Goal: Task Accomplishment & Management: Manage account settings

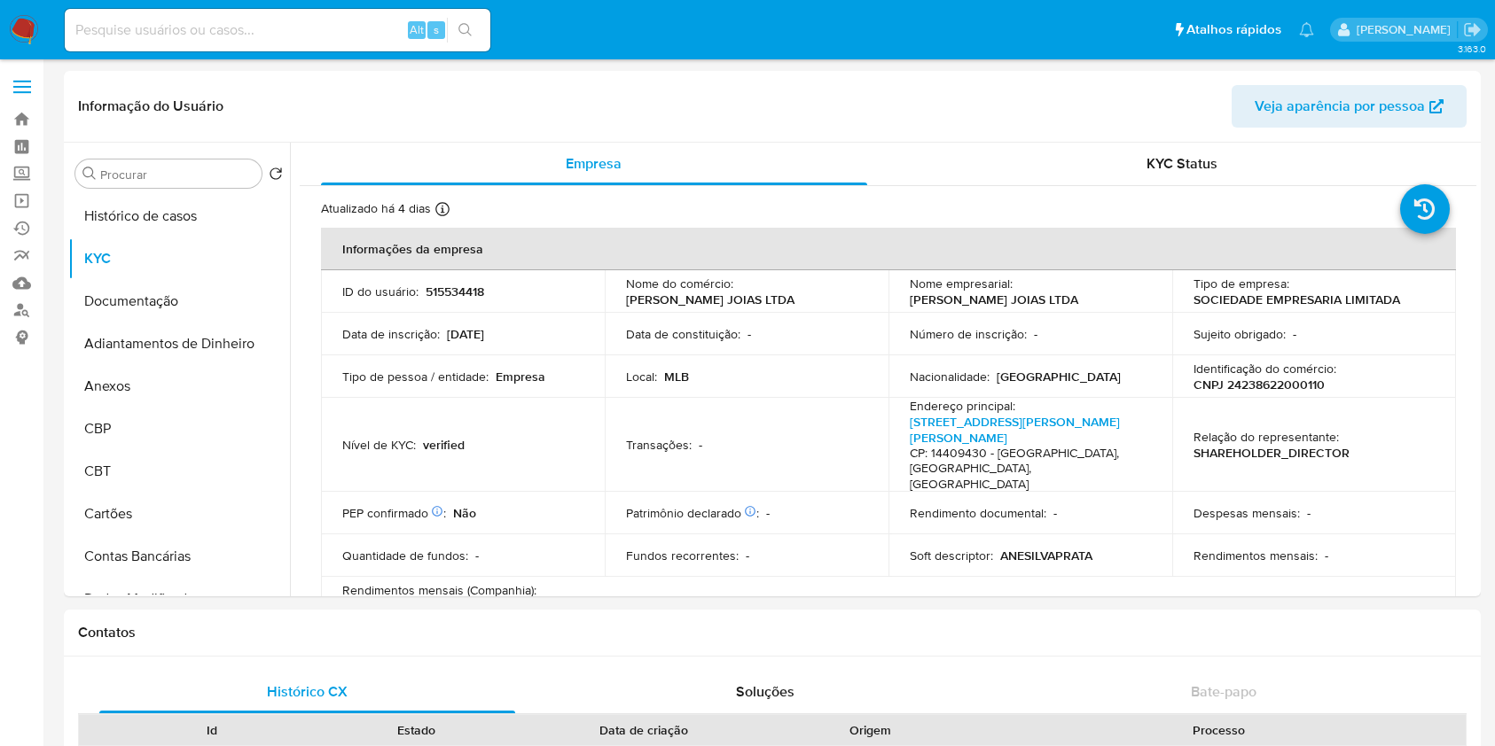
select select "10"
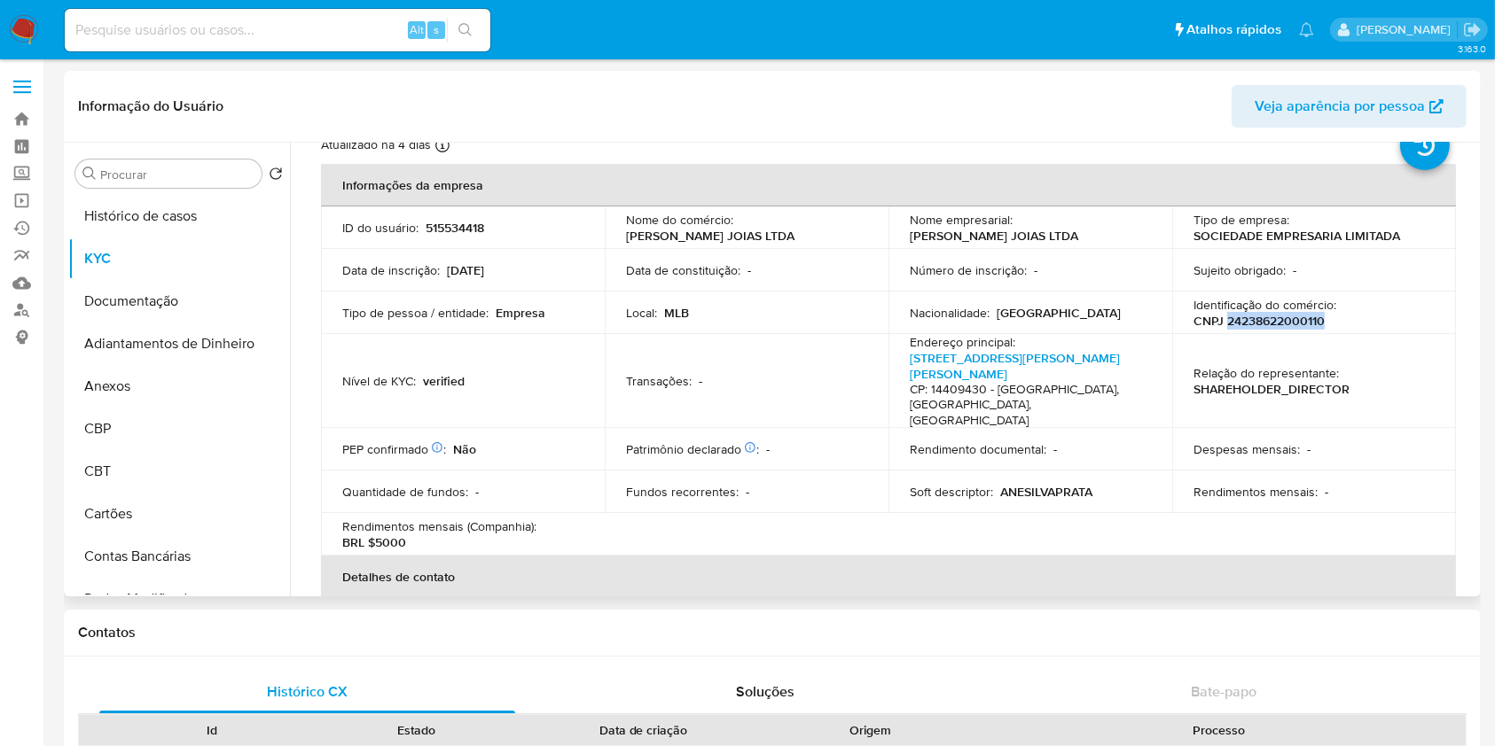
click at [1269, 329] on p "CNPJ 24238622000110" at bounding box center [1258, 321] width 131 height 16
click at [1273, 328] on p "CNPJ 24238622000110" at bounding box center [1258, 321] width 131 height 16
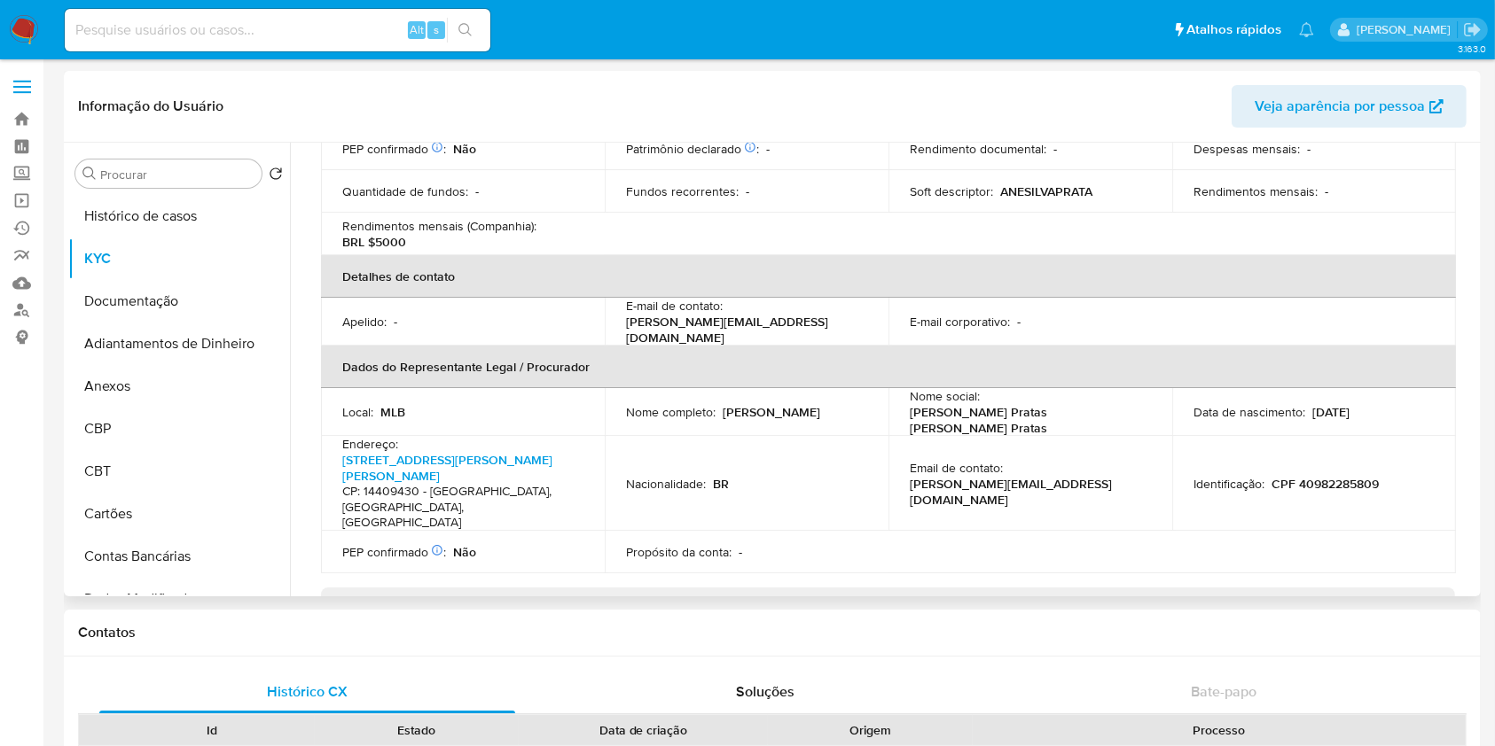
scroll to position [773, 0]
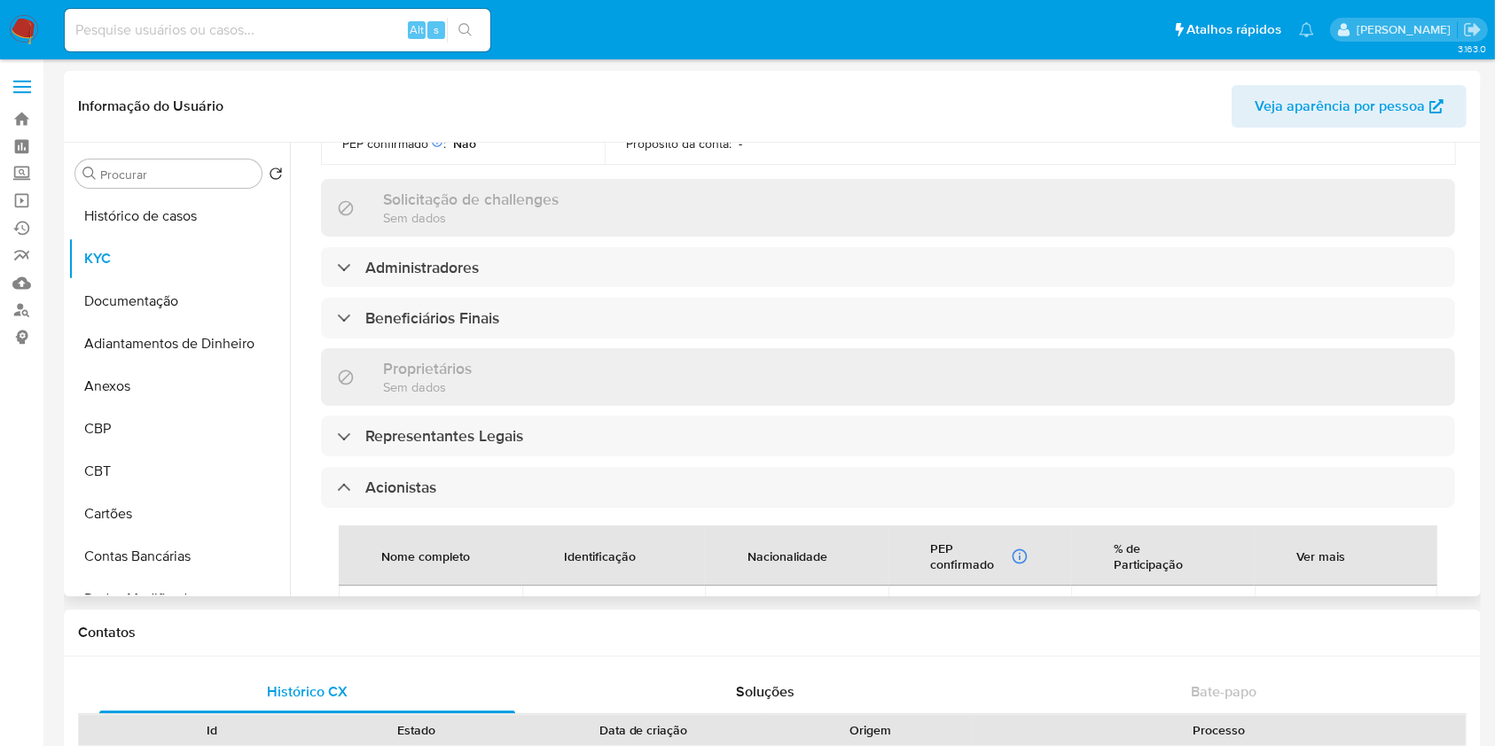
click at [430, 607] on span "ANE CAROLINE DA SILVA" at bounding box center [430, 615] width 141 height 16
copy span "ANE CAROLINE DA SILVA"
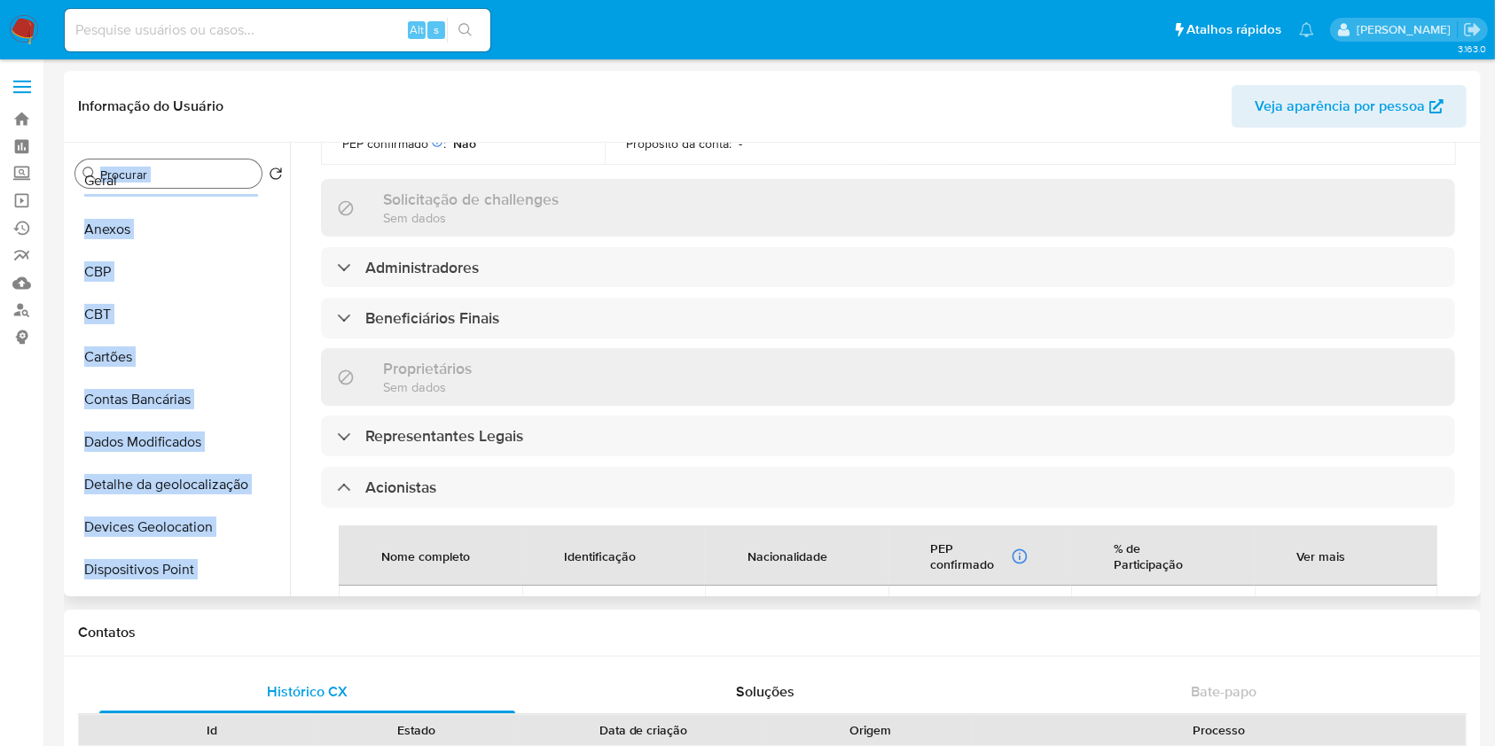
scroll to position [0, 0]
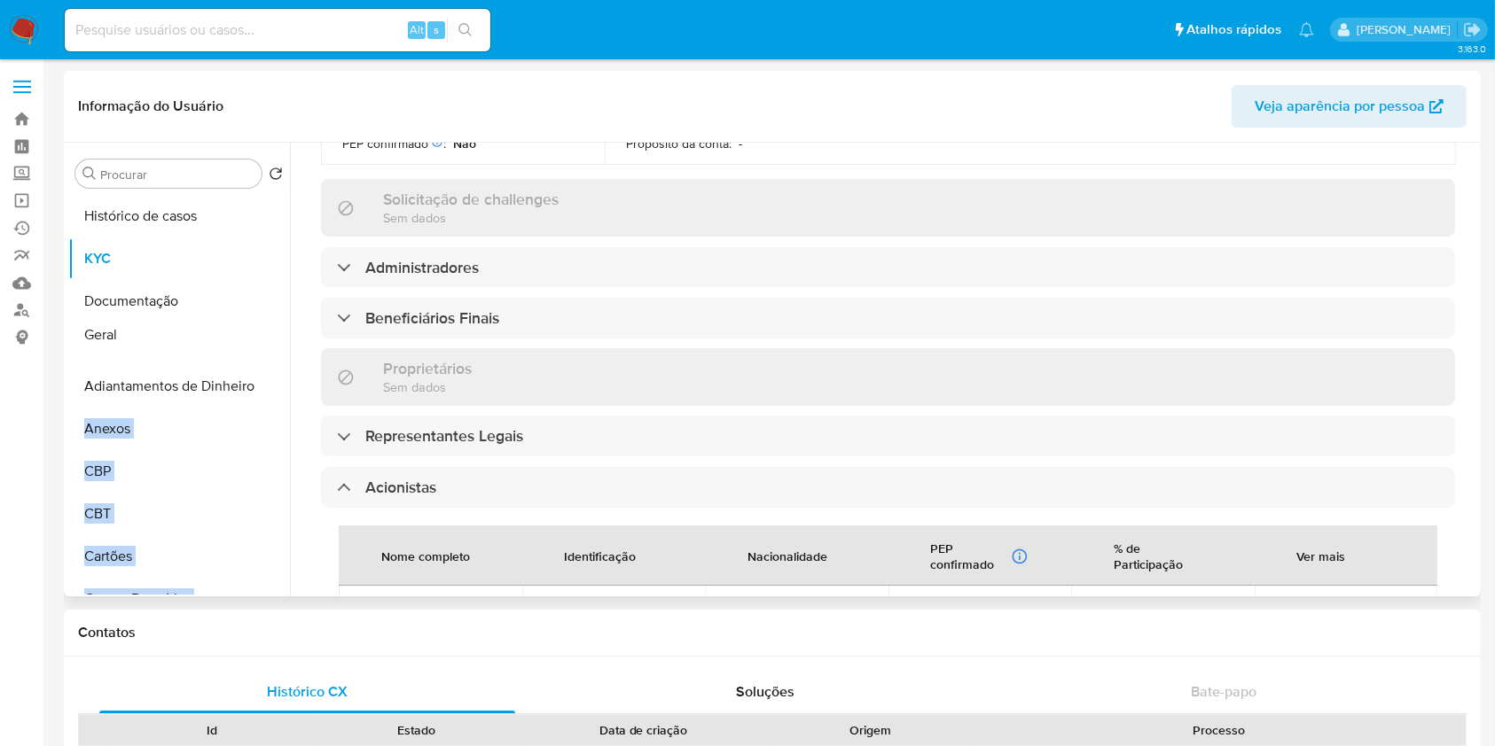
drag, startPoint x: 253, startPoint y: 465, endPoint x: 253, endPoint y: 337, distance: 128.5
click at [253, 337] on ul "Histórico de casos KYC Documentação Adiantamentos de Dinheiro Anexos CBP CBT Ca…" at bounding box center [179, 395] width 222 height 400
click at [146, 334] on button "Geral" at bounding box center [171, 344] width 207 height 43
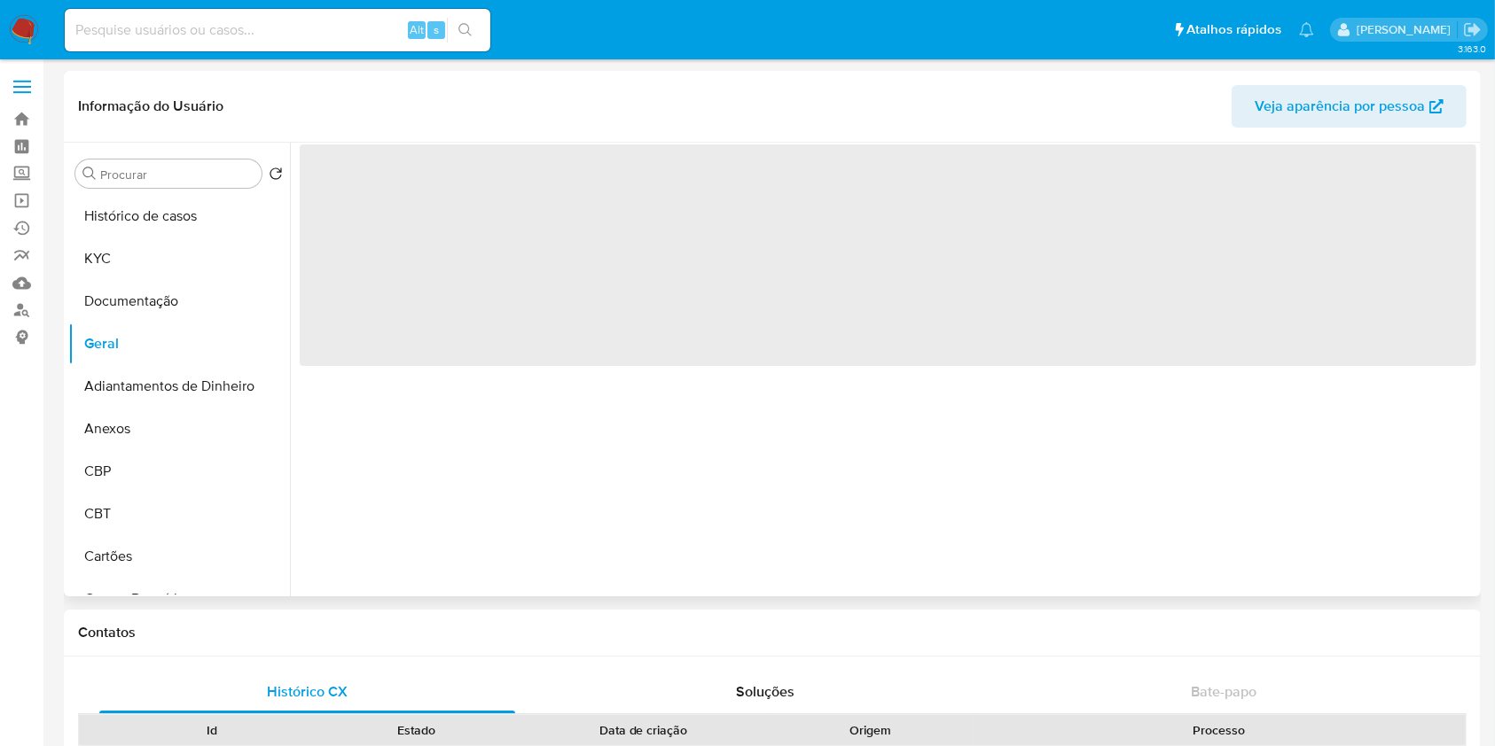
click at [793, 470] on div "‌" at bounding box center [883, 370] width 1186 height 454
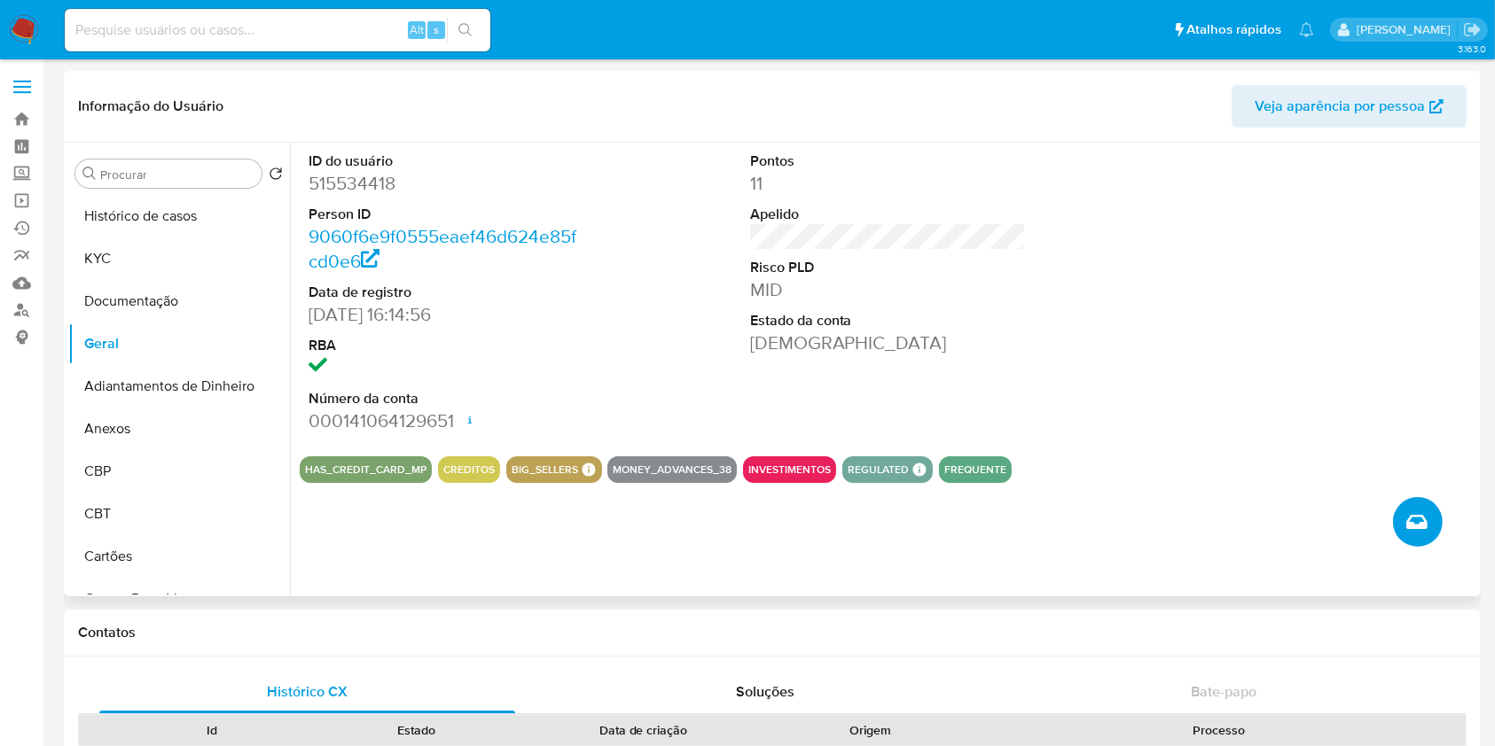
click at [1414, 517] on icon "Criar caso manual" at bounding box center [1416, 521] width 21 height 21
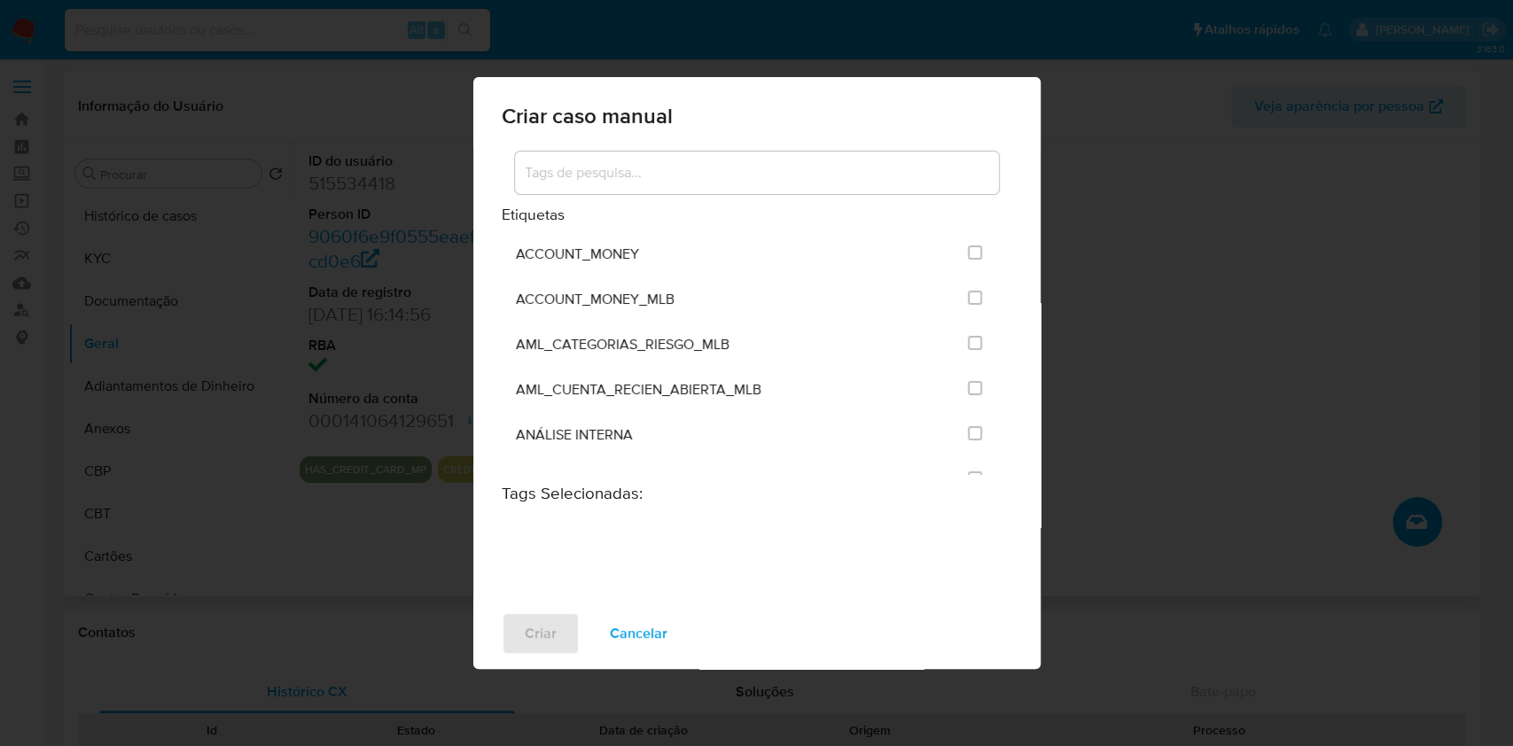
click at [708, 154] on div at bounding box center [757, 173] width 484 height 43
click at [709, 166] on input at bounding box center [757, 172] width 484 height 23
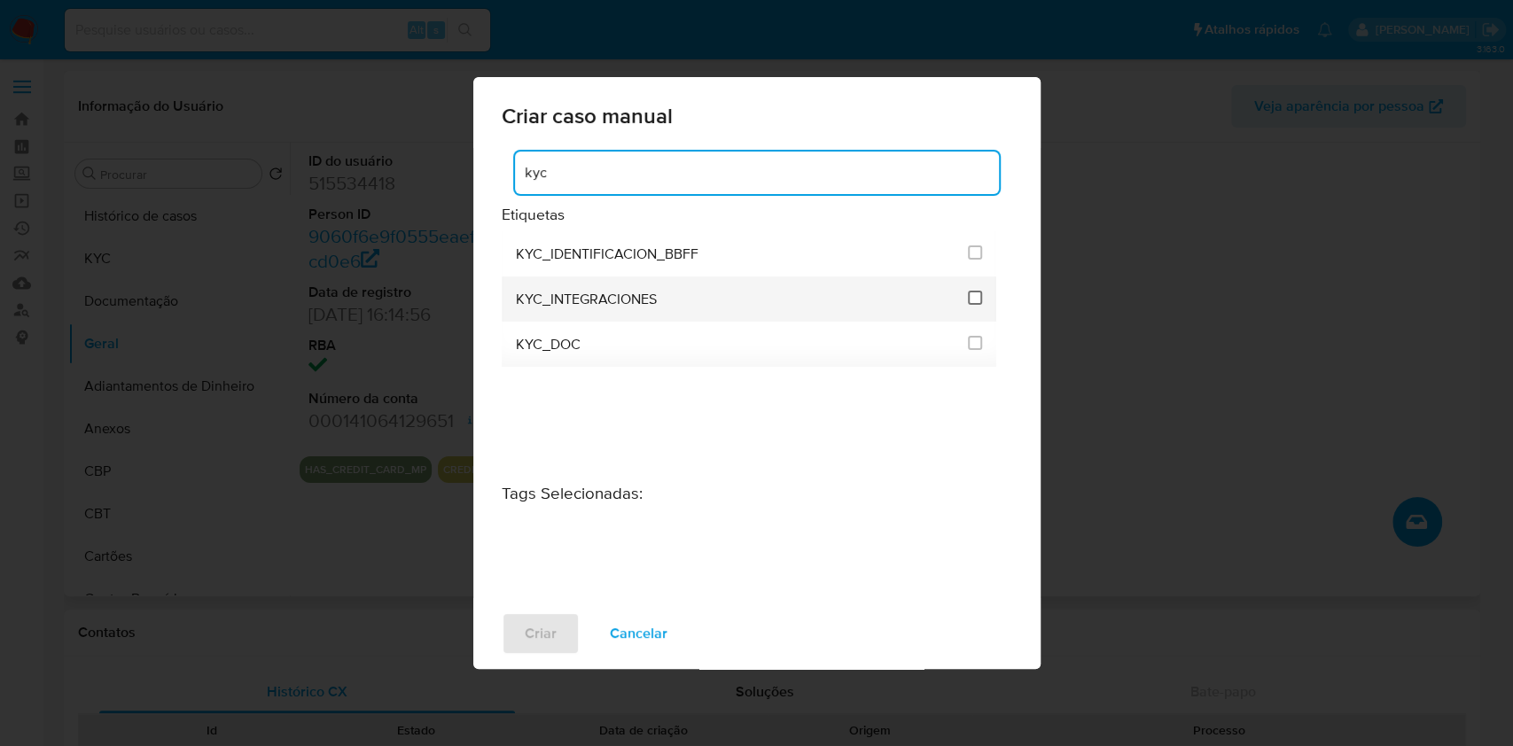
type input "kyc"
click at [976, 291] on input "2093" at bounding box center [975, 298] width 14 height 14
checkbox input "true"
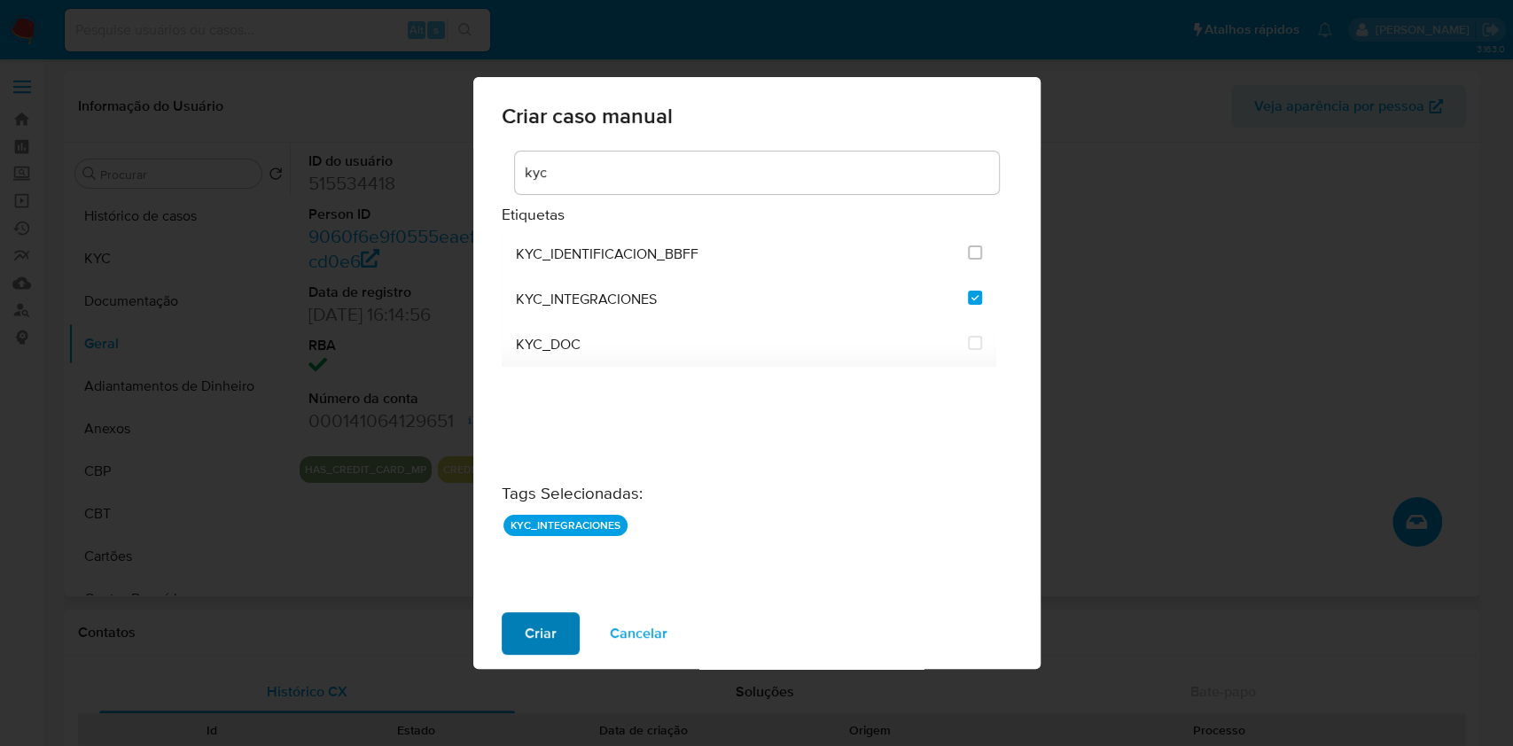
click at [564, 625] on button "Criar" at bounding box center [541, 634] width 78 height 43
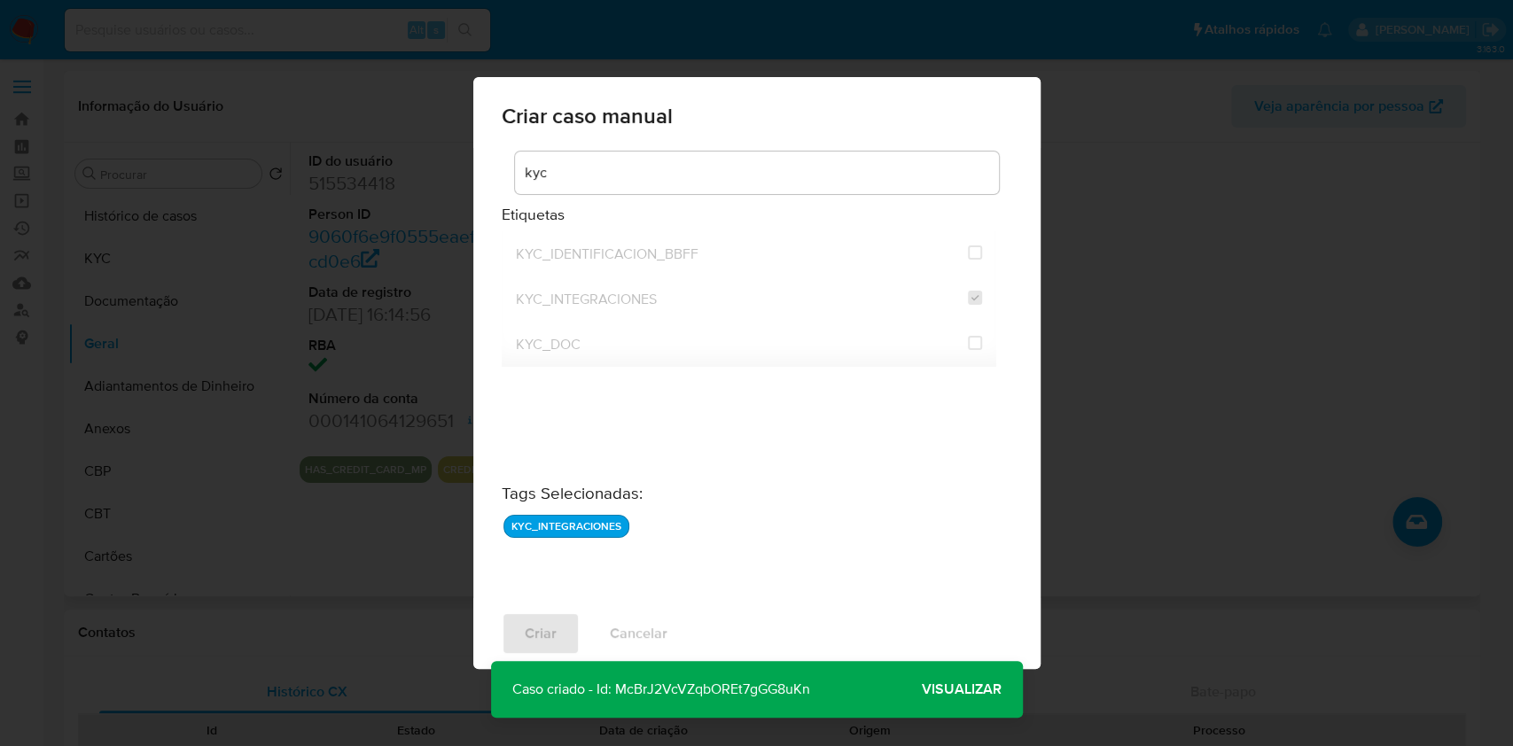
click at [972, 690] on span "Visualizar" at bounding box center [962, 690] width 80 height 0
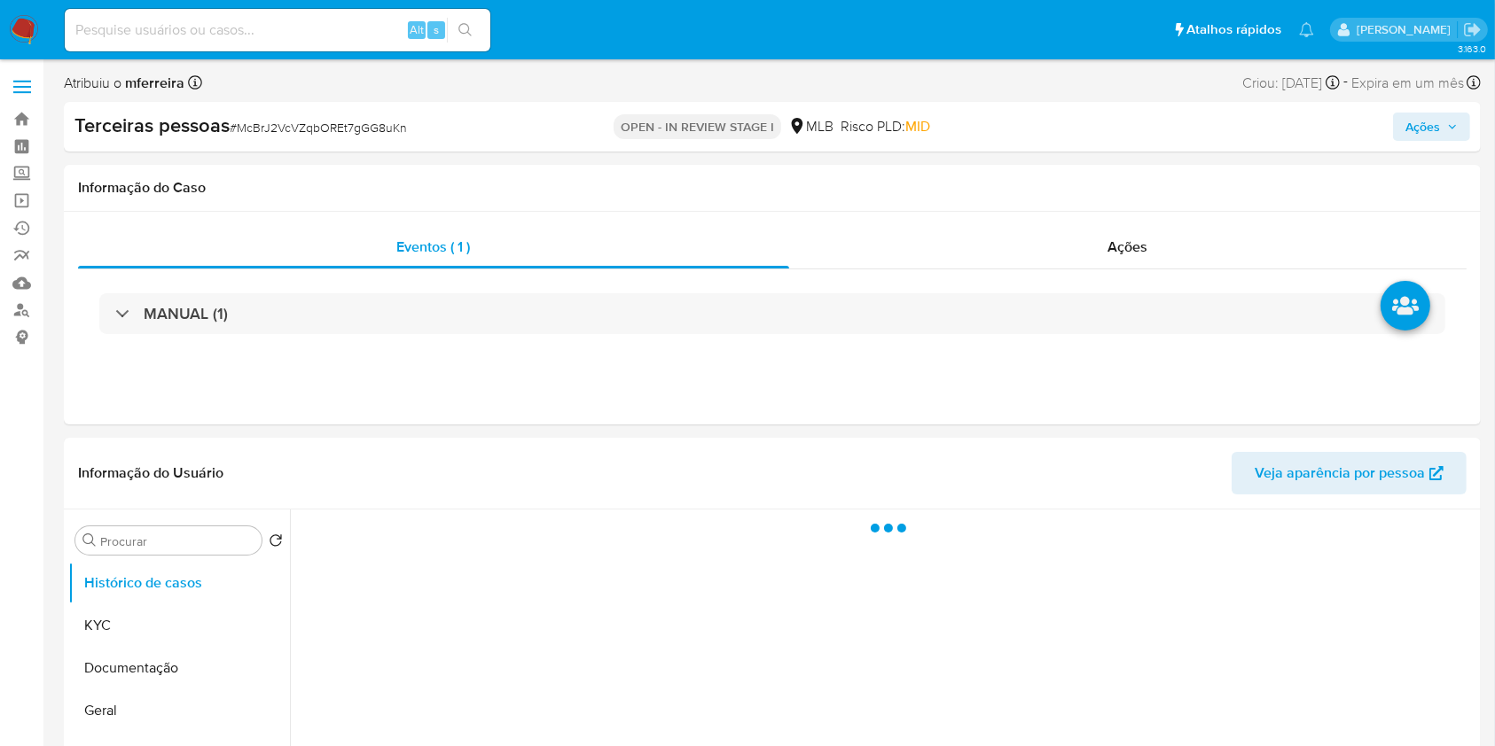
select select "10"
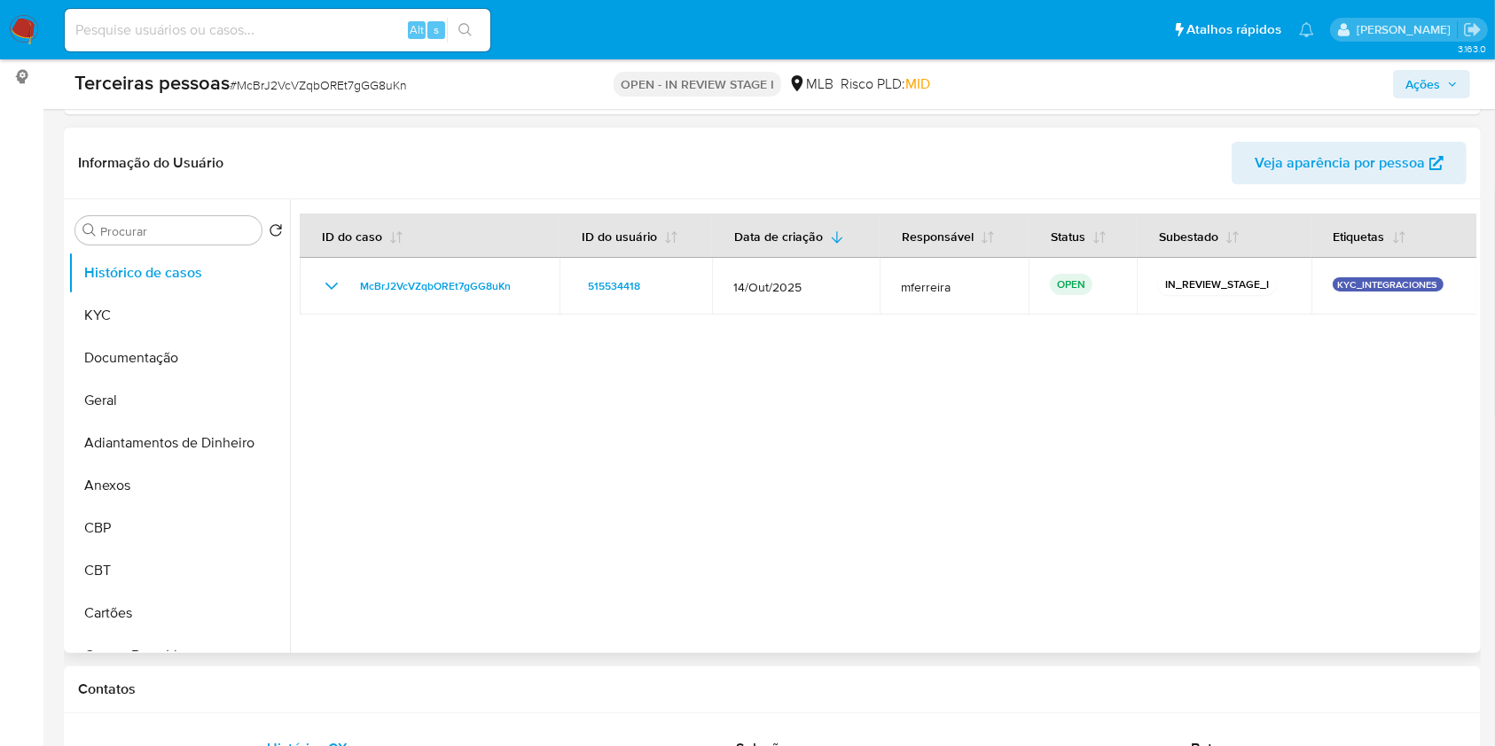
scroll to position [355, 0]
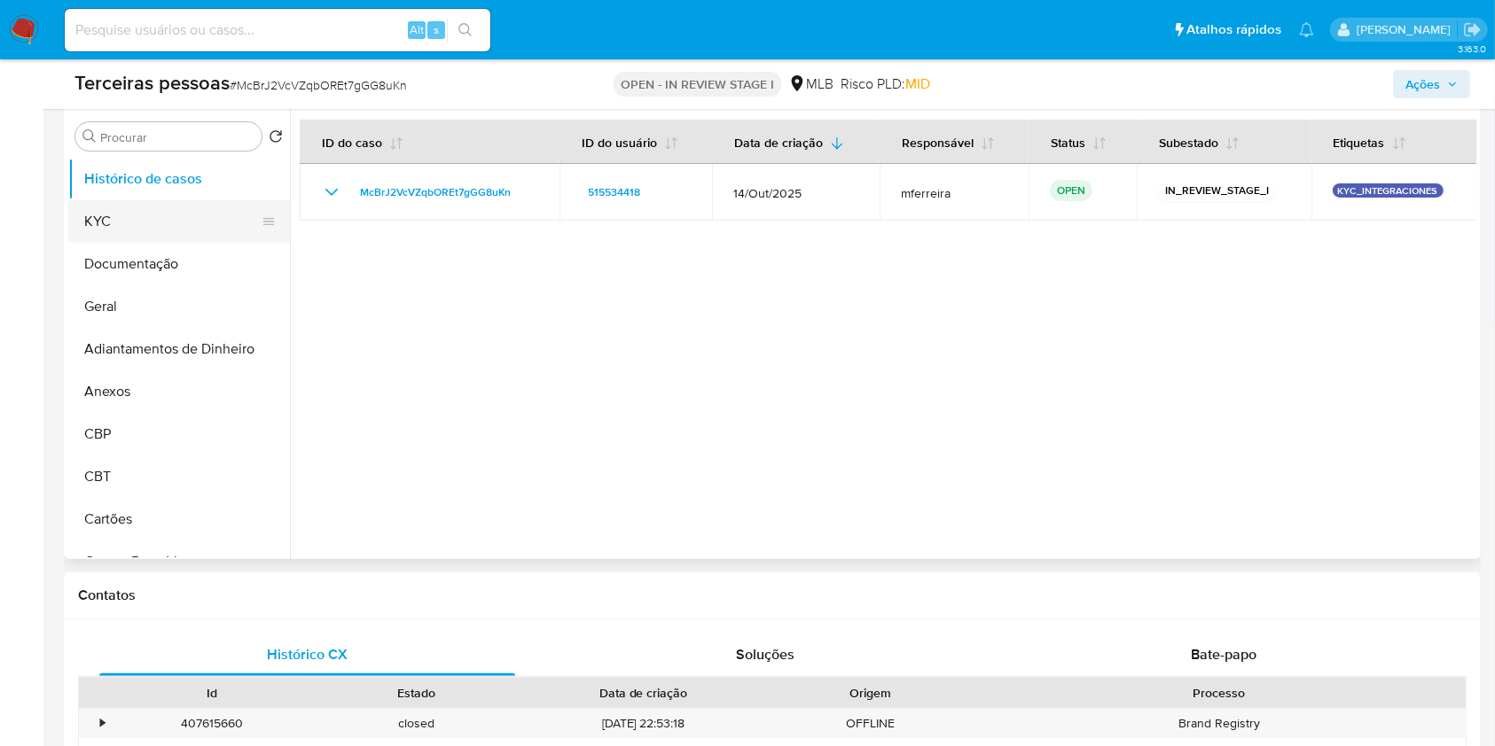
click at [137, 224] on button "KYC" at bounding box center [171, 221] width 207 height 43
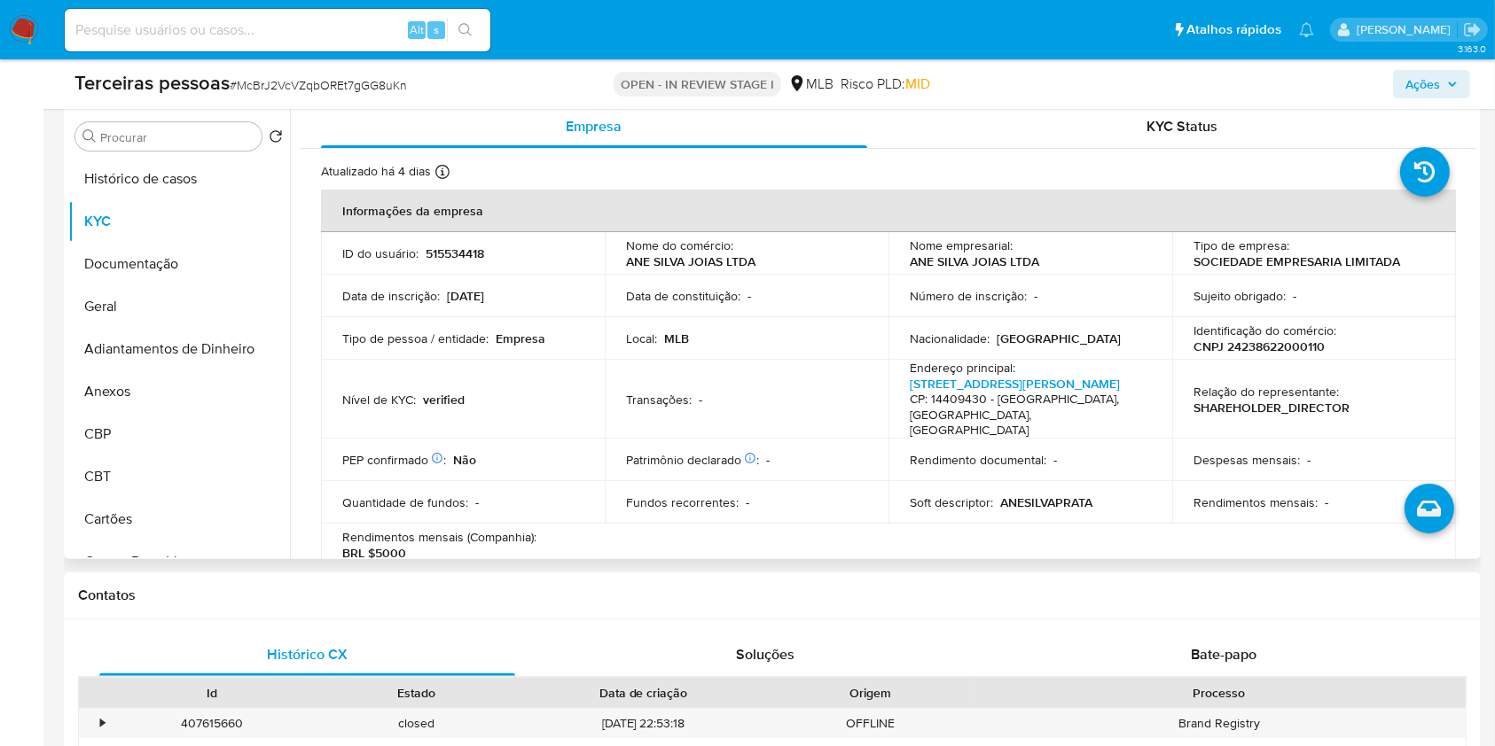
click at [1291, 344] on p "CNPJ 24238622000110" at bounding box center [1258, 347] width 131 height 16
copy p "24238622000110"
drag, startPoint x: 779, startPoint y: 459, endPoint x: 807, endPoint y: 423, distance: 45.6
click at [777, 457] on td "Patrimônio declarado Conformado por Participação dos sócios Não Investimentos f…" at bounding box center [747, 460] width 284 height 43
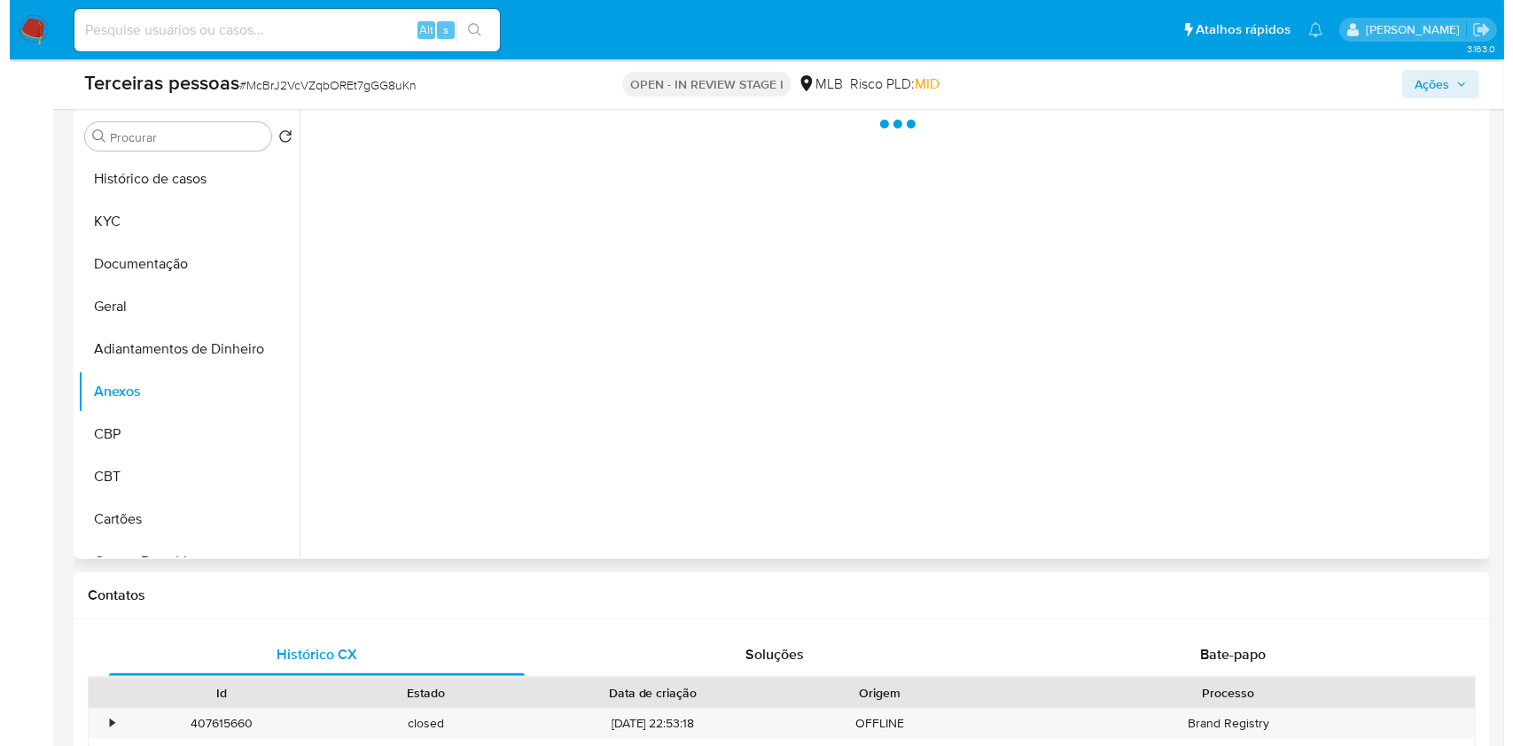
scroll to position [277, 0]
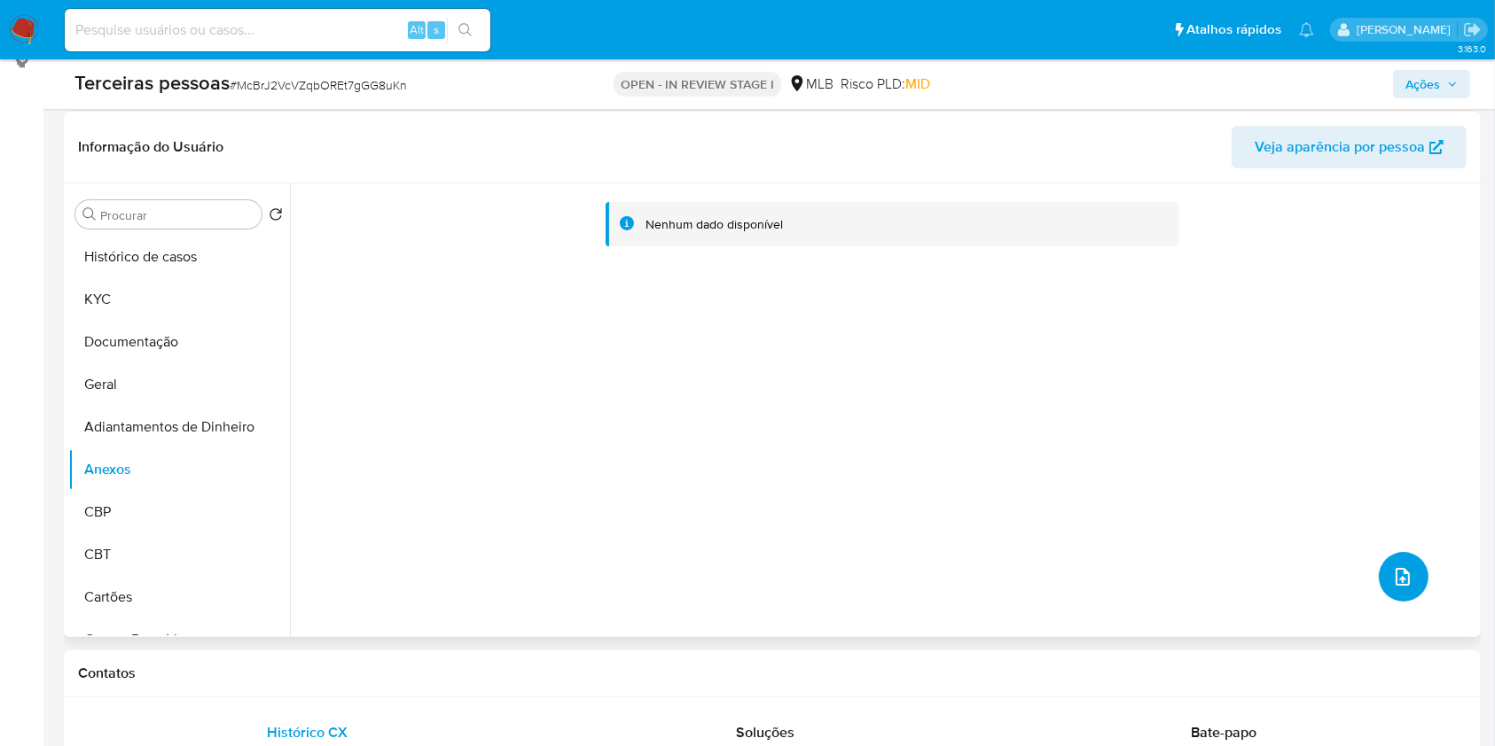
click at [1405, 572] on icon "upload-file" at bounding box center [1402, 576] width 21 height 21
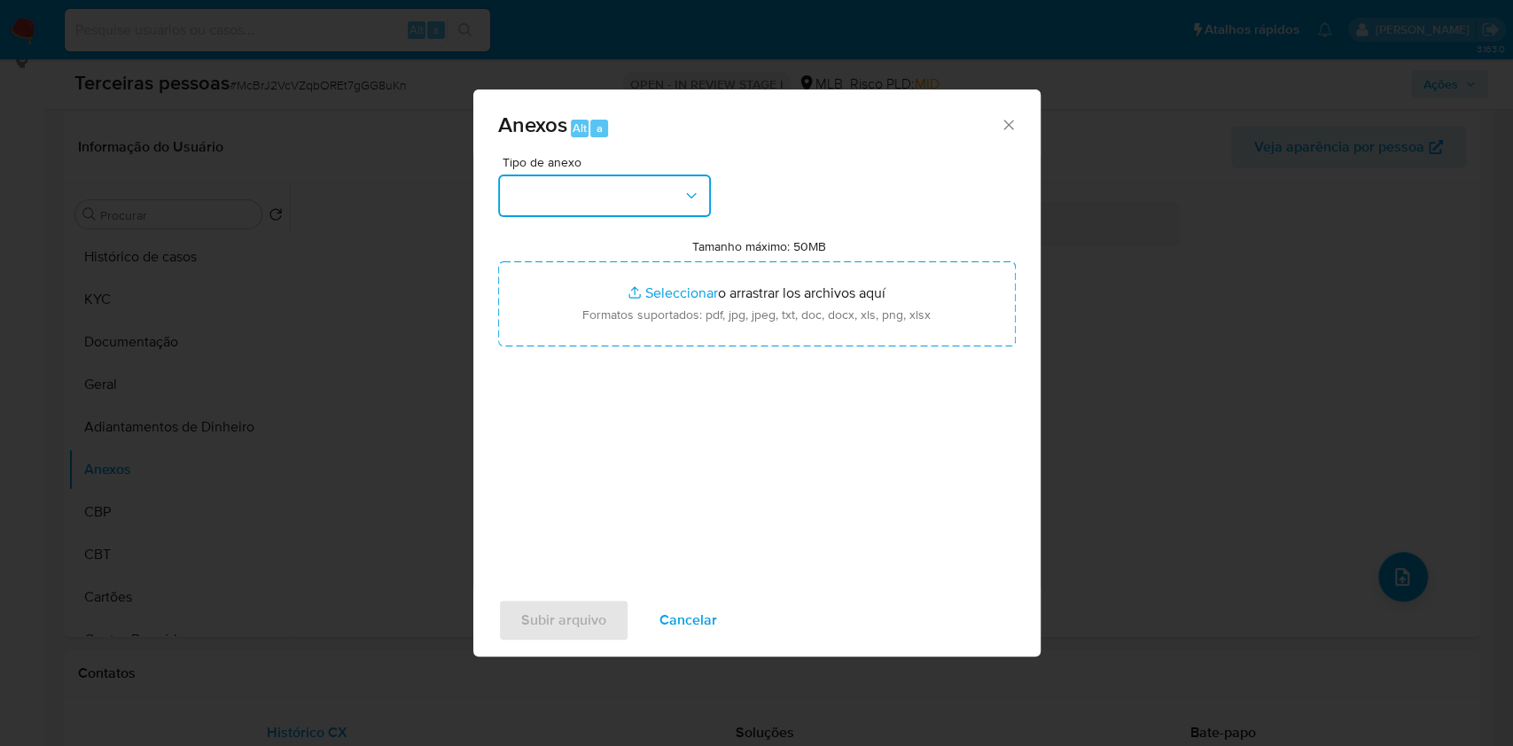
click at [566, 195] on button "button" at bounding box center [604, 196] width 213 height 43
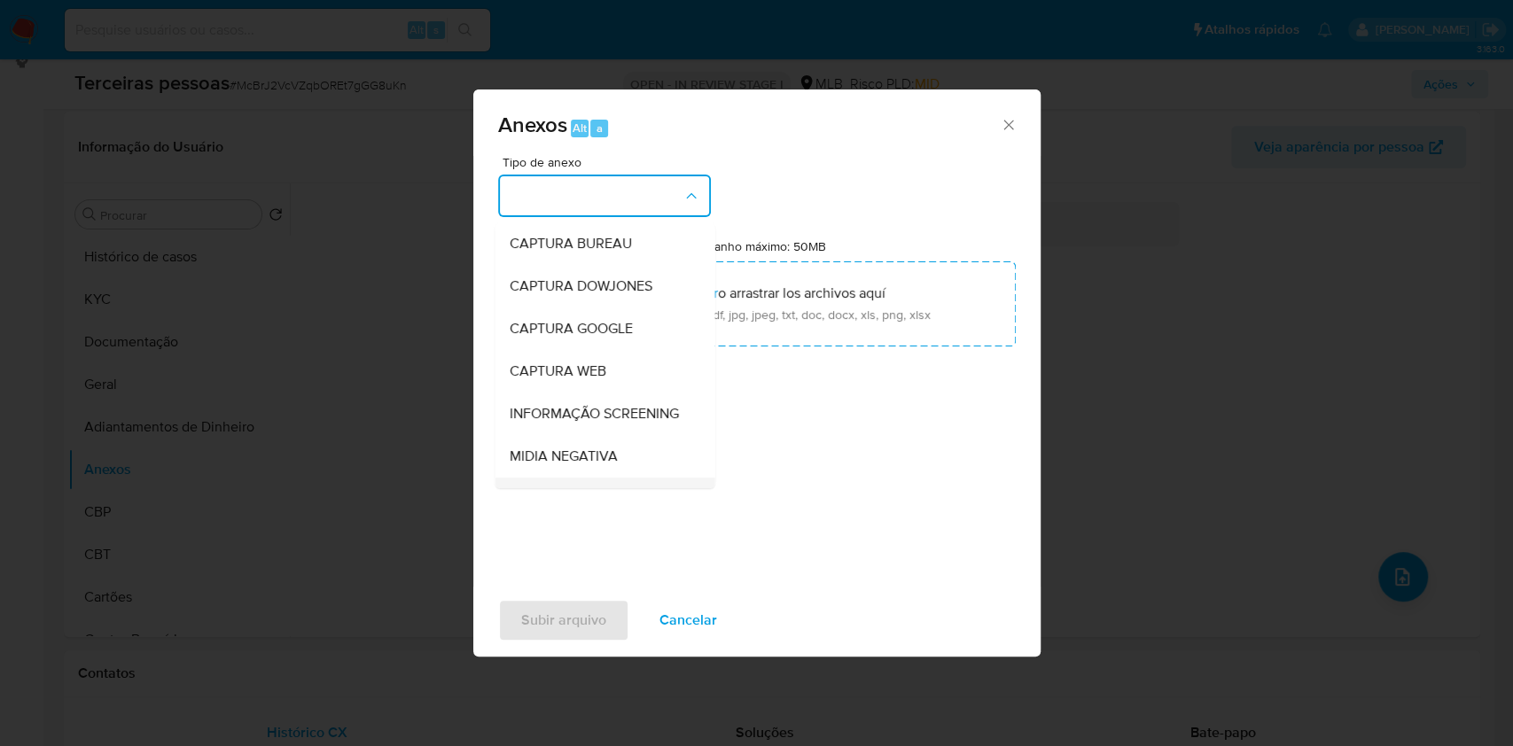
scroll to position [272, 0]
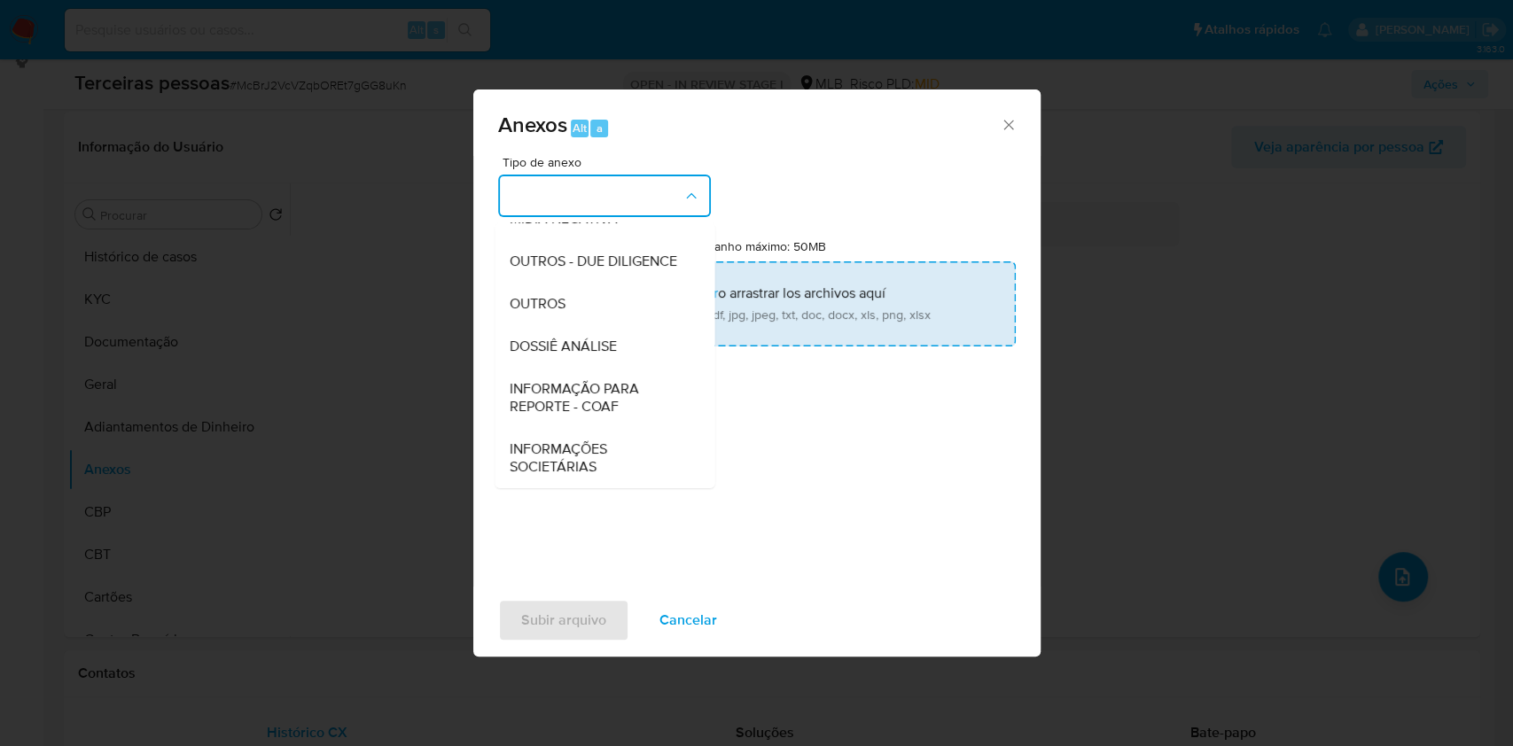
drag, startPoint x: 576, startPoint y: 250, endPoint x: 663, endPoint y: 280, distance: 91.9
click at [576, 253] on span "OUTROS - DUE DILIGENCE" at bounding box center [593, 262] width 168 height 18
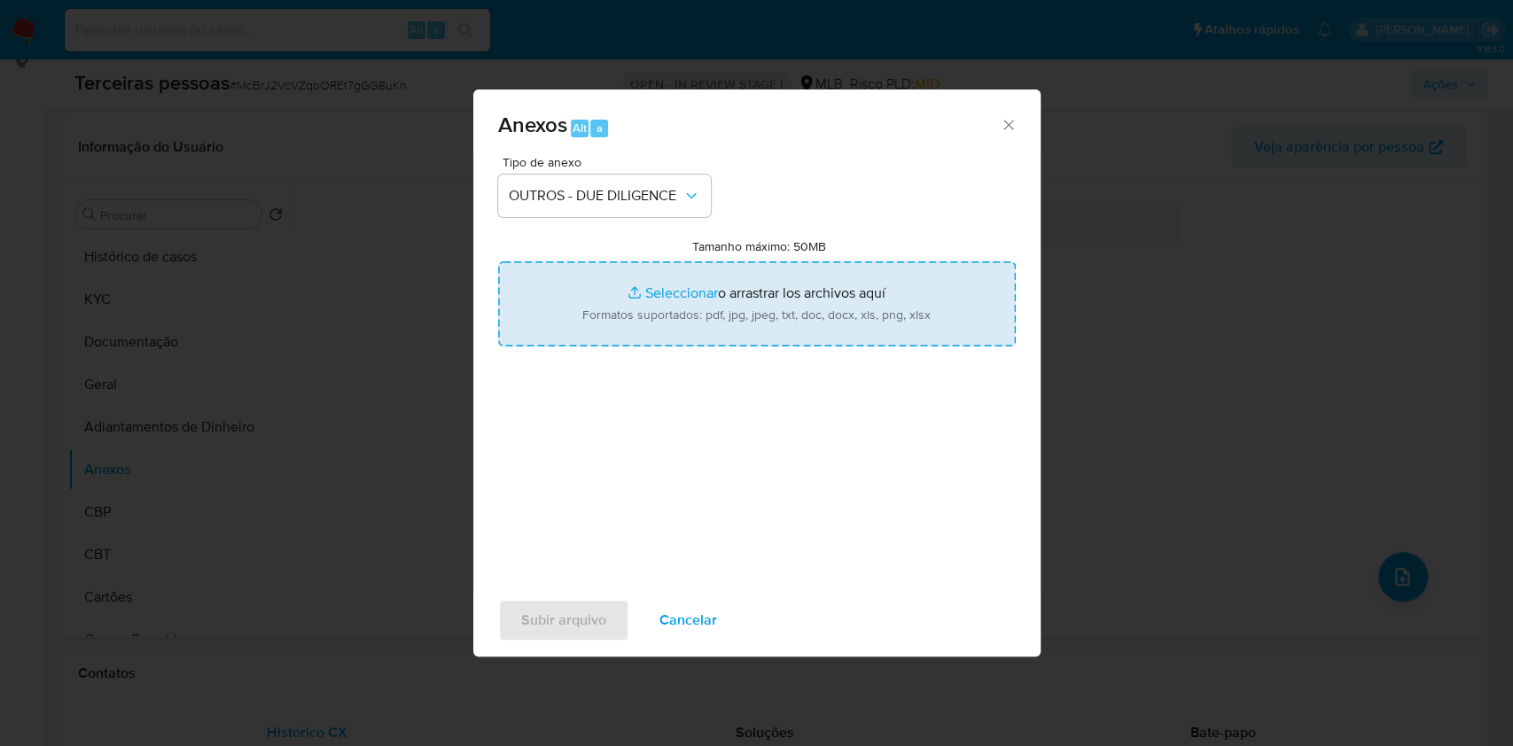
click at [731, 303] on input "Tamanho máximo: 50MB Seleccionar archivos" at bounding box center [757, 303] width 518 height 85
type input "C:\fakepath\s-ANE SILVA JOIAS LTDA.pdf"
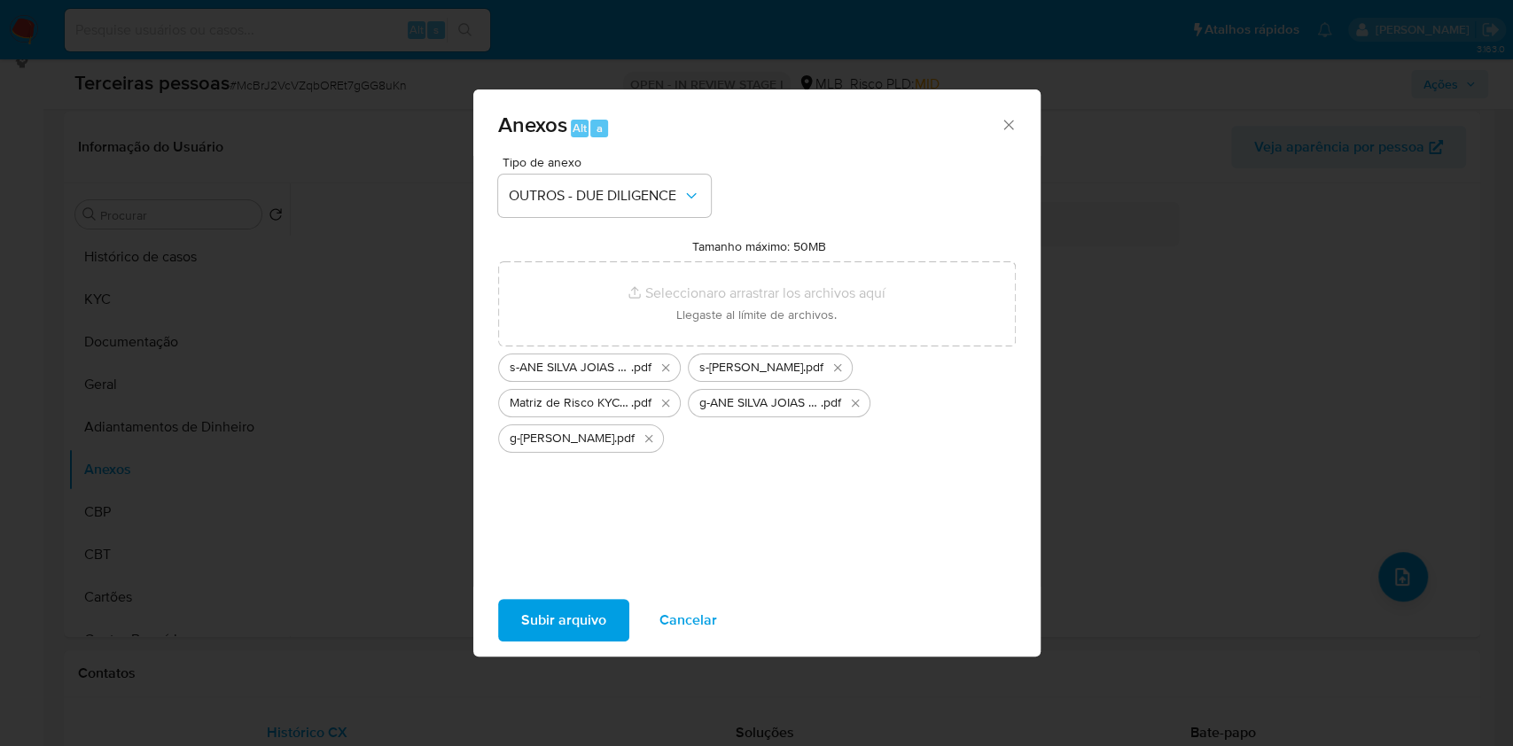
click at [550, 621] on span "Subir arquivo" at bounding box center [563, 620] width 85 height 39
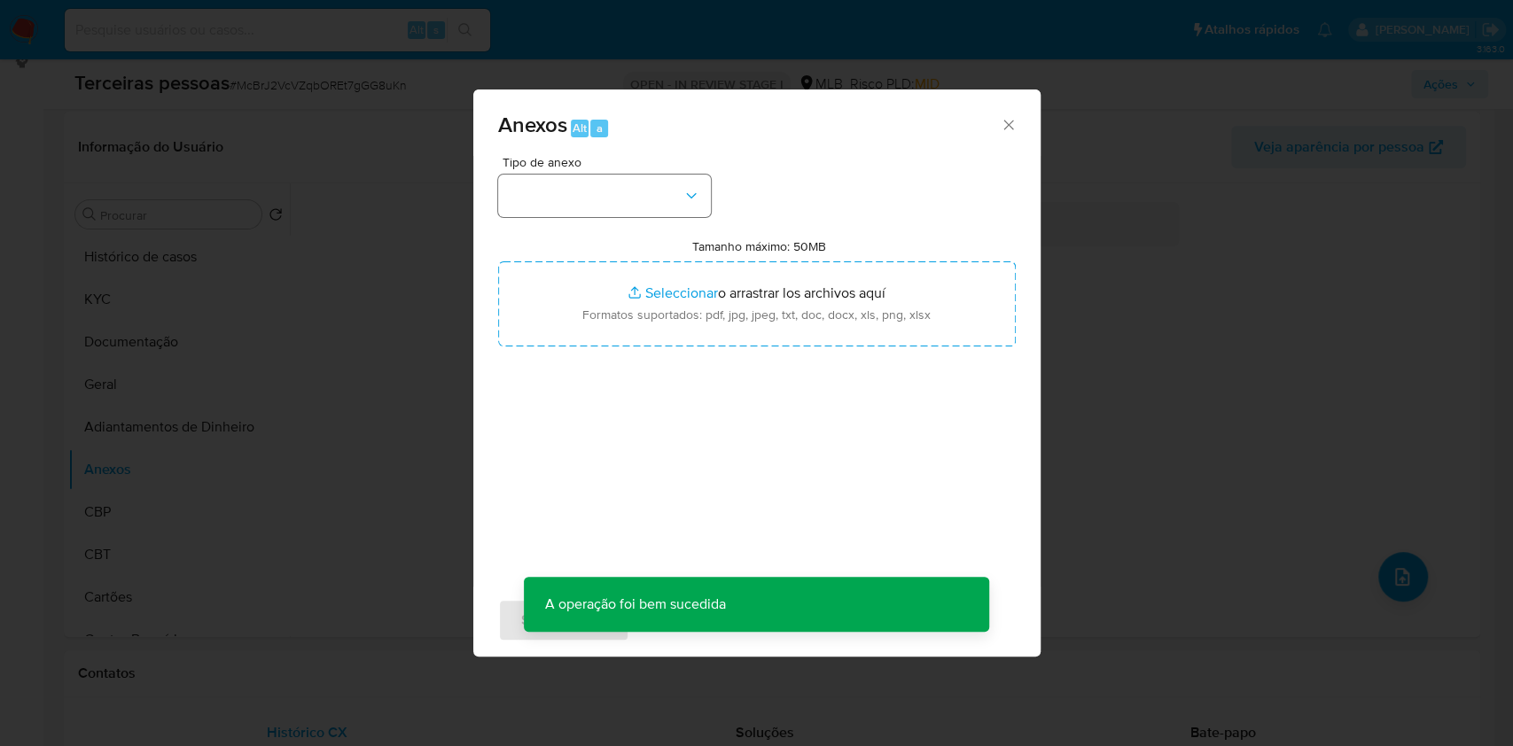
drag, startPoint x: 534, startPoint y: 172, endPoint x: 560, endPoint y: 189, distance: 31.5
click at [551, 184] on div "Tipo de anexo" at bounding box center [604, 186] width 213 height 61
click at [577, 207] on button "button" at bounding box center [604, 196] width 213 height 43
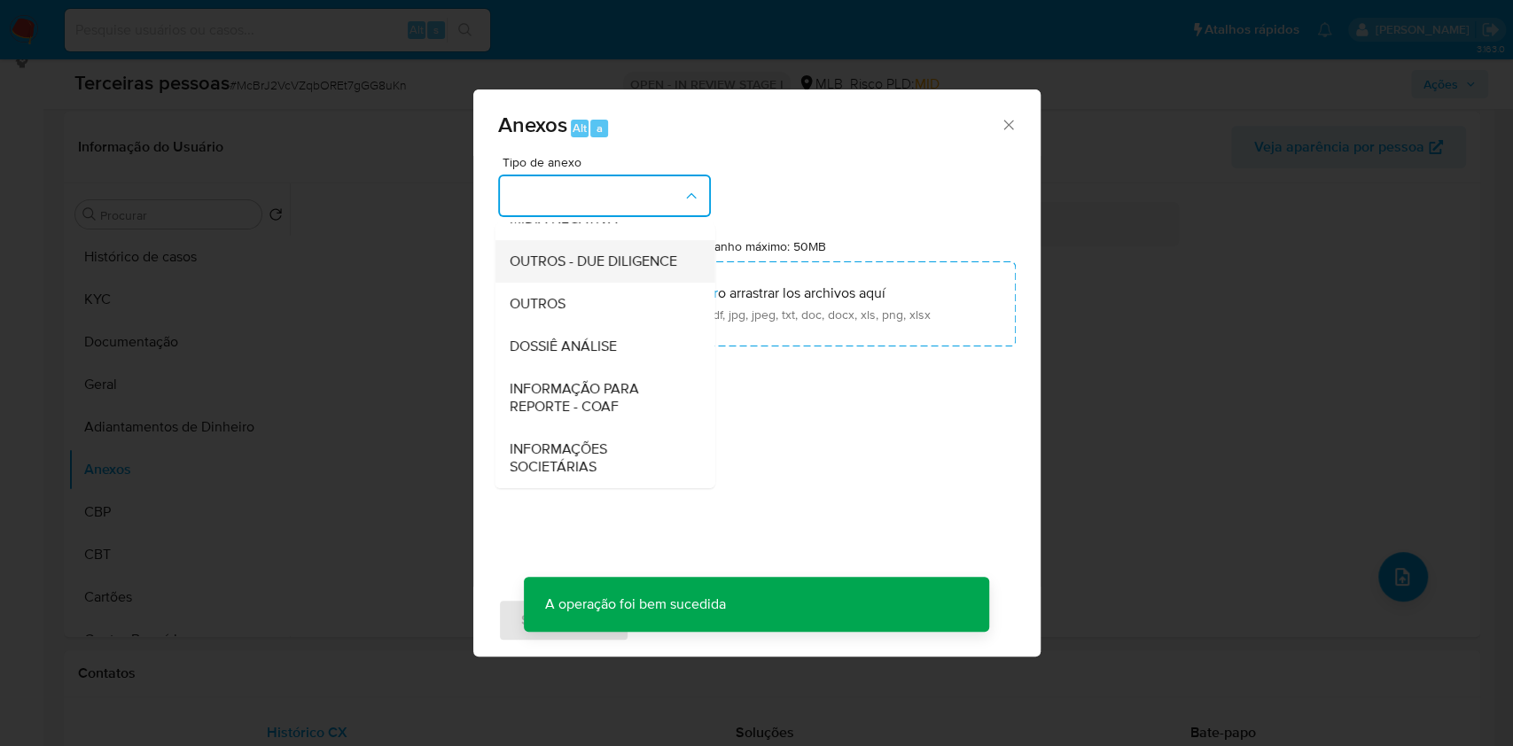
click at [588, 269] on span "OUTROS - DUE DILIGENCE" at bounding box center [593, 262] width 168 height 18
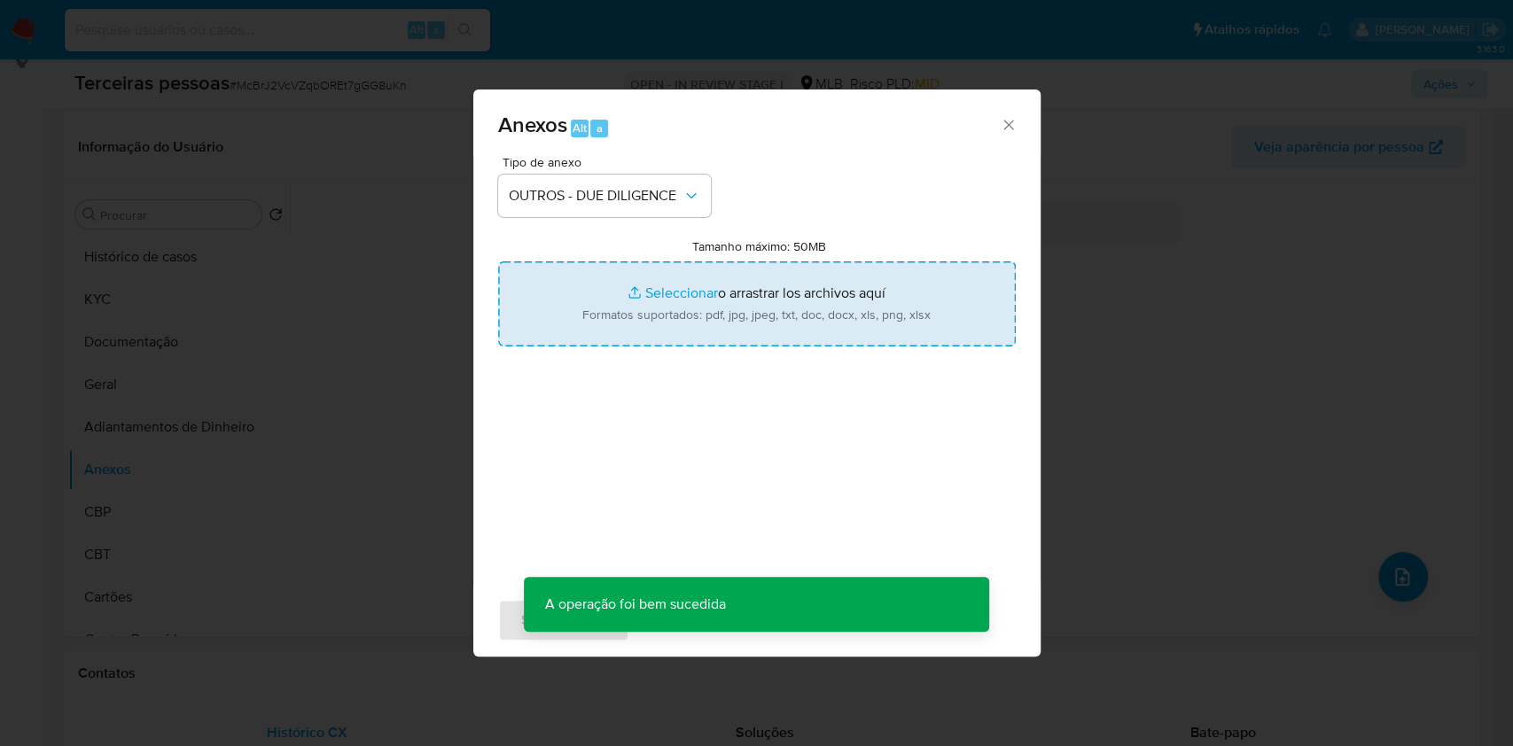
click at [634, 295] on input "Tamanho máximo: 50MB Seleccionar archivos" at bounding box center [757, 303] width 518 height 85
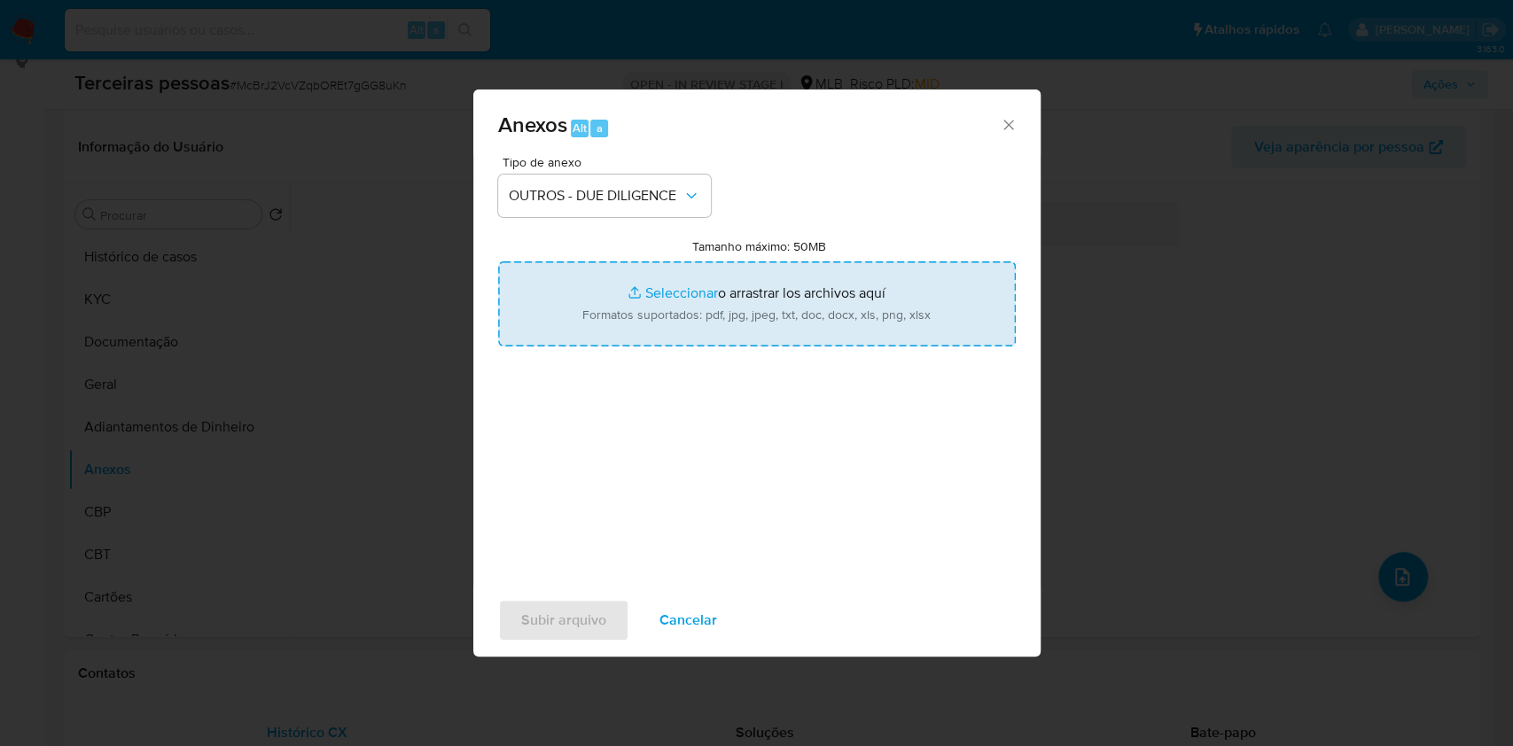
type input "C:\fakepath\Comprovante de Inscrição e de Situação Cadastral.pdf"
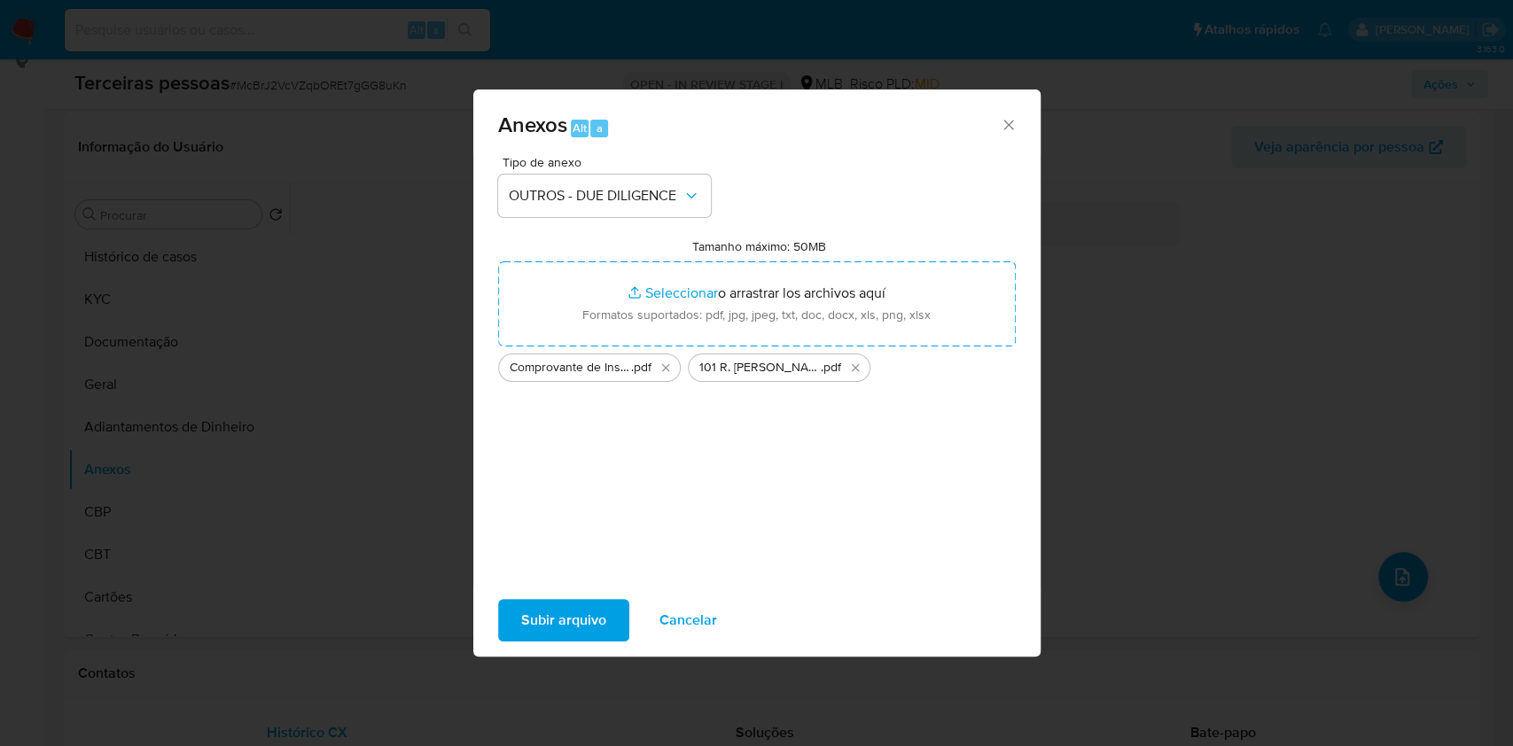
click at [583, 622] on span "Subir arquivo" at bounding box center [563, 620] width 85 height 39
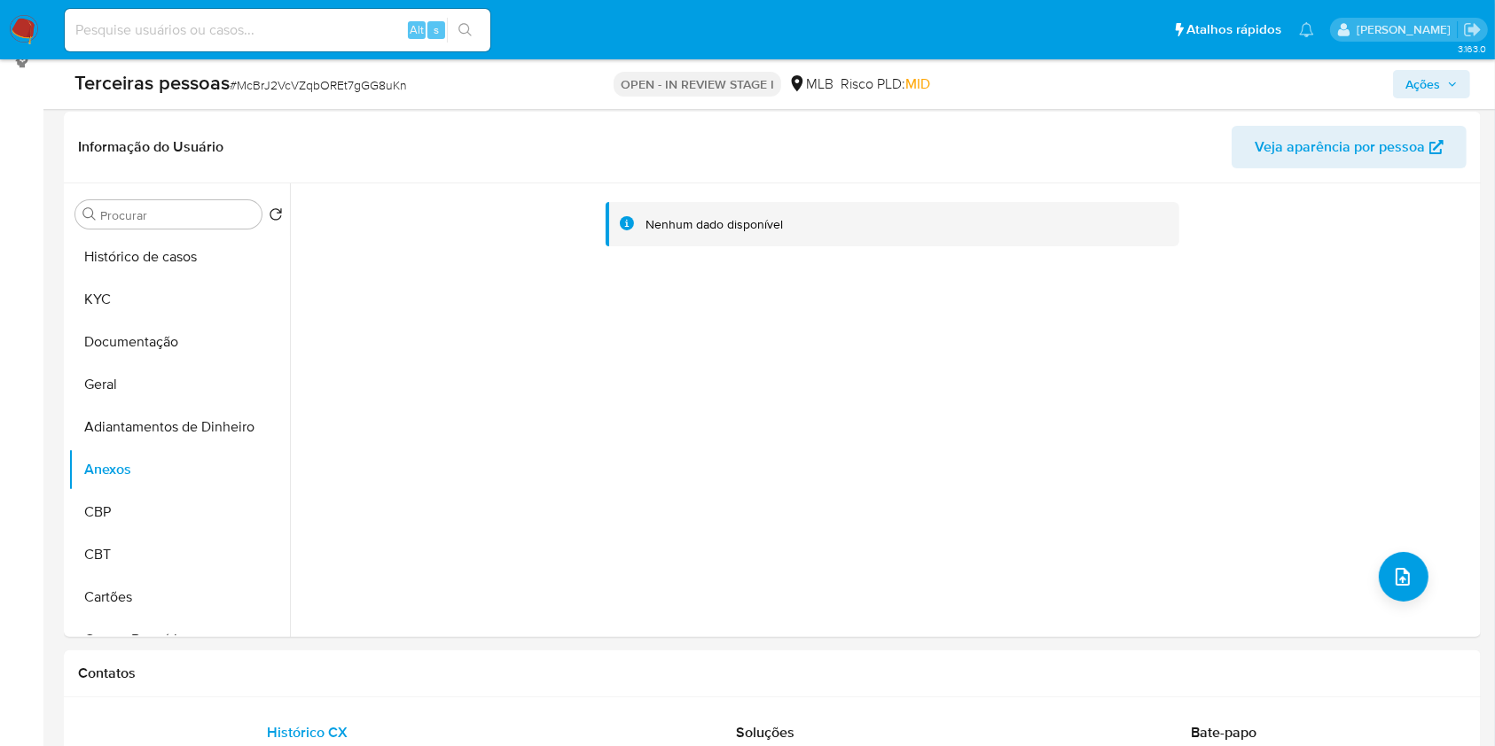
click at [1450, 76] on span "Ações" at bounding box center [1431, 84] width 52 height 25
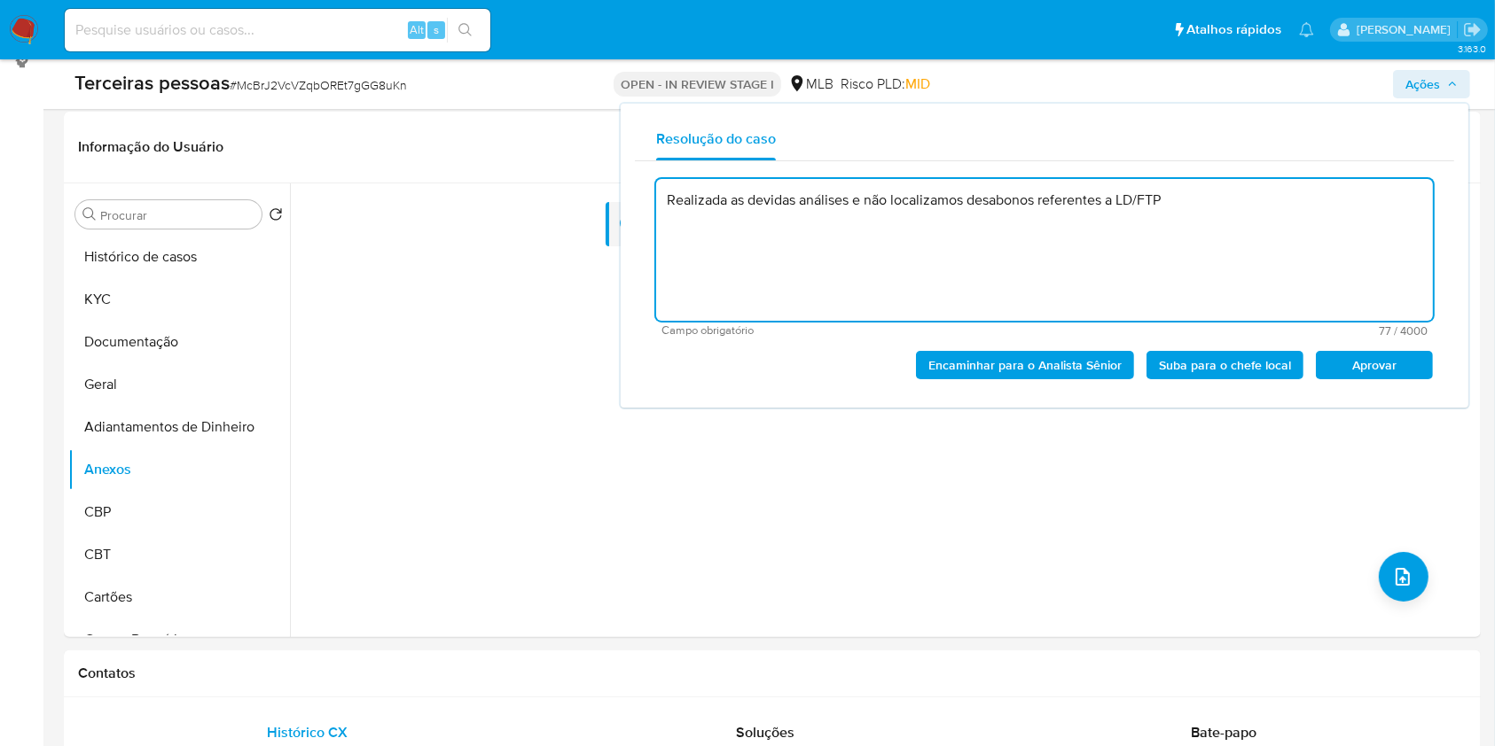
click at [1369, 373] on span "Aprovar" at bounding box center [1374, 365] width 92 height 25
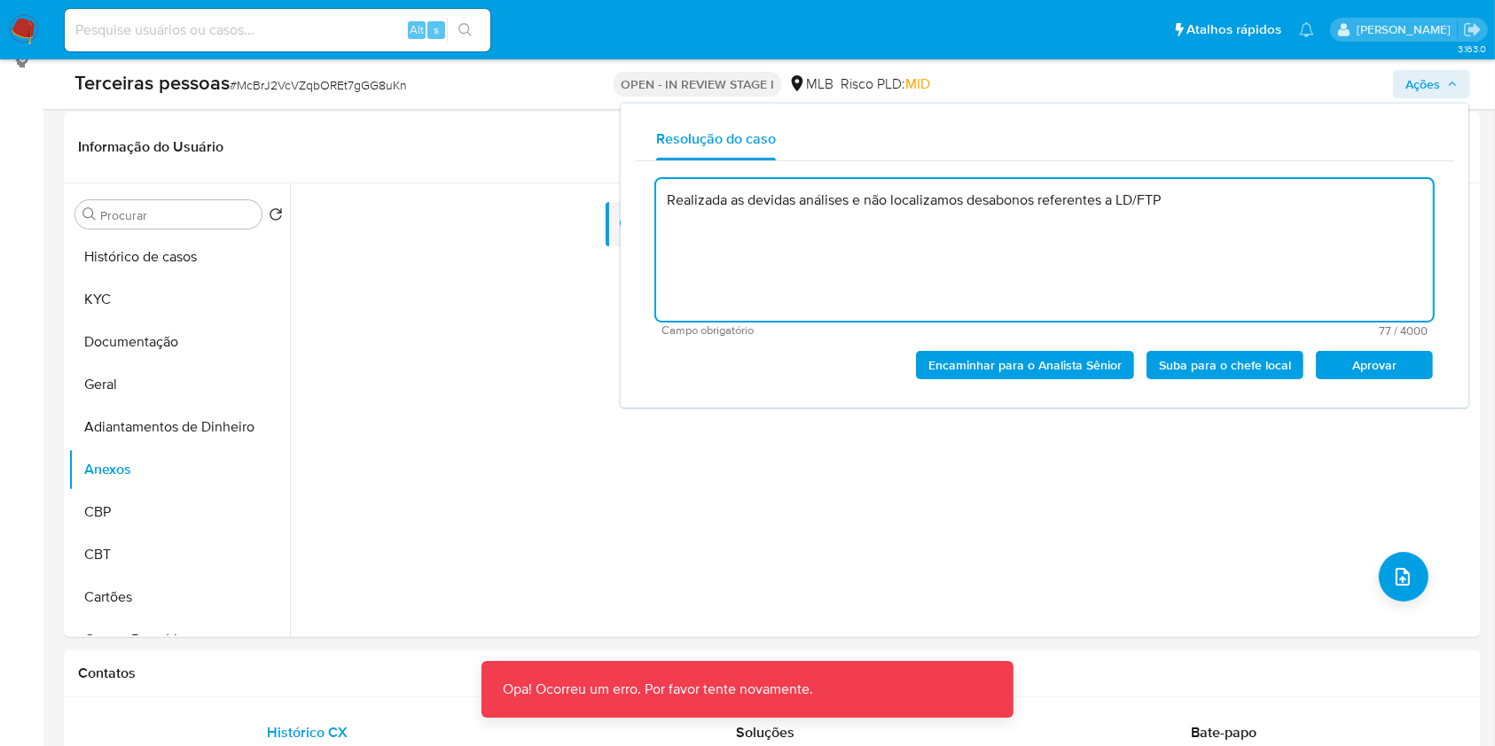
click at [1379, 363] on span "Aprovar" at bounding box center [1374, 365] width 92 height 25
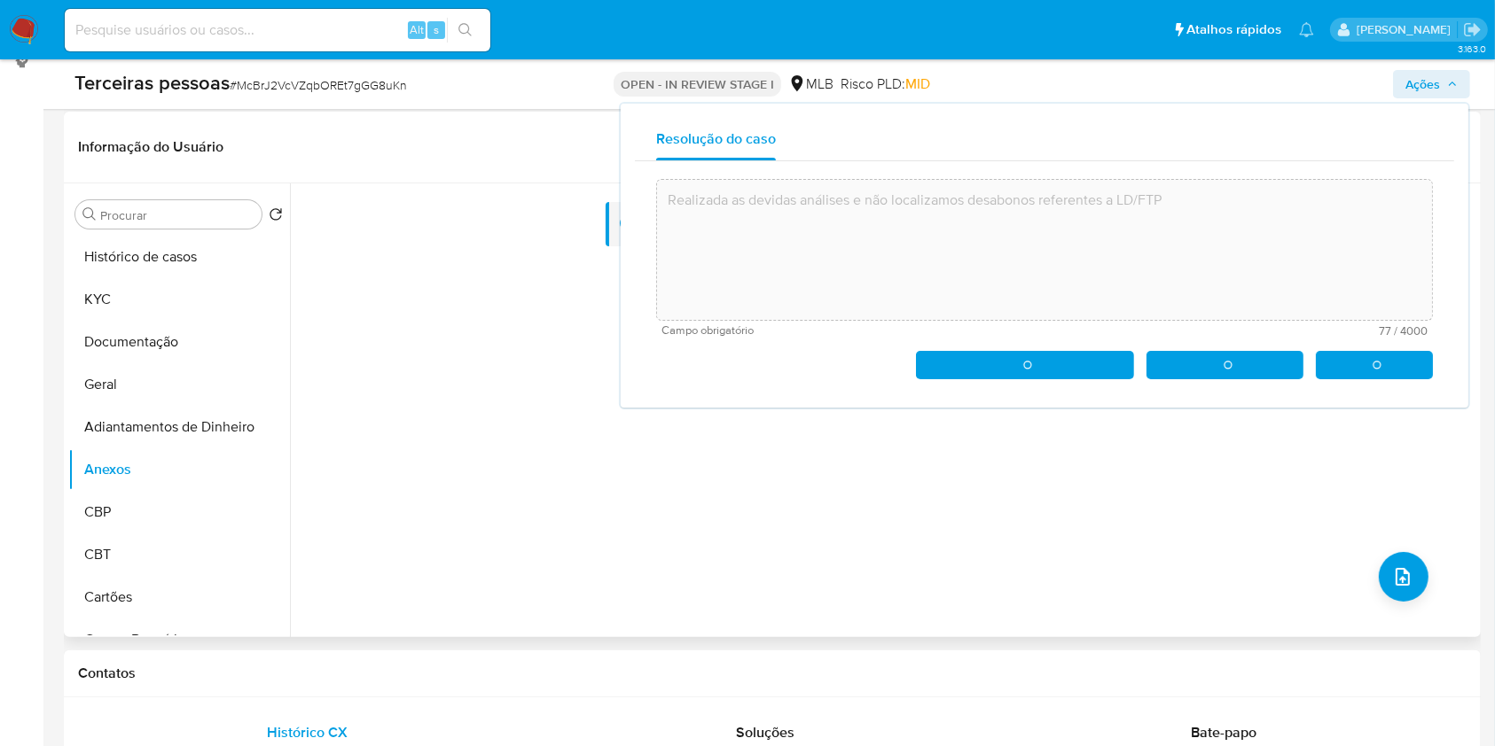
type textarea "Realizada as devidas análises e não localizamos desabonos referentes a LD/FTP"
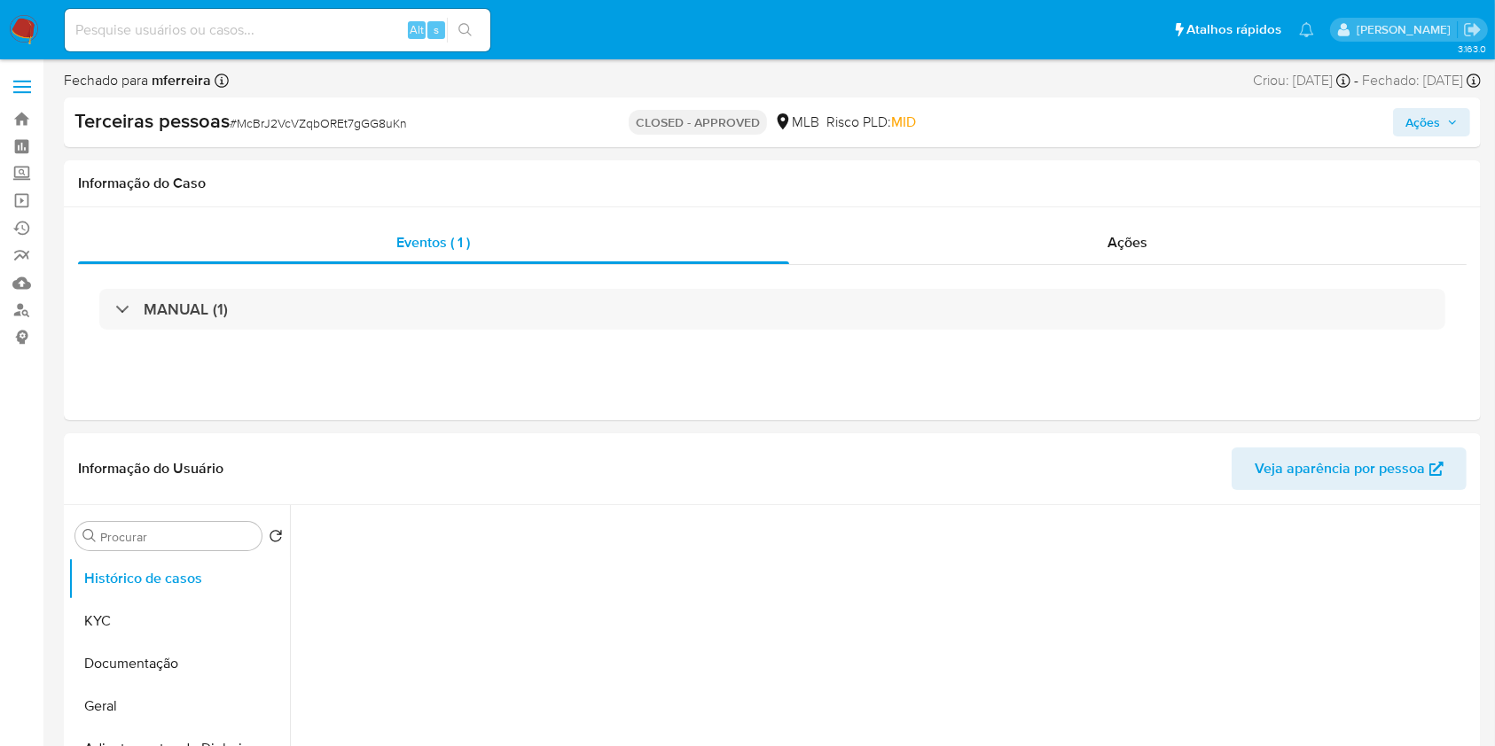
select select "10"
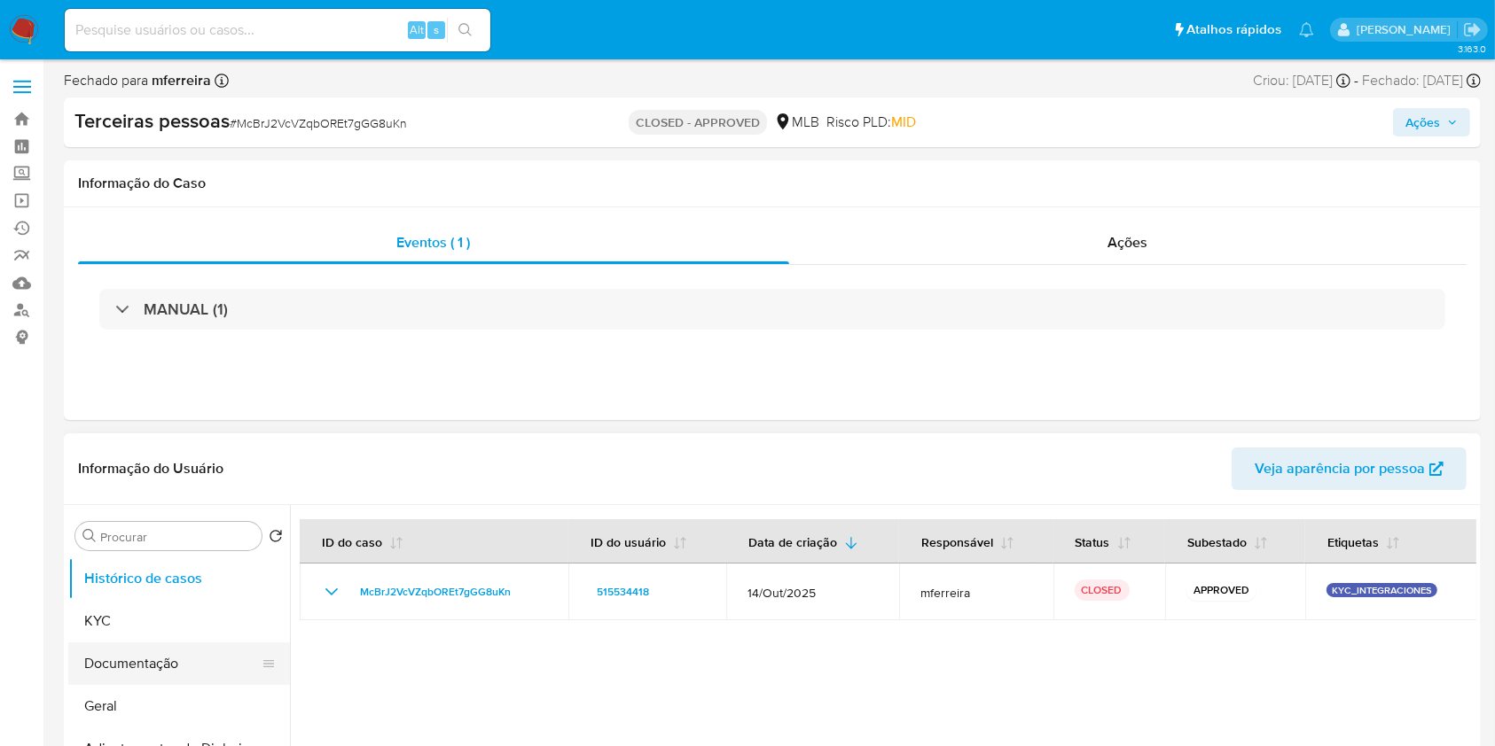
click at [202, 657] on button "Documentação" at bounding box center [171, 664] width 207 height 43
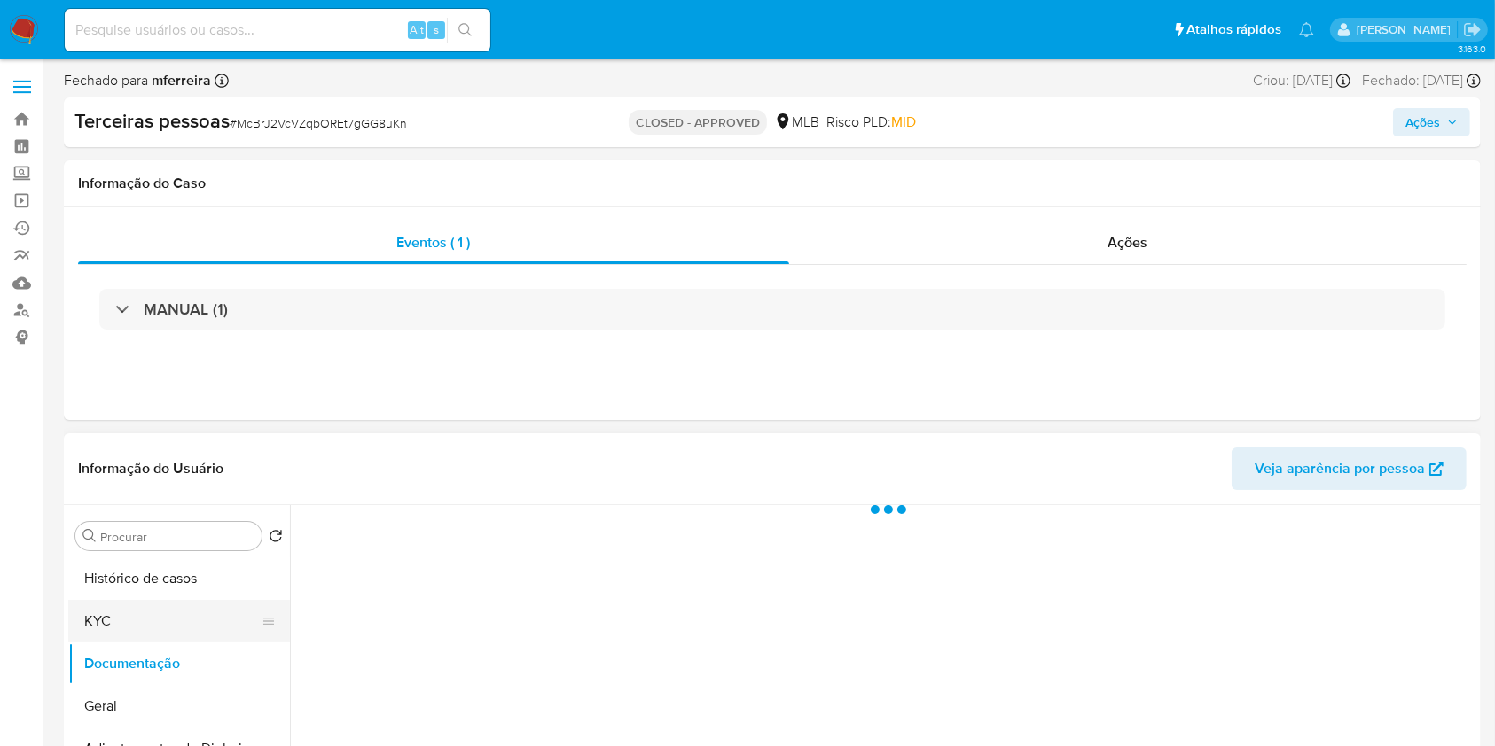
click at [174, 605] on button "KYC" at bounding box center [171, 621] width 207 height 43
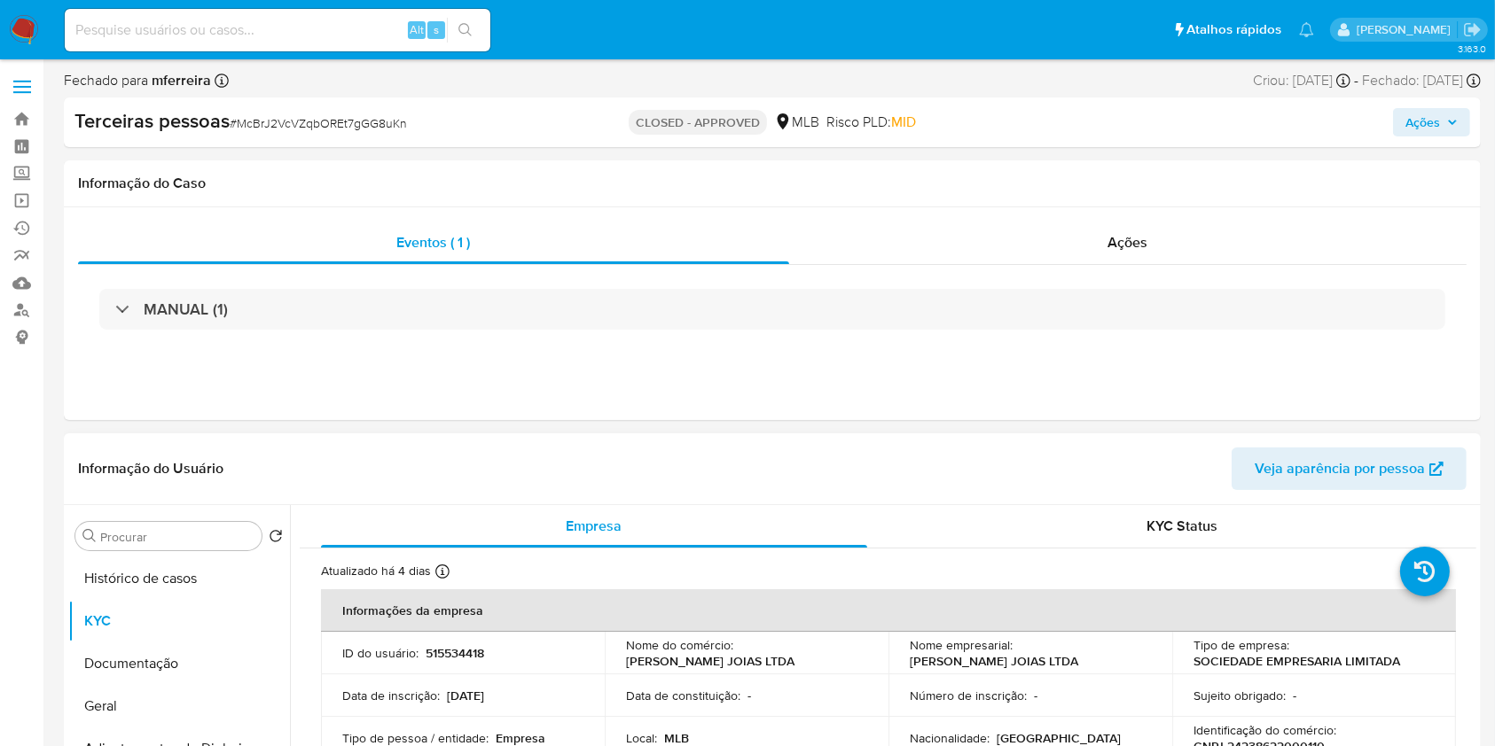
scroll to position [118, 0]
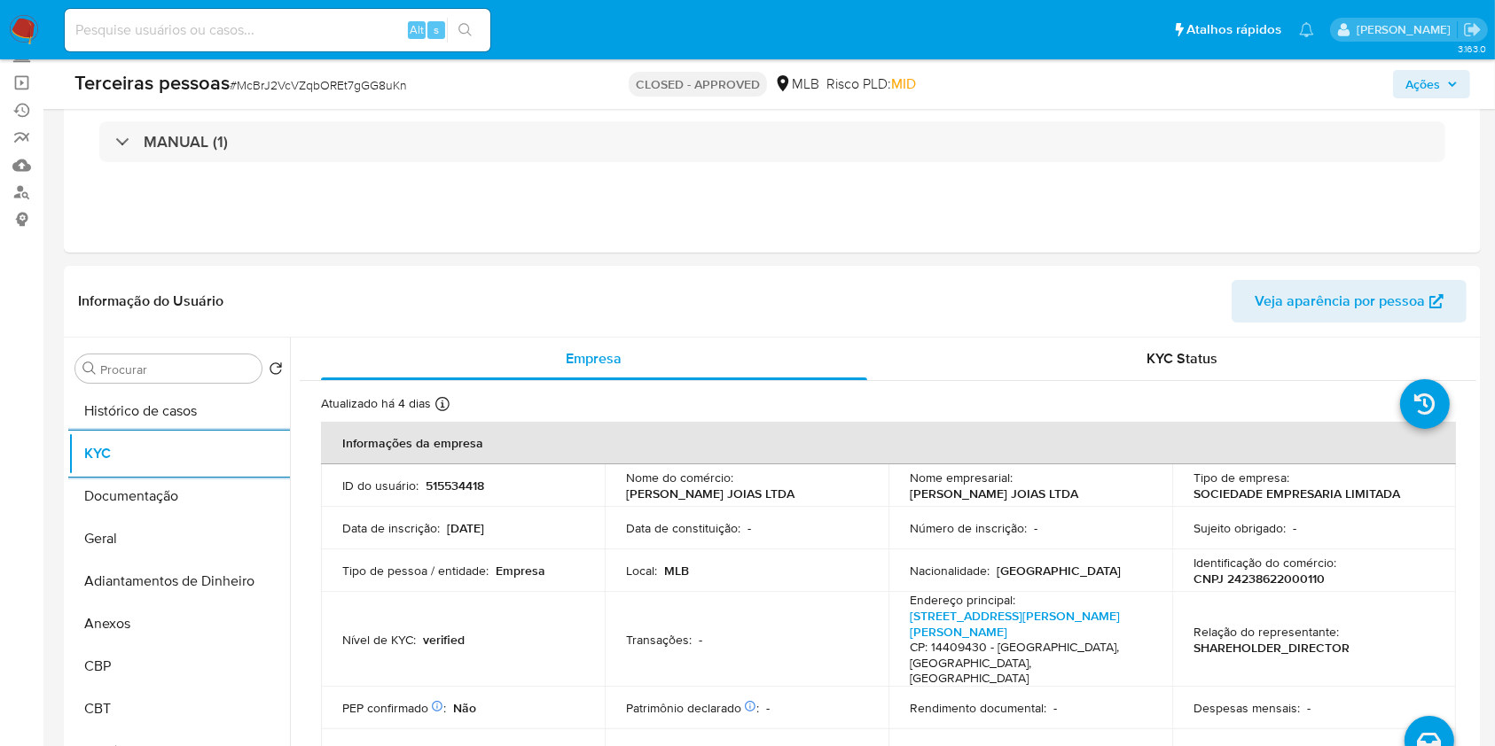
click at [337, 23] on input at bounding box center [277, 30] width 425 height 23
paste input "1207847139"
type input "1207847139"
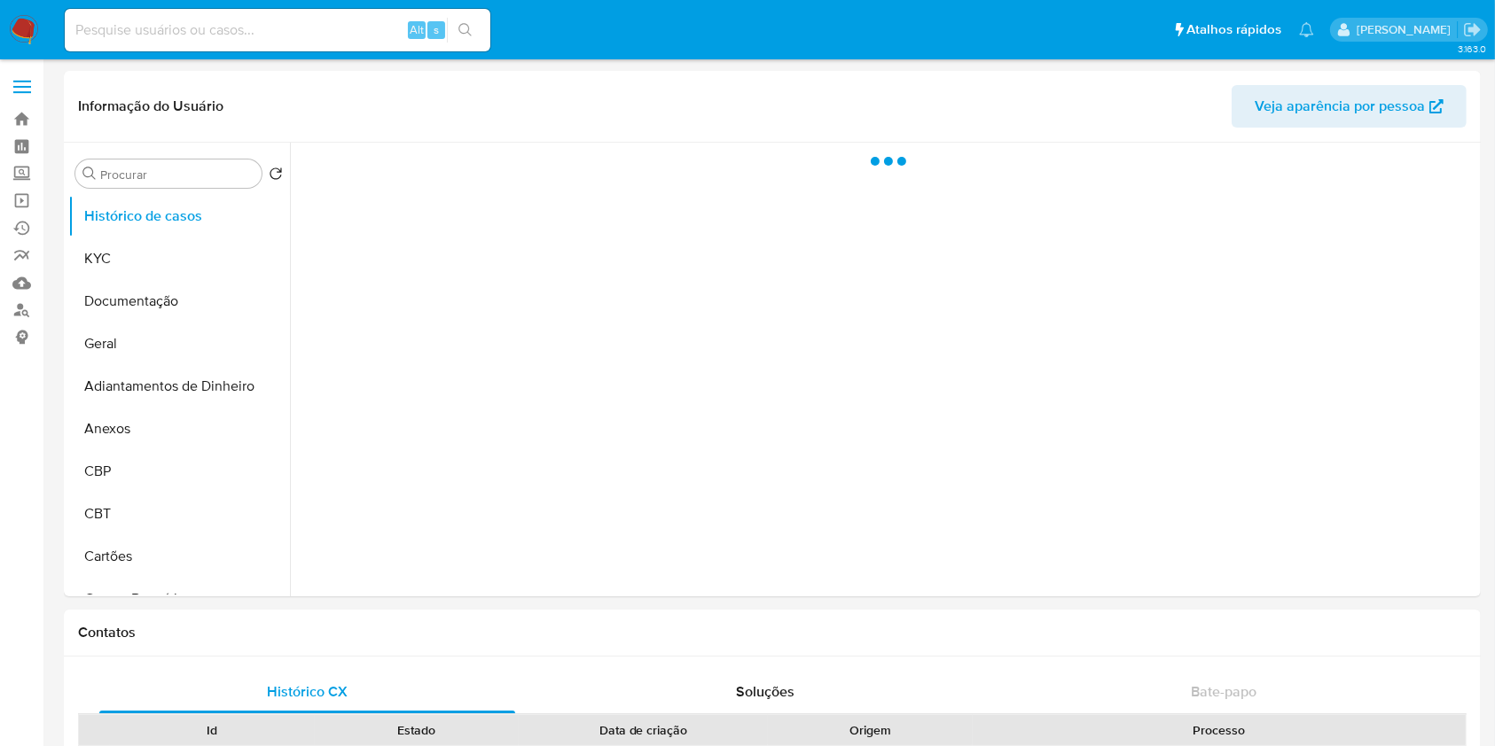
select select "10"
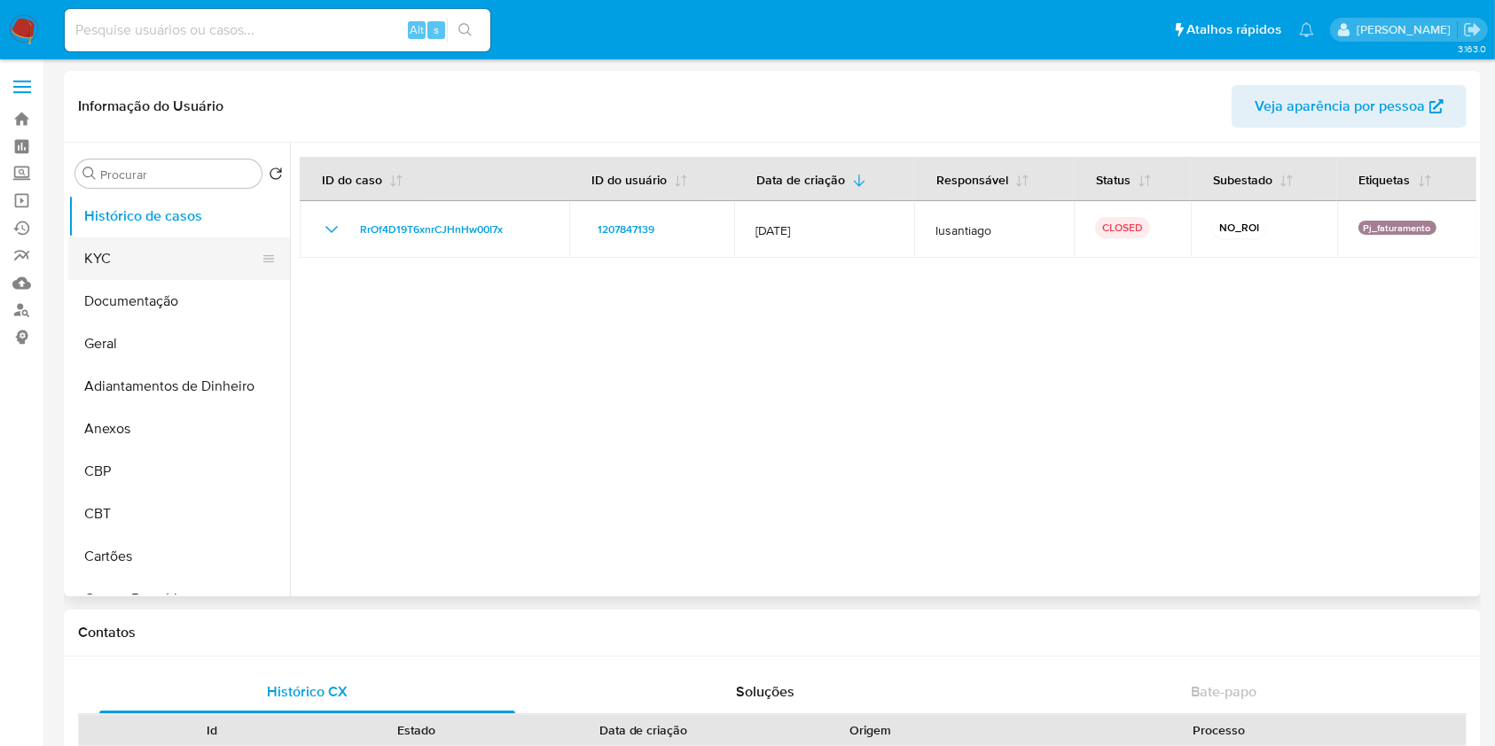
click at [134, 266] on button "KYC" at bounding box center [171, 259] width 207 height 43
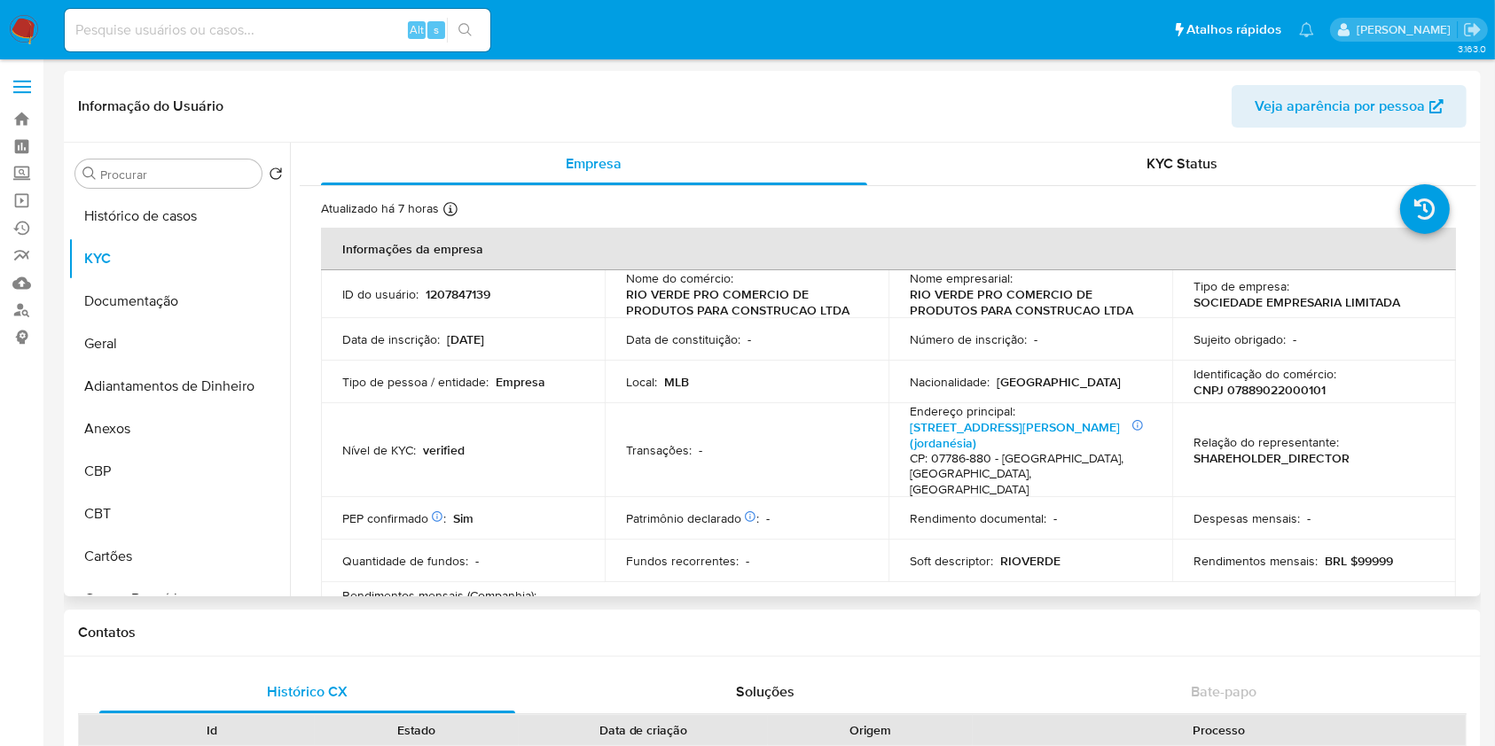
click at [1253, 394] on p "CNPJ 07889022000101" at bounding box center [1259, 390] width 132 height 16
click at [1253, 393] on p "CNPJ 07889022000101" at bounding box center [1259, 390] width 132 height 16
copy p "07889022000101"
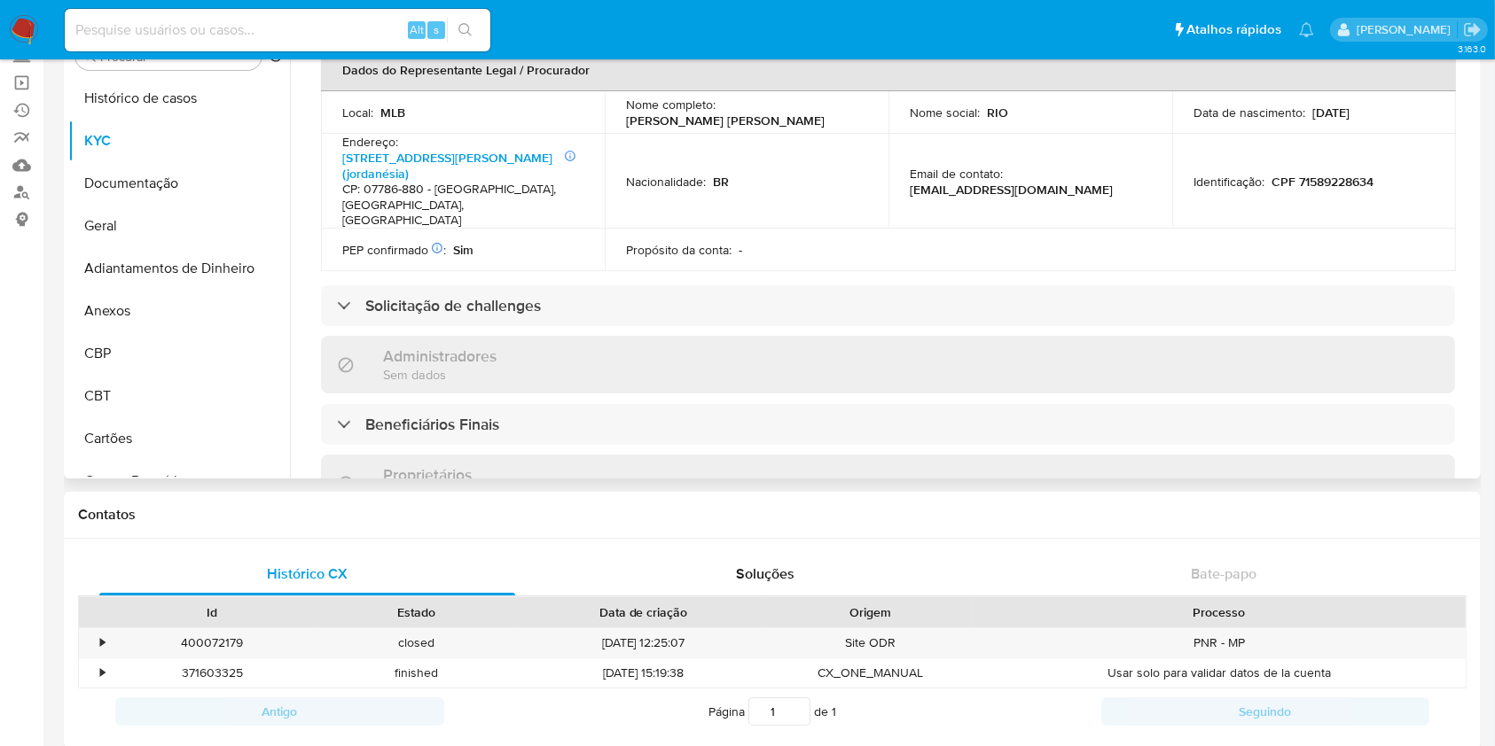
scroll to position [709, 0]
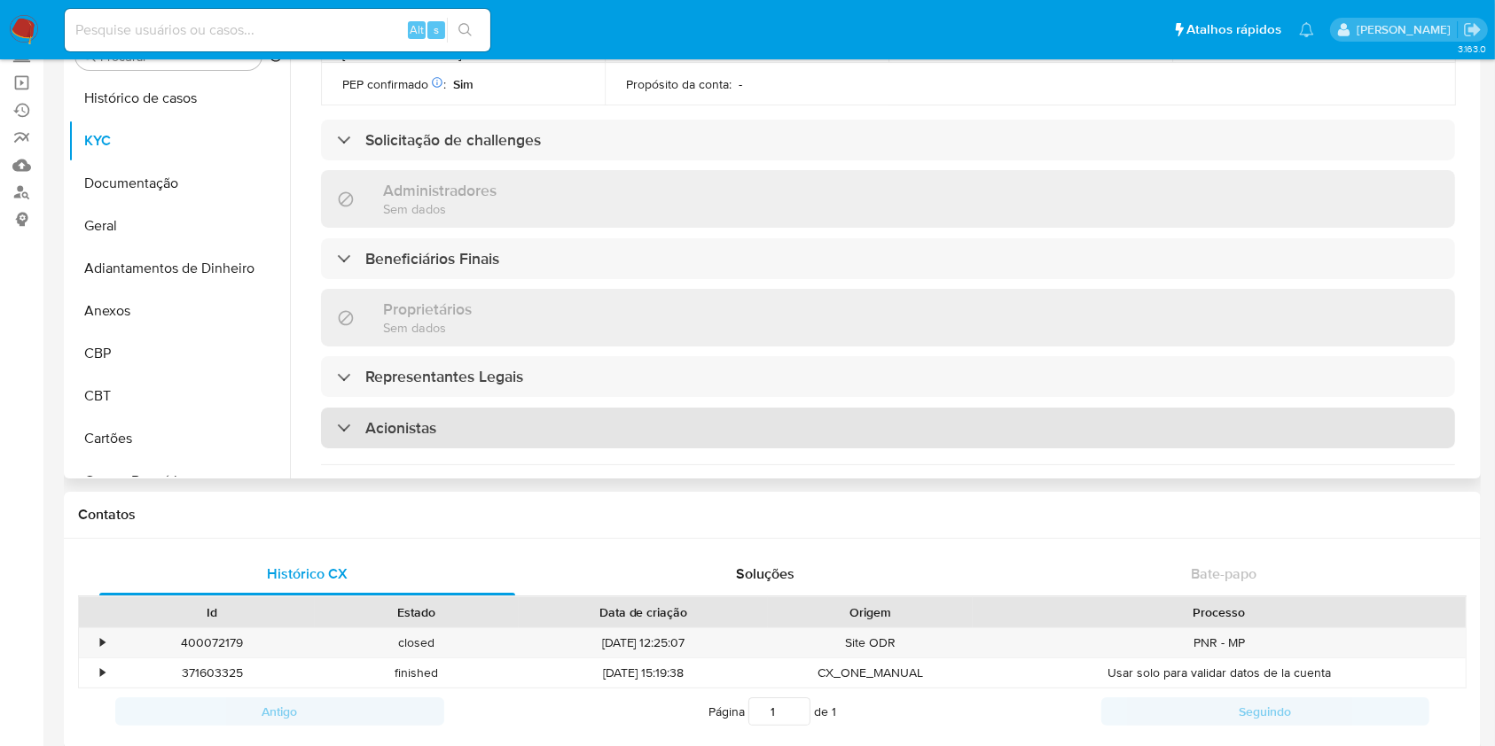
click at [482, 408] on div "Acionistas" at bounding box center [888, 428] width 1134 height 41
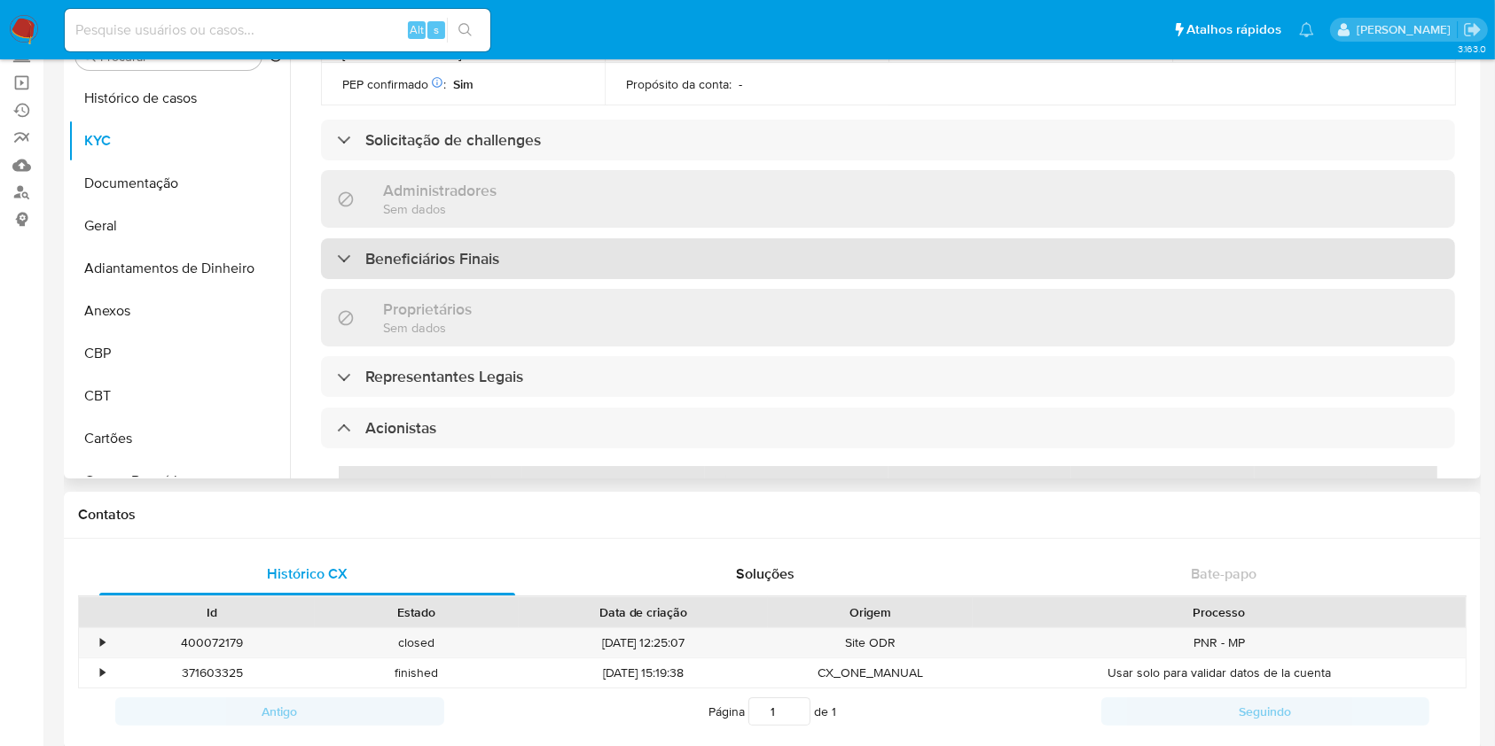
drag, startPoint x: 476, startPoint y: 250, endPoint x: 507, endPoint y: 236, distance: 34.1
click at [477, 247] on div "Informações da empresa ID do usuário : 1207847139 Nome do comércio : RIO VERDE …" at bounding box center [888, 227] width 1134 height 1652
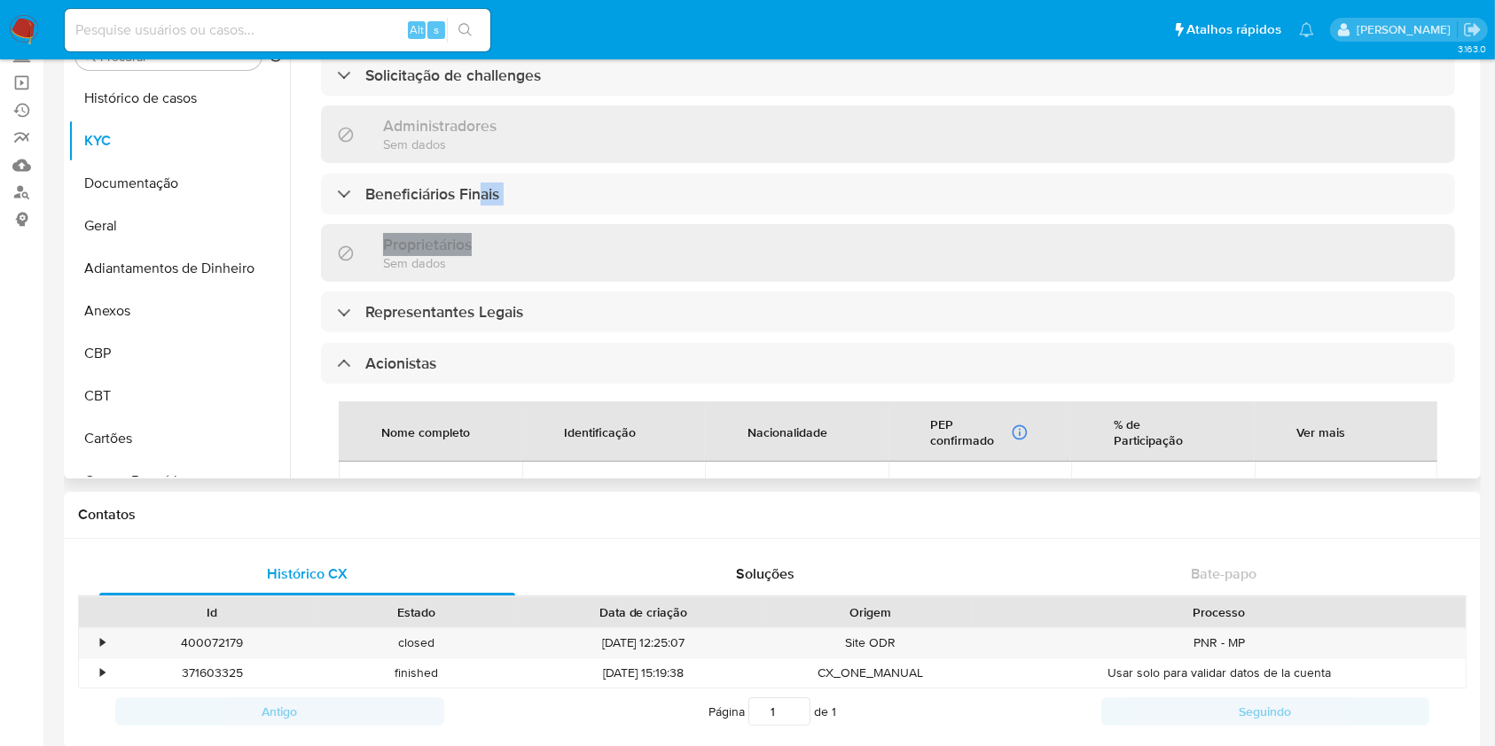
scroll to position [827, 0]
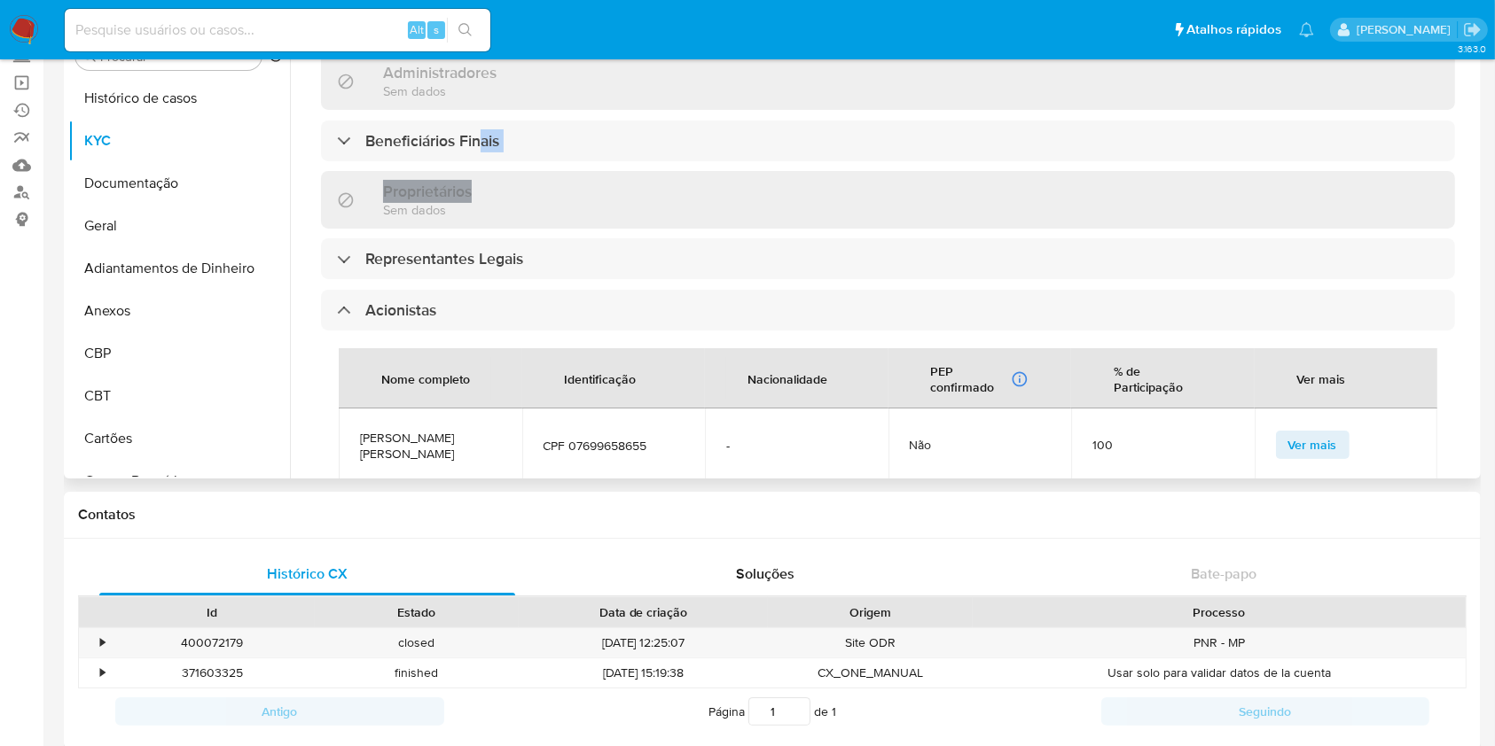
click at [652, 136] on div "Informações da empresa ID do usuário : 1207847139 Nome do comércio : RIO VERDE …" at bounding box center [888, 109] width 1134 height 1652
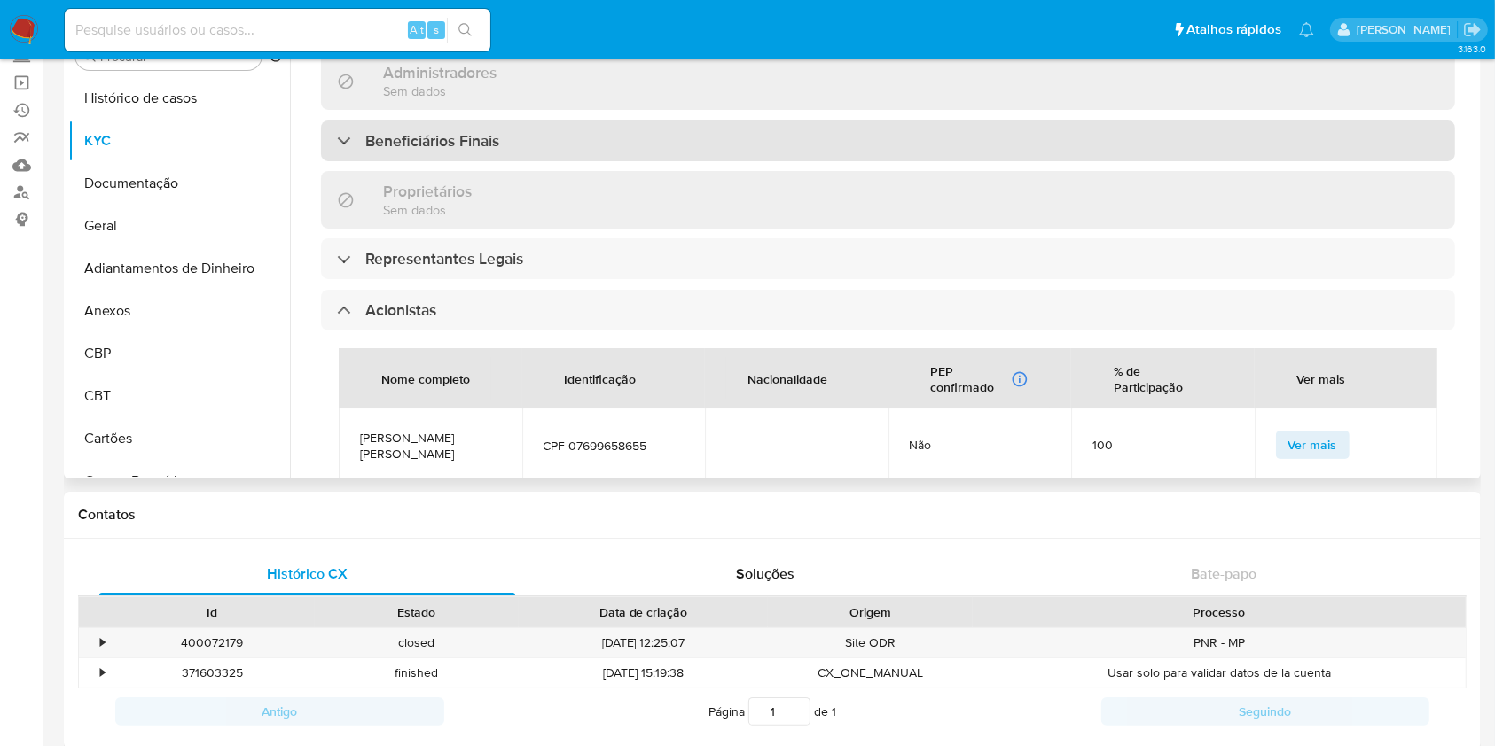
click at [650, 121] on div "Beneficiários Finais" at bounding box center [888, 141] width 1134 height 41
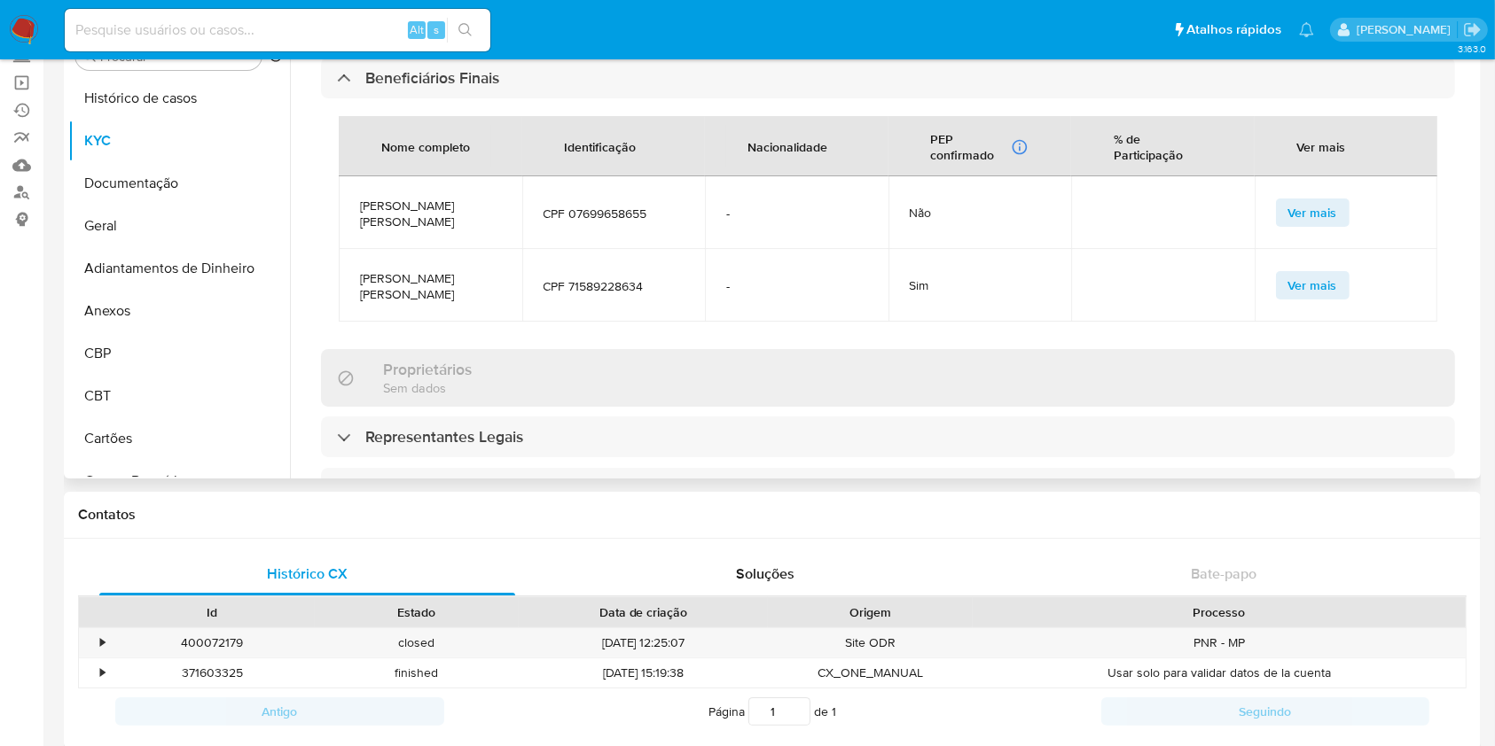
scroll to position [1182, 0]
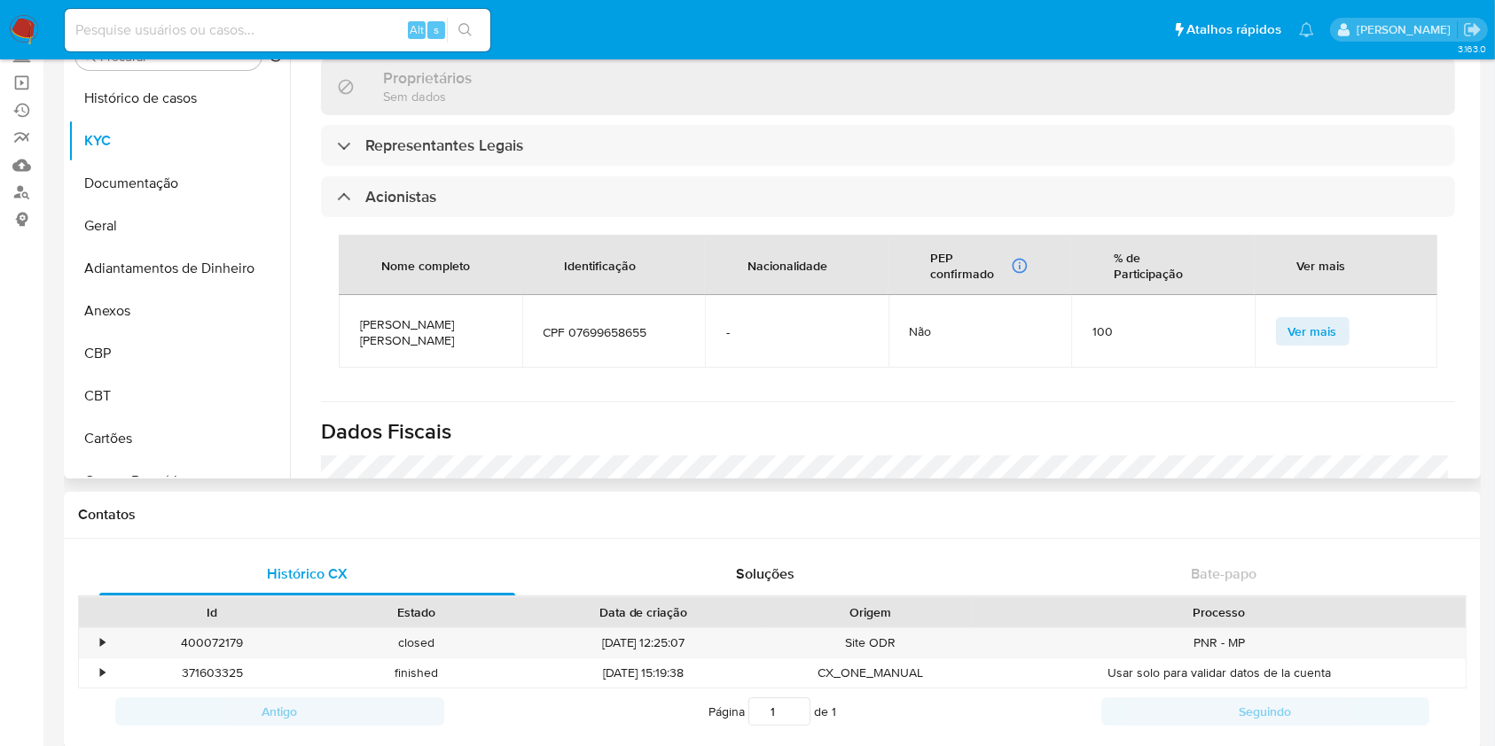
click at [412, 316] on span "VINICIUS DA ROCHA SANTIAGO" at bounding box center [430, 332] width 141 height 32
copy span "VINICIUS DA ROCHA SANTIAGO"
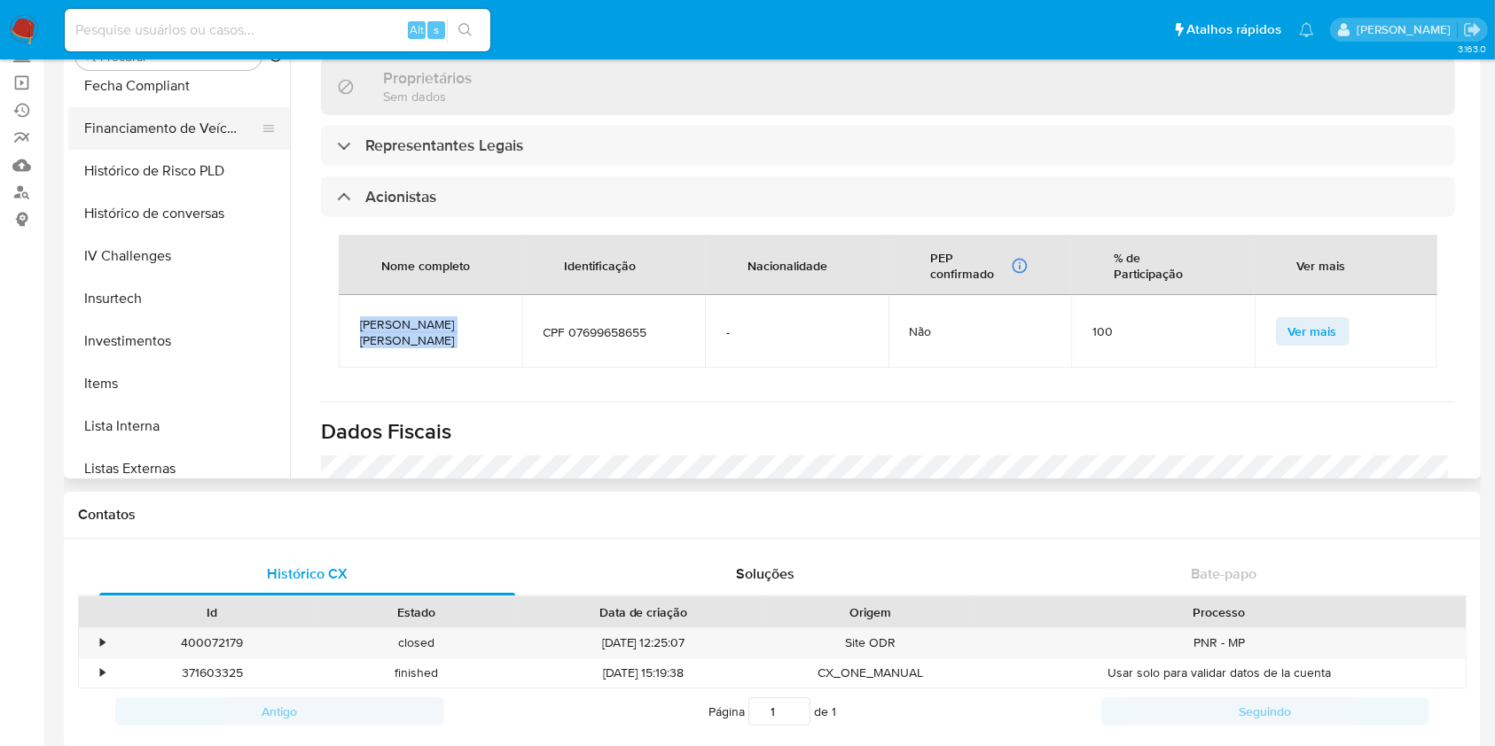
scroll to position [709, 0]
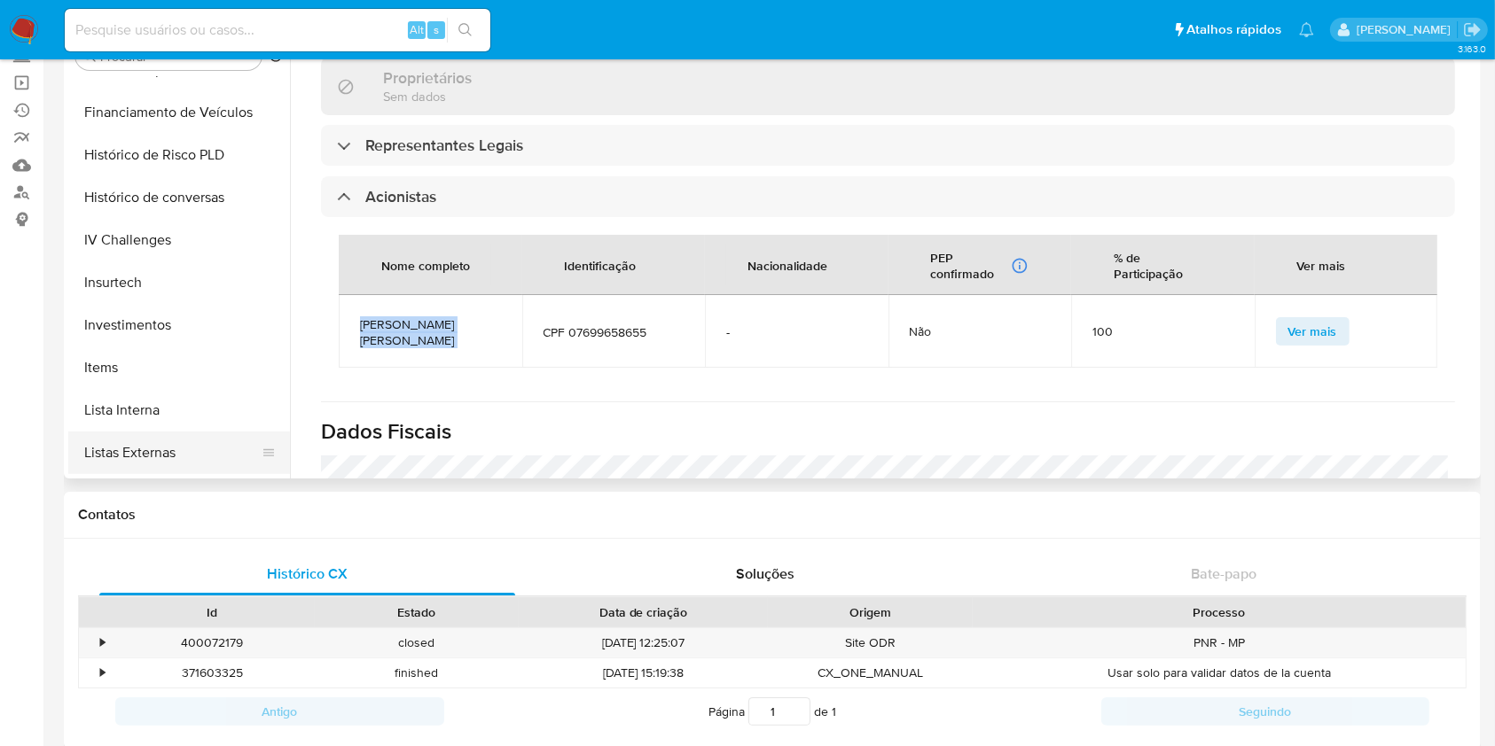
click at [215, 443] on button "Listas Externas" at bounding box center [171, 453] width 207 height 43
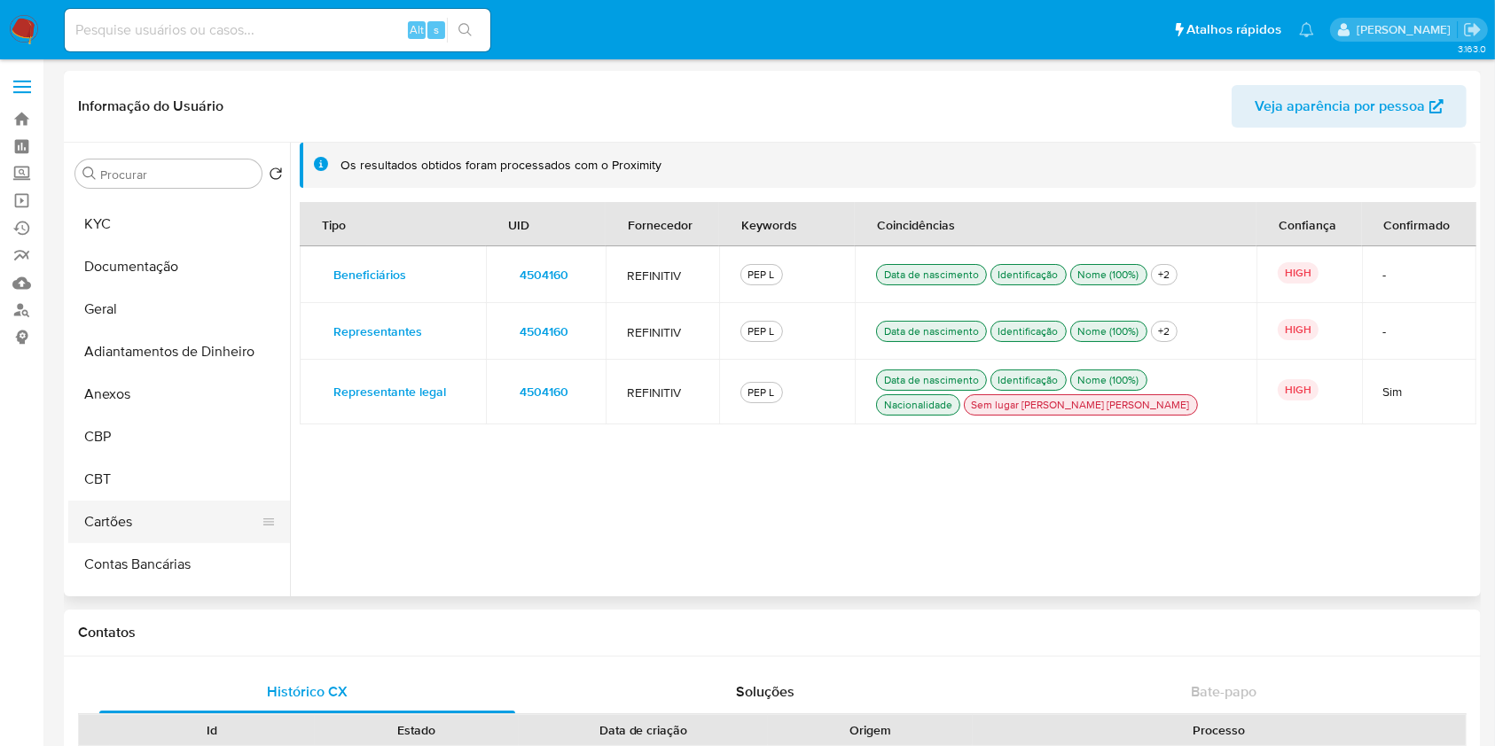
scroll to position [0, 0]
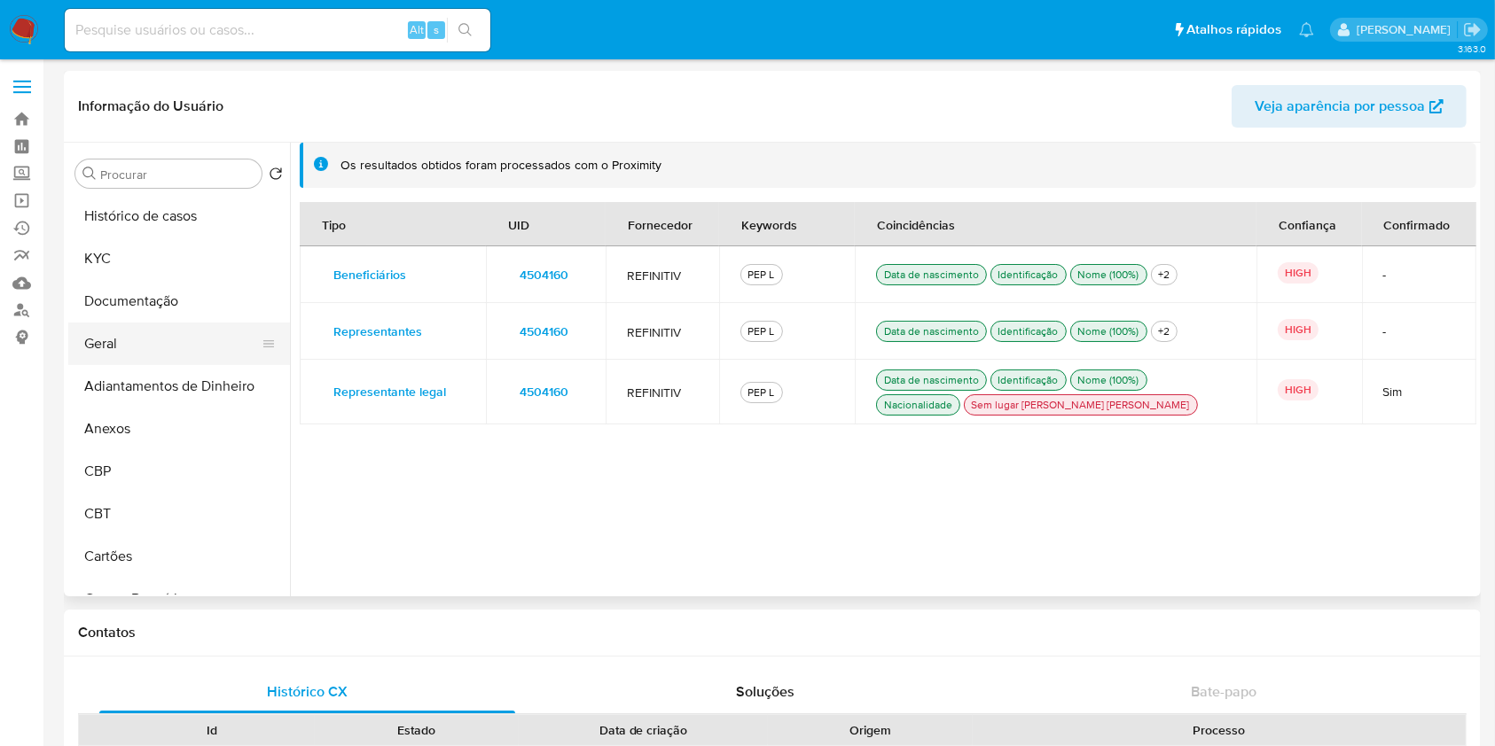
click at [158, 342] on button "Geral" at bounding box center [171, 344] width 207 height 43
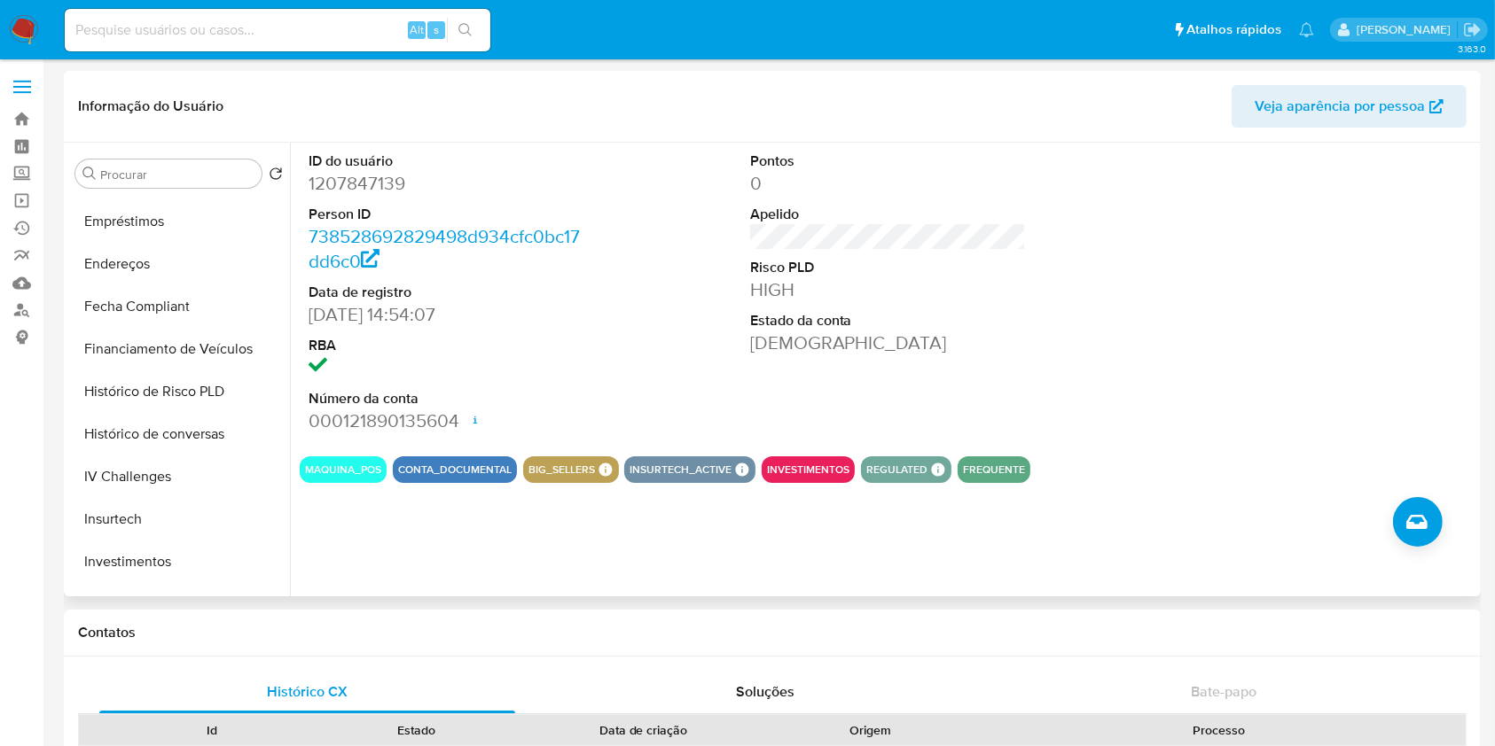
scroll to position [827, 0]
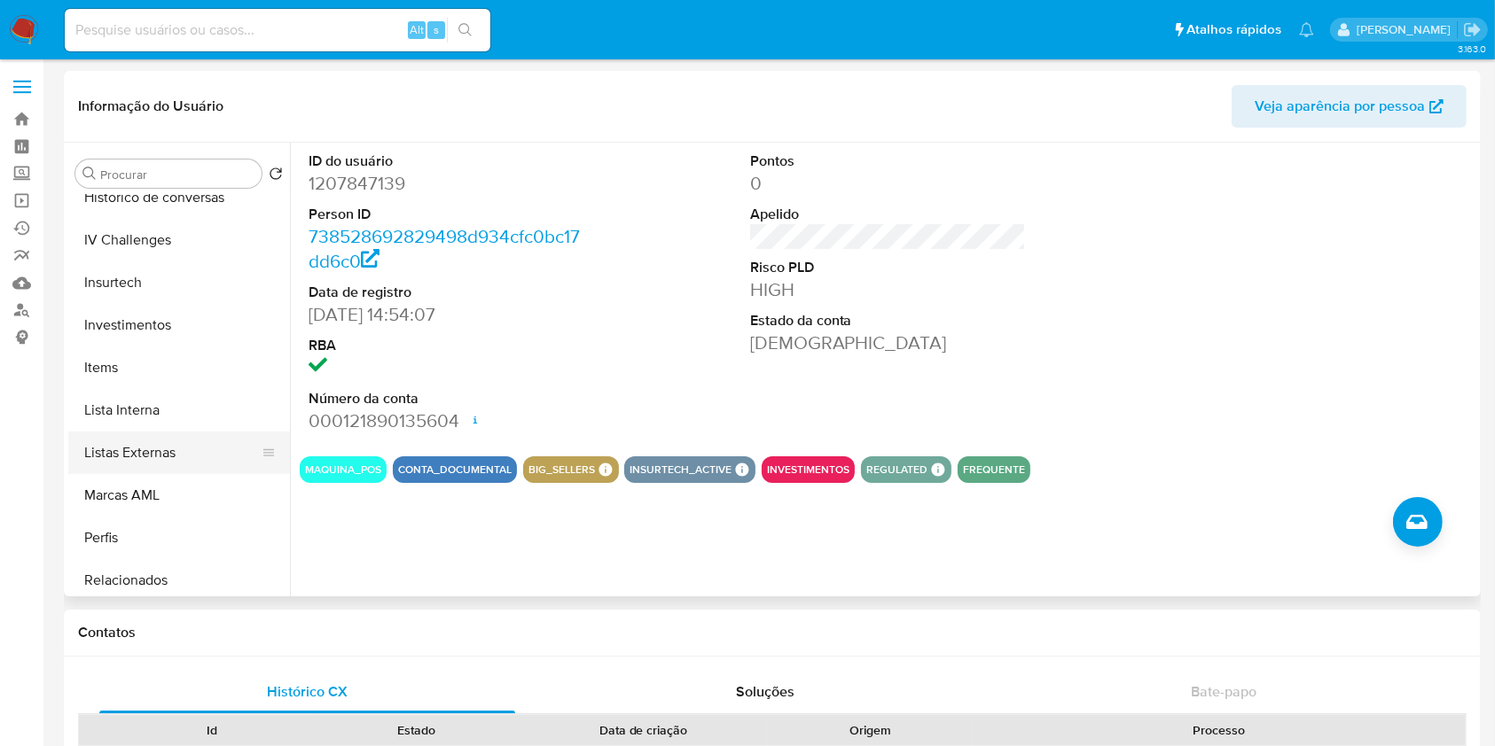
click at [199, 450] on button "Listas Externas" at bounding box center [171, 453] width 207 height 43
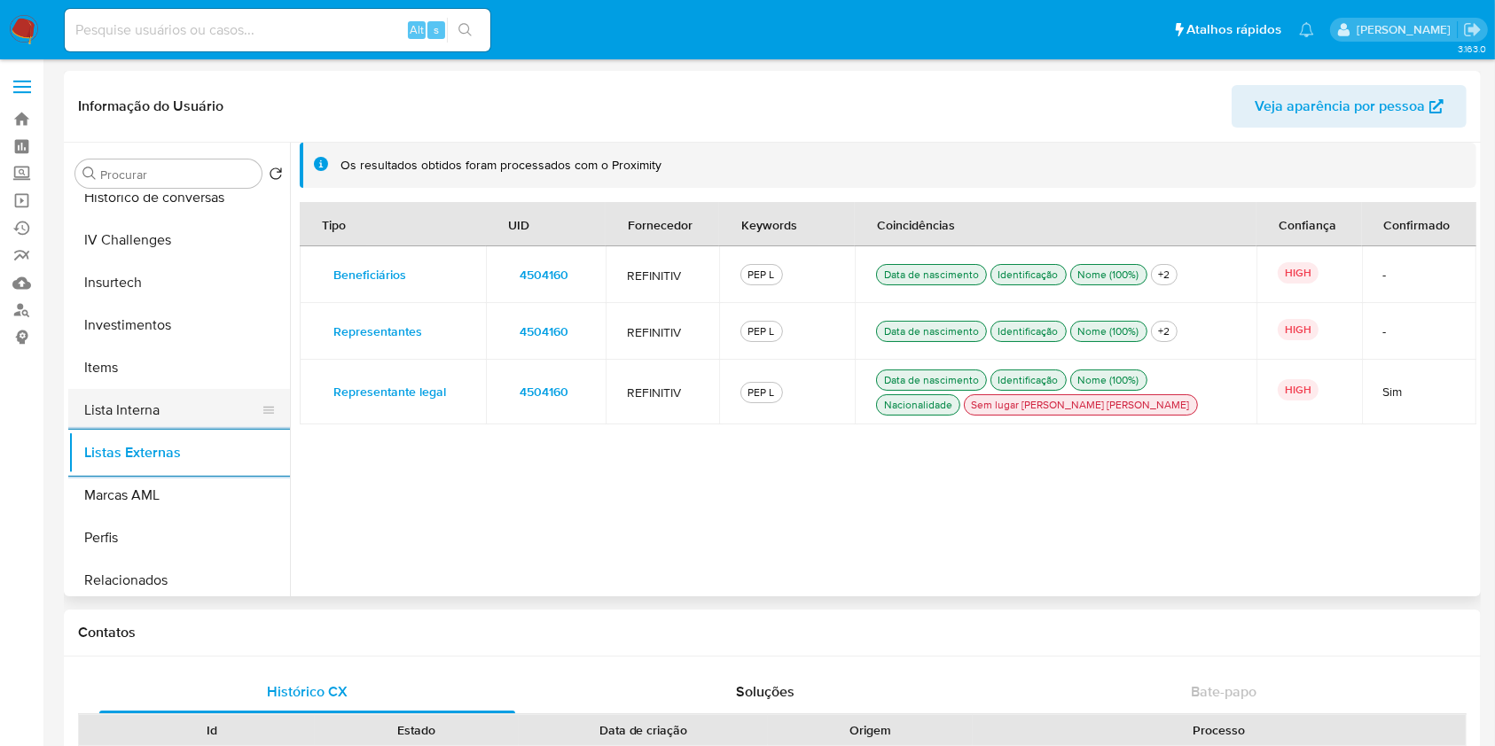
click at [171, 408] on button "Lista Interna" at bounding box center [171, 410] width 207 height 43
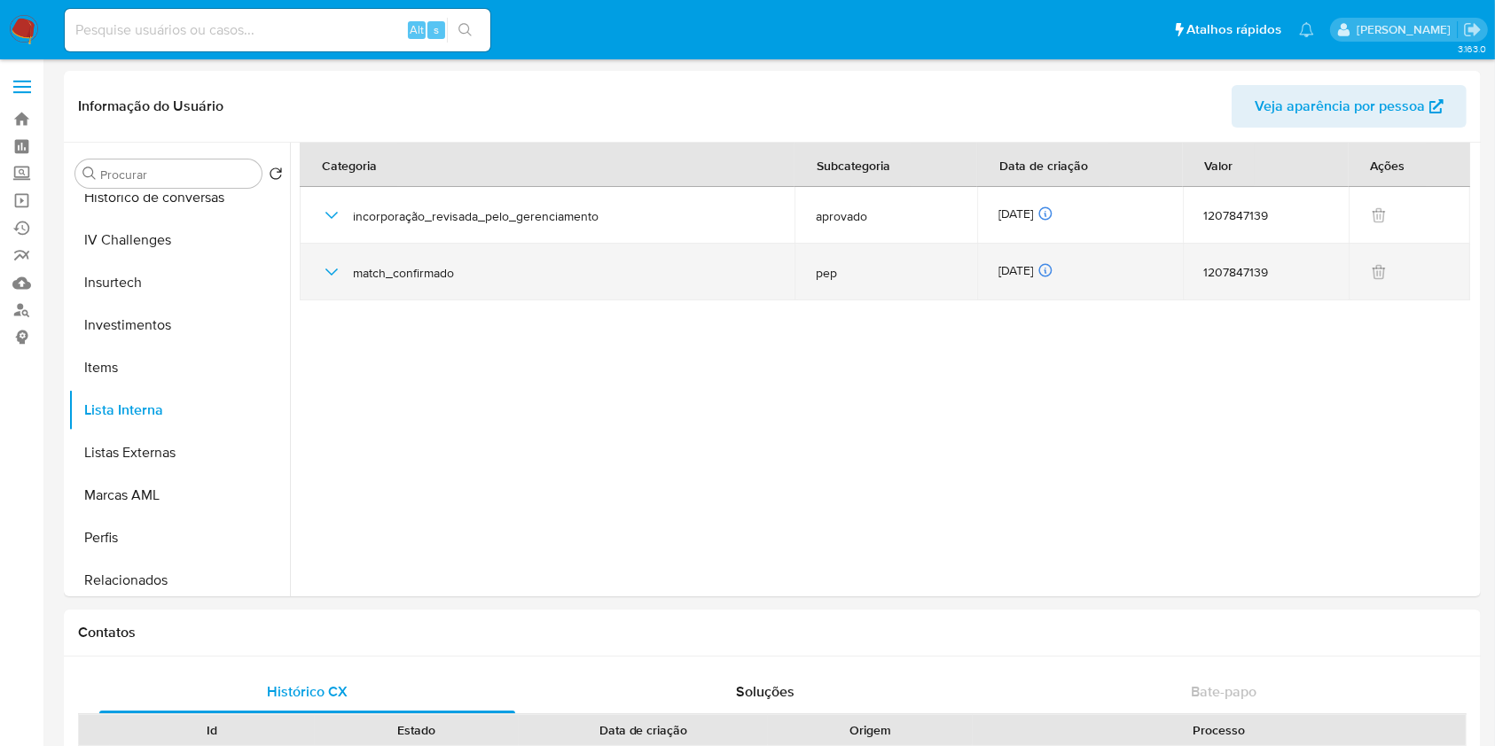
click at [351, 278] on div "match_confirmado" at bounding box center [547, 272] width 452 height 57
click at [340, 275] on icon "button" at bounding box center [331, 271] width 21 height 21
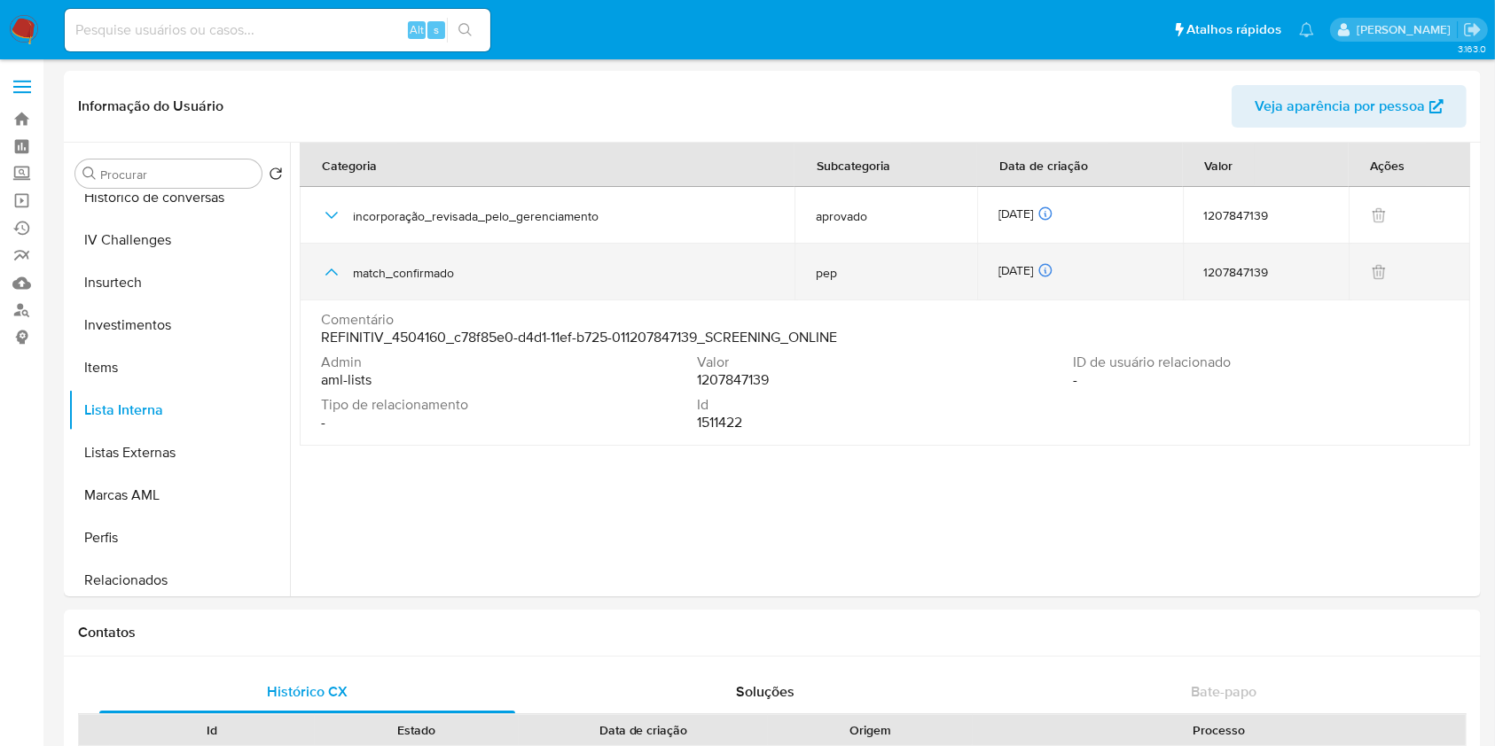
click at [339, 274] on icon "button" at bounding box center [331, 271] width 21 height 21
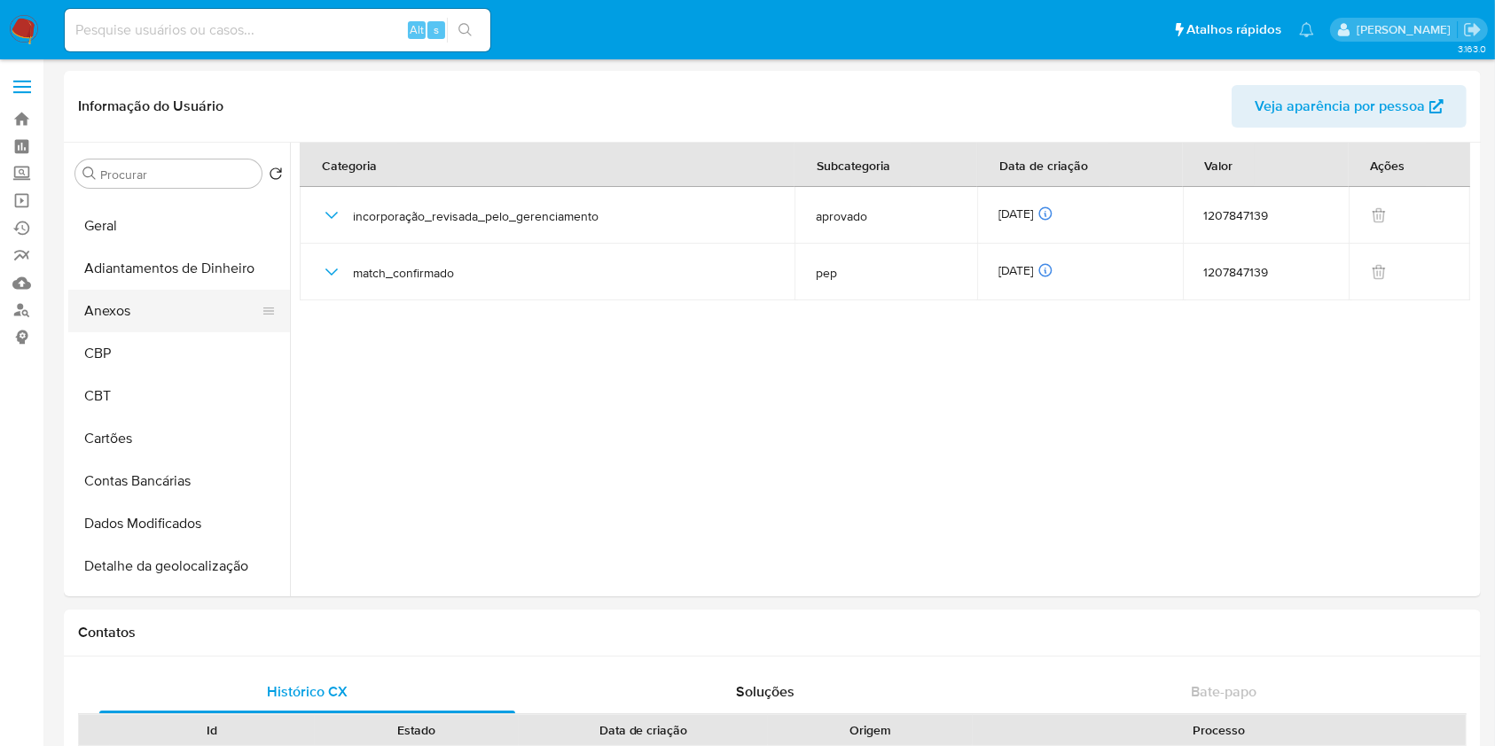
scroll to position [0, 0]
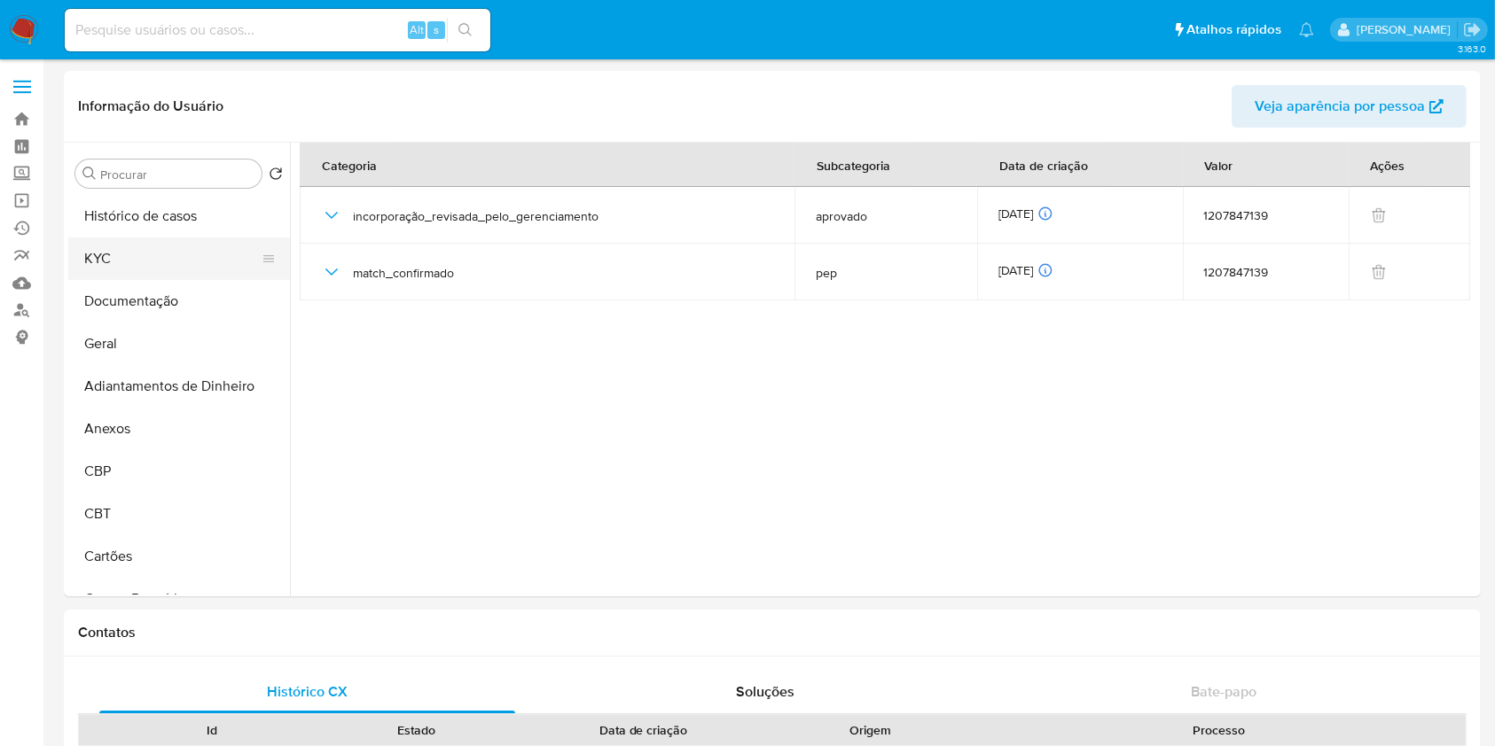
click at [147, 261] on button "KYC" at bounding box center [171, 259] width 207 height 43
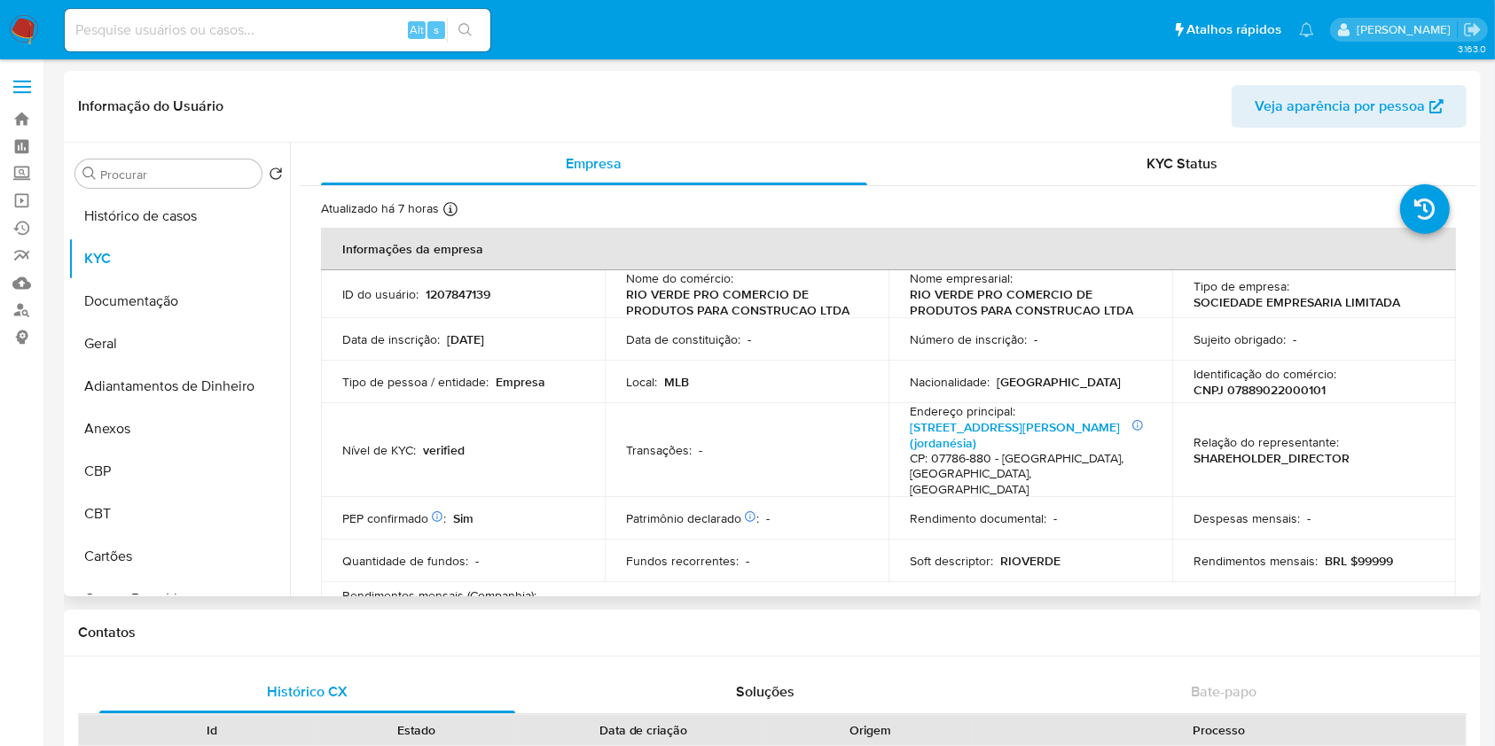
click at [1276, 383] on p "CNPJ 07889022000101" at bounding box center [1259, 390] width 132 height 16
copy p "07889022000101"
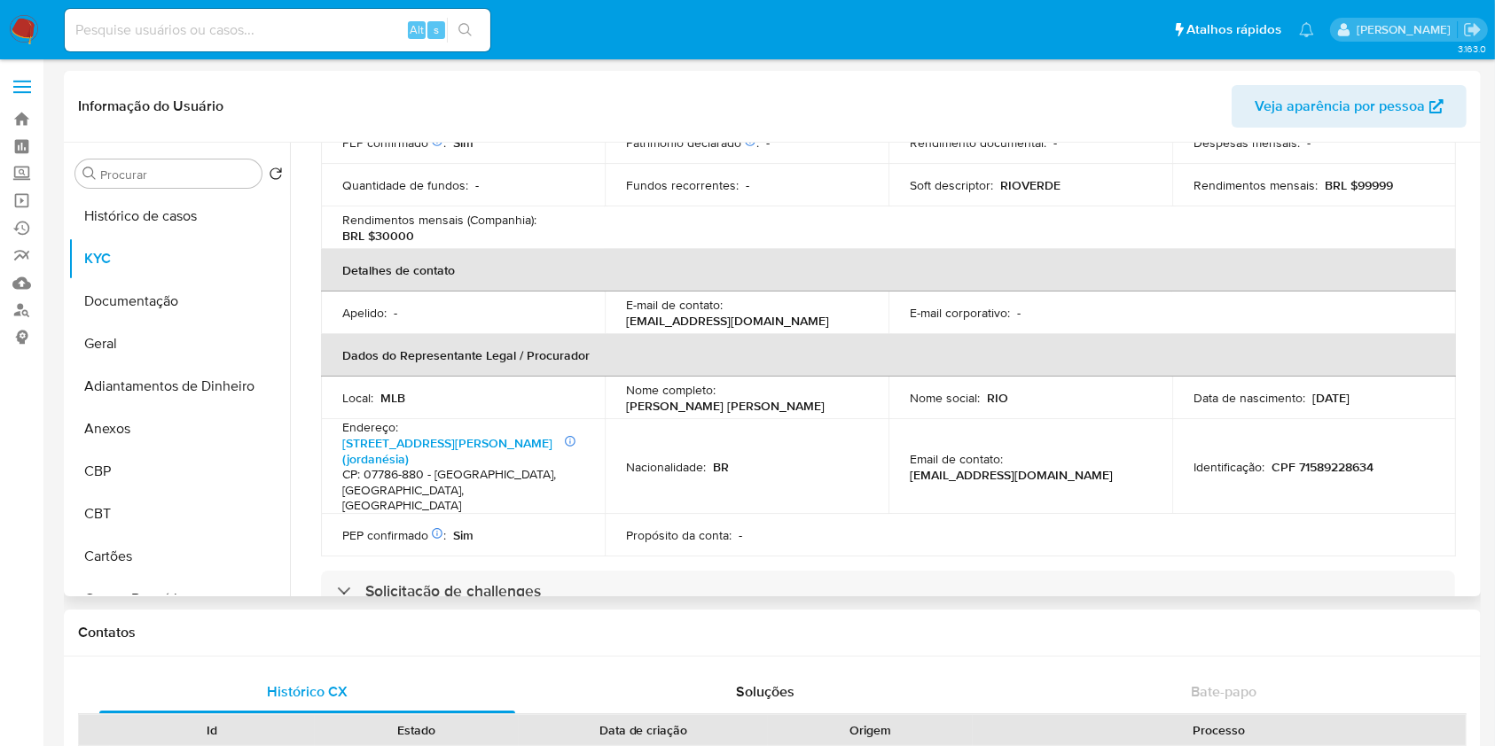
scroll to position [378, 0]
click at [1037, 176] on p "RIOVERDE" at bounding box center [1030, 184] width 60 height 16
copy p "RIOVERDE"
click at [167, 336] on button "Geral" at bounding box center [171, 344] width 207 height 43
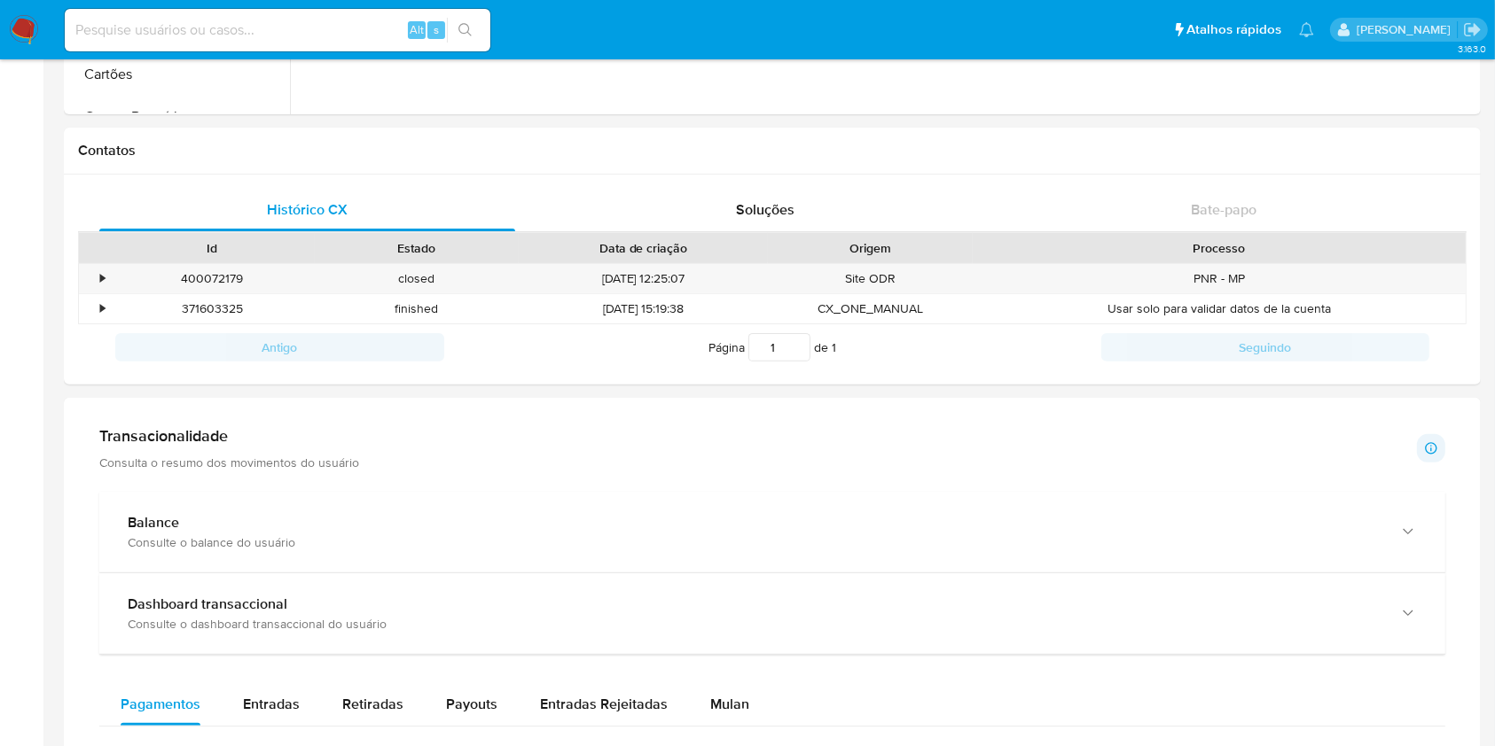
scroll to position [827, 0]
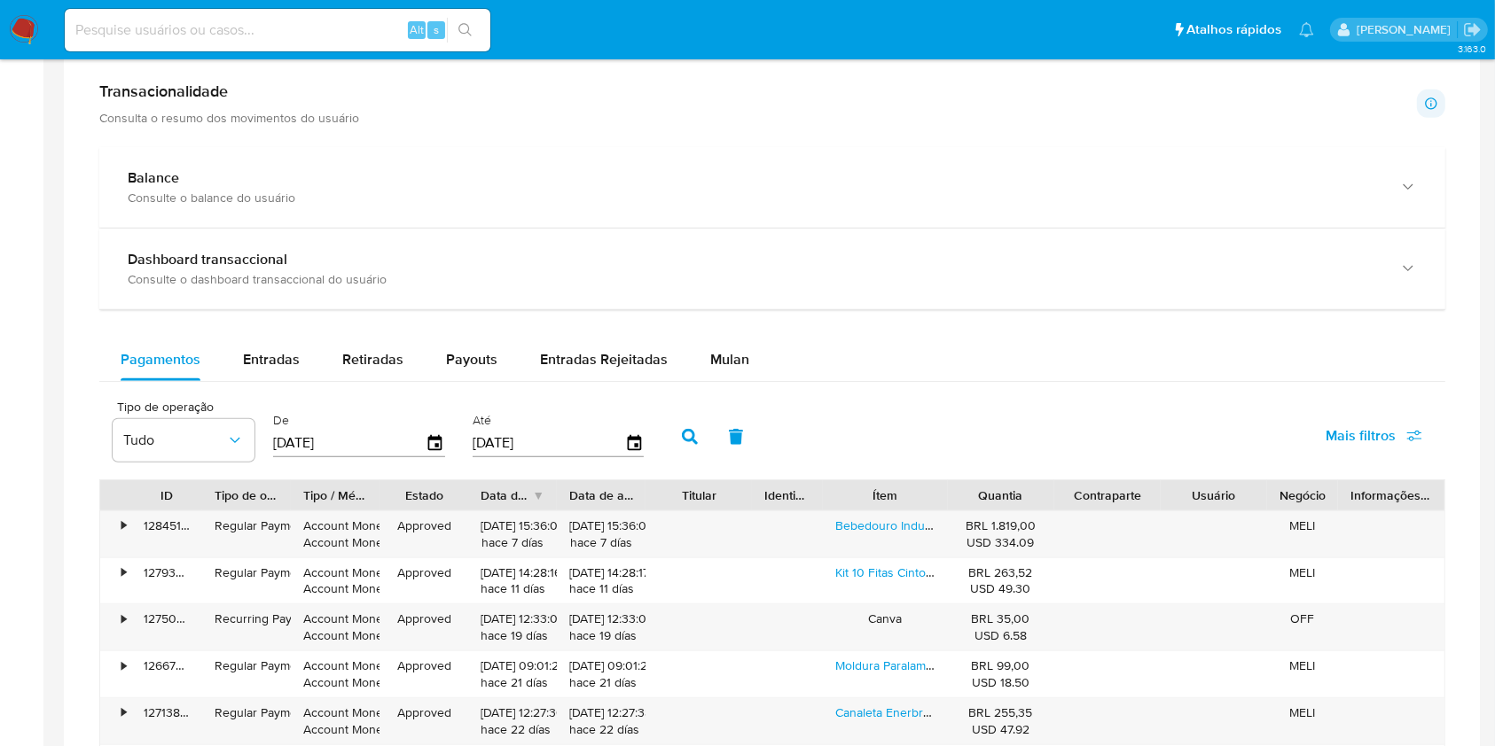
click at [265, 380] on div "Pagamentos Entradas Retiradas Payouts Entradas Rejeitadas Mulan" at bounding box center [772, 360] width 1346 height 43
click at [284, 369] on span "Entradas" at bounding box center [271, 359] width 57 height 20
select select "10"
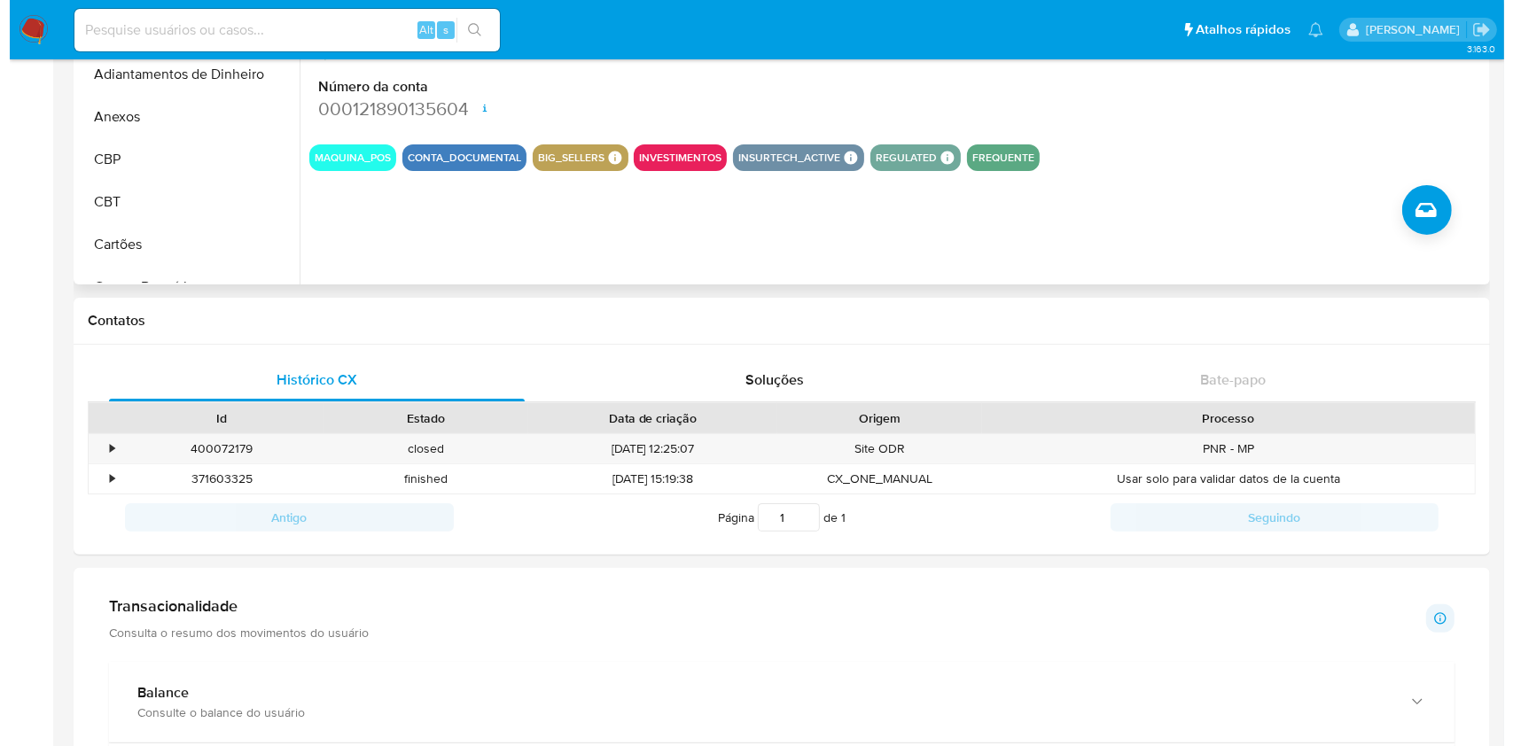
scroll to position [0, 0]
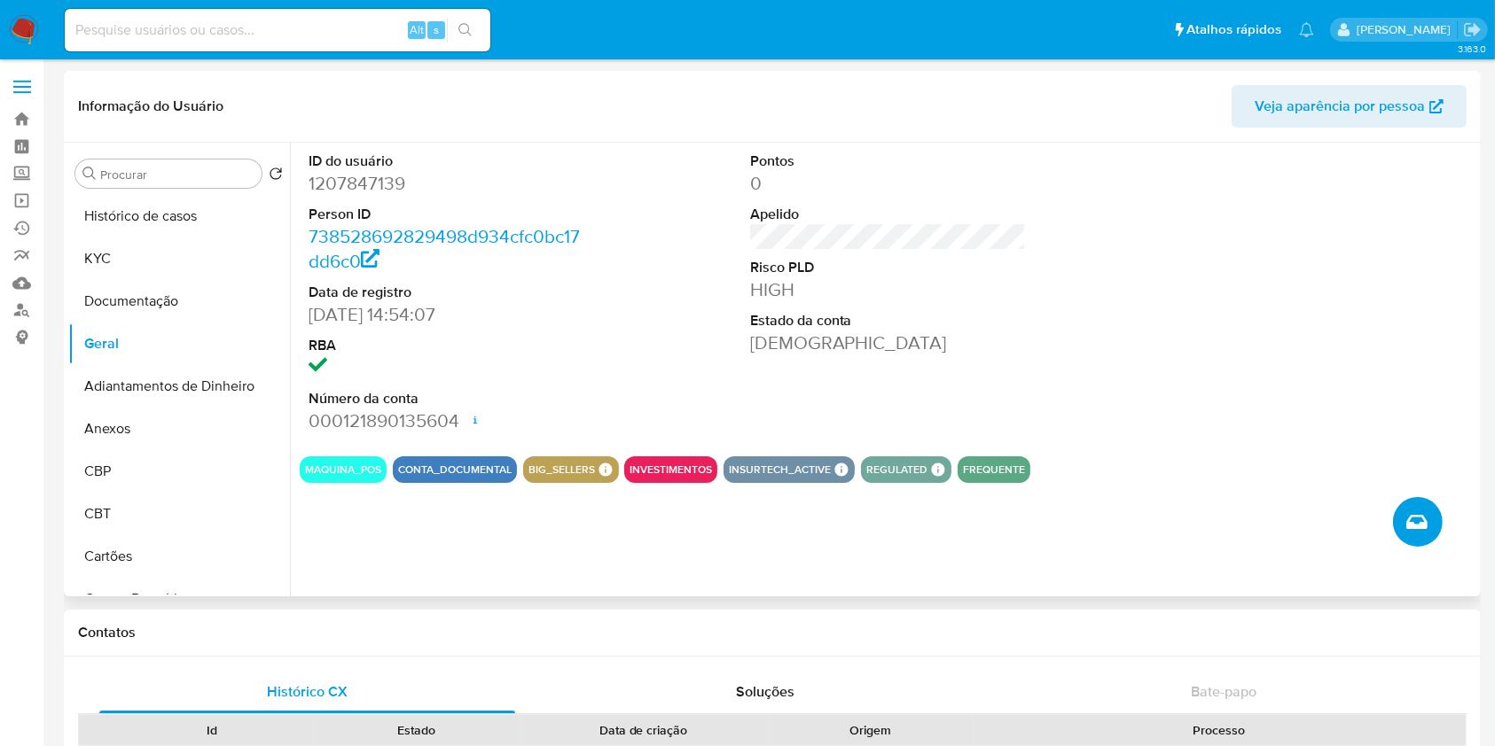
click at [1411, 535] on button "Criar caso manual" at bounding box center [1418, 522] width 50 height 50
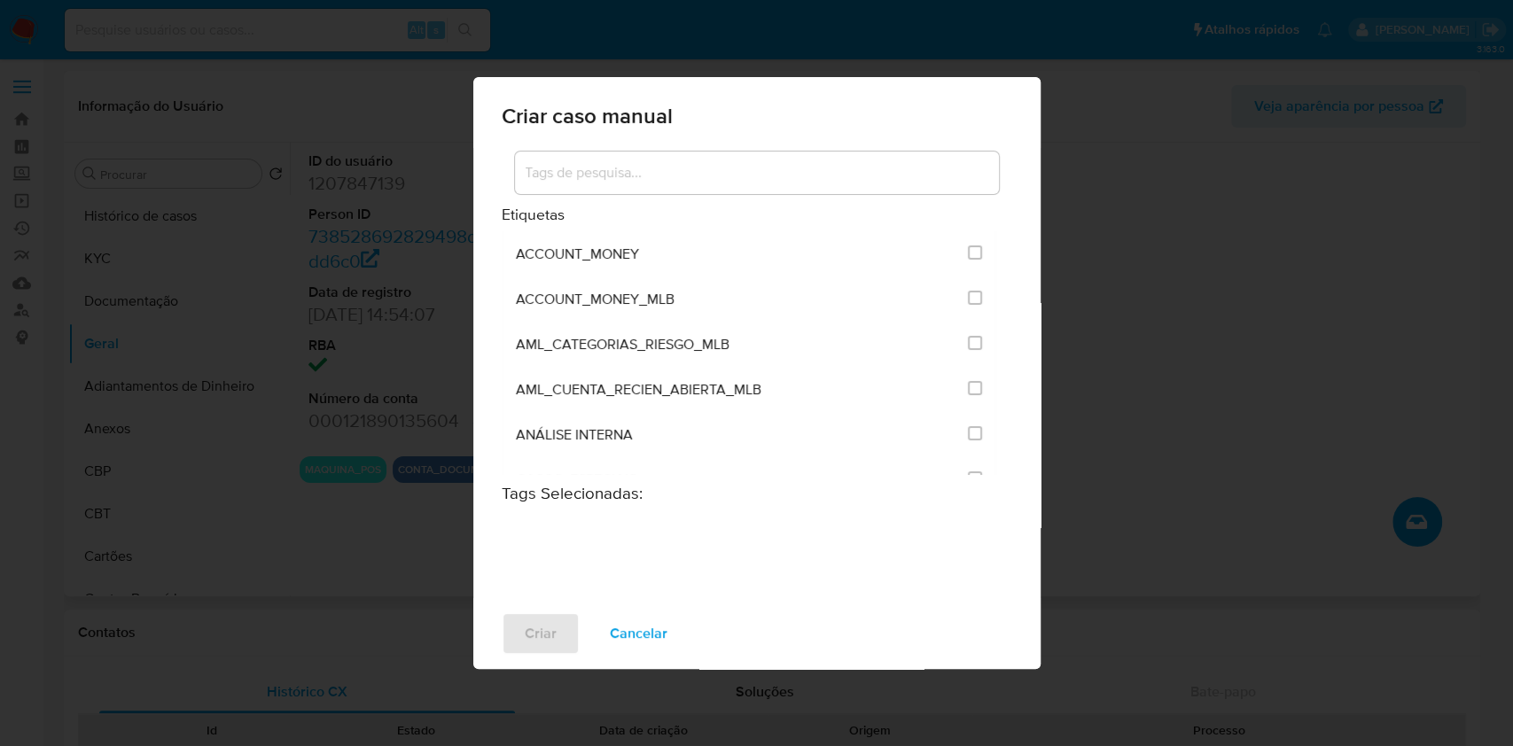
click at [706, 180] on input at bounding box center [757, 172] width 484 height 23
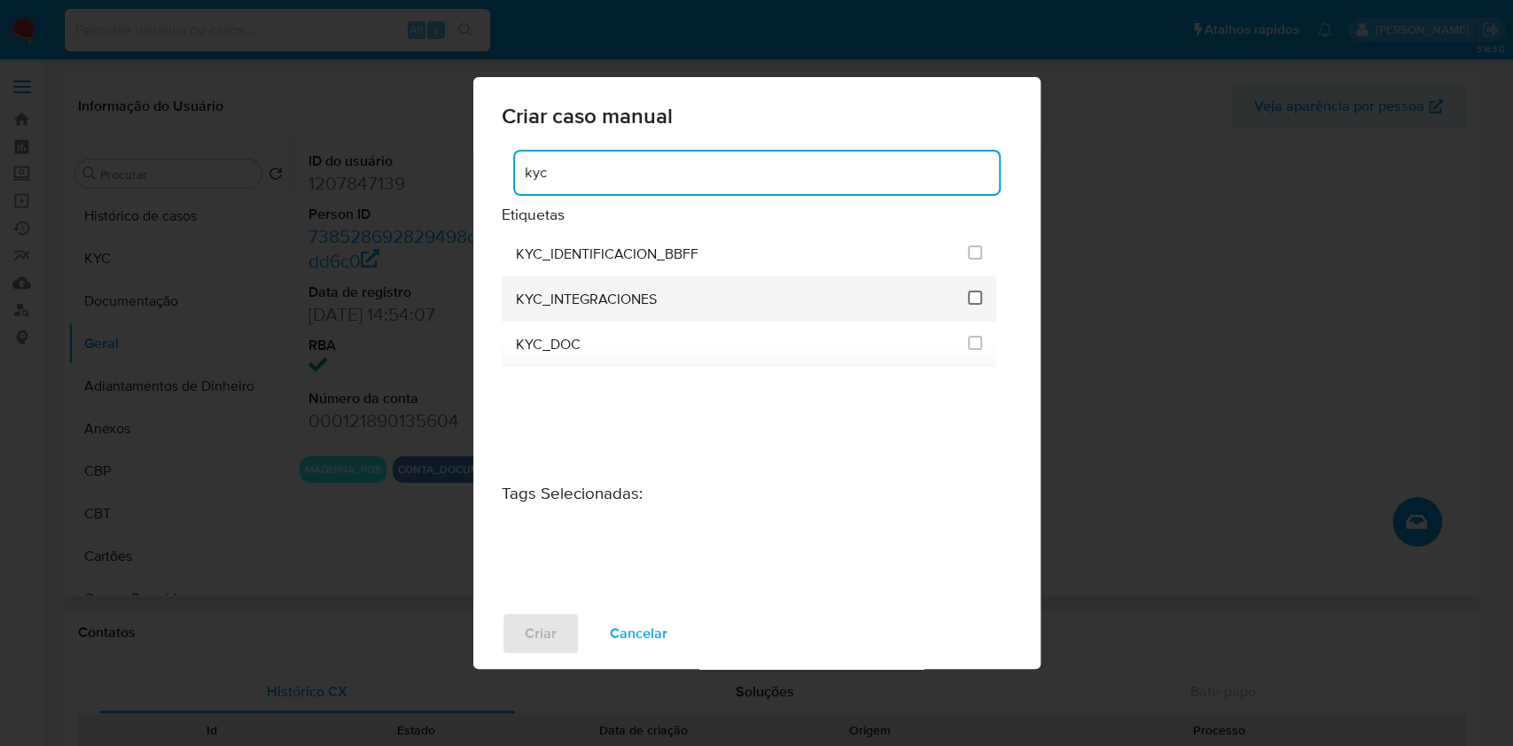
type input "kyc"
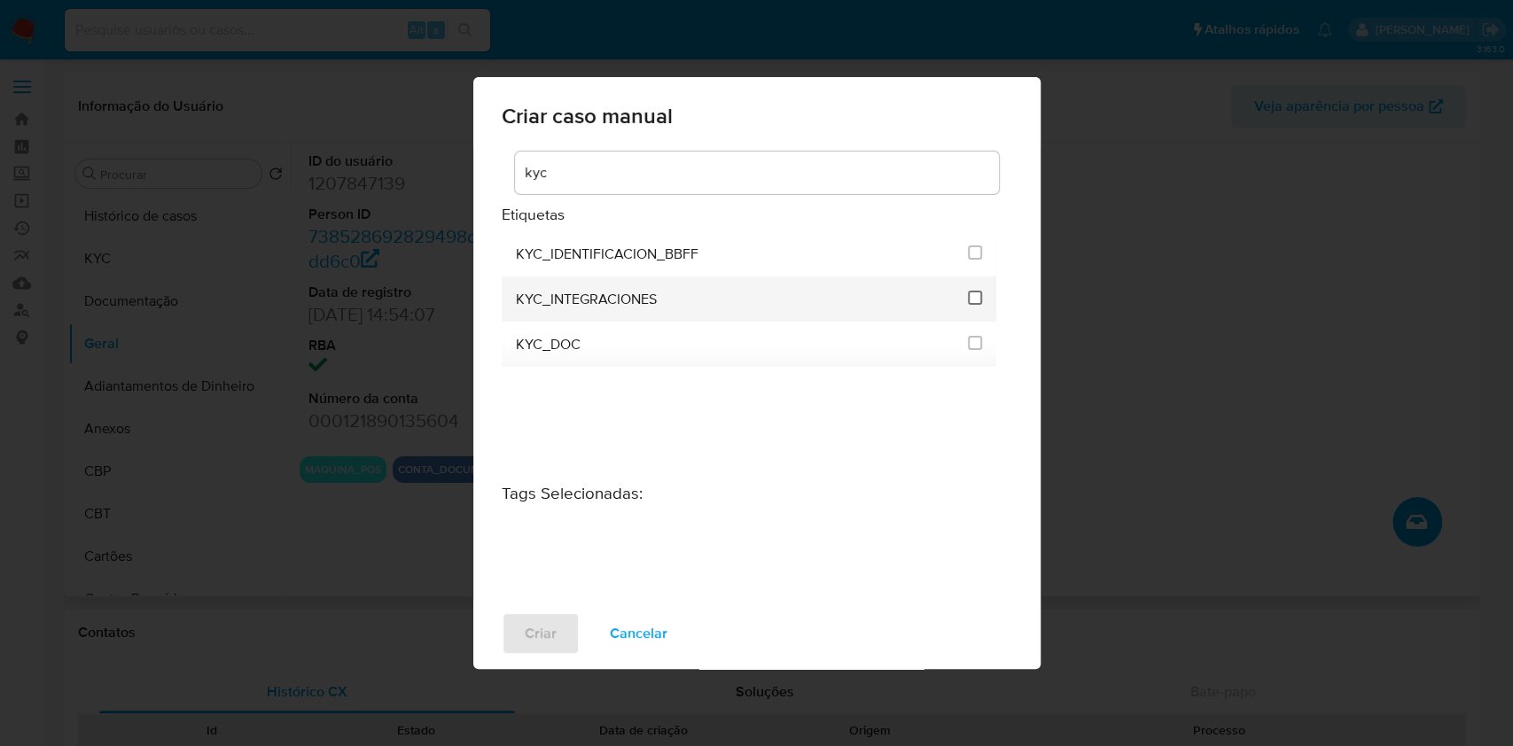
click at [978, 298] on input "2093" at bounding box center [975, 298] width 14 height 14
checkbox input "true"
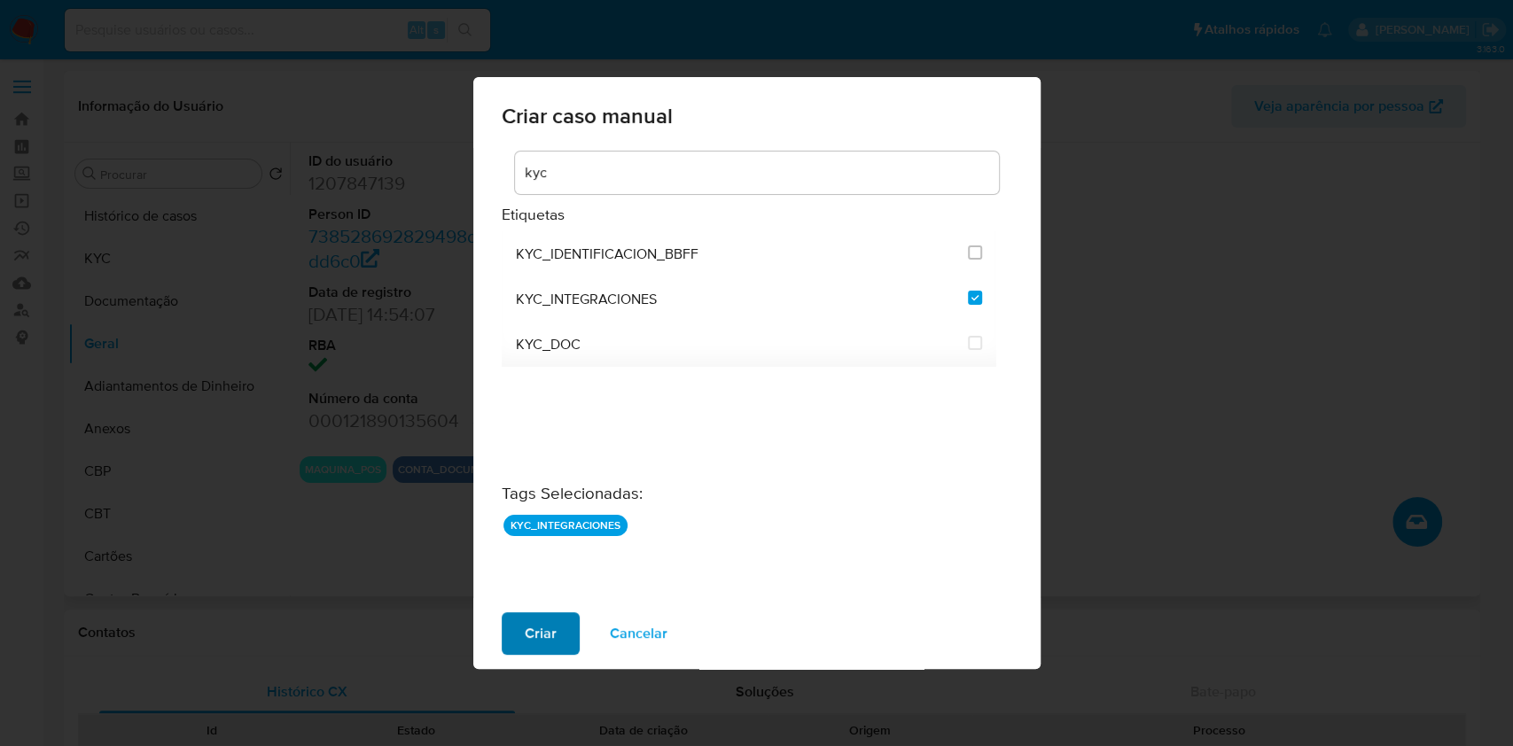
click at [563, 632] on button "Criar" at bounding box center [541, 634] width 78 height 43
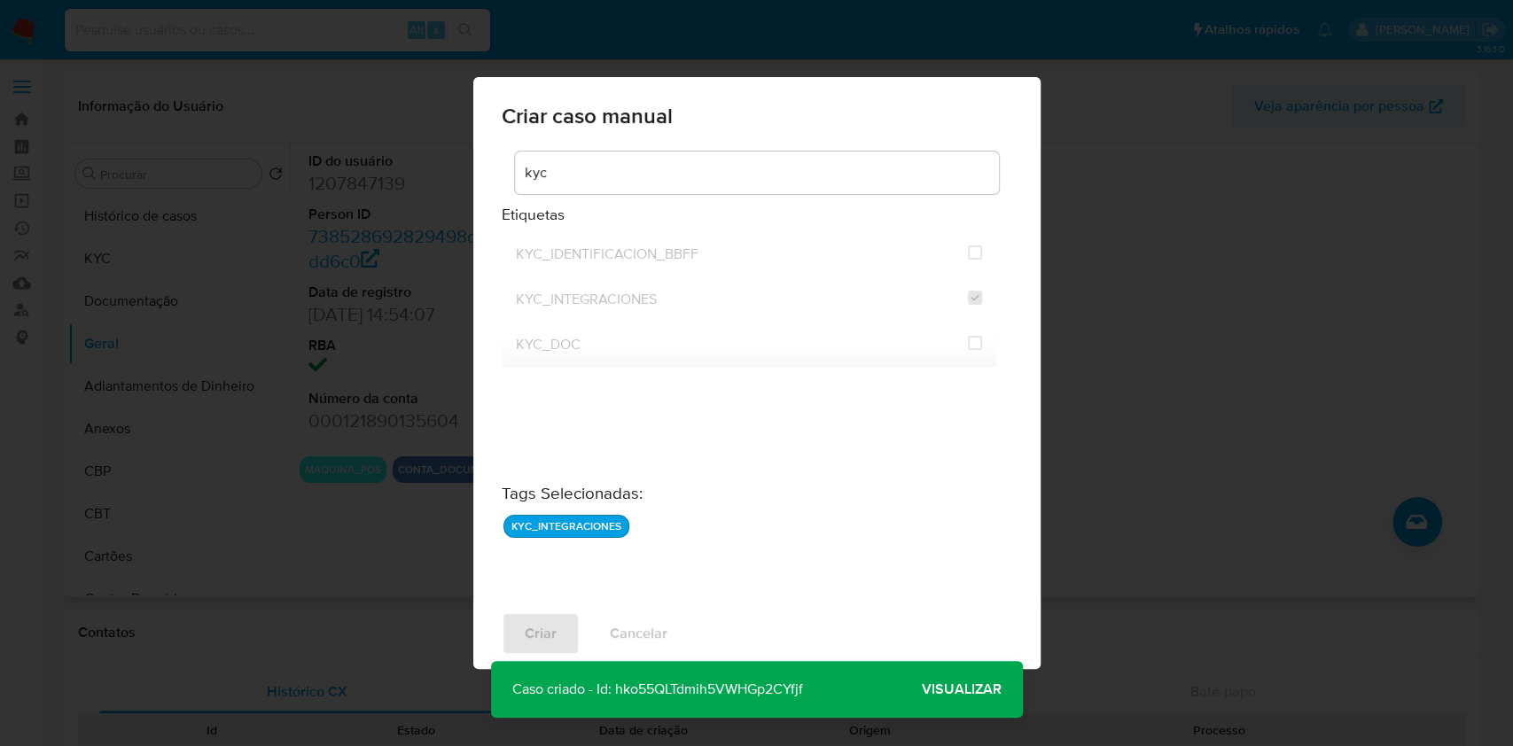
click at [967, 690] on span "Visualizar" at bounding box center [962, 690] width 80 height 0
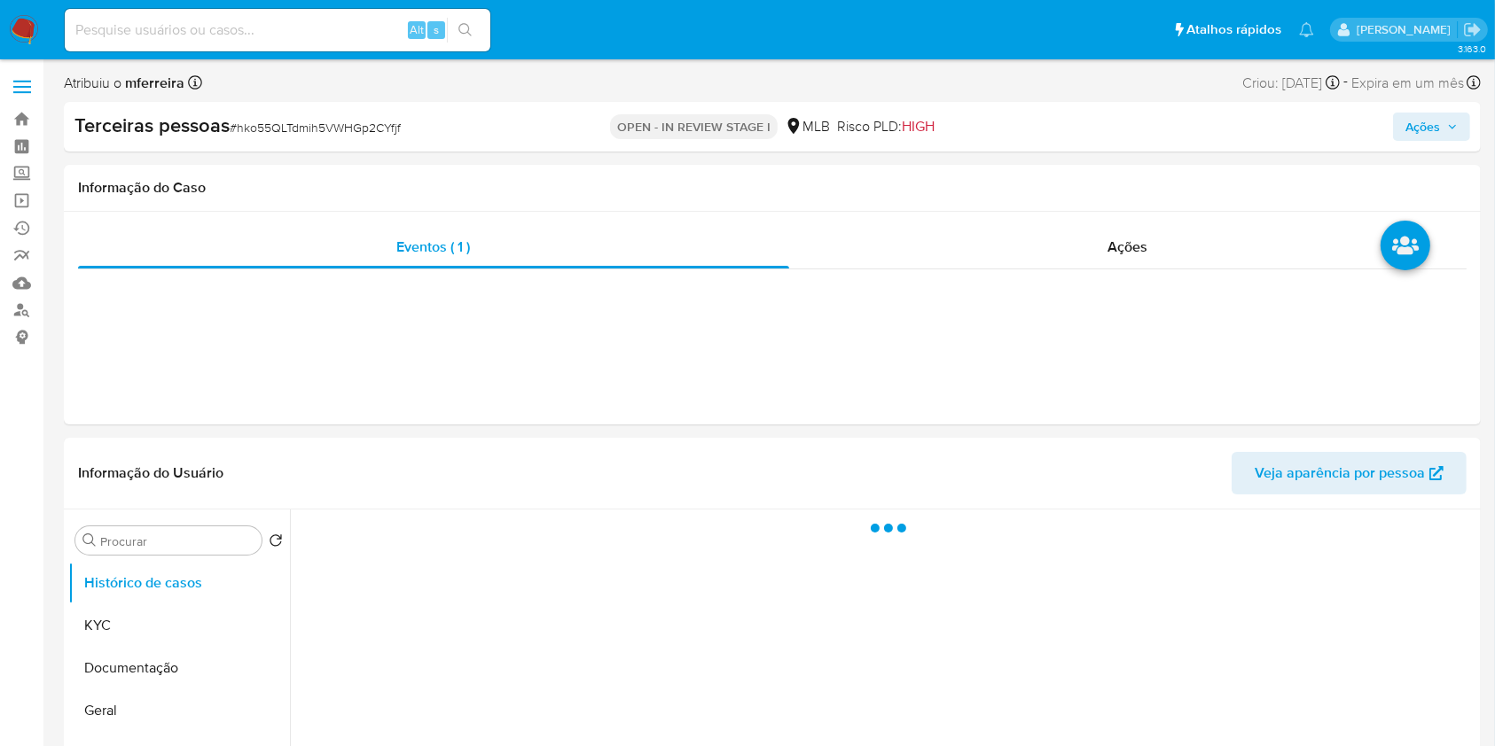
select select "10"
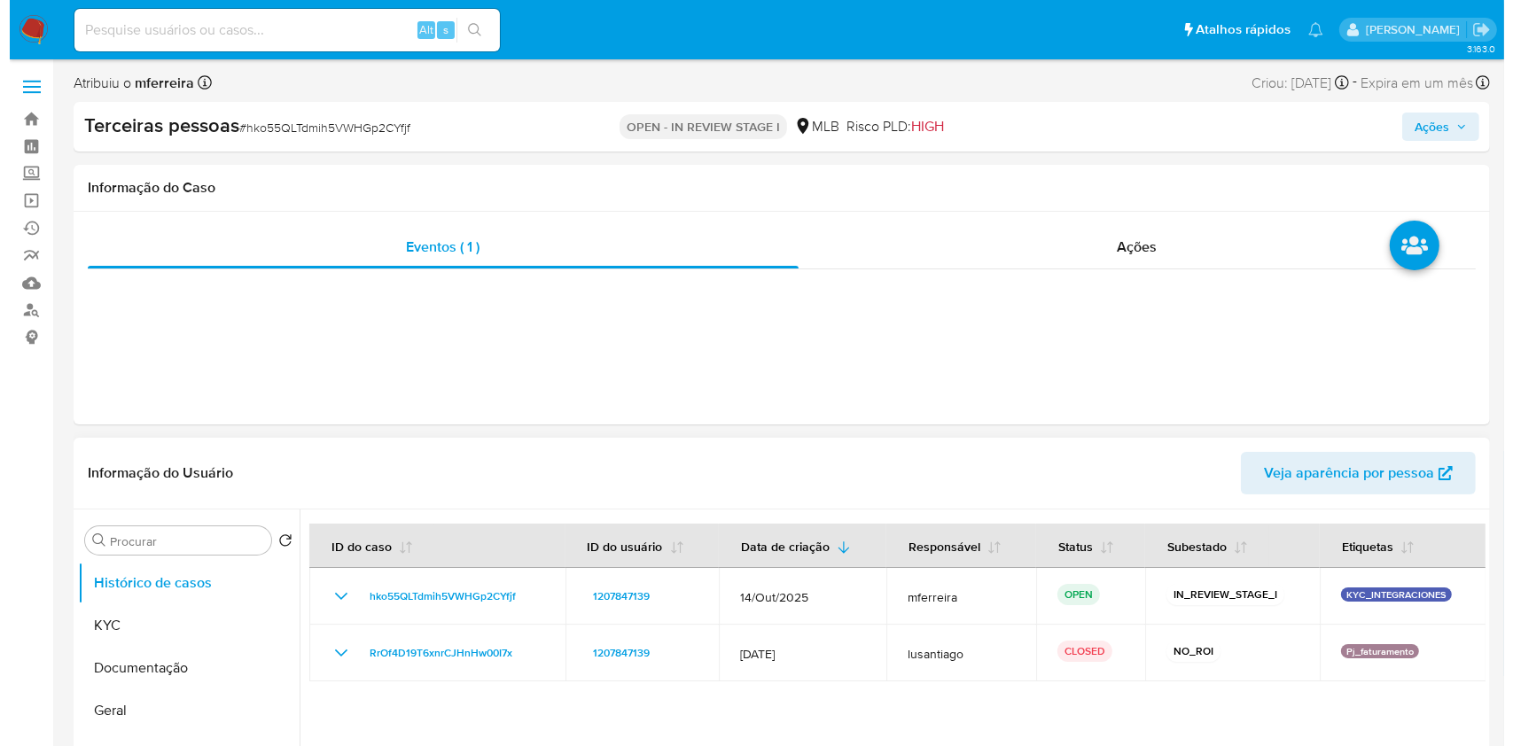
scroll to position [326, 0]
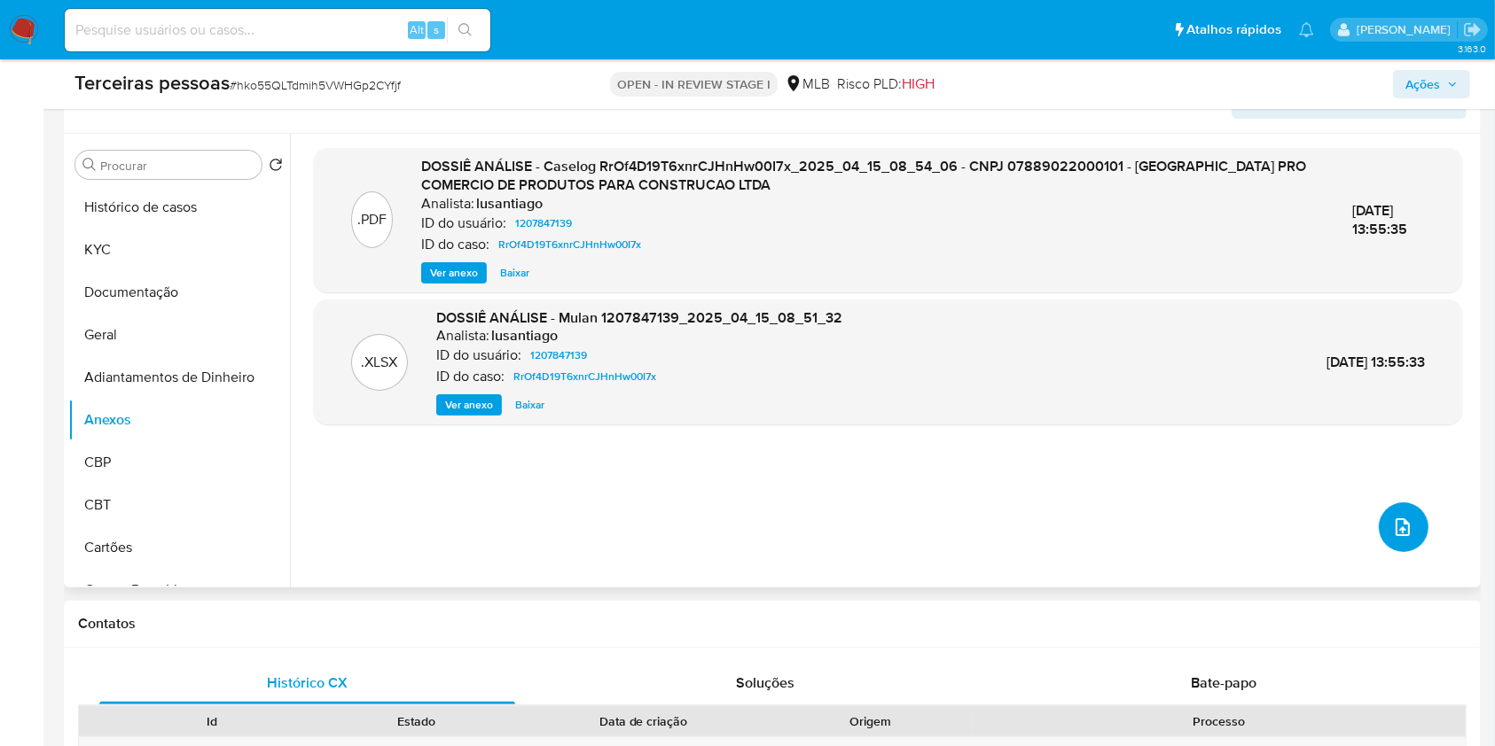
click at [1401, 520] on icon "upload-file" at bounding box center [1402, 527] width 21 height 21
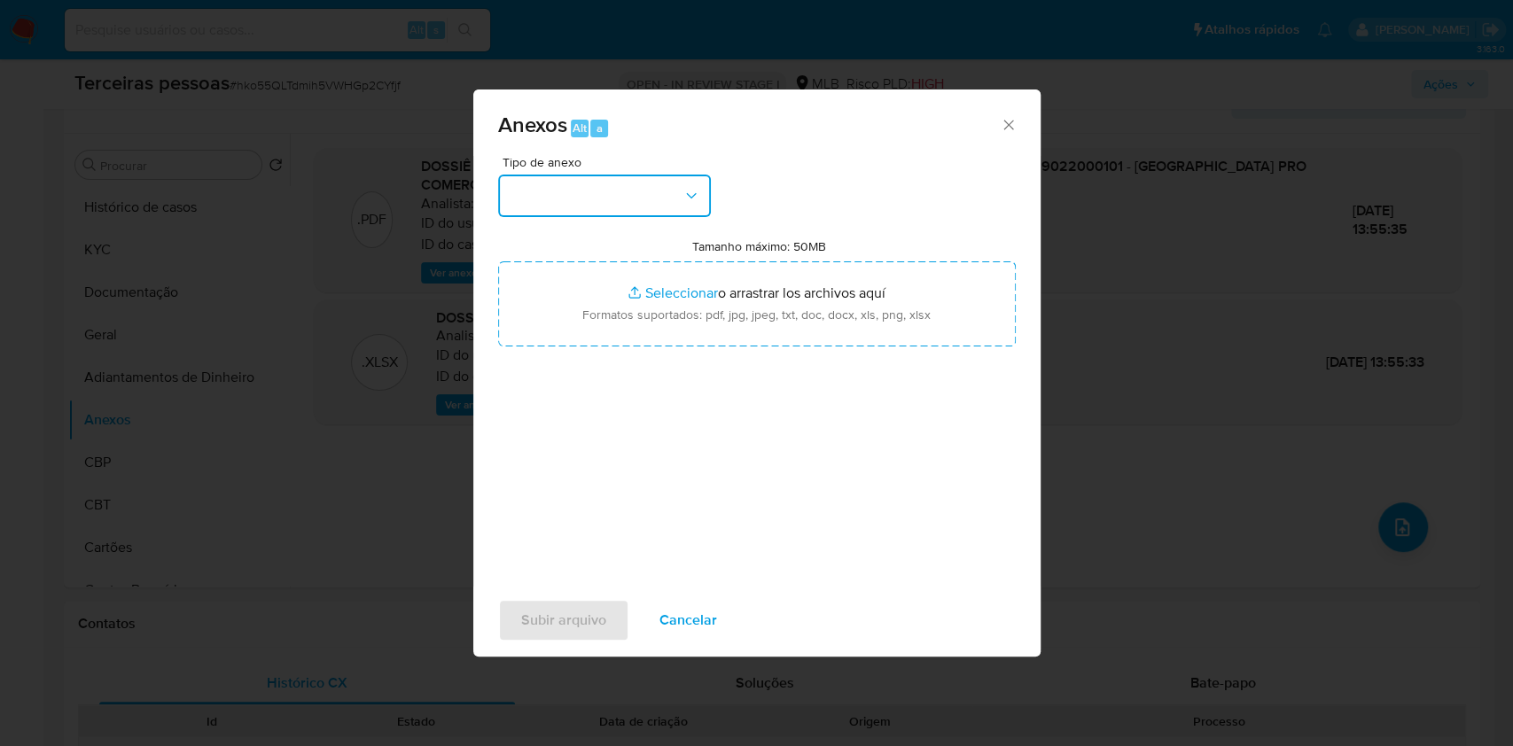
click at [577, 200] on button "button" at bounding box center [604, 196] width 213 height 43
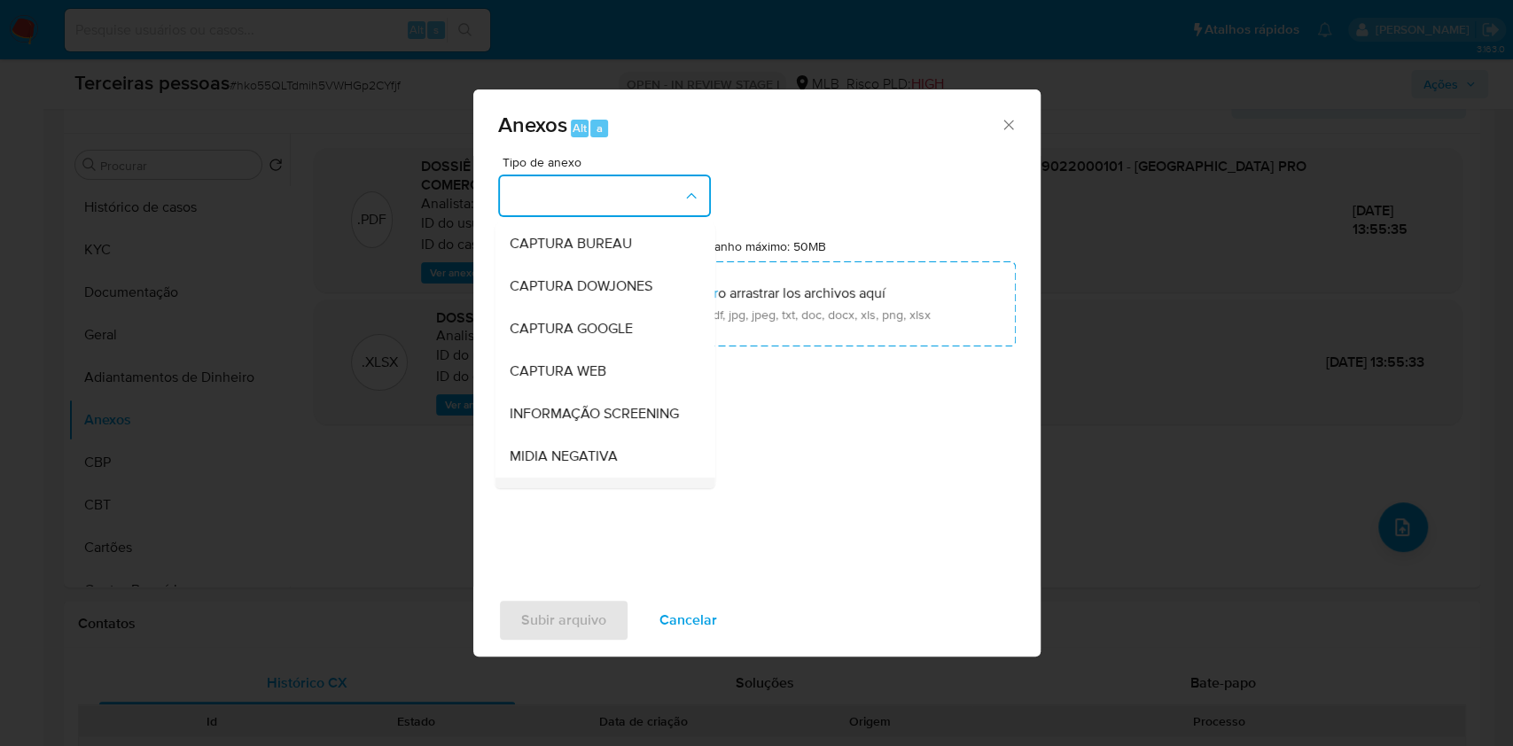
scroll to position [272, 0]
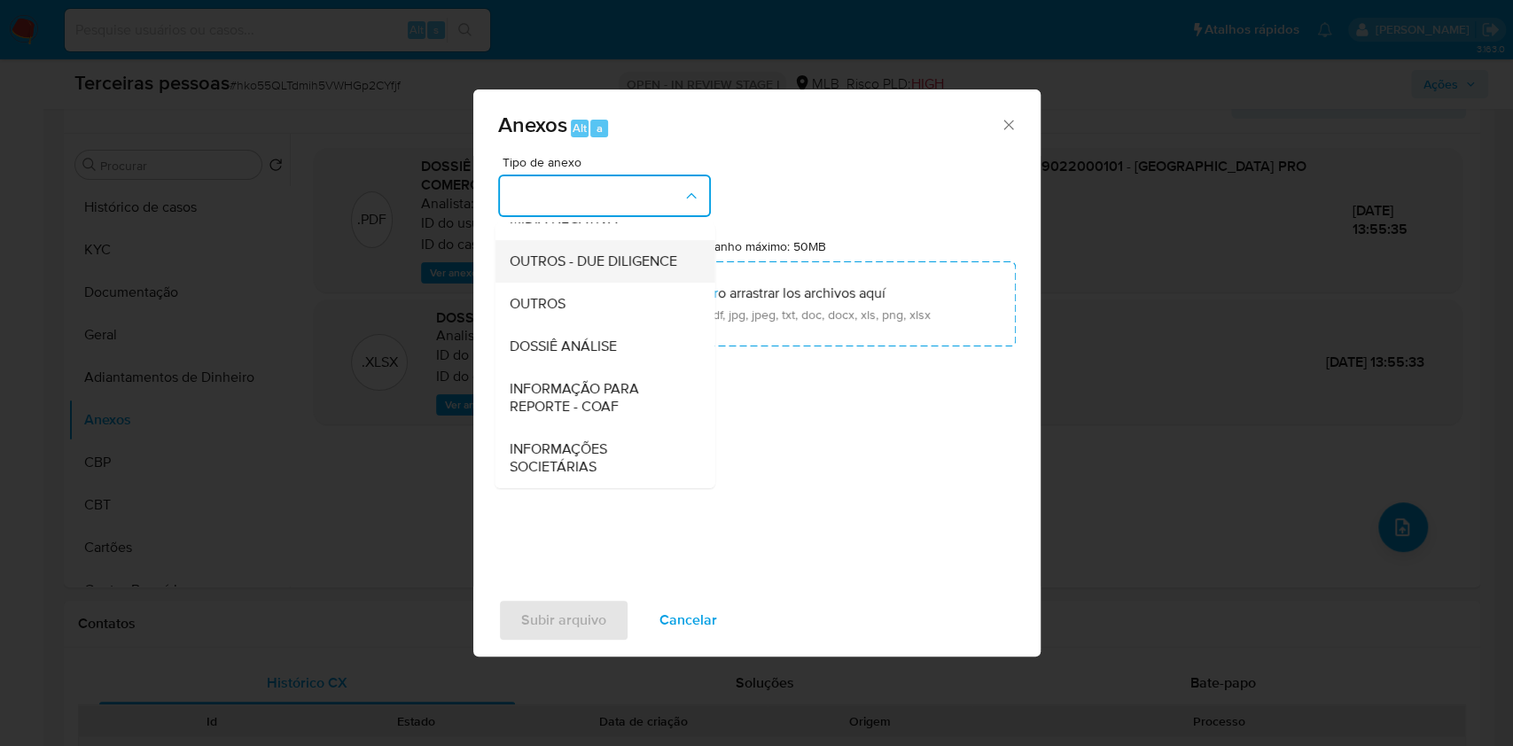
click at [540, 253] on span "OUTROS - DUE DILIGENCE" at bounding box center [593, 262] width 168 height 18
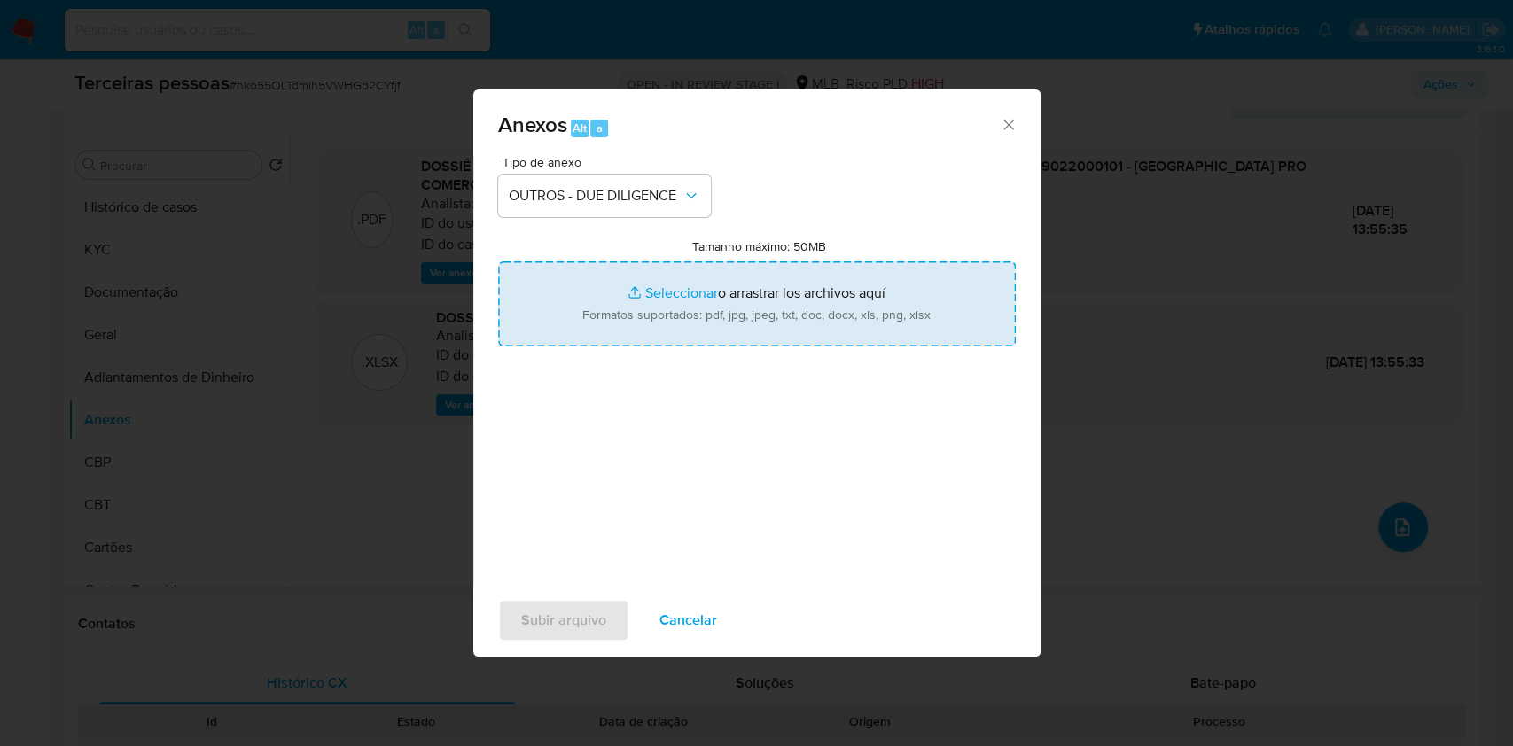
click at [622, 302] on input "Tamanho máximo: 50MB Seleccionar archivos" at bounding box center [757, 303] width 518 height 85
type input "C:\fakepath\s-[PERSON_NAME].pdf"
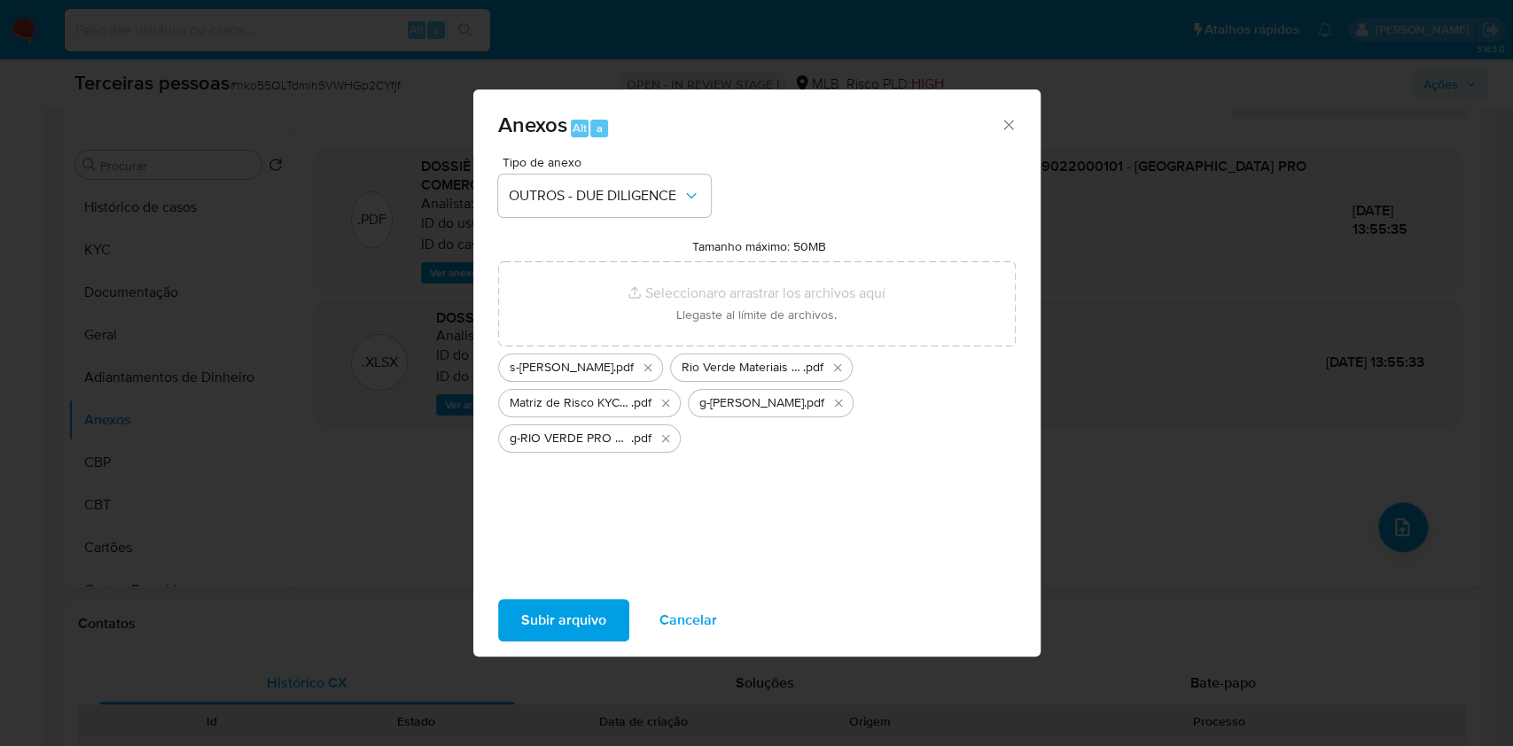
click at [526, 489] on div "Tipo de anexo OUTROS - DUE DILIGENCE Tamanho máximo: 50MB Seleccionar archivos …" at bounding box center [757, 365] width 518 height 418
click at [581, 627] on span "Subir arquivo" at bounding box center [563, 620] width 85 height 39
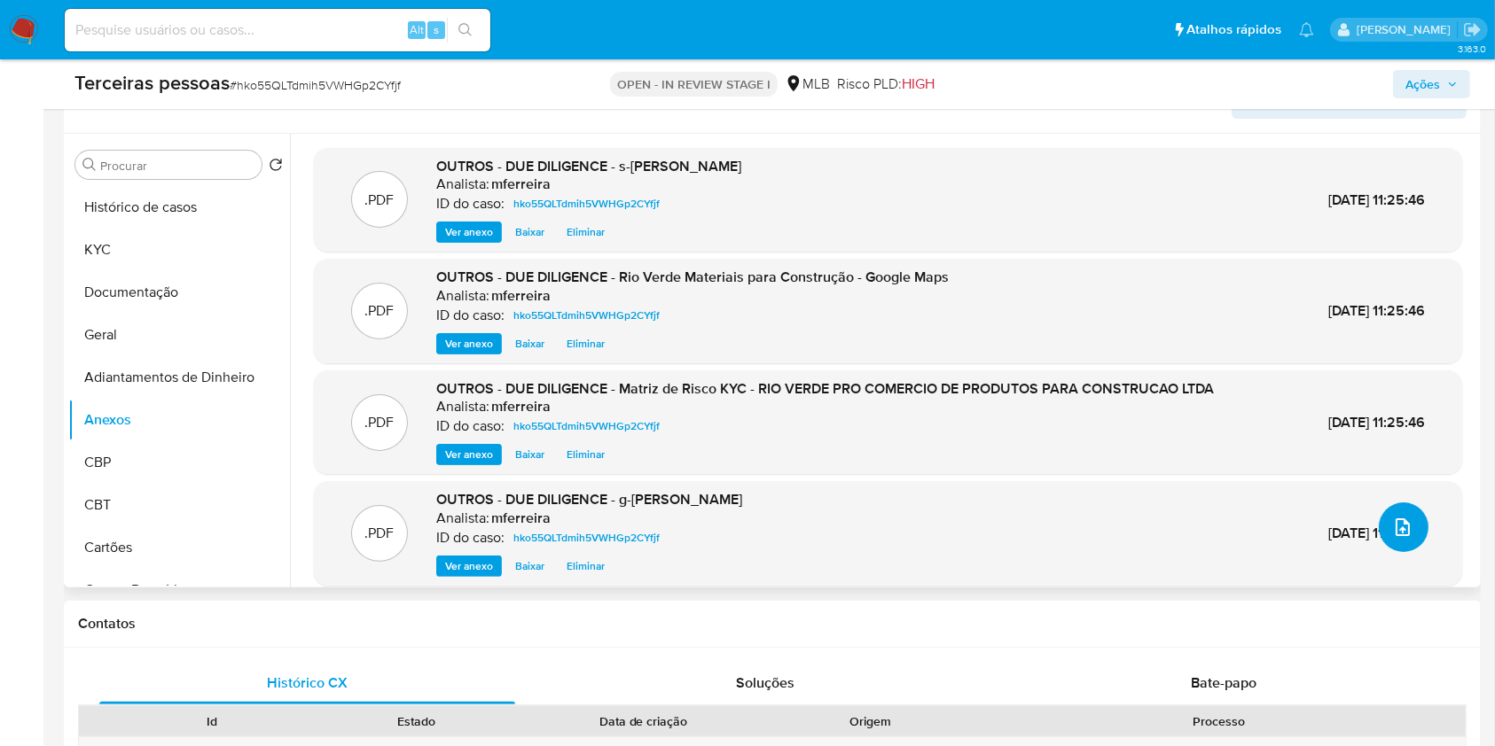
click at [1401, 515] on button "upload-file" at bounding box center [1403, 528] width 50 height 50
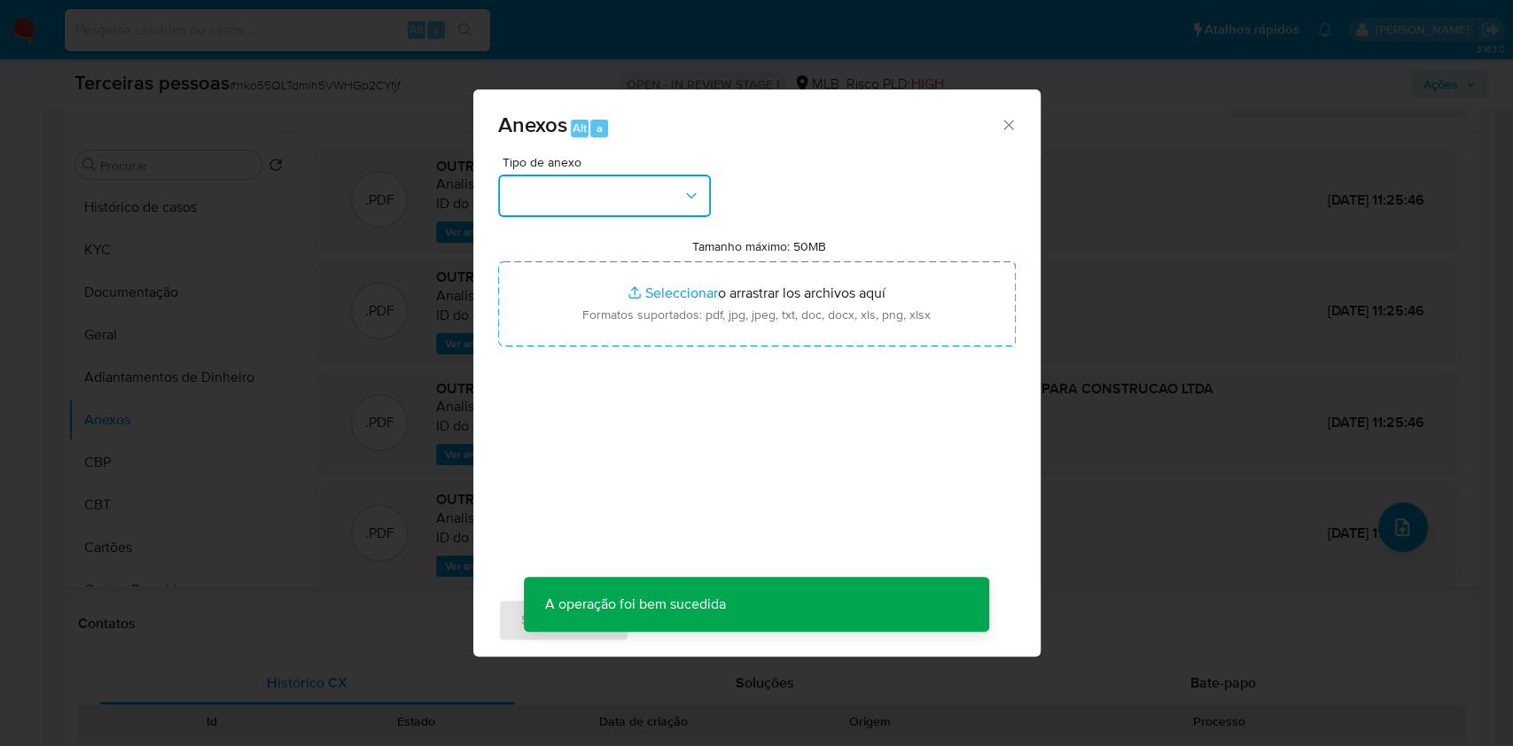
click at [590, 203] on button "button" at bounding box center [604, 196] width 213 height 43
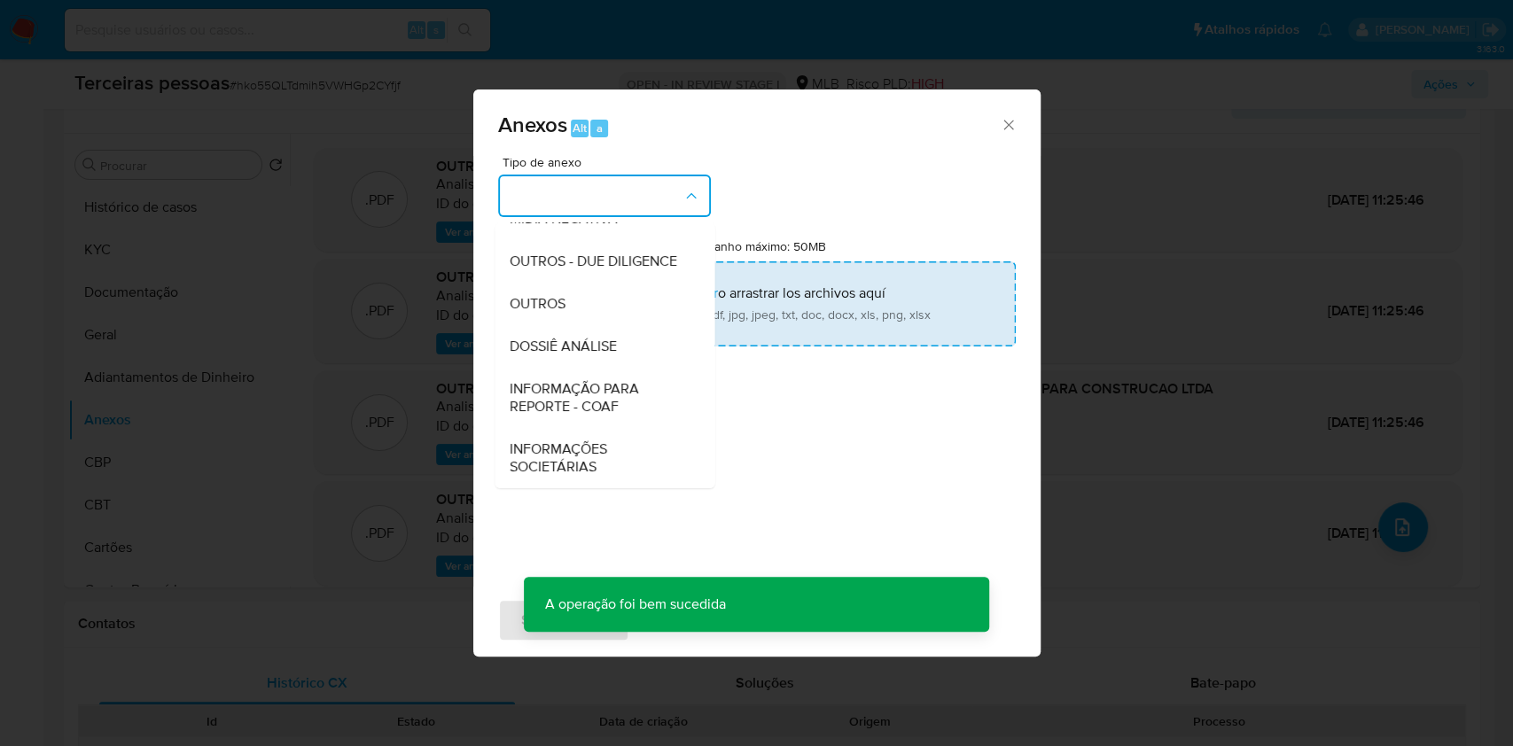
drag, startPoint x: 574, startPoint y: 244, endPoint x: 675, endPoint y: 301, distance: 117.1
click at [574, 253] on span "OUTROS - DUE DILIGENCE" at bounding box center [593, 262] width 168 height 18
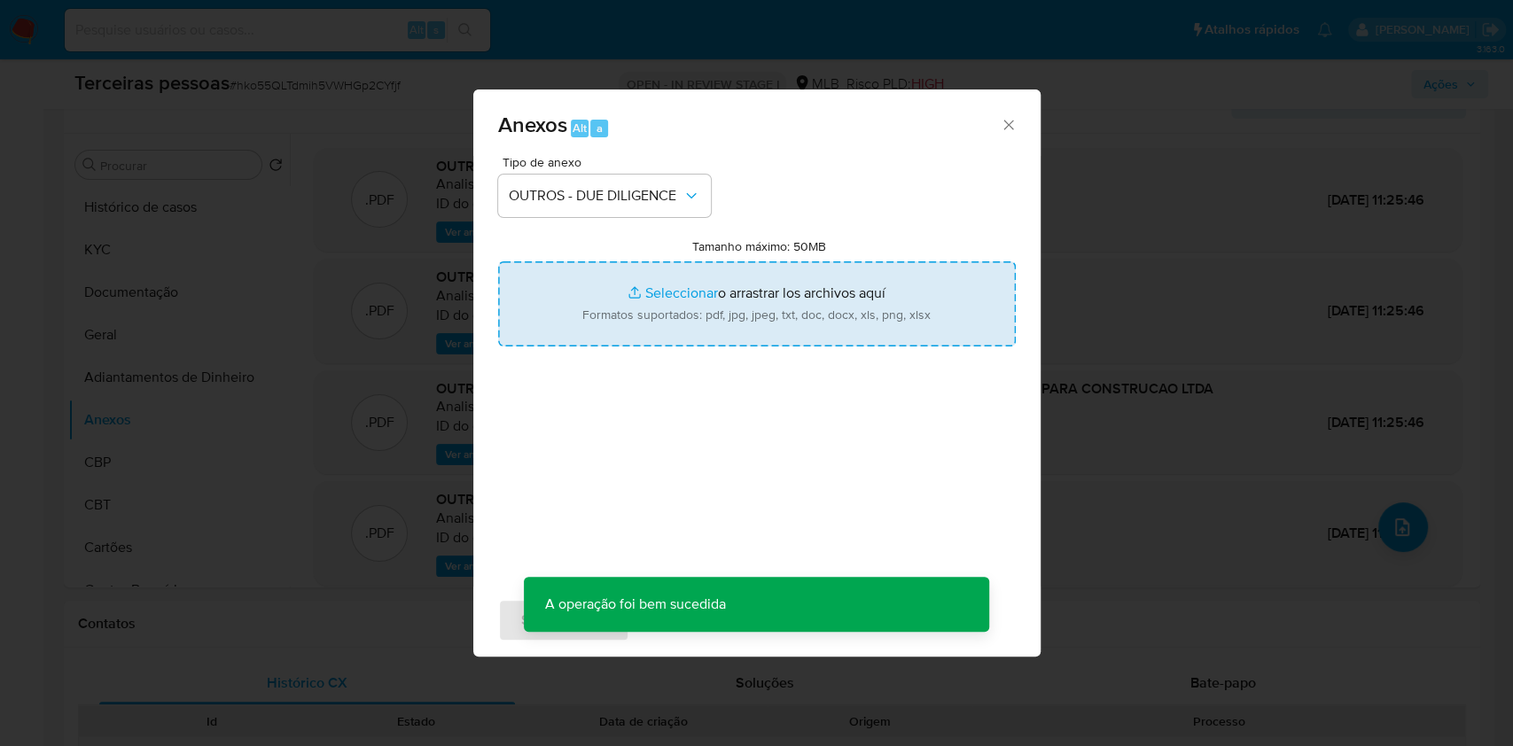
click at [677, 301] on input "Tamanho máximo: 50MB Seleccionar archivos" at bounding box center [757, 303] width 518 height 85
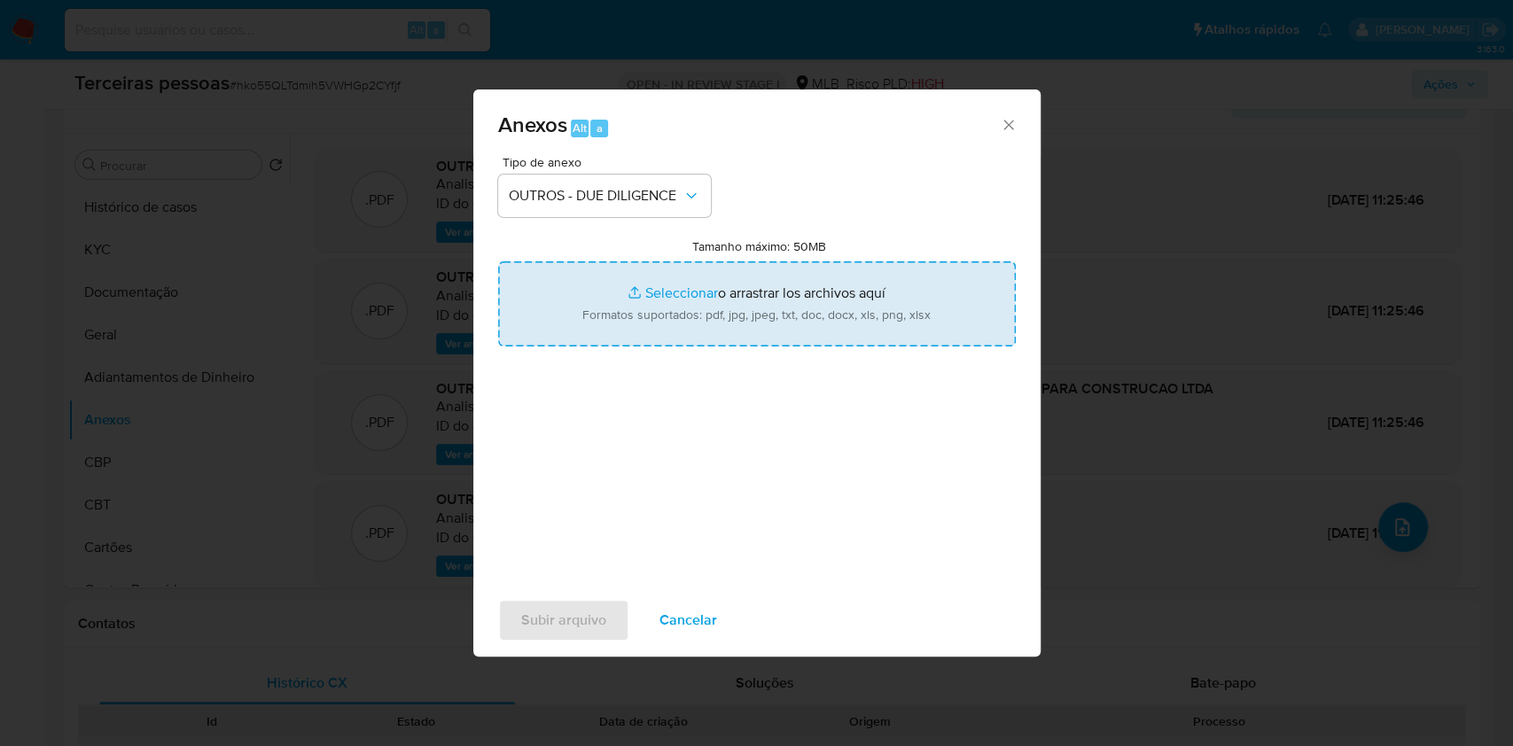
type input "C:\fakepath\Comprovante de Inscrição e de Situação Cadastral.pdf"
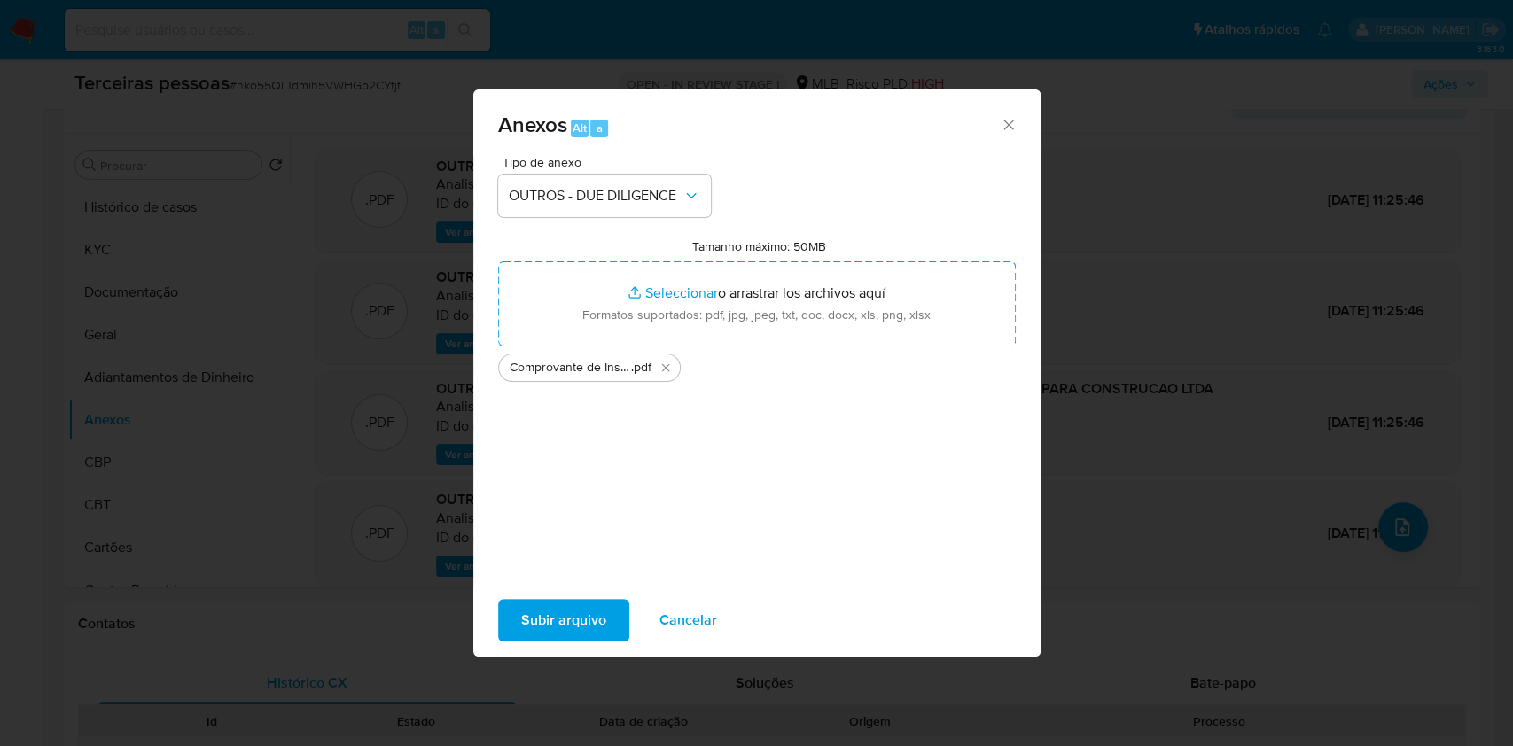
drag, startPoint x: 677, startPoint y: 301, endPoint x: 603, endPoint y: 615, distance: 322.5
click at [603, 615] on span "Subir arquivo" at bounding box center [563, 620] width 85 height 39
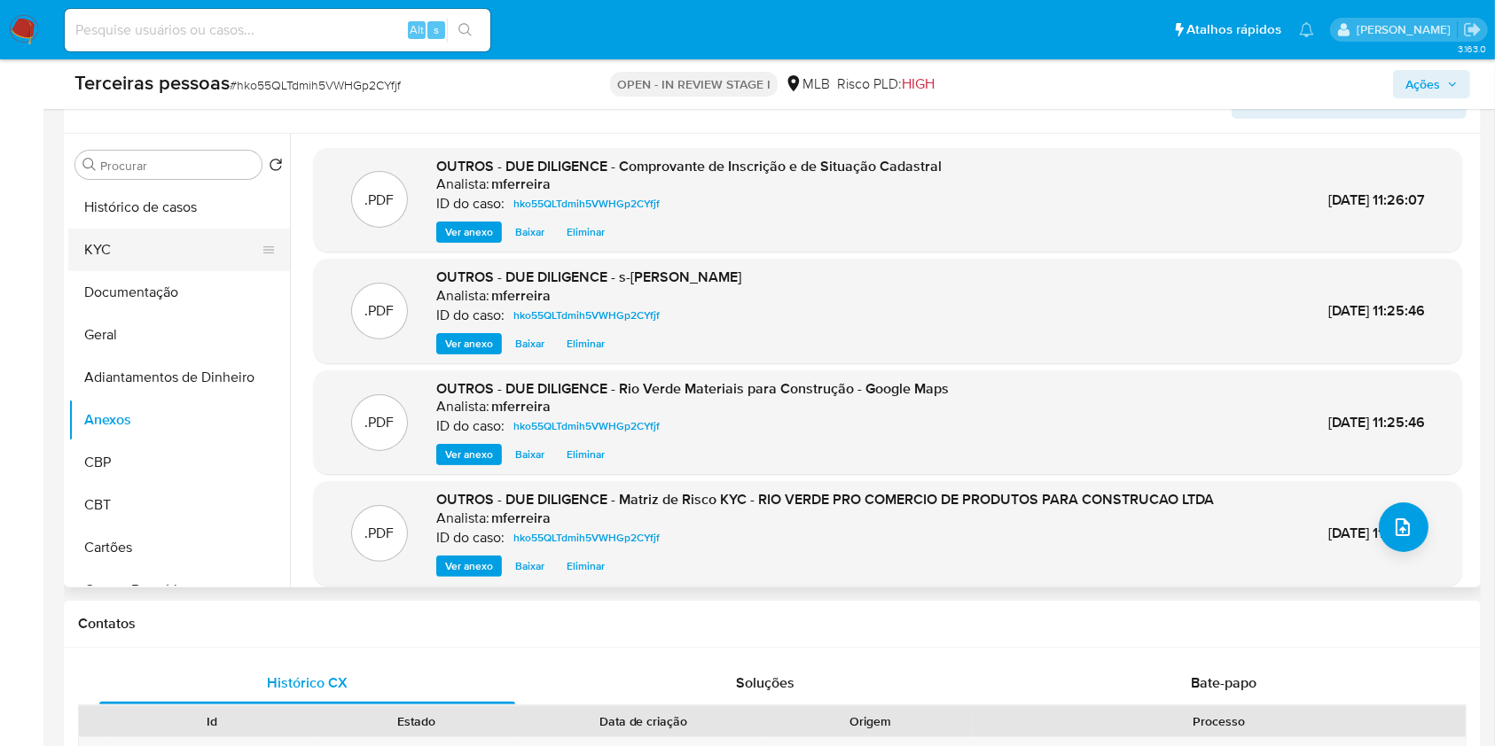
click at [174, 254] on button "KYC" at bounding box center [171, 250] width 207 height 43
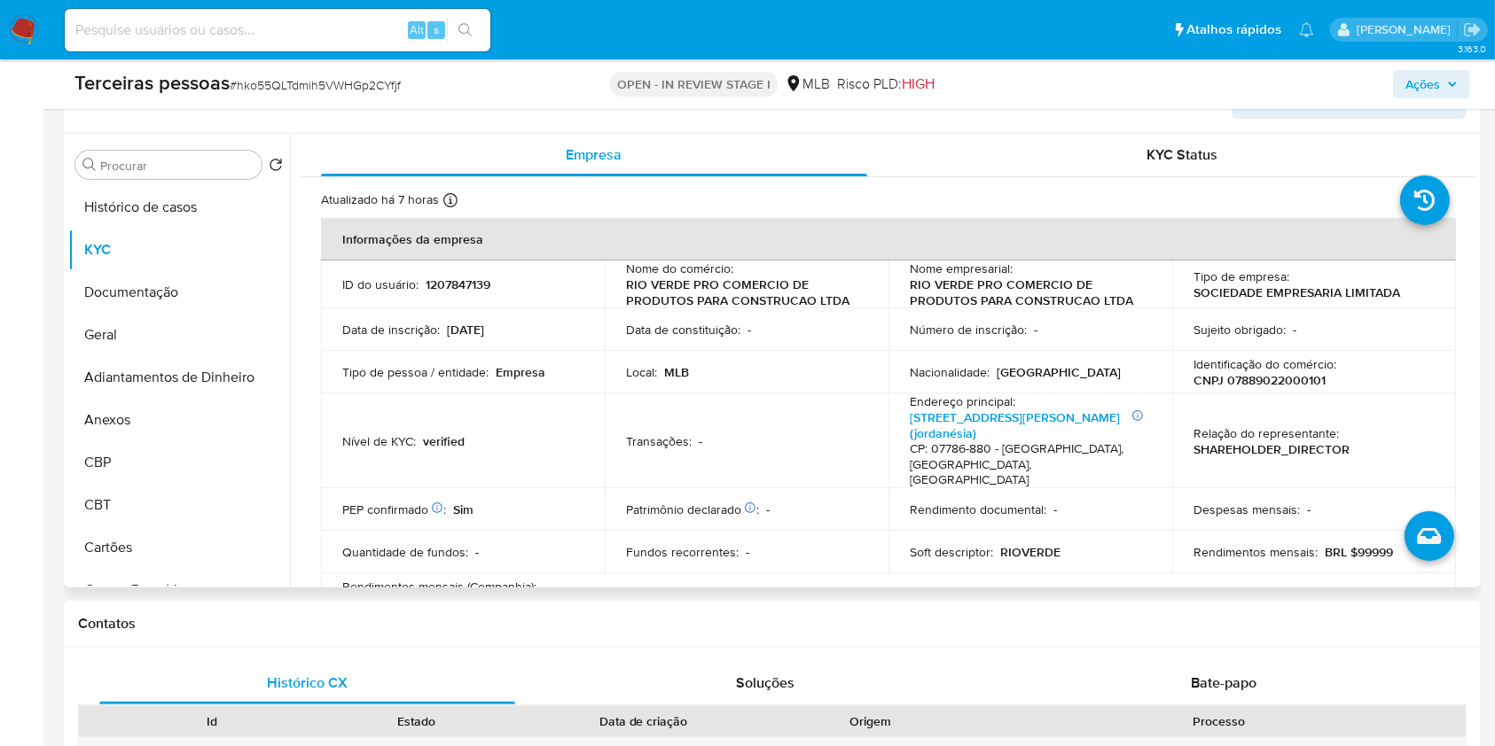
click at [991, 292] on p "RIO VERDE PRO COMERCIO DE PRODUTOS PARA CONSTRUCAO LTDA" at bounding box center [1026, 293] width 234 height 32
click at [1019, 302] on p "RIO VERDE PRO COMERCIO DE PRODUTOS PARA CONSTRUCAO LTDA" at bounding box center [1026, 293] width 234 height 32
click at [1073, 308] on p "RIO VERDE PRO COMERCIO DE PRODUTOS PARA CONSTRUCAO LTDA" at bounding box center [1026, 293] width 234 height 32
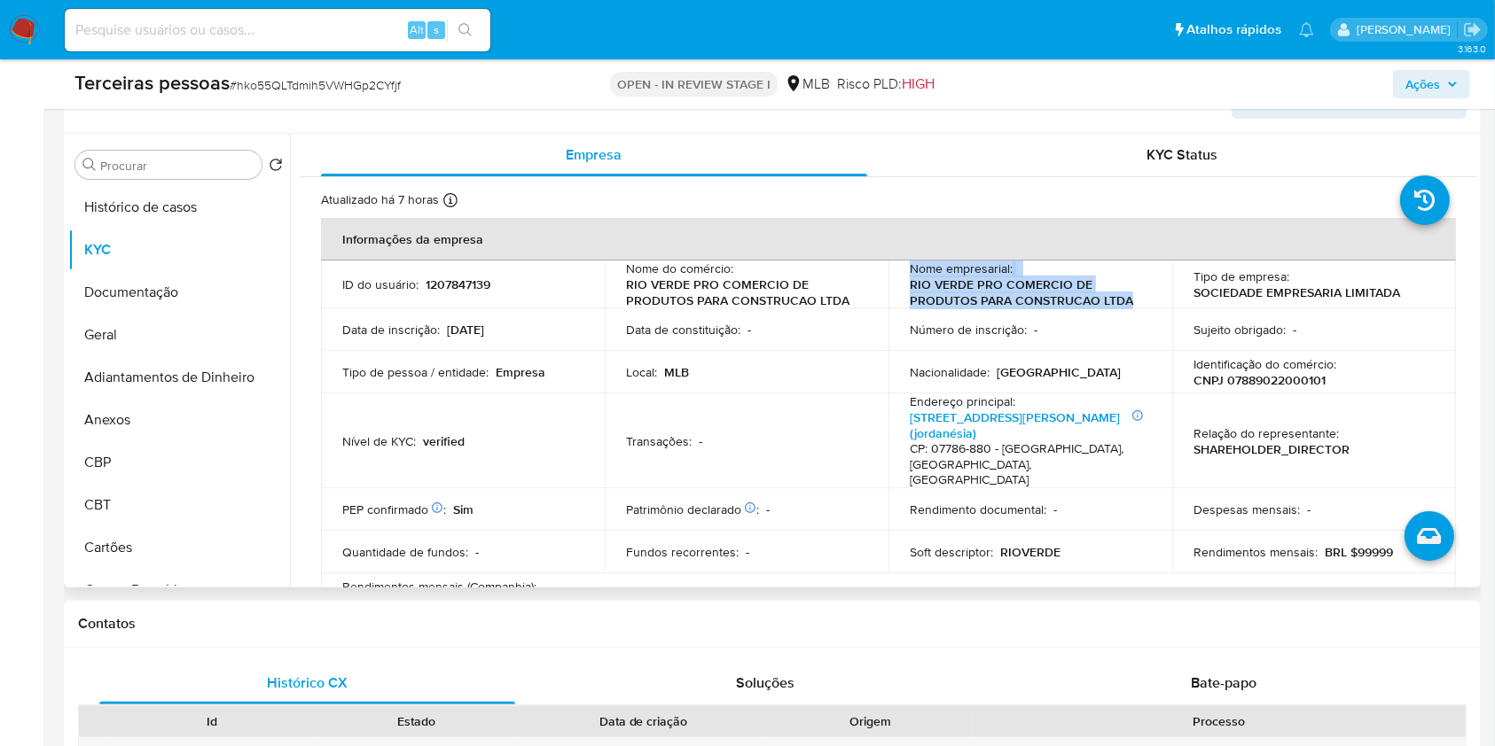
click at [1136, 301] on p "RIO VERDE PRO COMERCIO DE PRODUTOS PARA CONSTRUCAO LTDA" at bounding box center [1026, 293] width 234 height 32
click at [1130, 299] on p "RIO VERDE PRO COMERCIO DE PRODUTOS PARA CONSTRUCAO LTDA" at bounding box center [1026, 293] width 234 height 32
click at [1128, 297] on p "RIO VERDE PRO COMERCIO DE PRODUTOS PARA CONSTRUCAO LTDA" at bounding box center [1026, 293] width 234 height 32
drag, startPoint x: 1129, startPoint y: 299, endPoint x: 902, endPoint y: 279, distance: 227.8
click at [902, 279] on td "Nome empresarial : RIO VERDE PRO COMERCIO DE PRODUTOS PARA CONSTRUCAO LTDA" at bounding box center [1030, 285] width 284 height 48
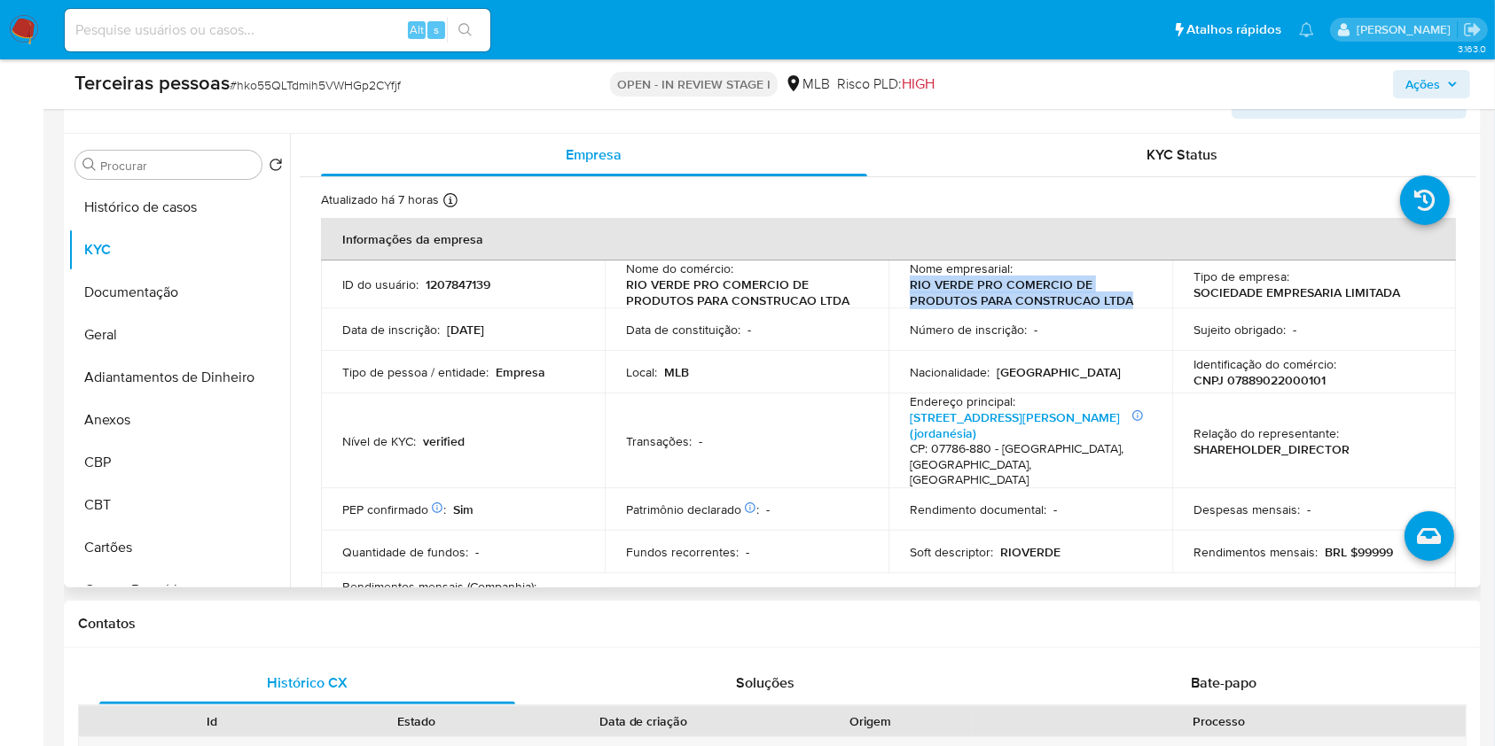
copy p "RIO VERDE PRO COMERCIO DE PRODUTOS PARA CONSTRUCAO LTDA"
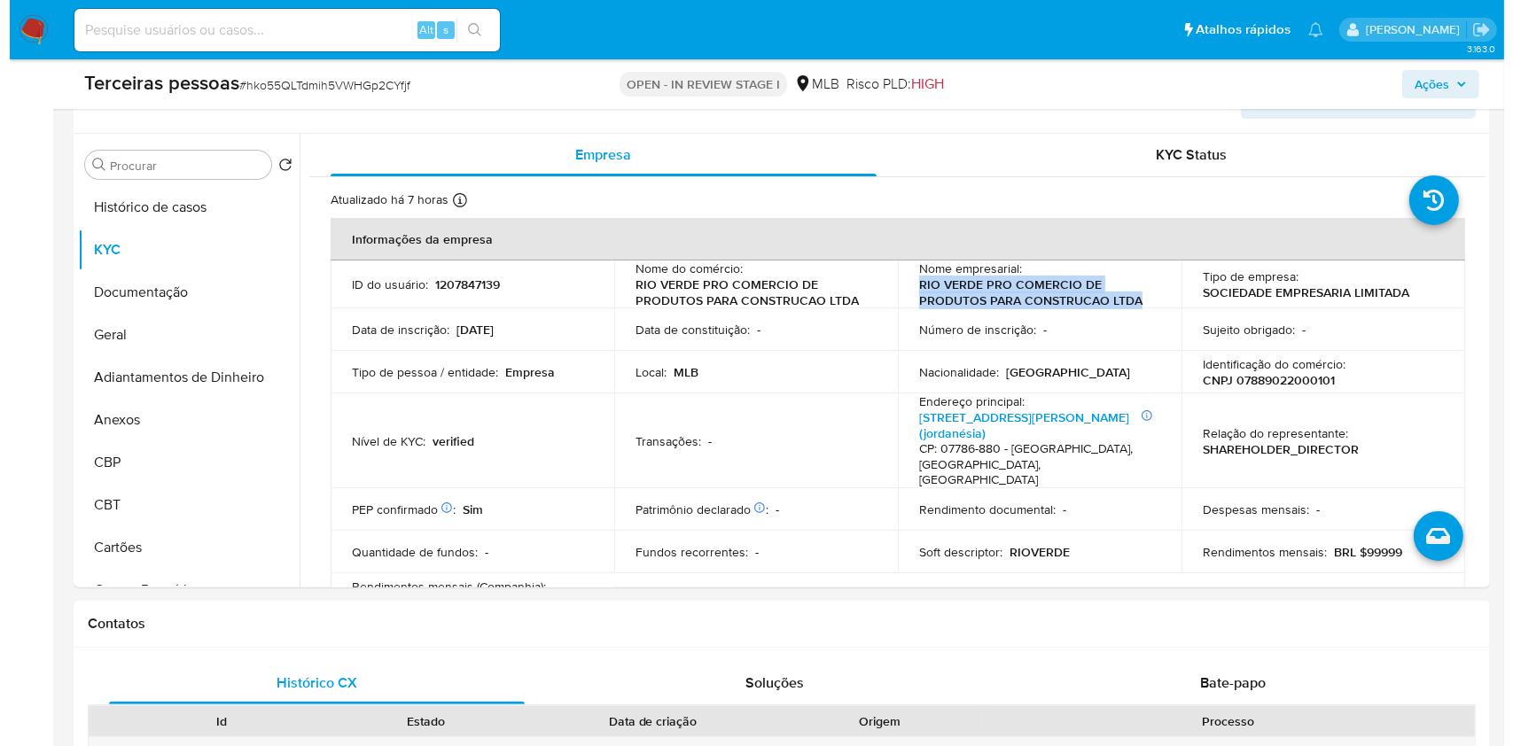
scroll to position [277, 0]
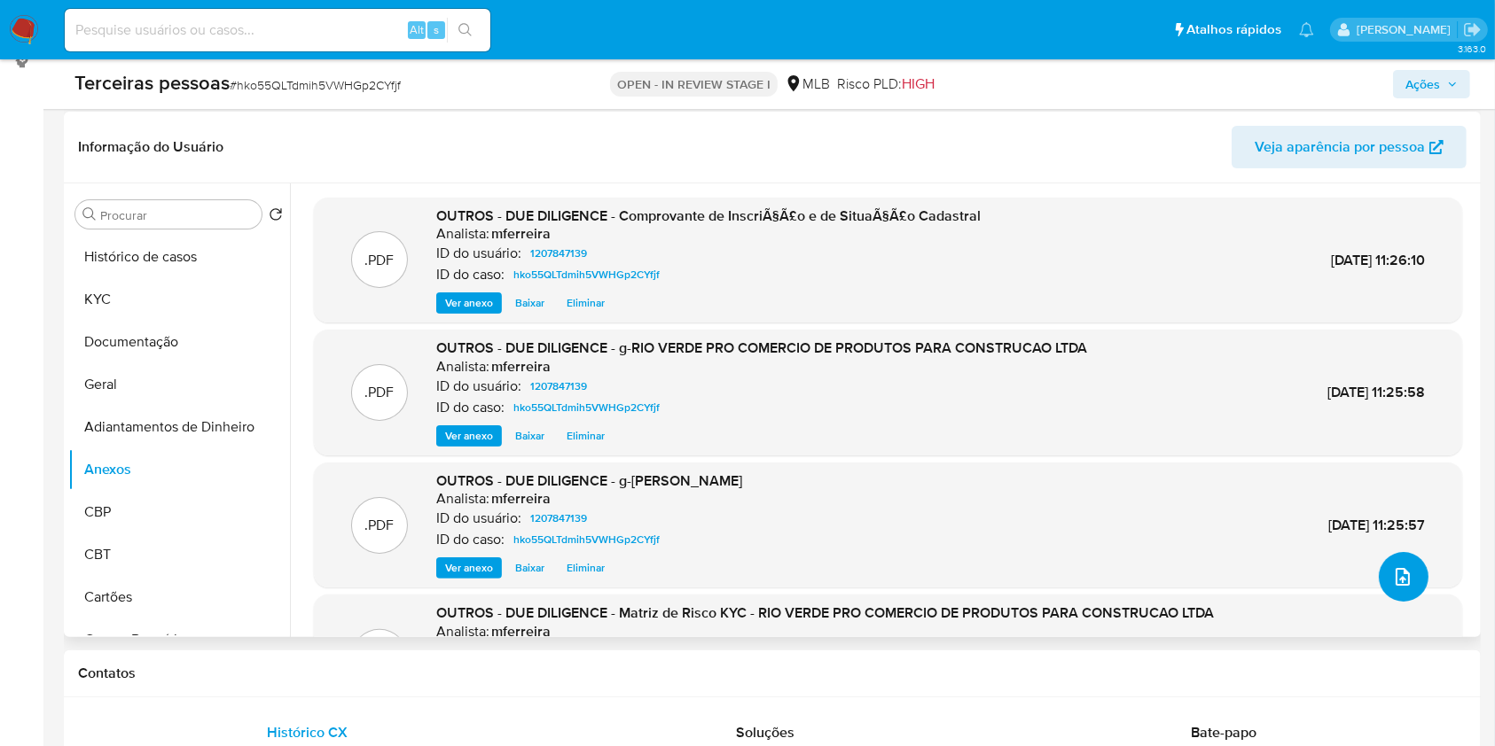
click at [1410, 571] on button "upload-file" at bounding box center [1403, 577] width 50 height 50
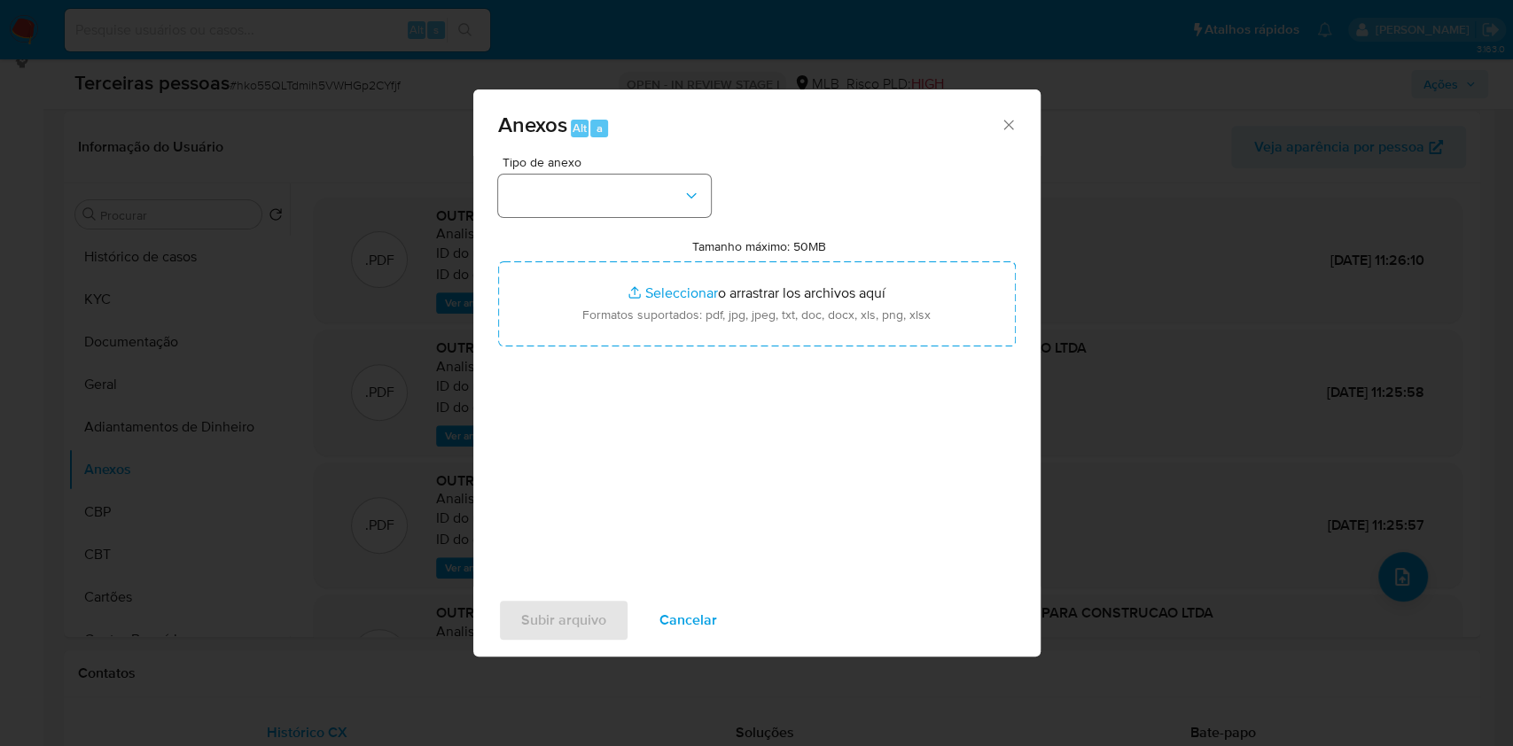
click at [637, 178] on div "Tipo de anexo" at bounding box center [604, 186] width 213 height 61
click at [644, 186] on button "button" at bounding box center [604, 196] width 213 height 43
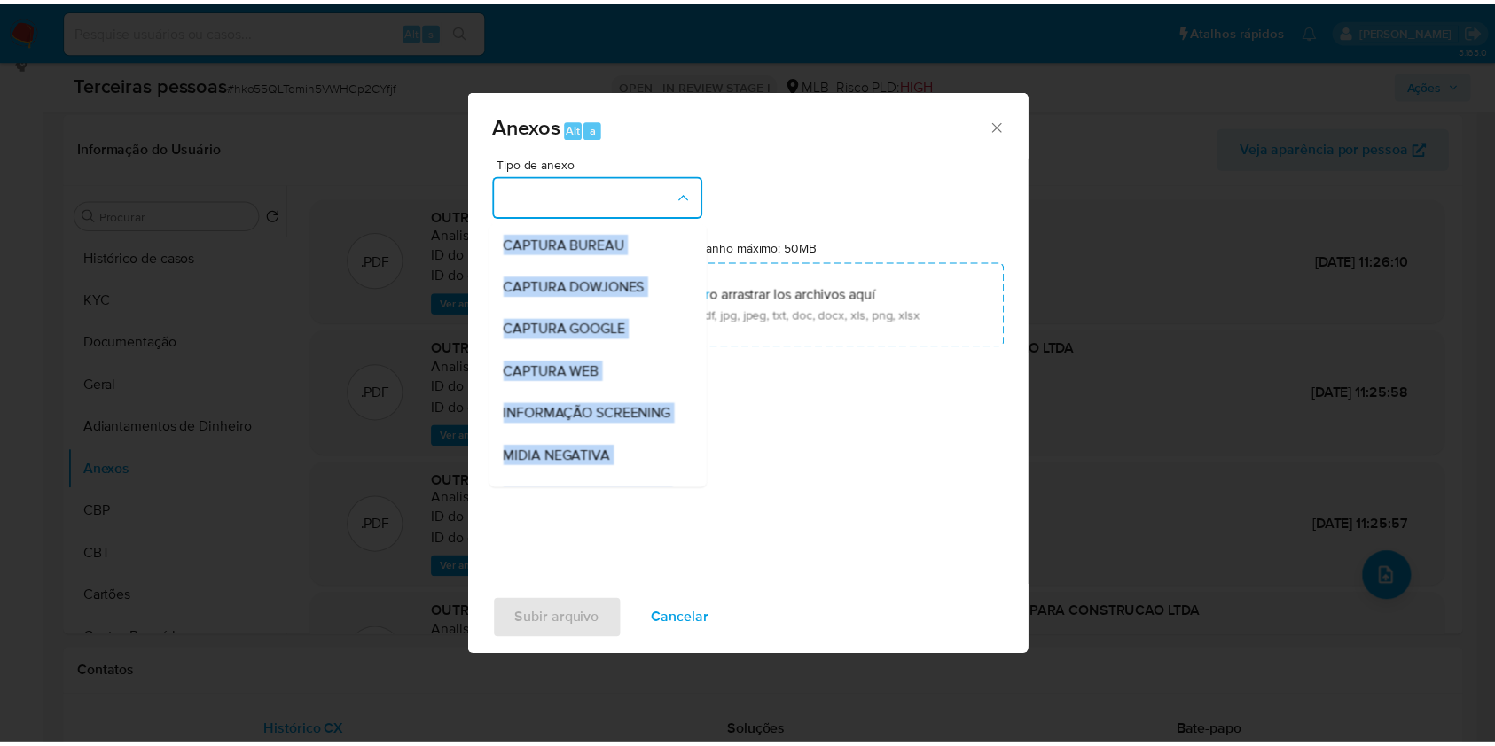
scroll to position [272, 0]
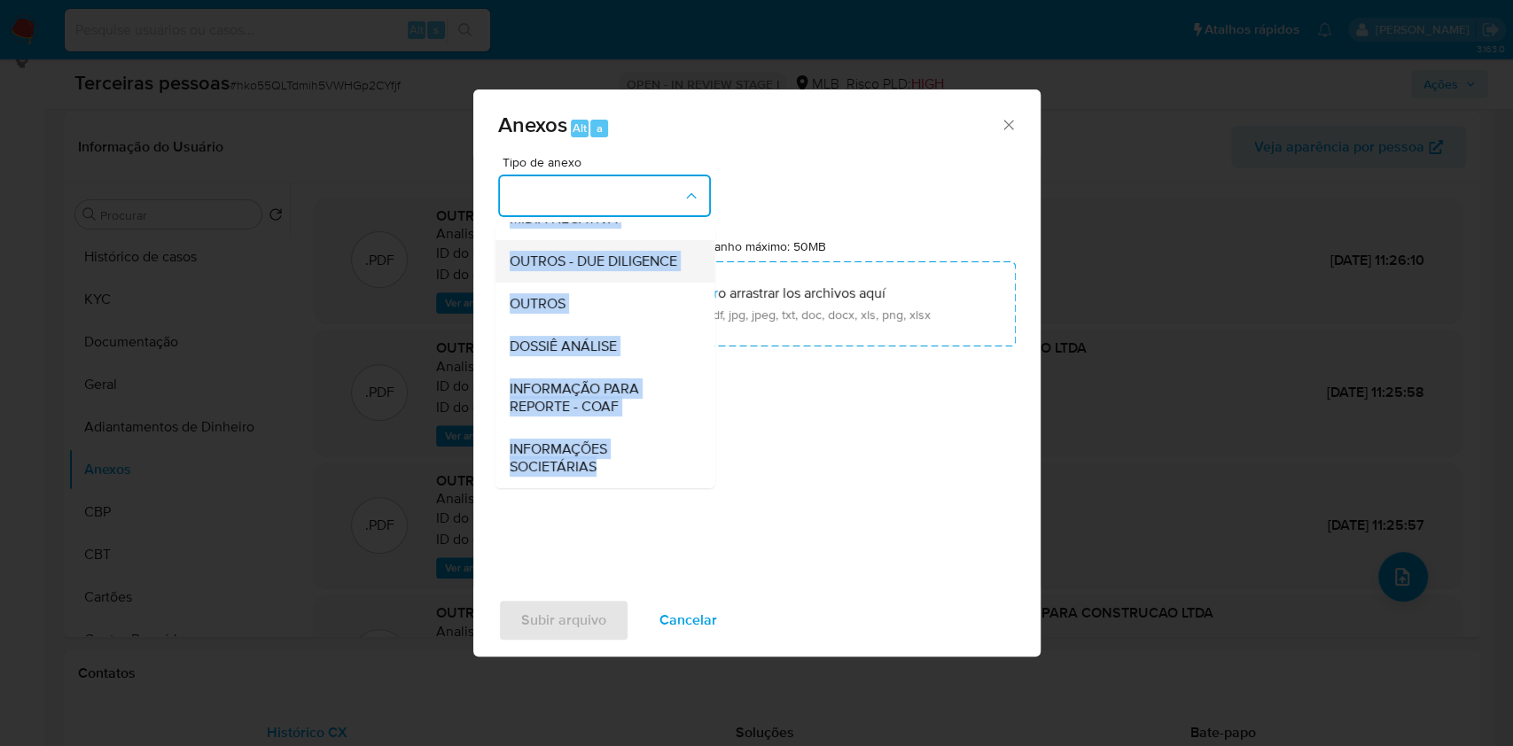
click at [567, 266] on span "OUTROS - DUE DILIGENCE" at bounding box center [593, 262] width 168 height 18
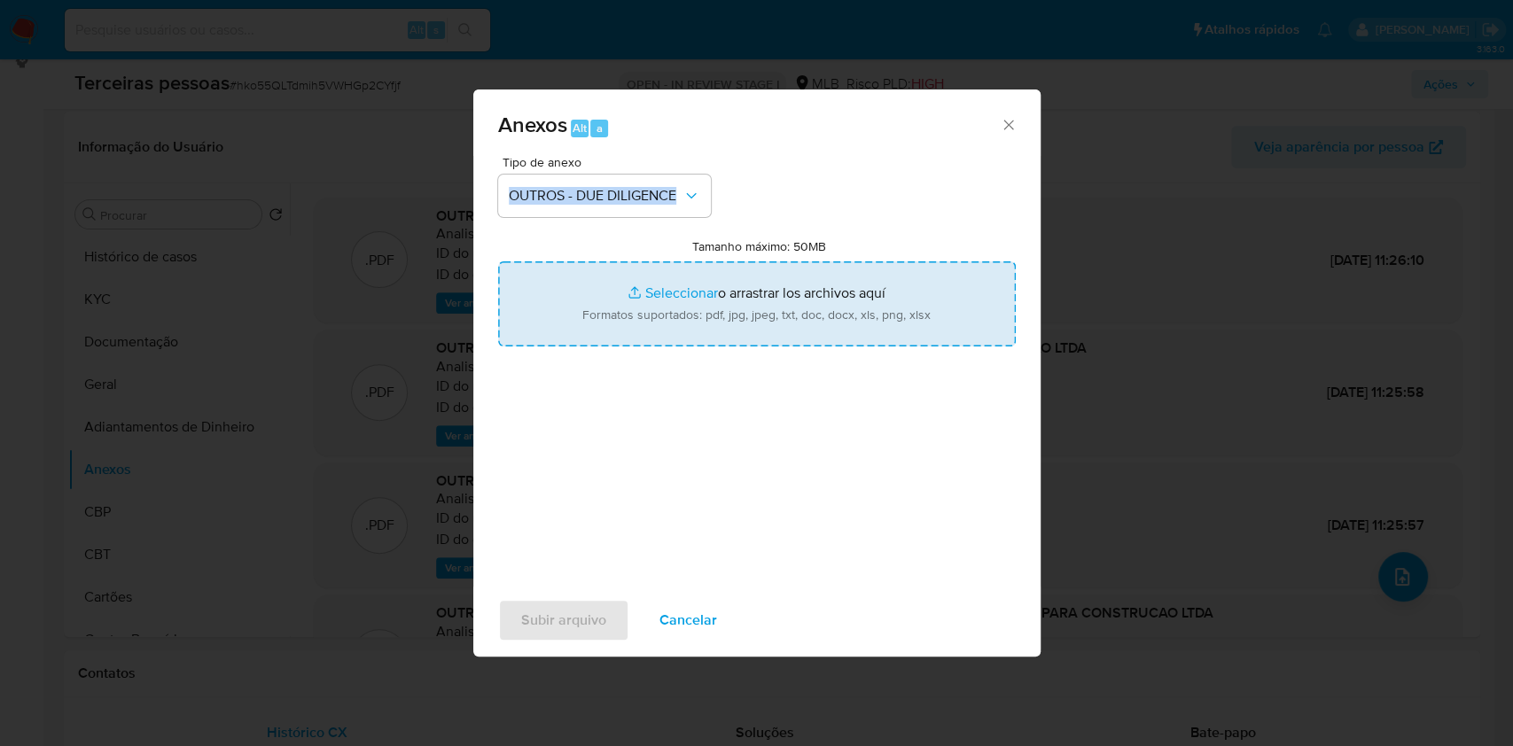
click at [726, 323] on input "Tamanho máximo: 50MB Seleccionar archivos" at bounding box center [757, 303] width 518 height 85
type input "C:\fakepath\s-RIO VERDE PRO COMERCIO DE PRODUTOS PARA CONSTRUCAO LTDA.pdf"
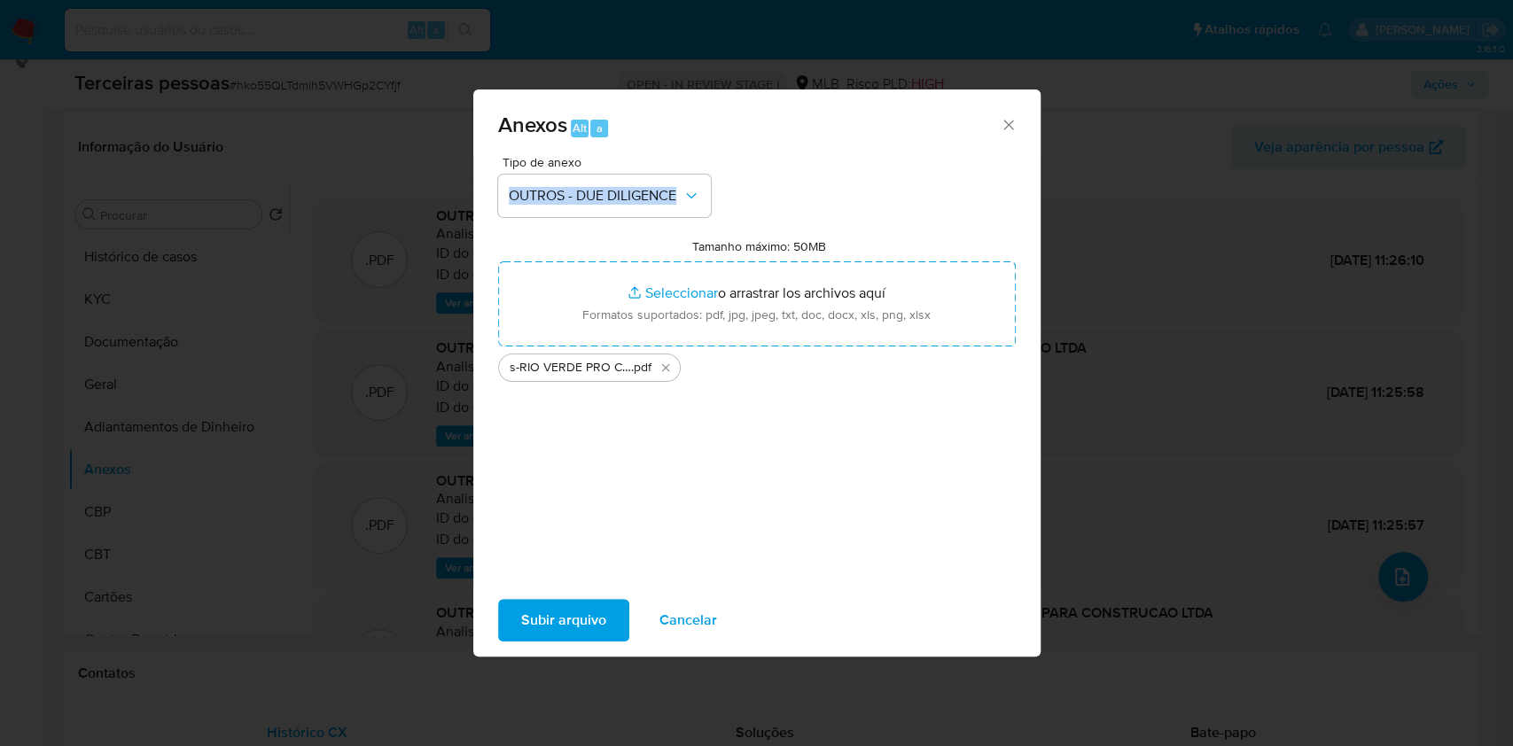
click at [604, 618] on span "Subir arquivo" at bounding box center [563, 620] width 85 height 39
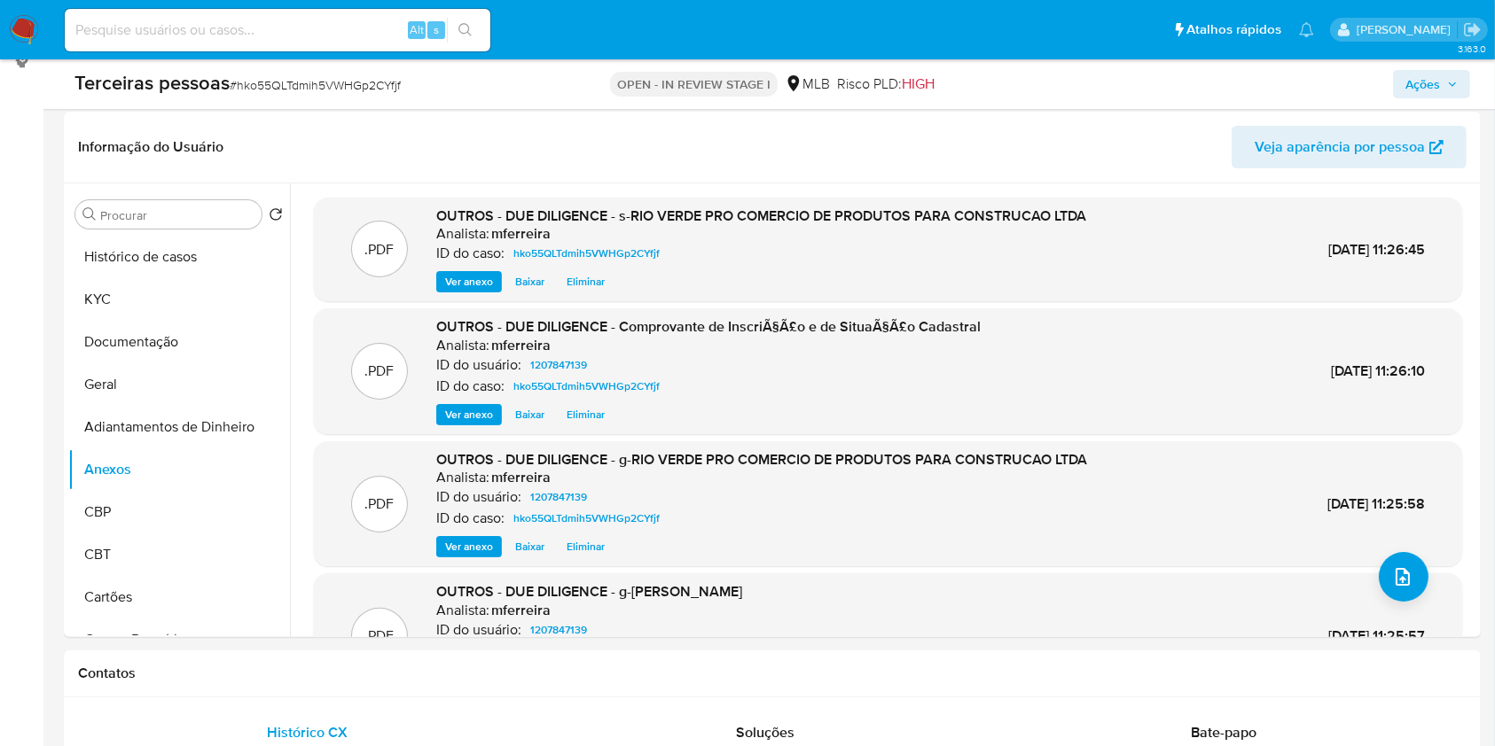
click at [1439, 94] on span "Ações" at bounding box center [1422, 84] width 35 height 28
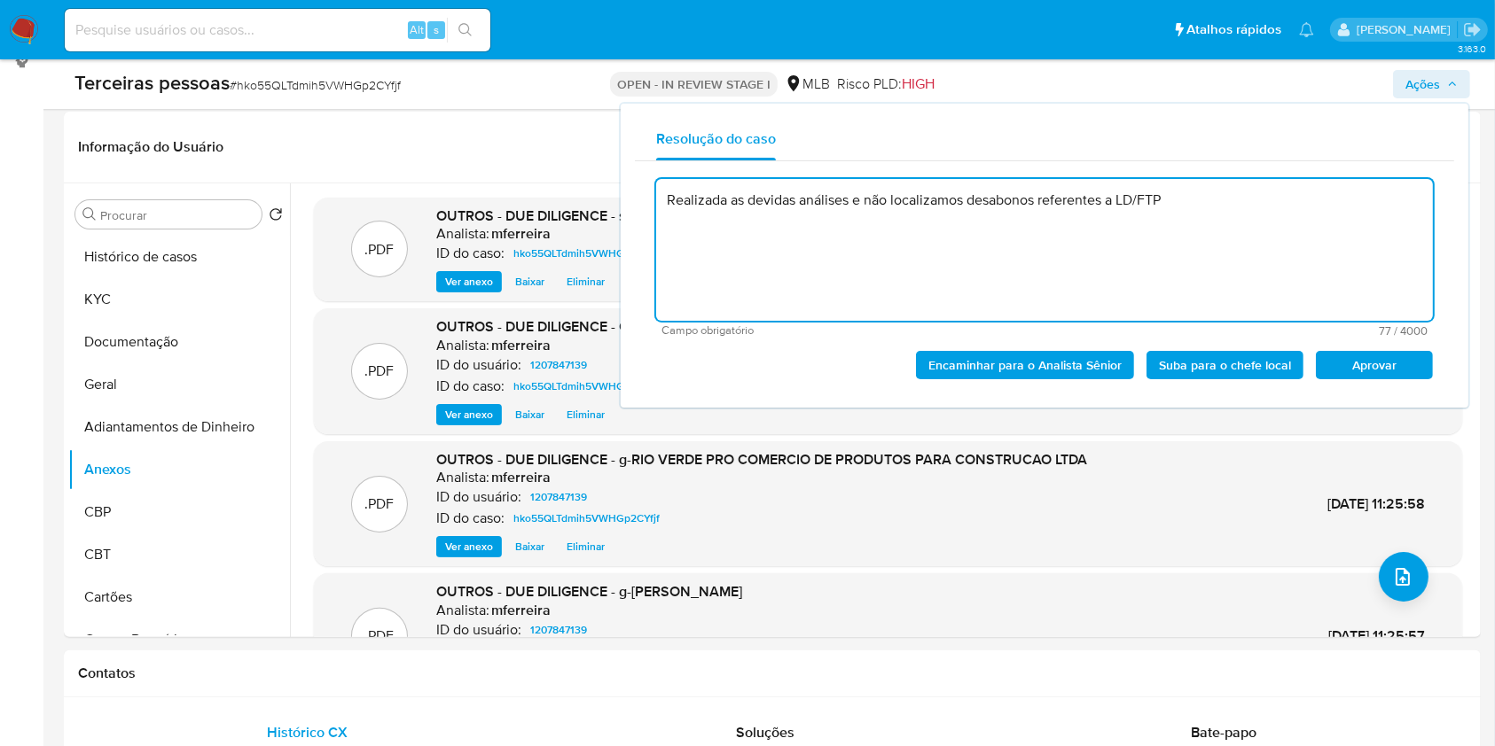
click at [1401, 368] on span "Aprovar" at bounding box center [1374, 365] width 92 height 25
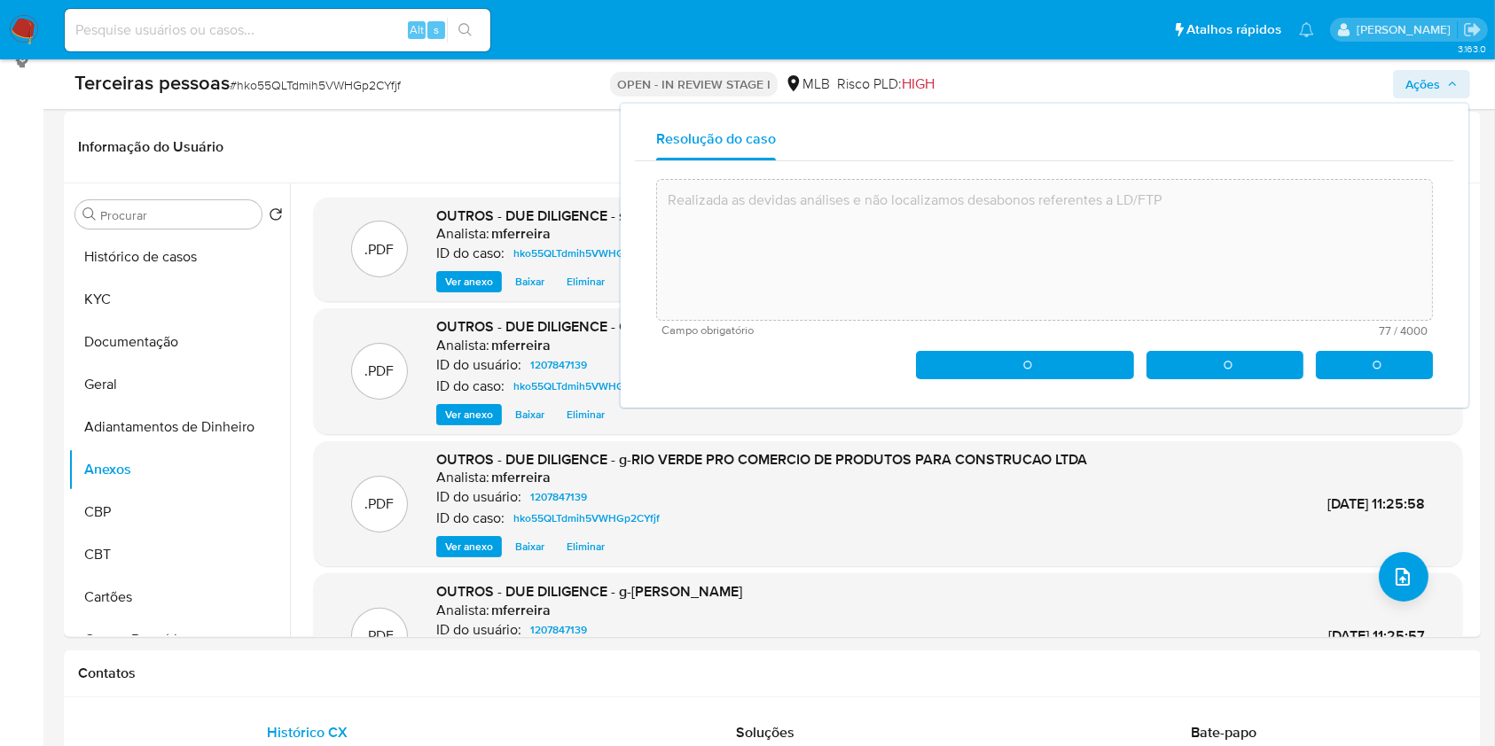
type textarea "Realizada as devidas análises e não localizamos desabonos referentes a LD/FTP"
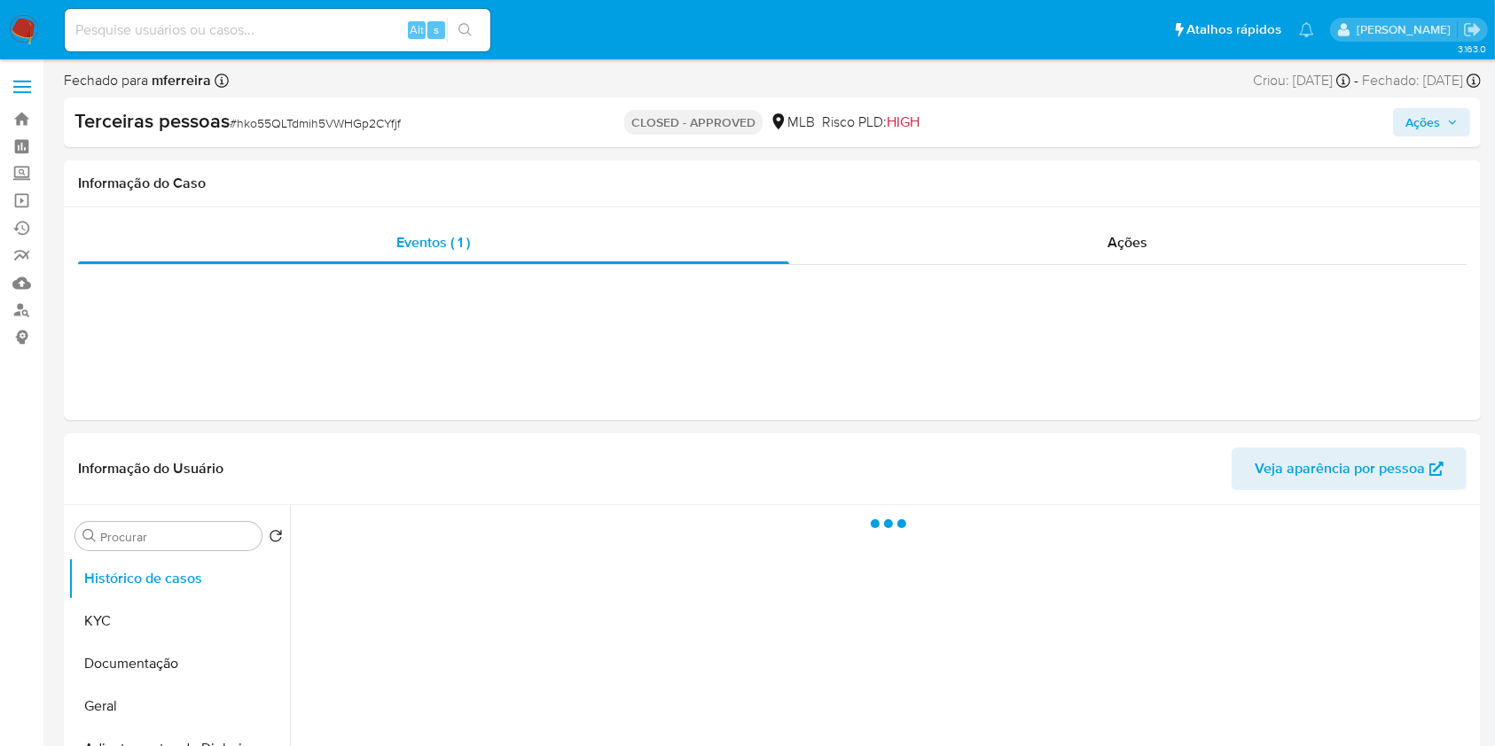
select select "10"
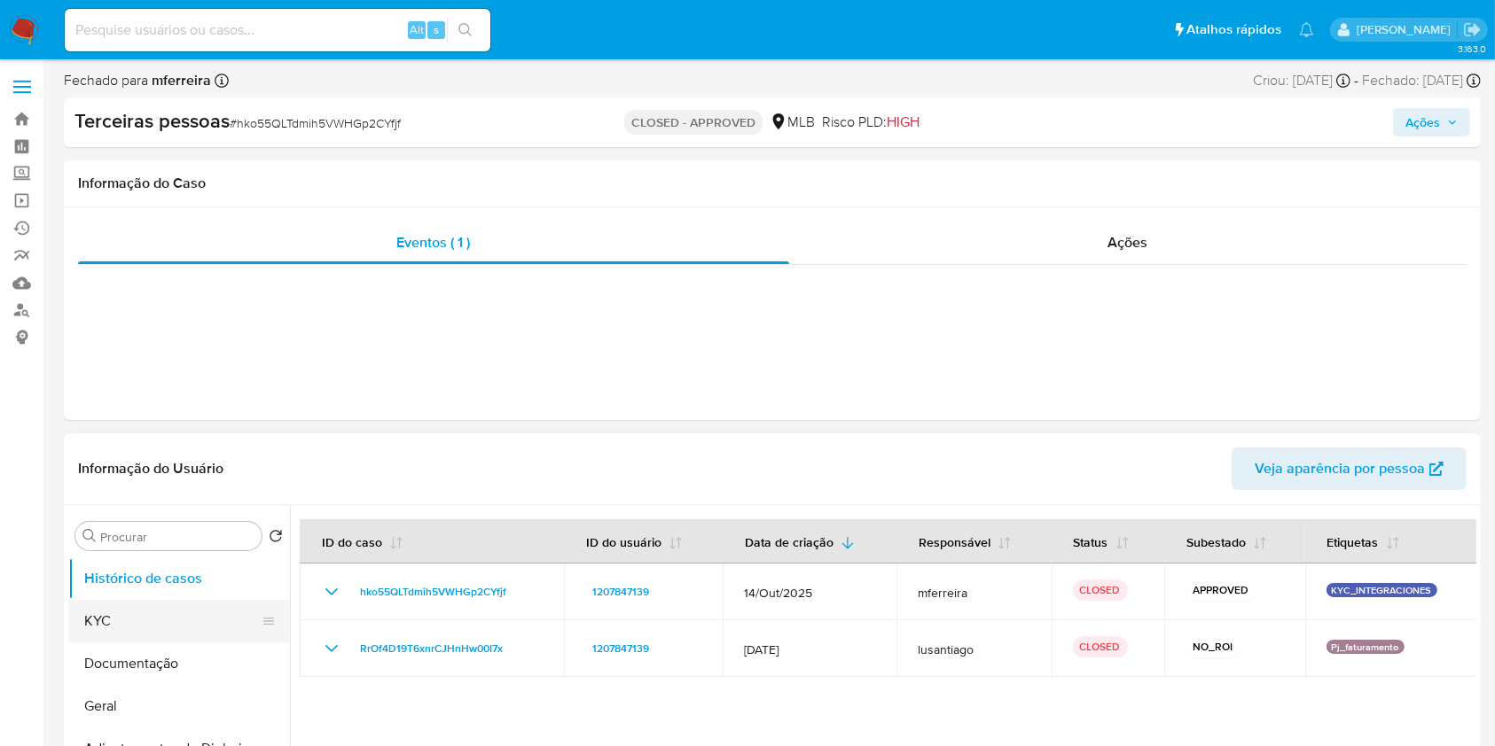
drag, startPoint x: 185, startPoint y: 597, endPoint x: 193, endPoint y: 620, distance: 24.4
click at [187, 598] on button "Histórico de casos" at bounding box center [179, 579] width 222 height 43
click at [197, 624] on button "KYC" at bounding box center [171, 621] width 207 height 43
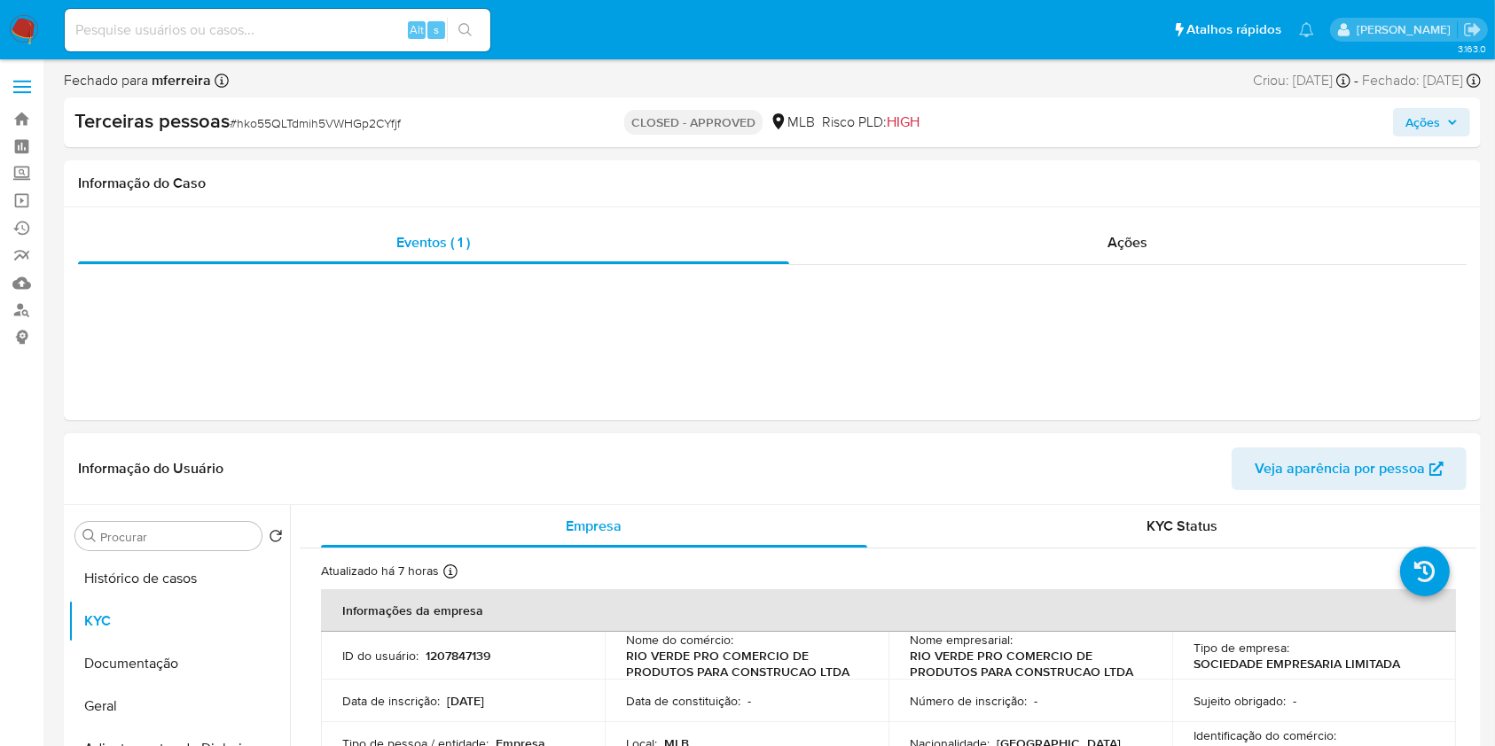
click at [447, 640] on td "ID do usuário : 1207847139" at bounding box center [463, 656] width 284 height 48
click at [458, 654] on p "1207847139" at bounding box center [457, 656] width 65 height 16
copy p "1207847139"
click at [376, 26] on input at bounding box center [277, 30] width 425 height 23
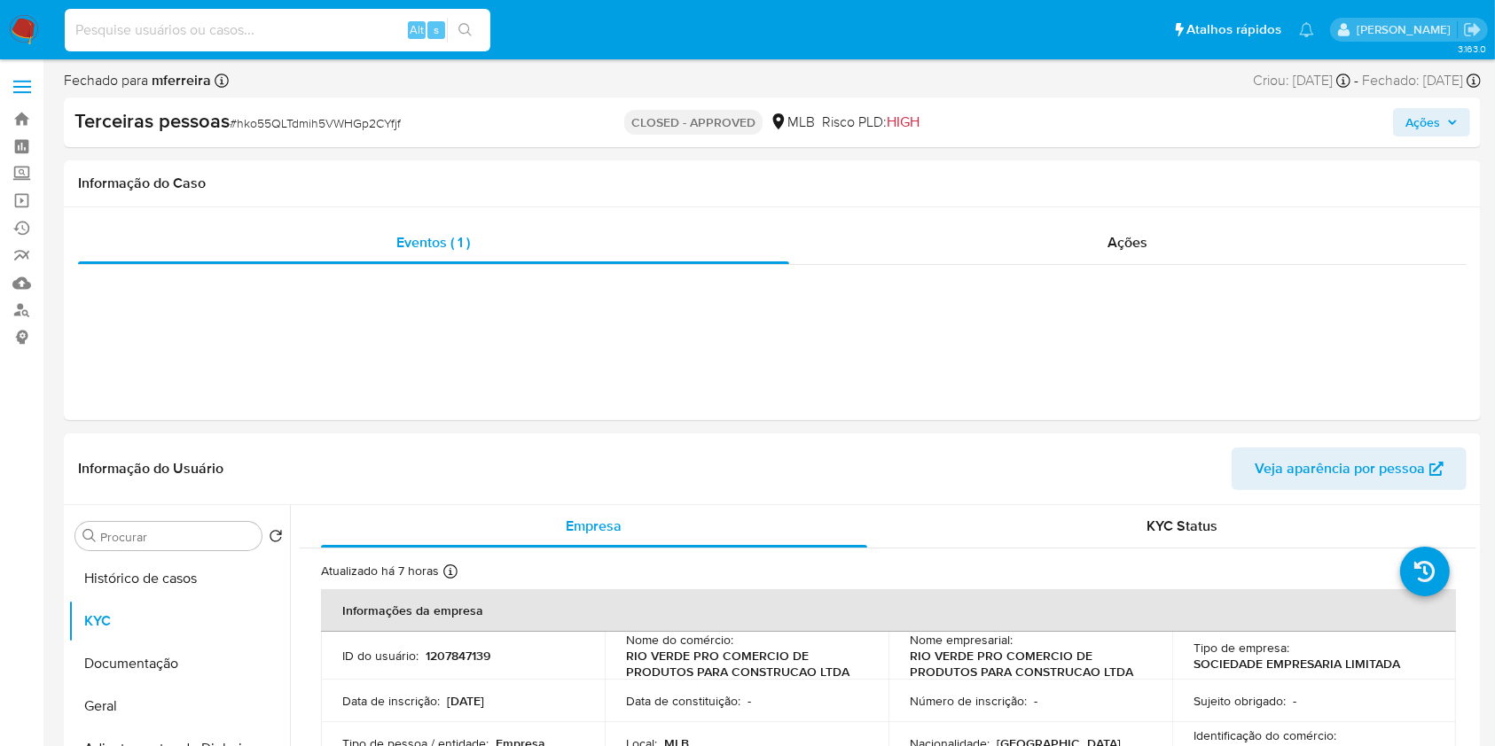
paste input "2037965086"
type input "2037965086"
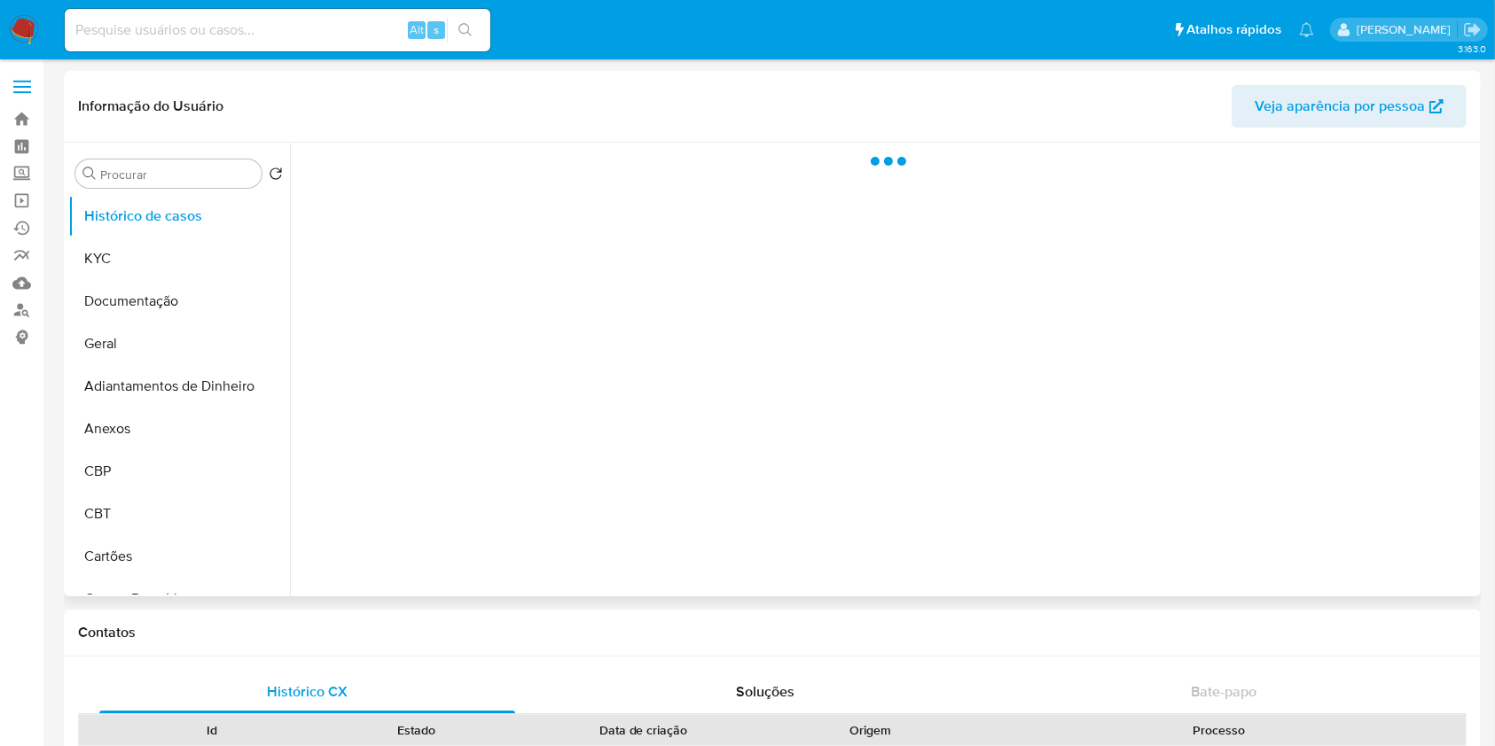
select select "10"
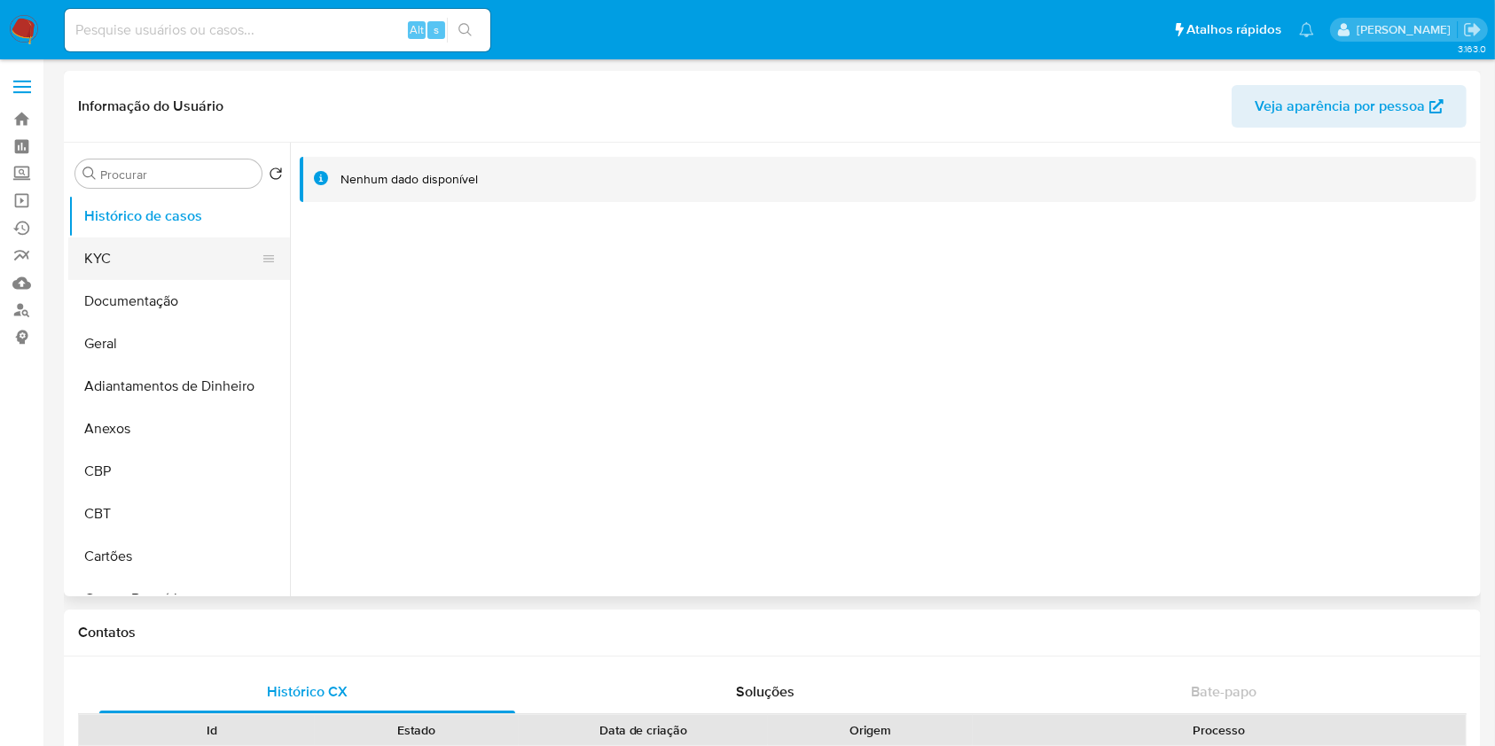
click at [96, 270] on button "KYC" at bounding box center [171, 259] width 207 height 43
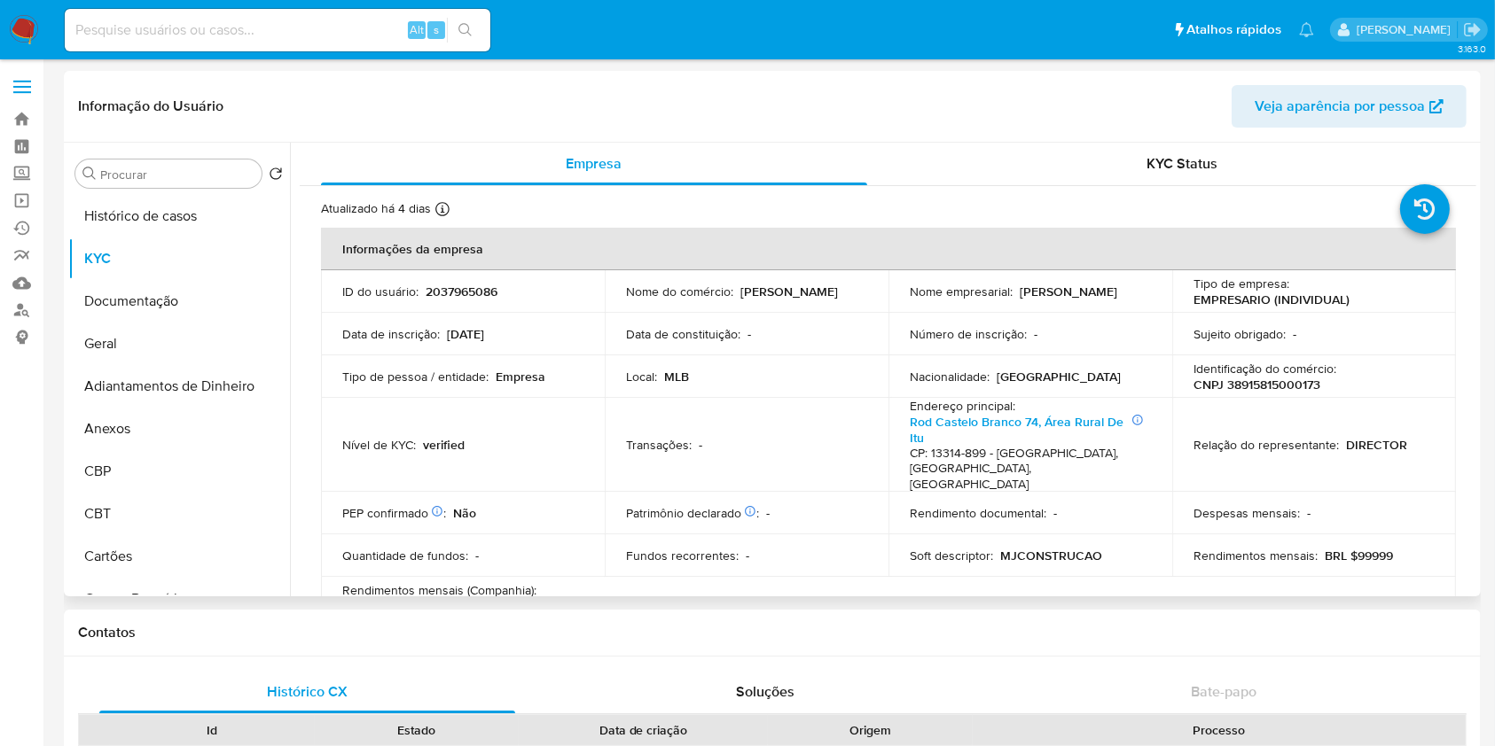
click at [1294, 396] on tbody "ID do usuário : 2037965086 Nome do comércio : M J A MORAES Nome empresarial : M…" at bounding box center [888, 445] width 1135 height 350
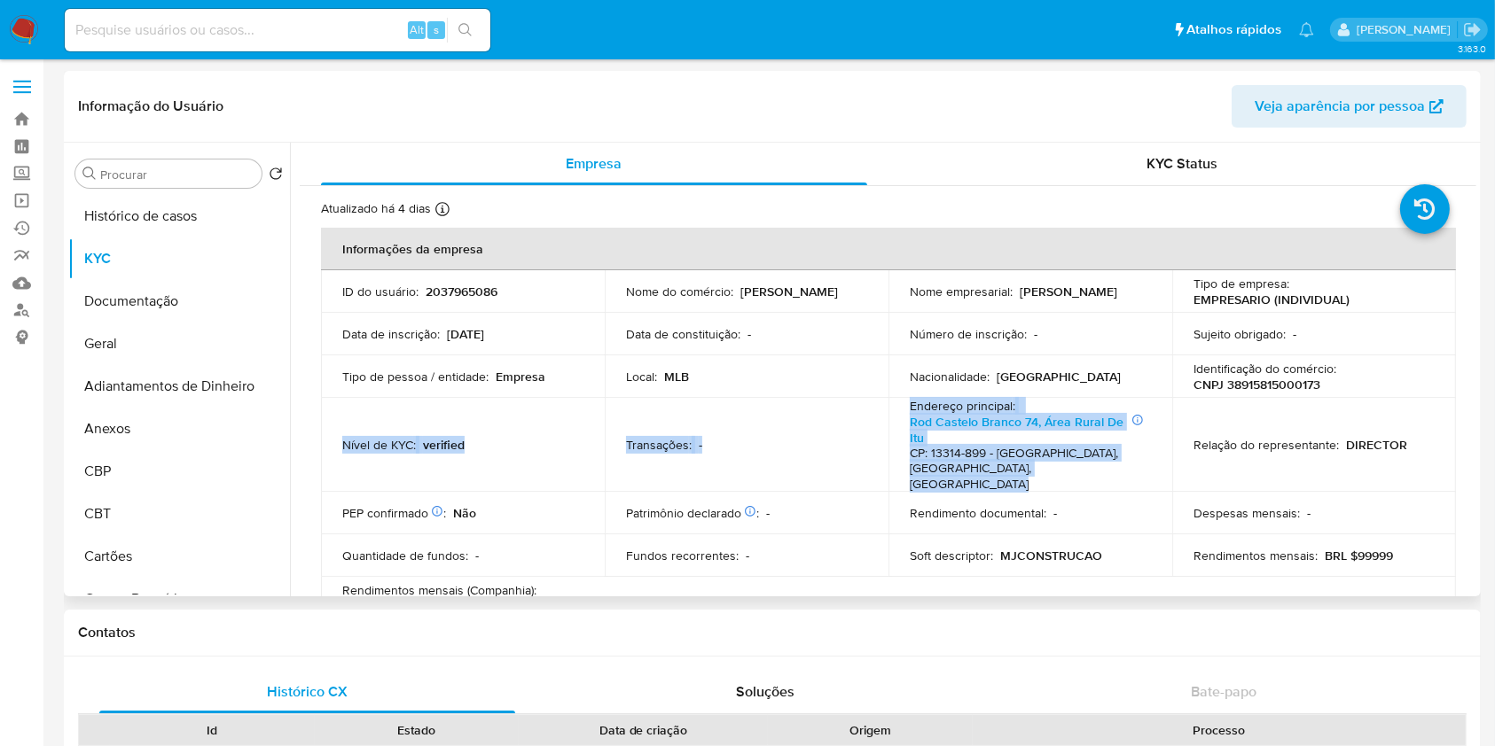
click at [1294, 395] on td "Identificação do comércio : CNPJ 38915815000173" at bounding box center [1314, 376] width 284 height 43
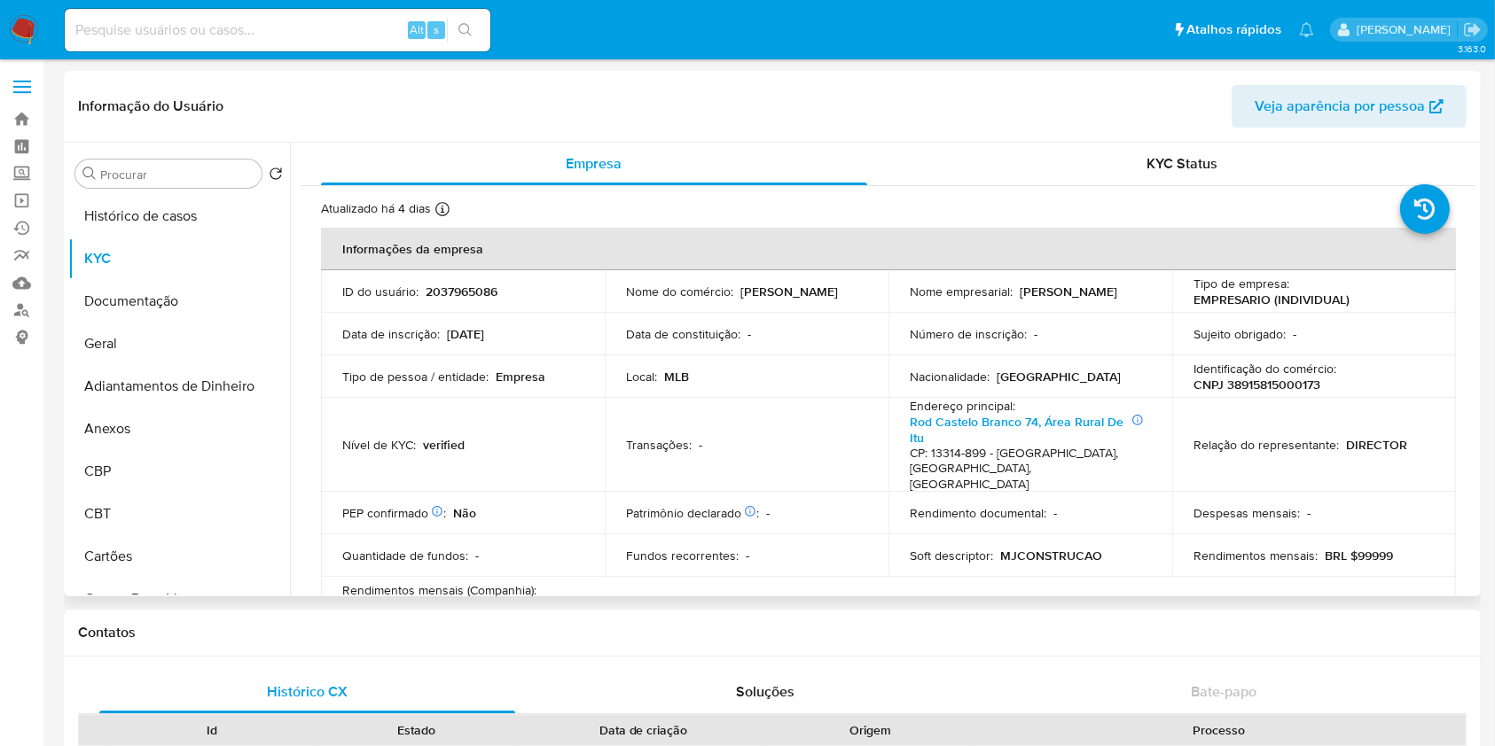
click at [1292, 384] on p "CNPJ 38915815000173" at bounding box center [1256, 385] width 127 height 16
copy p "38915815000173"
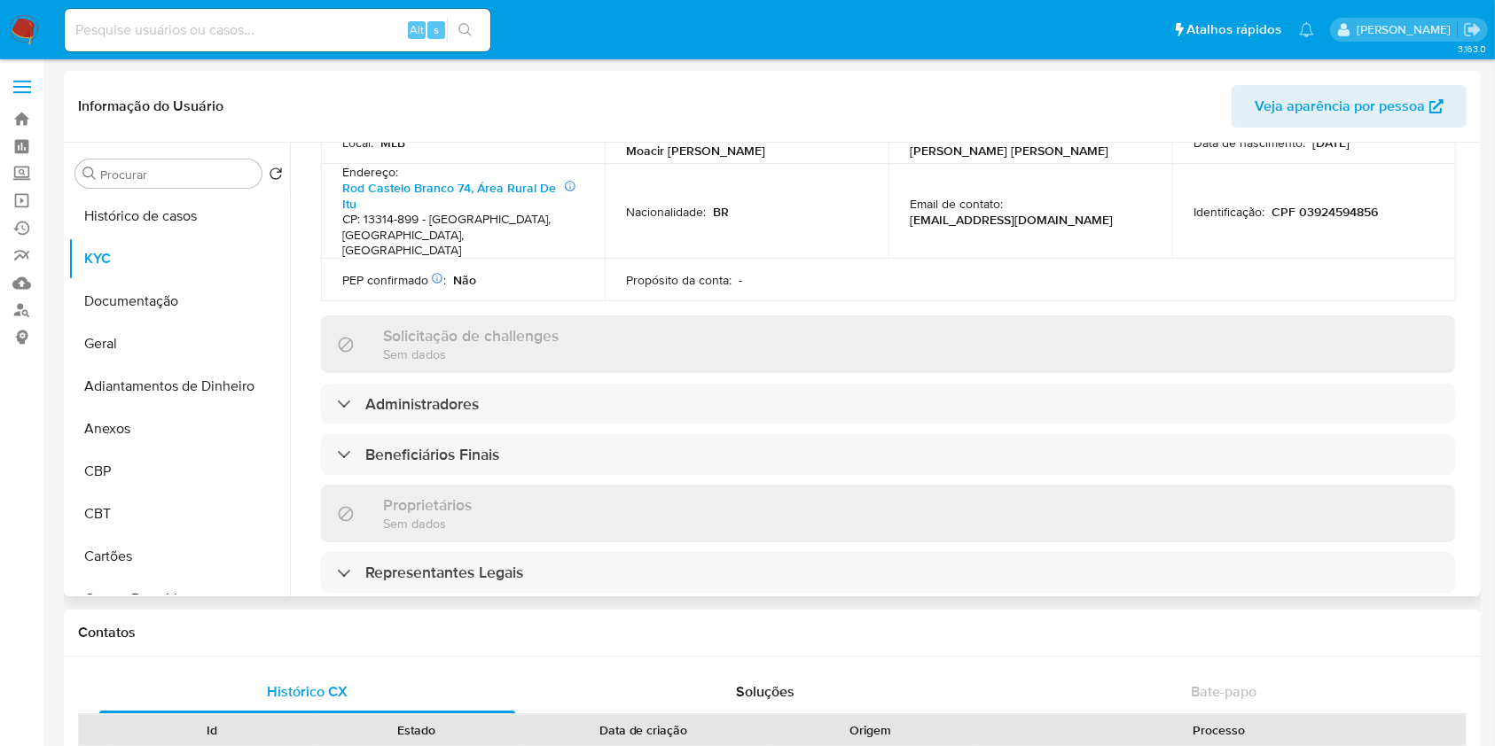
scroll to position [709, 0]
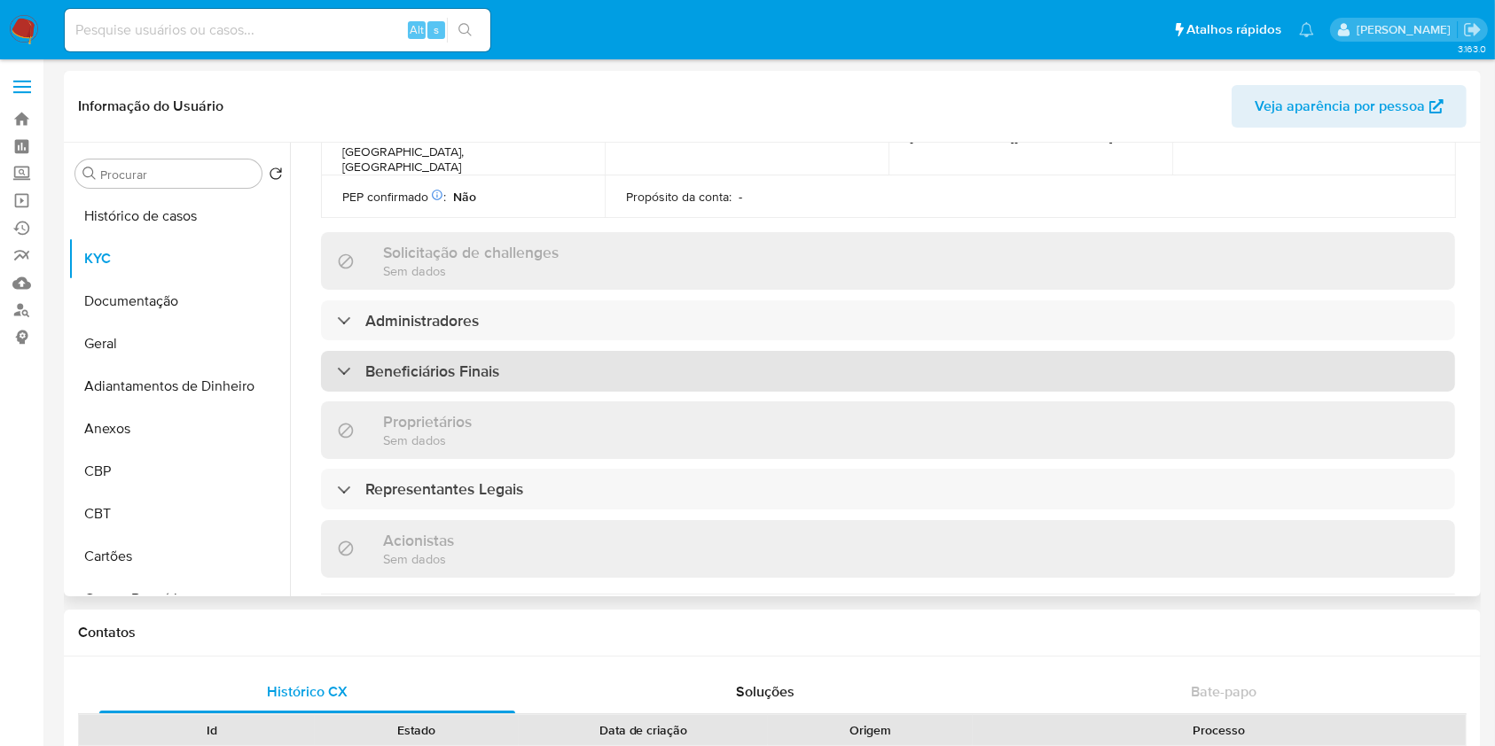
click at [451, 362] on h3 "Beneficiários Finais" at bounding box center [432, 372] width 134 height 20
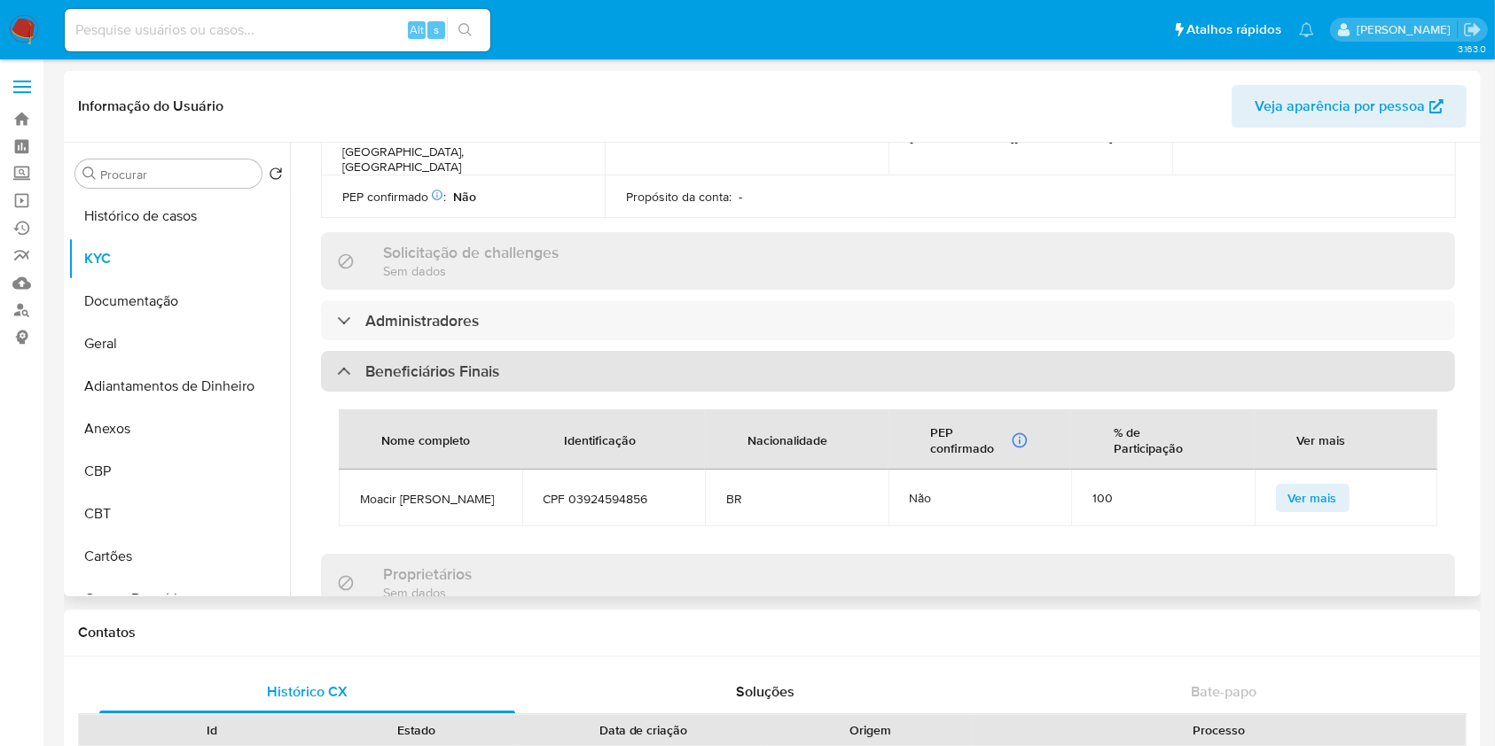
click at [451, 362] on h3 "Beneficiários Finais" at bounding box center [432, 372] width 134 height 20
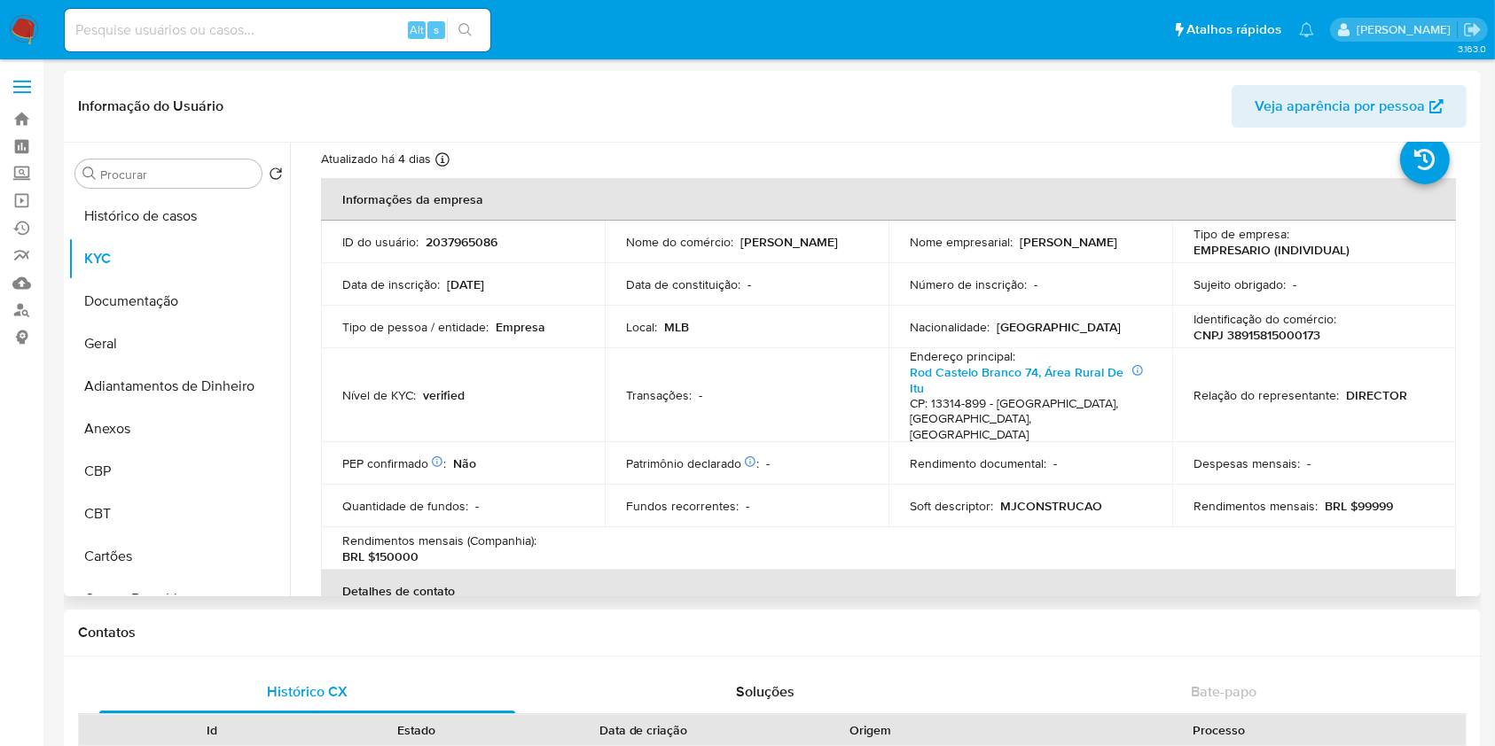
scroll to position [0, 0]
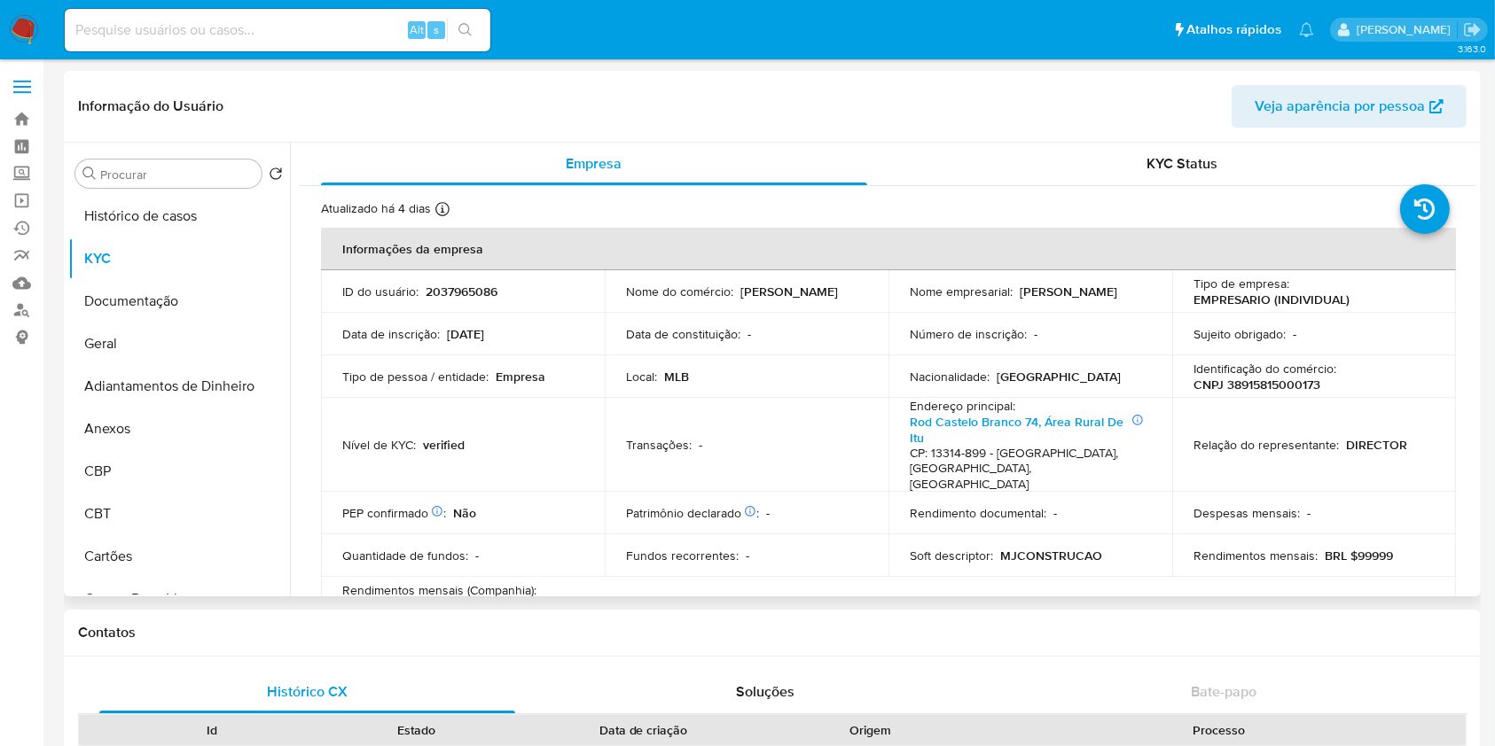
click at [1267, 383] on p "CNPJ 38915815000173" at bounding box center [1256, 385] width 127 height 16
copy p "38915815000173"
click at [520, 410] on td "Nível de KYC : verified" at bounding box center [463, 445] width 284 height 95
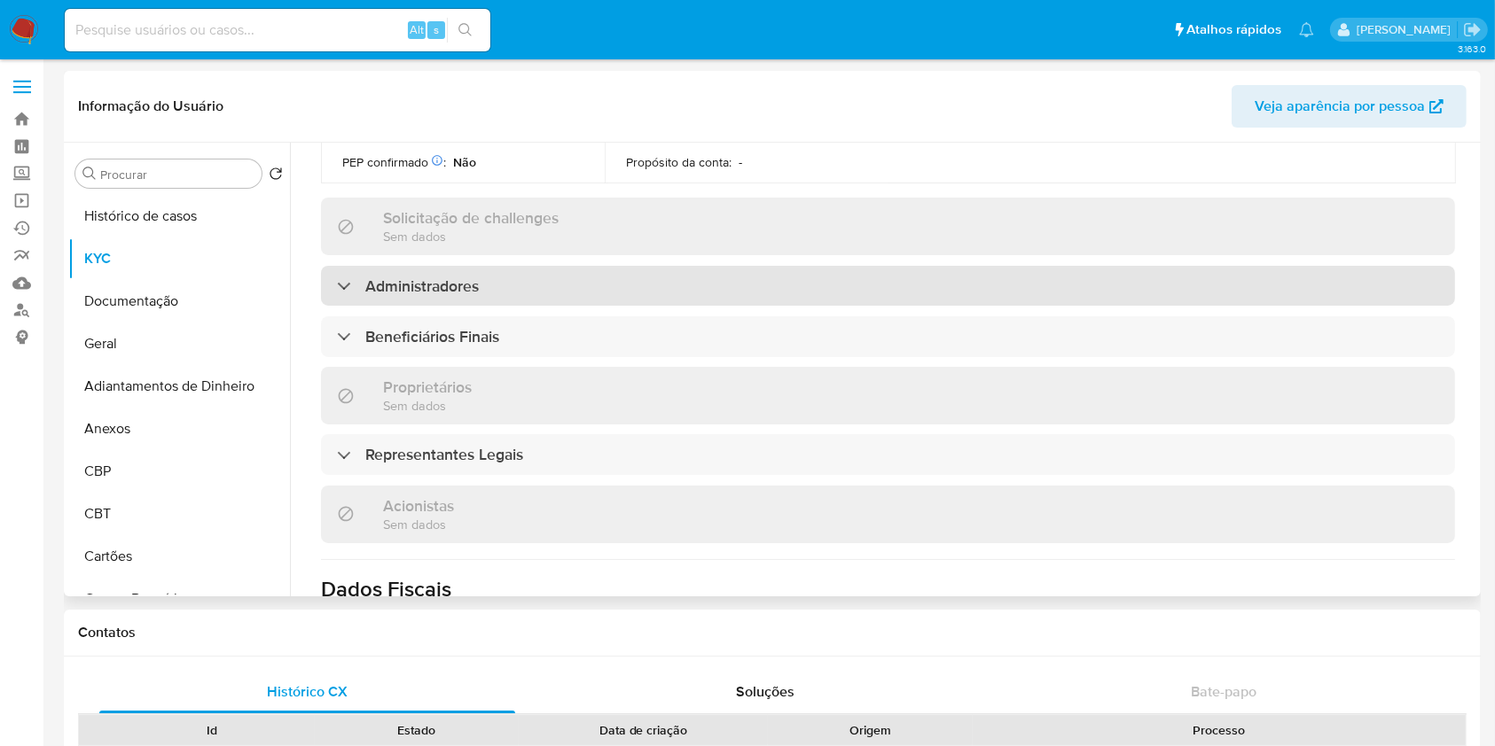
scroll to position [604, 0]
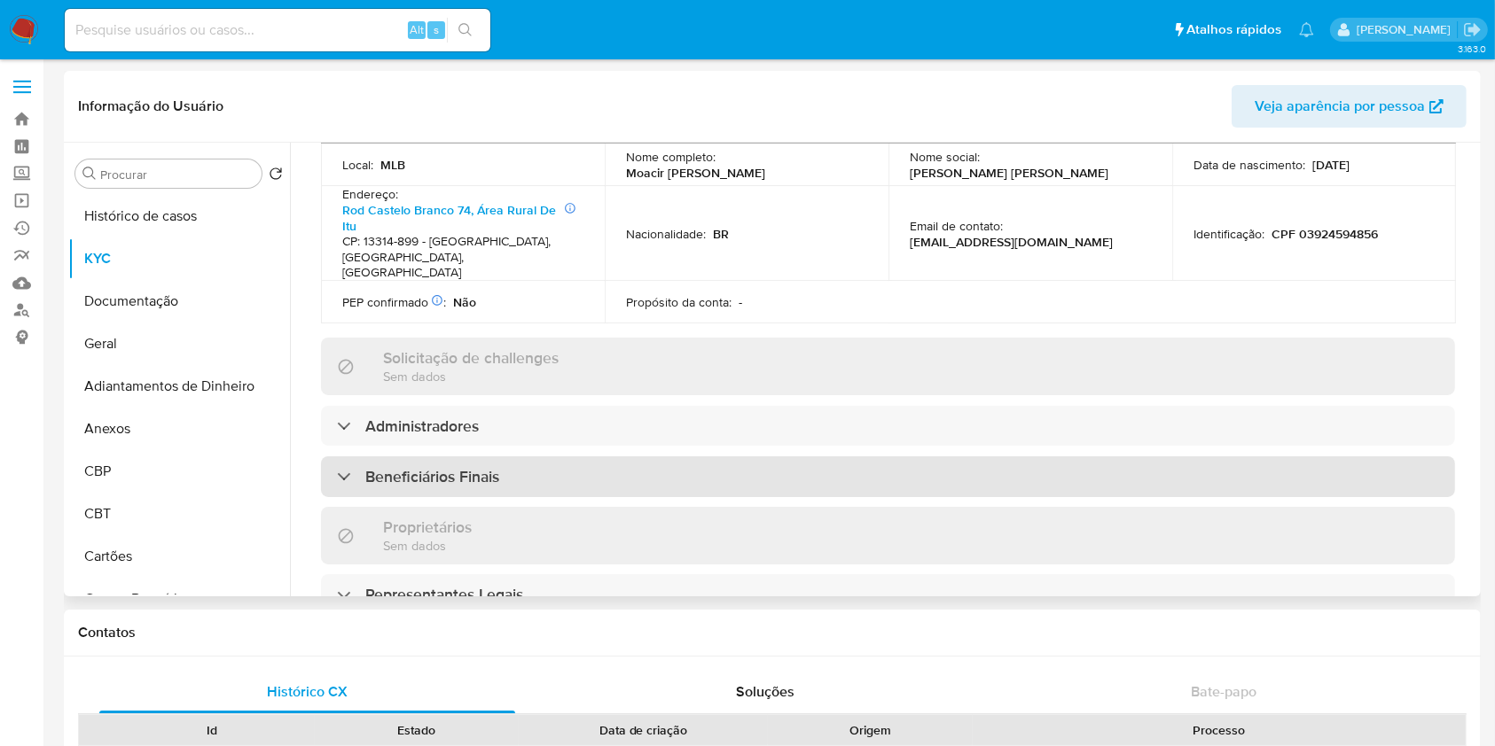
click at [441, 467] on h3 "Beneficiários Finais" at bounding box center [432, 477] width 134 height 20
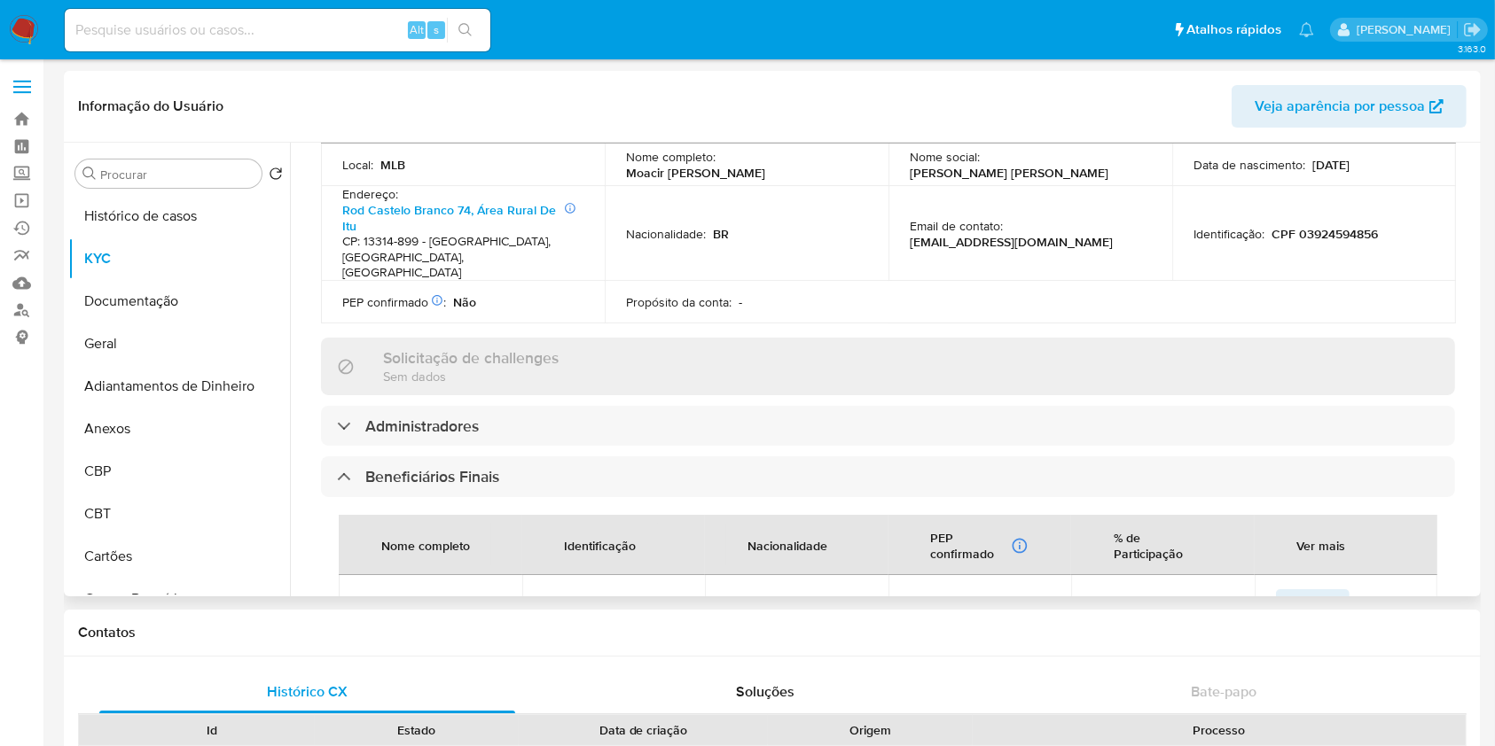
click at [411, 575] on td "Moacir Jose Arruda Moraes" at bounding box center [430, 603] width 183 height 57
copy span "Moacir Jose Arruda Moraes"
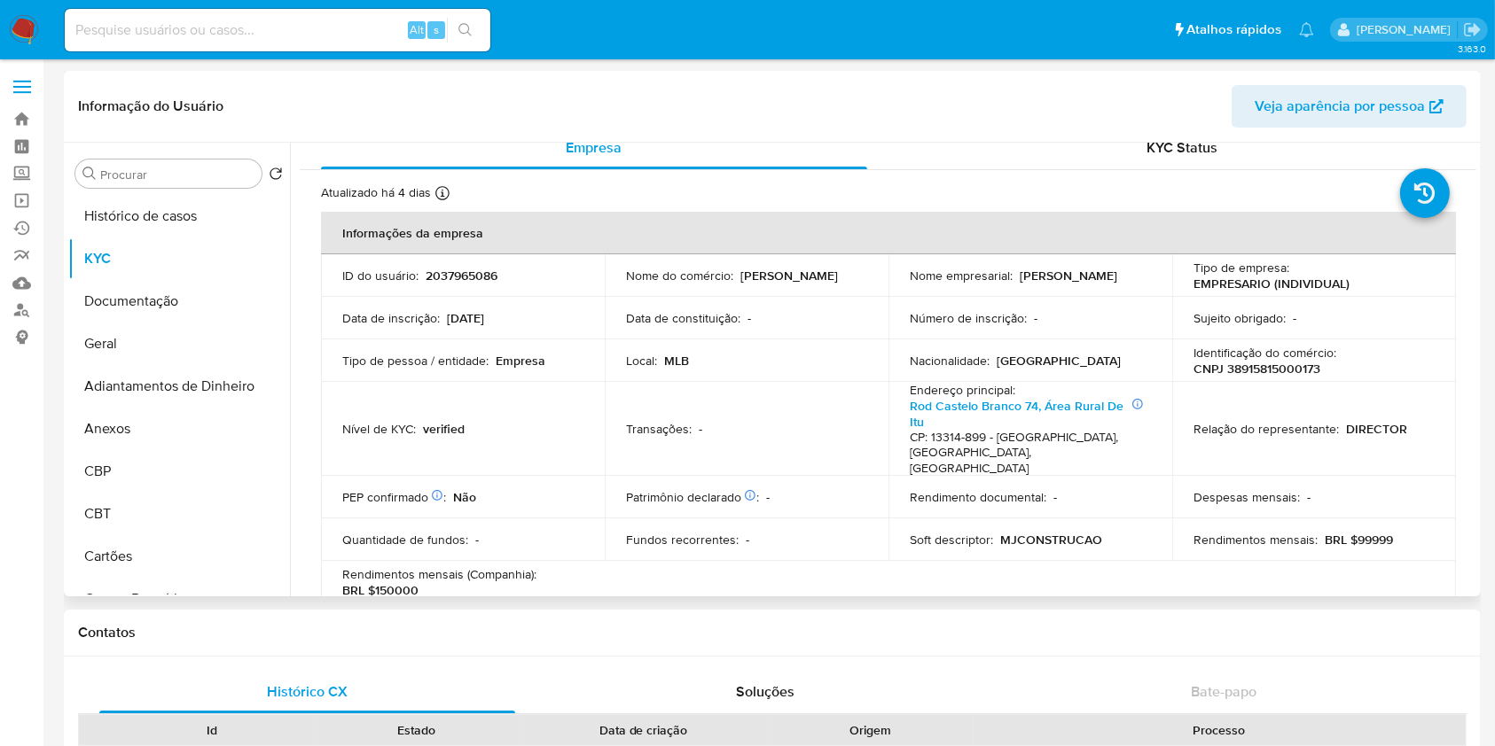
scroll to position [18, 0]
click at [1033, 530] on p "MJCONSTRUCAO" at bounding box center [1051, 538] width 102 height 16
copy p "MJCONSTRUCAO"
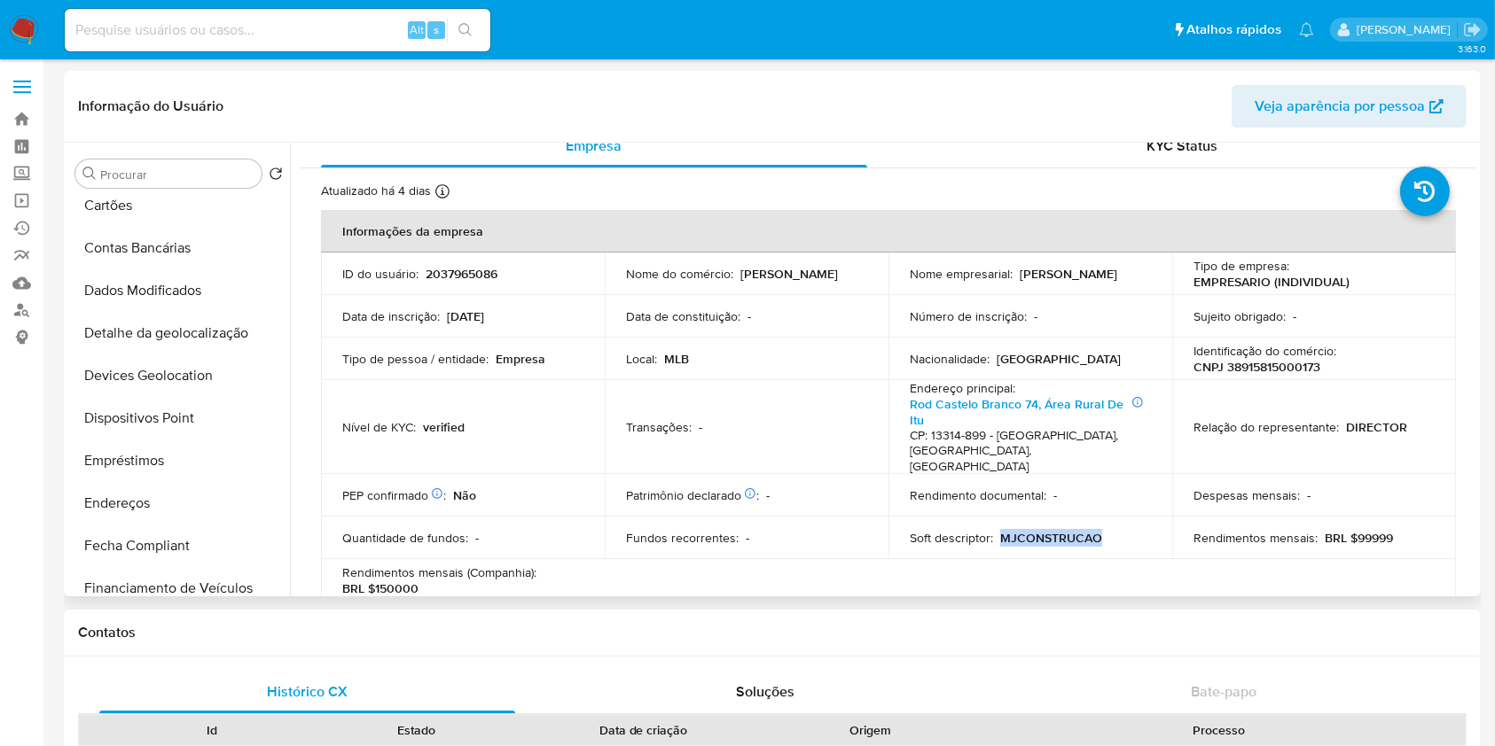
scroll to position [362, 0]
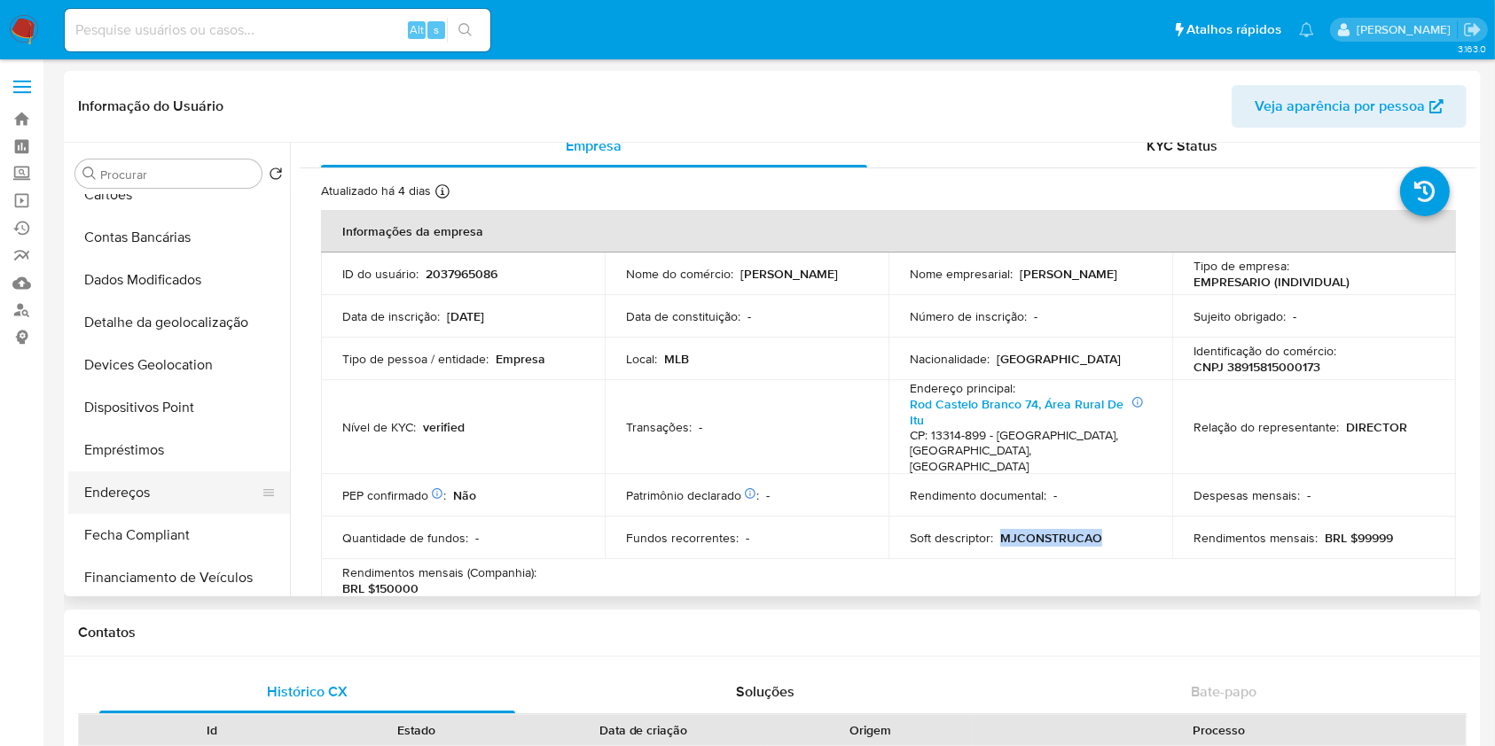
click at [169, 492] on button "Endereços" at bounding box center [171, 493] width 207 height 43
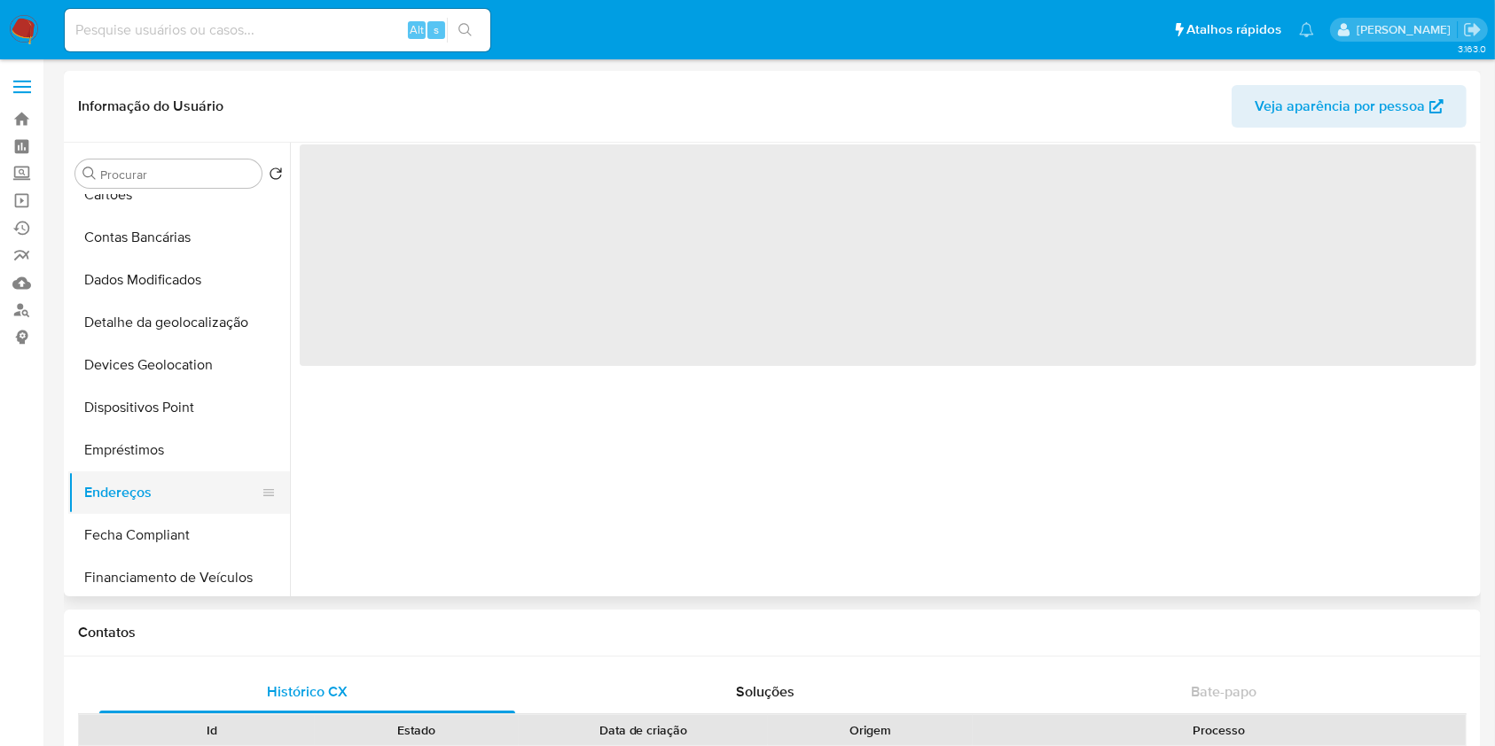
scroll to position [0, 0]
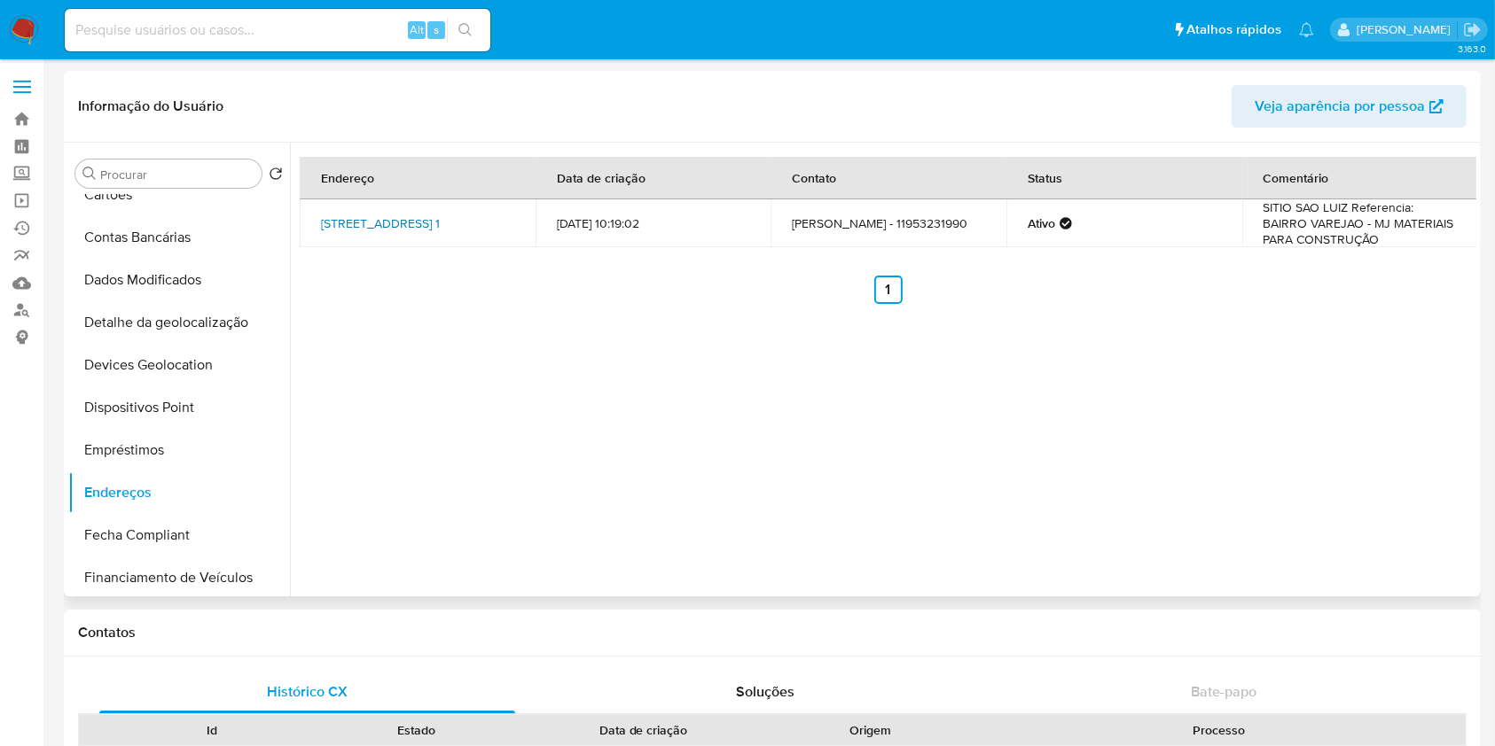
click at [336, 215] on link "Área Rural 1, Itu, São Paulo, 13314899, Brasil 1" at bounding box center [380, 224] width 119 height 18
drag, startPoint x: 1368, startPoint y: 226, endPoint x: 1378, endPoint y: 237, distance: 15.0
click at [1378, 237] on td "SITIO SAO LUIZ Referencia: BAIRRO VAREJAO - MJ MATERIAIS PARA CONSTRUÇÃO" at bounding box center [1360, 223] width 236 height 48
copy td "MJ MATERIAIS PARA CONSTRUÇÃO"
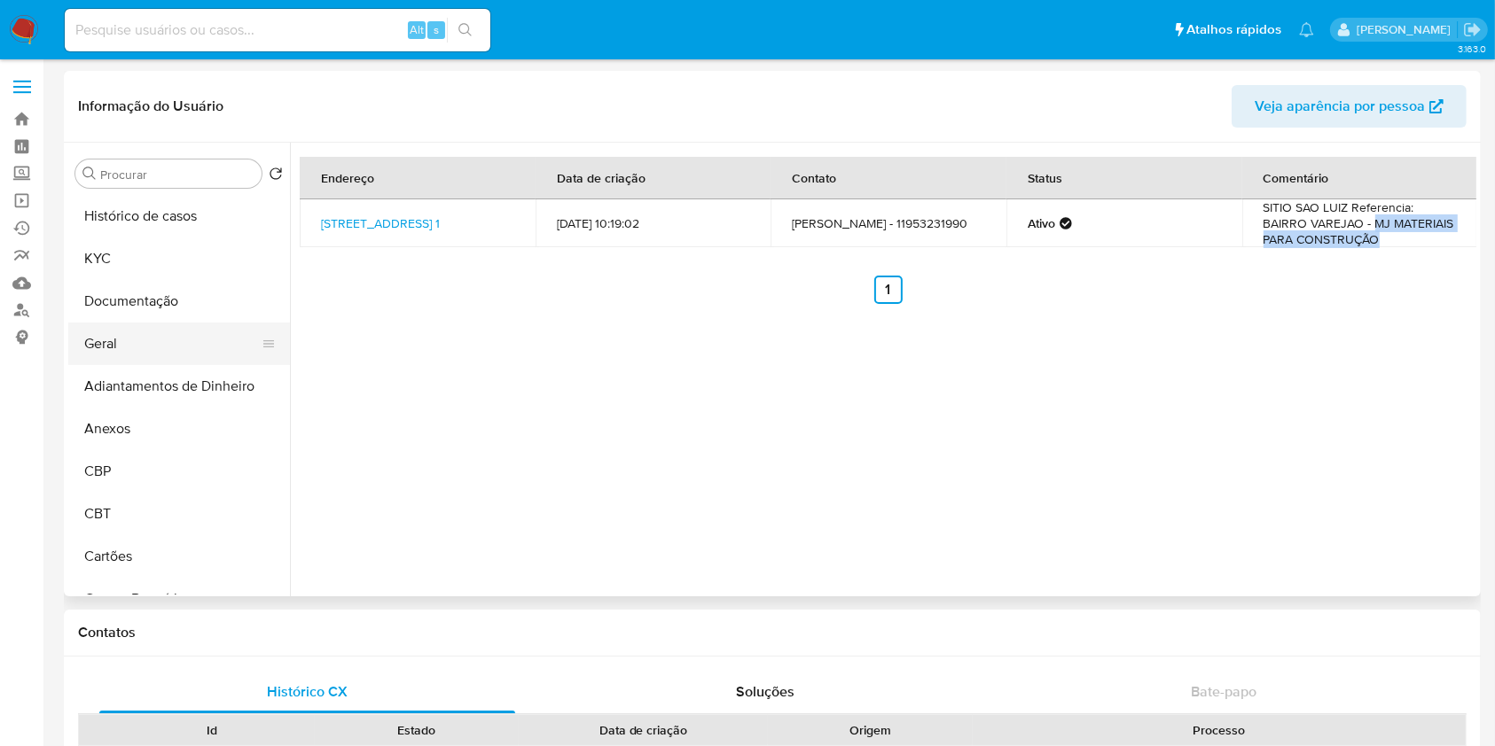
click at [143, 336] on button "Geral" at bounding box center [171, 344] width 207 height 43
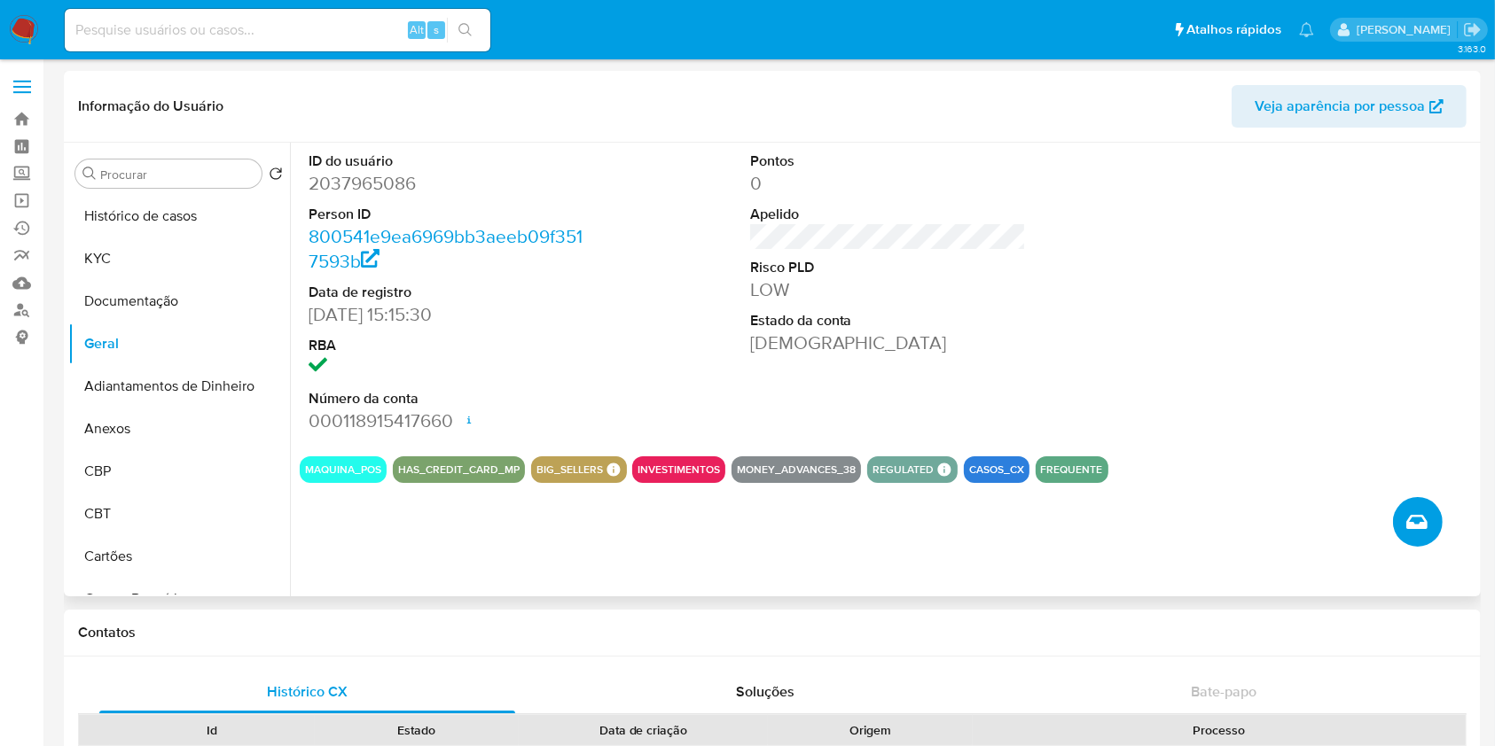
click at [1397, 514] on button "Criar caso manual" at bounding box center [1418, 522] width 50 height 50
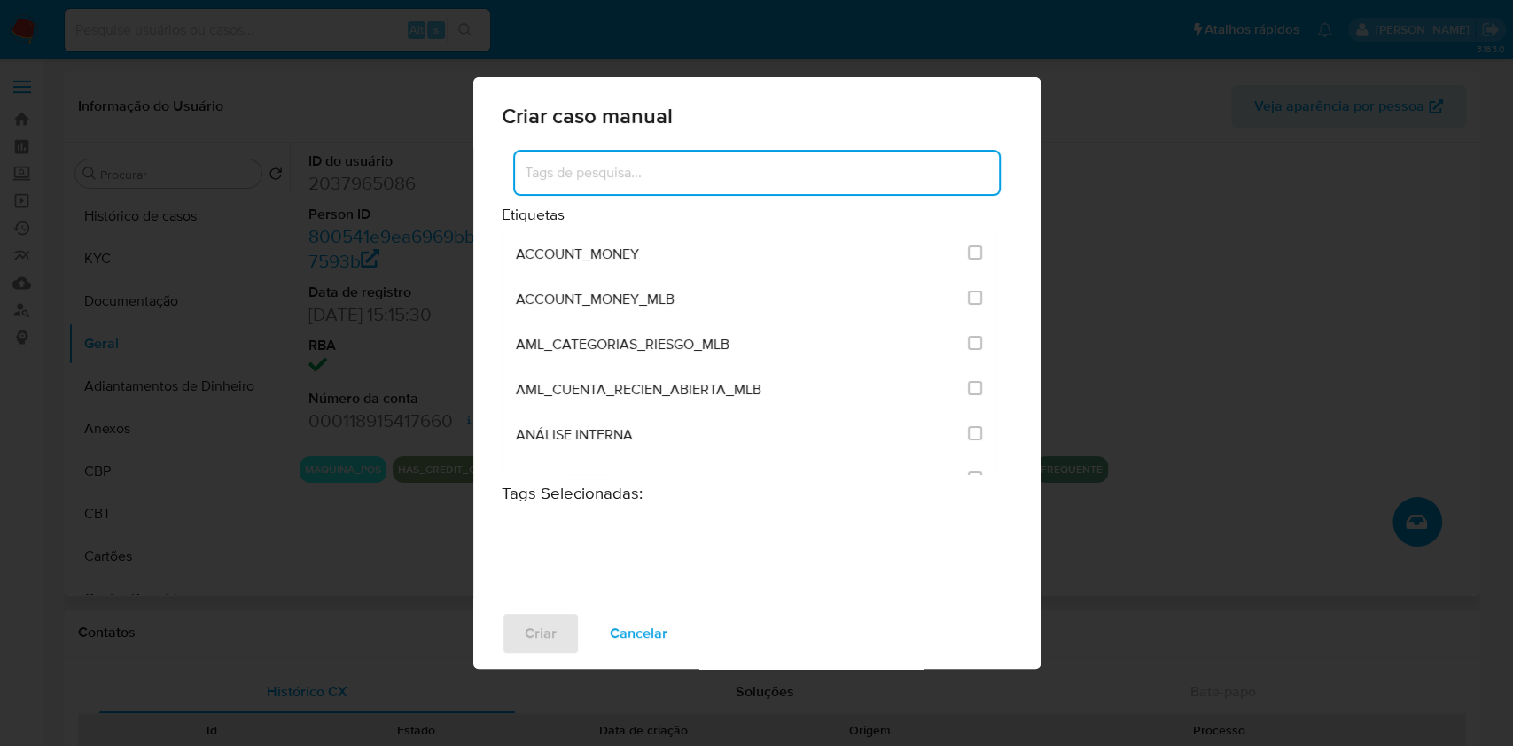
click at [686, 181] on input at bounding box center [757, 172] width 484 height 23
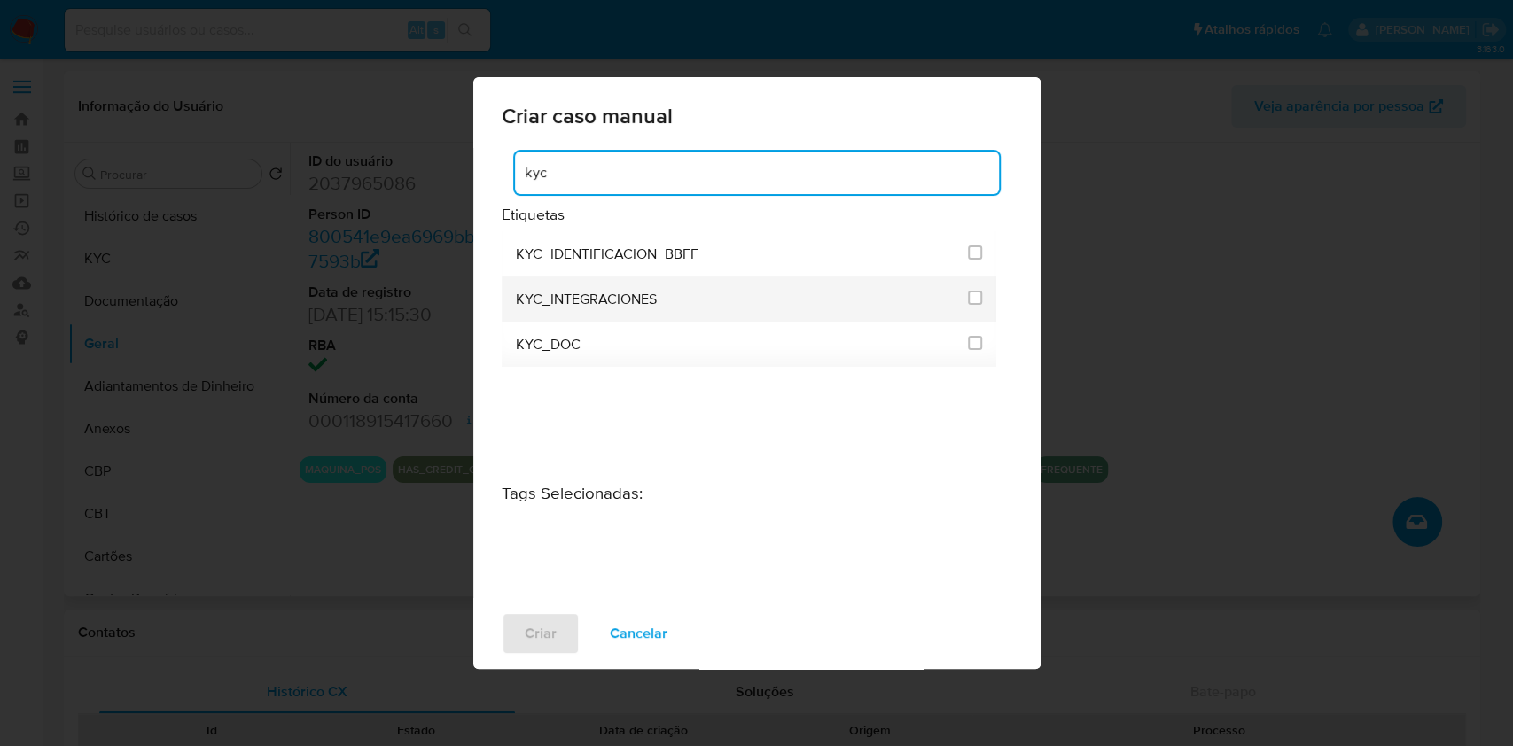
type input "kyc"
click at [978, 307] on span at bounding box center [975, 299] width 14 height 20
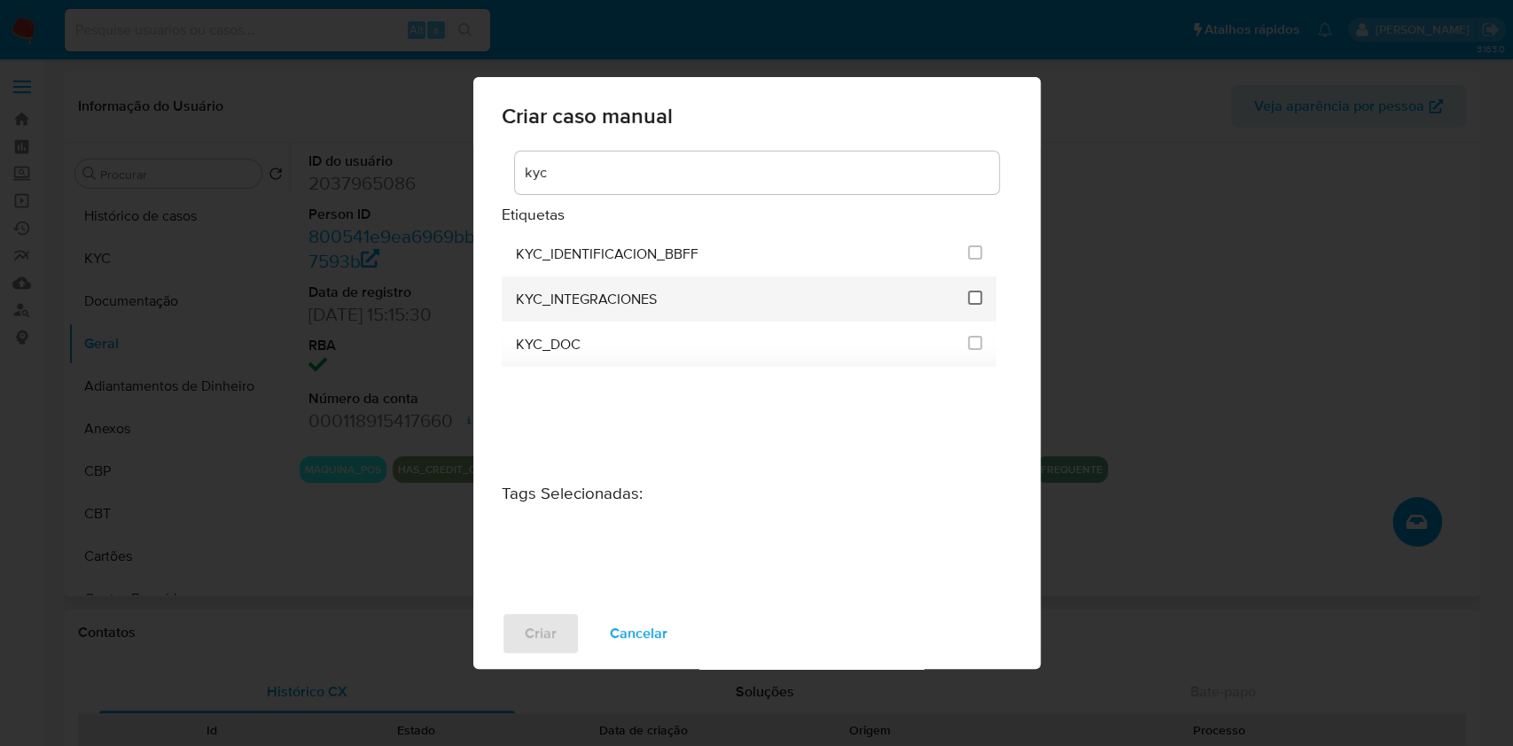
click at [974, 293] on input "2093" at bounding box center [975, 298] width 14 height 14
checkbox input "true"
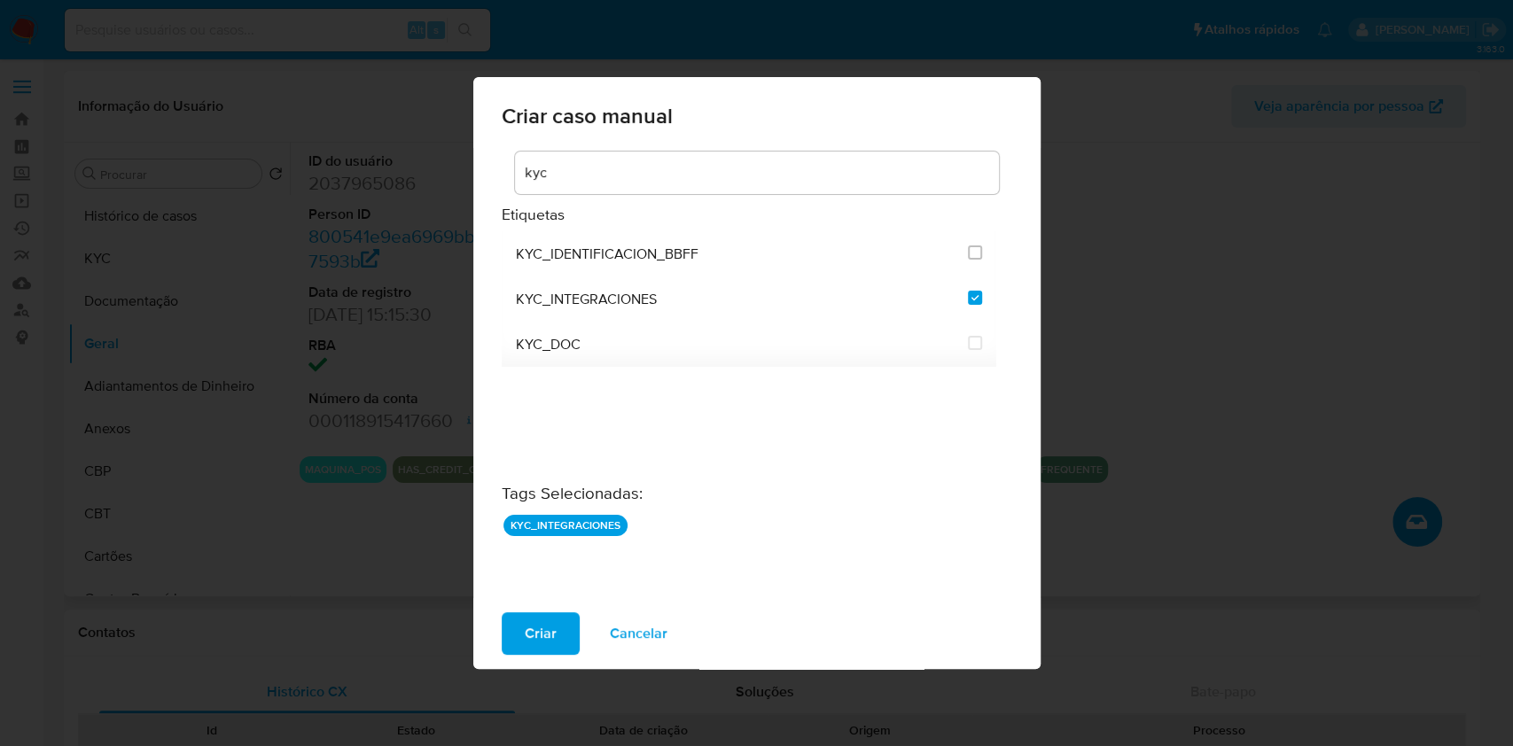
click at [541, 610] on div "Criar Cancelar" at bounding box center [756, 633] width 567 height 71
click at [551, 629] on span "Criar" at bounding box center [541, 633] width 32 height 39
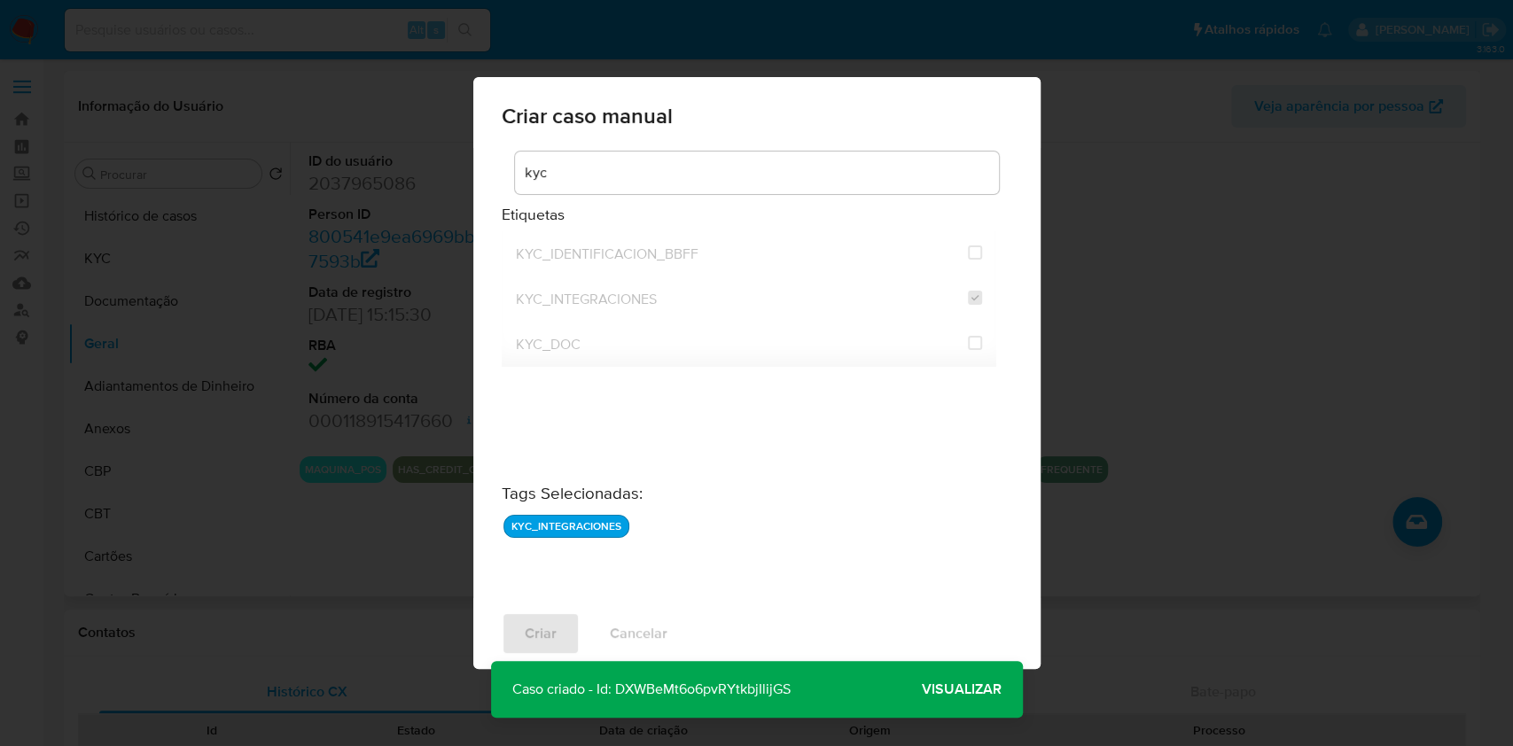
click at [942, 690] on span "Visualizar" at bounding box center [962, 690] width 80 height 0
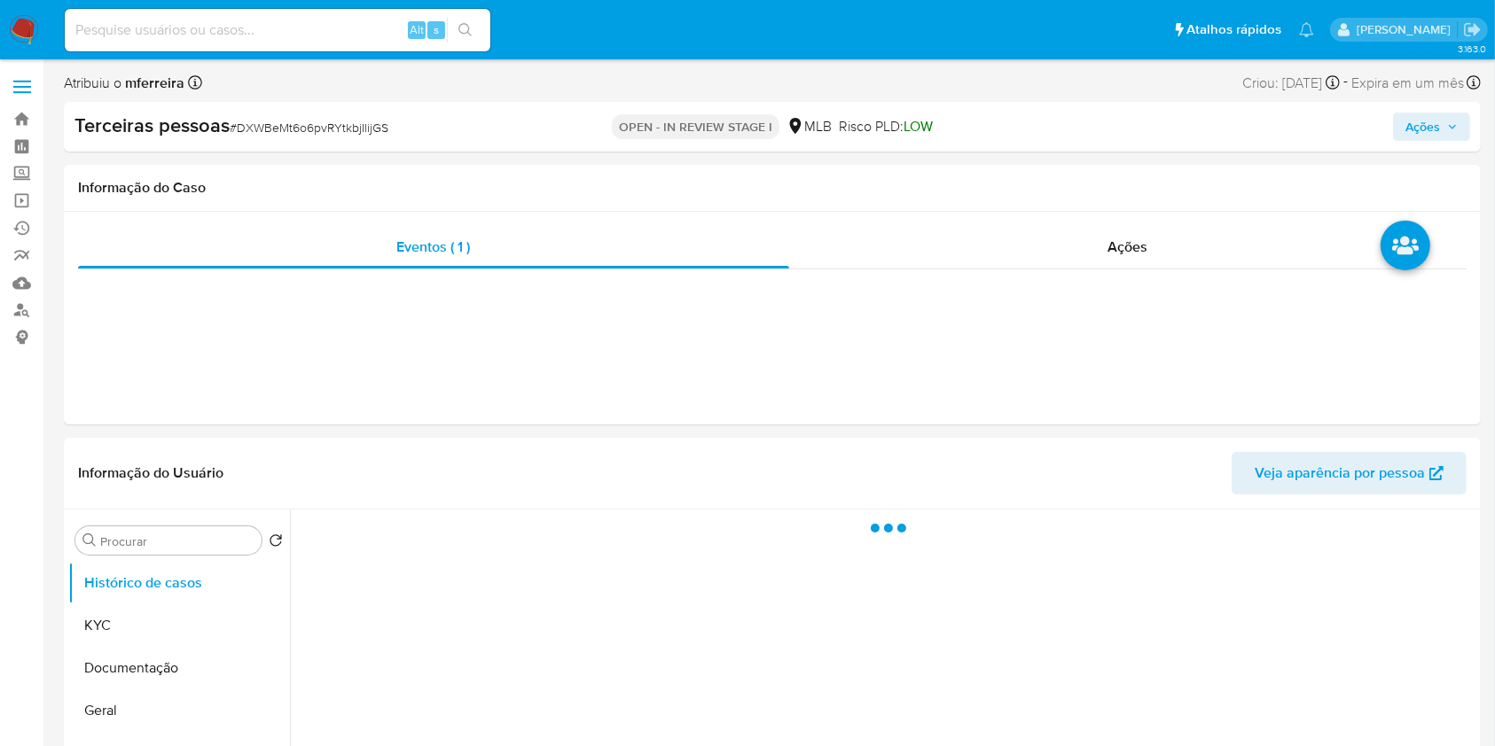
select select "10"
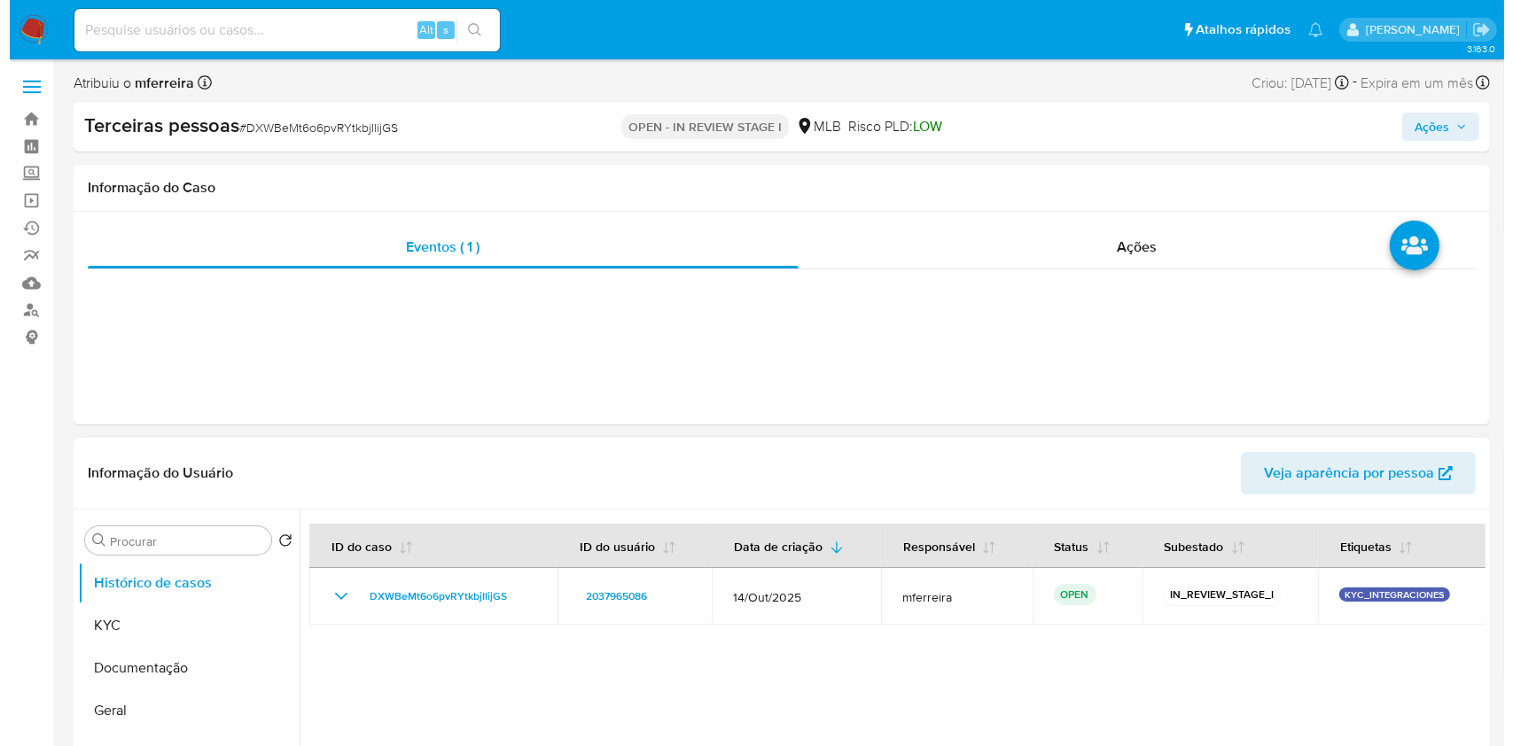
scroll to position [326, 0]
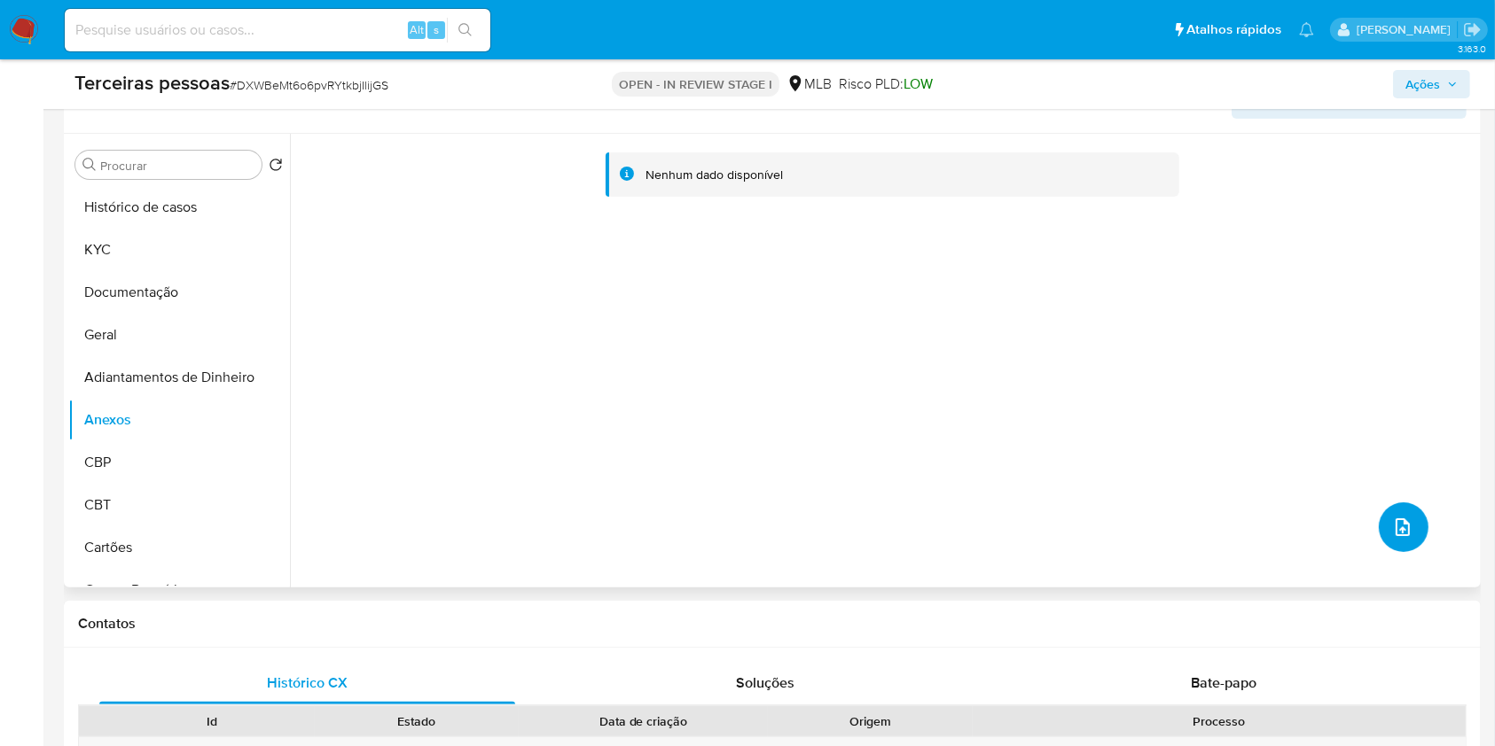
click at [1403, 517] on span "upload-file" at bounding box center [1402, 527] width 21 height 21
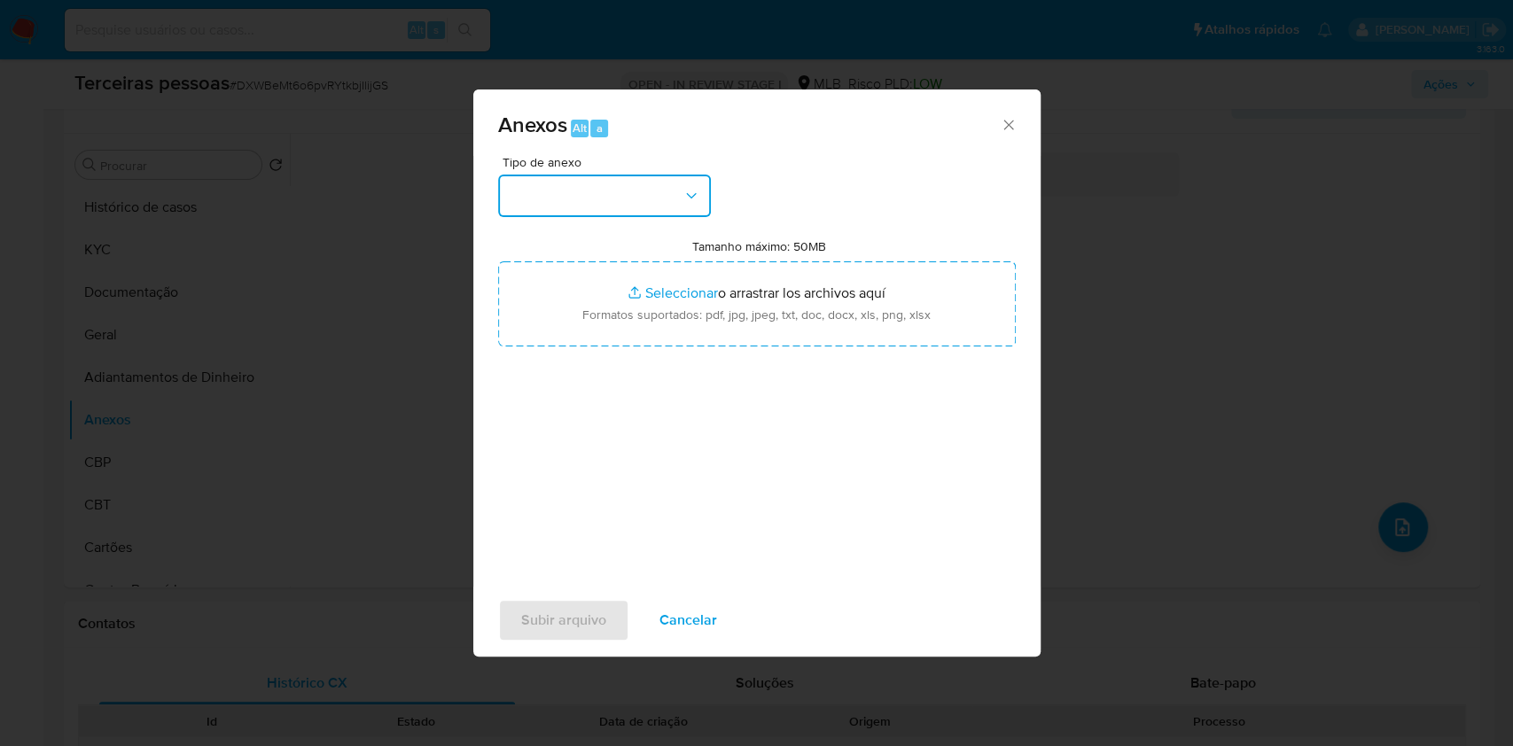
click at [608, 197] on button "button" at bounding box center [604, 196] width 213 height 43
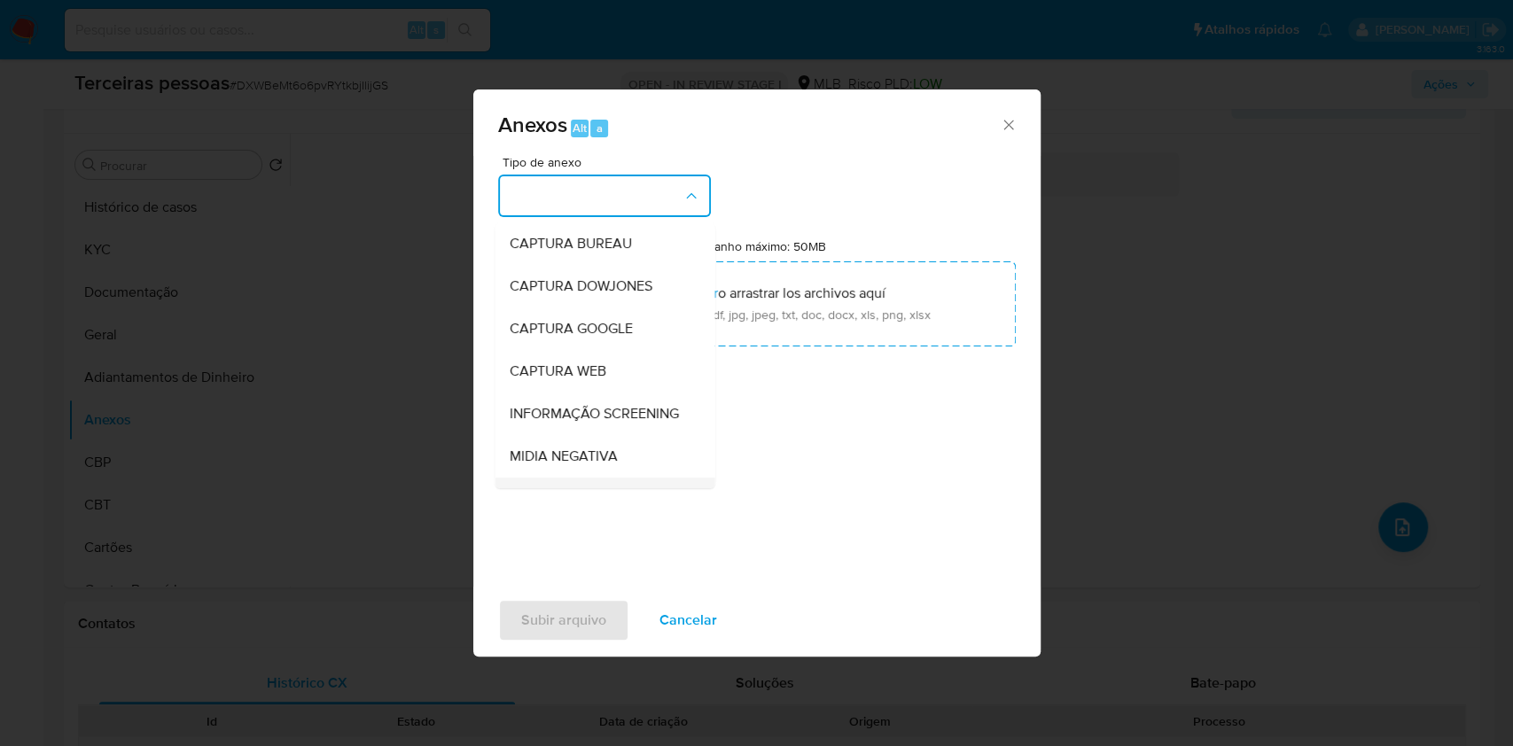
scroll to position [272, 0]
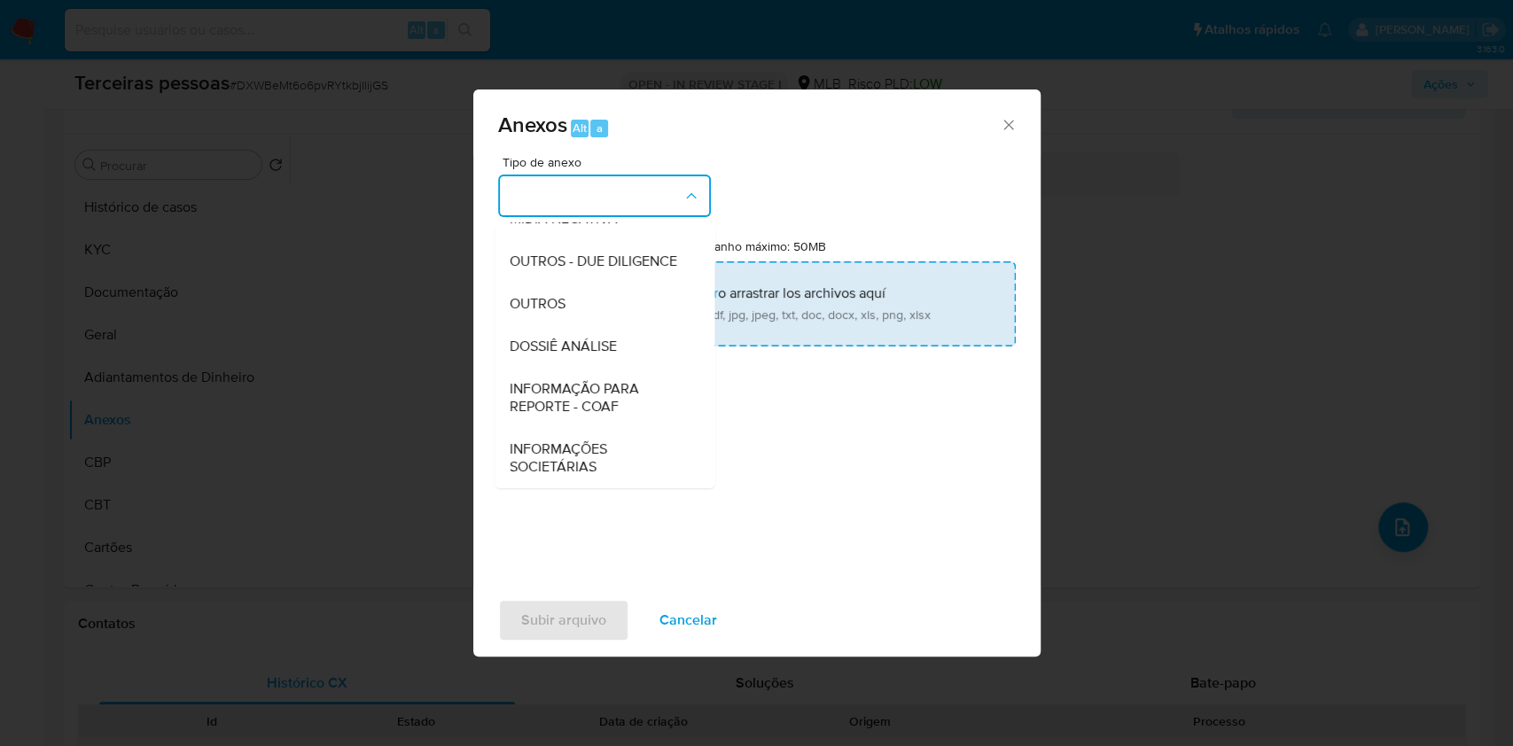
drag, startPoint x: 539, startPoint y: 248, endPoint x: 711, endPoint y: 325, distance: 188.5
click at [539, 253] on span "OUTROS - DUE DILIGENCE" at bounding box center [593, 262] width 168 height 18
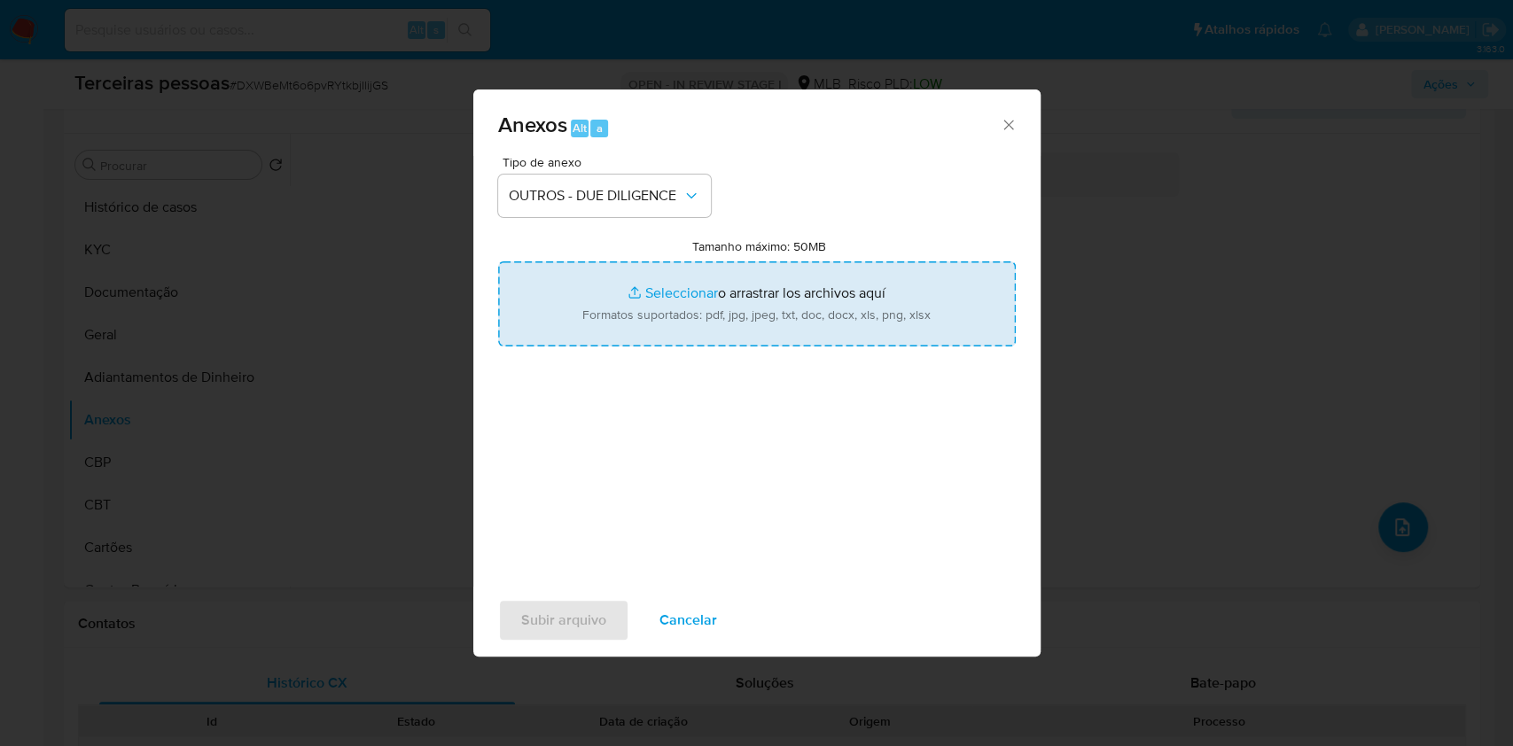
click at [713, 326] on input "Tamanho máximo: 50MB Seleccionar archivos" at bounding box center [757, 303] width 518 height 85
type input "C:\fakepath\s-Moacir Jose Arruda Moraes.pdf"
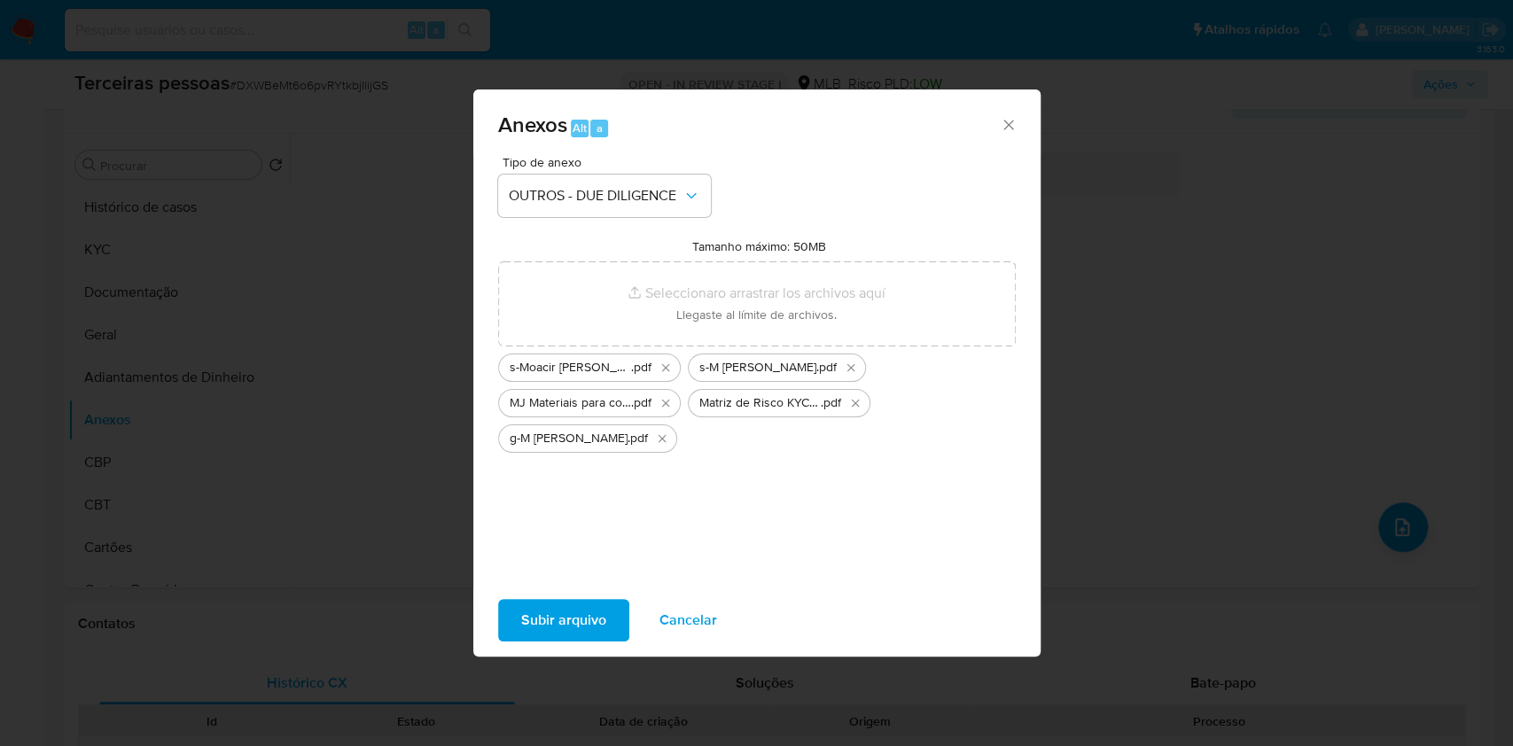
click at [590, 621] on span "Subir arquivo" at bounding box center [563, 620] width 85 height 39
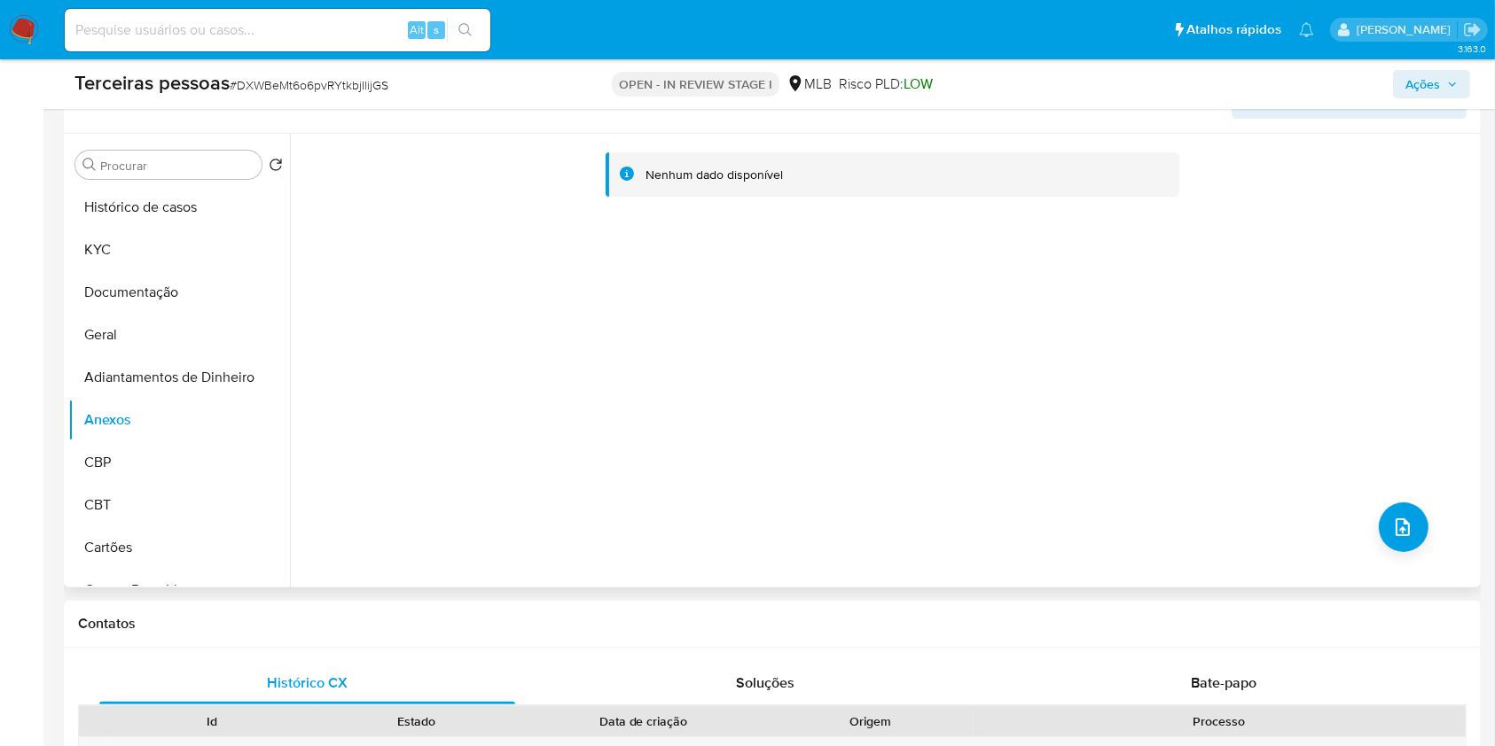
click at [488, 518] on div "Nenhum dado disponível" at bounding box center [883, 361] width 1186 height 454
click at [1385, 535] on button "upload-file" at bounding box center [1403, 528] width 50 height 50
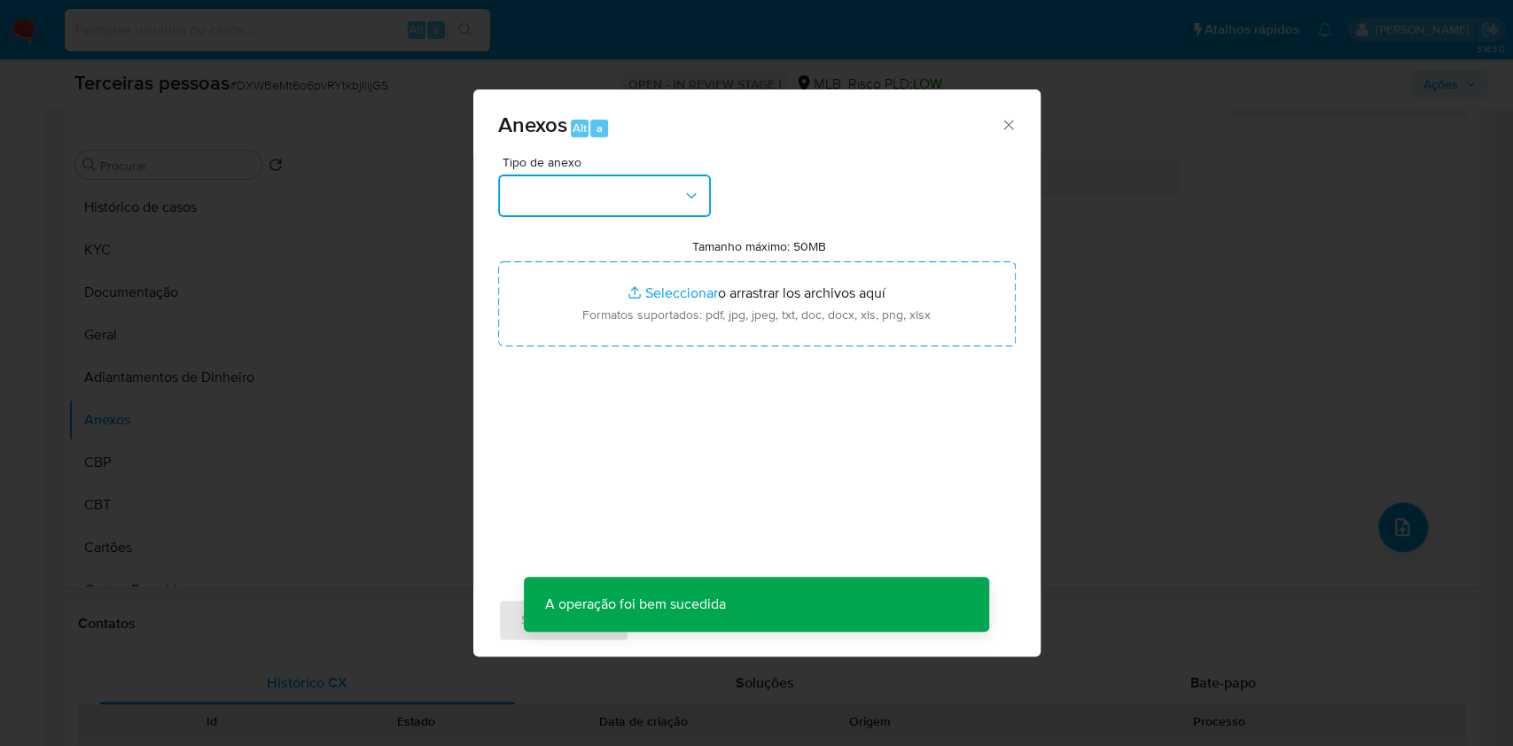
click at [583, 209] on button "button" at bounding box center [604, 196] width 213 height 43
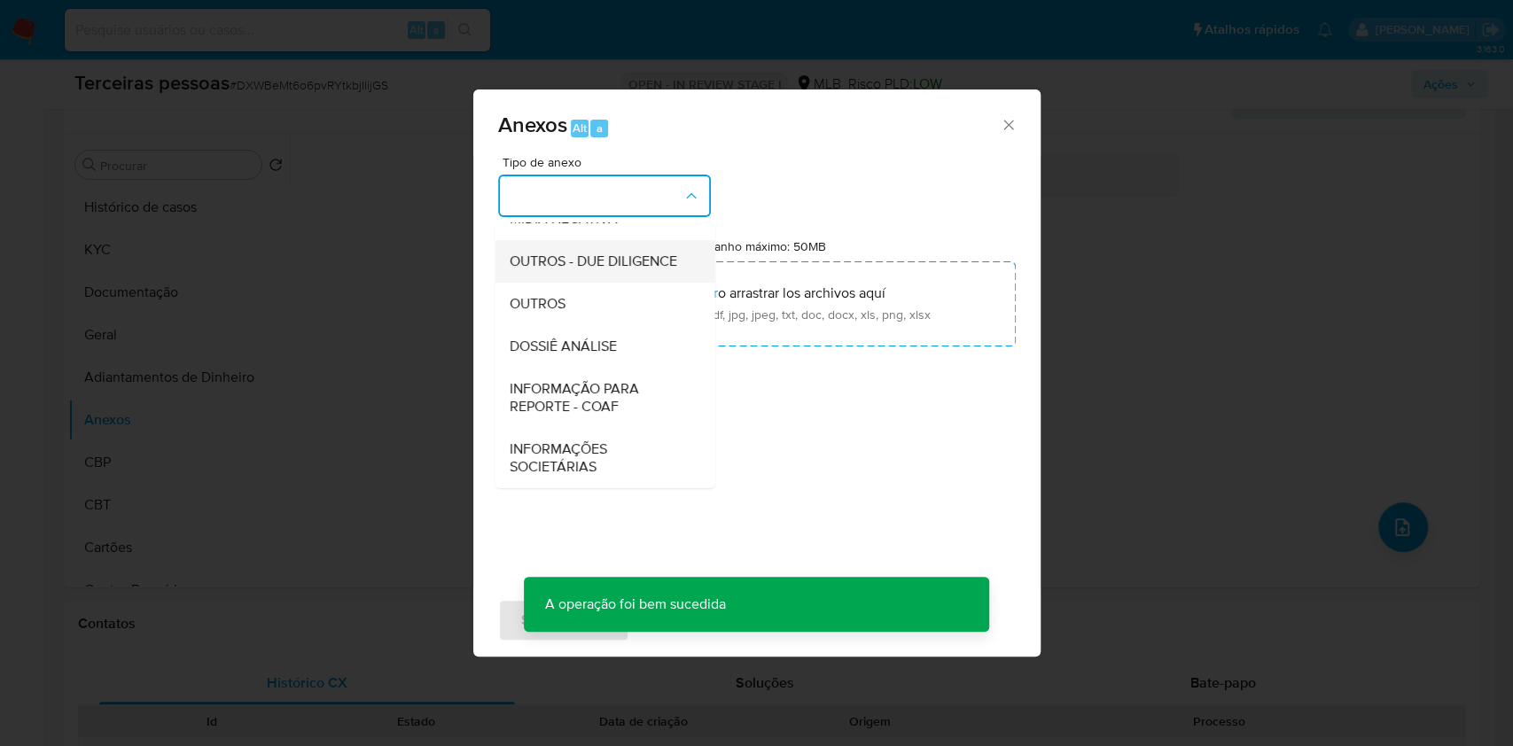
click at [522, 240] on div "OUTROS - DUE DILIGENCE" at bounding box center [599, 261] width 181 height 43
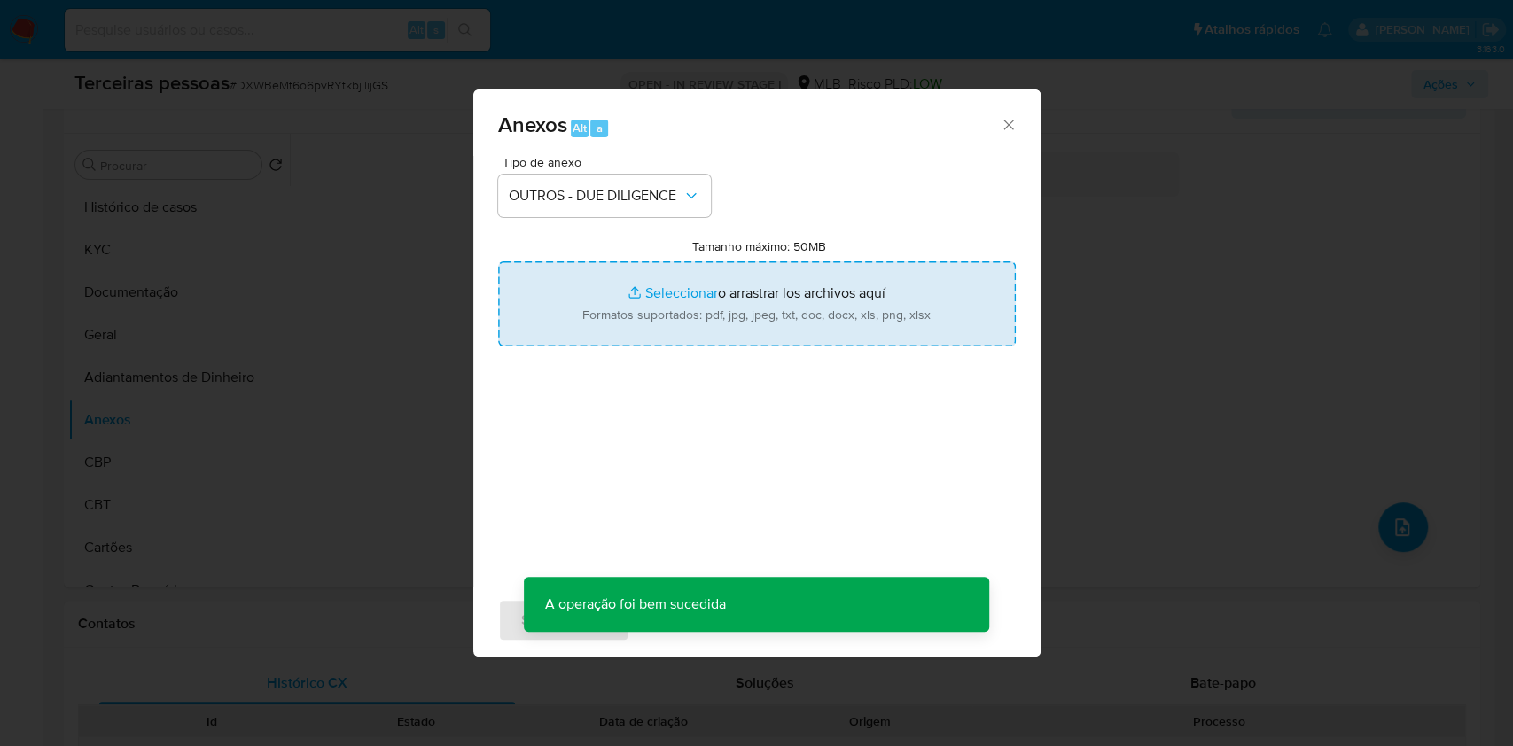
click at [588, 321] on input "Tamanho máximo: 50MB Seleccionar archivos" at bounding box center [757, 303] width 518 height 85
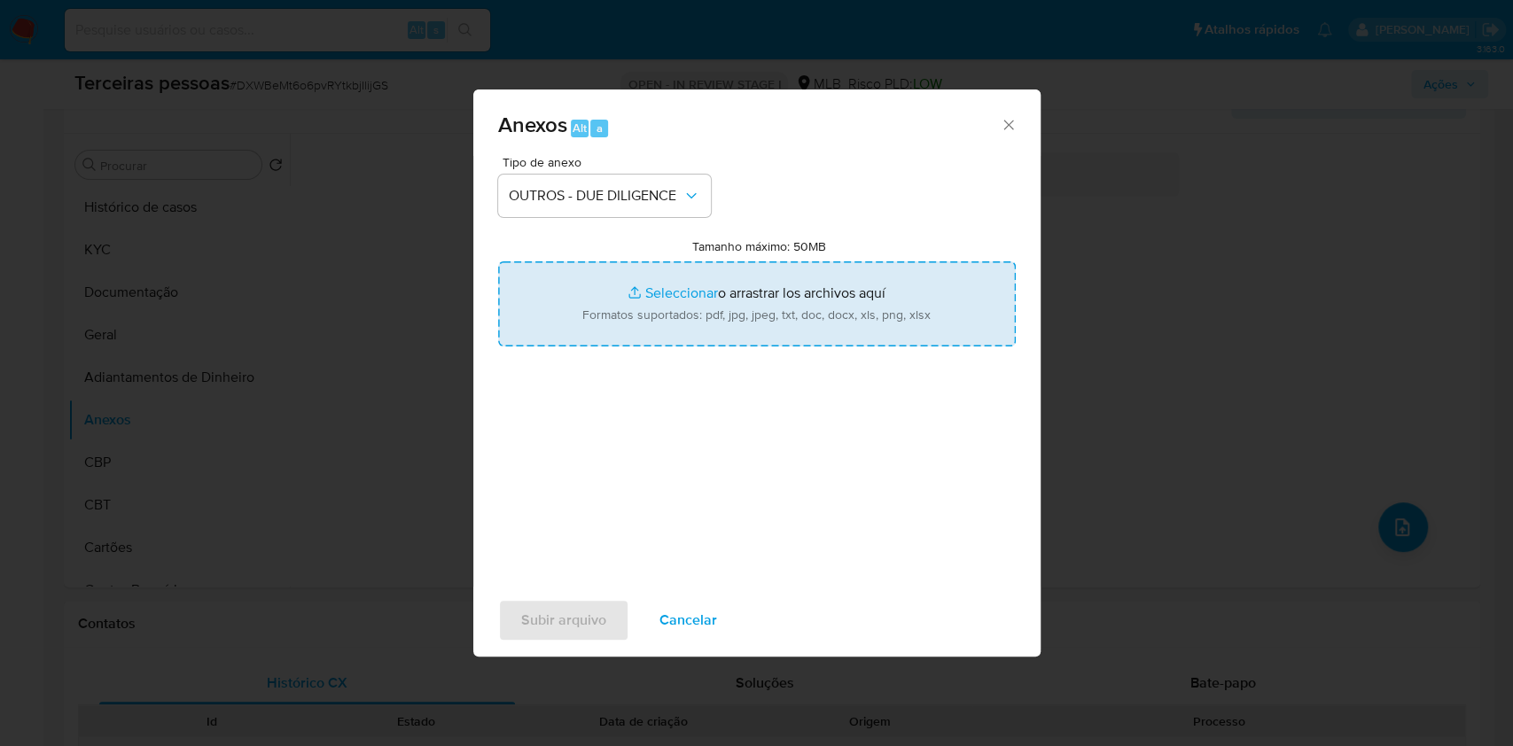
type input "C:\fakepath\g- Moacir Jose Arruda Moraes.pdf"
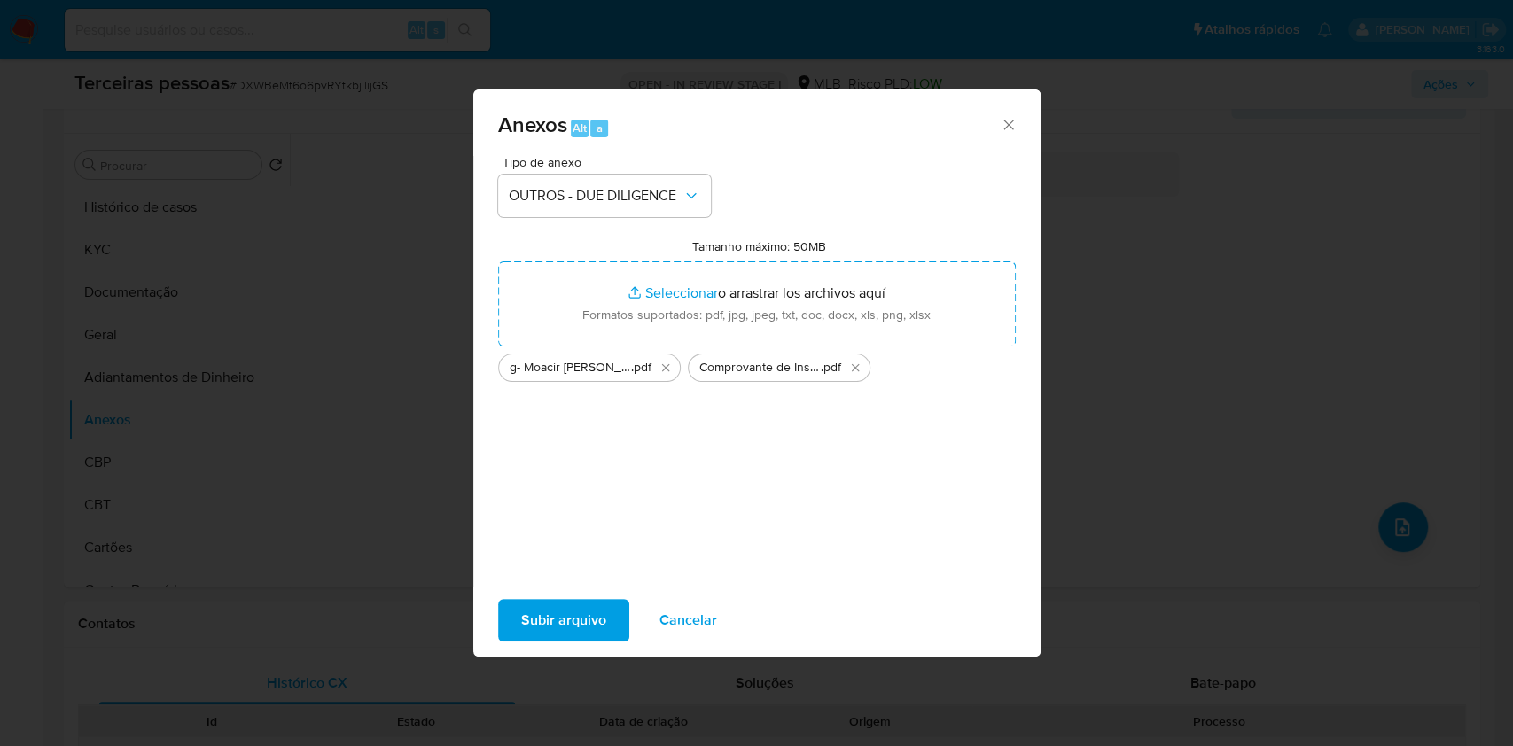
click at [549, 630] on span "Subir arquivo" at bounding box center [563, 620] width 85 height 39
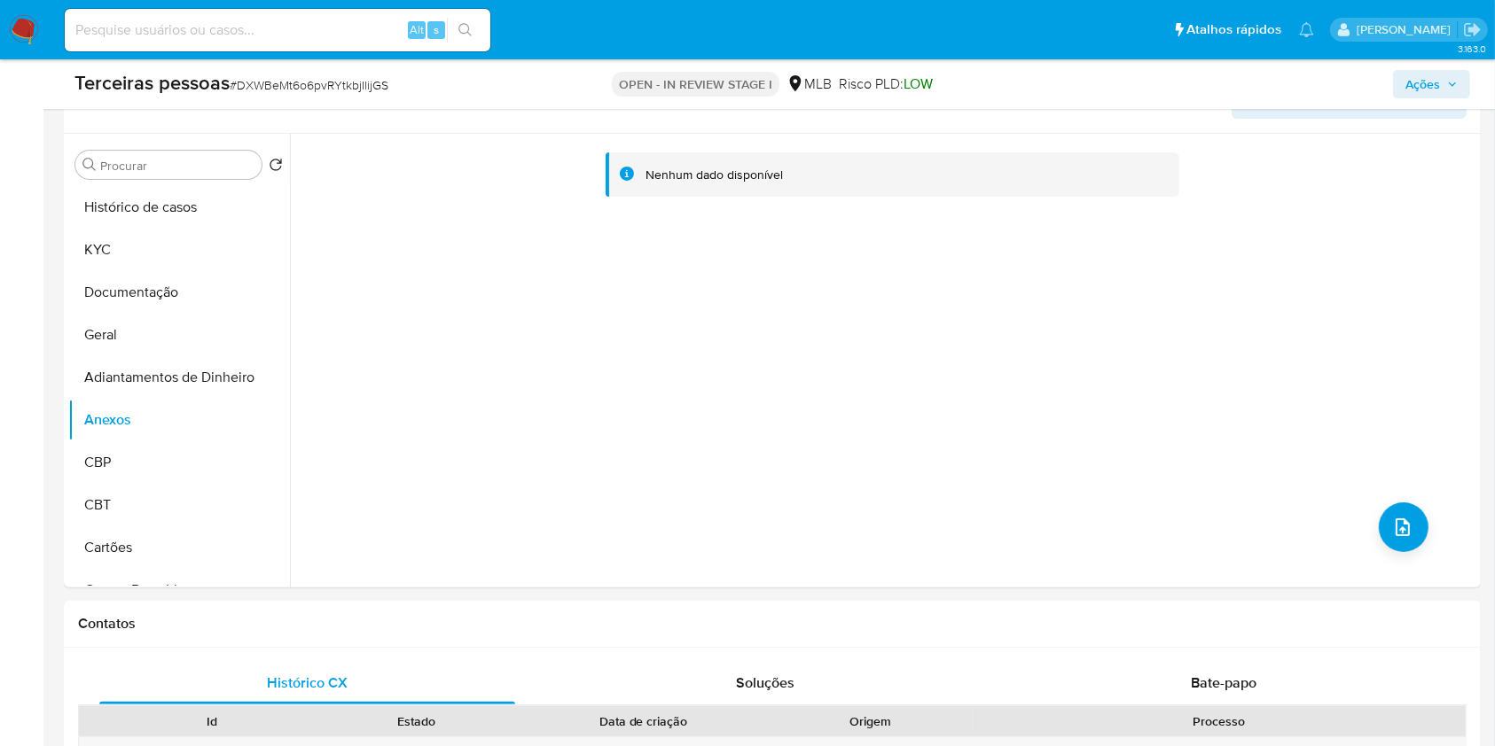
click at [1479, 67] on div "Terceiras pessoas # DXWBeMt6o6pvRYtkbjIlijGS OPEN - IN REVIEW STAGE I MLB Risco…" at bounding box center [772, 84] width 1417 height 50
click at [1460, 82] on button "Ações" at bounding box center [1431, 84] width 77 height 28
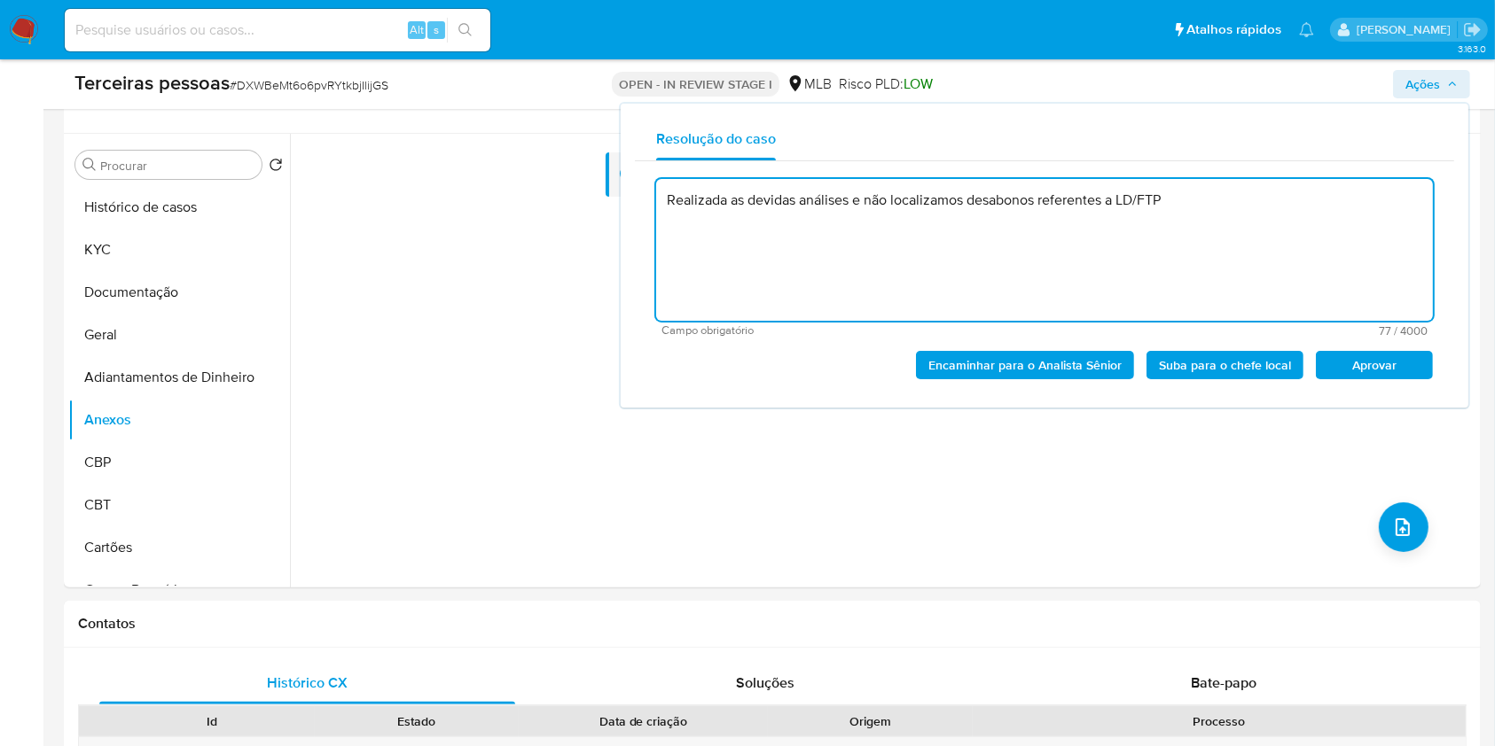
click at [1398, 363] on span "Aprovar" at bounding box center [1374, 365] width 92 height 25
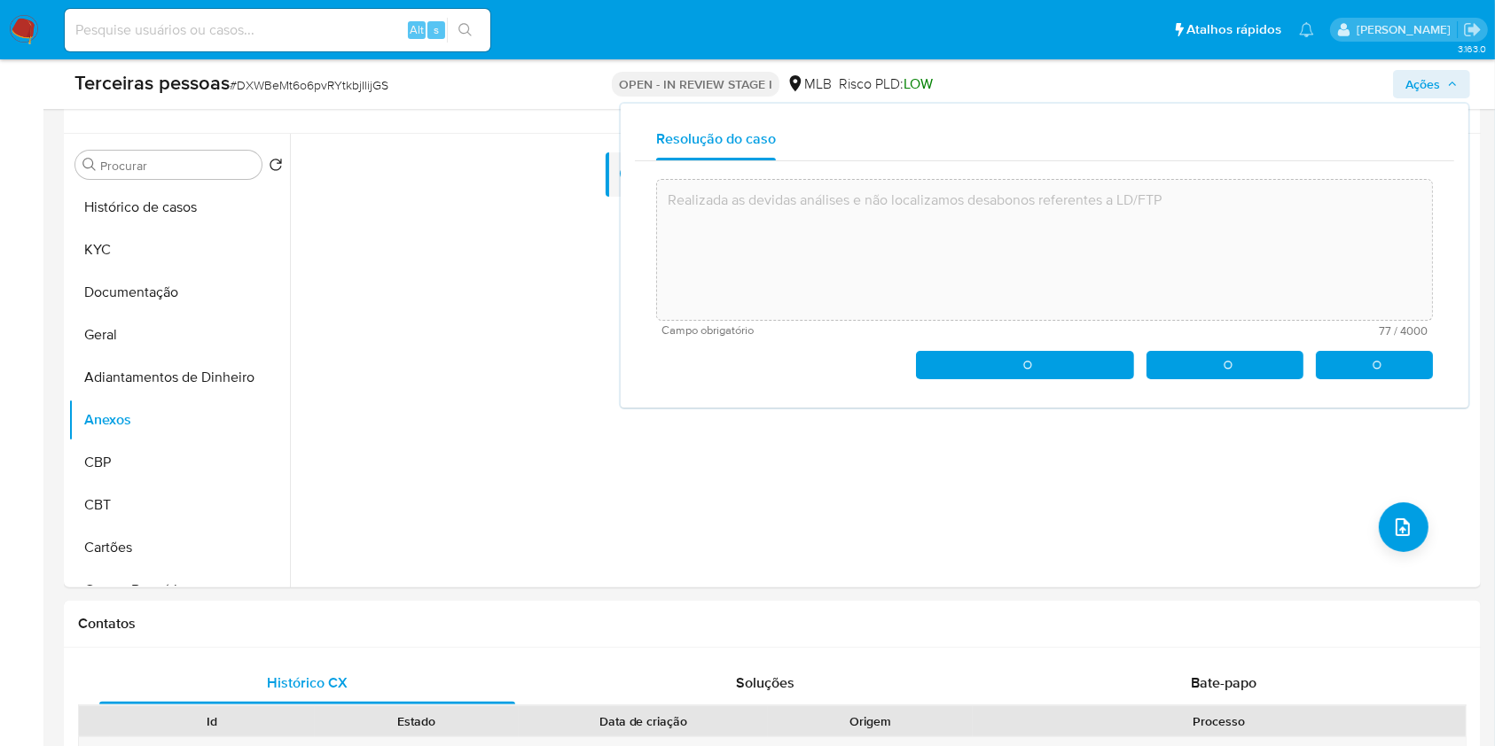
type textarea "Realizada as devidas análises e não localizamos desabonos referentes a LD/FTP"
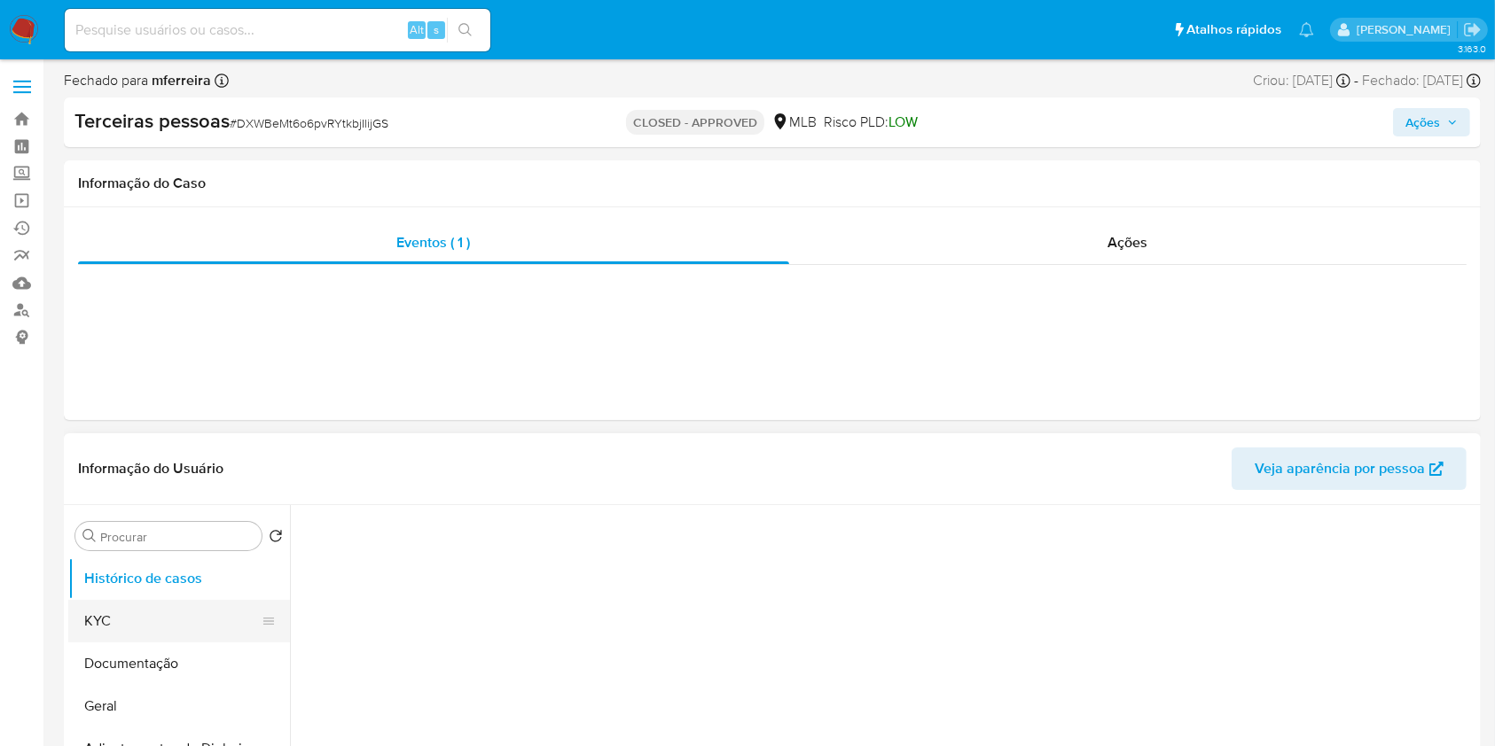
click at [214, 613] on button "KYC" at bounding box center [171, 621] width 207 height 43
select select "10"
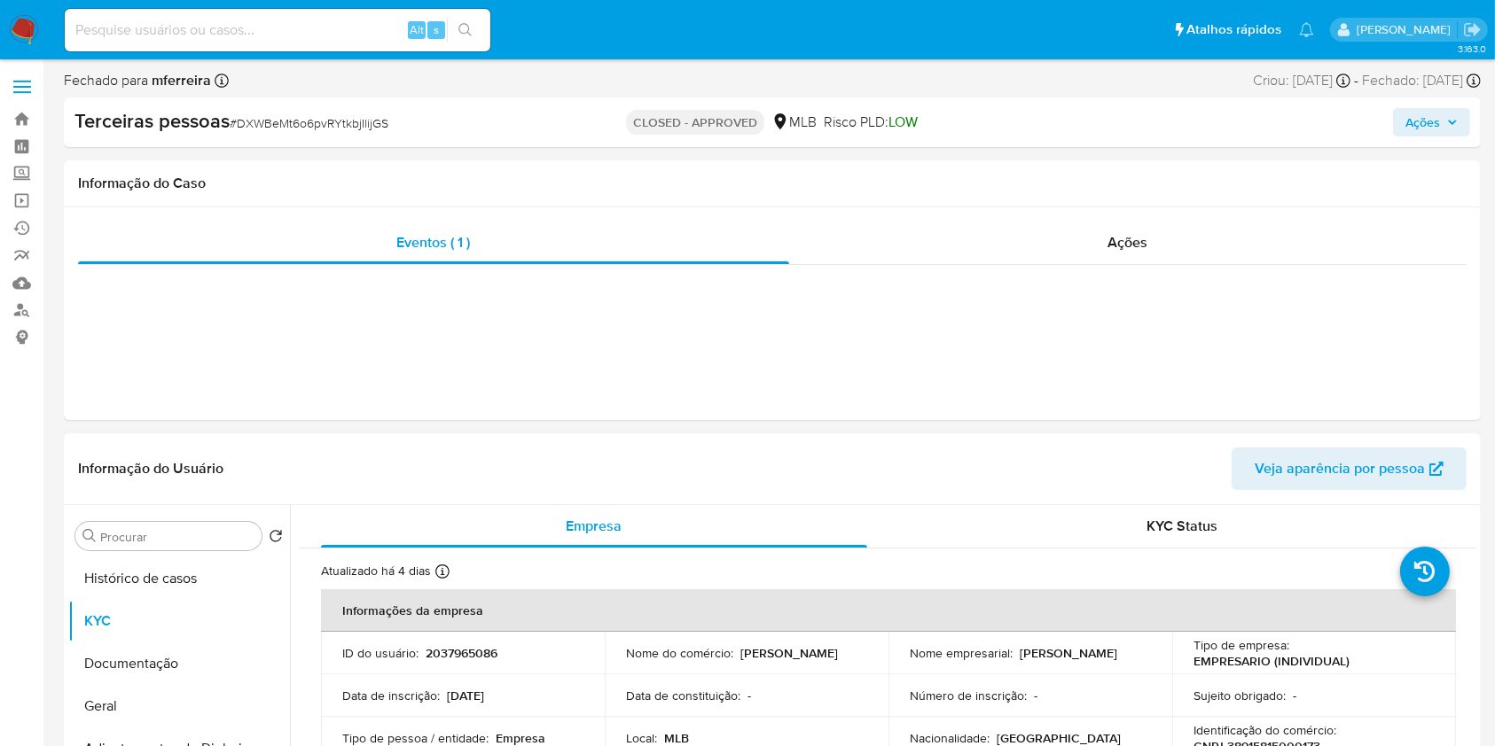
click at [488, 652] on p "2037965086" at bounding box center [461, 653] width 72 height 16
copy p "2037965086"
click at [439, 419] on div "Eventos ( 1 ) Ações" at bounding box center [772, 313] width 1417 height 213
click at [1084, 251] on div "Ações" at bounding box center [1127, 243] width 677 height 43
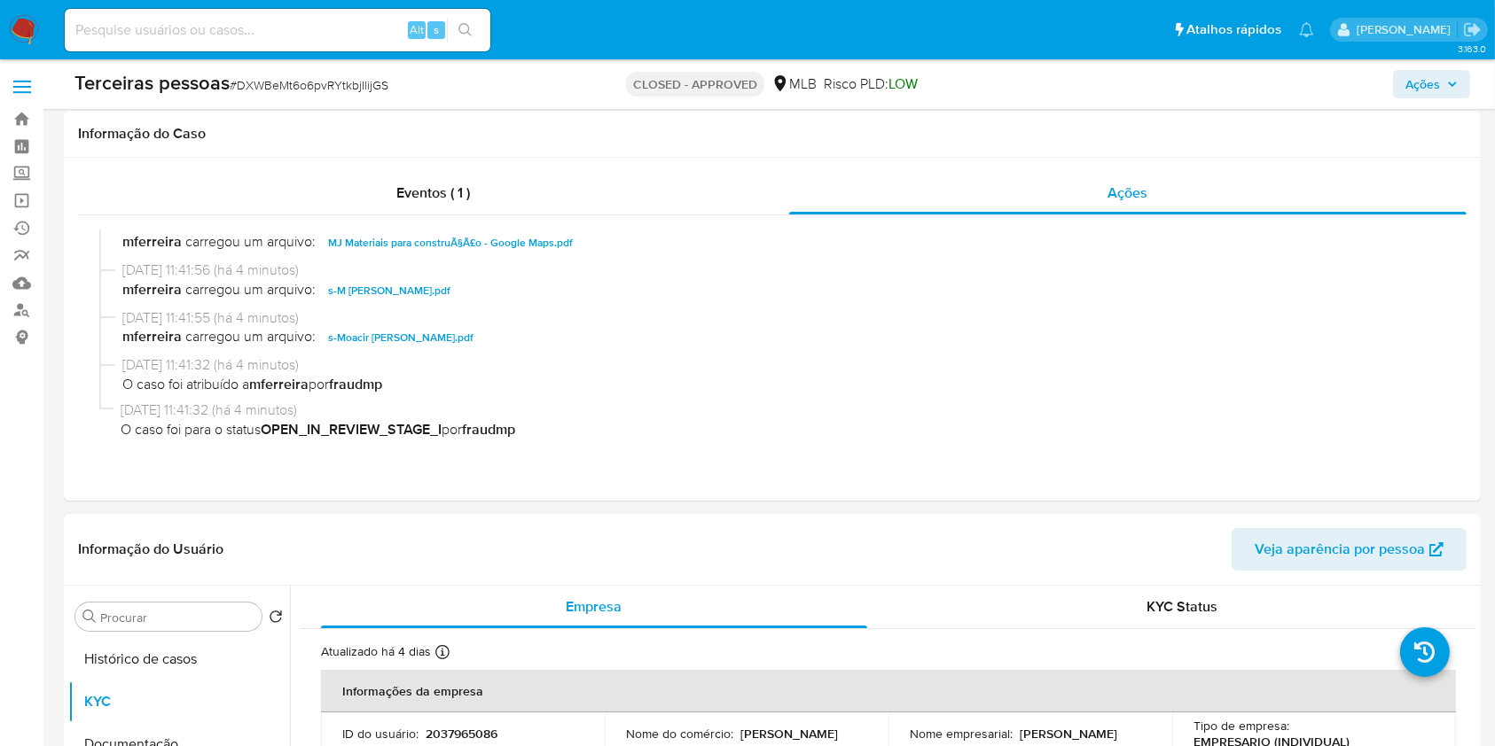
scroll to position [355, 0]
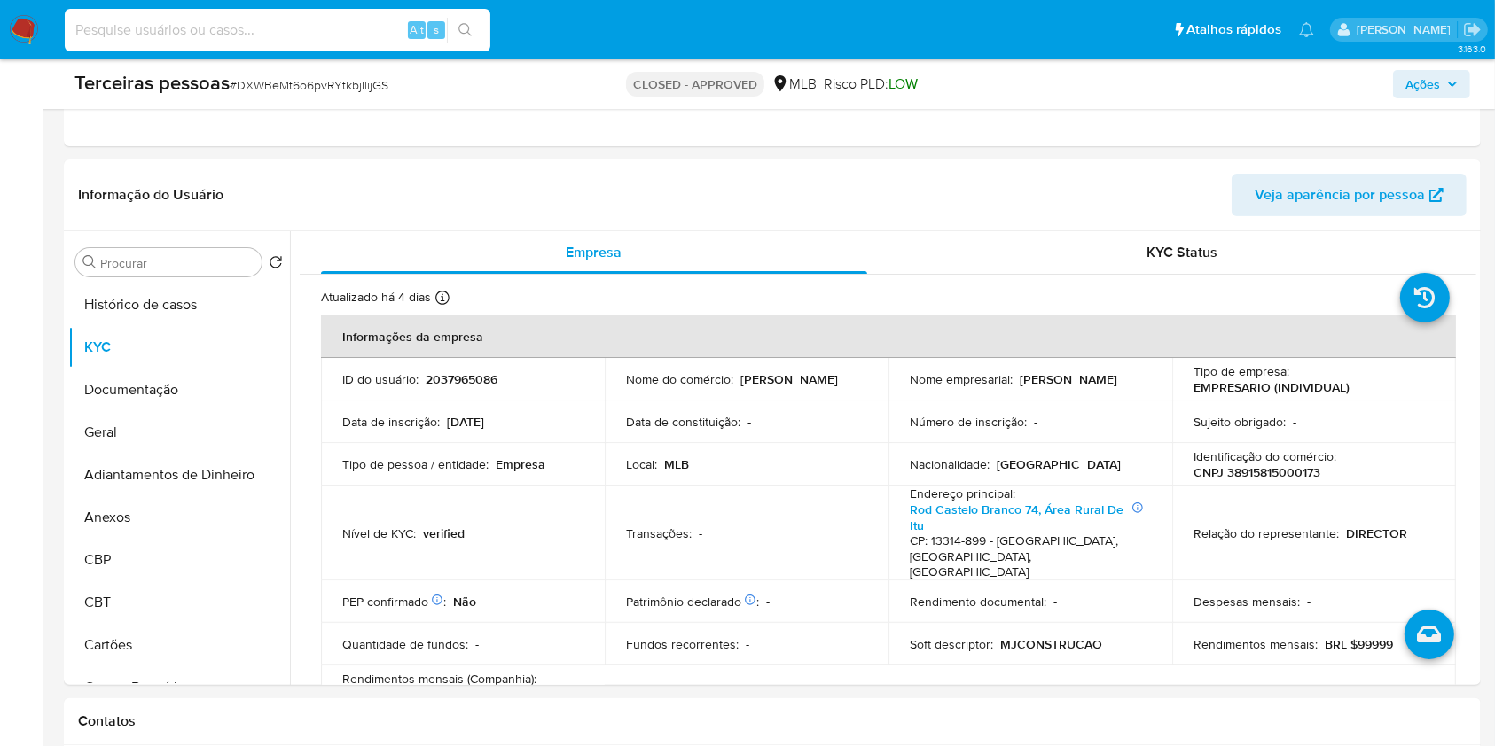
click at [329, 19] on input at bounding box center [277, 30] width 425 height 23
paste input "696448777"
type input "696448777"
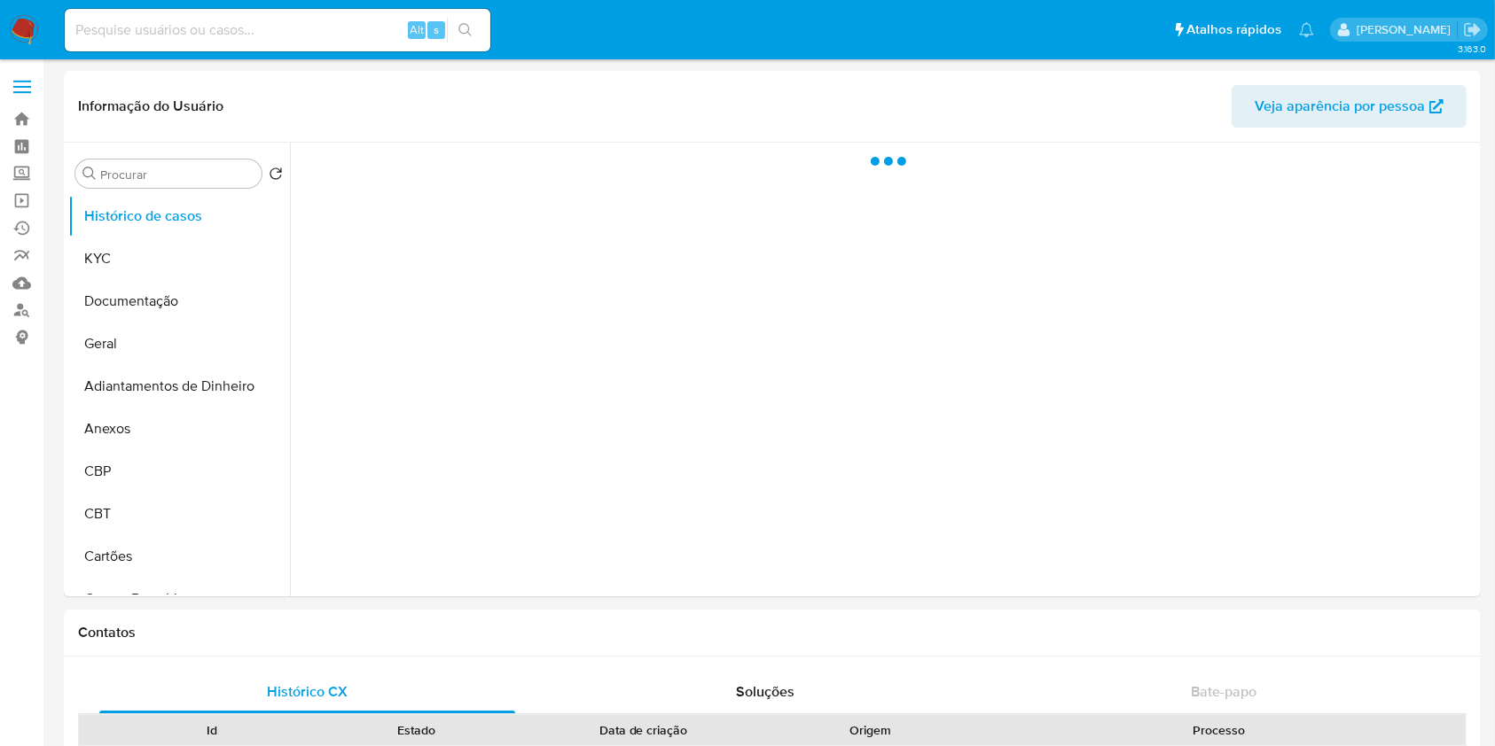
select select "10"
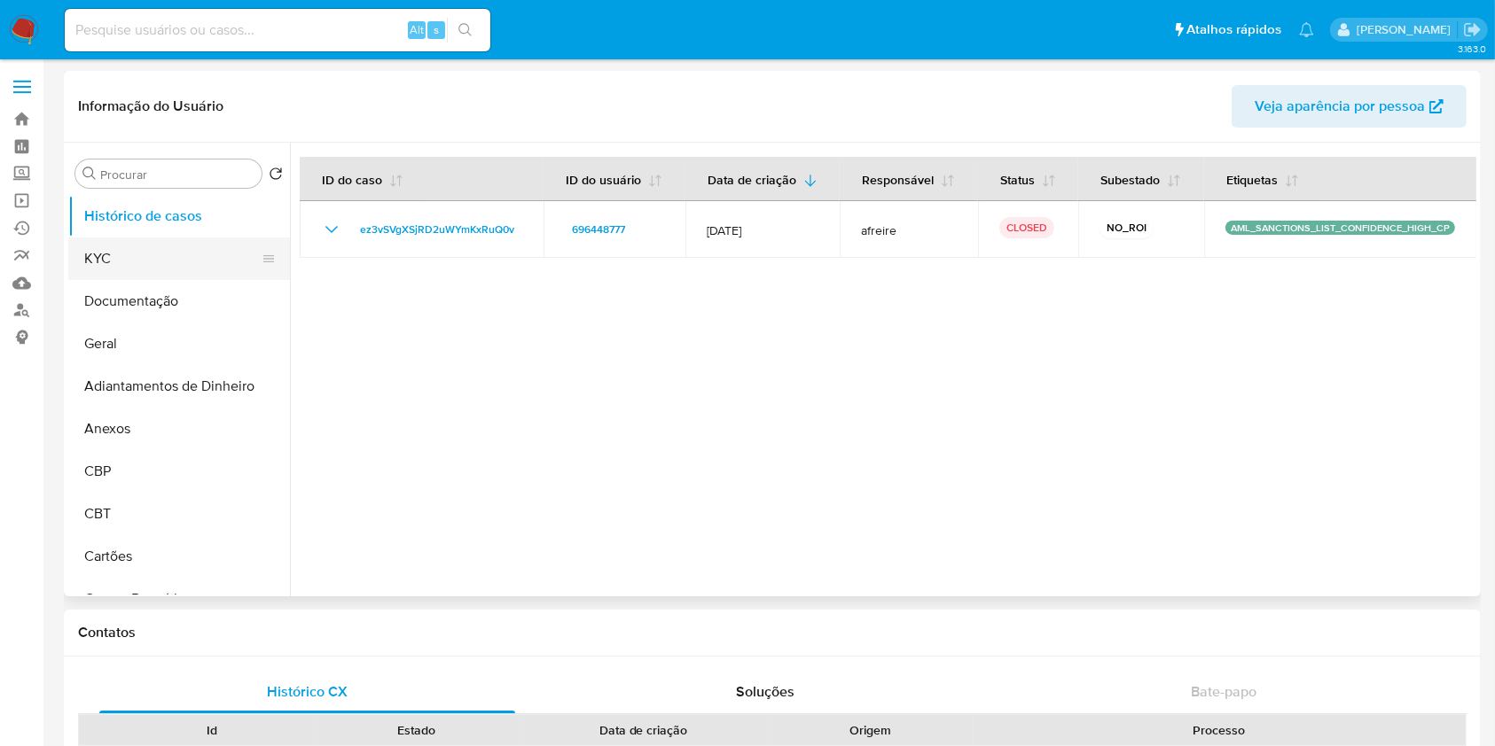
click at [178, 265] on button "KYC" at bounding box center [171, 259] width 207 height 43
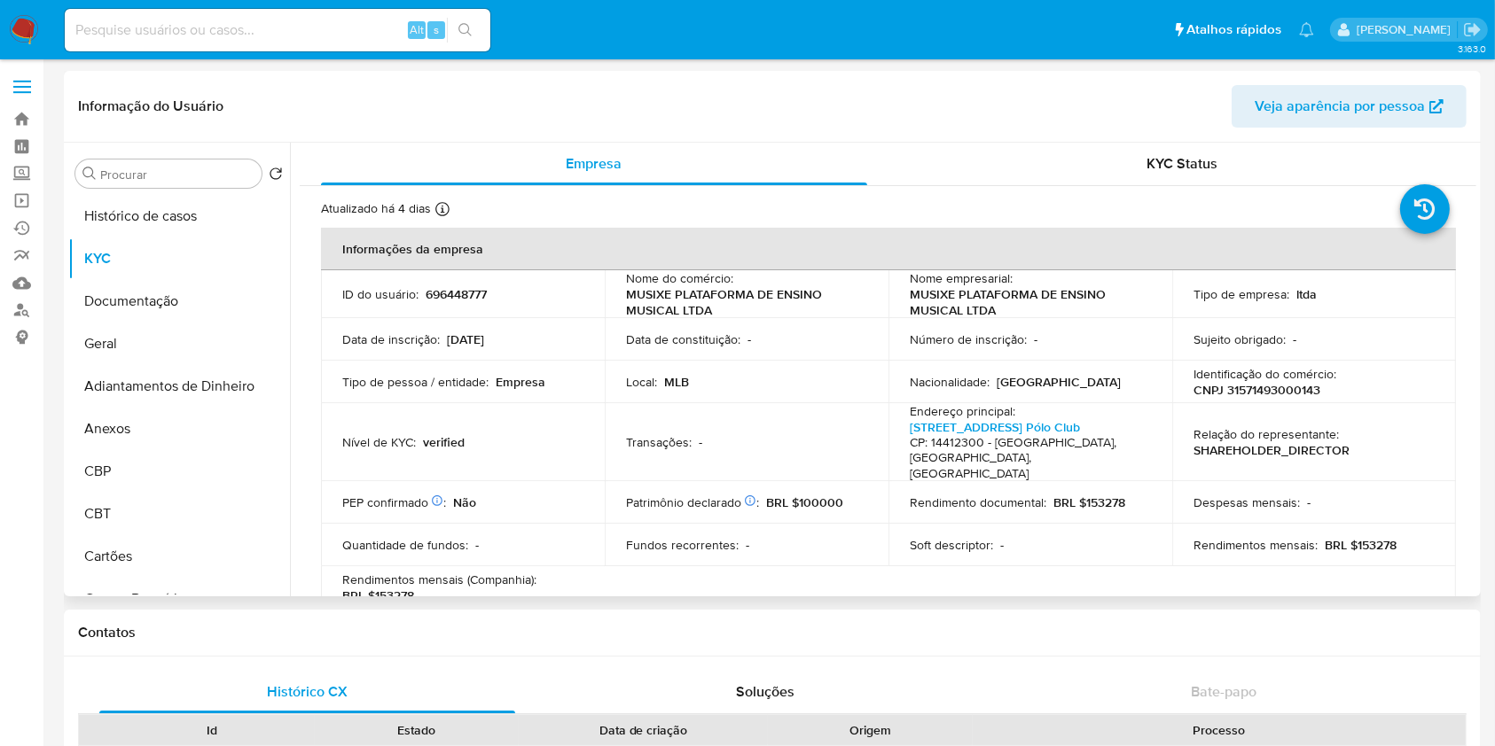
click at [1239, 391] on p "CNPJ 31571493000143" at bounding box center [1256, 390] width 127 height 16
click at [1238, 391] on p "CNPJ 31571493000143" at bounding box center [1256, 390] width 127 height 16
copy p "31571493000143"
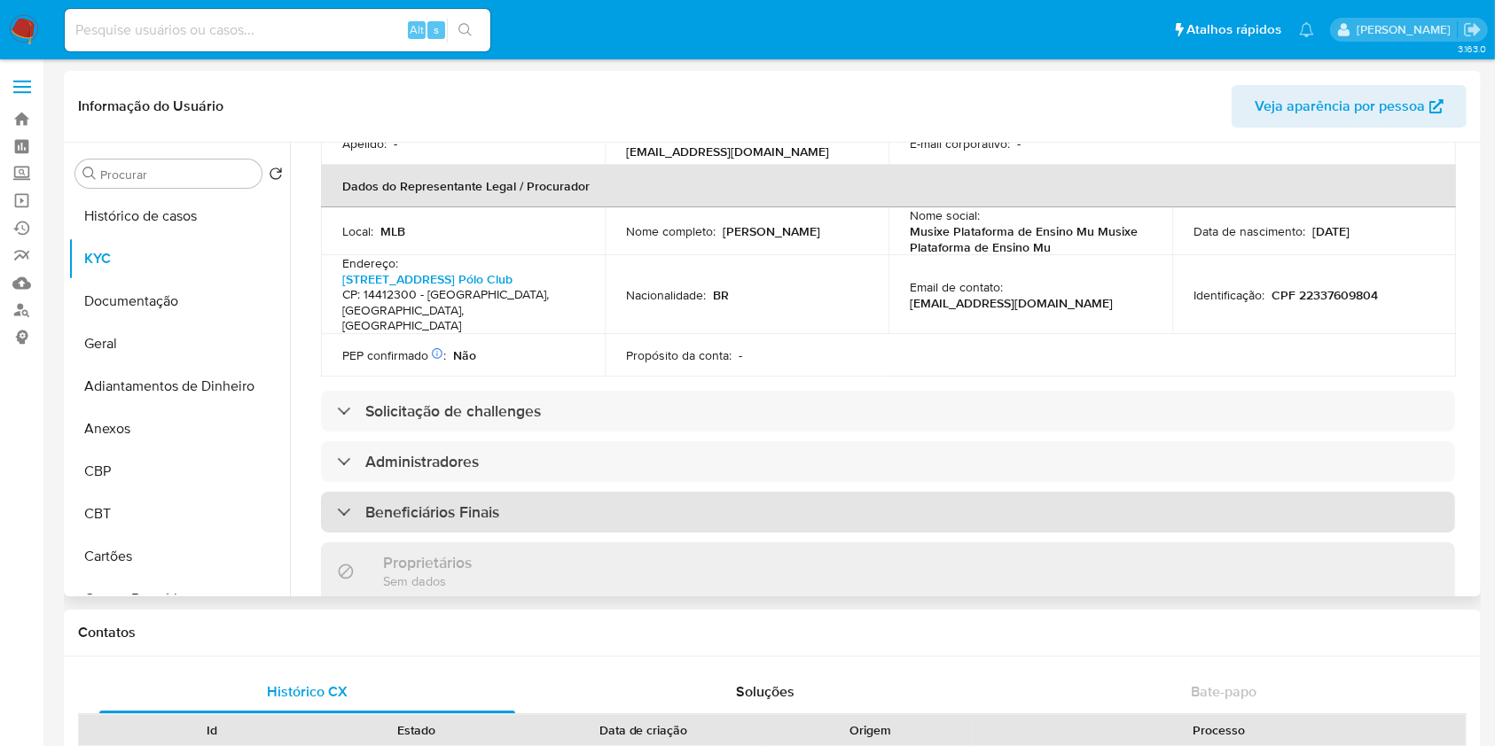
scroll to position [709, 0]
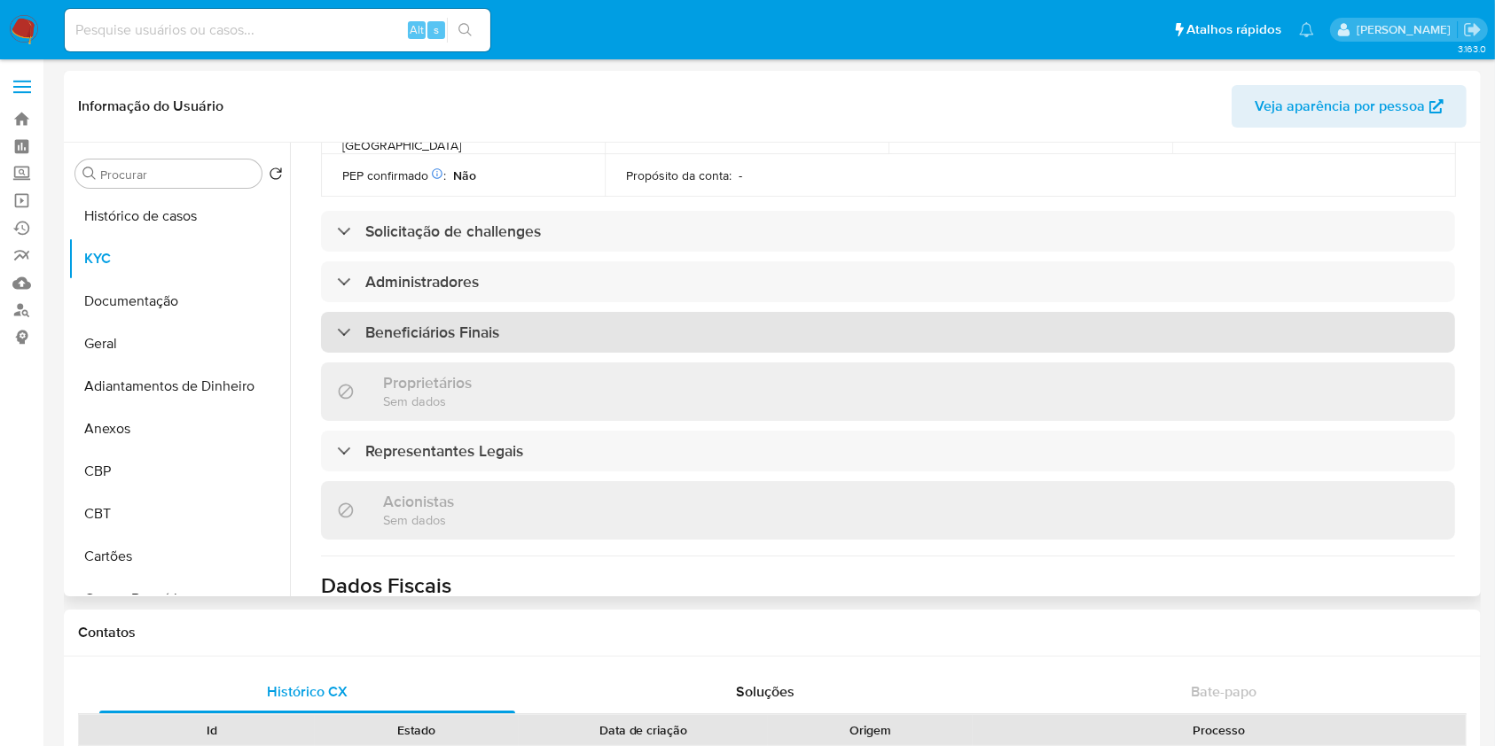
click at [444, 323] on h3 "Beneficiários Finais" at bounding box center [432, 333] width 134 height 20
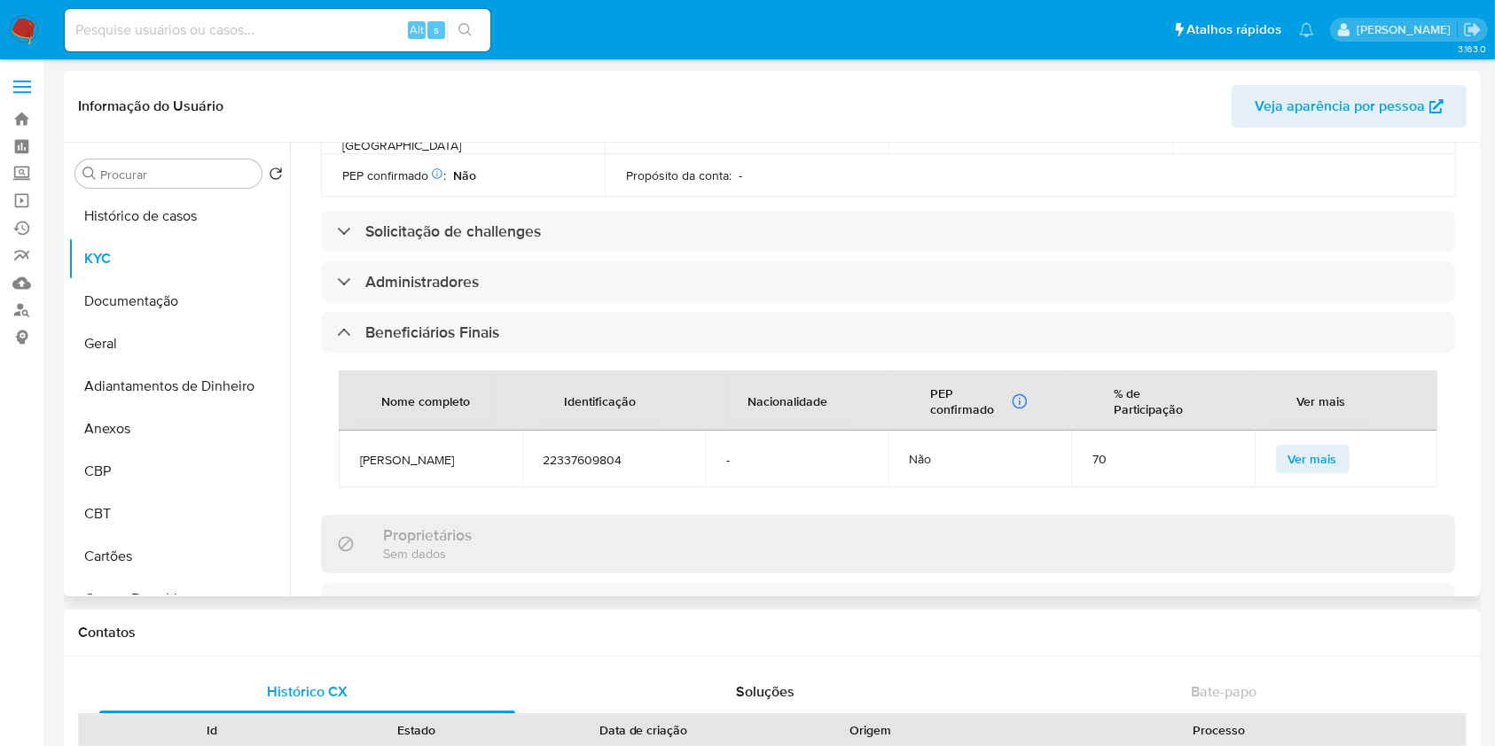
click at [425, 440] on td "Joao Batista Oliveira" at bounding box center [430, 459] width 183 height 57
copy span "Joao Batista Oliveira"
click at [570, 452] on span "22337609804" at bounding box center [613, 460] width 141 height 16
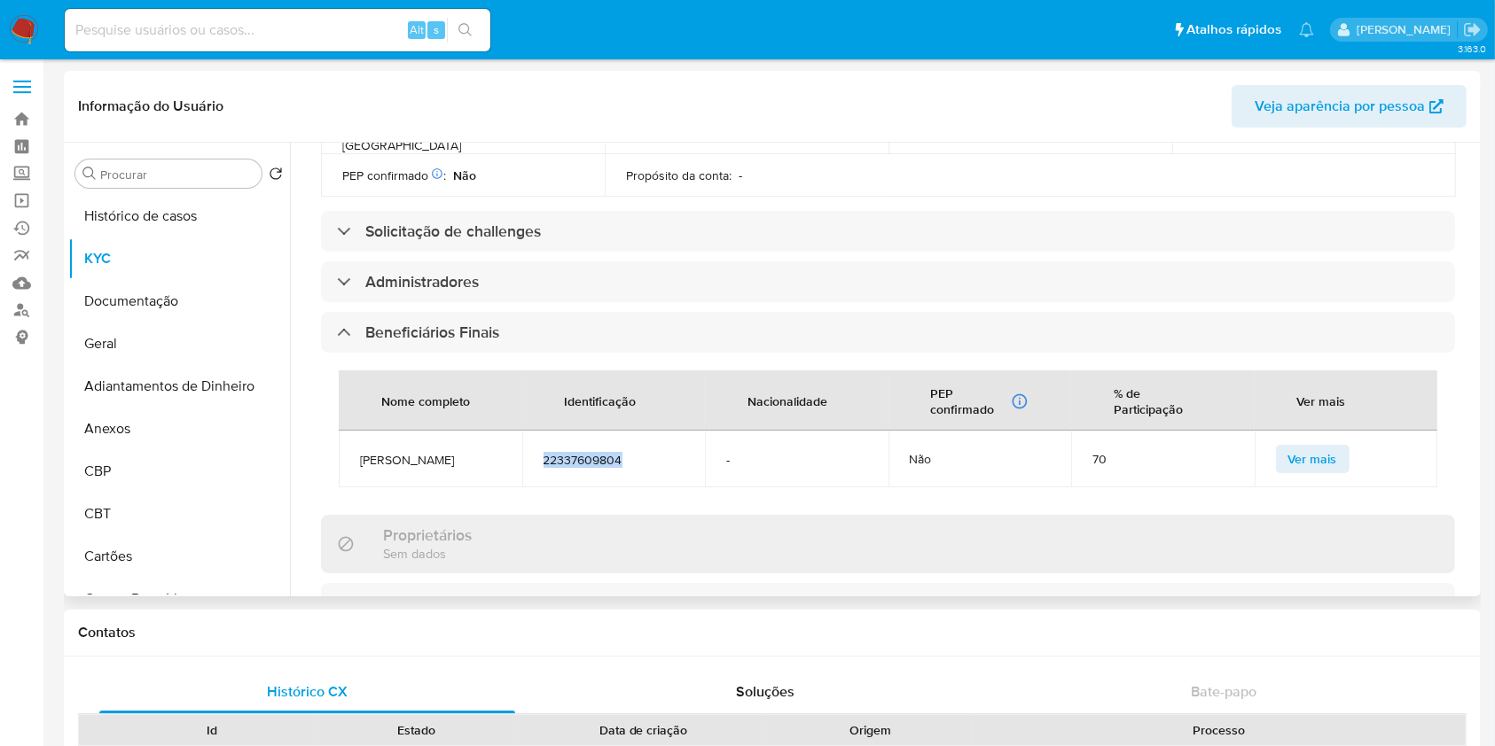
click at [570, 452] on span "22337609804" at bounding box center [613, 460] width 141 height 16
copy span "22337609804"
click at [134, 337] on button "Geral" at bounding box center [171, 344] width 207 height 43
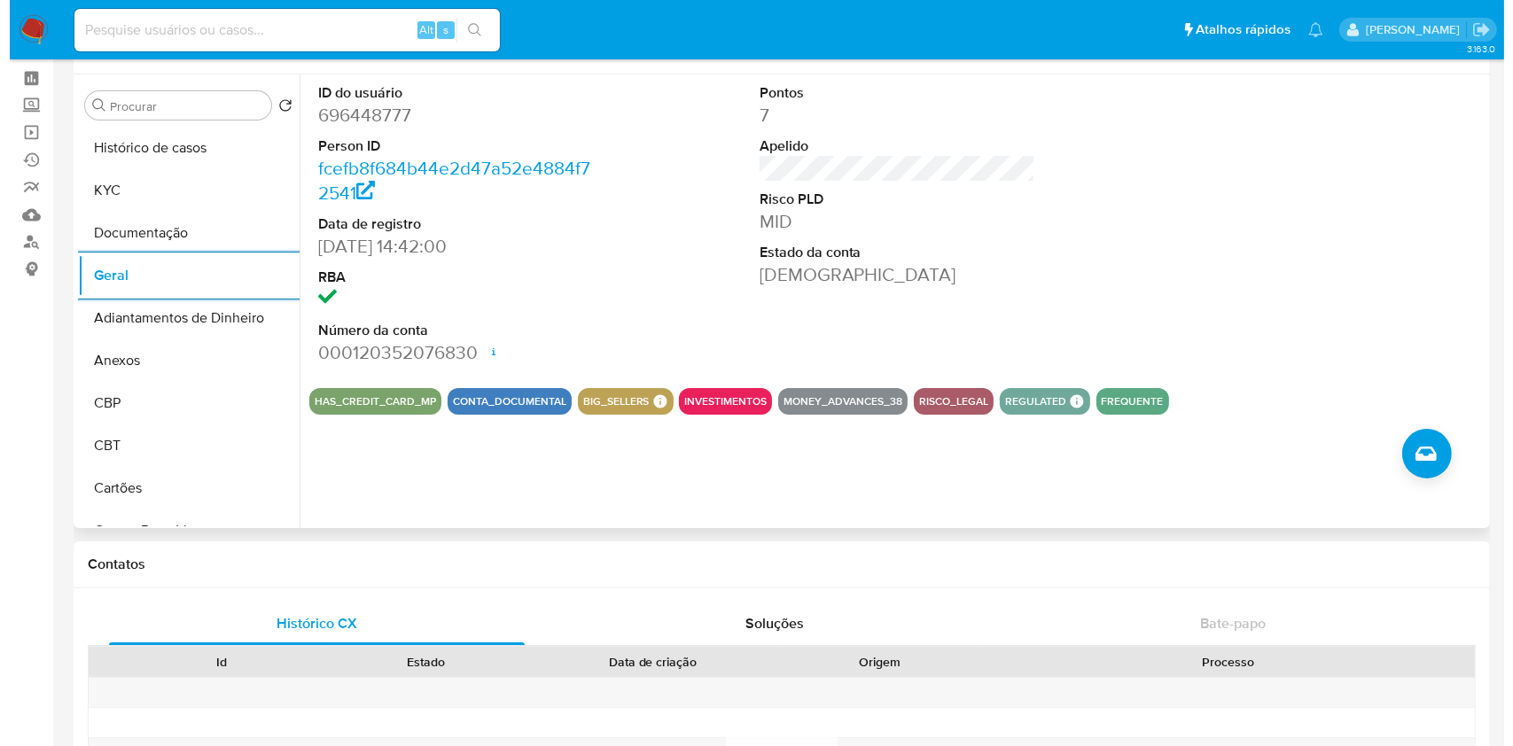
scroll to position [0, 0]
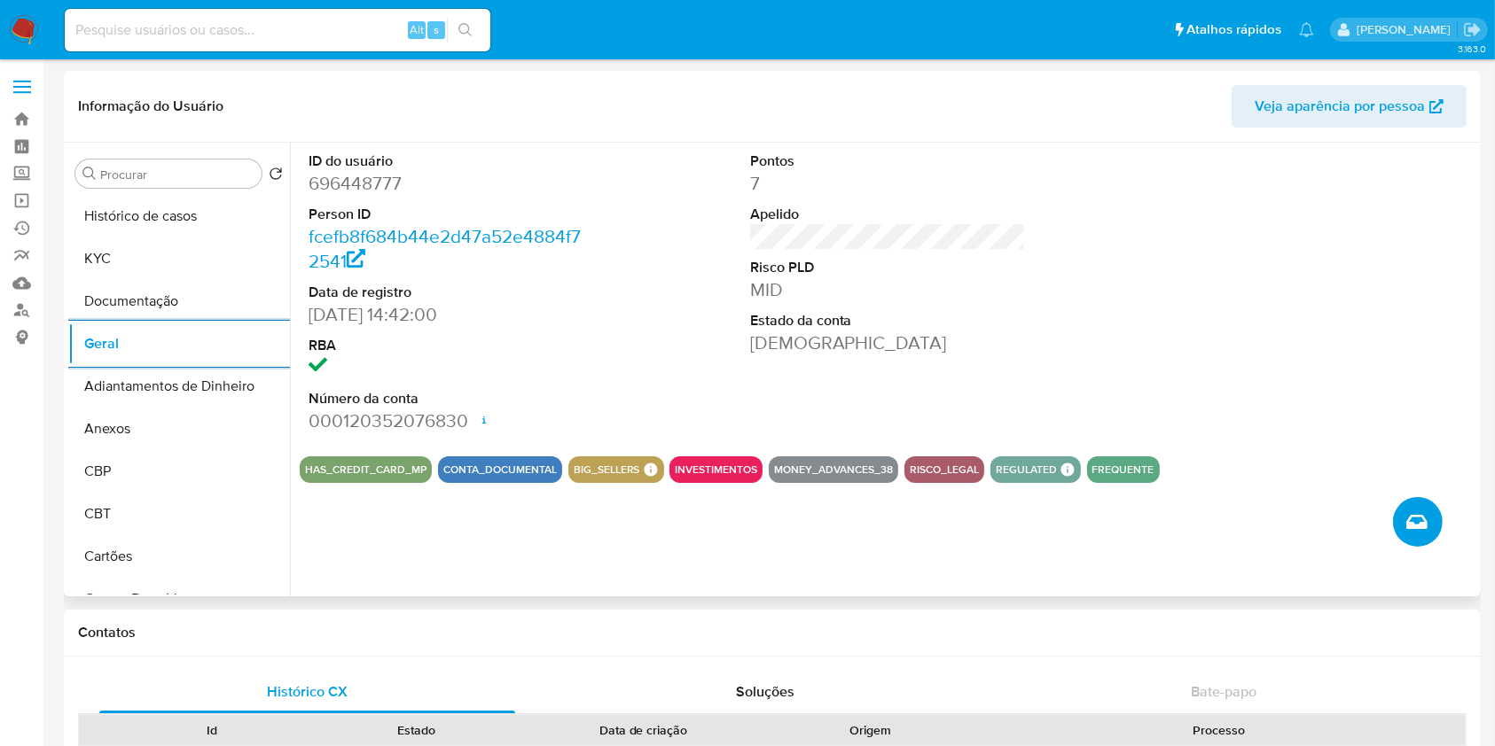
click at [1409, 524] on icon "Criar caso manual" at bounding box center [1416, 522] width 21 height 14
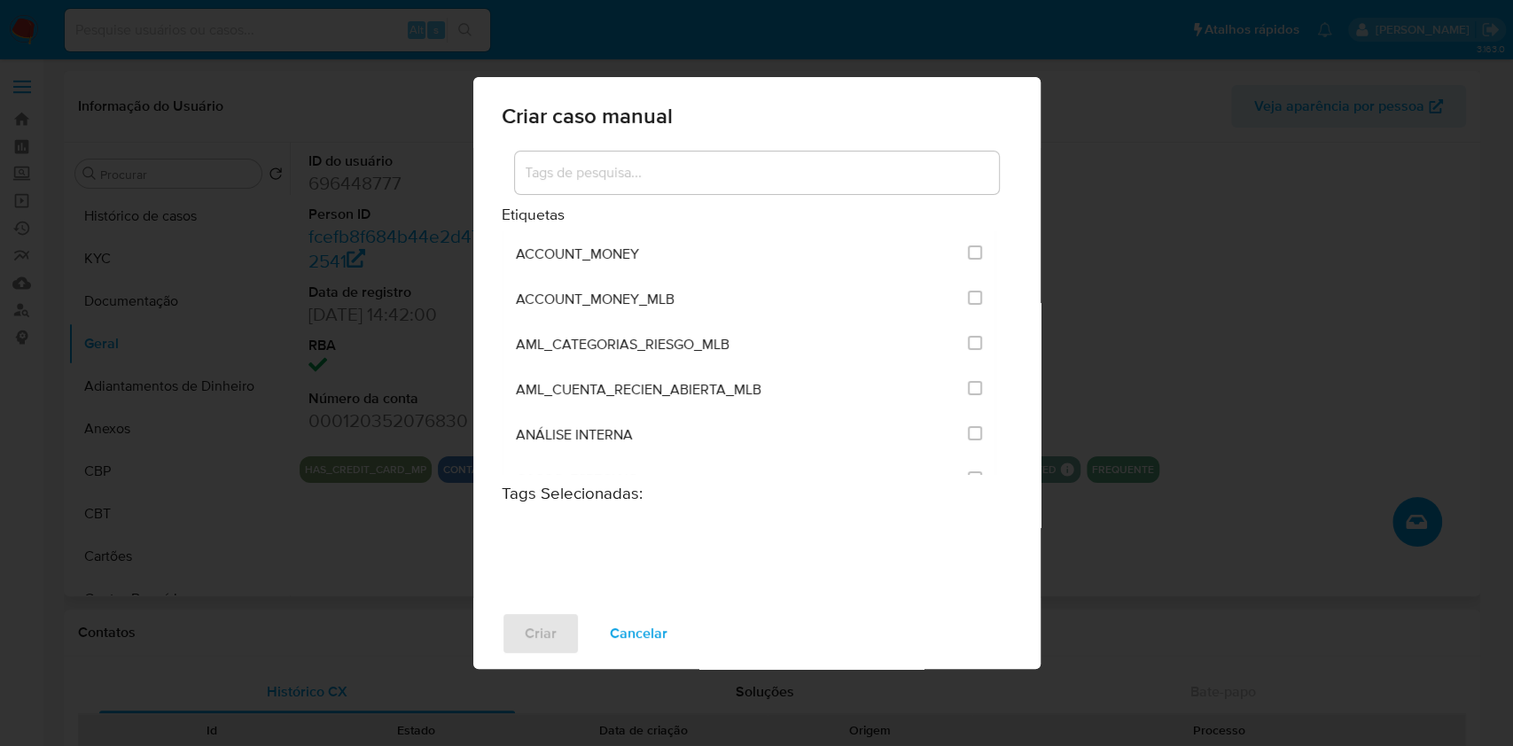
click at [724, 159] on div at bounding box center [757, 173] width 484 height 43
drag, startPoint x: 724, startPoint y: 159, endPoint x: 739, endPoint y: 160, distance: 15.2
click at [733, 156] on div at bounding box center [757, 173] width 484 height 43
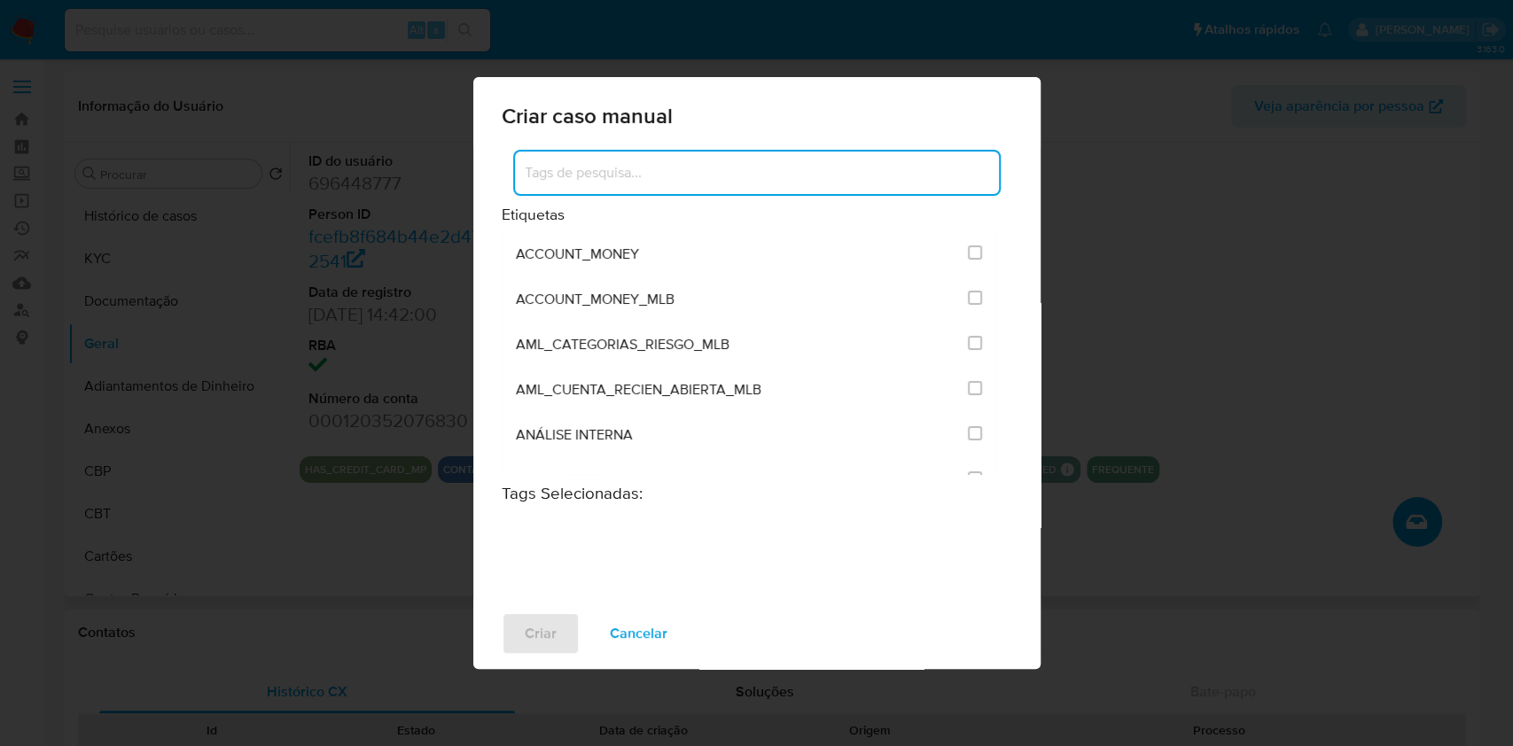
drag, startPoint x: 749, startPoint y: 169, endPoint x: 730, endPoint y: 160, distance: 20.6
click at [751, 169] on input at bounding box center [757, 172] width 484 height 23
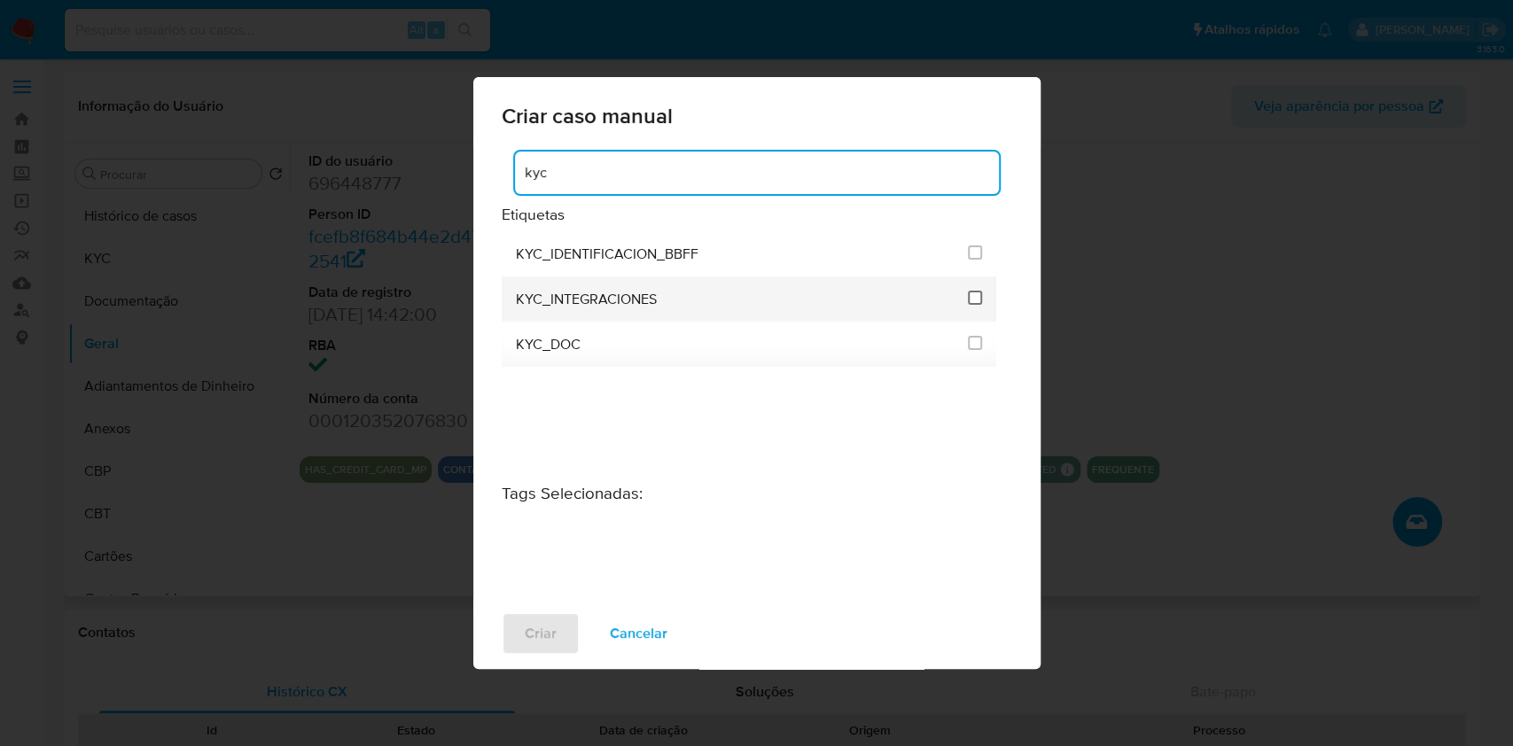
type input "kyc"
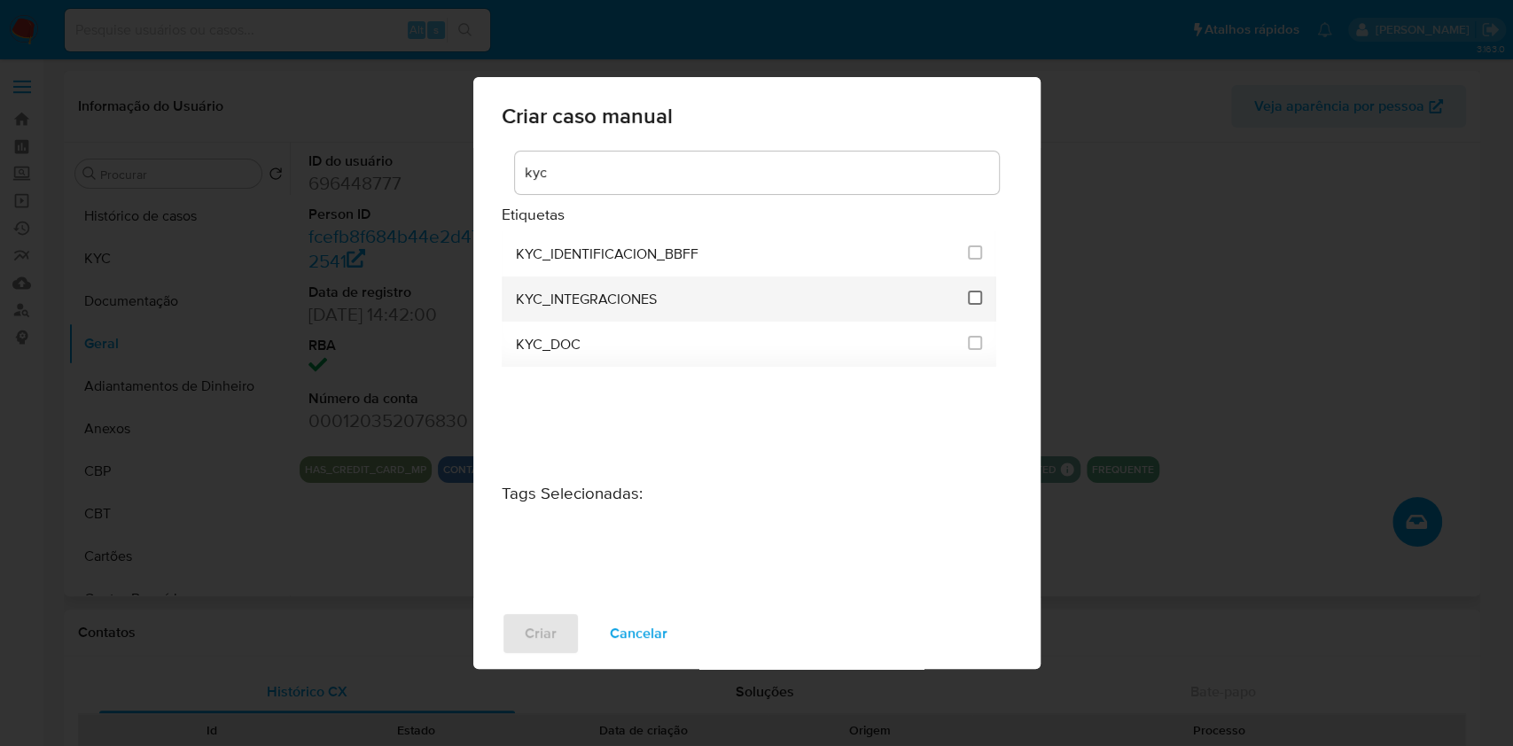
click at [972, 292] on input "2093" at bounding box center [975, 298] width 14 height 14
checkbox input "true"
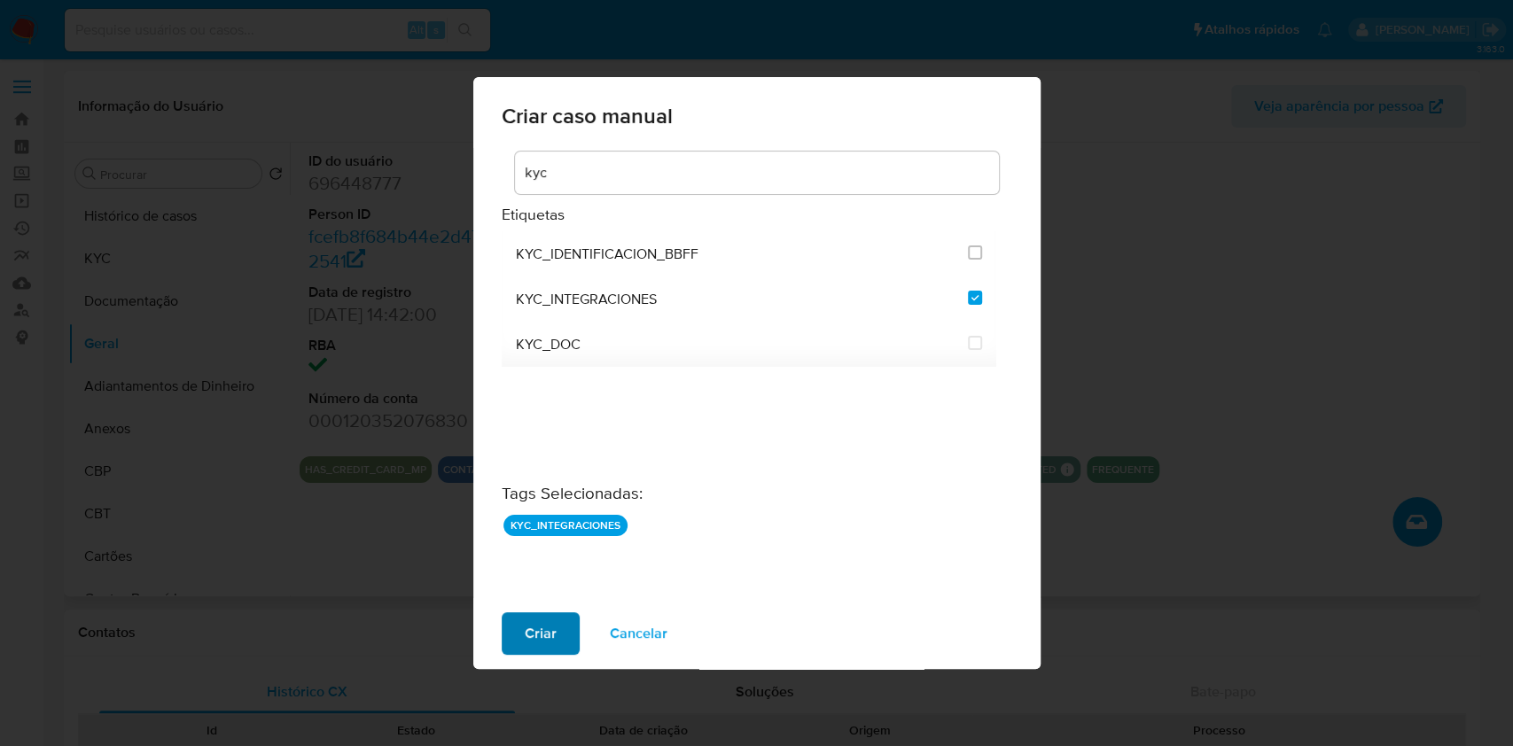
click at [547, 632] on span "Criar" at bounding box center [541, 633] width 32 height 39
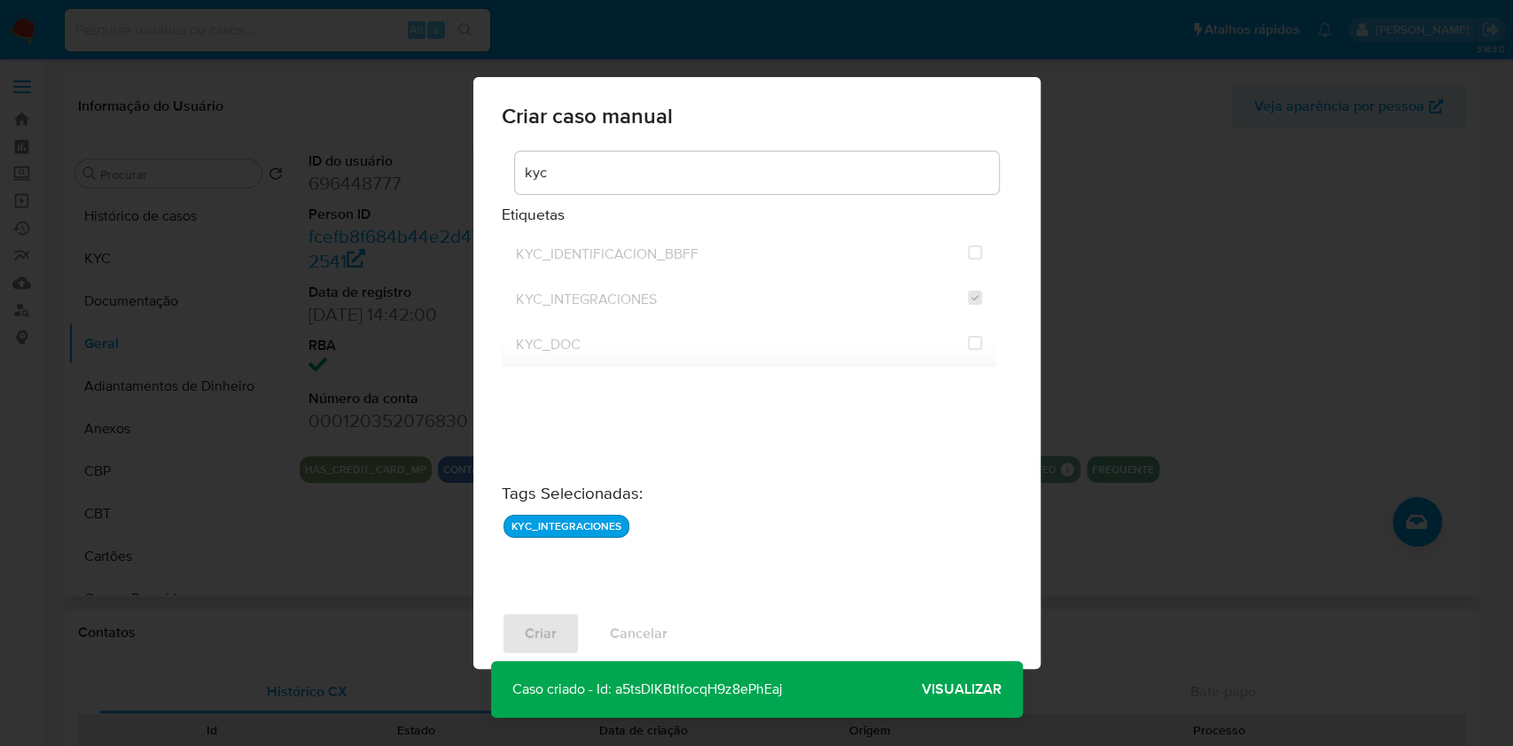
click at [970, 690] on span "Visualizar" at bounding box center [962, 690] width 80 height 0
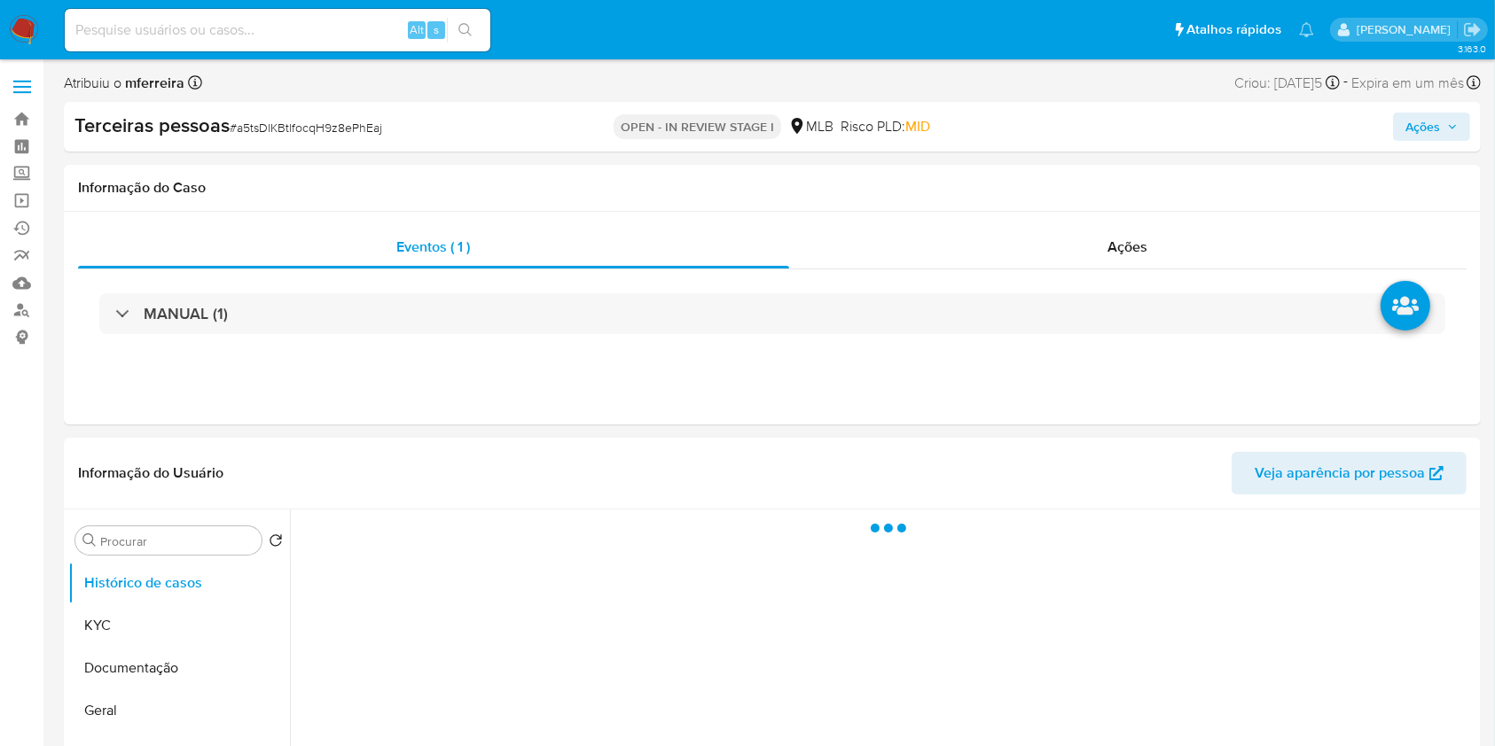
select select "10"
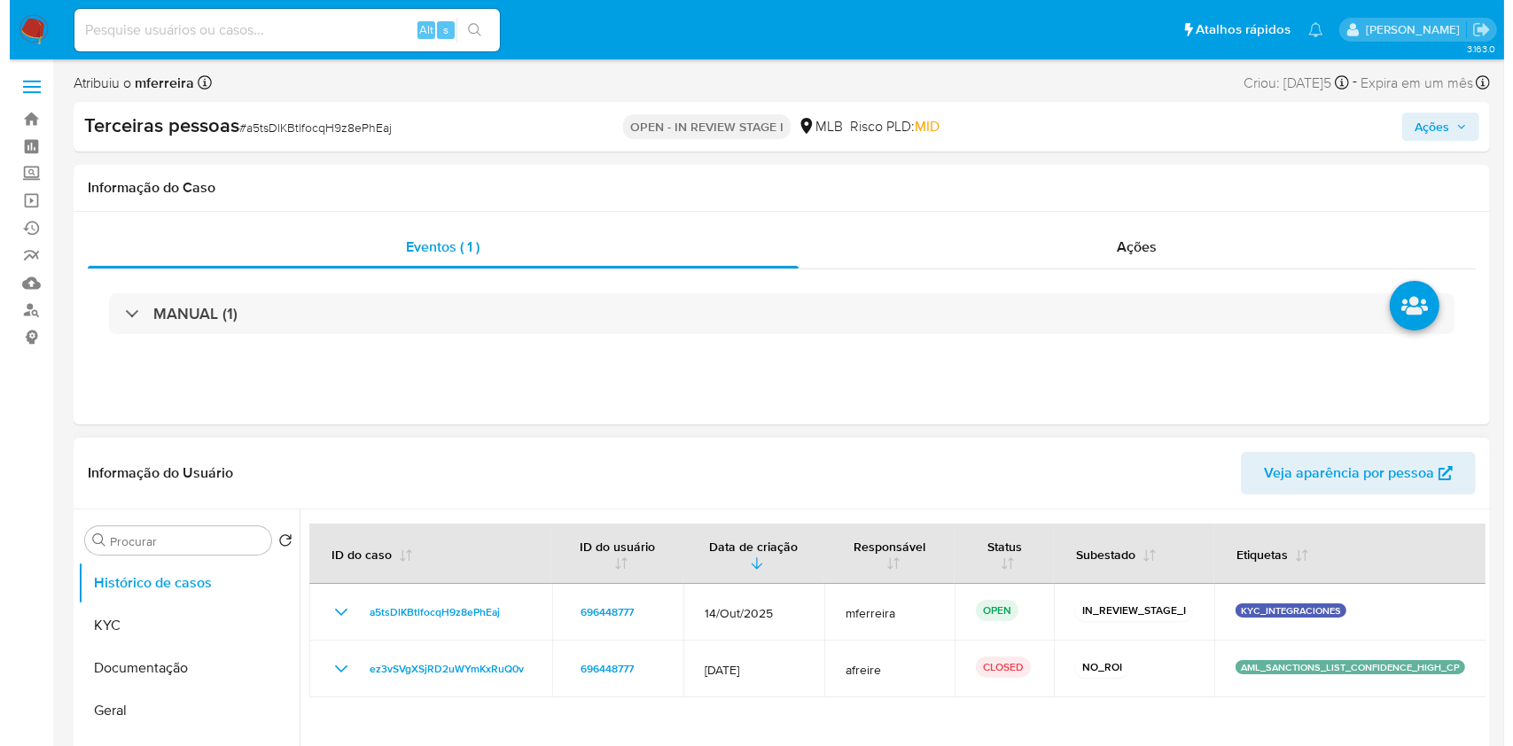
scroll to position [326, 0]
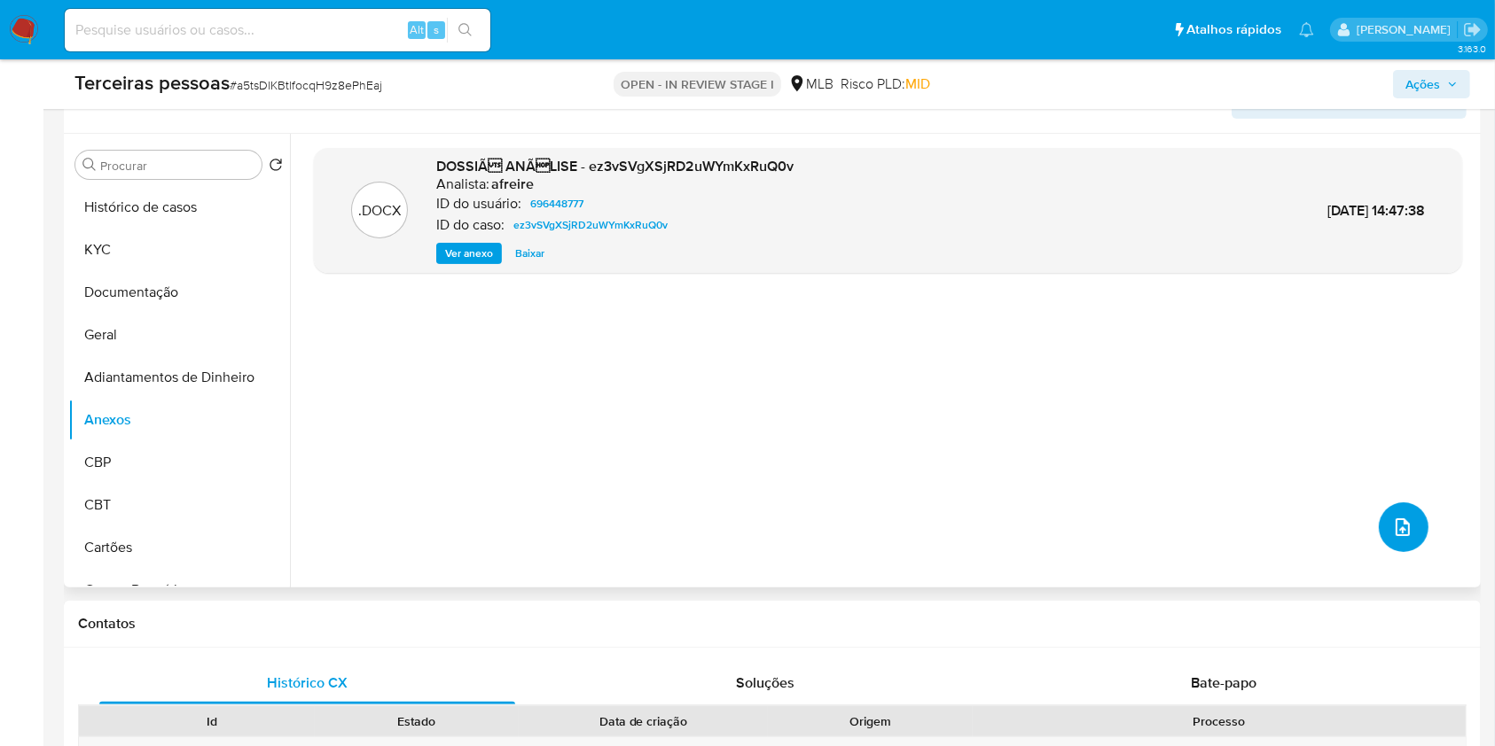
click at [1400, 529] on icon "upload-file" at bounding box center [1402, 527] width 21 height 21
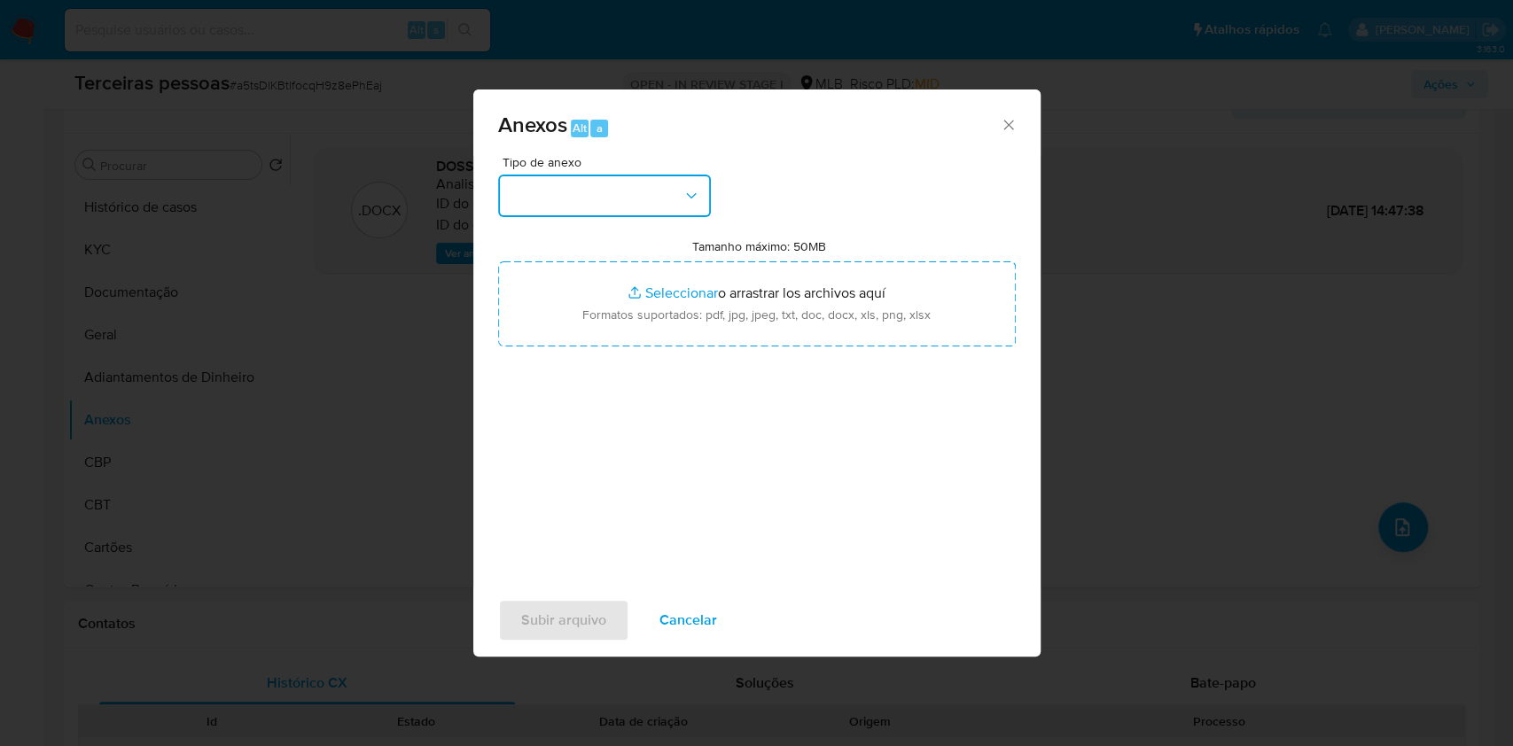
click at [536, 187] on button "button" at bounding box center [604, 196] width 213 height 43
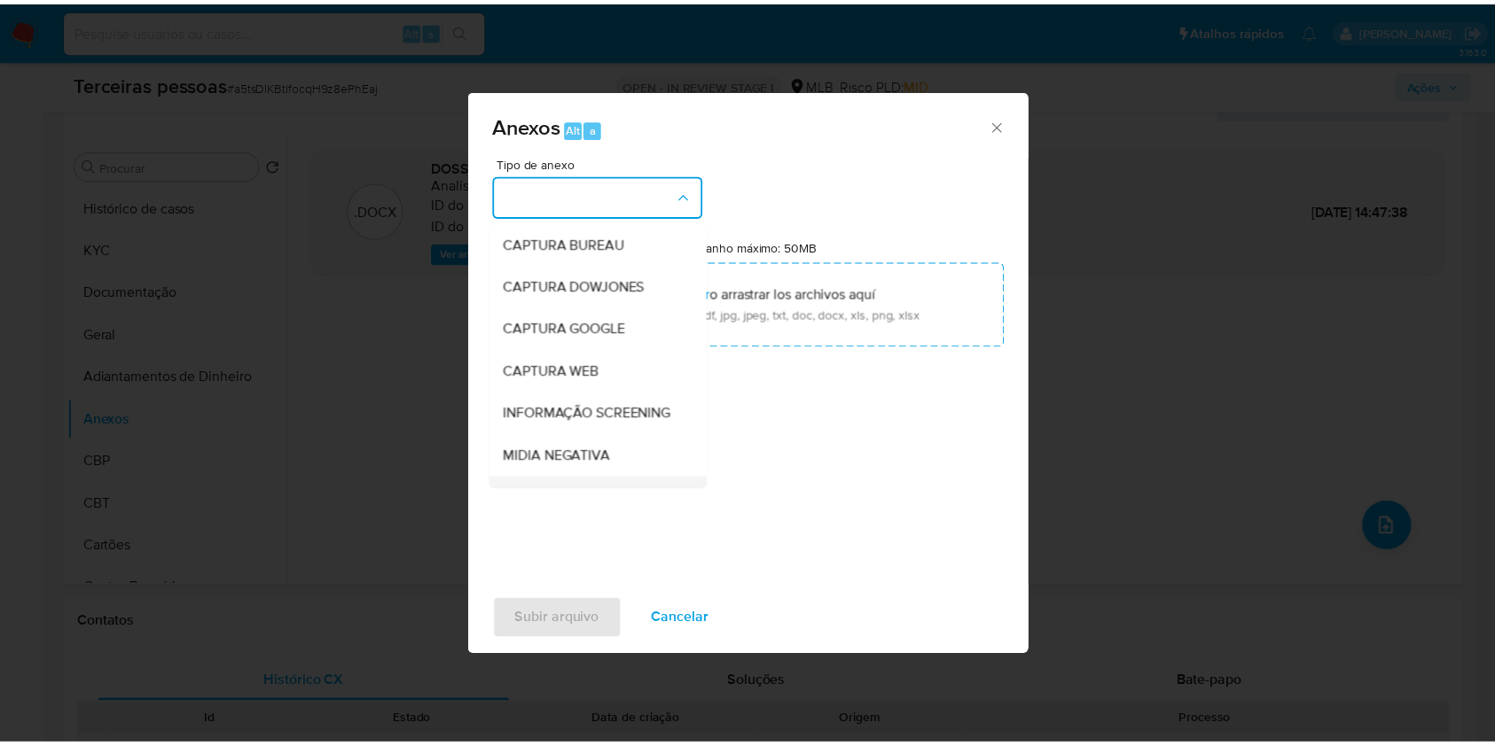
scroll to position [272, 0]
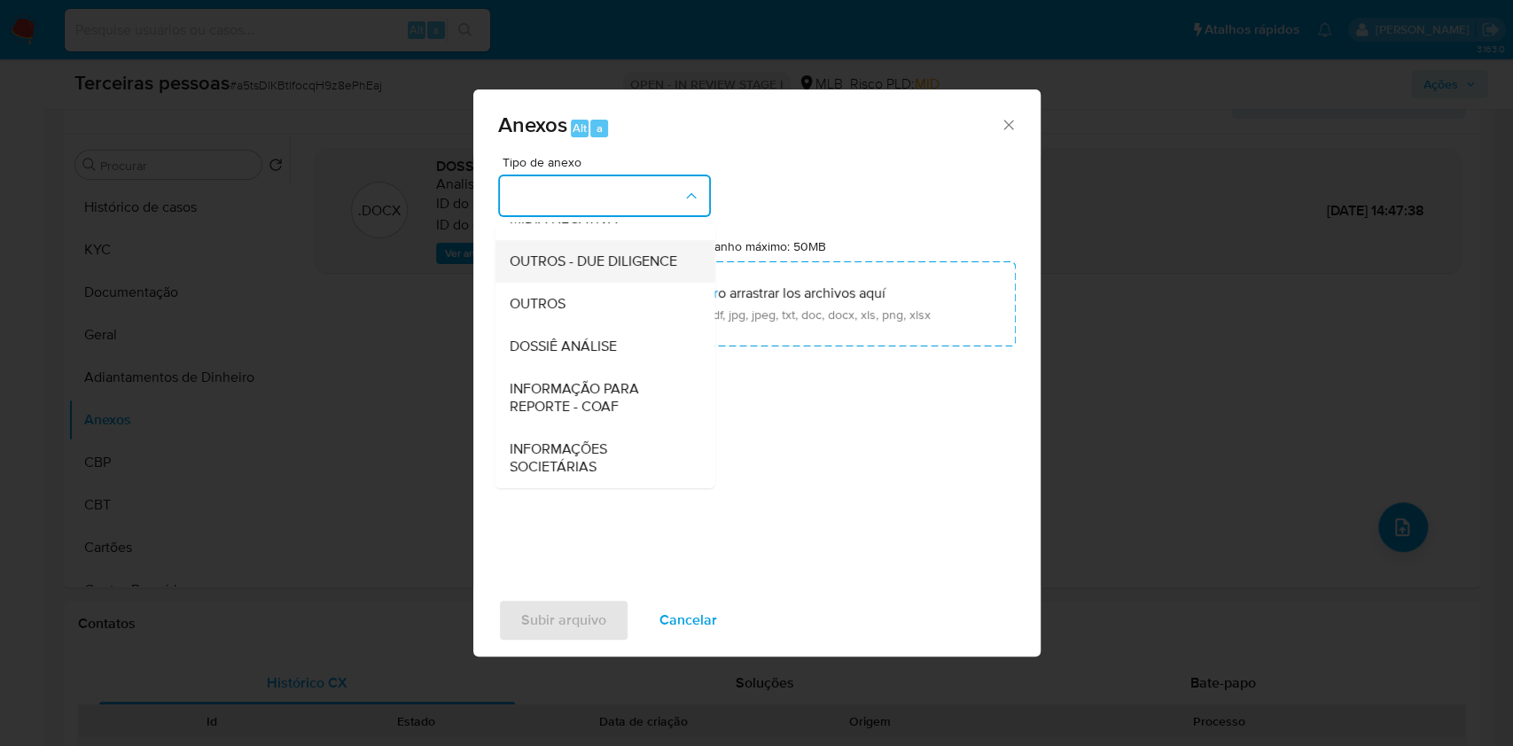
click at [562, 266] on span "OUTROS - DUE DILIGENCE" at bounding box center [593, 262] width 168 height 18
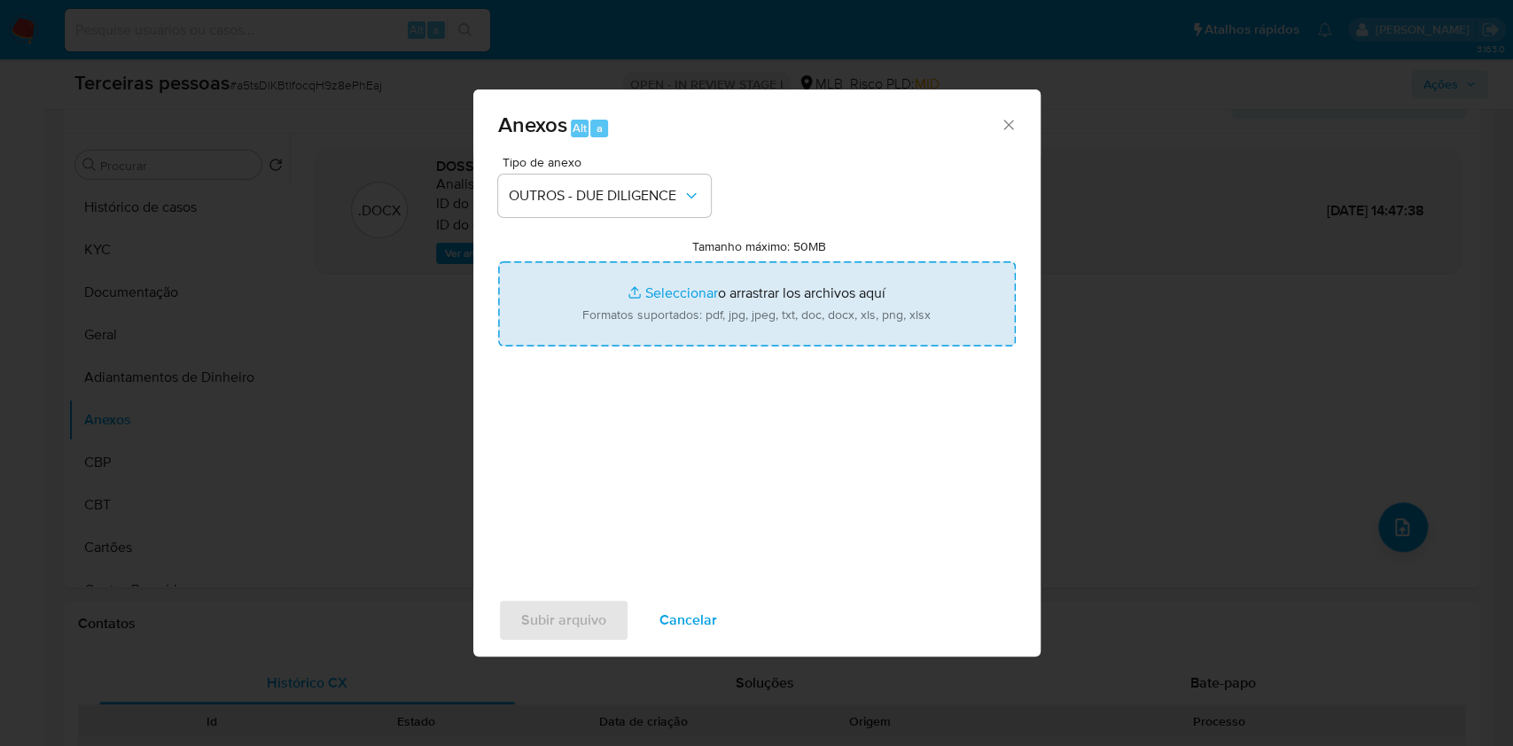
click at [687, 313] on input "Tamanho máximo: 50MB Seleccionar archivos" at bounding box center [757, 303] width 518 height 85
type input "C:\fakepath\s-MUSIXE PLATAFORMA DE ENSINO MUSICAL LTDA.pdf"
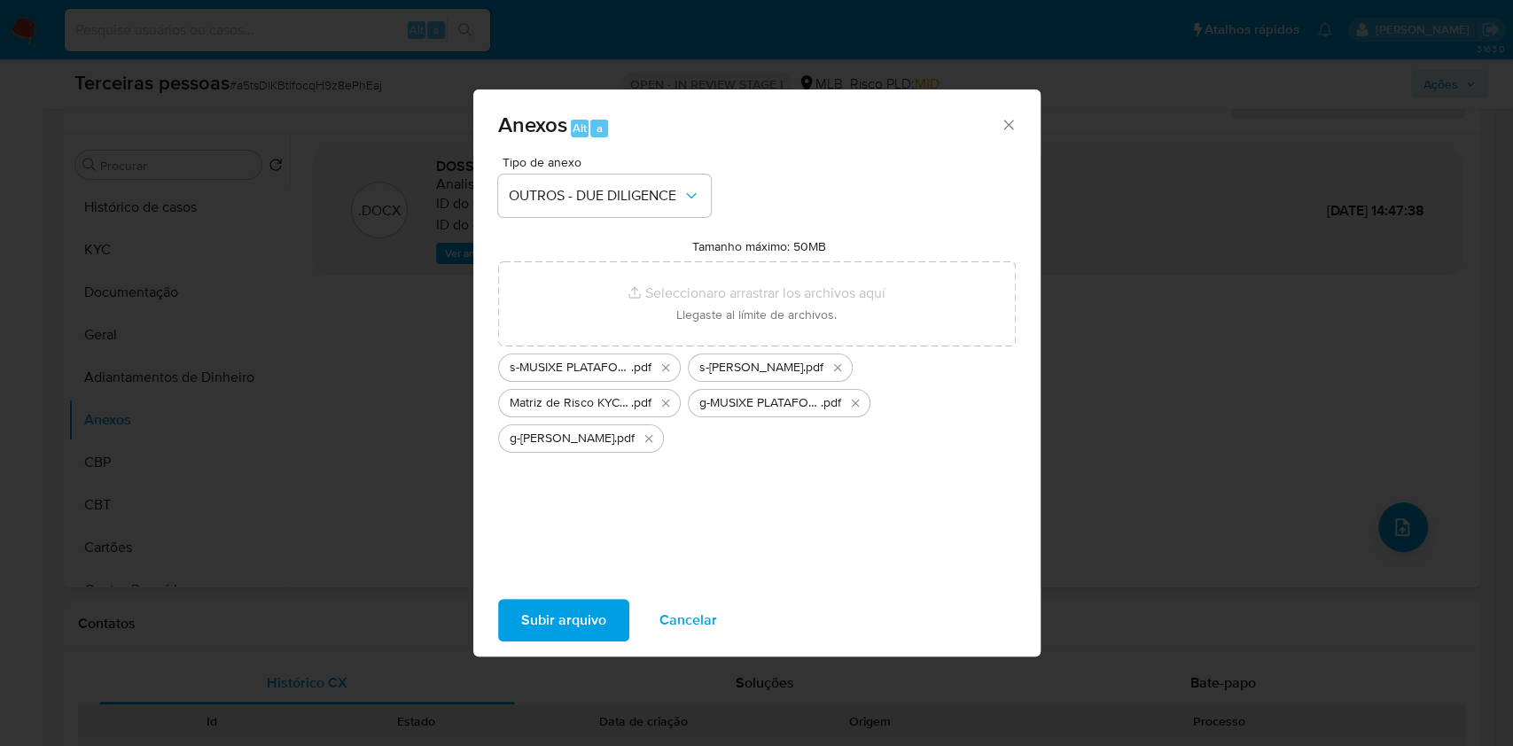
click at [548, 606] on span "Subir arquivo" at bounding box center [563, 620] width 85 height 39
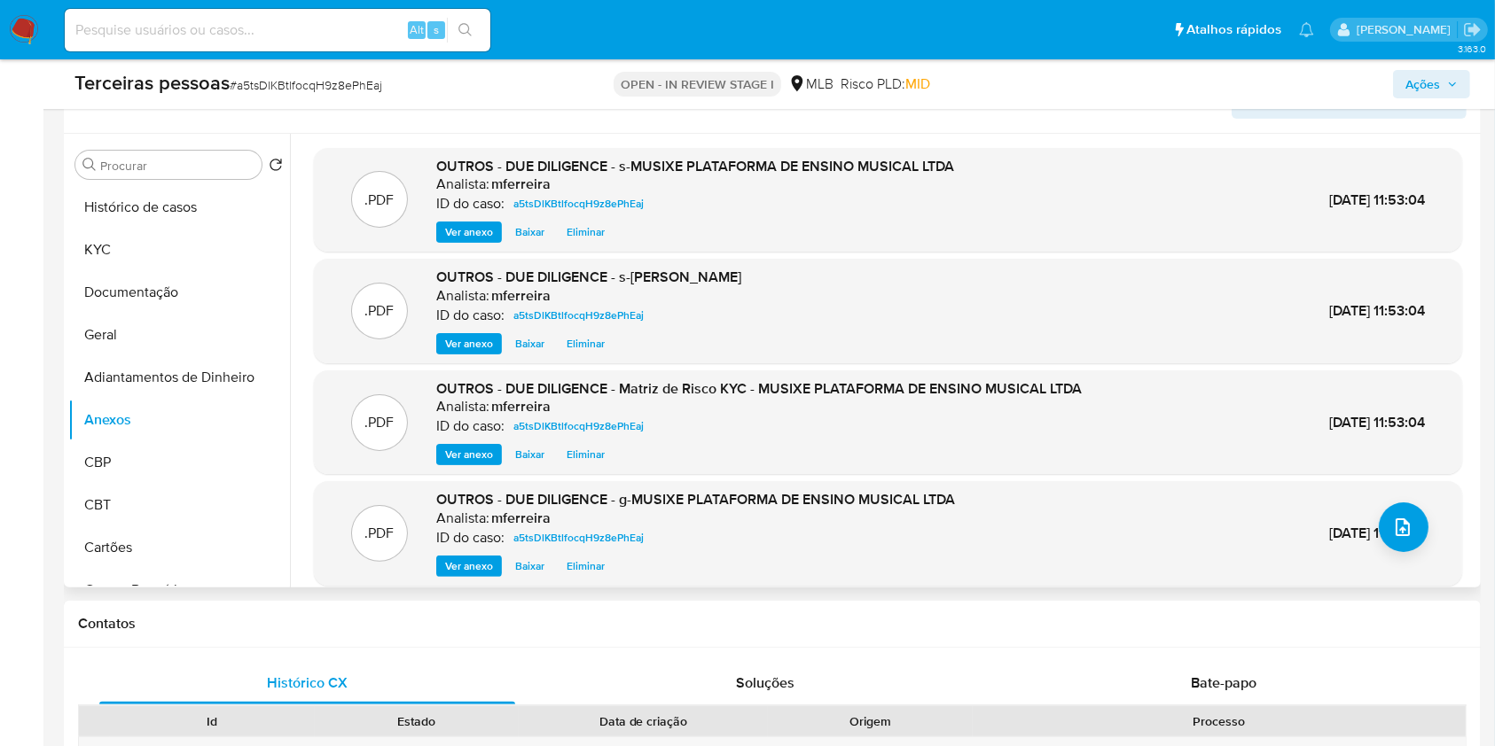
click at [1122, 560] on div ".PDF OUTROS - DUE DILIGENCE - g-MUSIXE PLATAFORMA DE ENSINO MUSICAL LTDA Analis…" at bounding box center [888, 533] width 1130 height 87
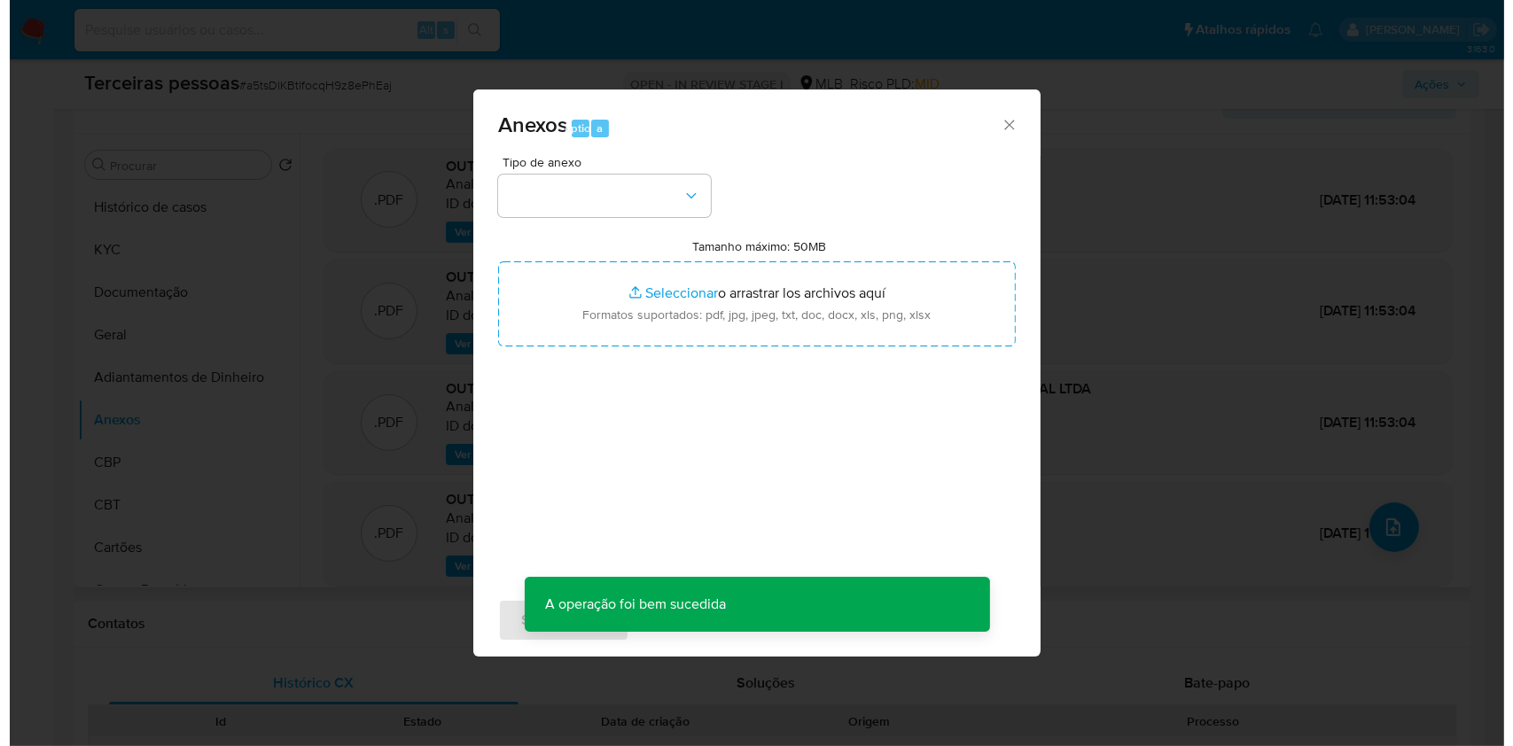
scroll to position [277, 0]
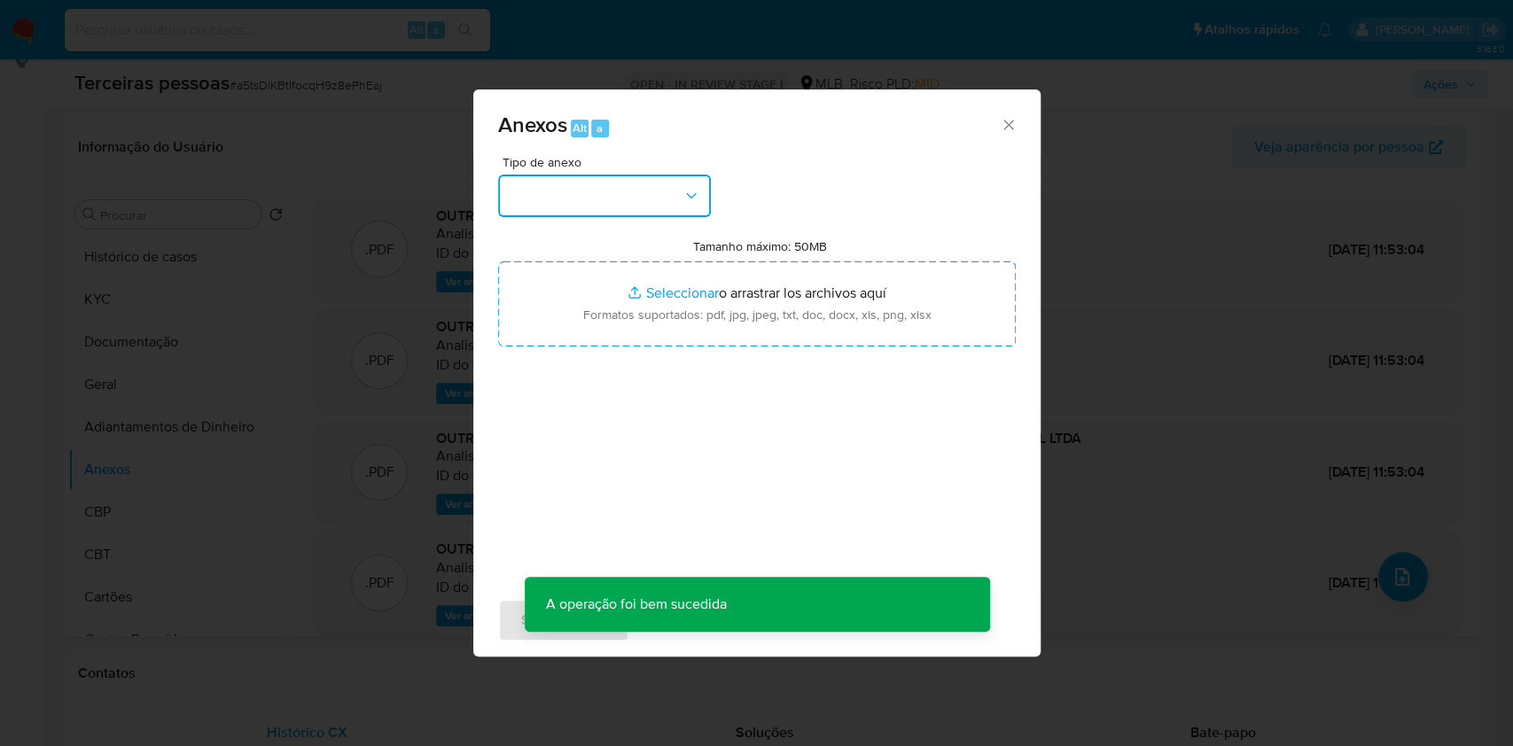
click at [577, 202] on button "button" at bounding box center [604, 196] width 213 height 43
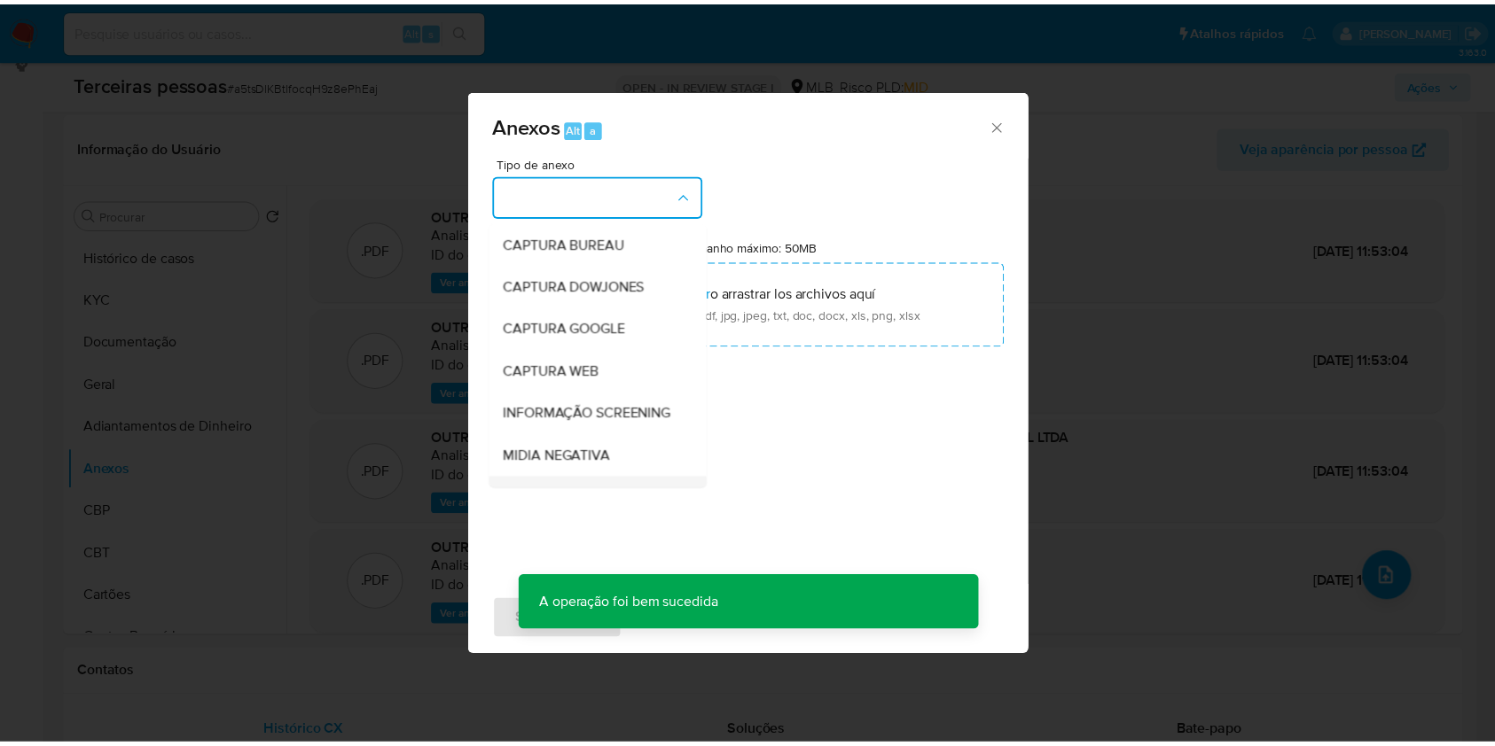
scroll to position [272, 0]
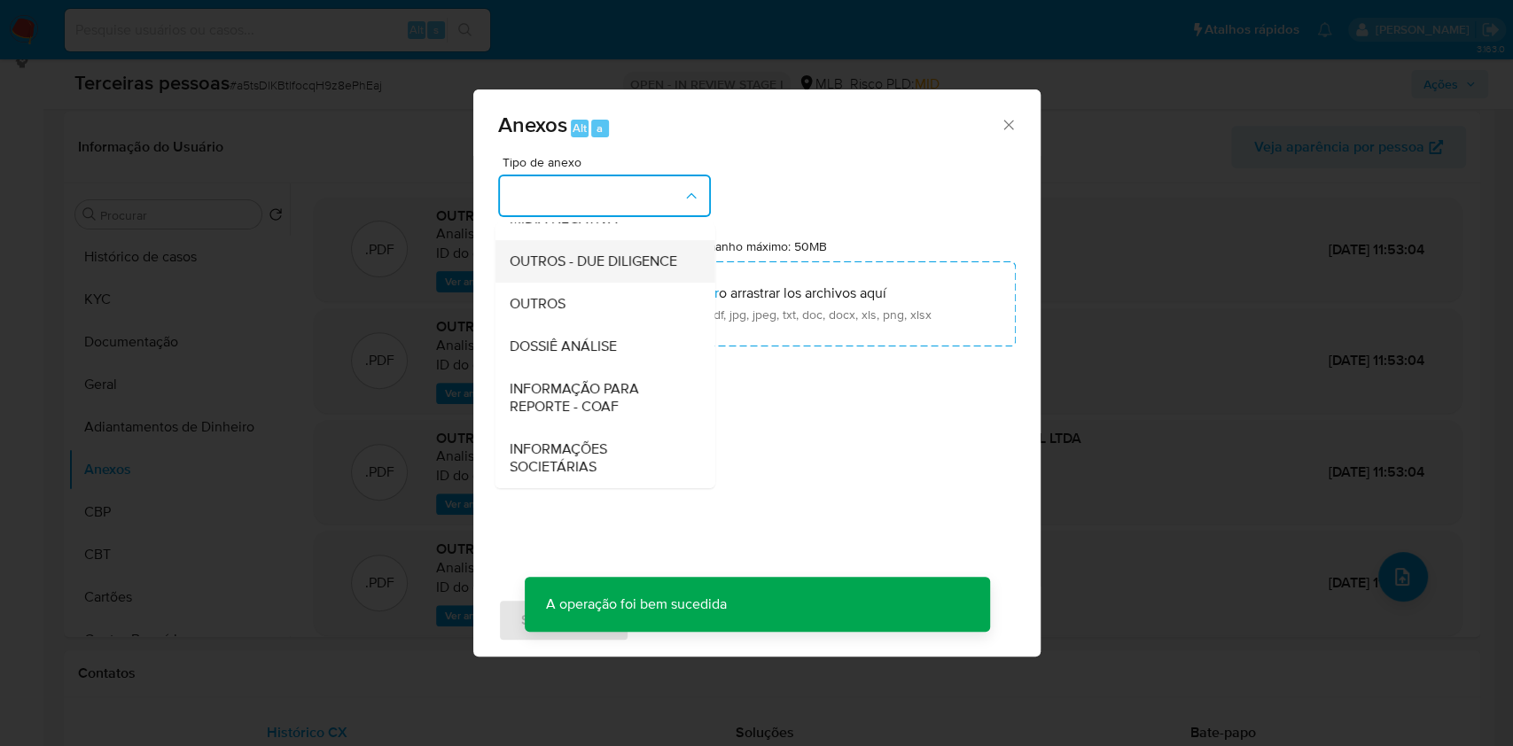
click at [574, 253] on span "OUTROS - DUE DILIGENCE" at bounding box center [593, 262] width 168 height 18
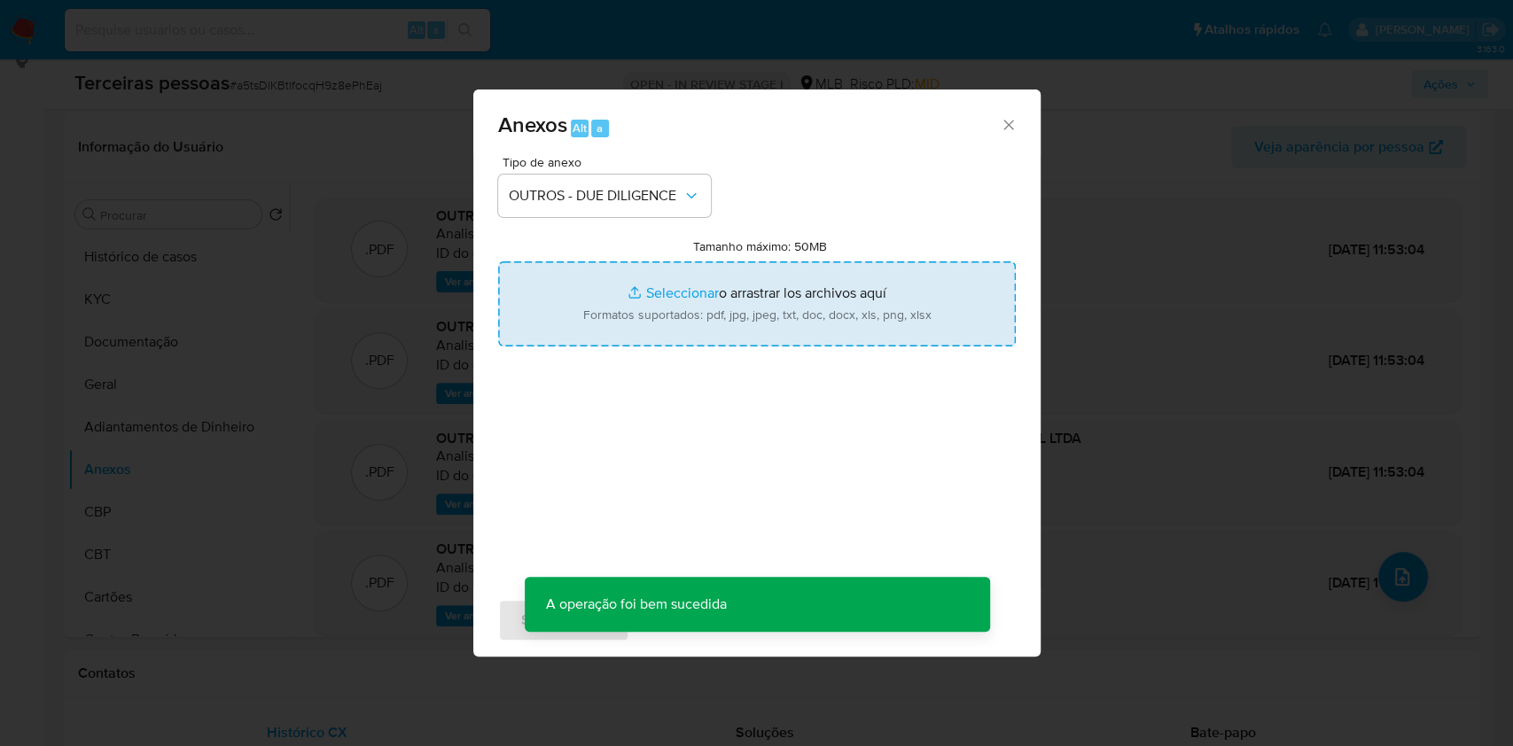
click at [643, 305] on input "Tamanho máximo: 50MB Seleccionar archivos" at bounding box center [757, 303] width 518 height 85
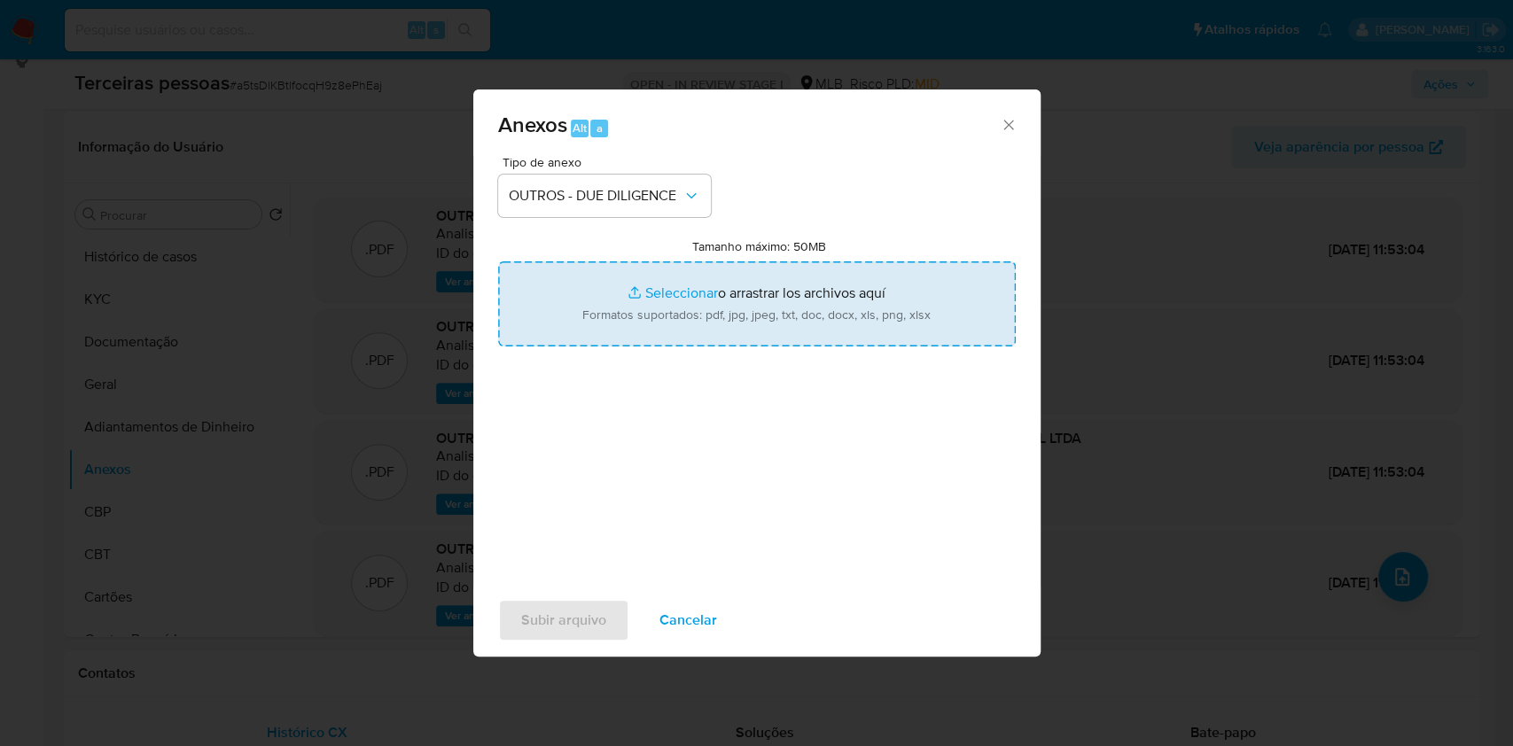
type input "C:\fakepath\Comprovante de Inscrição e de Situação Cadastral.pdf"
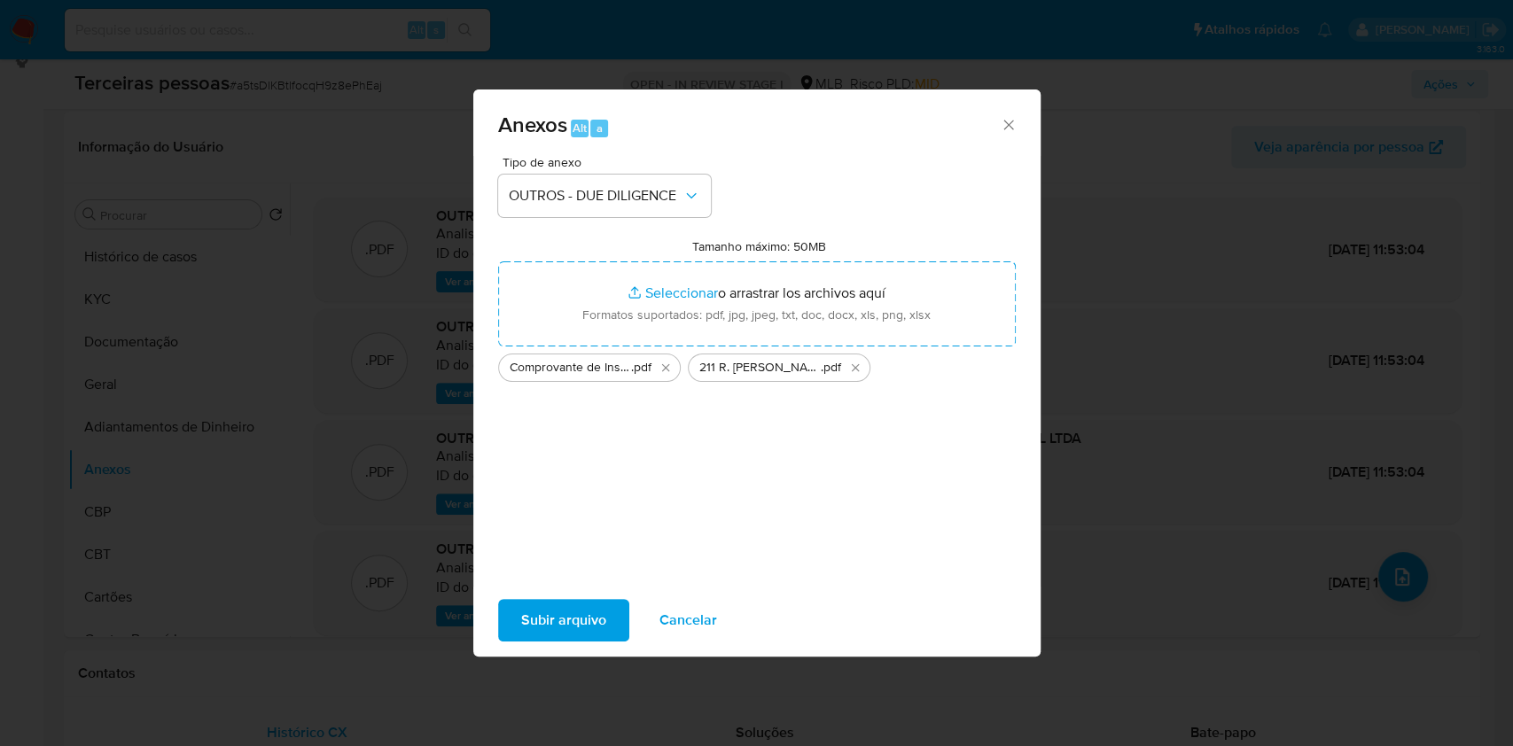
click at [571, 622] on span "Subir arquivo" at bounding box center [563, 620] width 85 height 39
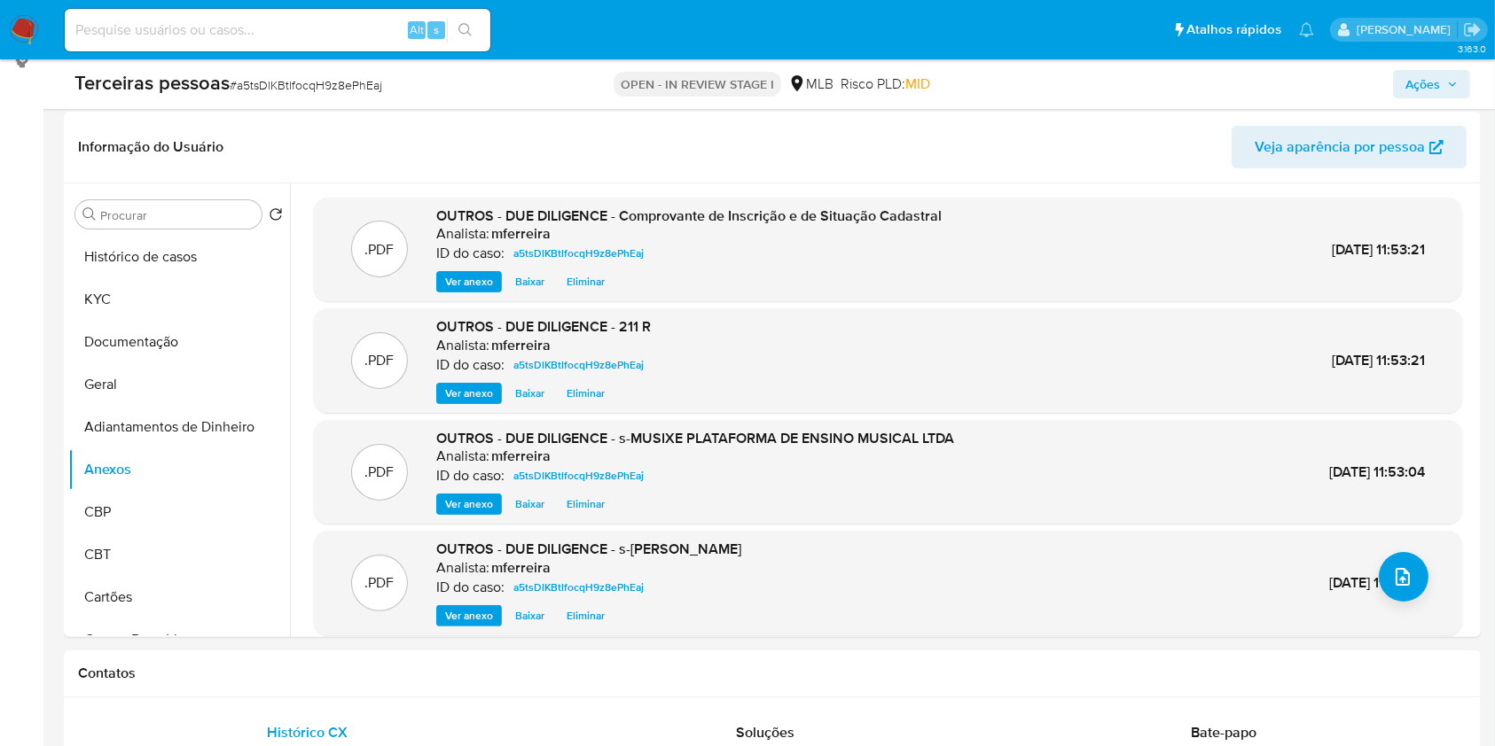
scroll to position [276, 0]
click at [1439, 98] on div "Terceiras pessoas # a5tsDlKBtlfocqH9z8ePhEaj OPEN - IN REVIEW STAGE I MLB Risco…" at bounding box center [772, 84] width 1417 height 50
click at [1427, 91] on span "Ações" at bounding box center [1422, 84] width 35 height 28
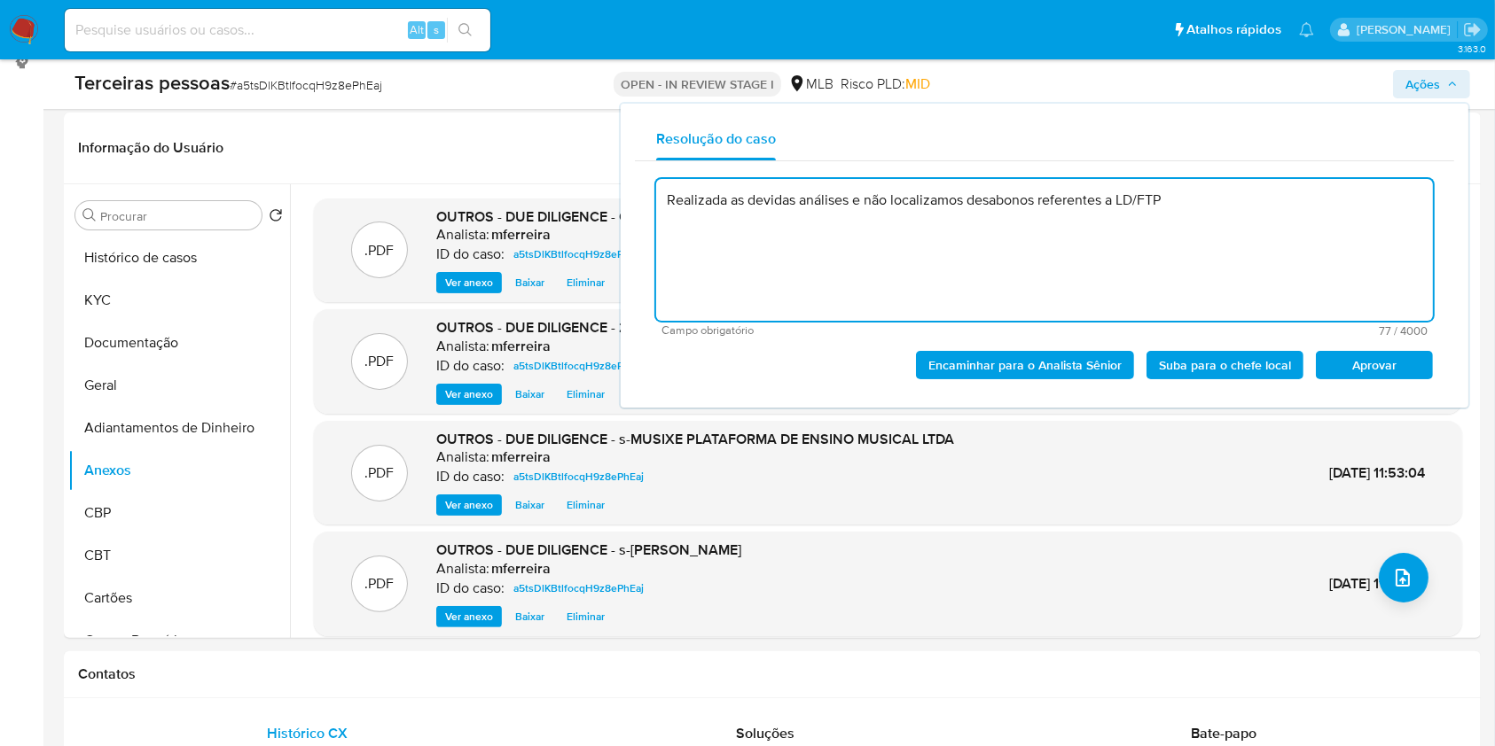
click at [1404, 371] on span "Aprovar" at bounding box center [1374, 365] width 92 height 25
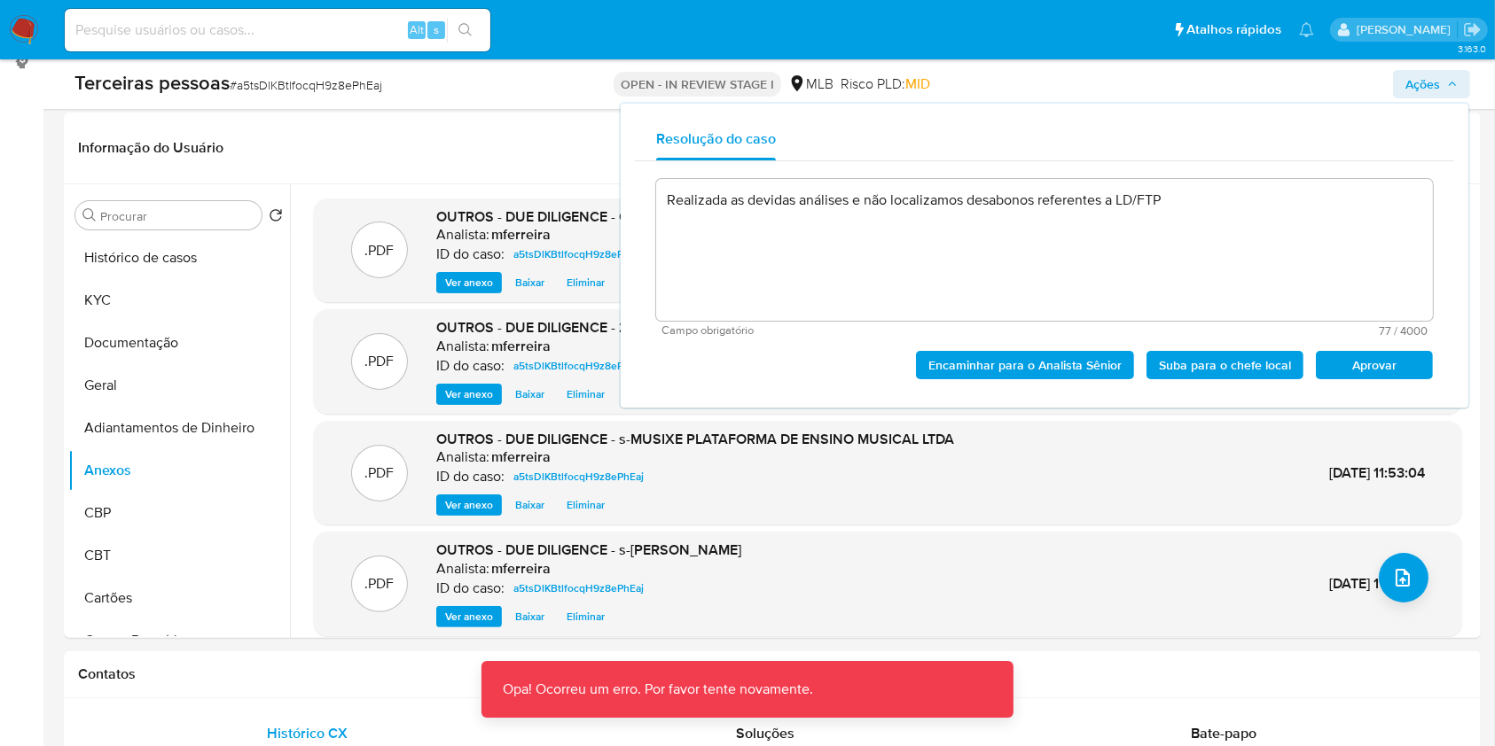
click at [1378, 371] on span "Aprovar" at bounding box center [1374, 365] width 92 height 25
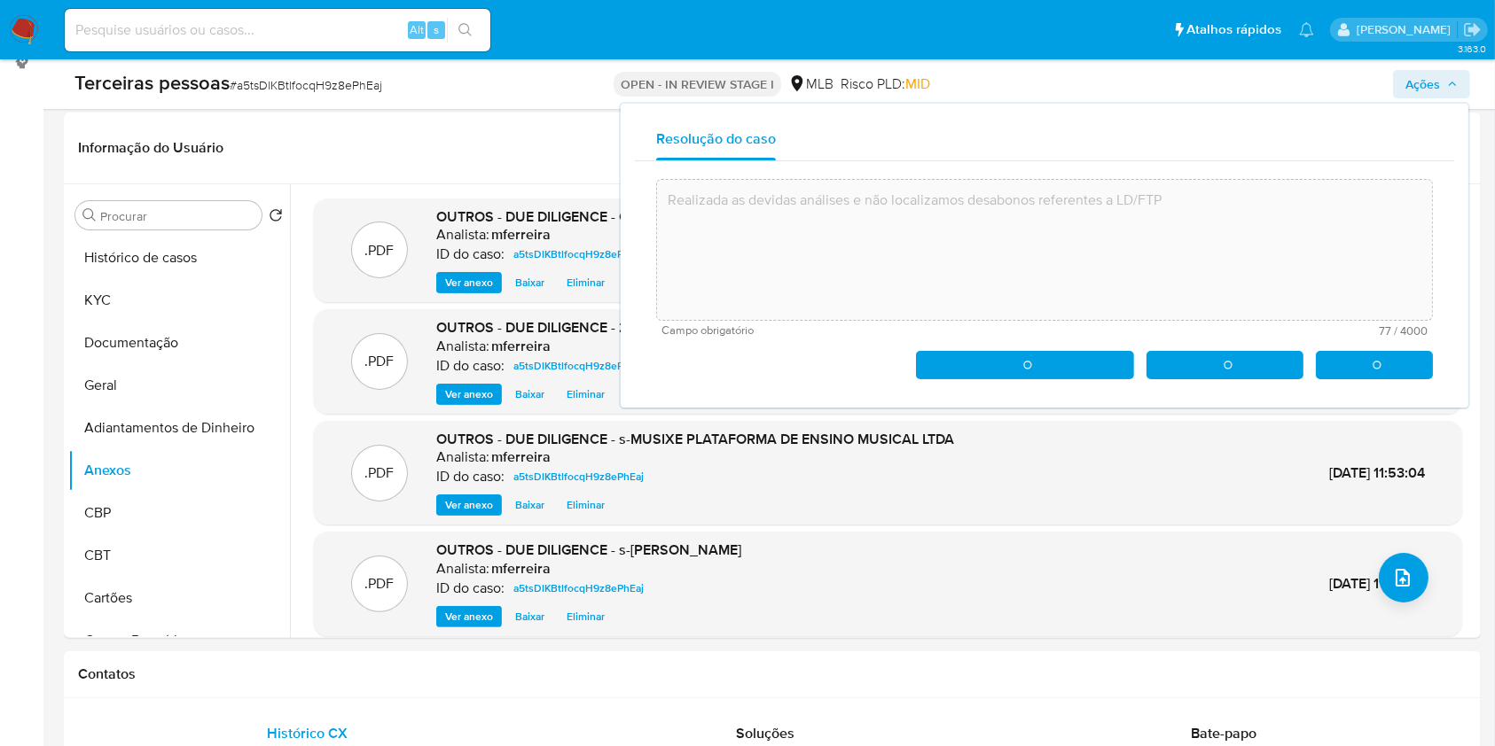
type textarea "Realizada as devidas análises e não localizamos desabonos referentes a LD/FTP"
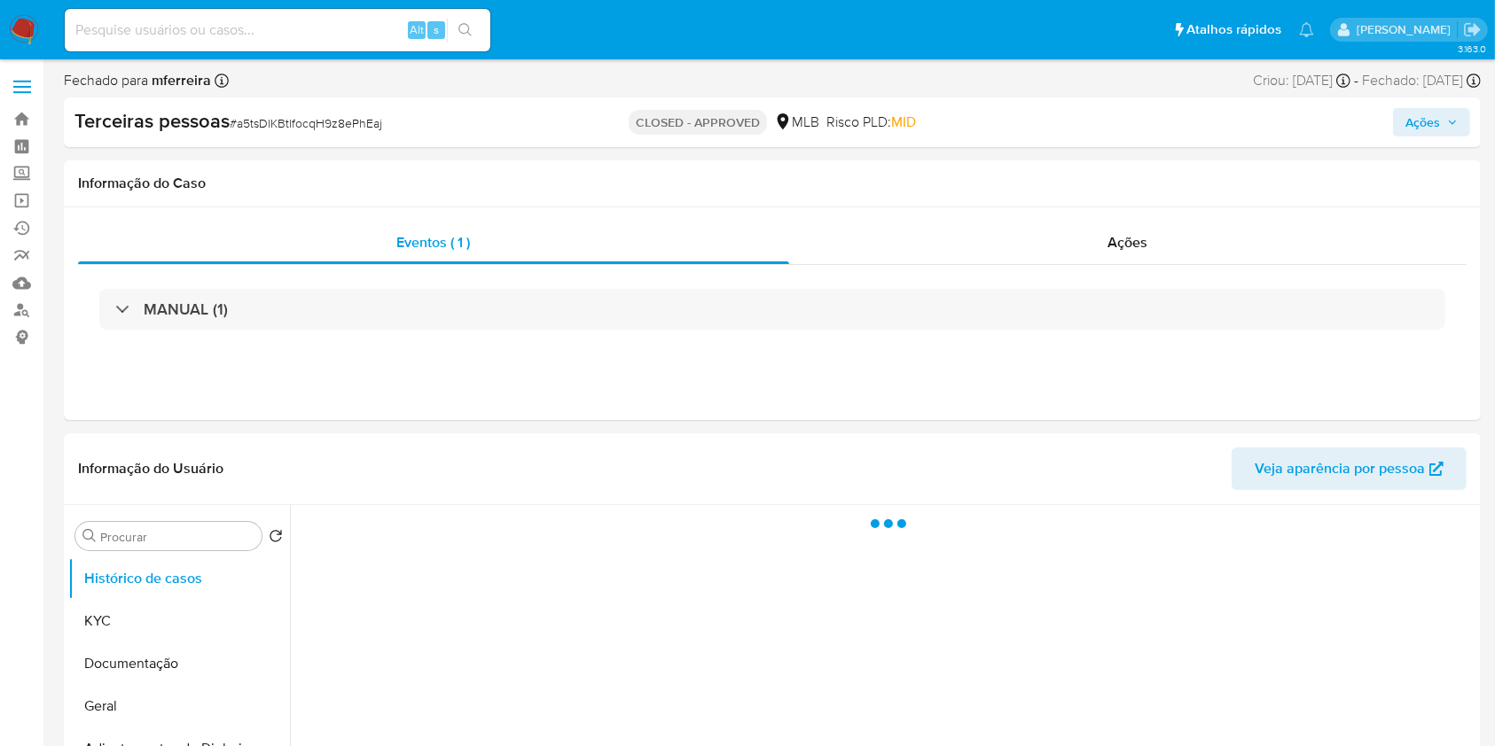
select select "10"
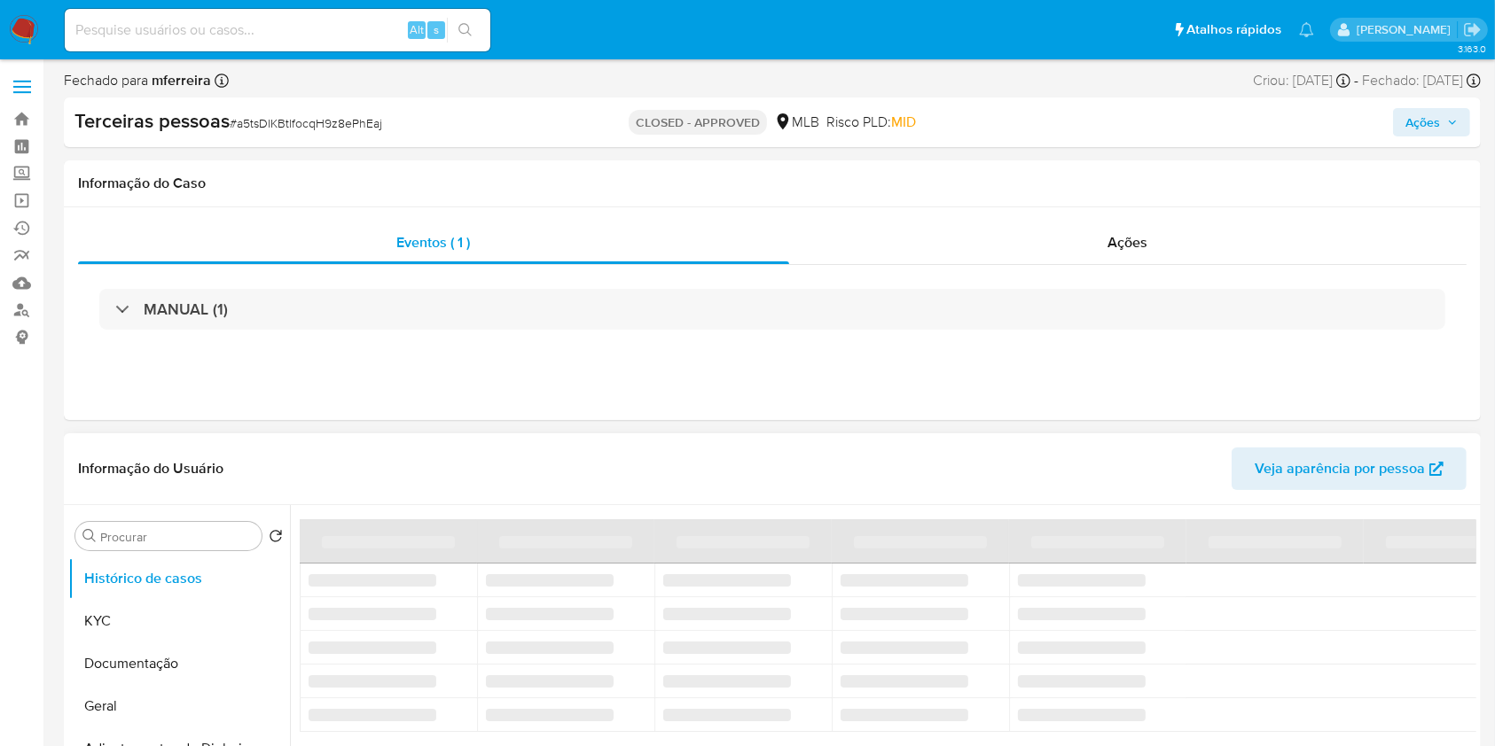
scroll to position [355, 0]
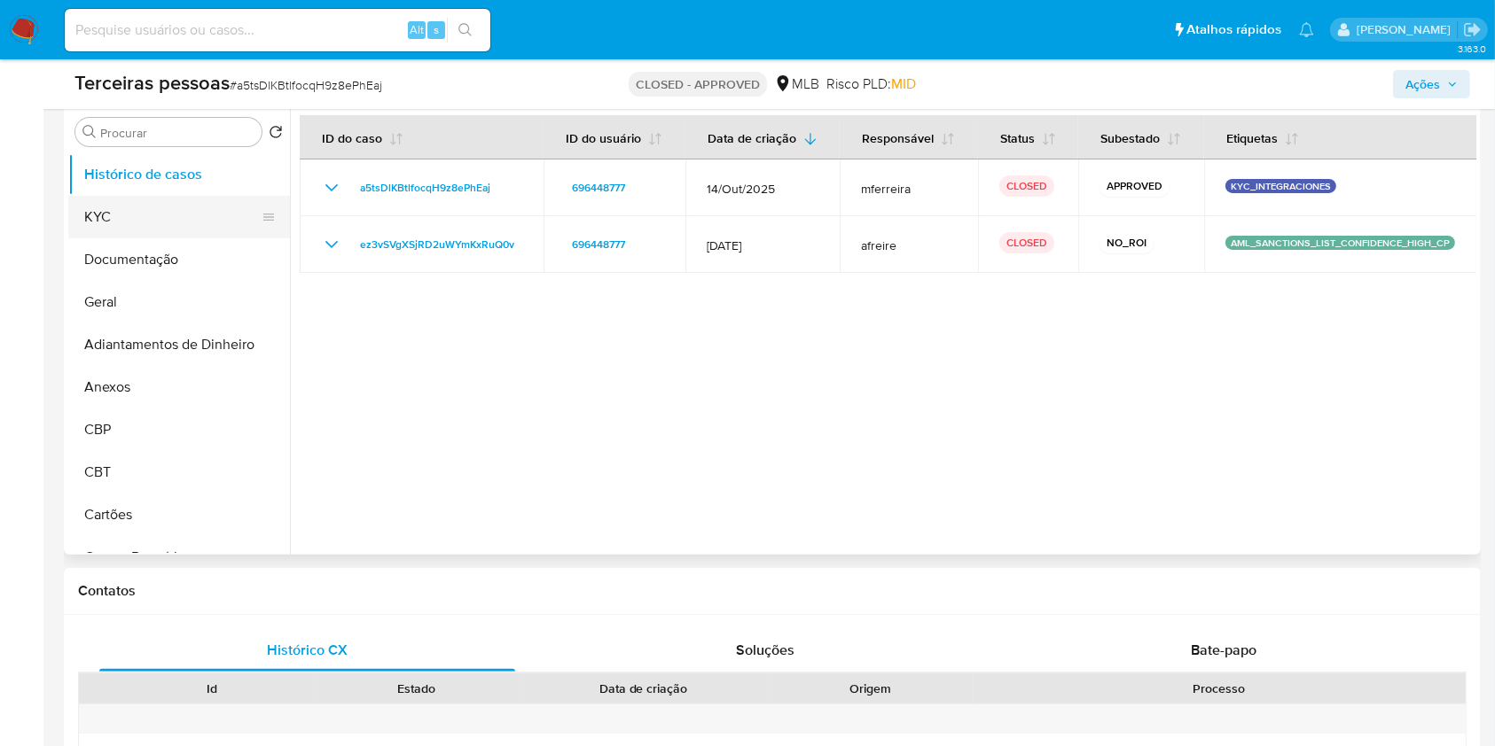
click at [193, 222] on button "KYC" at bounding box center [171, 217] width 207 height 43
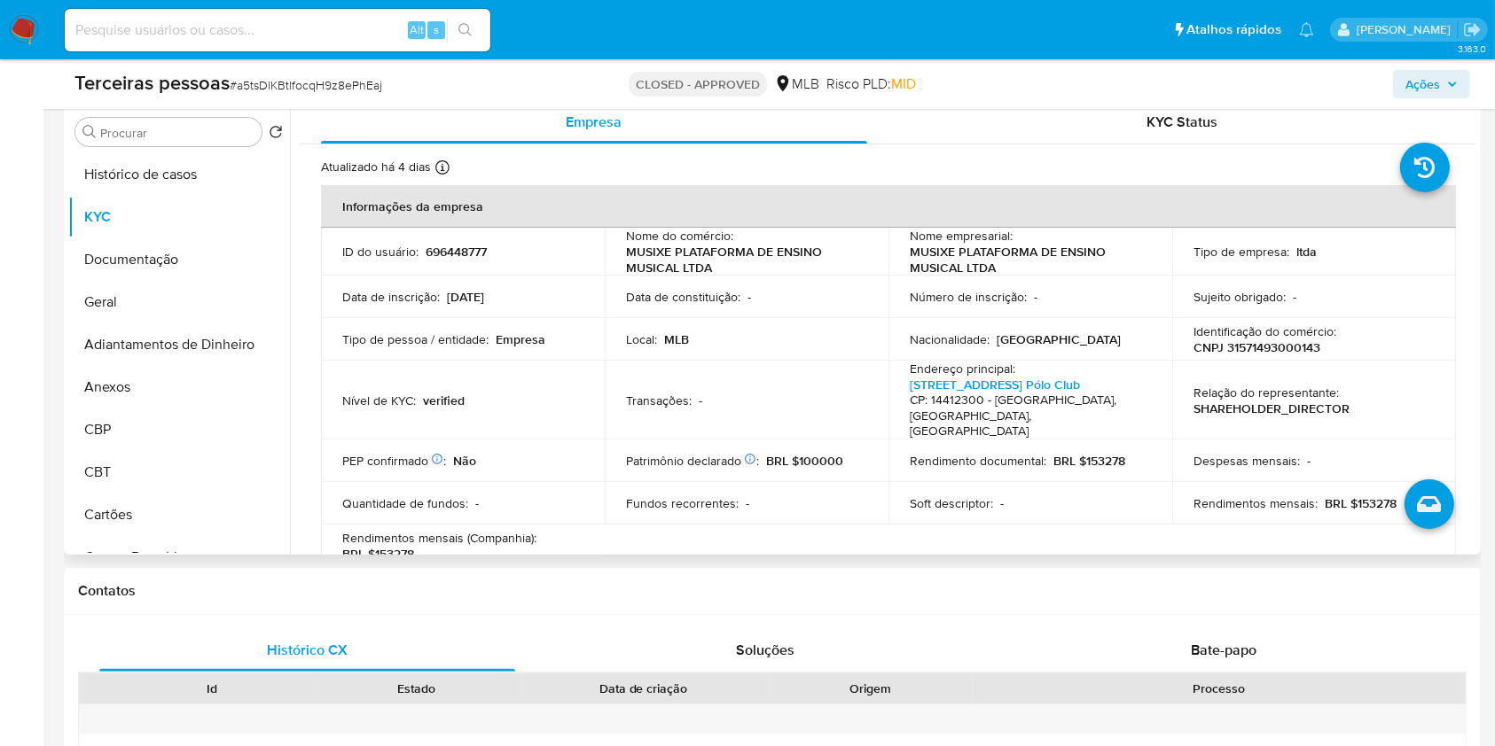
click at [457, 263] on td "ID do usuário : 696448777" at bounding box center [463, 252] width 284 height 48
click at [457, 251] on p "696448777" at bounding box center [455, 252] width 61 height 16
copy p "696448777"
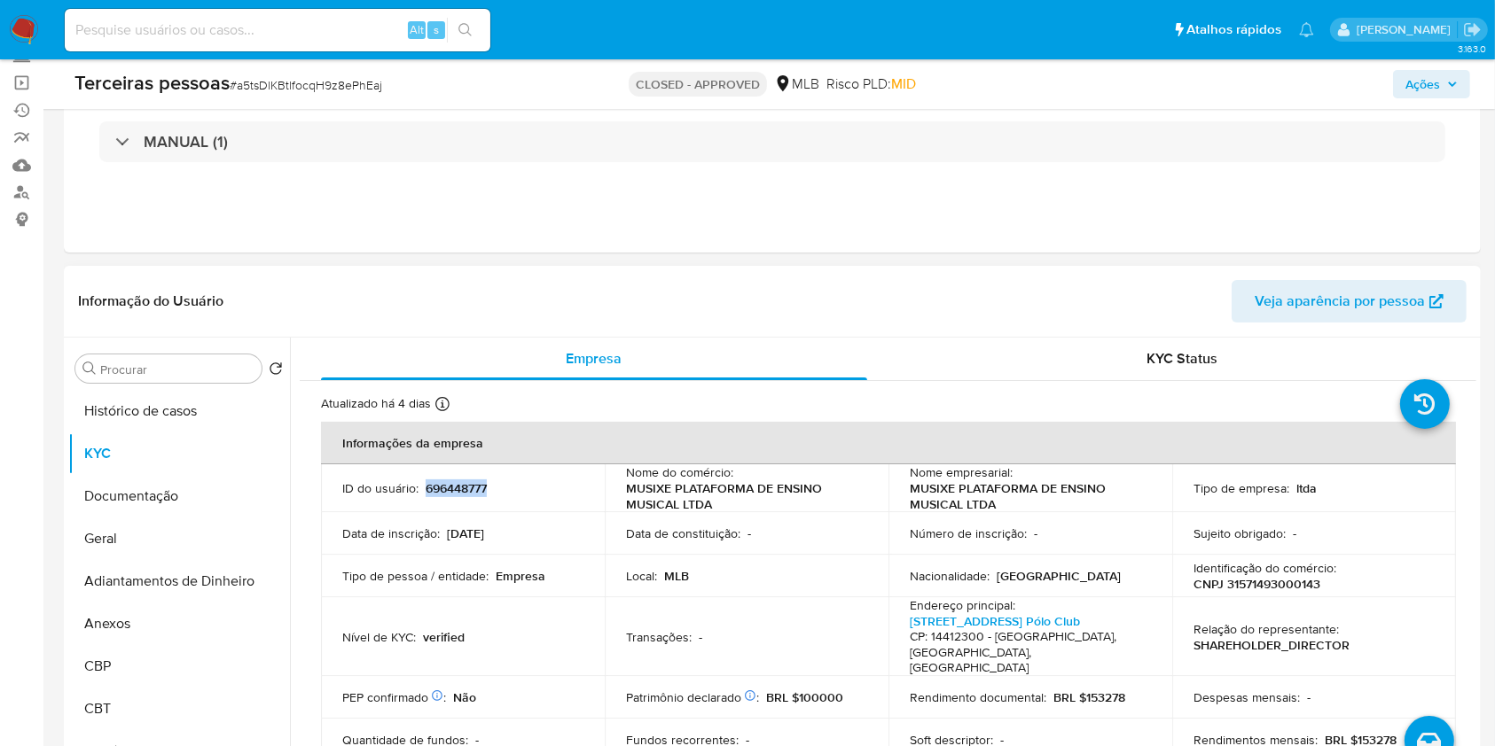
scroll to position [0, 0]
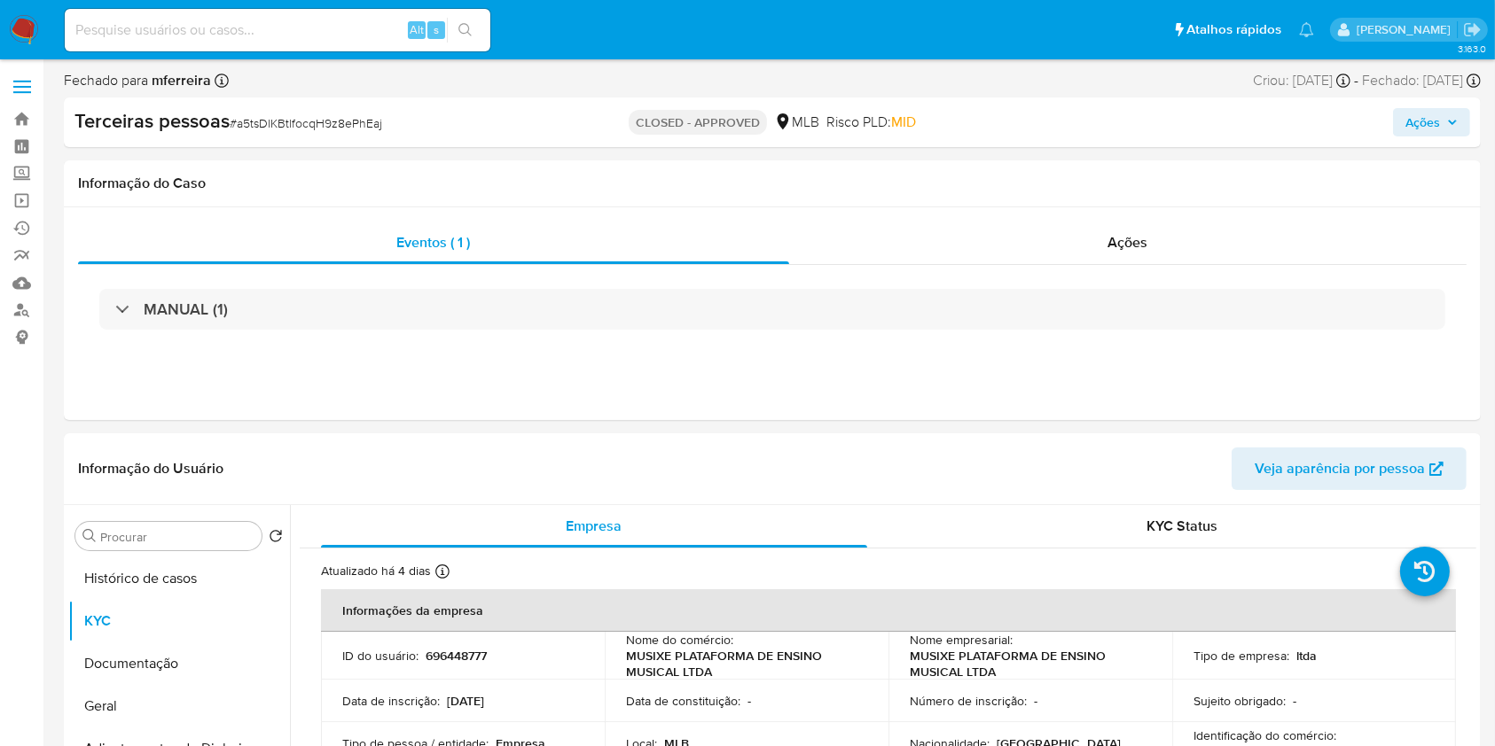
click at [342, 28] on input at bounding box center [277, 30] width 425 height 23
paste input "2007999696"
type input "2007999696"
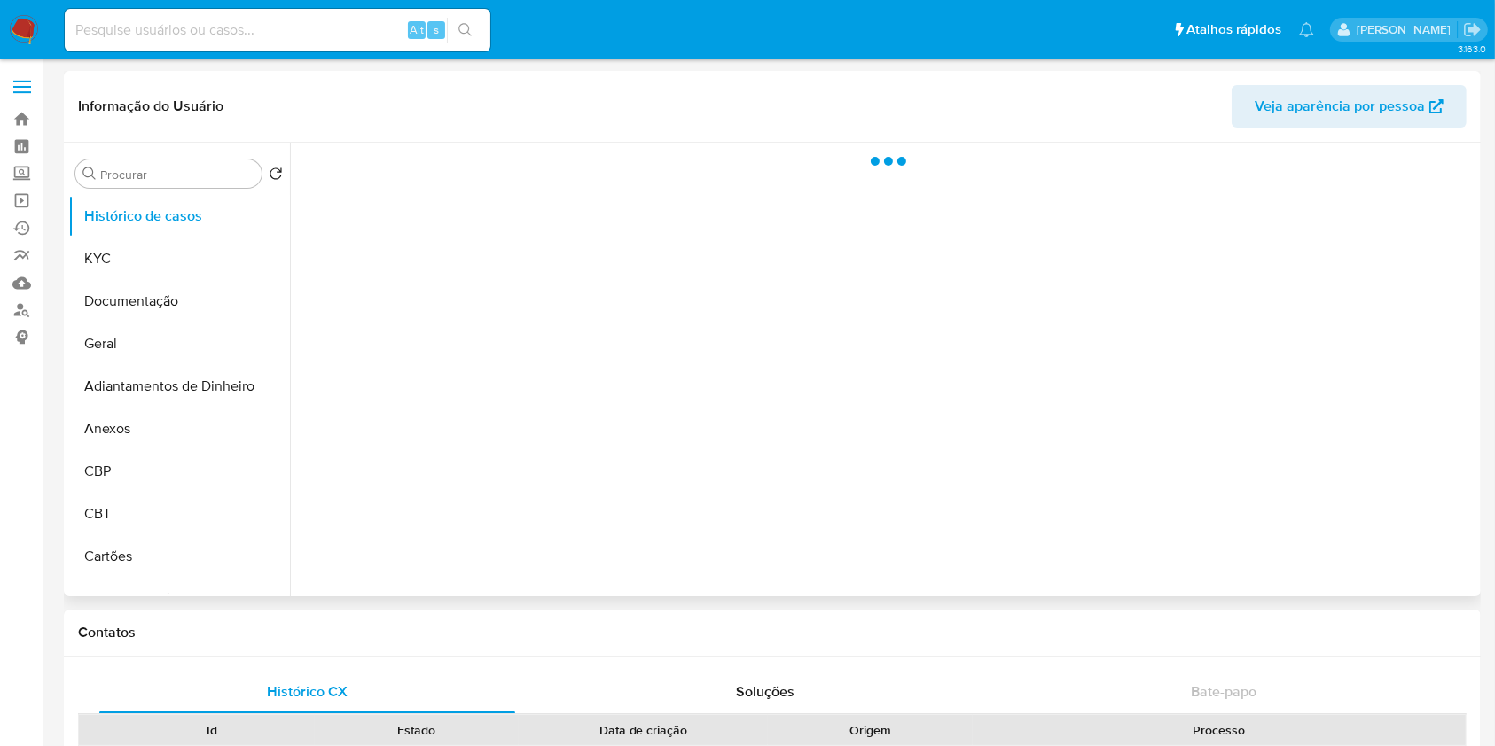
select select "10"
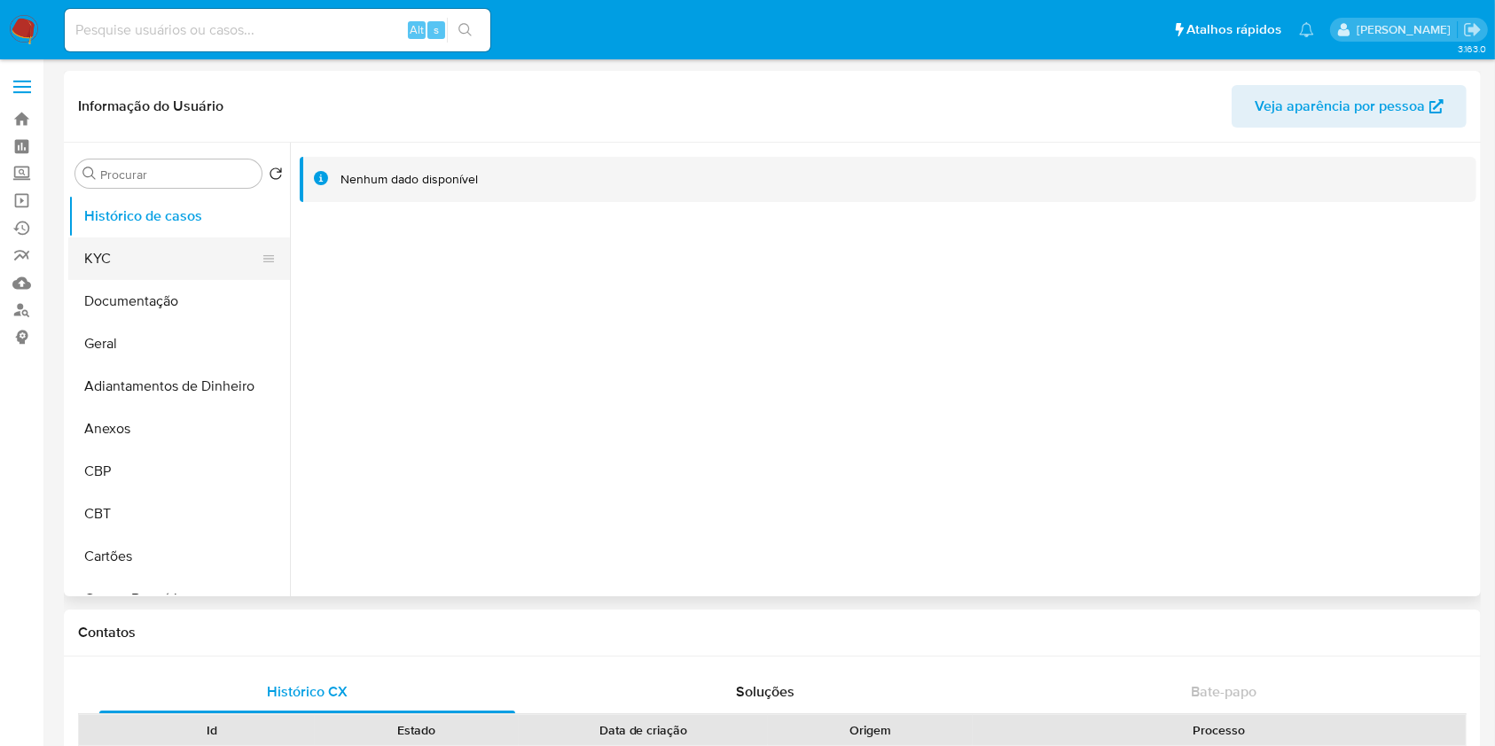
click at [193, 265] on button "KYC" at bounding box center [171, 259] width 207 height 43
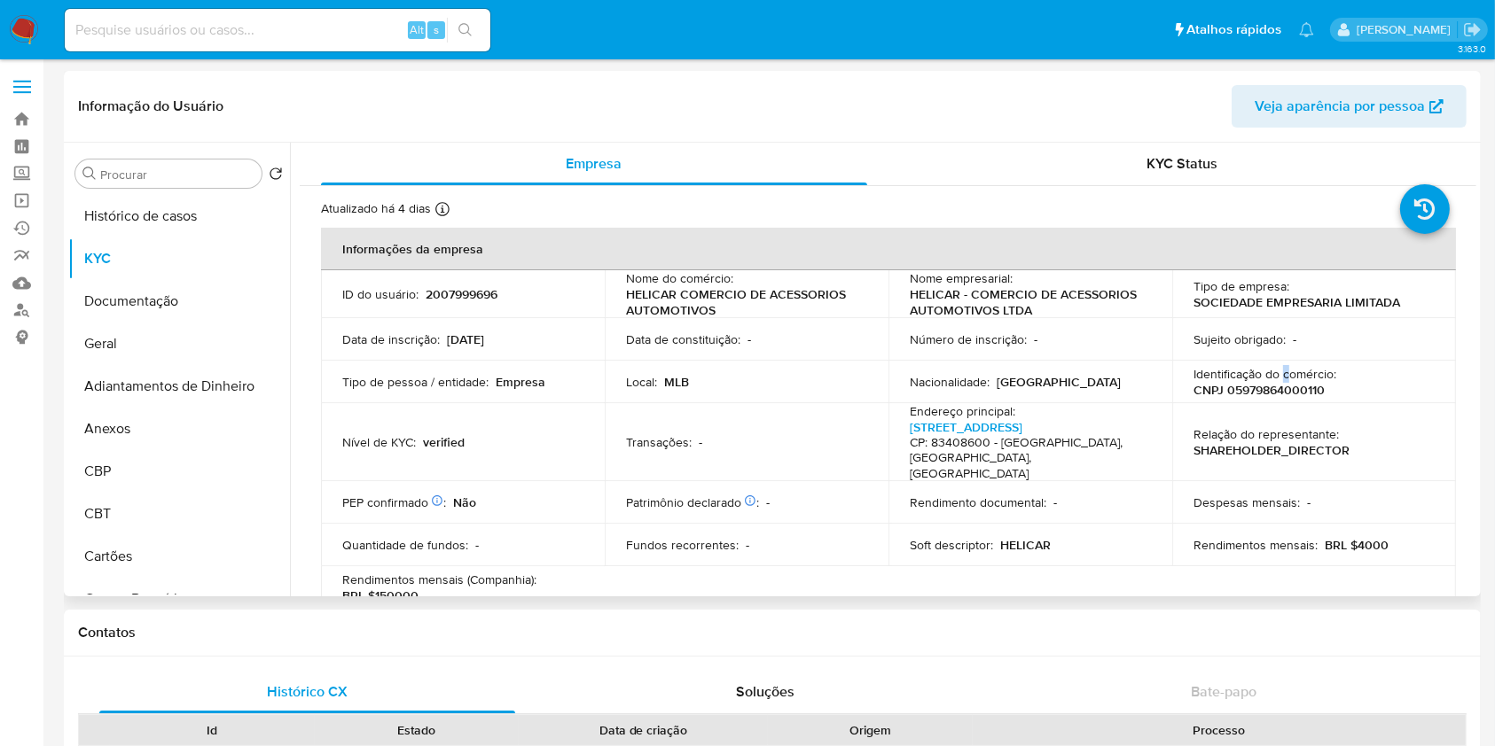
click at [1280, 375] on p "Identificação do comércio :" at bounding box center [1264, 374] width 143 height 16
click at [1296, 393] on p "CNPJ 05979864000110" at bounding box center [1258, 390] width 131 height 16
click at [1297, 393] on p "CNPJ 05979864000110" at bounding box center [1258, 390] width 131 height 16
copy p "05979864000110"
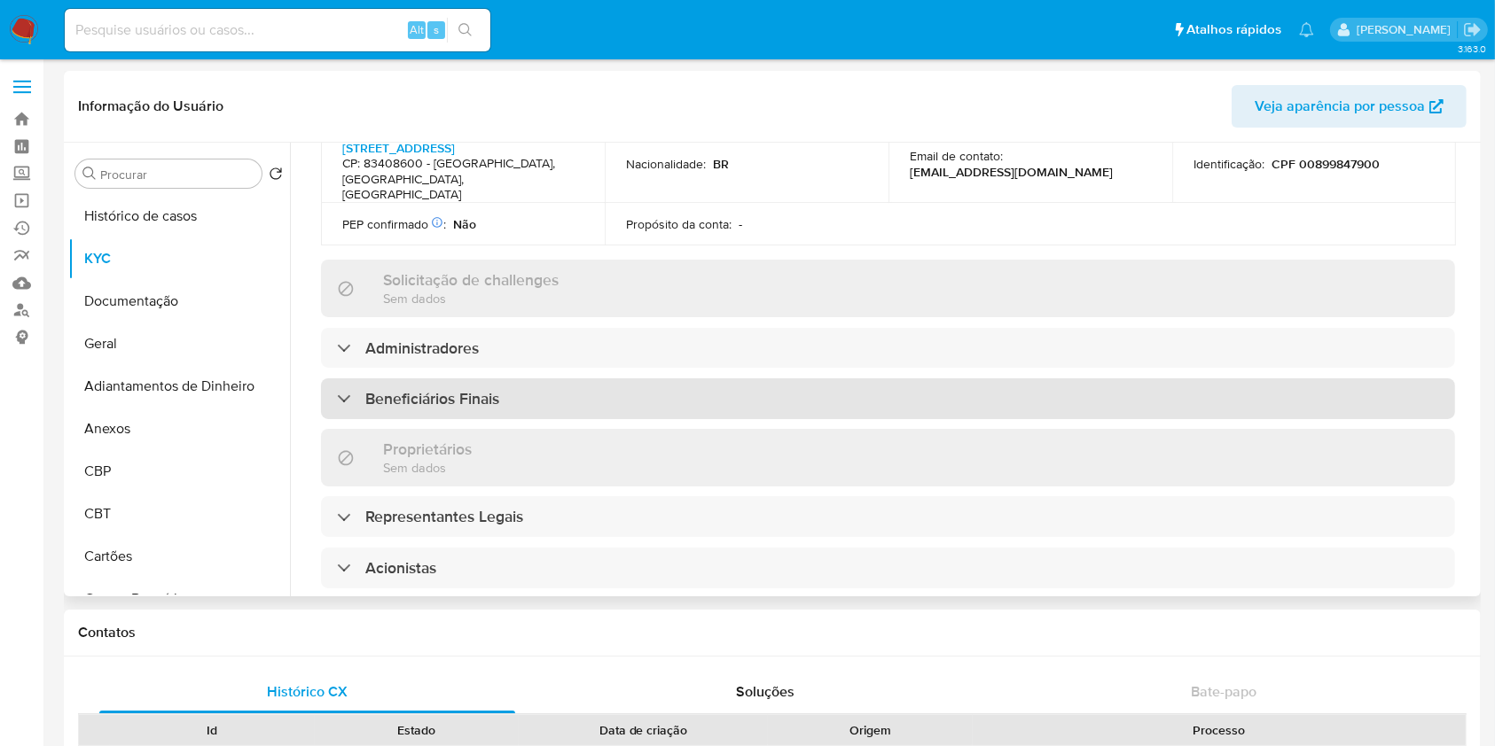
scroll to position [709, 0]
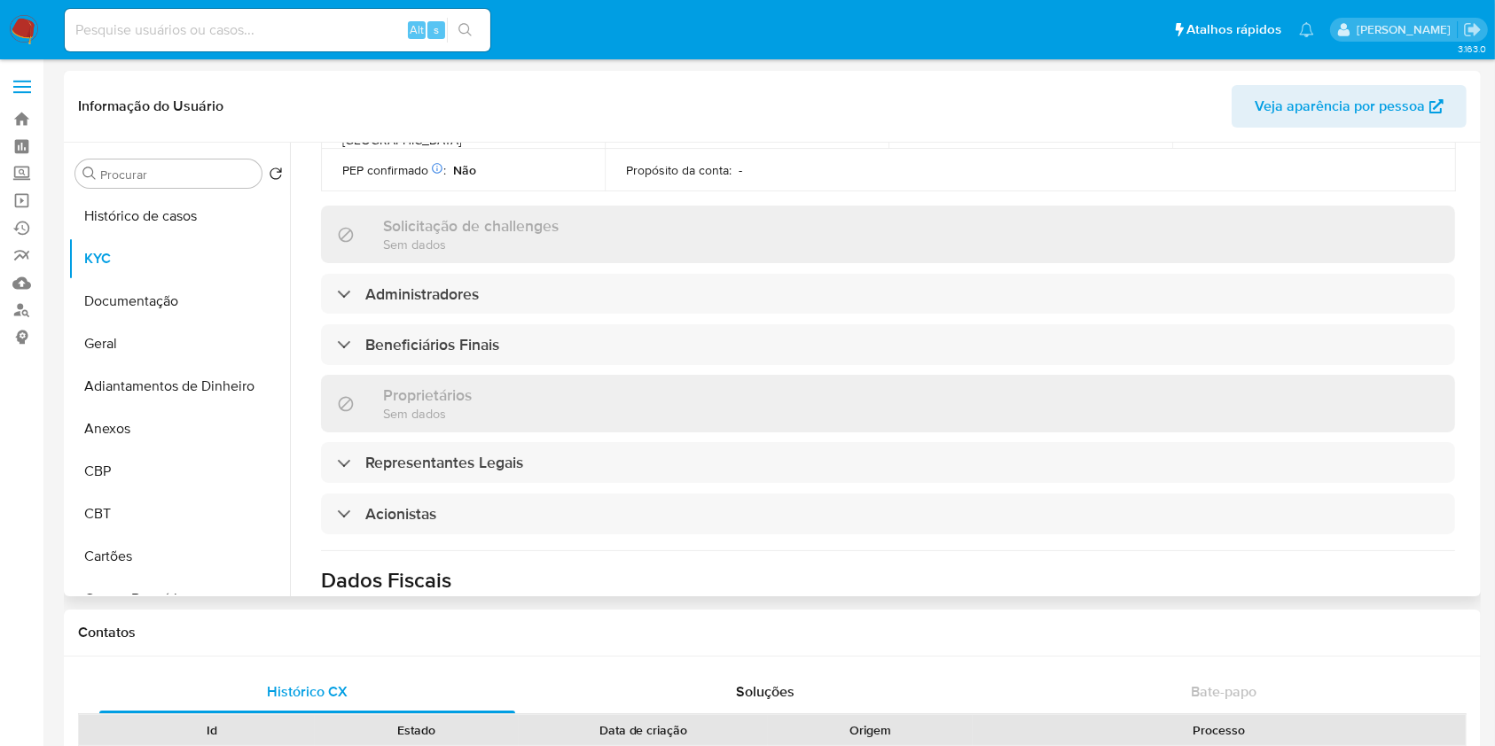
click at [445, 287] on div "Informações da empresa ID do usuário : 2007999696 Nome do comércio : HELICAR CO…" at bounding box center [888, 184] width 1134 height 1330
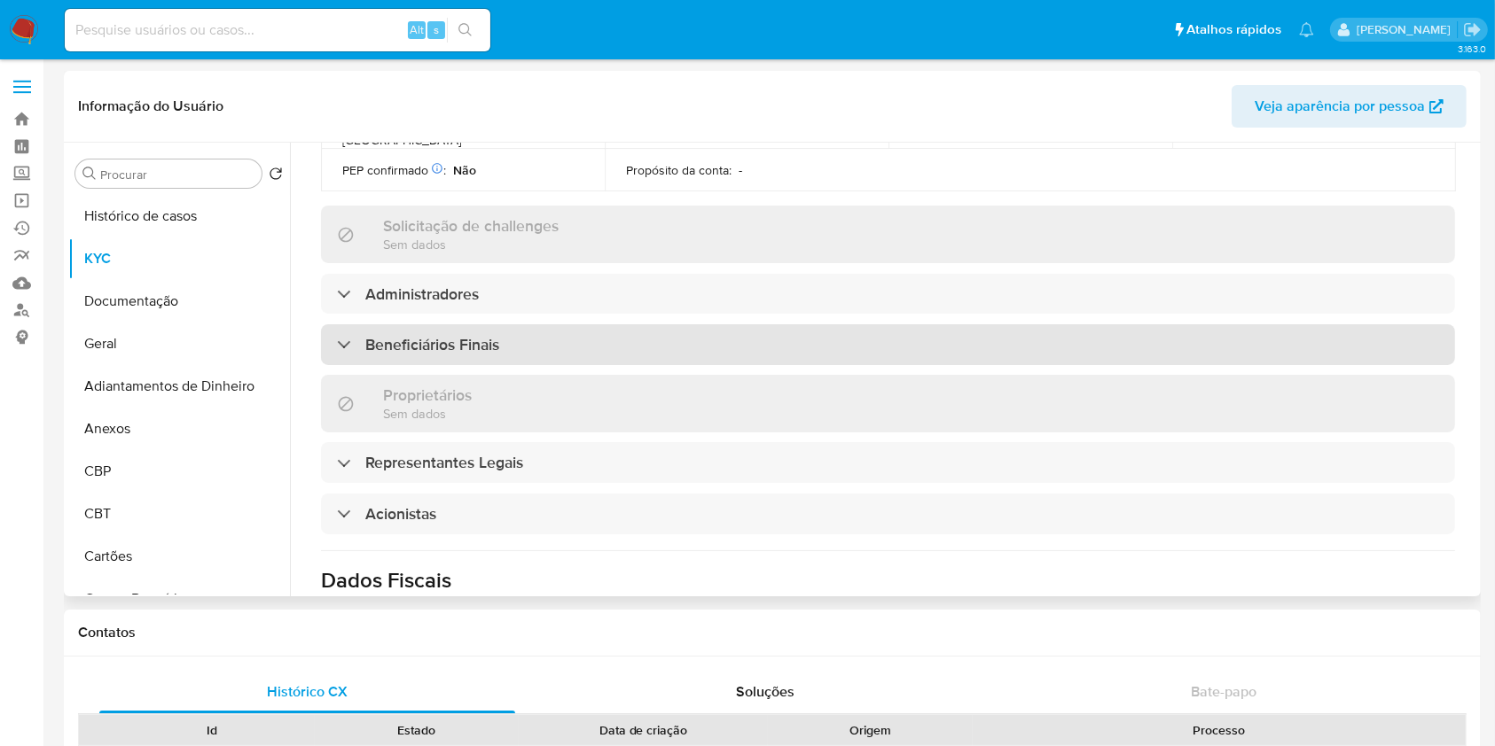
click at [451, 324] on div "Beneficiários Finais" at bounding box center [888, 344] width 1134 height 41
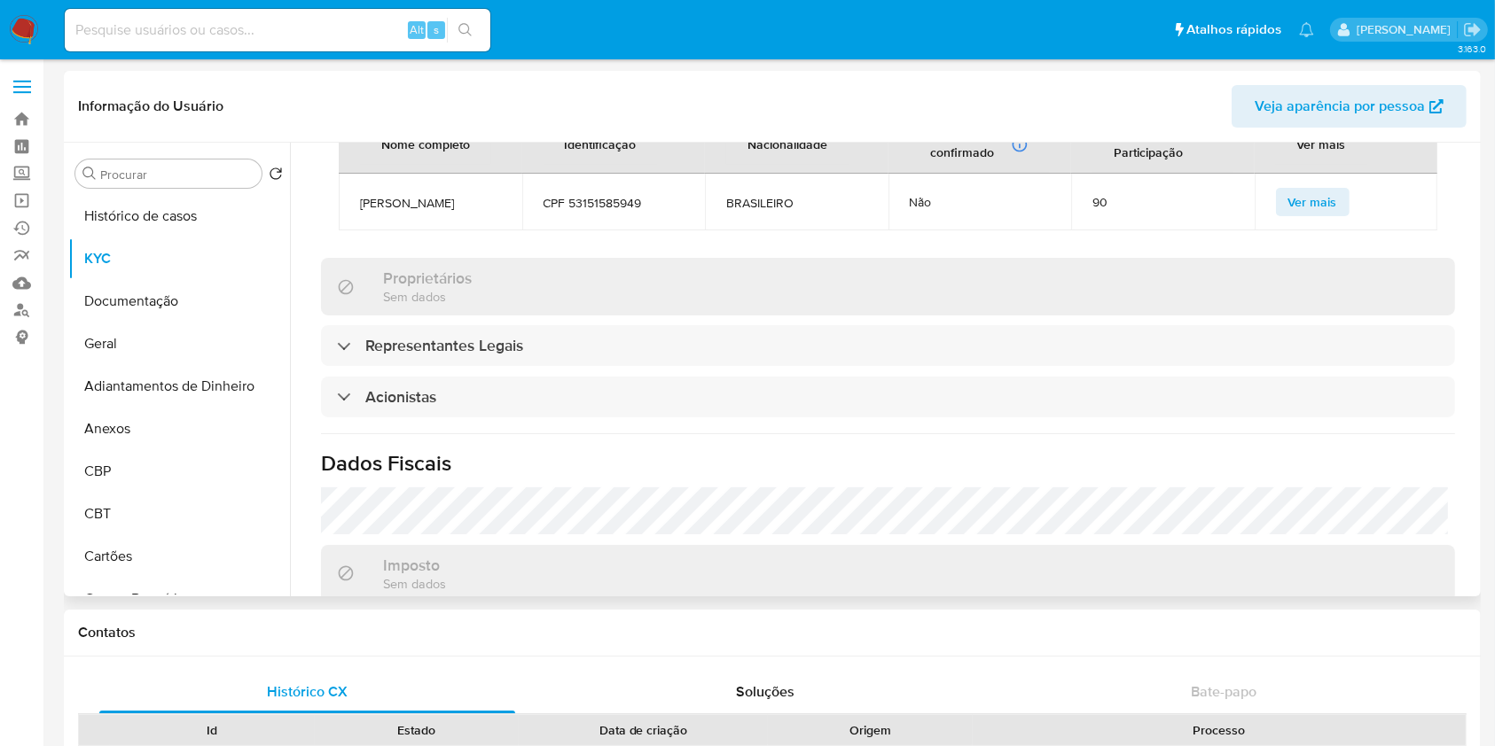
scroll to position [1113, 0]
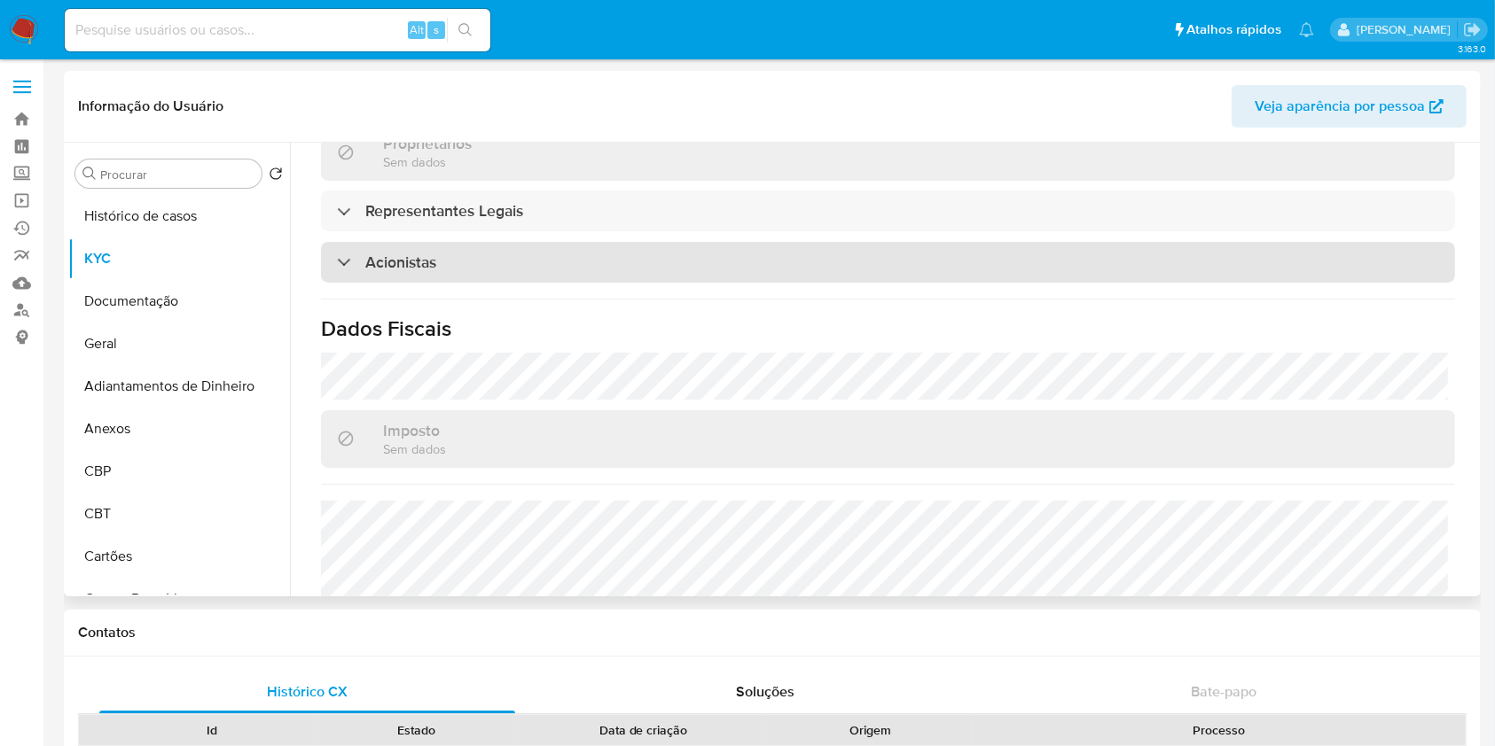
click at [411, 253] on h3 "Acionistas" at bounding box center [400, 263] width 71 height 20
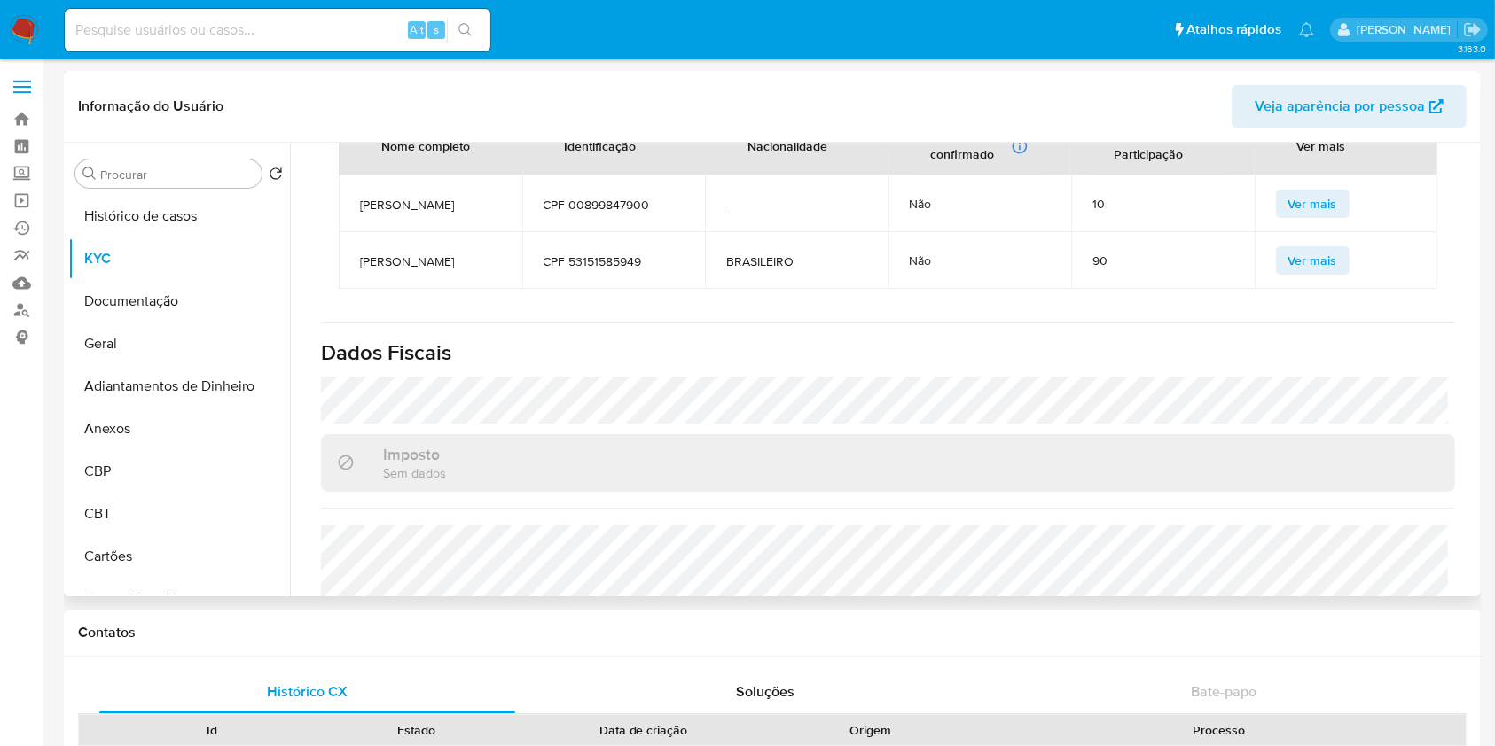
scroll to position [1350, 0]
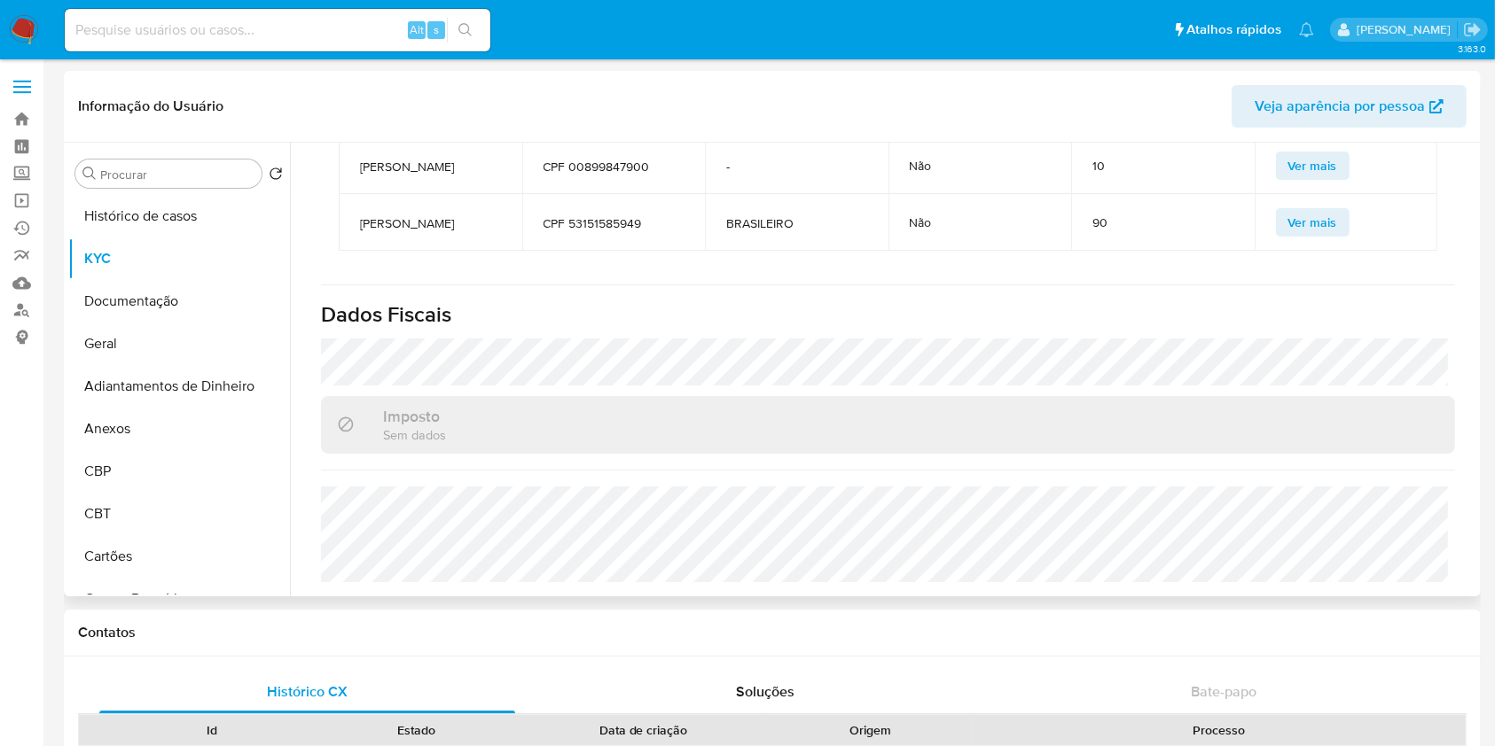
click at [396, 216] on span "SHIRLEY ALVES DE OLIVEIRA" at bounding box center [430, 223] width 141 height 16
copy span "SHIRLEY ALVES DE OLIVEIRA"
click at [121, 348] on button "Geral" at bounding box center [171, 344] width 207 height 43
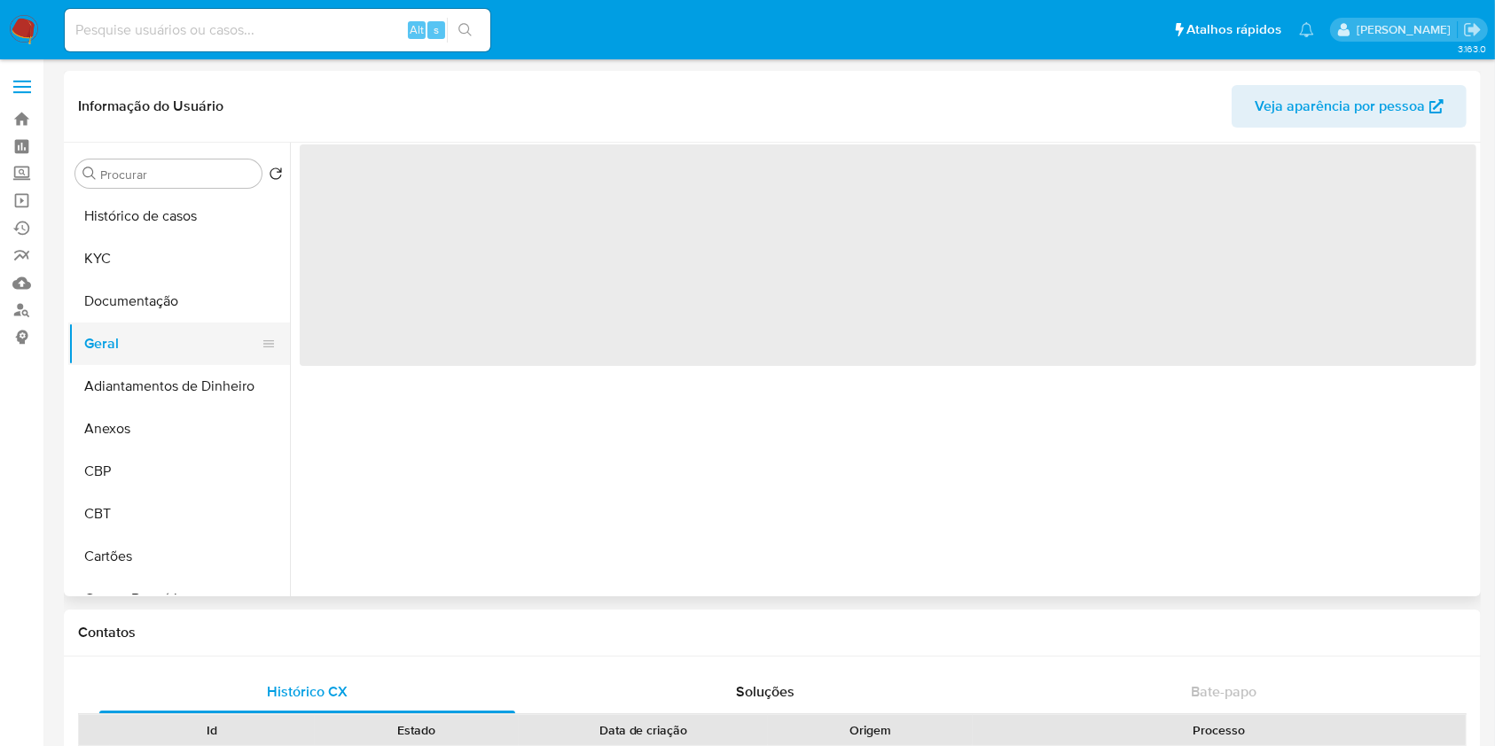
scroll to position [0, 0]
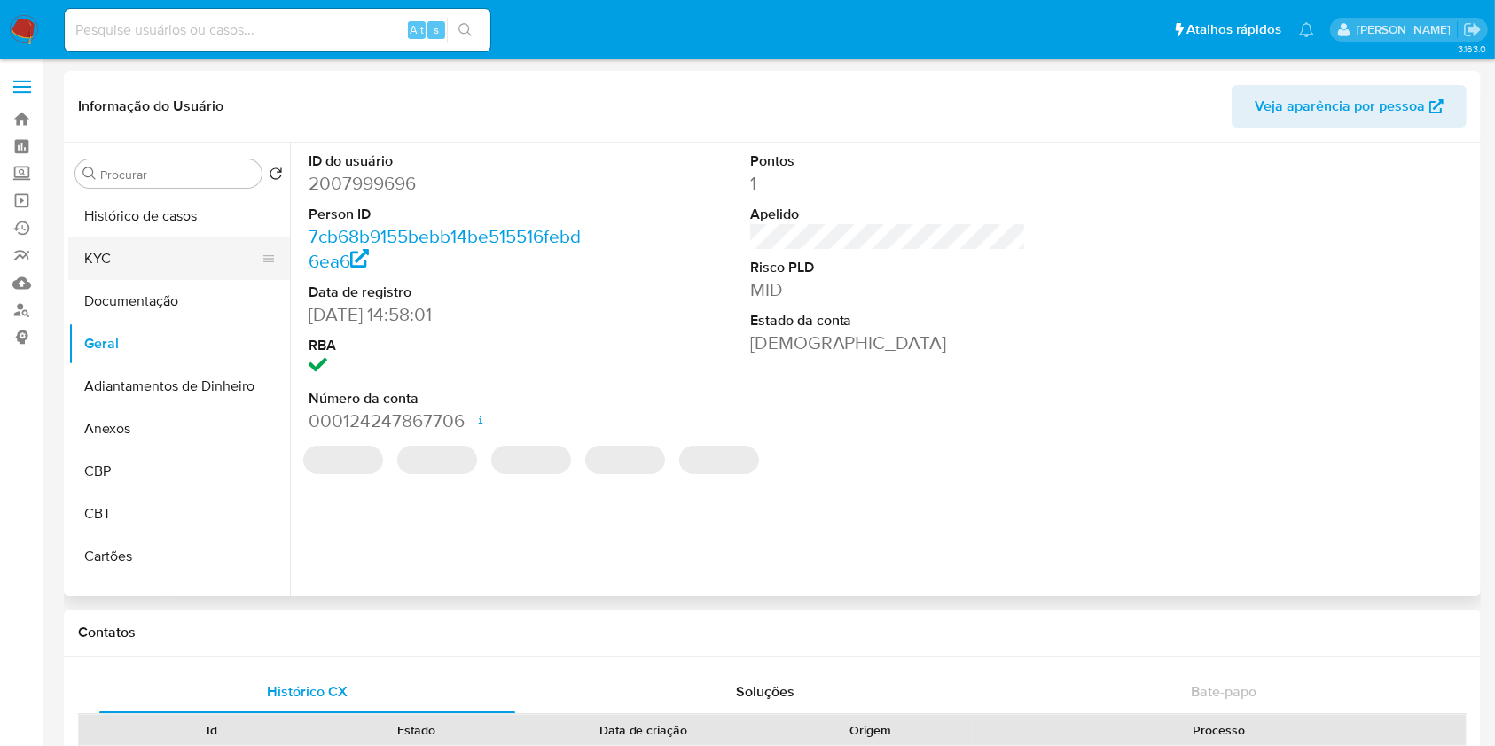
click at [134, 269] on button "KYC" at bounding box center [171, 259] width 207 height 43
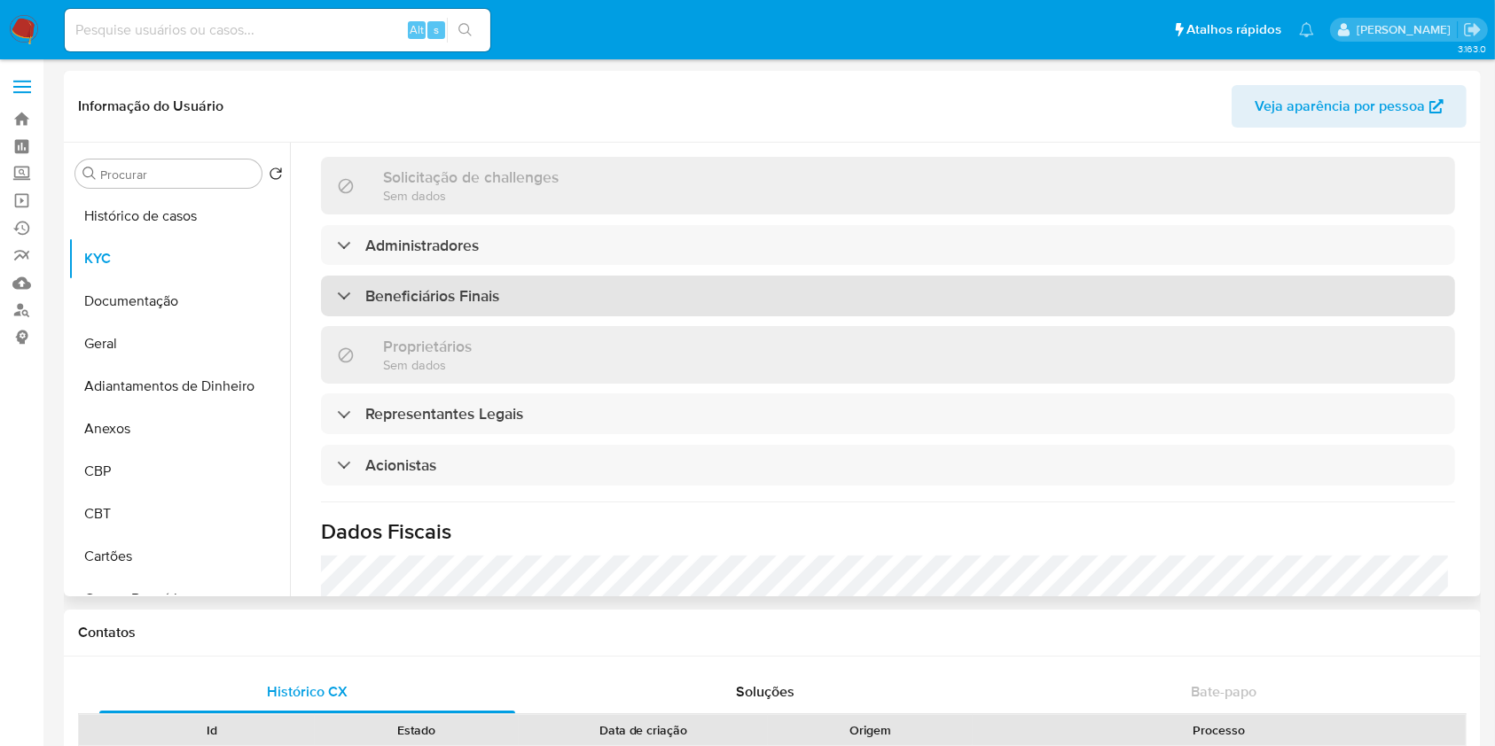
scroll to position [766, 0]
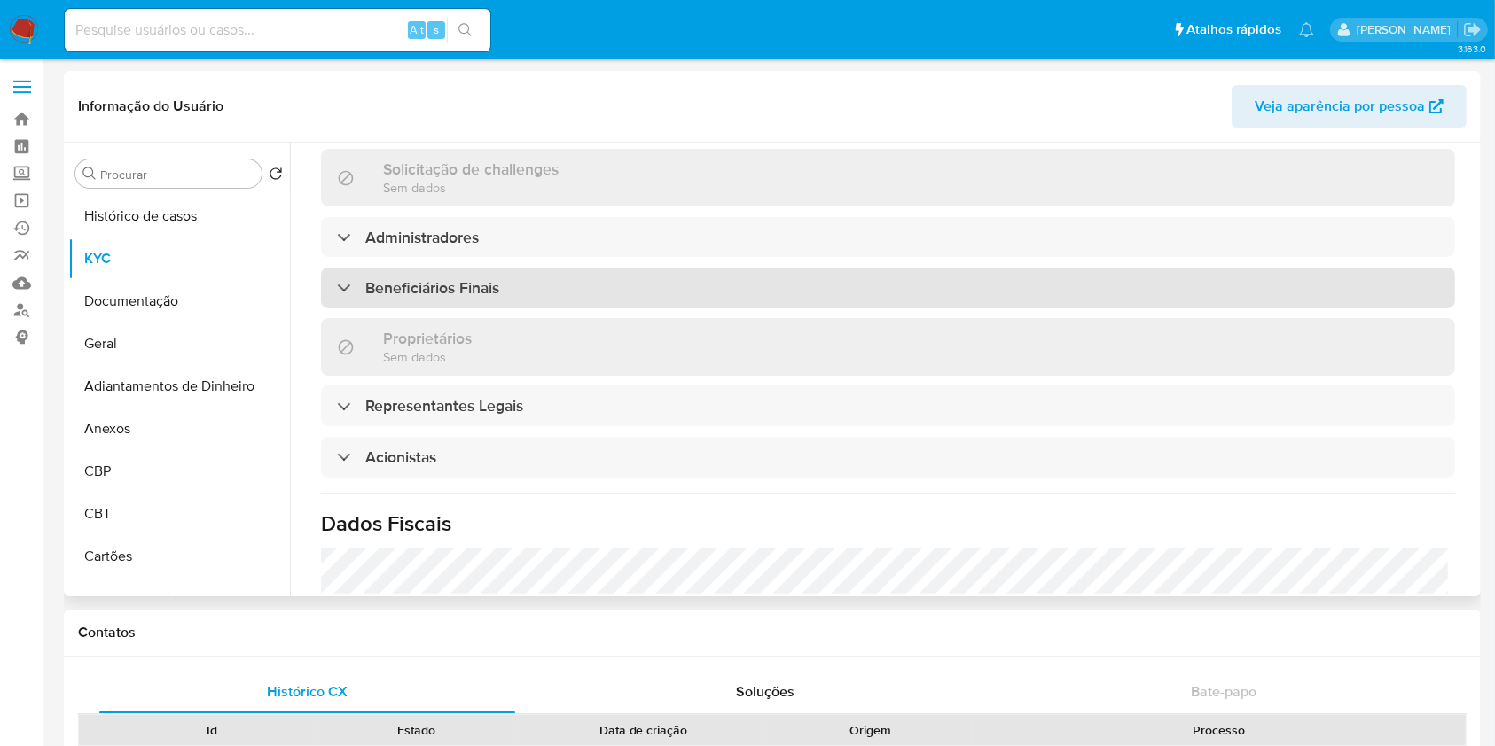
click at [462, 278] on h3 "Beneficiários Finais" at bounding box center [432, 288] width 134 height 20
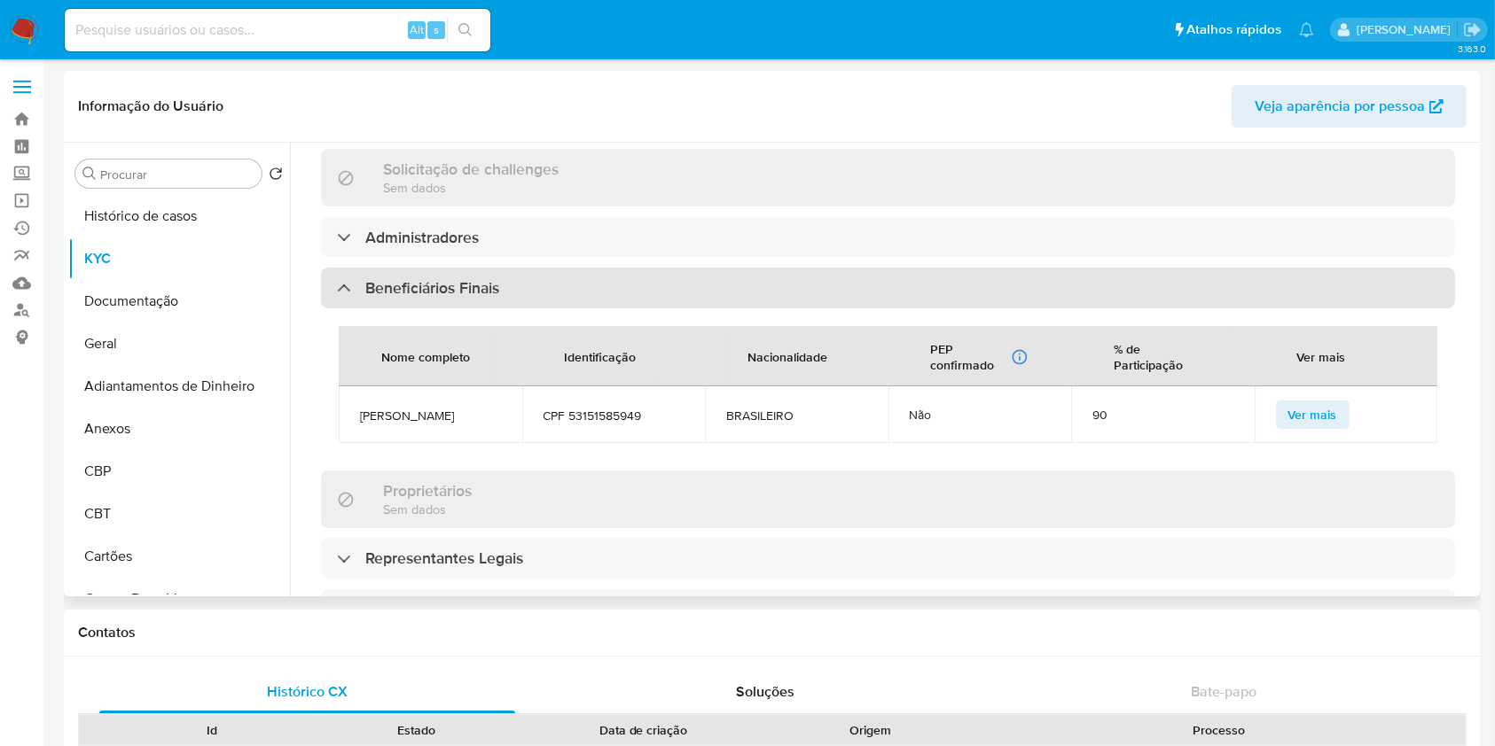
click at [462, 278] on h3 "Beneficiários Finais" at bounding box center [432, 288] width 134 height 20
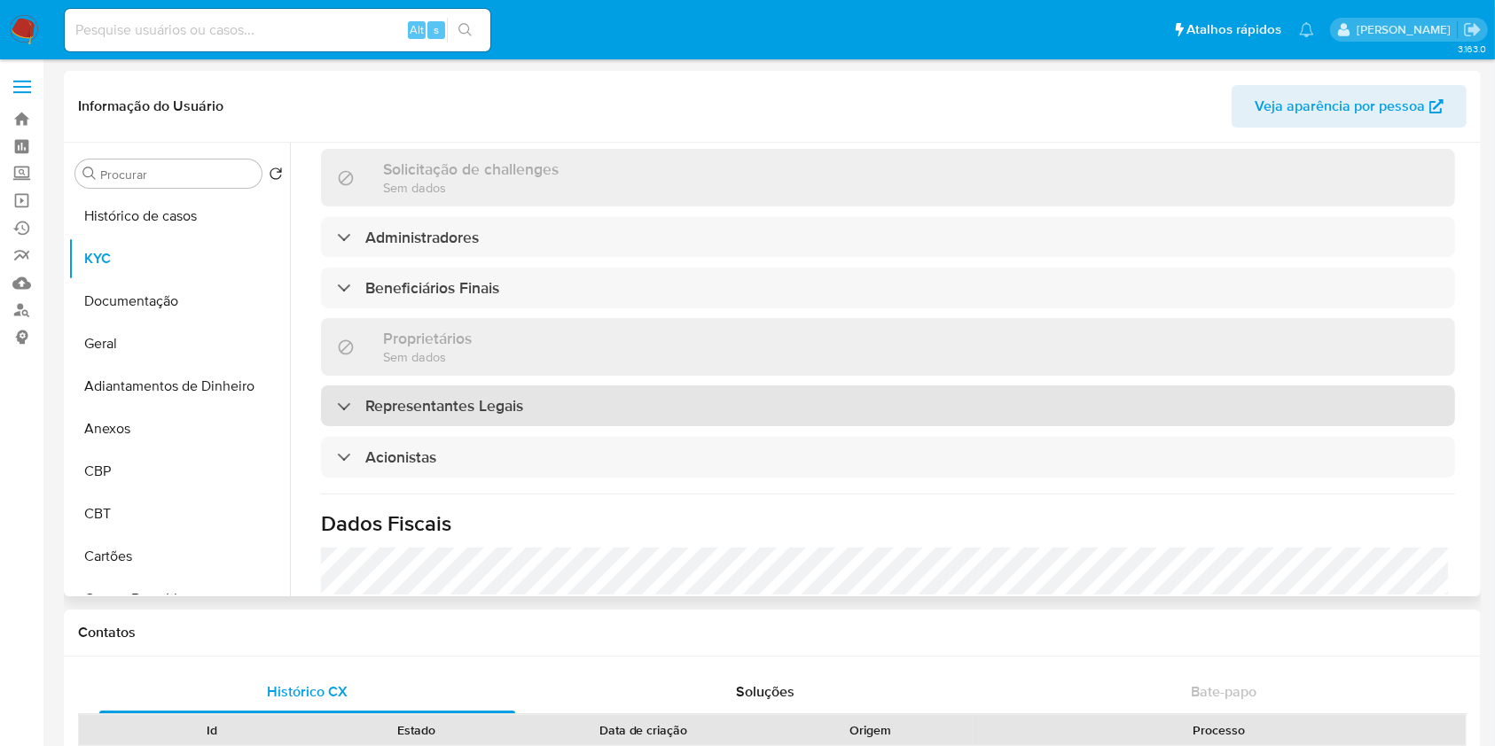
click at [434, 396] on div "Representantes Legais" at bounding box center [888, 406] width 1134 height 41
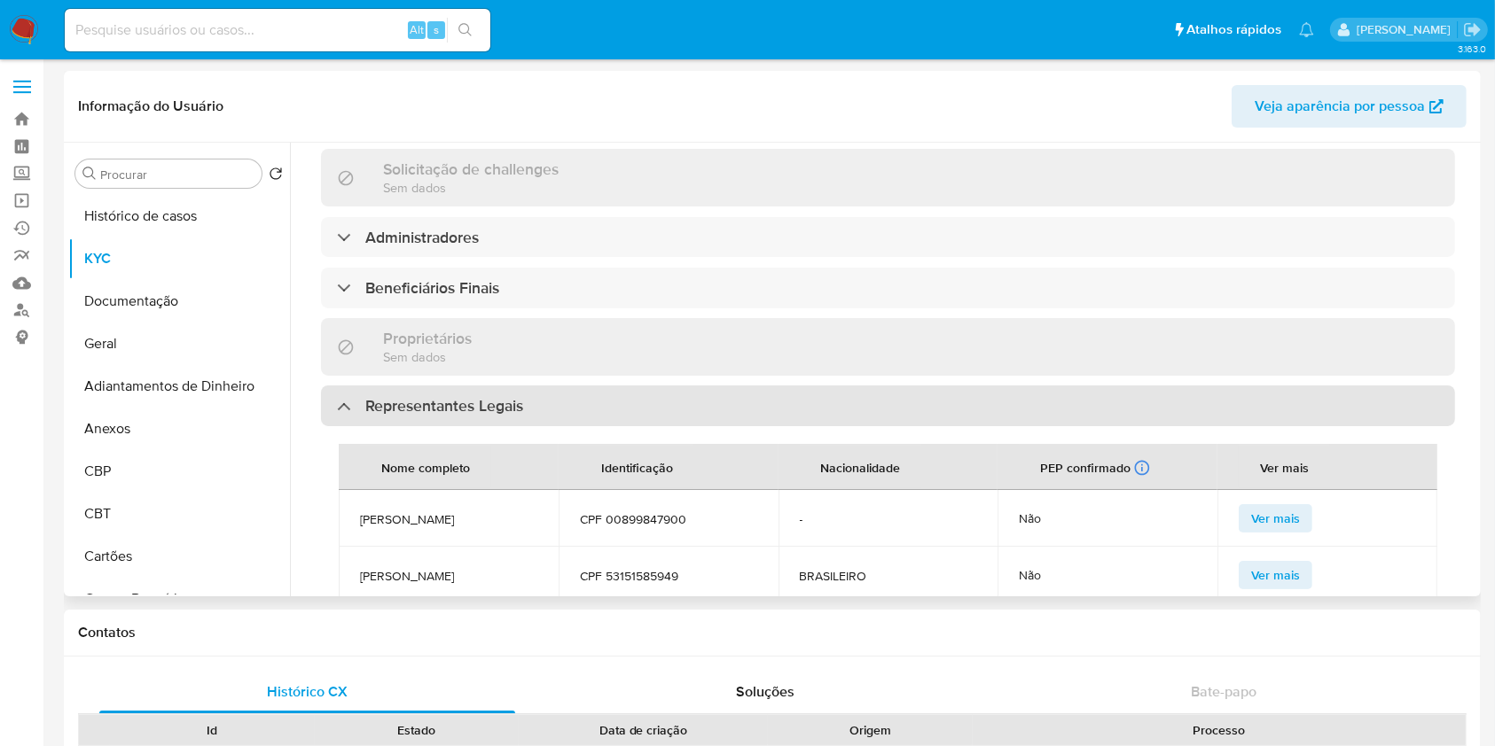
click at [452, 446] on div "Nome completo" at bounding box center [425, 467] width 131 height 43
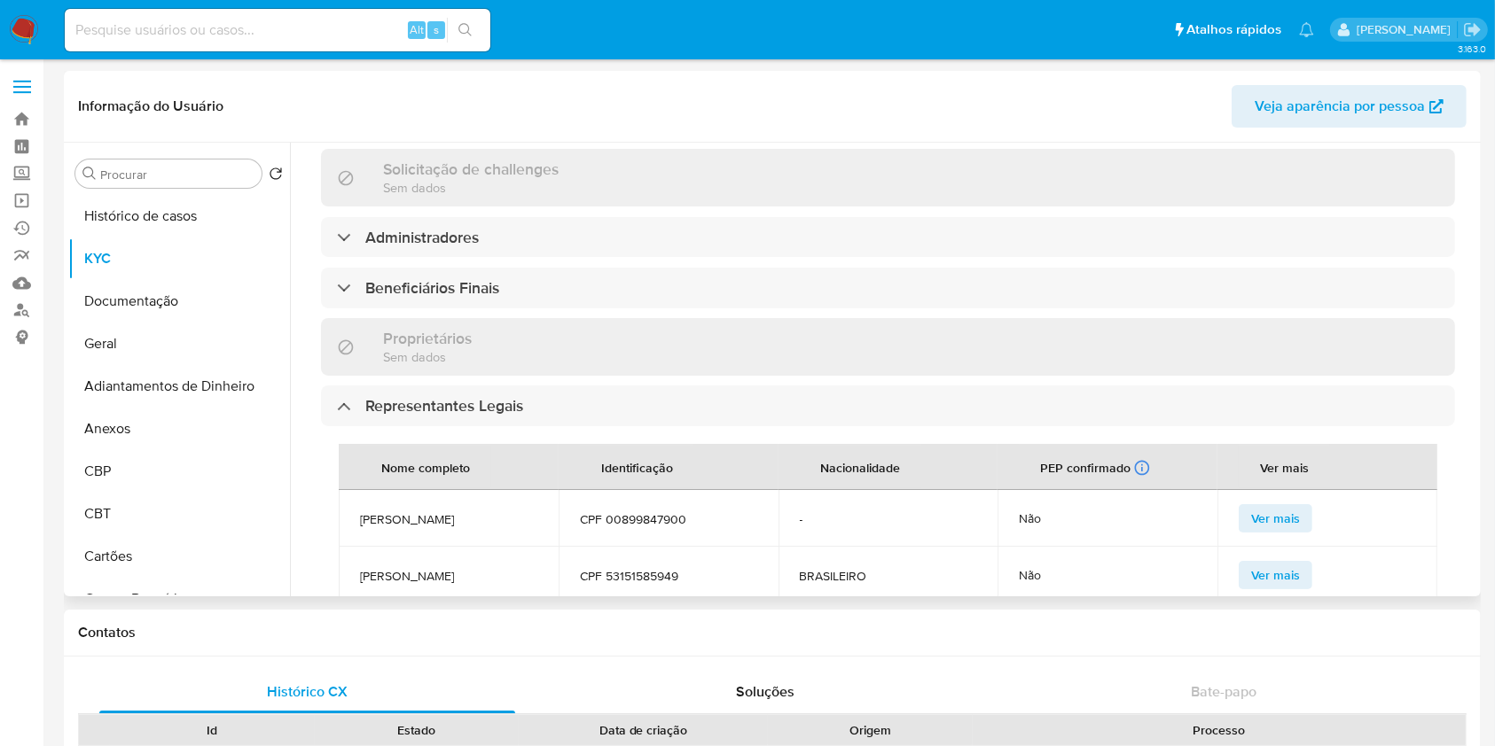
click at [435, 511] on span "HELITON CESAR DE OLIVEIRA" at bounding box center [448, 519] width 177 height 16
click at [436, 511] on span "HELITON CESAR DE OLIVEIRA" at bounding box center [448, 519] width 177 height 16
copy span "HELITON CESAR DE OLIVEIRA"
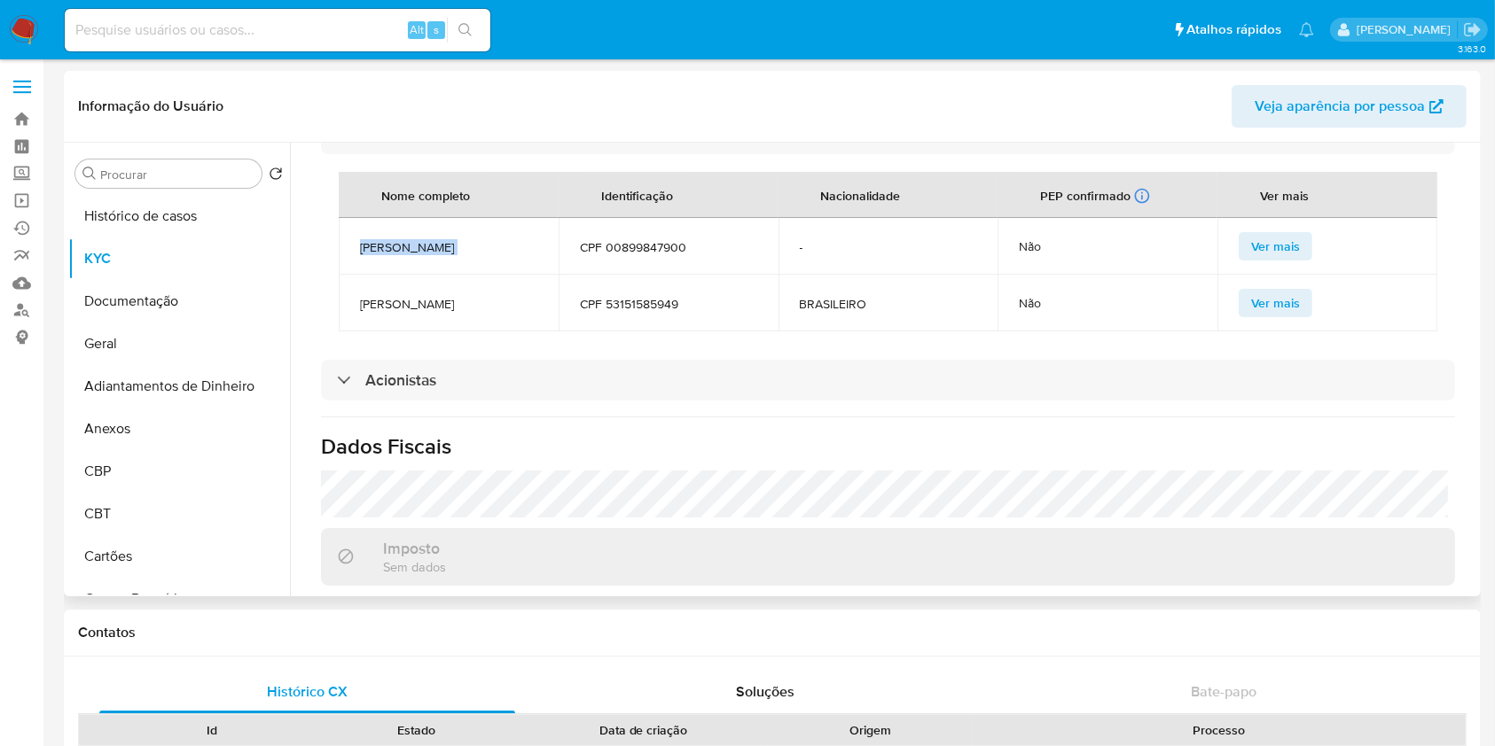
scroll to position [1002, 0]
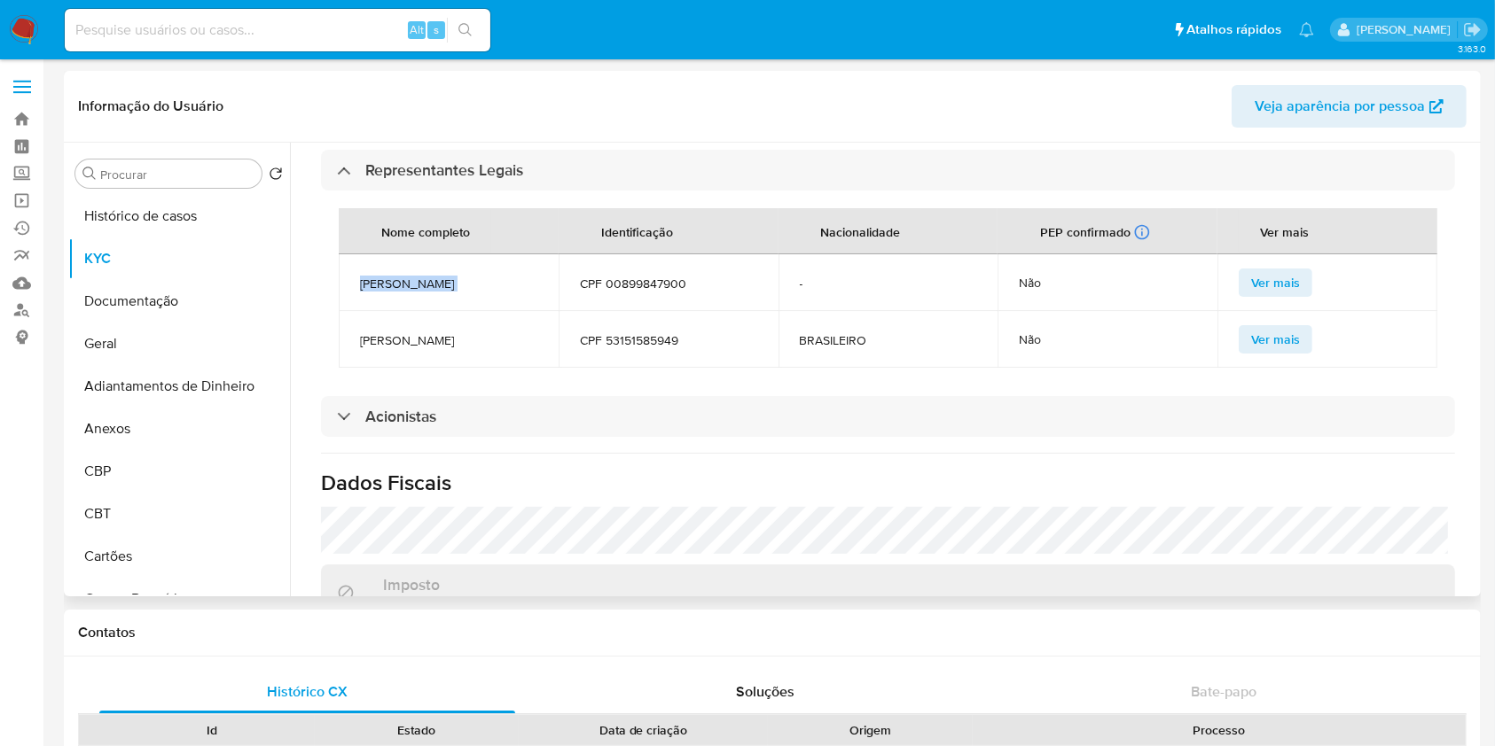
click at [406, 254] on td "HELITON CESAR DE OLIVEIRA" at bounding box center [449, 282] width 220 height 57
click at [431, 276] on span "HELITON CESAR DE OLIVEIRA" at bounding box center [448, 284] width 177 height 16
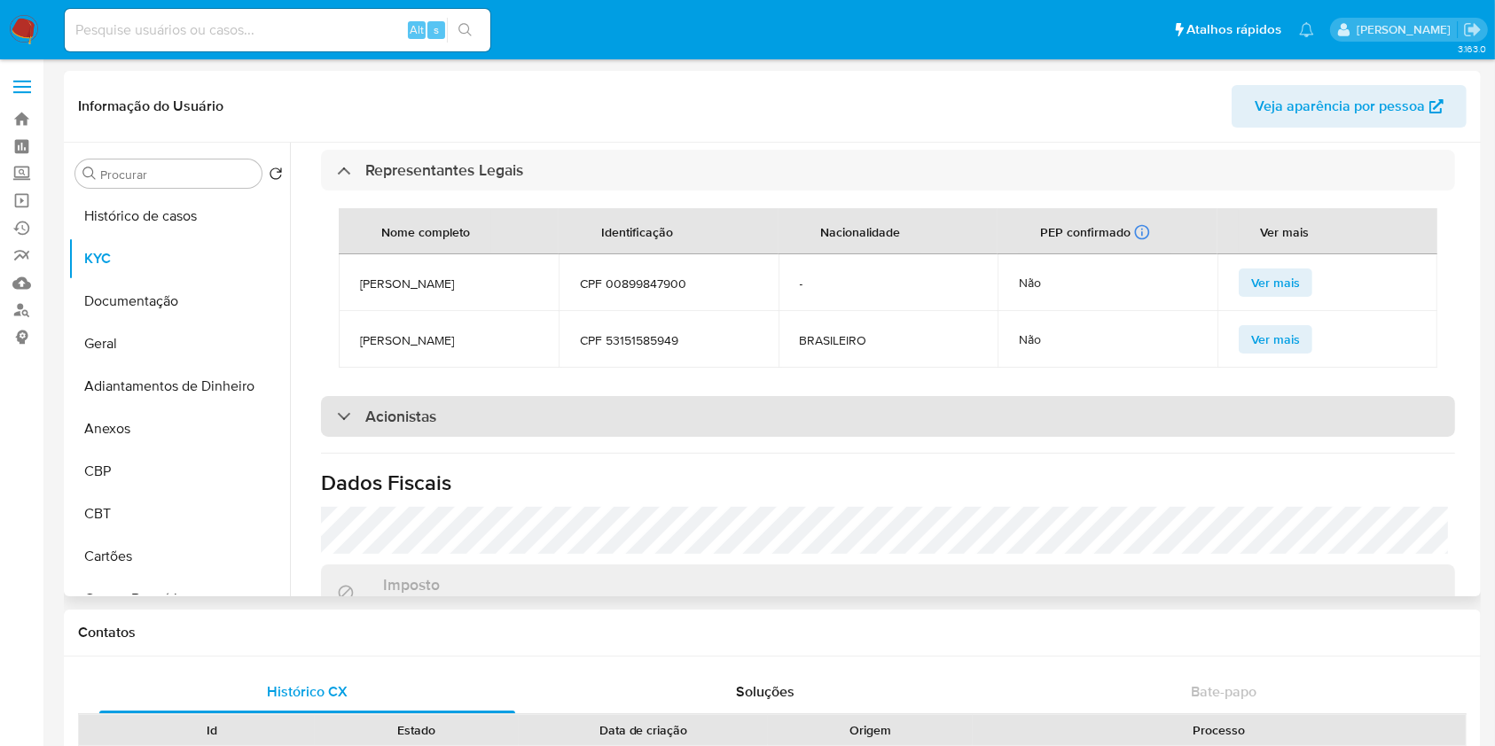
click at [406, 397] on div "Acionistas" at bounding box center [888, 416] width 1134 height 41
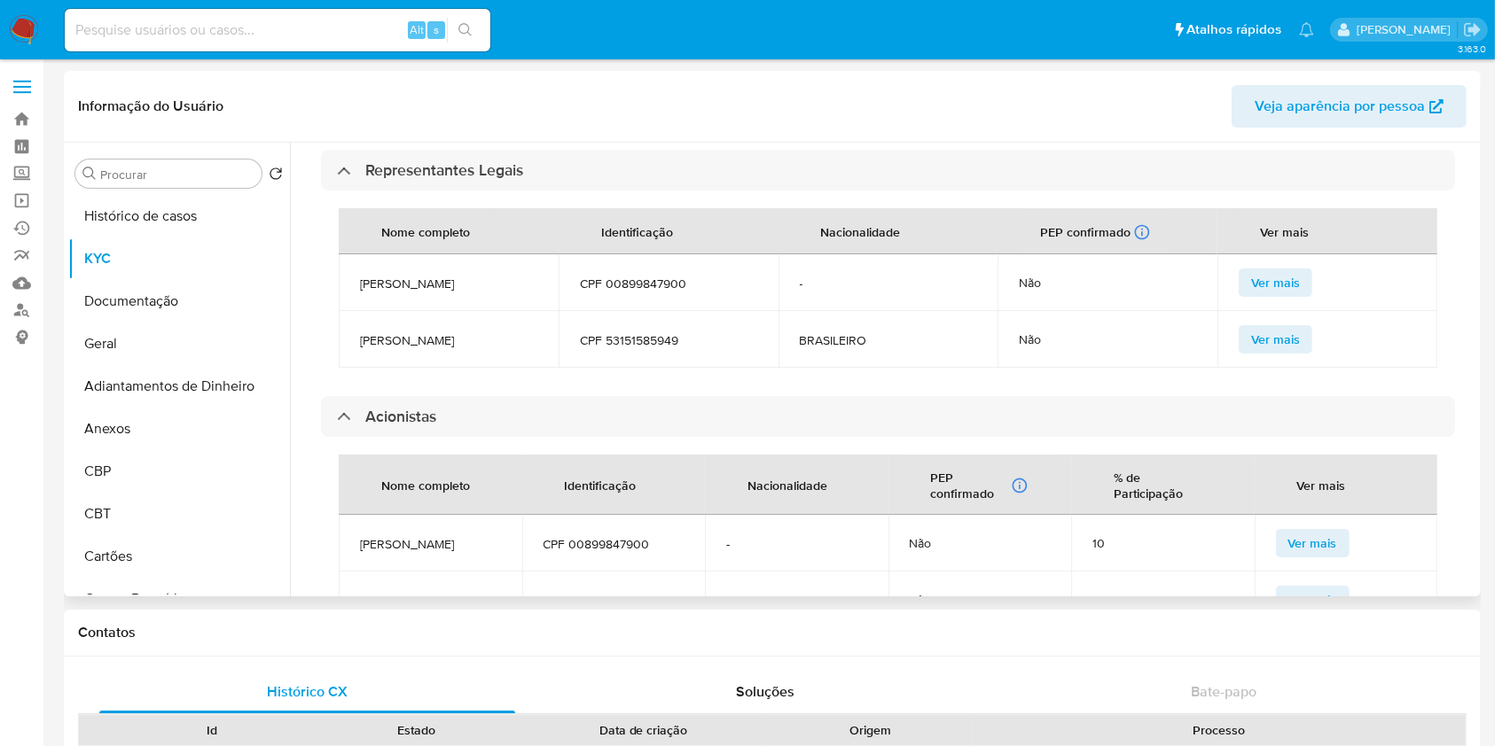
click at [418, 536] on span "HELITON CESAR DE OLIVEIRA" at bounding box center [430, 544] width 141 height 16
click at [420, 536] on span "HELITON CESAR DE OLIVEIRA" at bounding box center [430, 544] width 141 height 16
copy span "HELITON CESAR DE OLIVEIRA"
click at [151, 351] on button "Geral" at bounding box center [171, 344] width 207 height 43
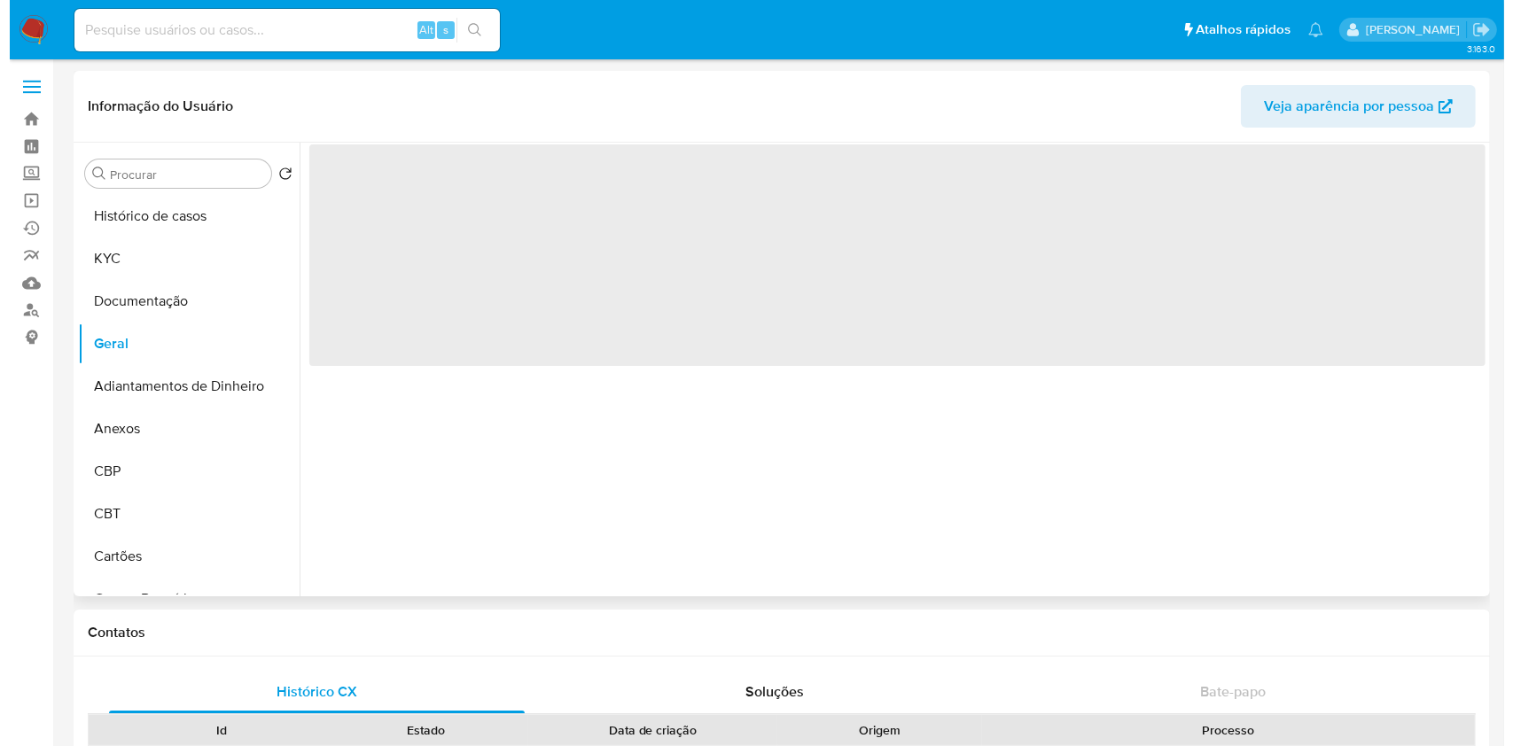
scroll to position [0, 0]
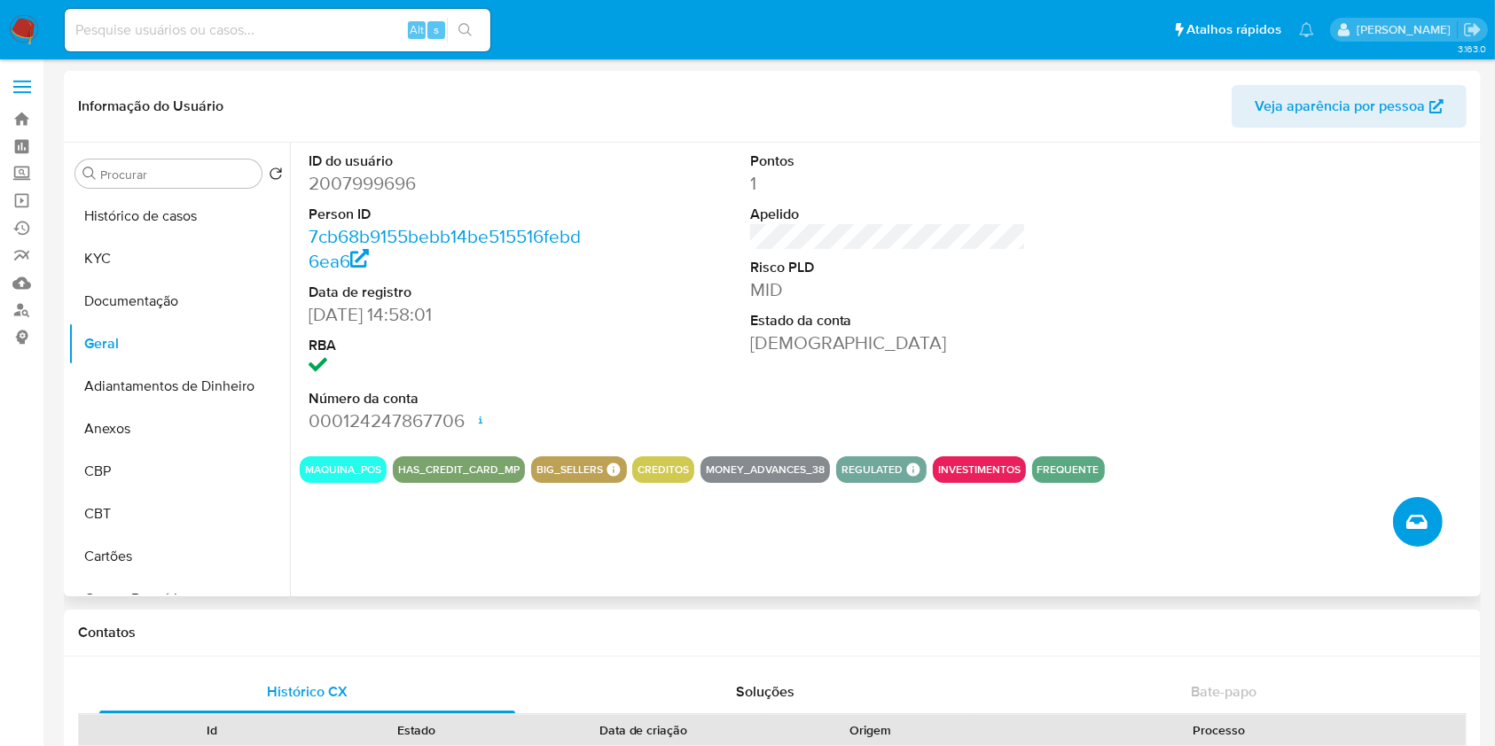
click at [1409, 519] on icon "Criar caso manual" at bounding box center [1416, 521] width 21 height 21
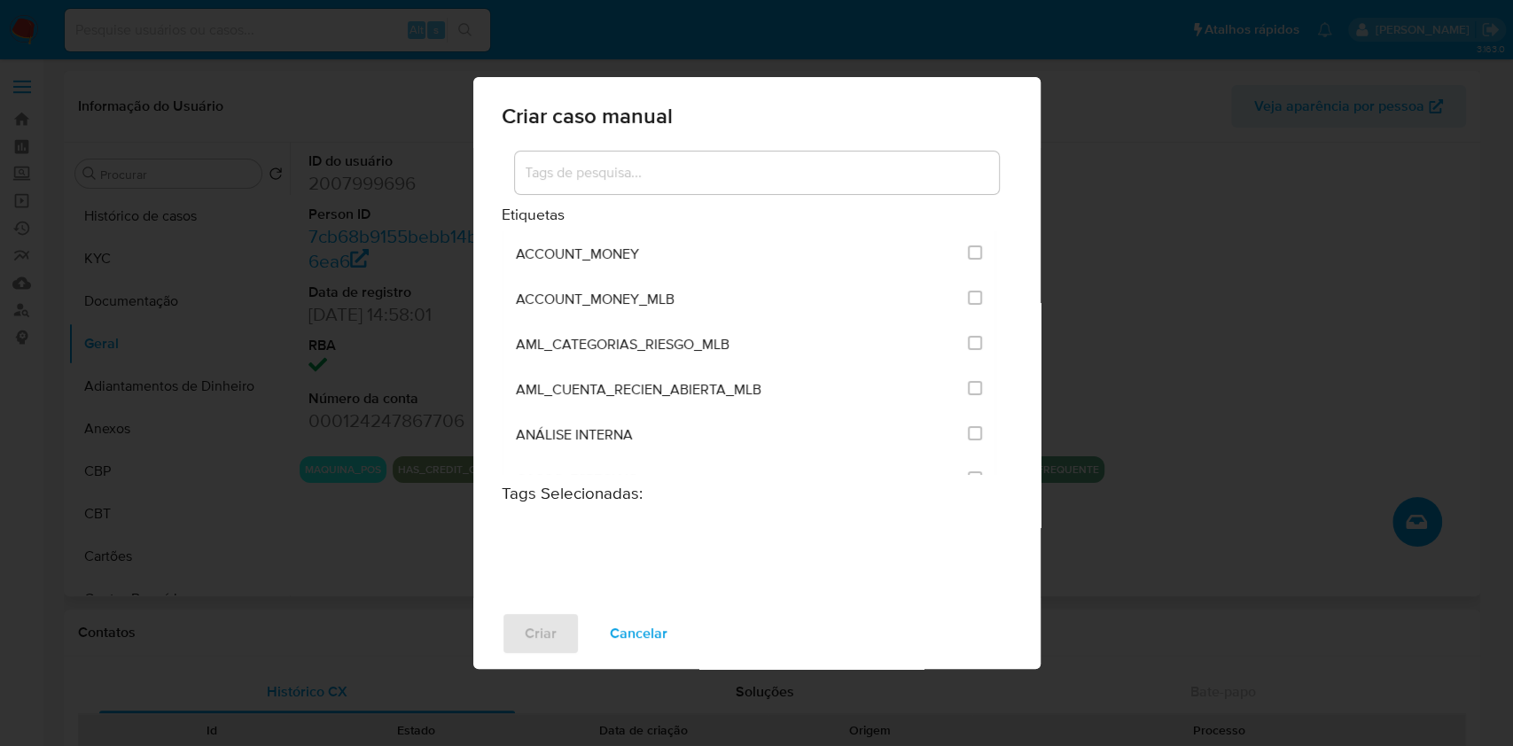
click at [772, 179] on input at bounding box center [757, 172] width 484 height 23
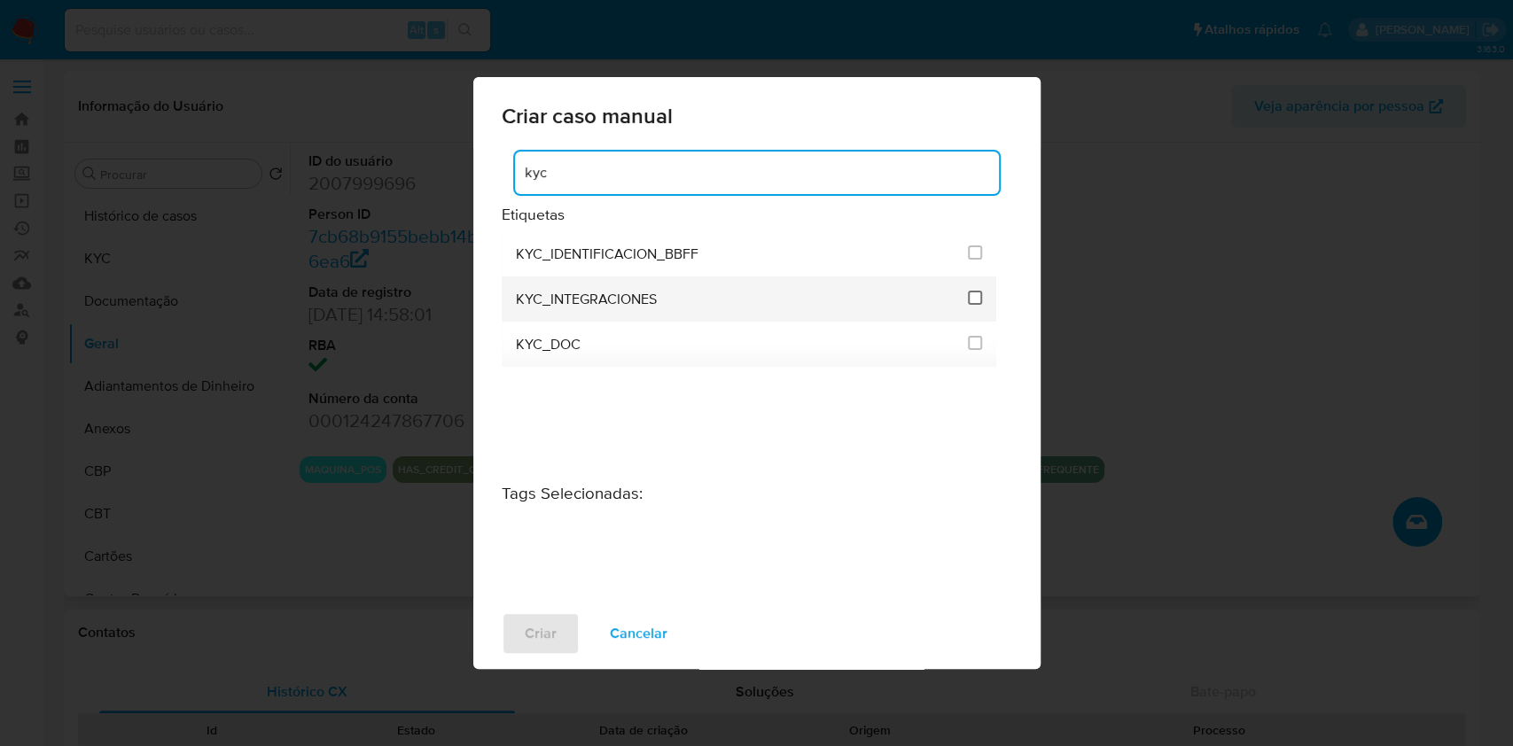
type input "kyc"
click at [972, 298] on input "2093" at bounding box center [975, 298] width 14 height 14
checkbox input "true"
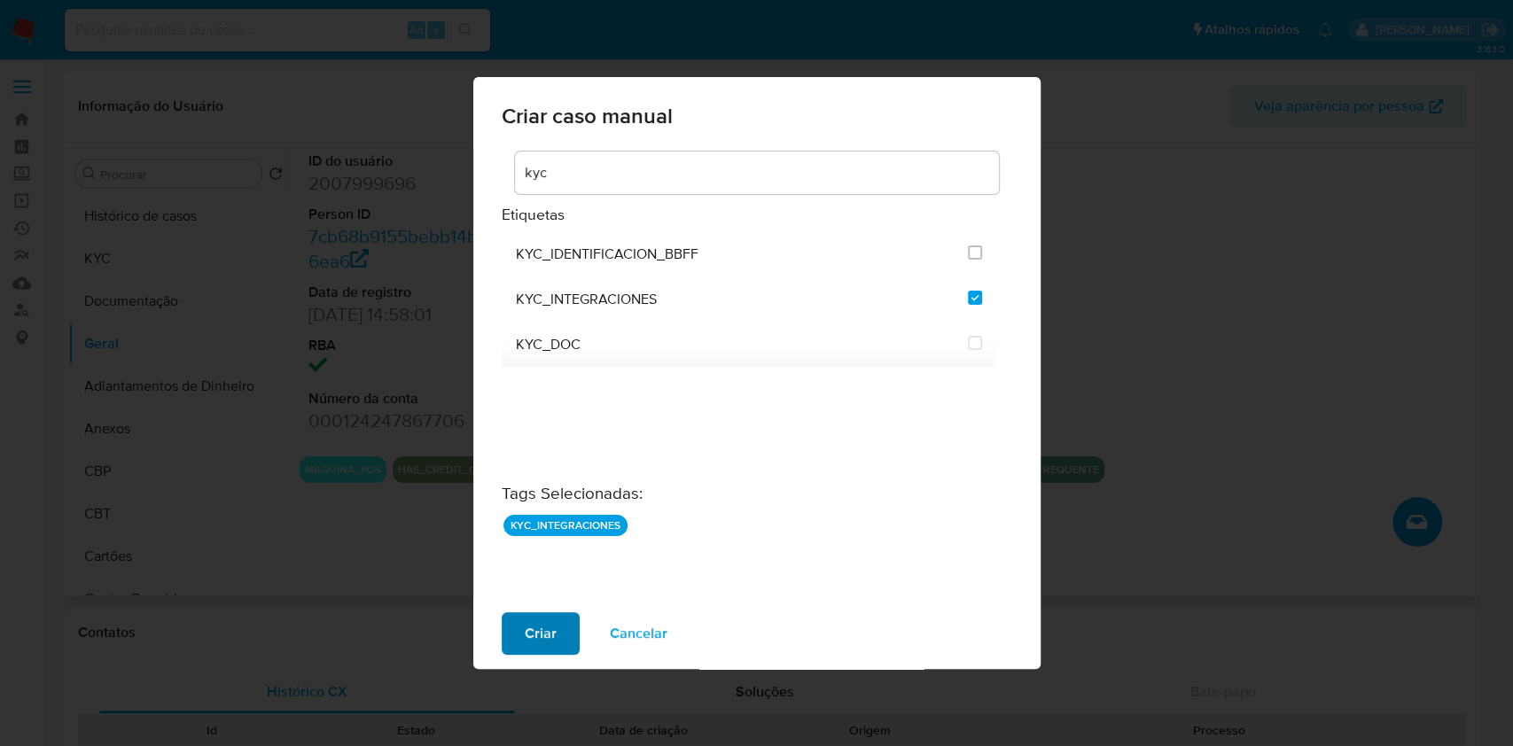
click at [557, 613] on button "Criar" at bounding box center [541, 634] width 78 height 43
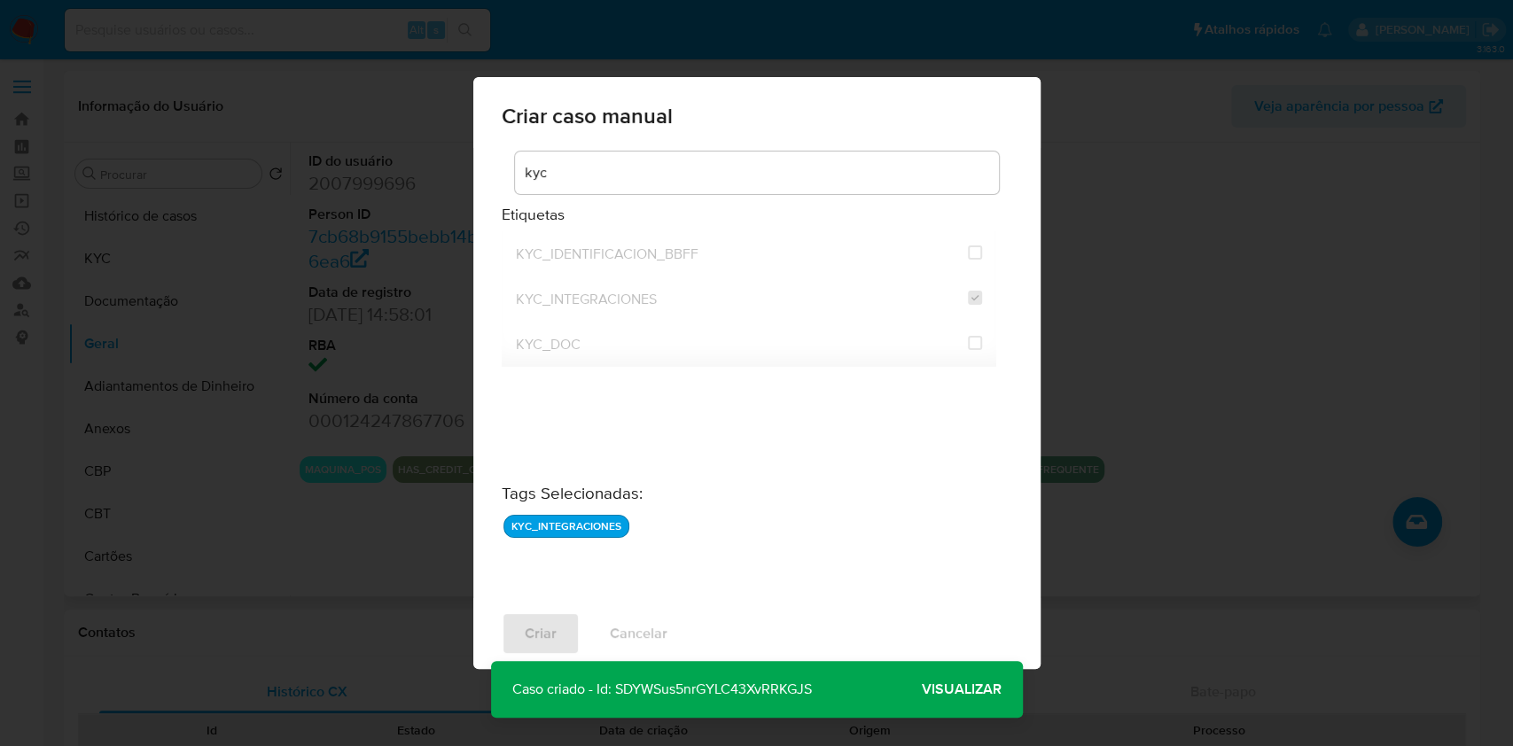
click at [984, 690] on span "Visualizar" at bounding box center [962, 690] width 80 height 0
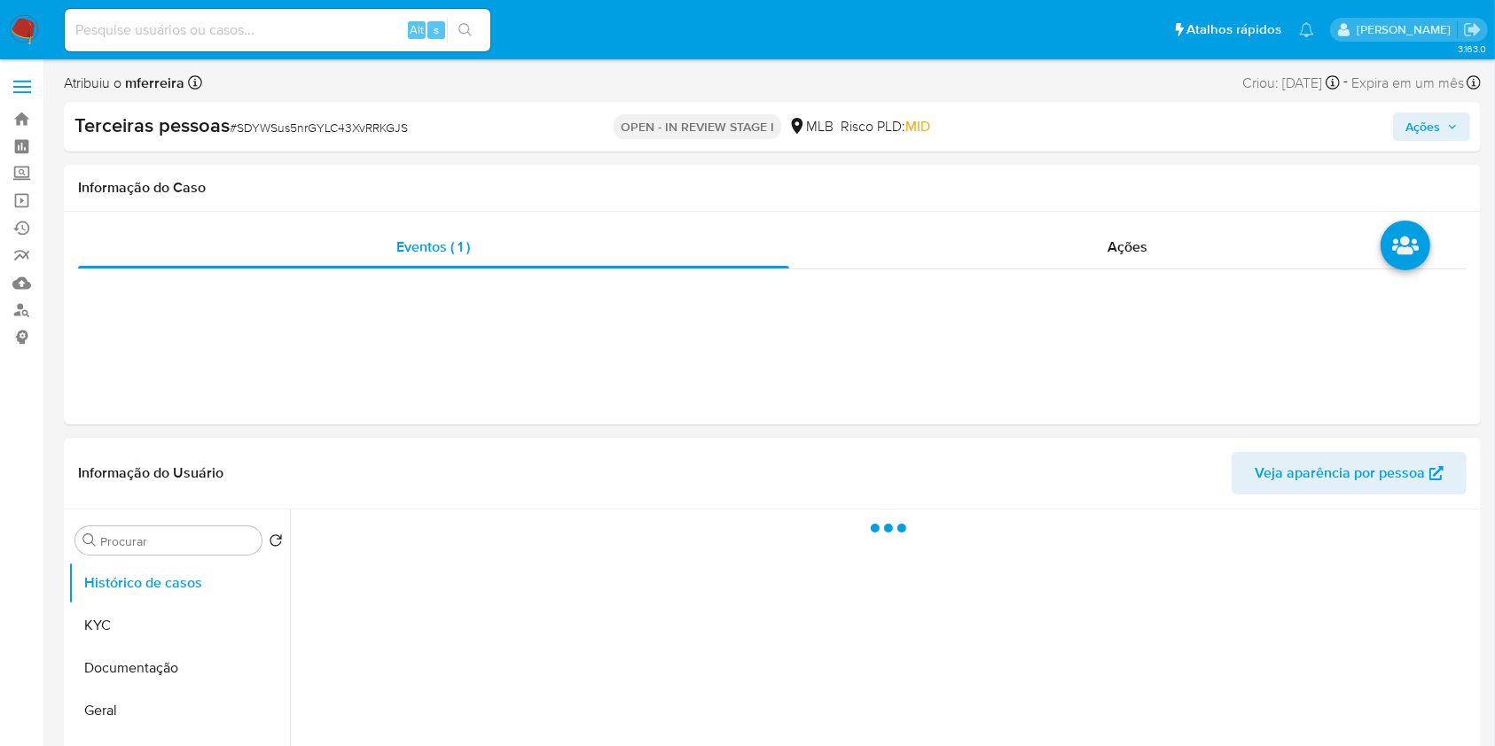
select select "10"
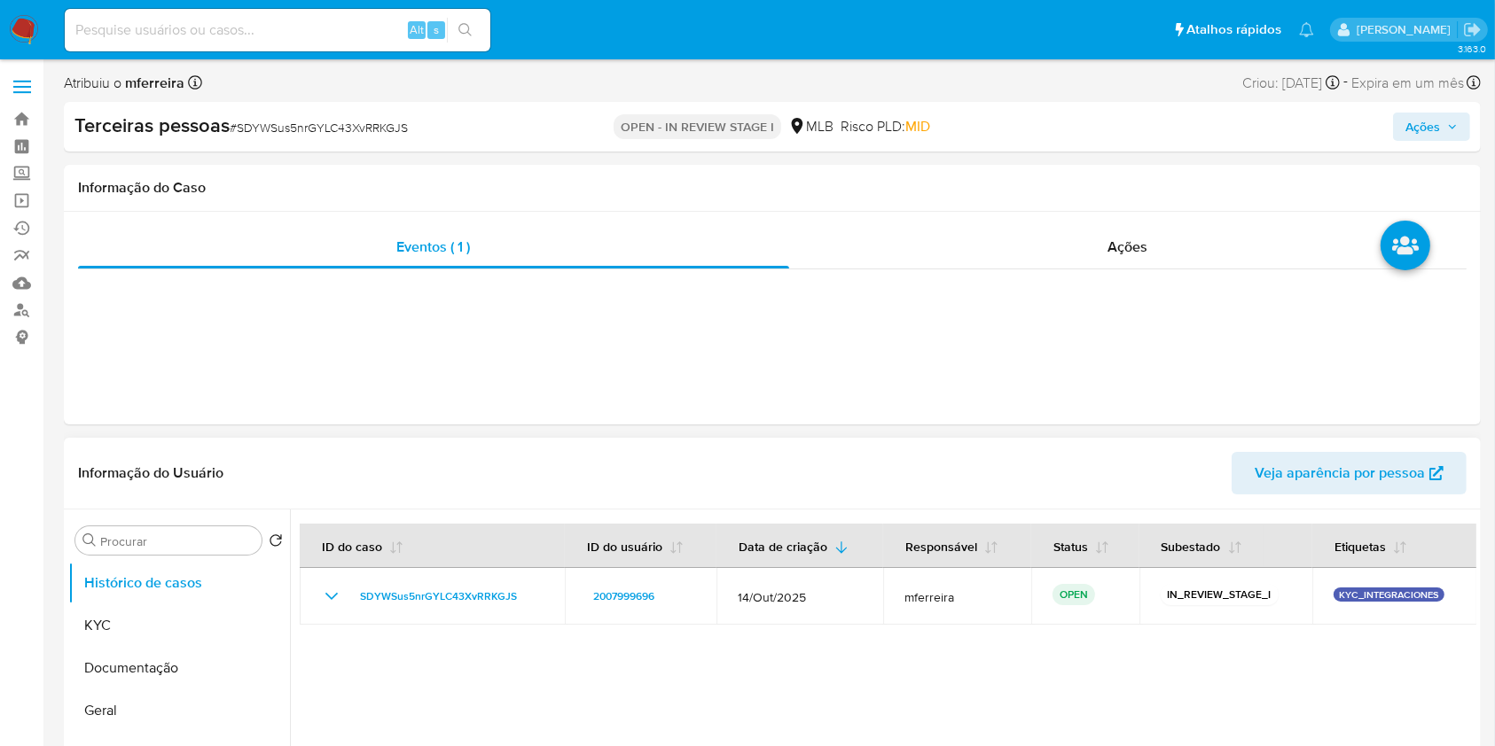
click at [523, 694] on div at bounding box center [883, 737] width 1186 height 454
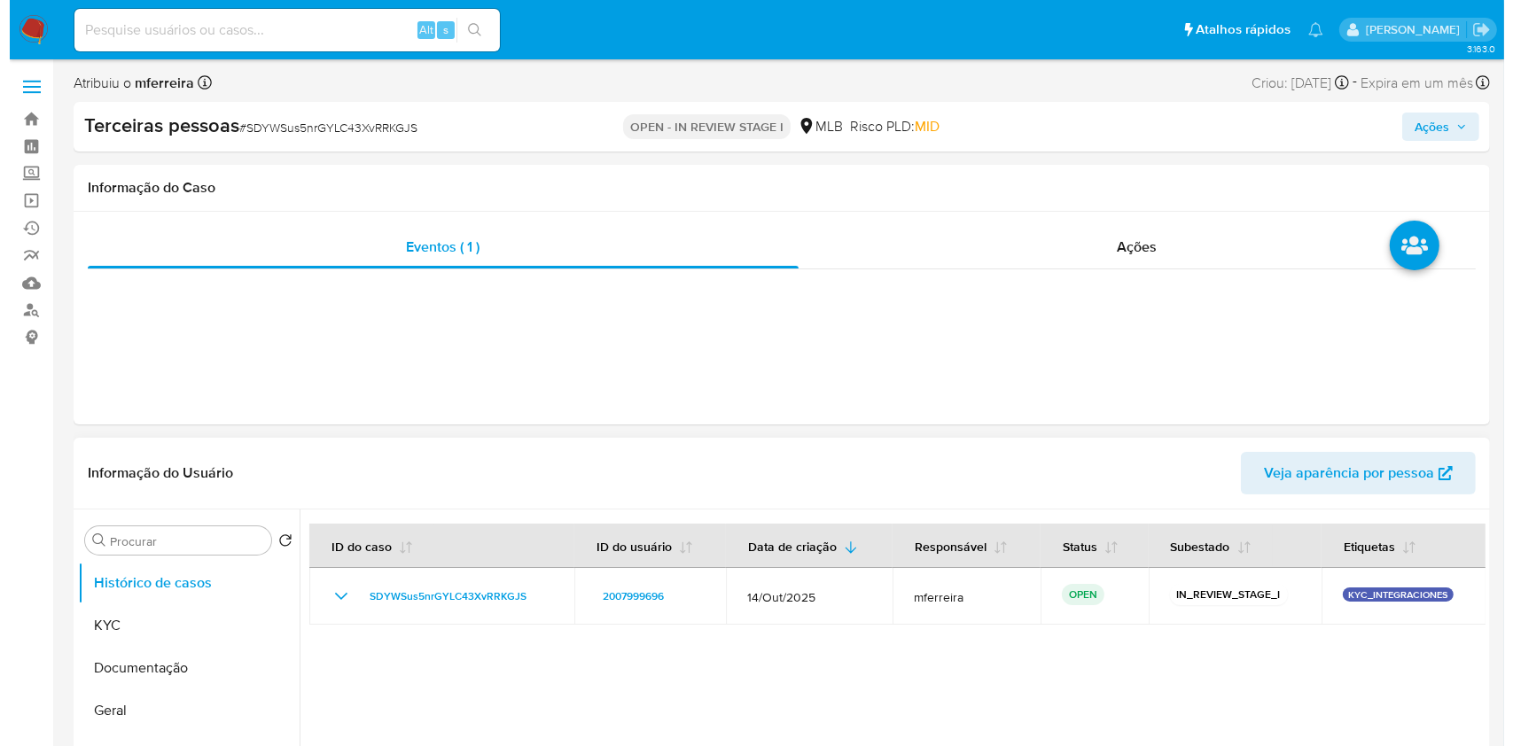
scroll to position [326, 0]
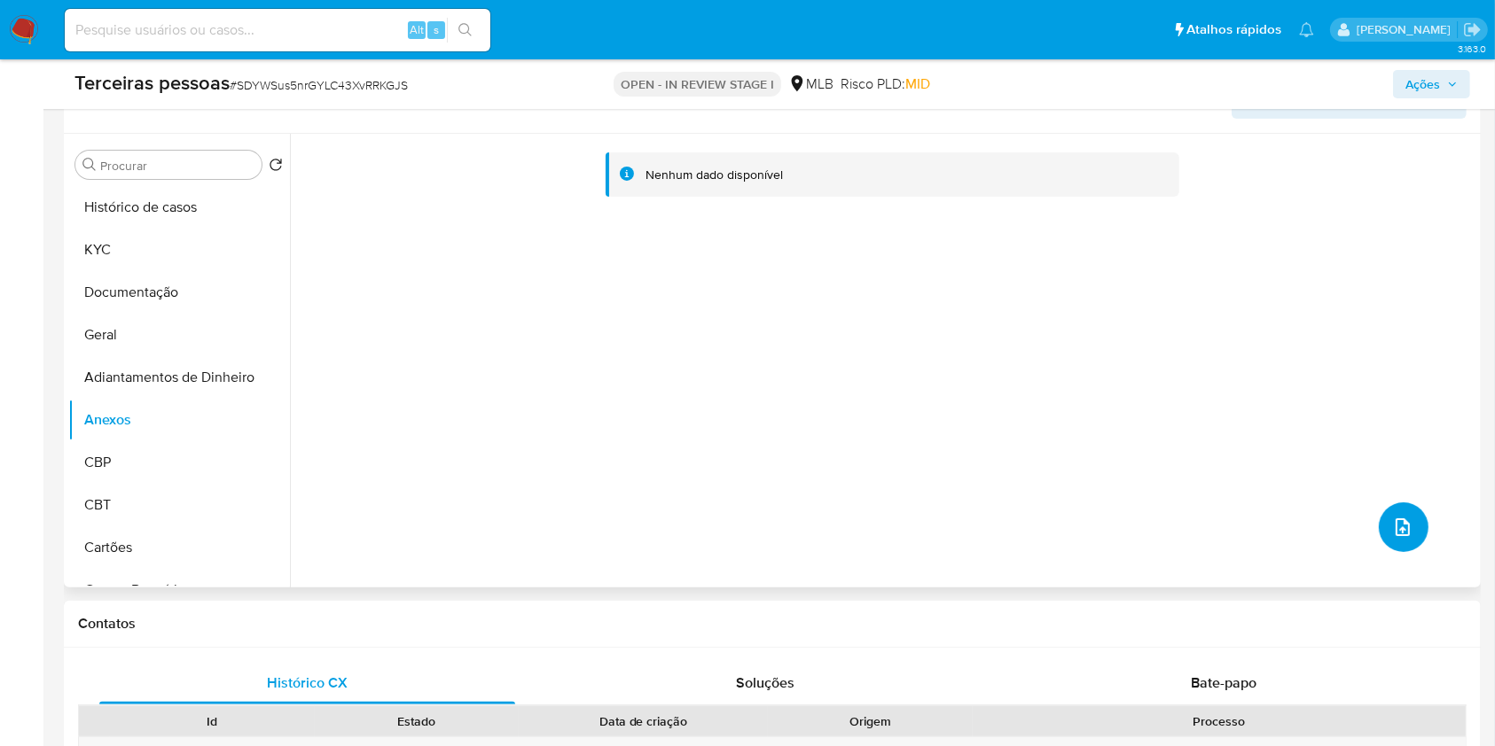
click at [1400, 543] on button "upload-file" at bounding box center [1403, 528] width 50 height 50
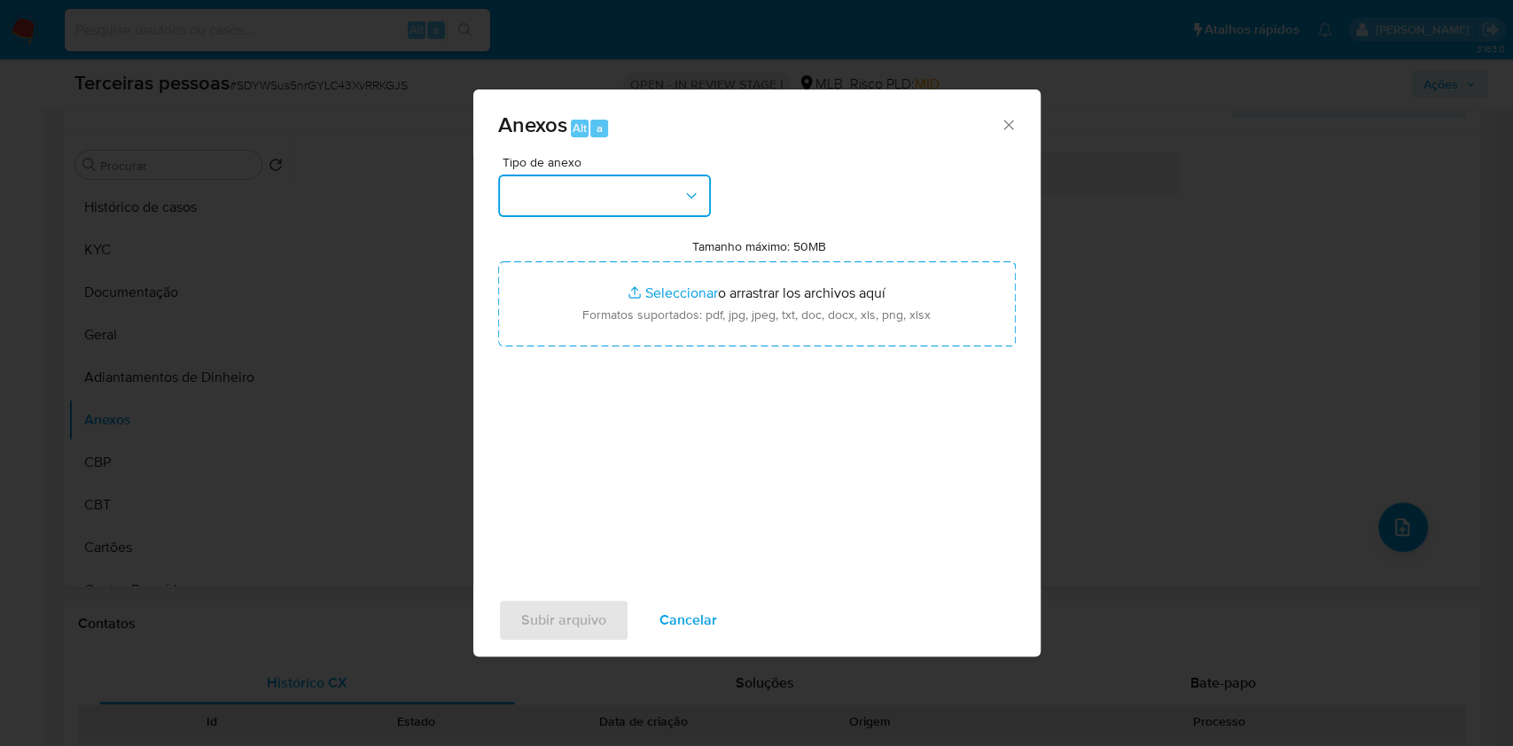
click at [597, 203] on button "button" at bounding box center [604, 196] width 213 height 43
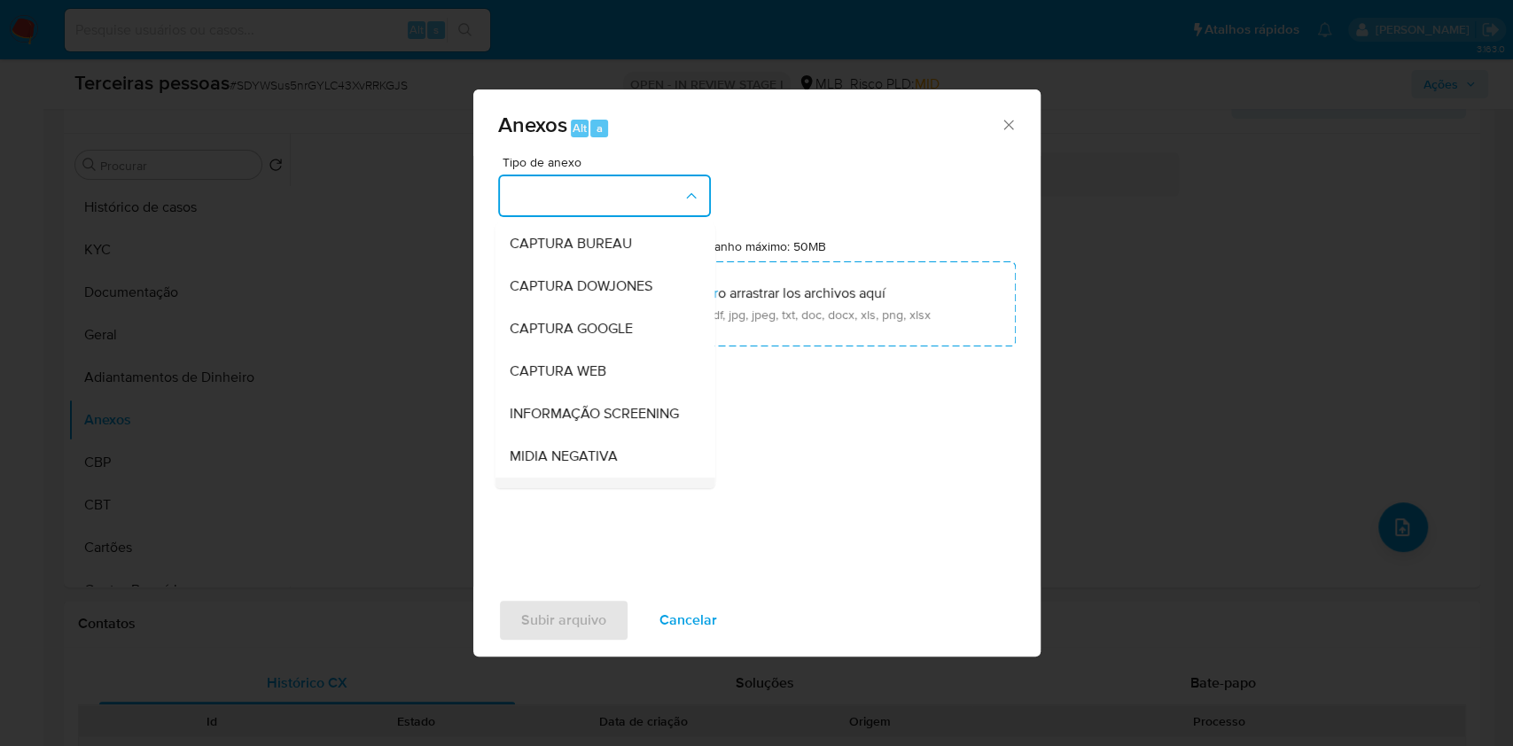
scroll to position [272, 0]
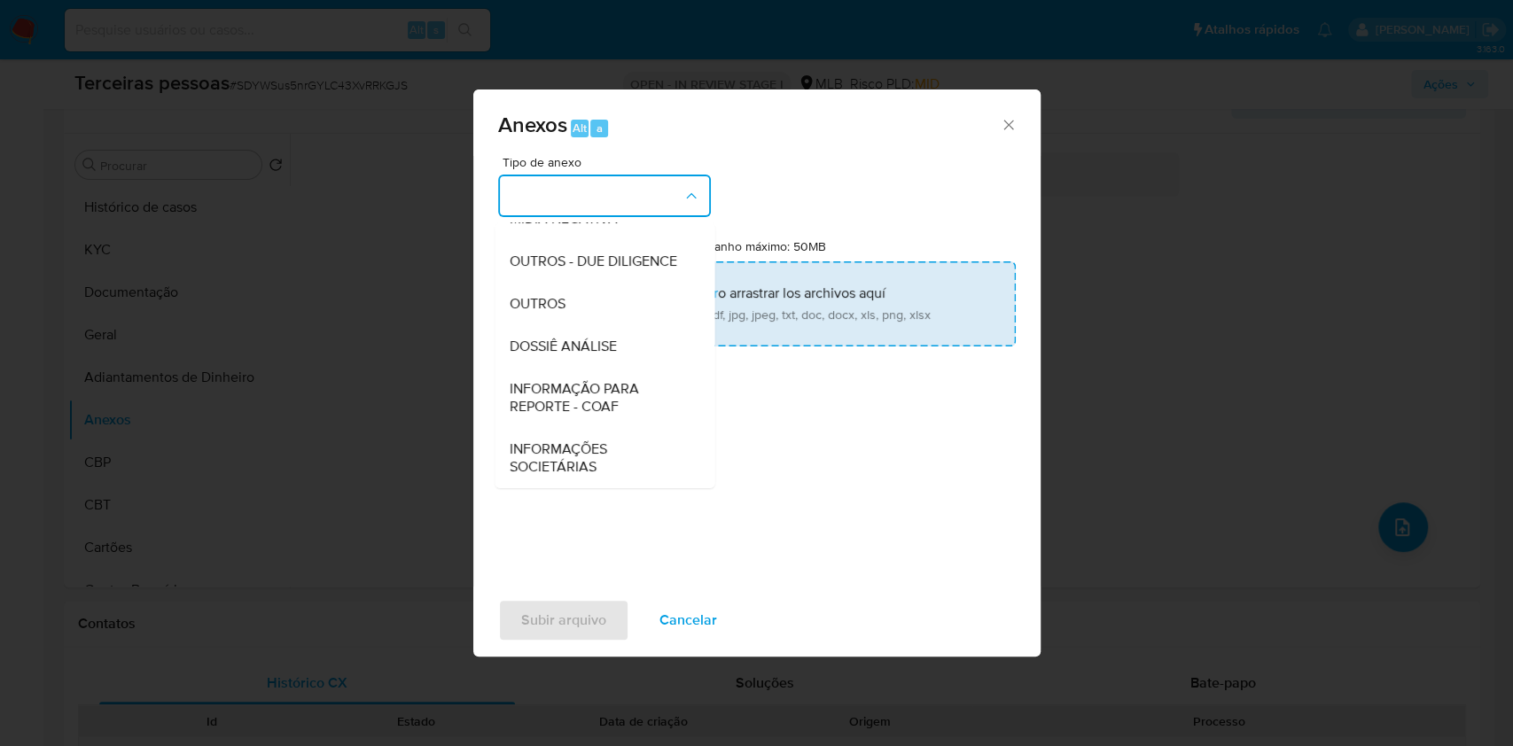
drag, startPoint x: 550, startPoint y: 250, endPoint x: 634, endPoint y: 294, distance: 95.2
click at [550, 253] on span "OUTROS - DUE DILIGENCE" at bounding box center [593, 262] width 168 height 18
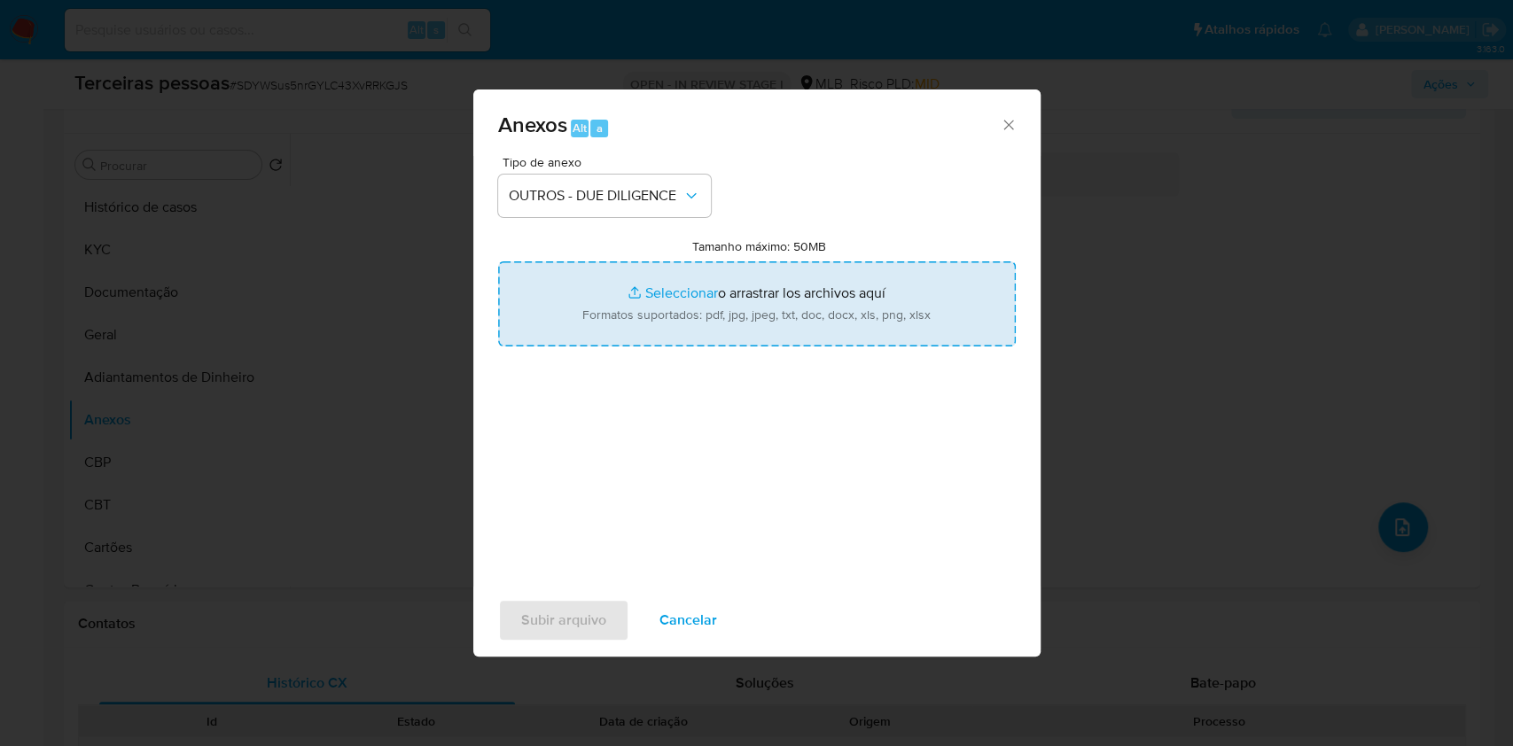
click at [701, 320] on input "Tamanho máximo: 50MB Seleccionar archivos" at bounding box center [757, 303] width 518 height 85
type input "C:\fakepath\s-[PERSON_NAME].pdf"
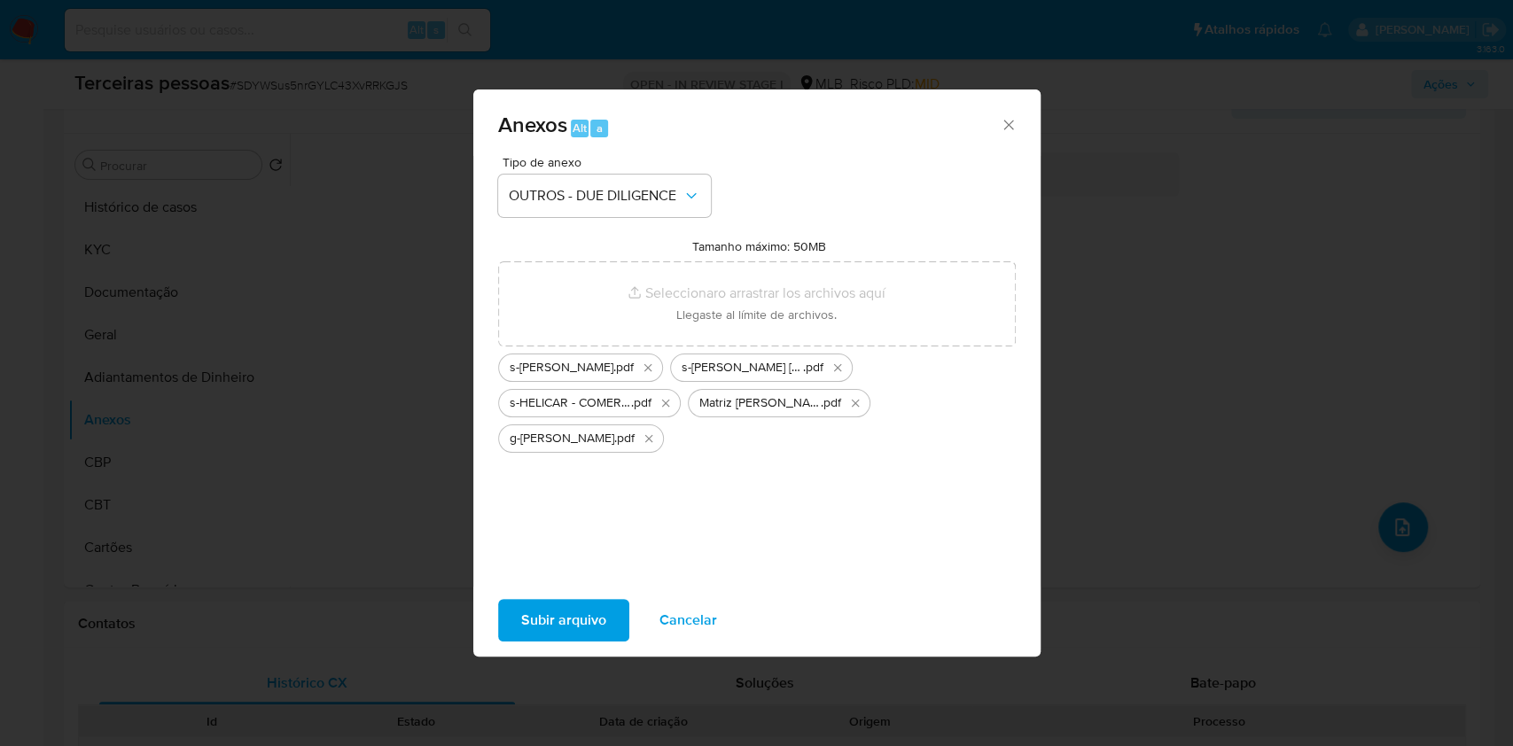
click at [576, 606] on span "Subir arquivo" at bounding box center [563, 620] width 85 height 39
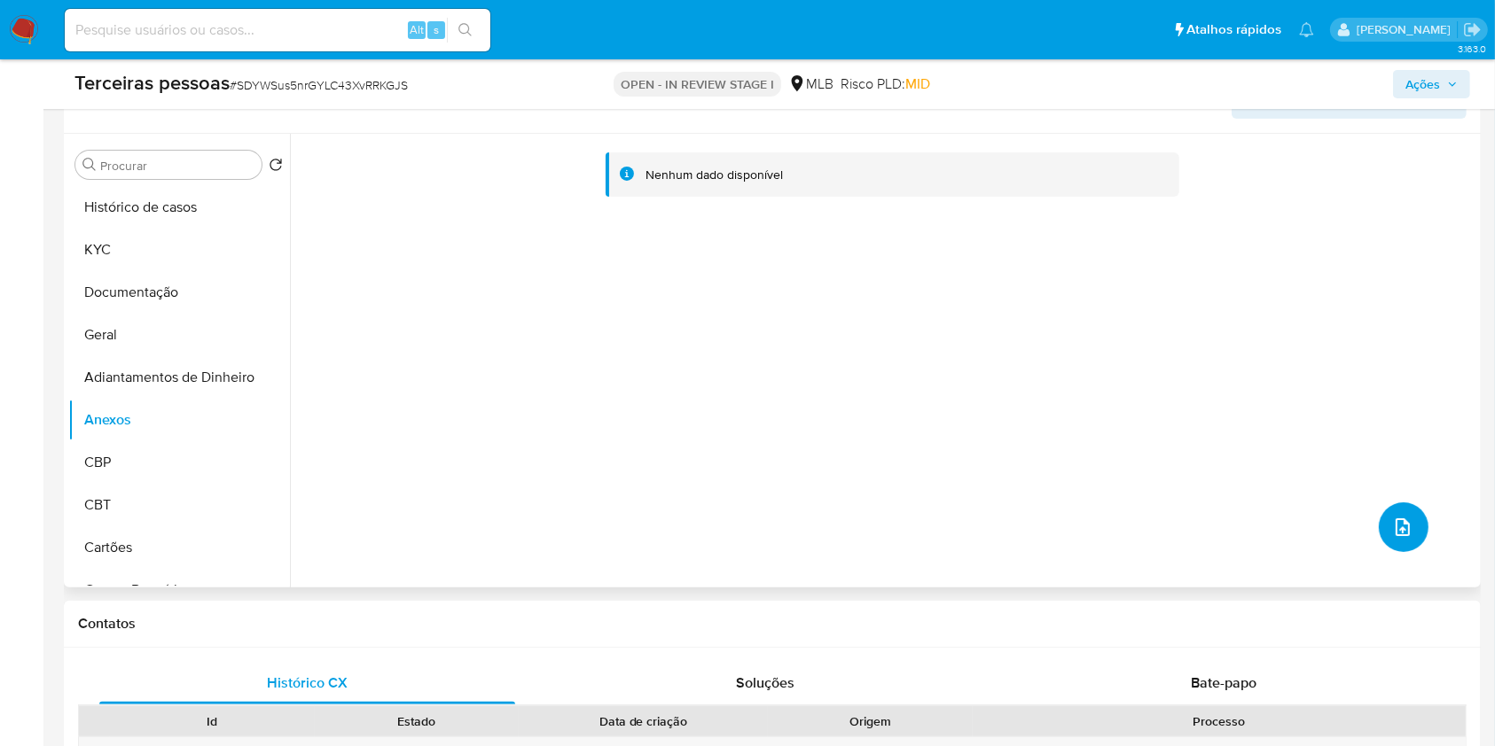
click at [1395, 521] on icon "upload-file" at bounding box center [1402, 527] width 21 height 21
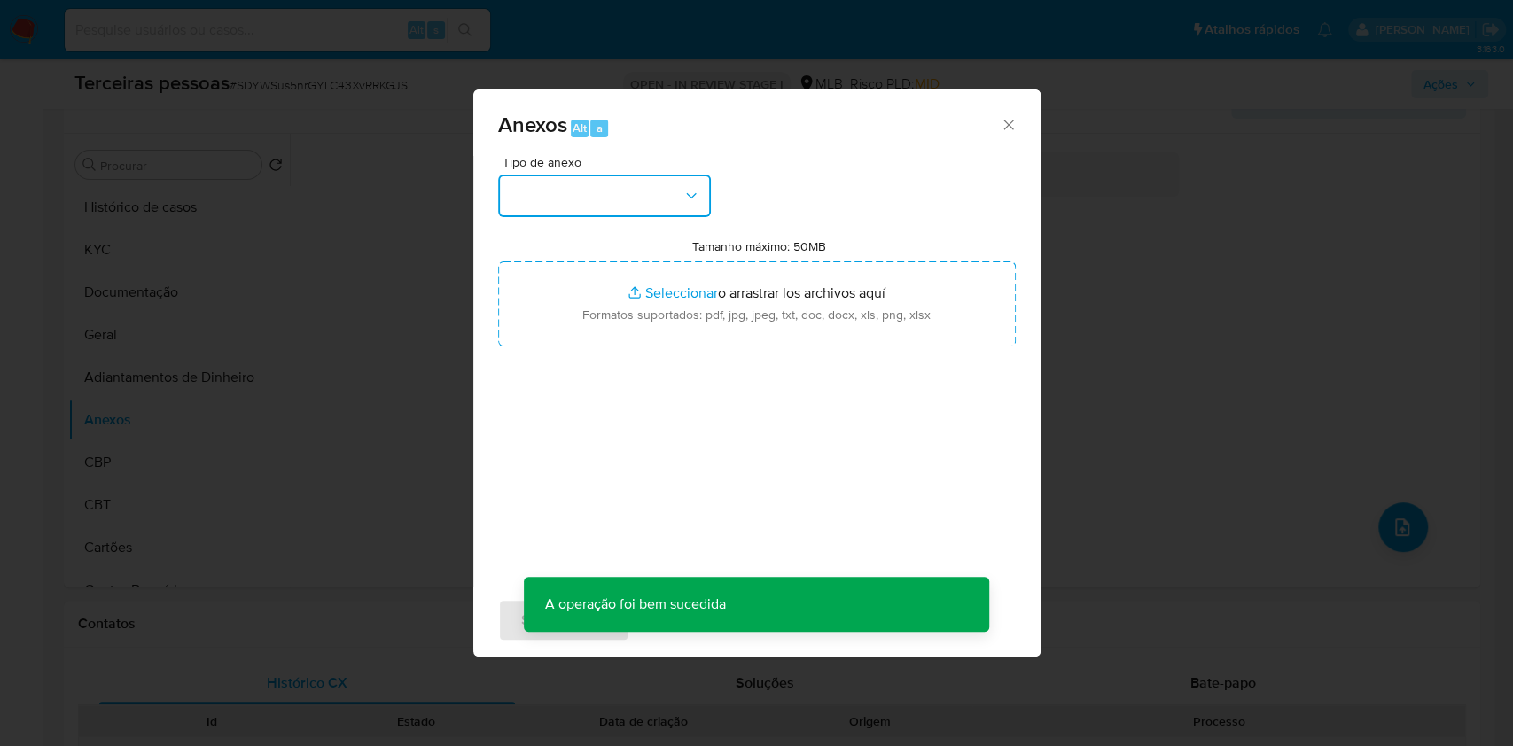
click at [574, 186] on button "button" at bounding box center [604, 196] width 213 height 43
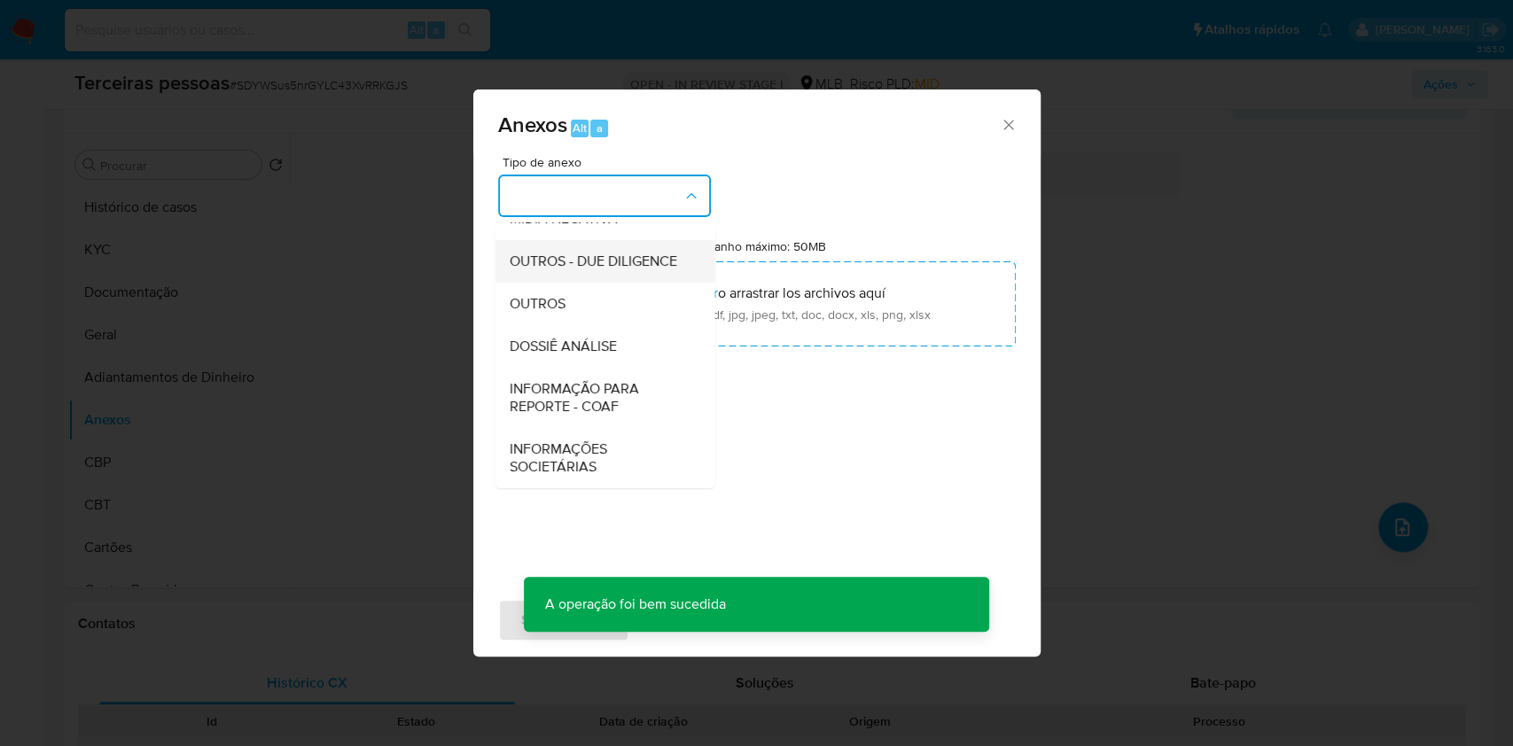
click at [558, 253] on span "OUTROS - DUE DILIGENCE" at bounding box center [593, 262] width 168 height 18
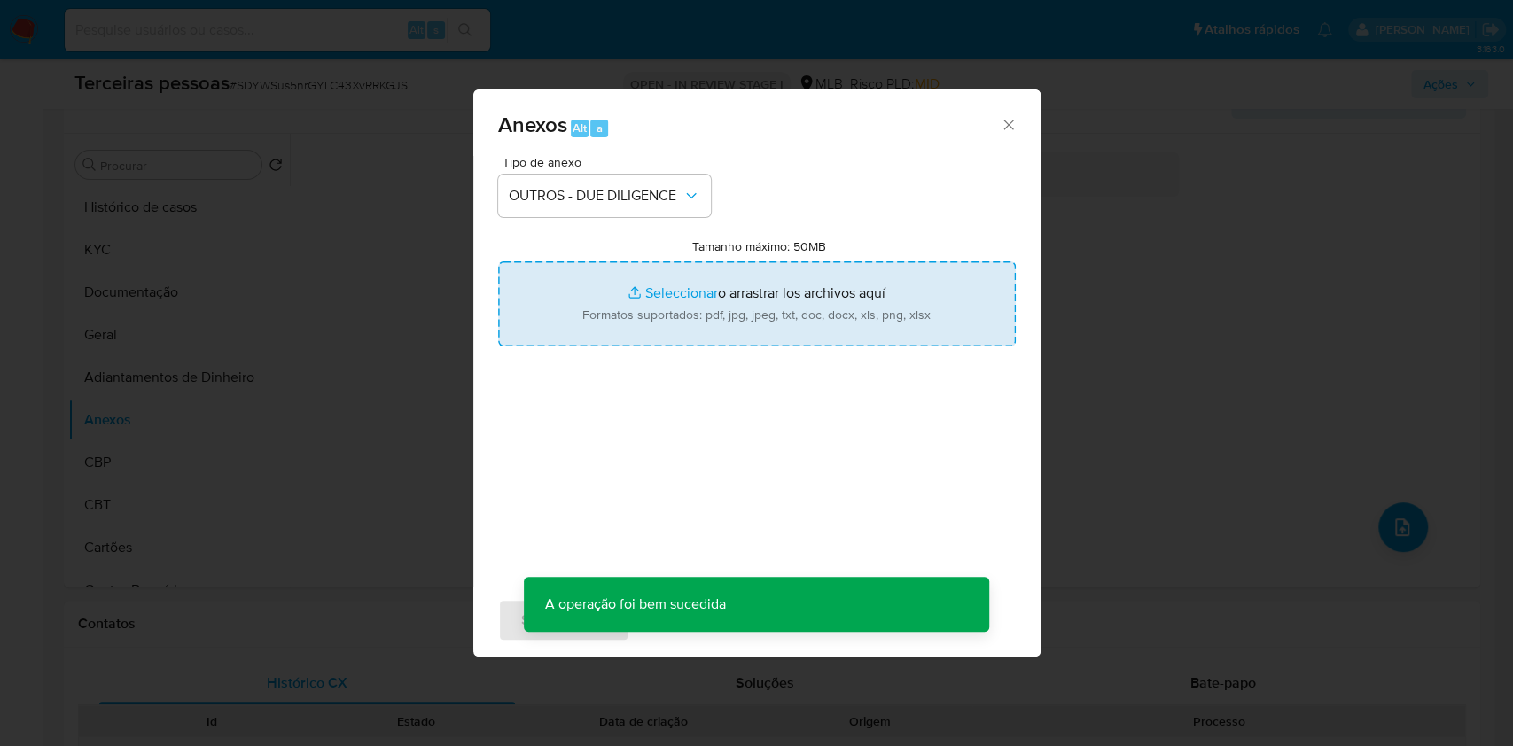
click at [629, 270] on input "Tamanho máximo: 50MB Seleccionar archivos" at bounding box center [757, 303] width 518 height 85
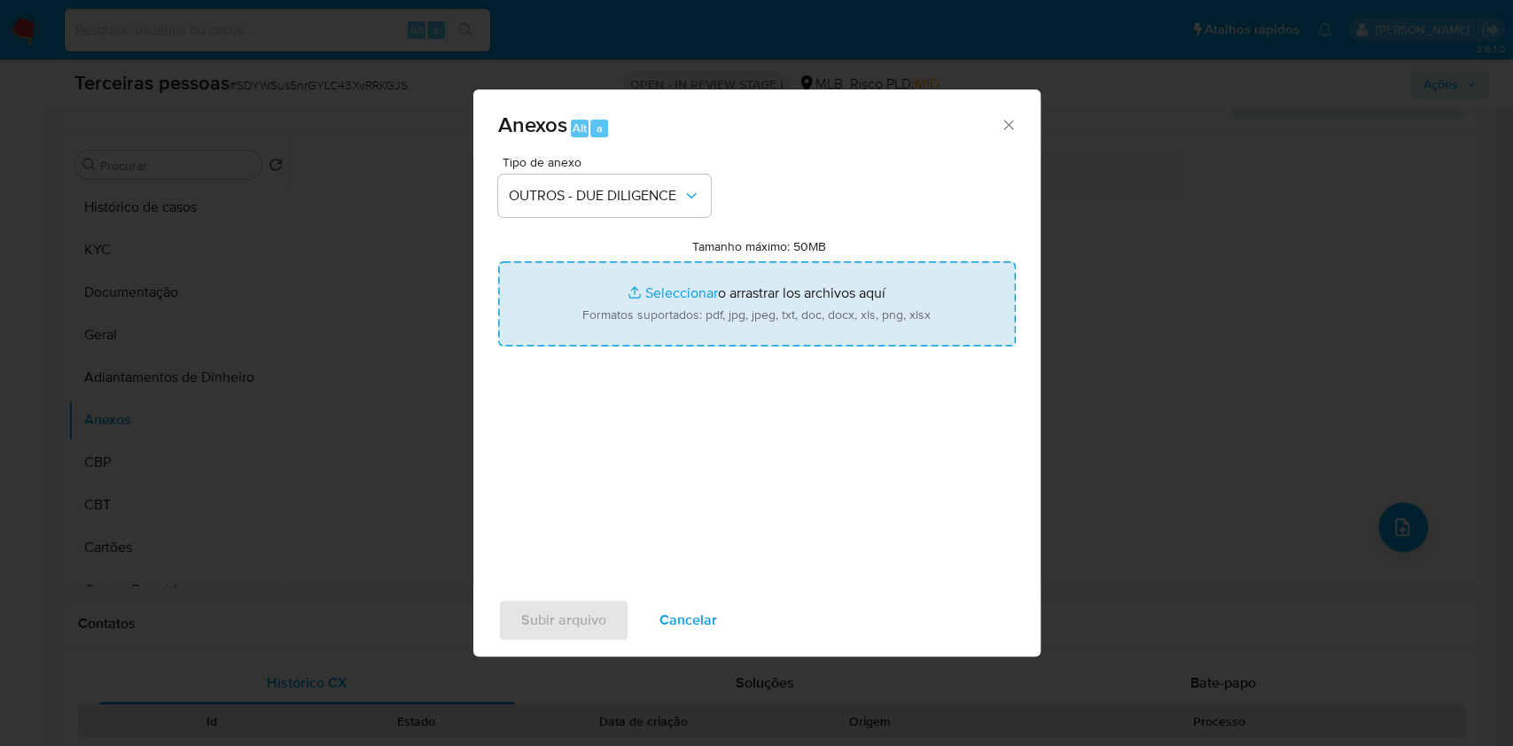
type input "C:\fakepath\g-HELITON CESAR DE OLIVEIRA.pdf"
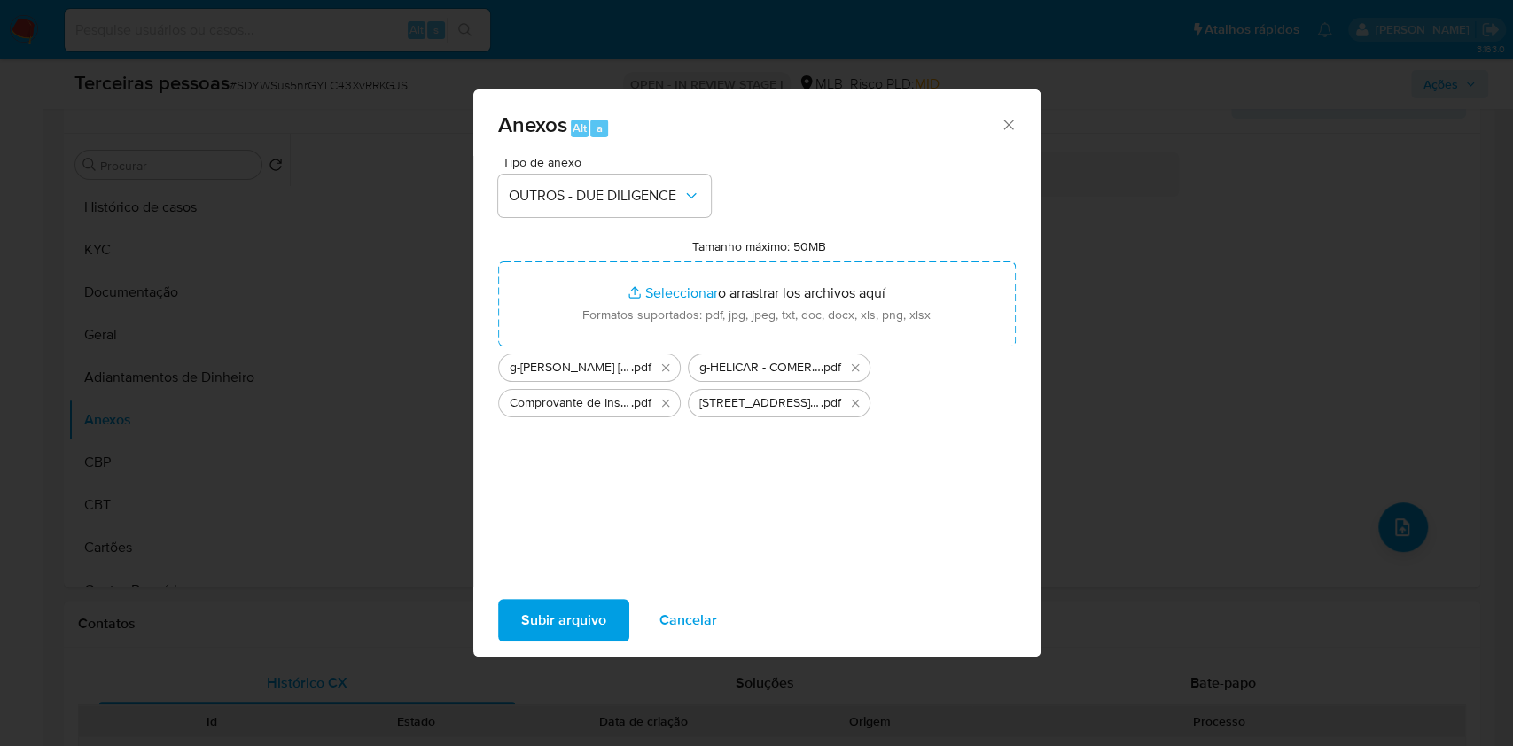
click at [607, 620] on button "Subir arquivo" at bounding box center [563, 620] width 131 height 43
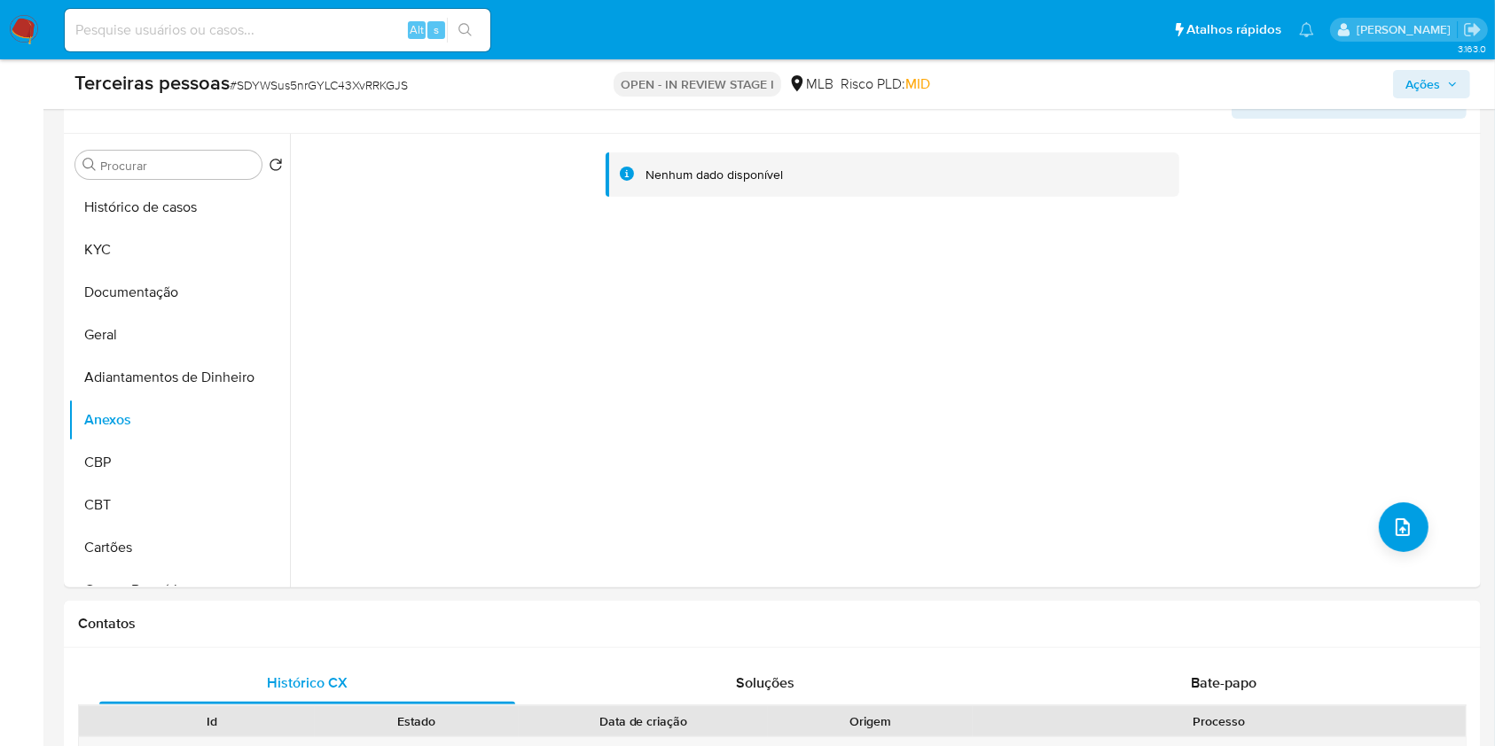
click at [1451, 82] on icon "button" at bounding box center [1452, 84] width 11 height 11
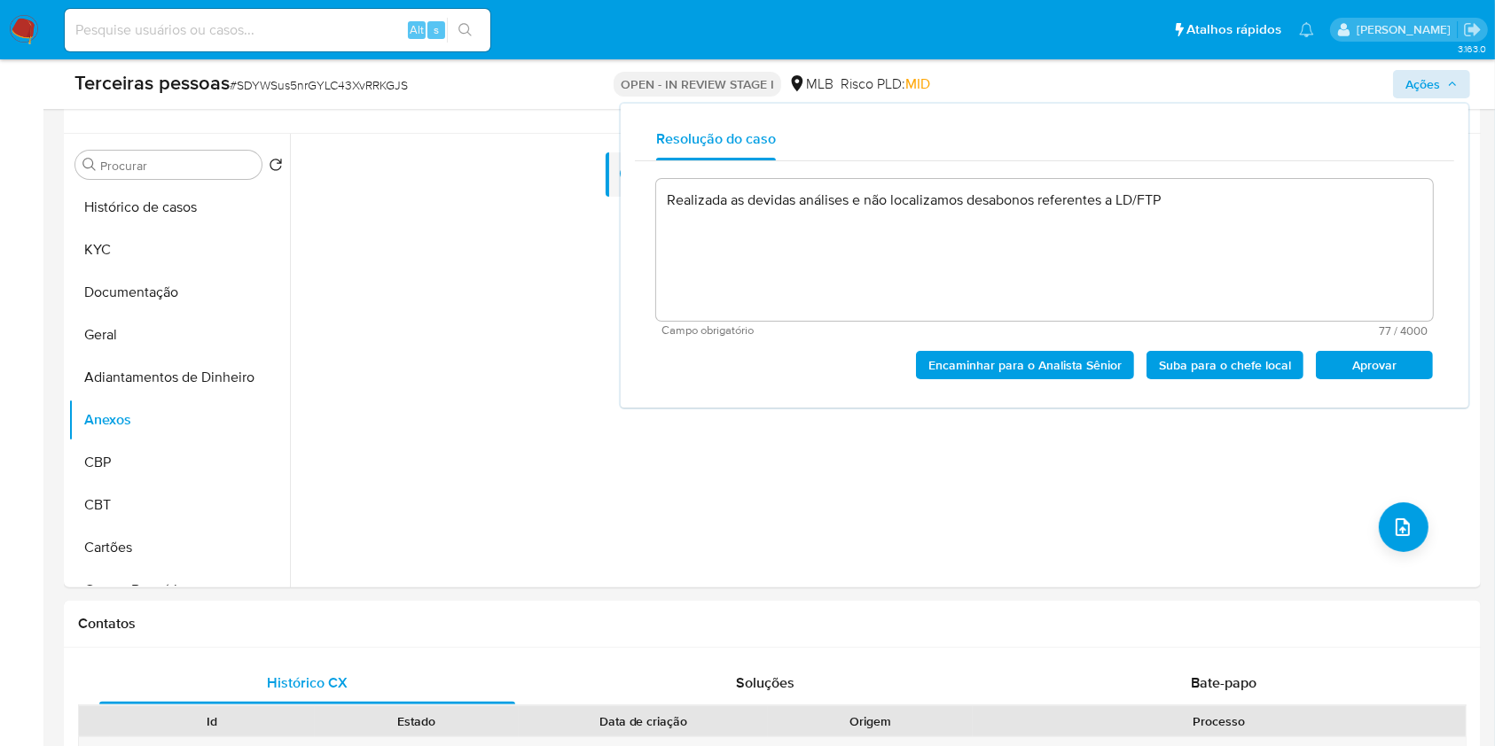
click at [1342, 366] on span "Aprovar" at bounding box center [1374, 365] width 92 height 25
type textarea "Realizada as devidas análises e não localizamos desabonos referentes a LD/FTP"
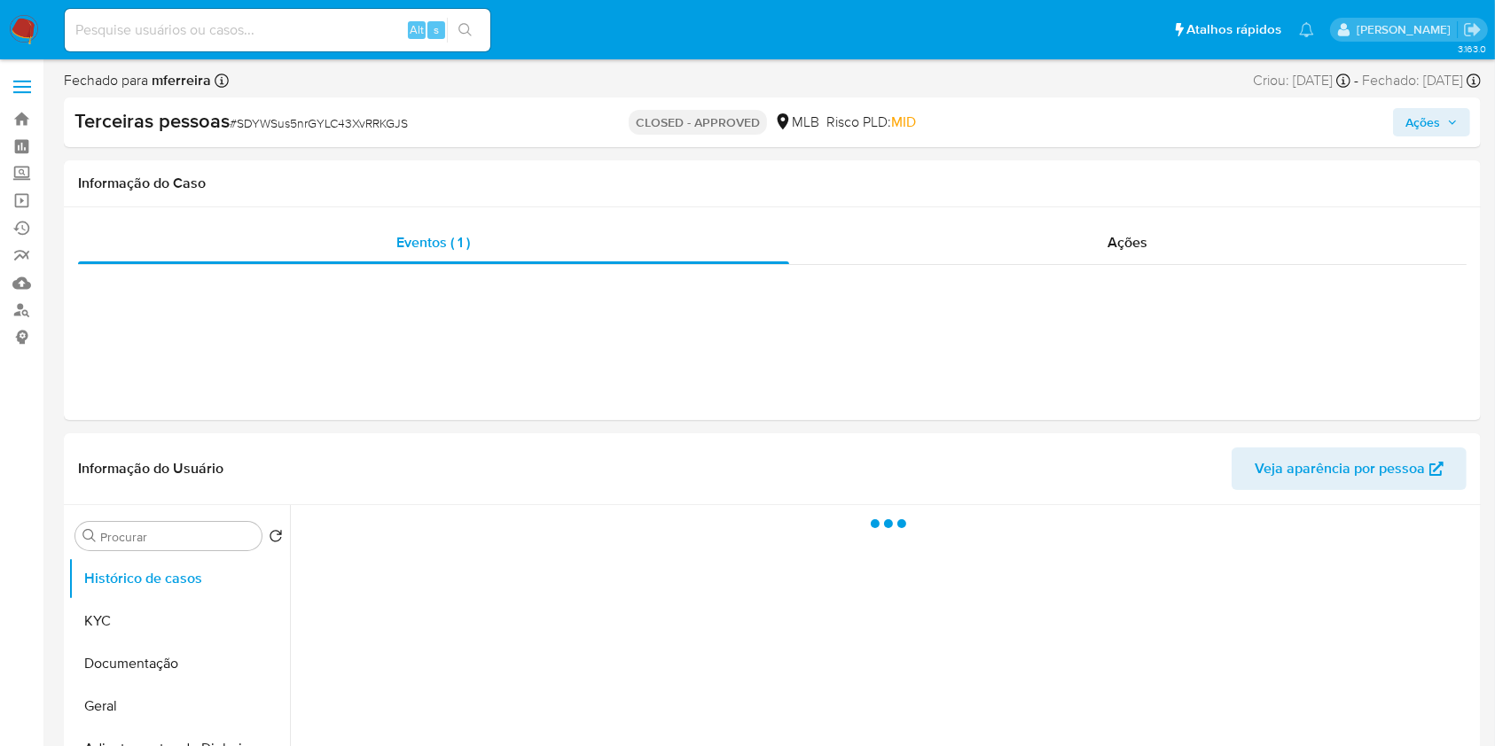
select select "10"
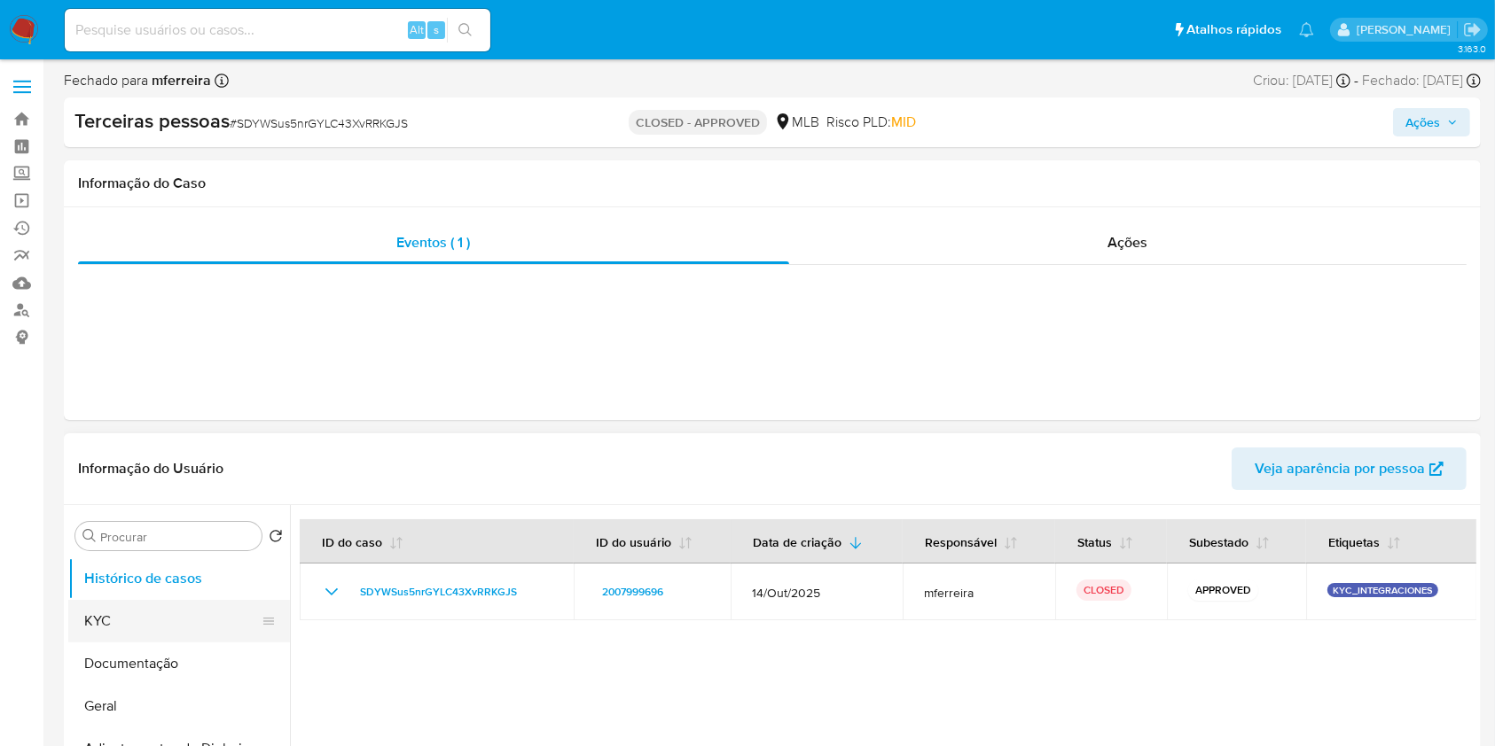
click at [184, 639] on ul "Histórico de casos KYC Documentação Geral Adiantamentos de Dinheiro Anexos CBP …" at bounding box center [179, 758] width 222 height 400
click at [183, 624] on button "KYC" at bounding box center [171, 621] width 207 height 43
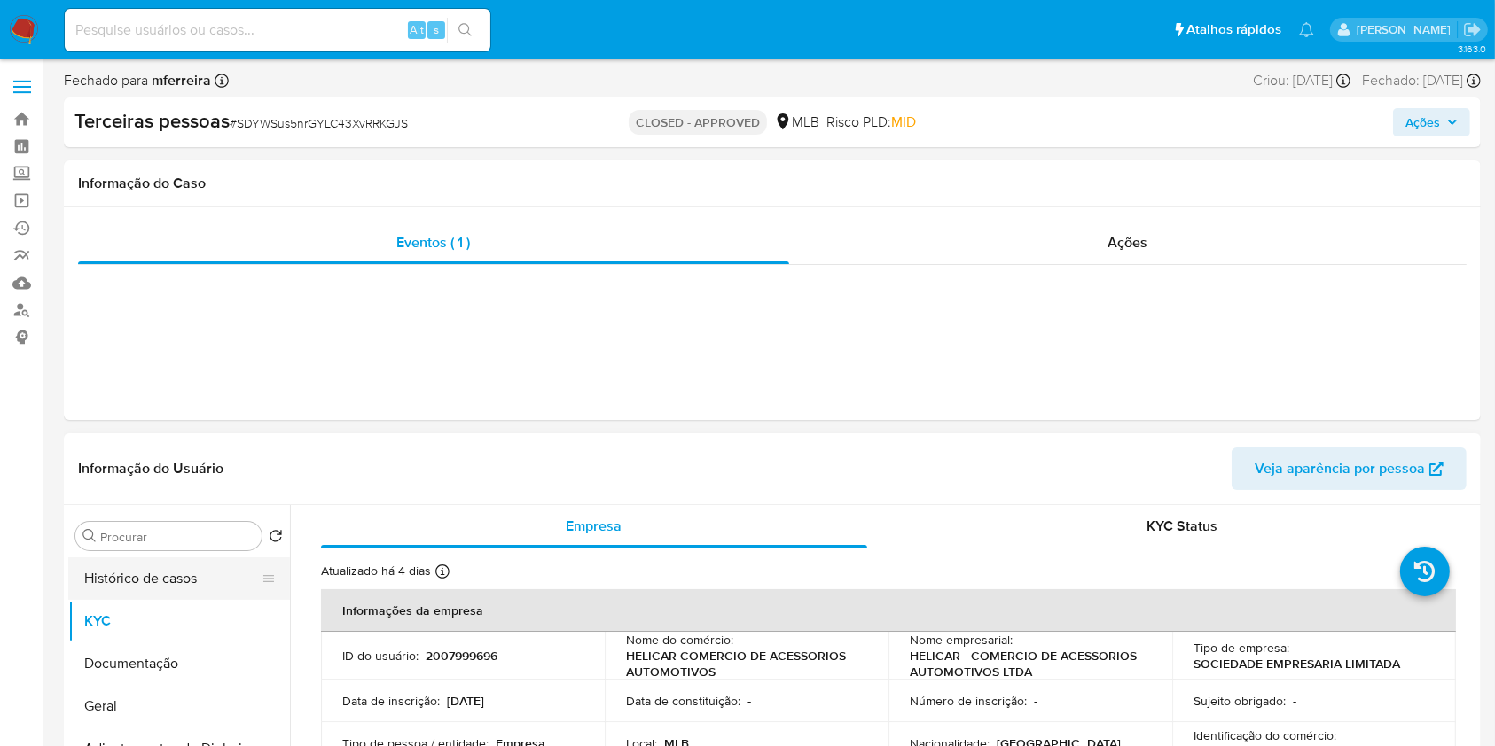
drag, startPoint x: 261, startPoint y: 605, endPoint x: 260, endPoint y: 572, distance: 32.8
click at [260, 572] on ul "Histórico de casos KYC Documentação Geral Adiantamentos de Dinheiro Anexos CBP …" at bounding box center [179, 758] width 222 height 400
drag, startPoint x: 261, startPoint y: 621, endPoint x: 255, endPoint y: 582, distance: 39.4
click at [259, 581] on ul "Histórico de casos KYC Documentação Geral Adiantamentos de Dinheiro Anexos CBP …" at bounding box center [179, 758] width 222 height 400
click at [453, 662] on p "2007999696" at bounding box center [461, 656] width 72 height 16
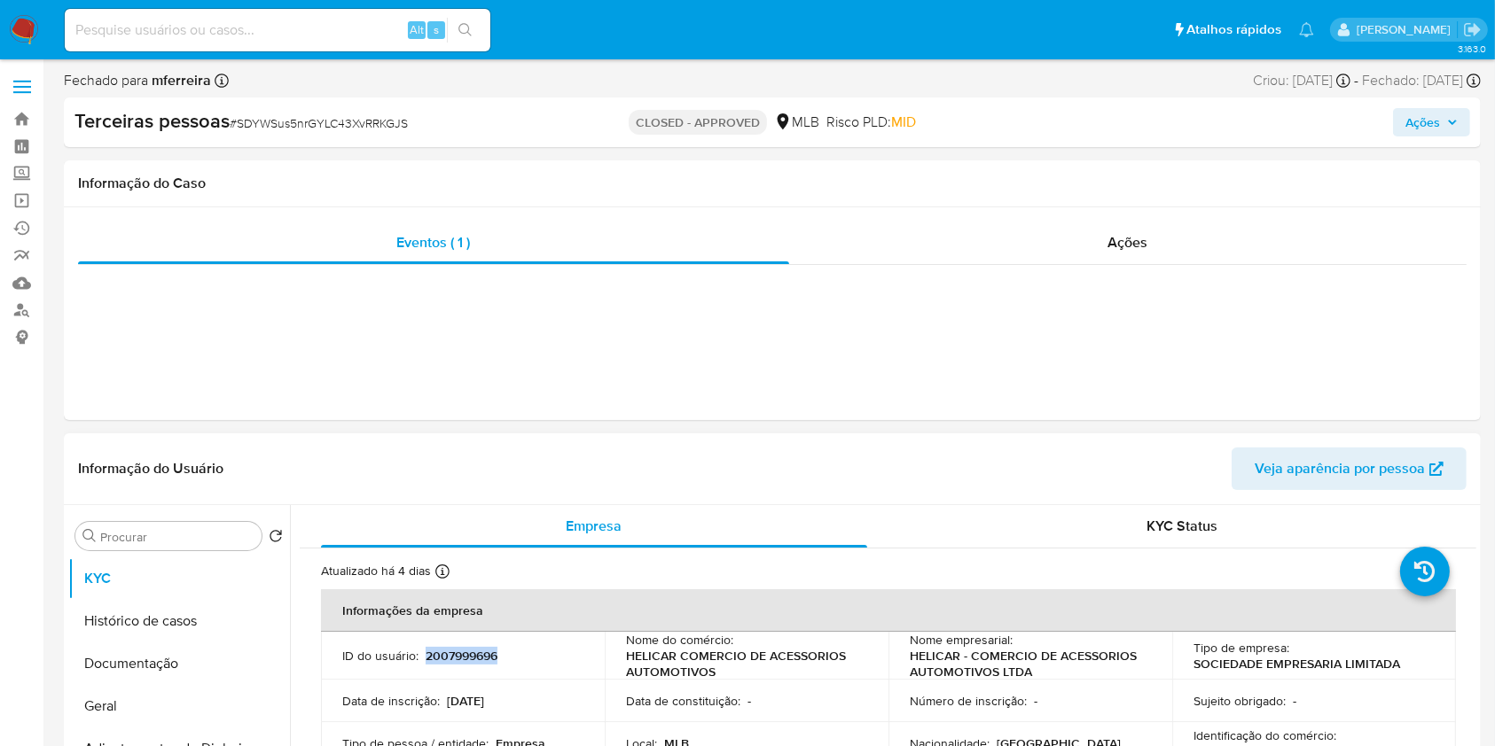
click at [453, 662] on p "2007999696" at bounding box center [461, 656] width 72 height 16
copy p "2007999696"
click at [342, 12] on div "Alt s" at bounding box center [277, 30] width 425 height 43
click at [358, 39] on input at bounding box center [277, 30] width 425 height 23
paste input "48094172"
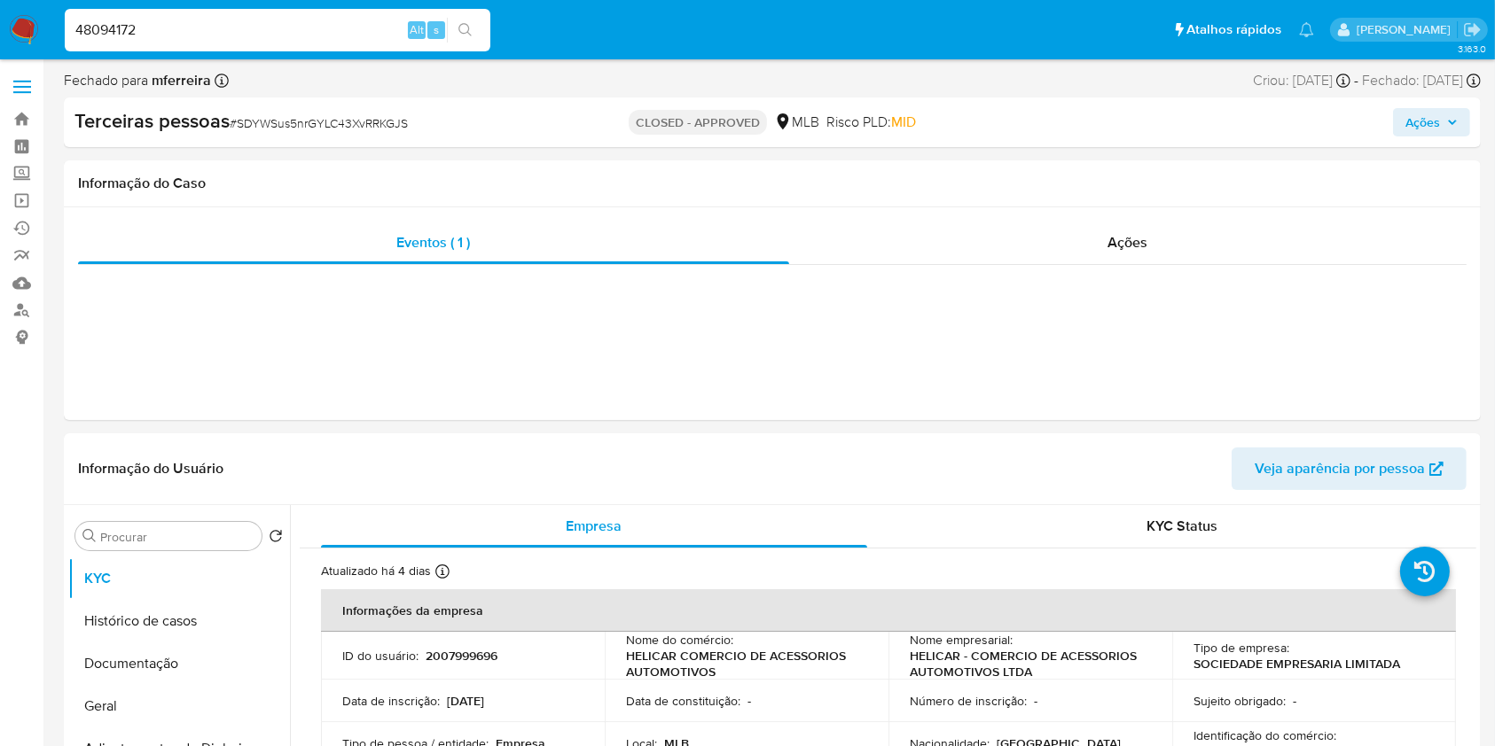
type input "48094172"
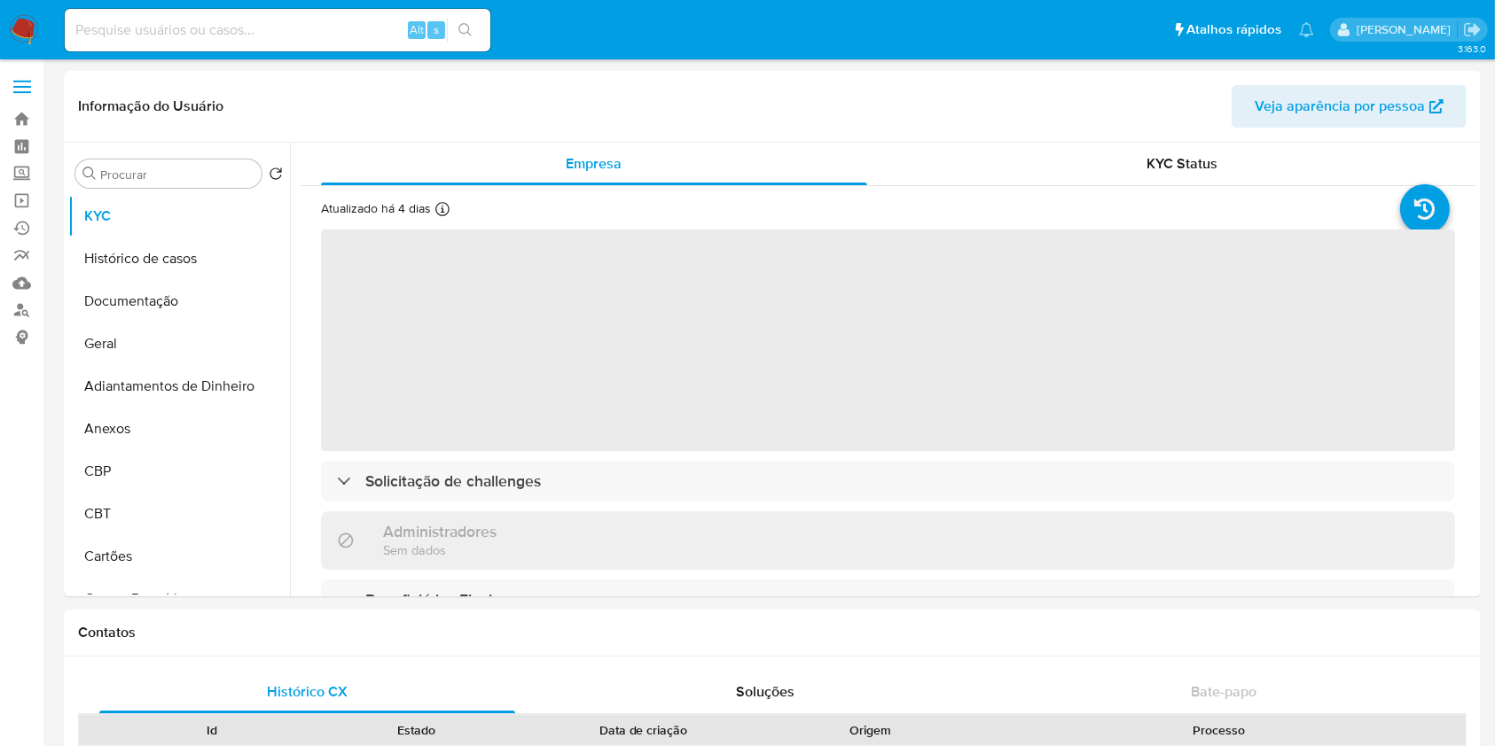
select select "10"
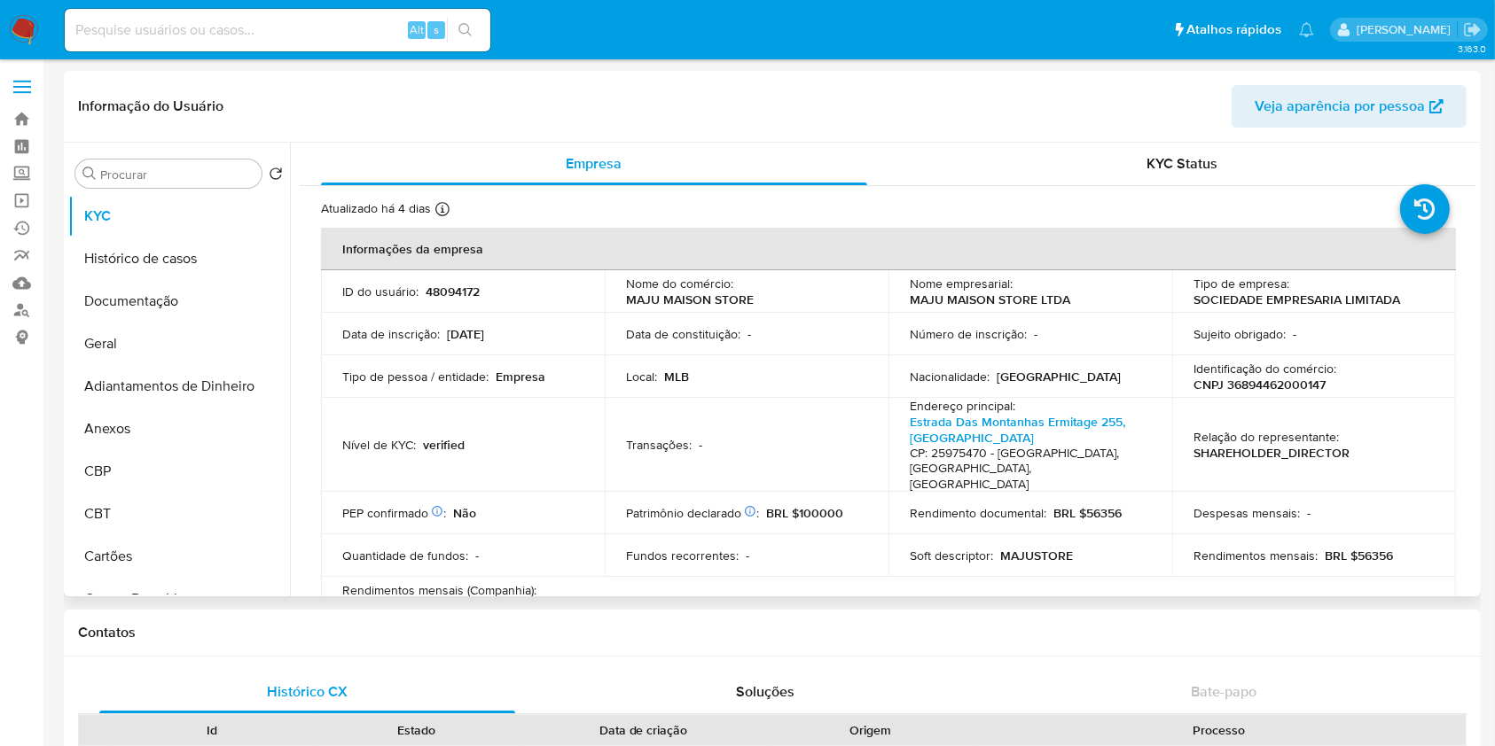
click at [1302, 390] on p "CNPJ 36894462000147" at bounding box center [1259, 385] width 132 height 16
copy p "36894462000147"
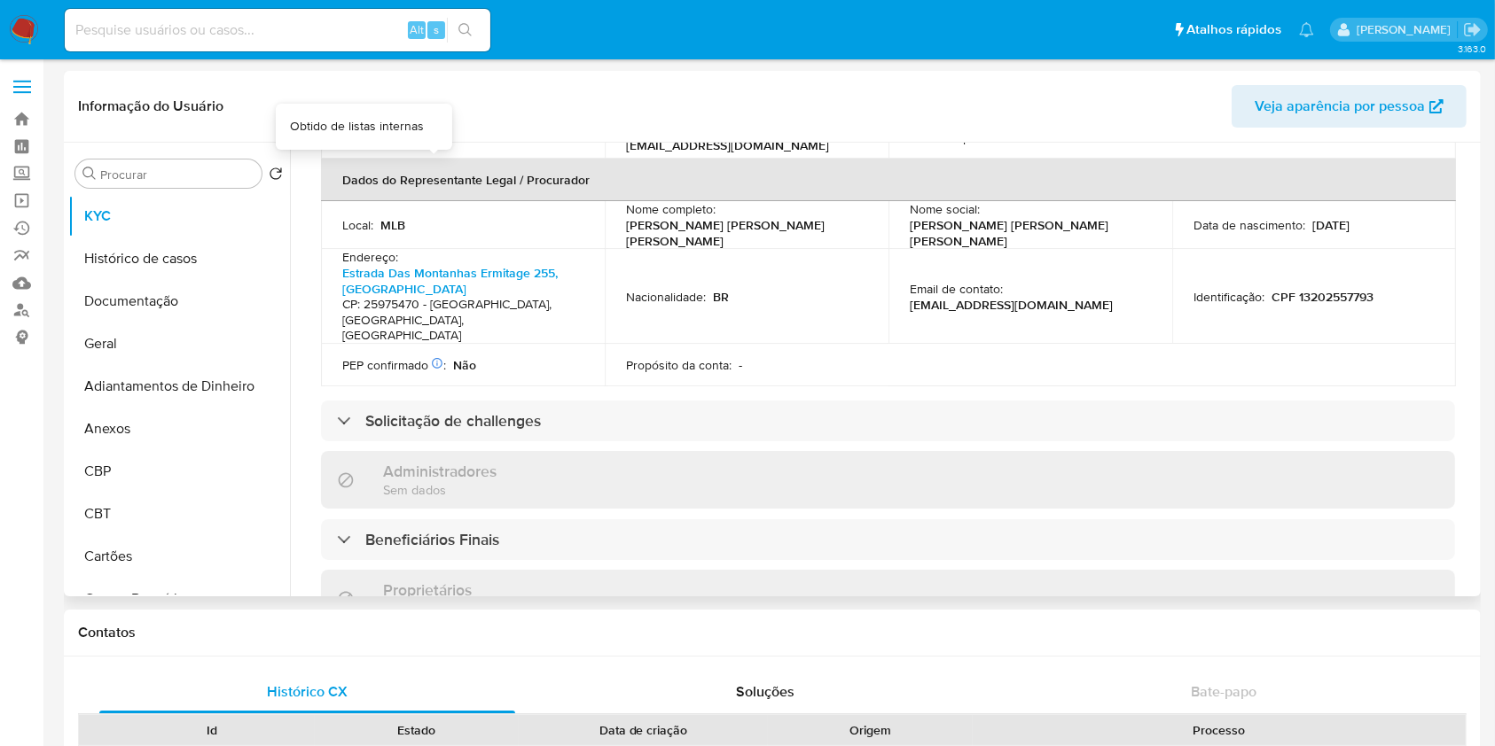
scroll to position [709, 0]
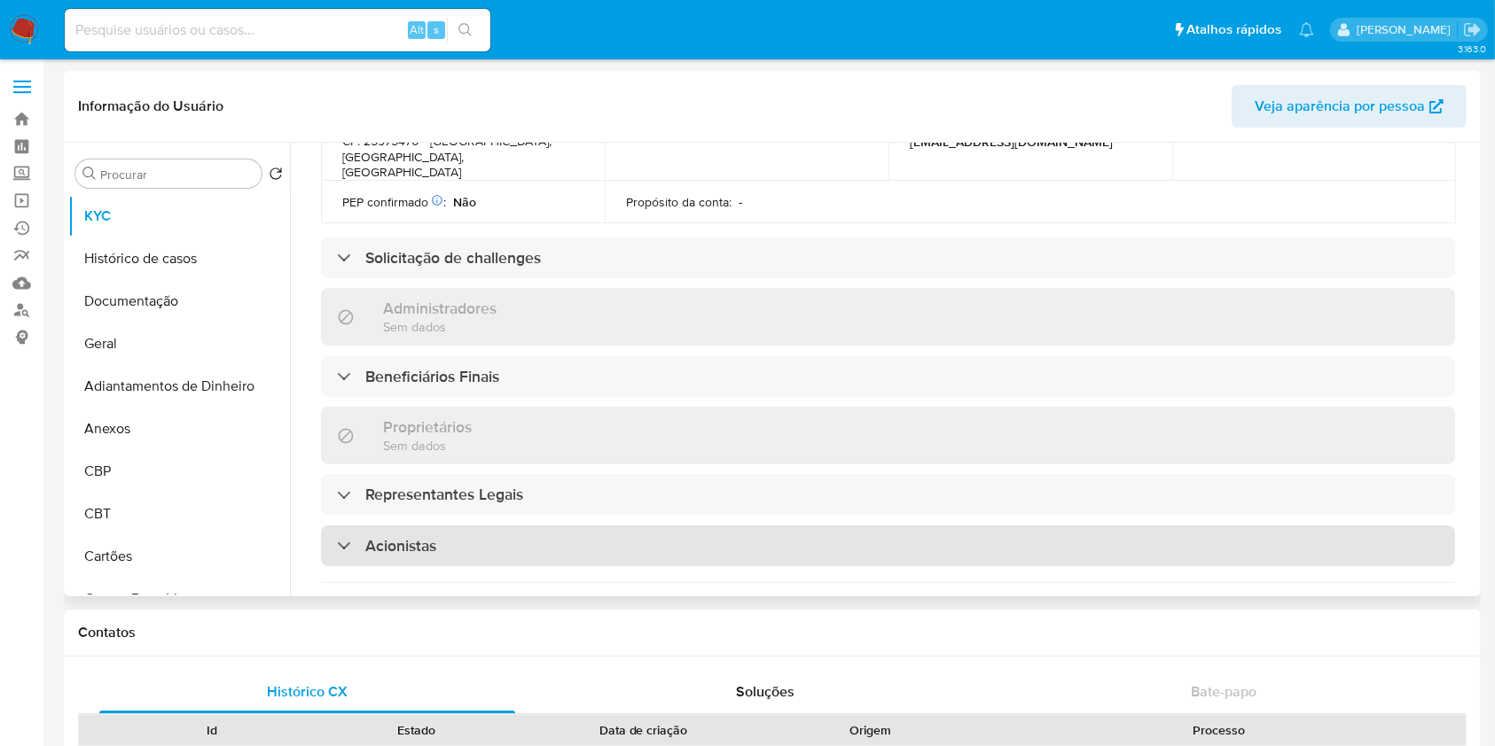
click at [437, 526] on div "Acionistas" at bounding box center [888, 546] width 1134 height 41
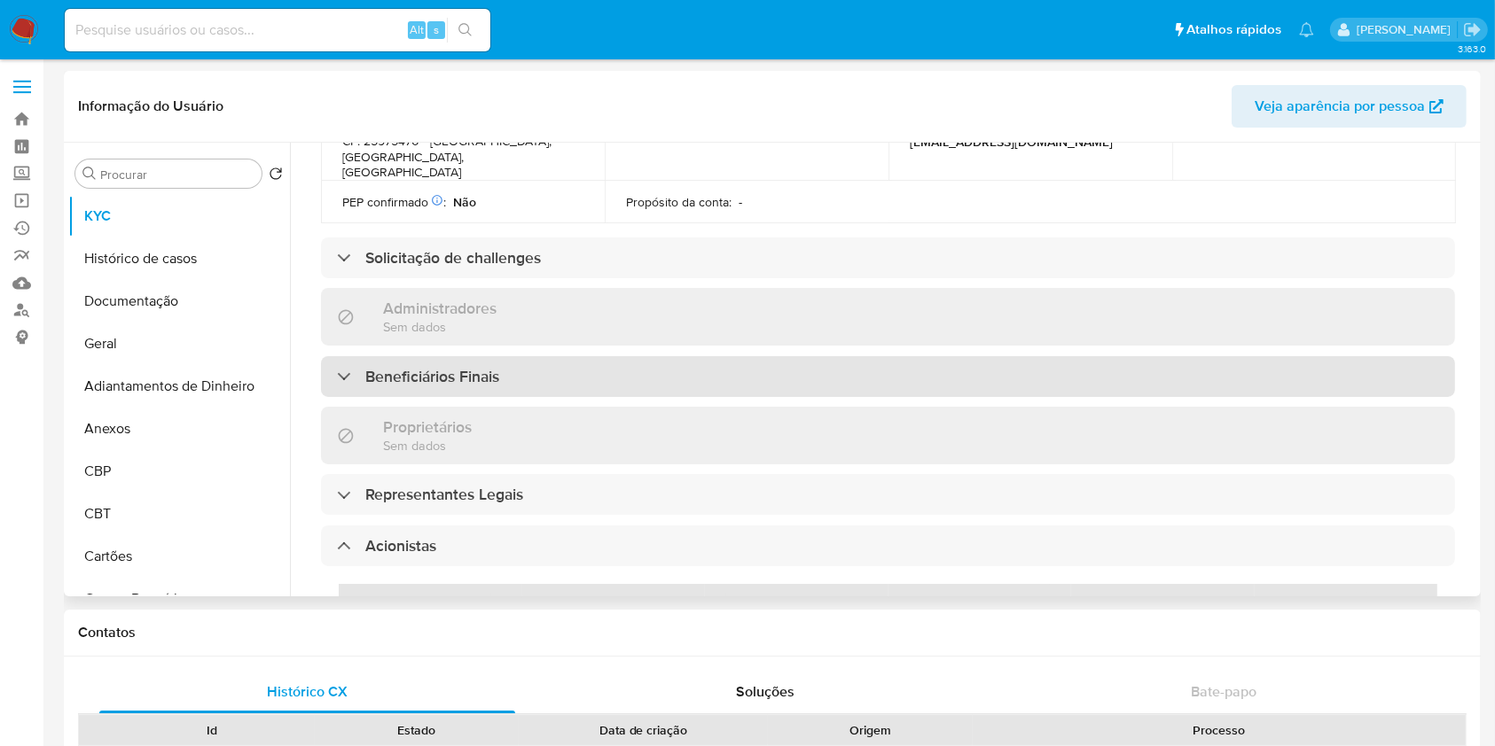
click at [445, 367] on h3 "Beneficiários Finais" at bounding box center [432, 377] width 134 height 20
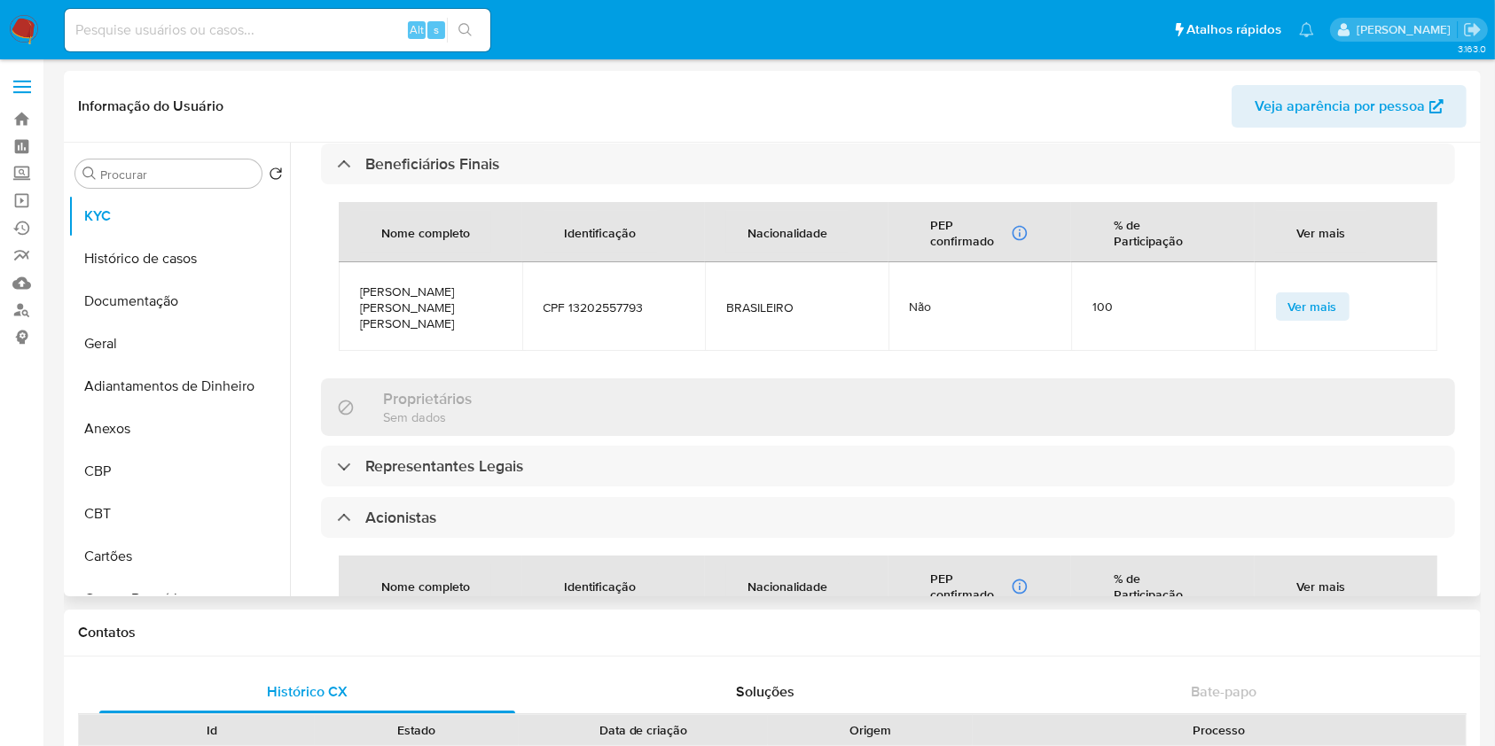
scroll to position [1182, 0]
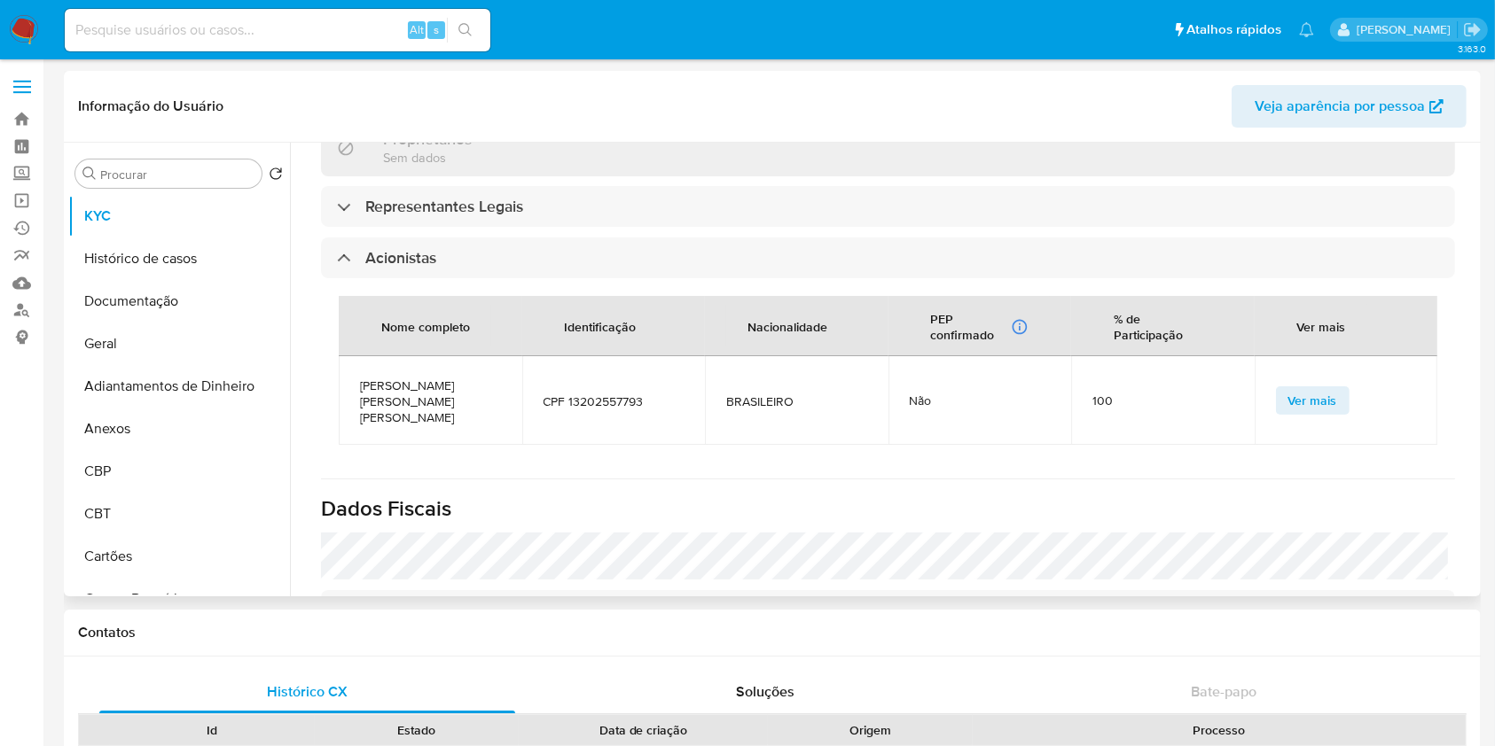
click at [400, 378] on span "[PERSON_NAME] [PERSON_NAME] [PERSON_NAME]" at bounding box center [430, 402] width 141 height 48
copy span "[PERSON_NAME] [PERSON_NAME] [PERSON_NAME]"
click at [126, 347] on button "Geral" at bounding box center [171, 344] width 207 height 43
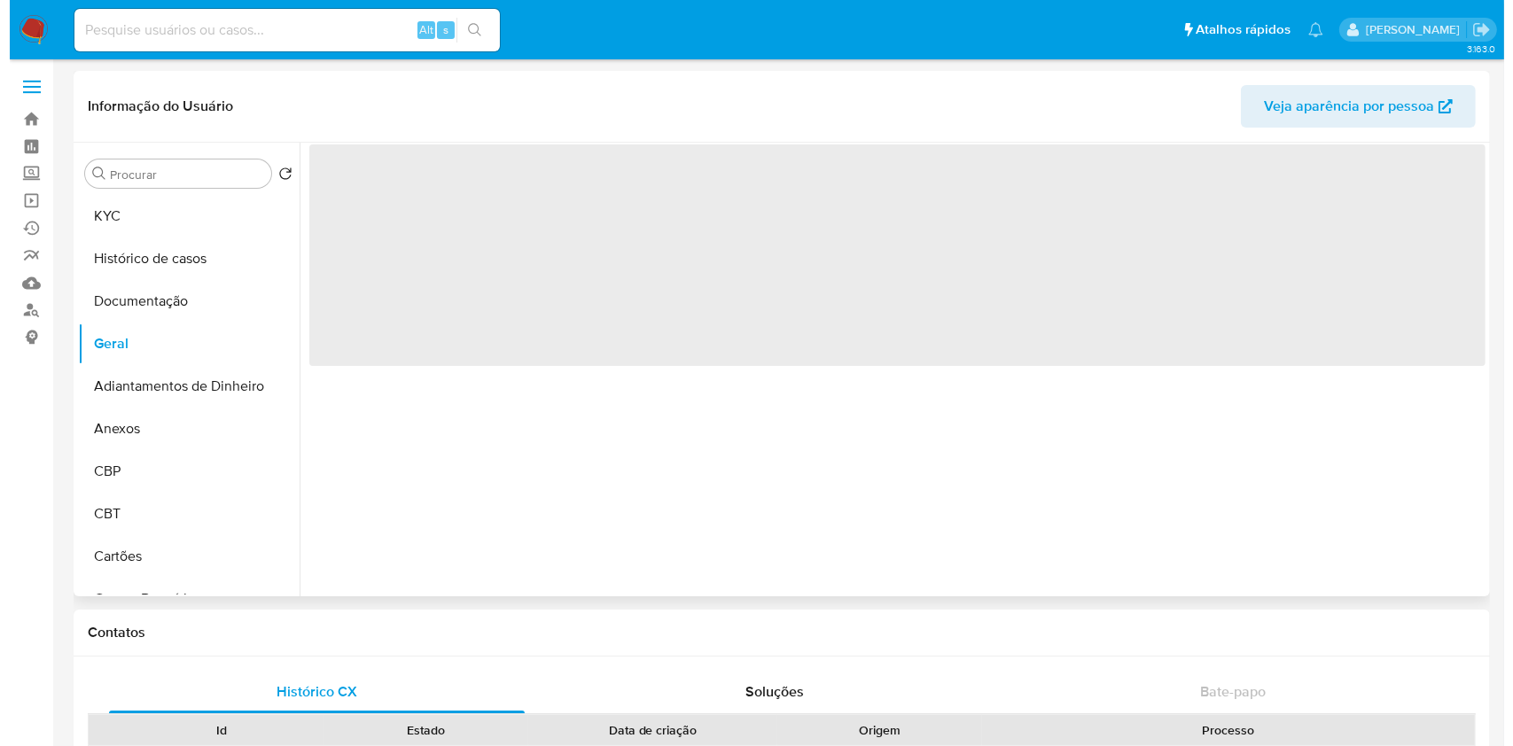
scroll to position [0, 0]
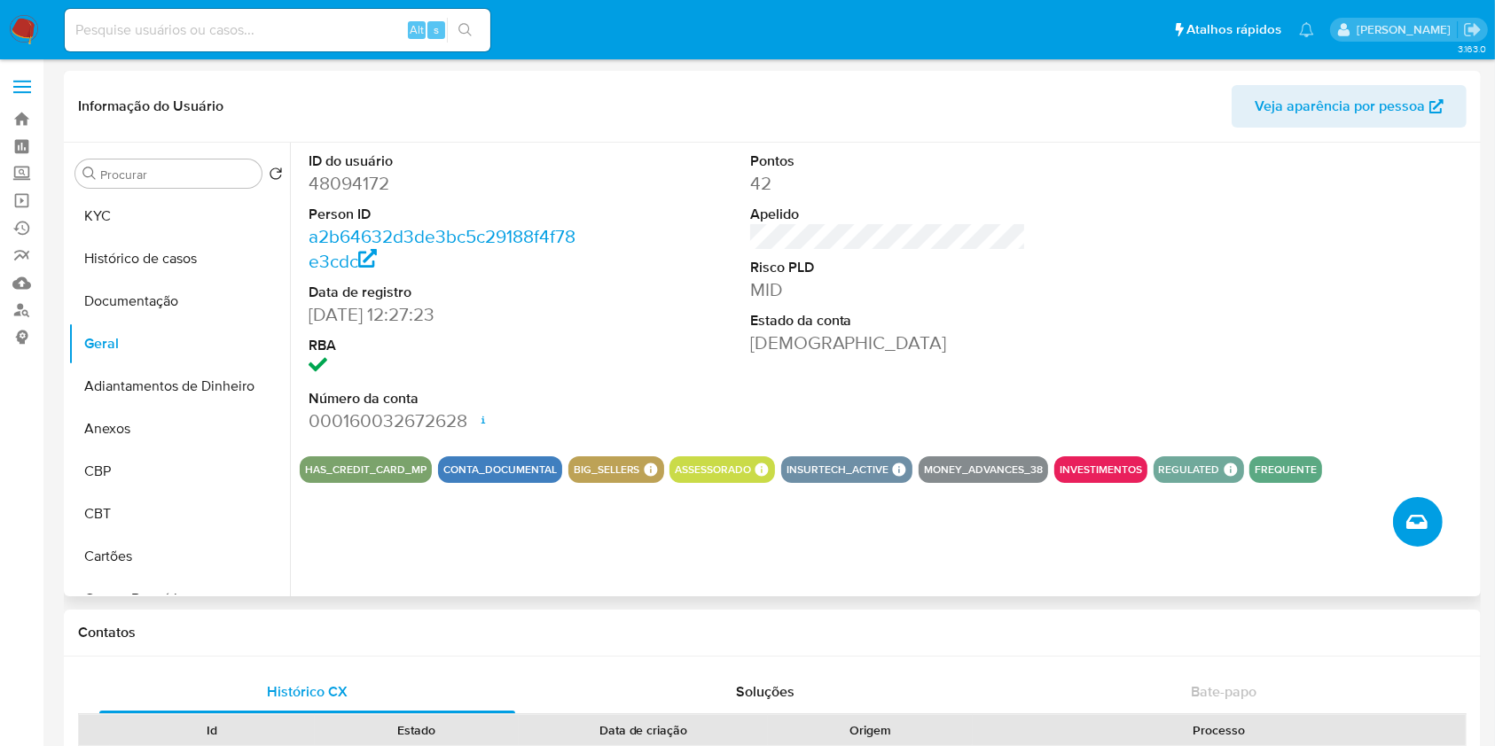
click at [1409, 519] on icon "Criar caso manual" at bounding box center [1416, 522] width 21 height 14
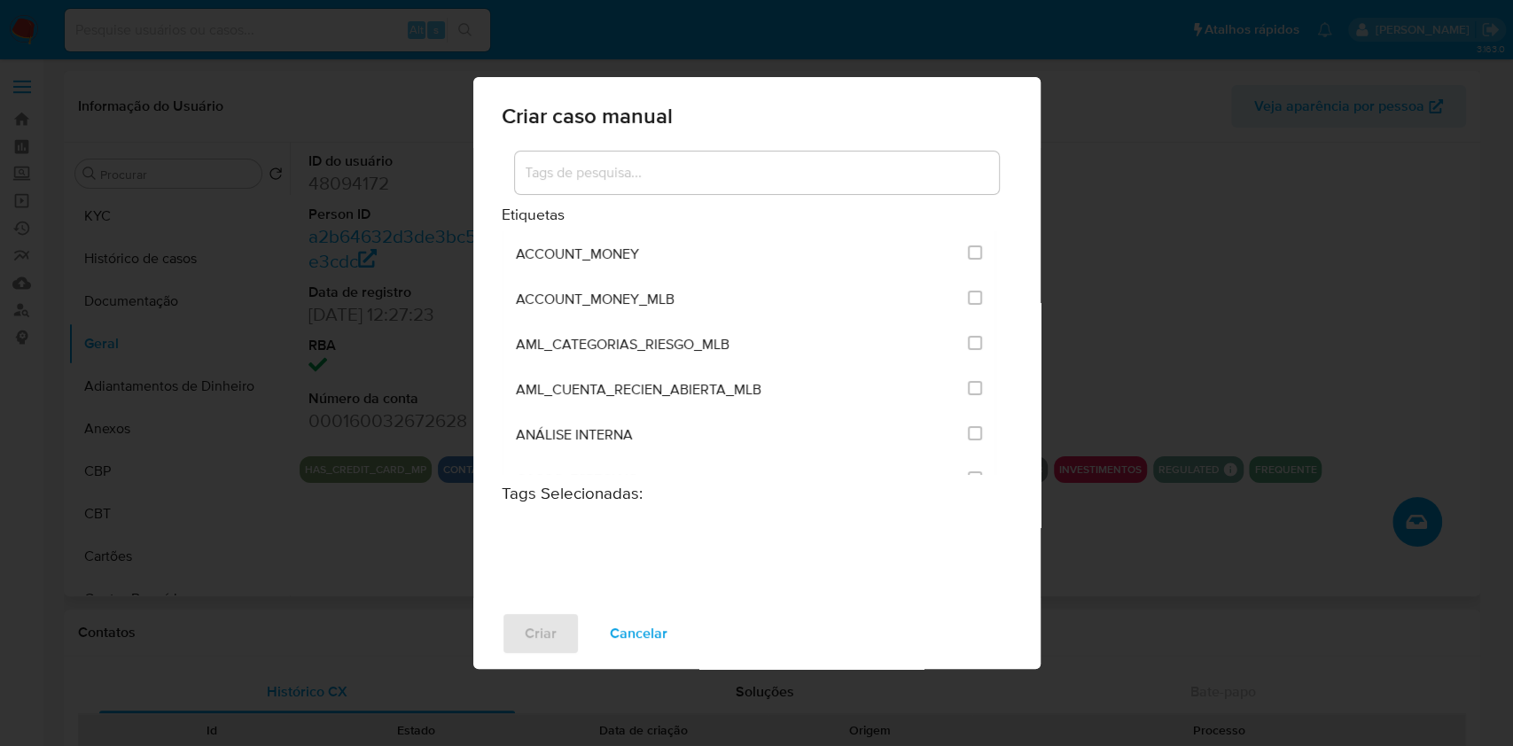
drag, startPoint x: 712, startPoint y: 182, endPoint x: 727, endPoint y: 165, distance: 22.6
click at [722, 168] on input at bounding box center [757, 172] width 484 height 23
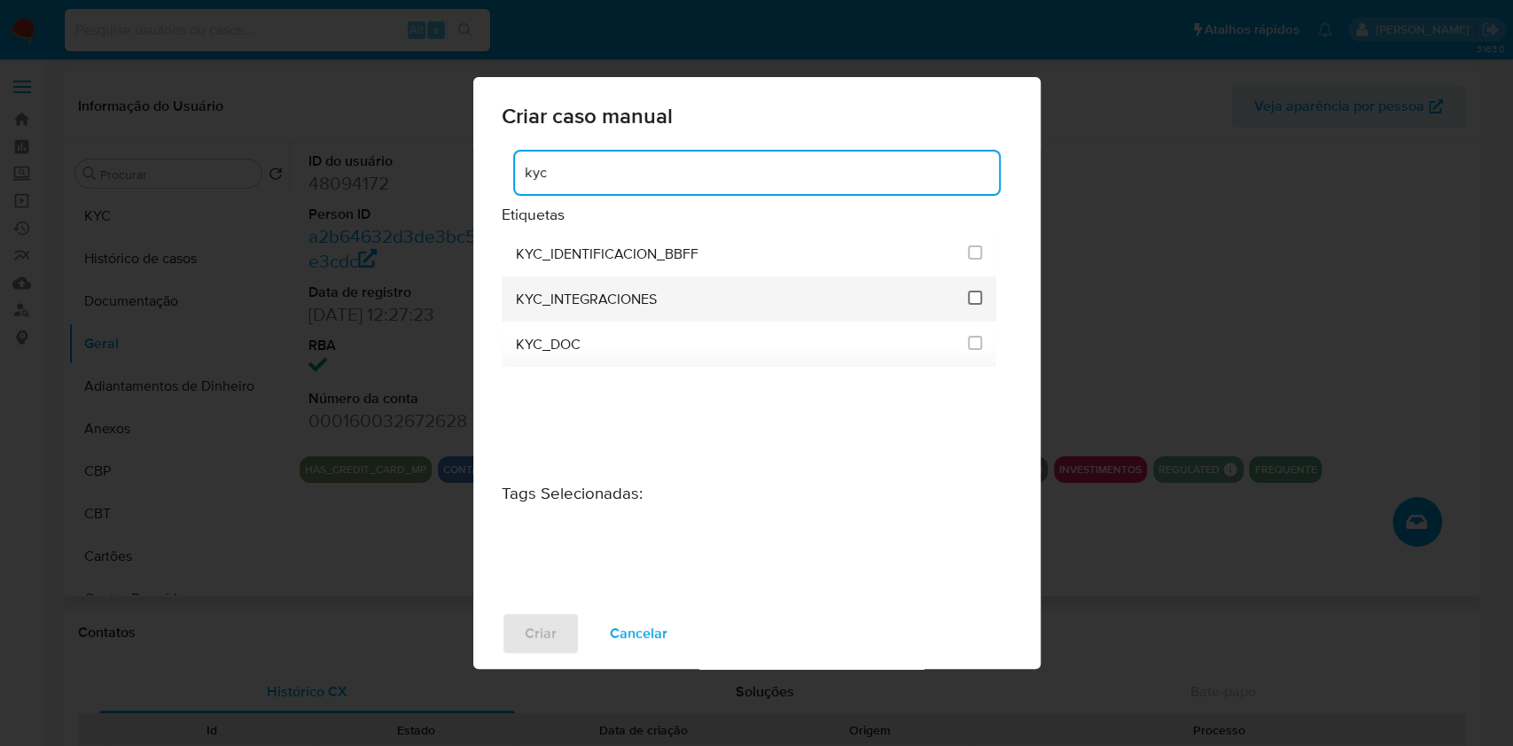
type input "kyc"
click at [972, 293] on input "2093" at bounding box center [975, 298] width 14 height 14
checkbox input "true"
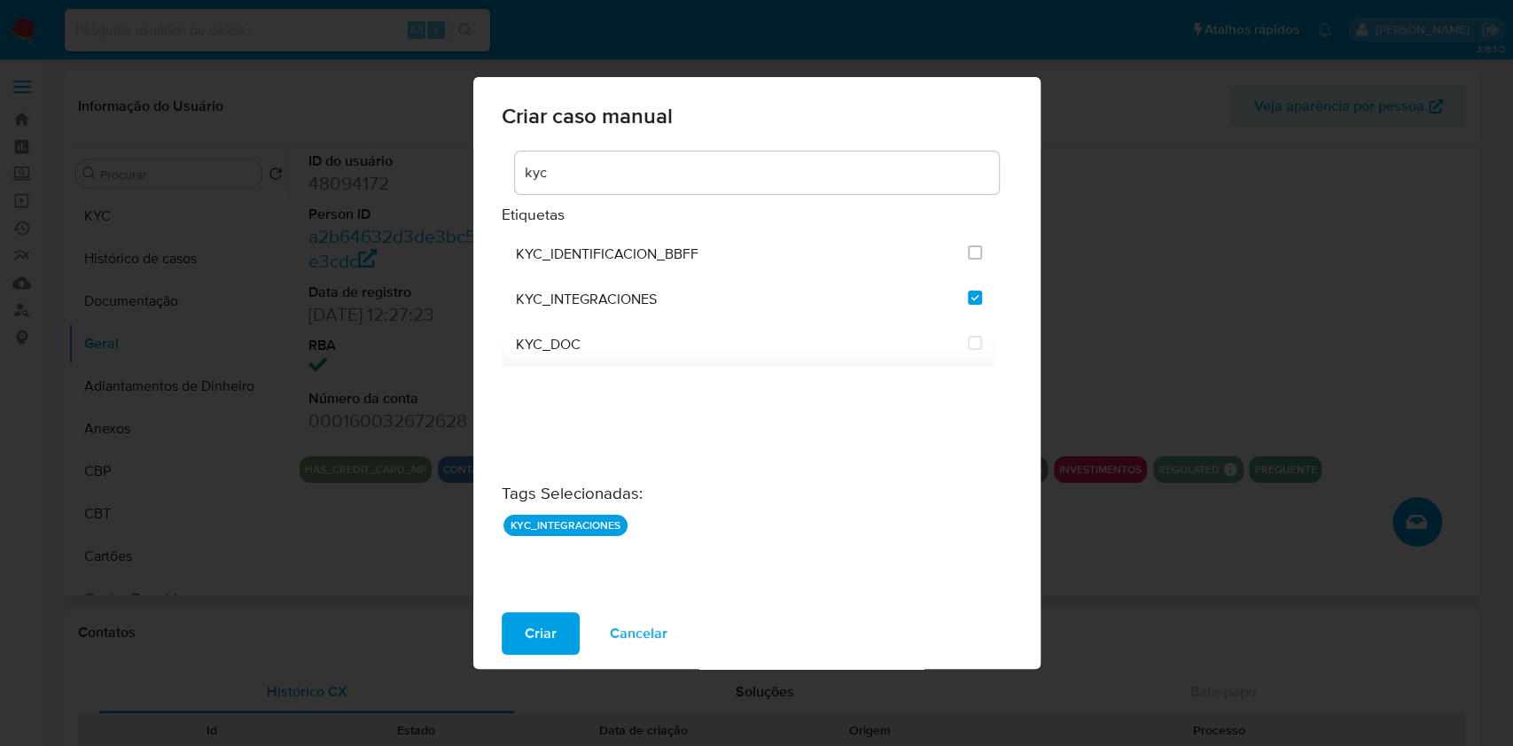
click at [532, 610] on div "Criar Cancelar" at bounding box center [756, 633] width 567 height 71
click at [548, 629] on span "Criar" at bounding box center [541, 633] width 32 height 39
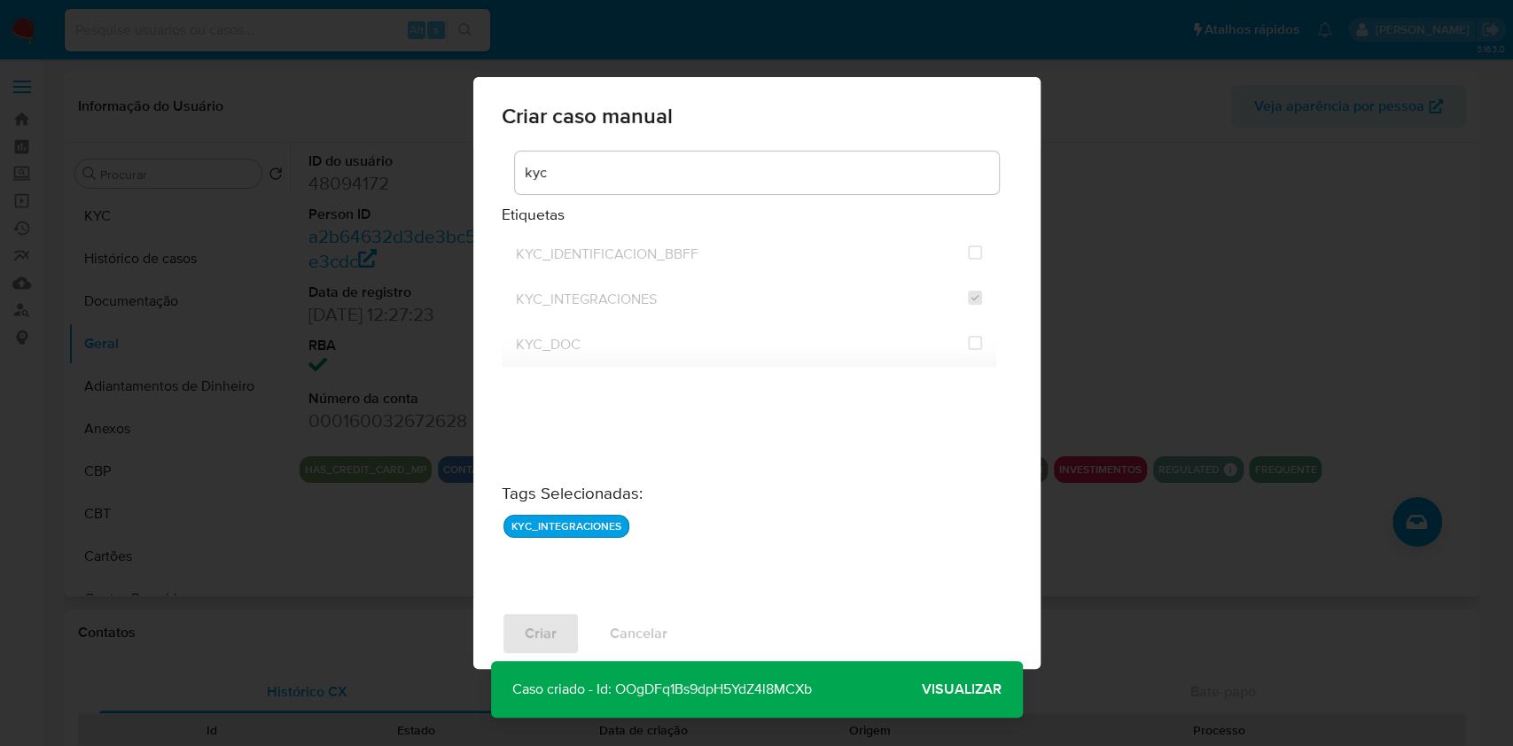
click at [959, 690] on span "Visualizar" at bounding box center [962, 690] width 80 height 0
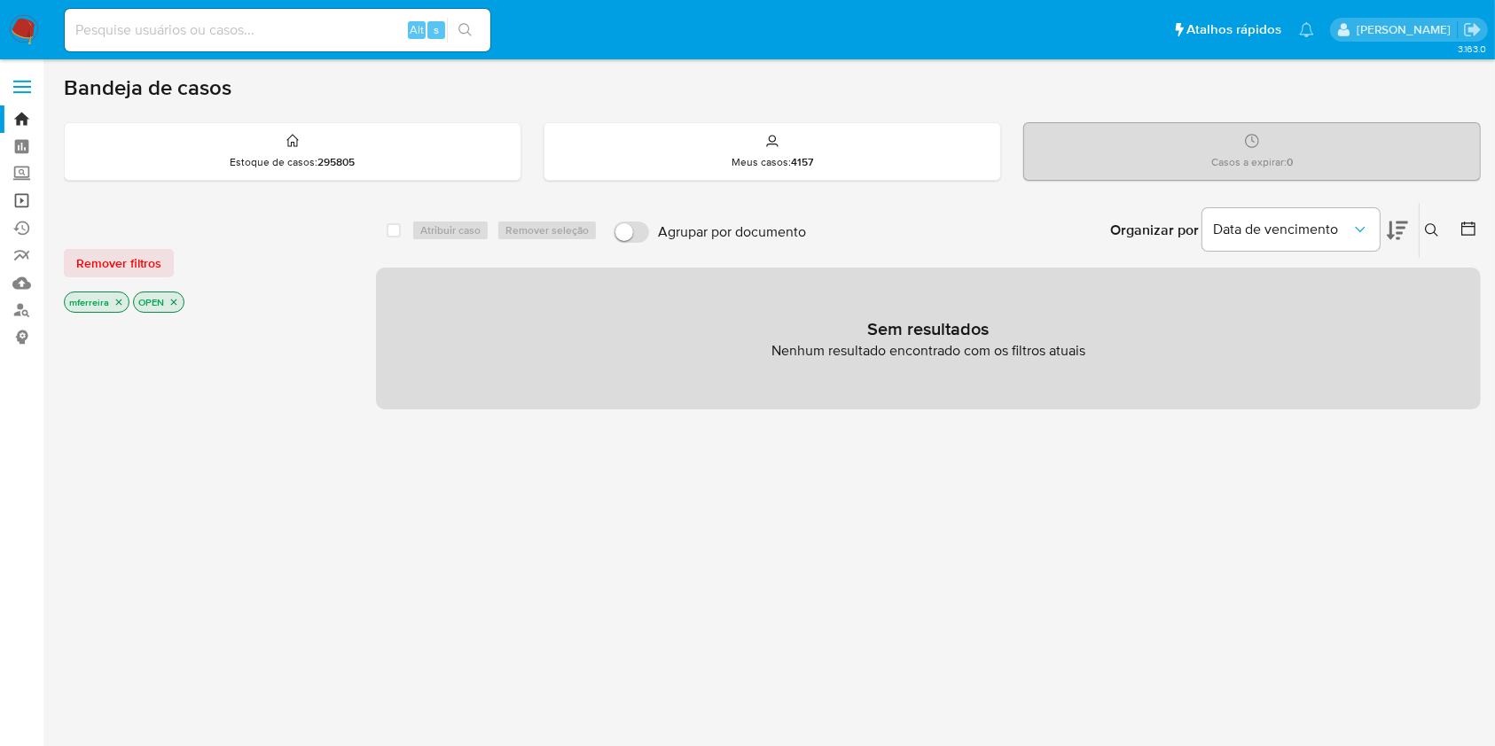
click at [25, 208] on link "Operações em massa" at bounding box center [105, 200] width 211 height 27
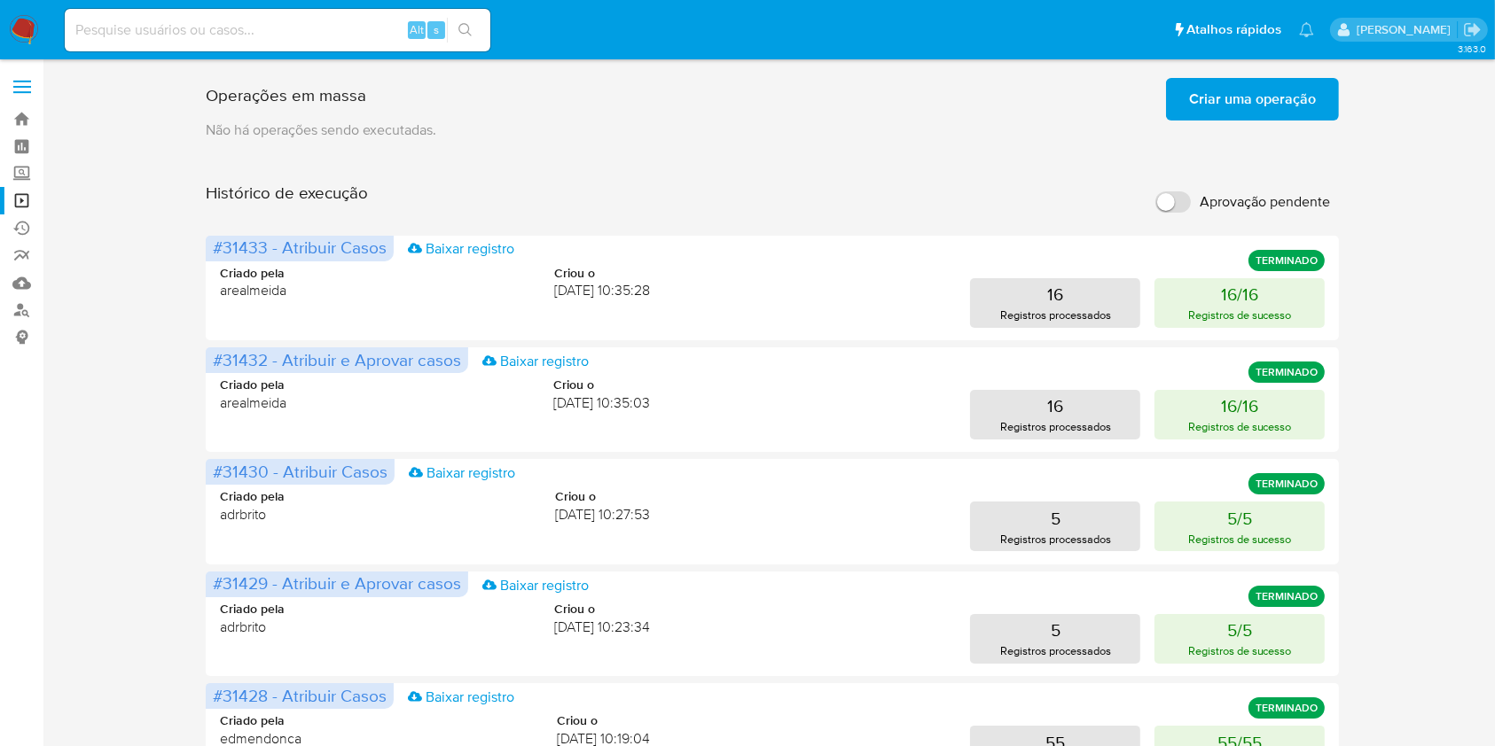
click at [1290, 112] on span "Criar uma operação" at bounding box center [1252, 99] width 127 height 39
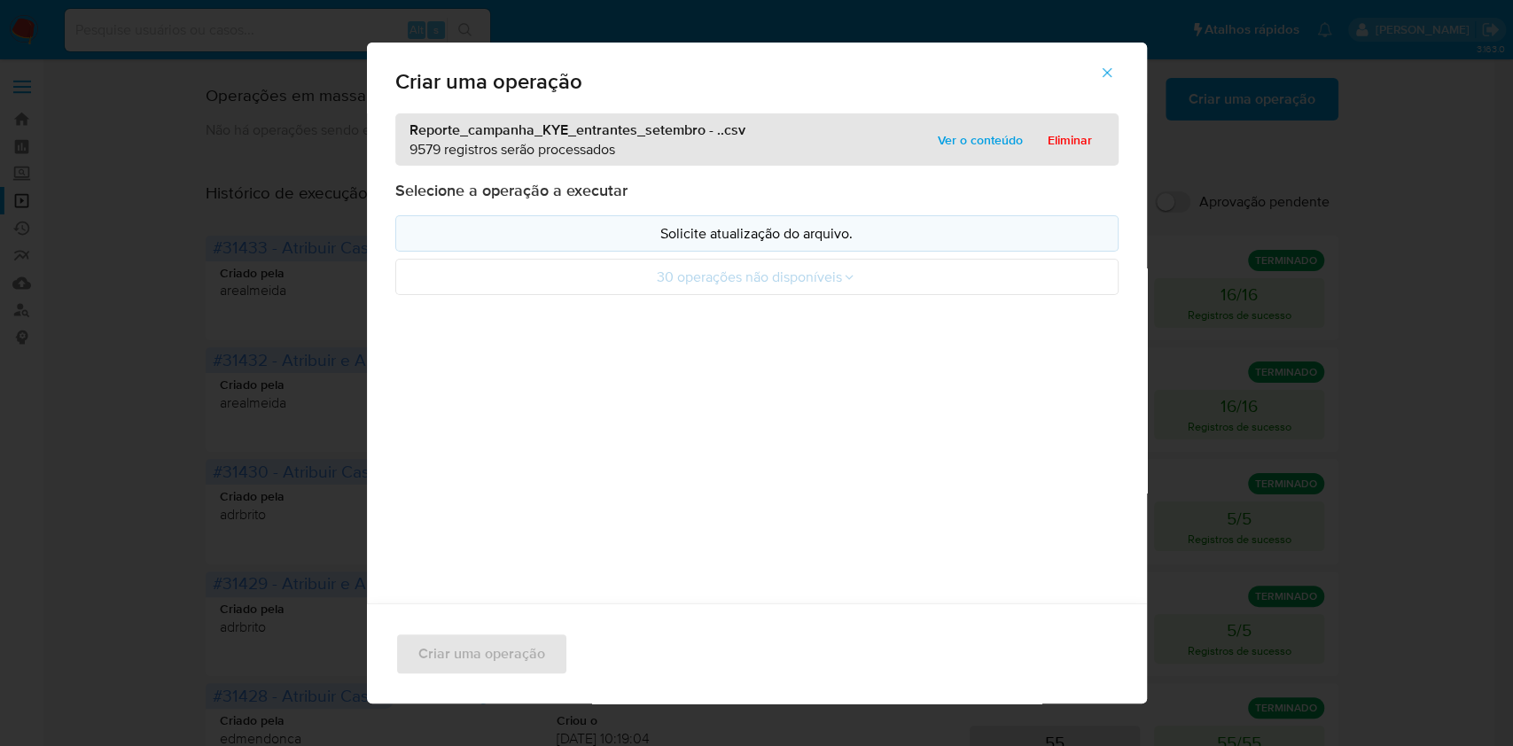
click at [660, 237] on p "Solicite atualização do arquivo." at bounding box center [756, 233] width 693 height 20
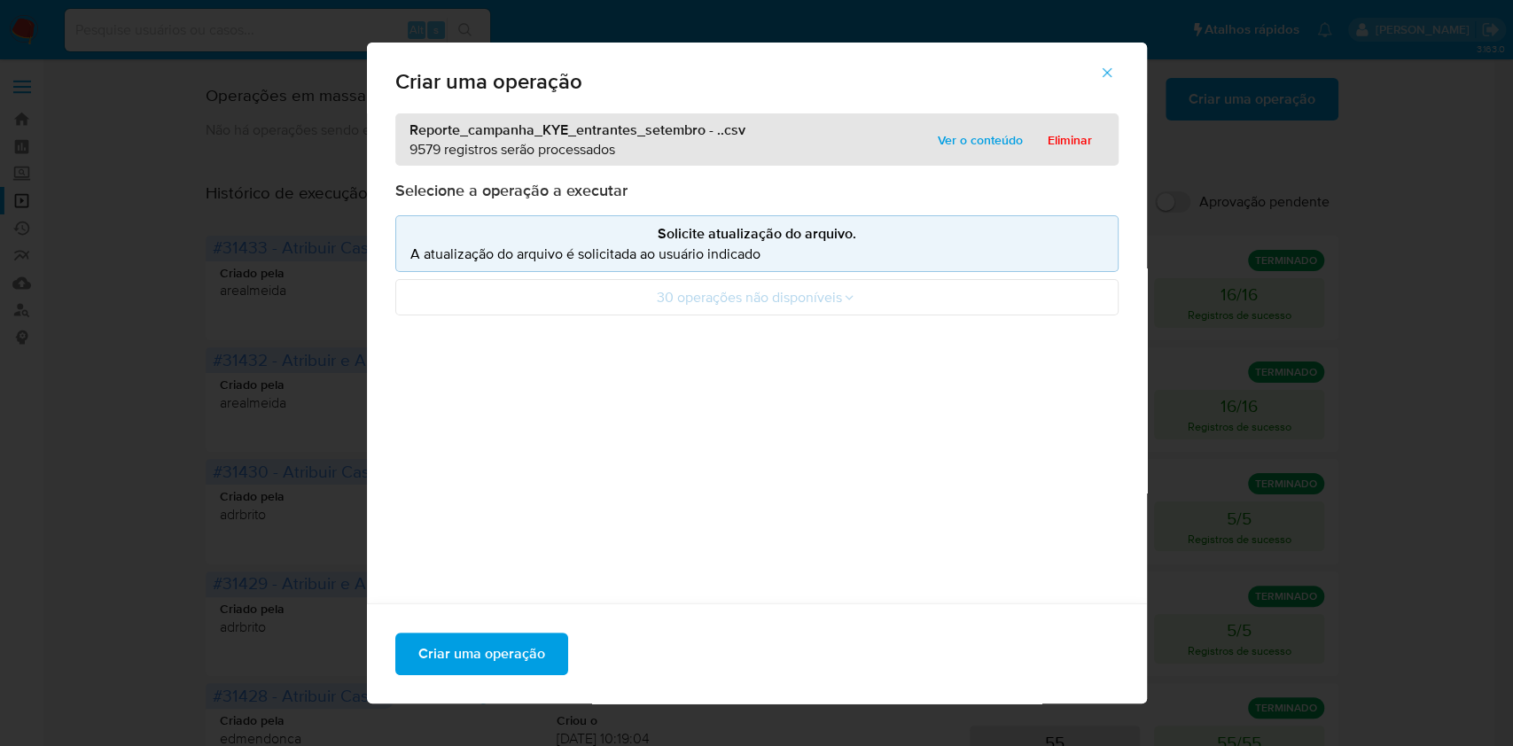
click at [745, 255] on p "A atualização do arquivo é solicitada ao usuário indicado" at bounding box center [756, 254] width 693 height 20
click at [524, 653] on span "Criar uma operação" at bounding box center [481, 654] width 127 height 39
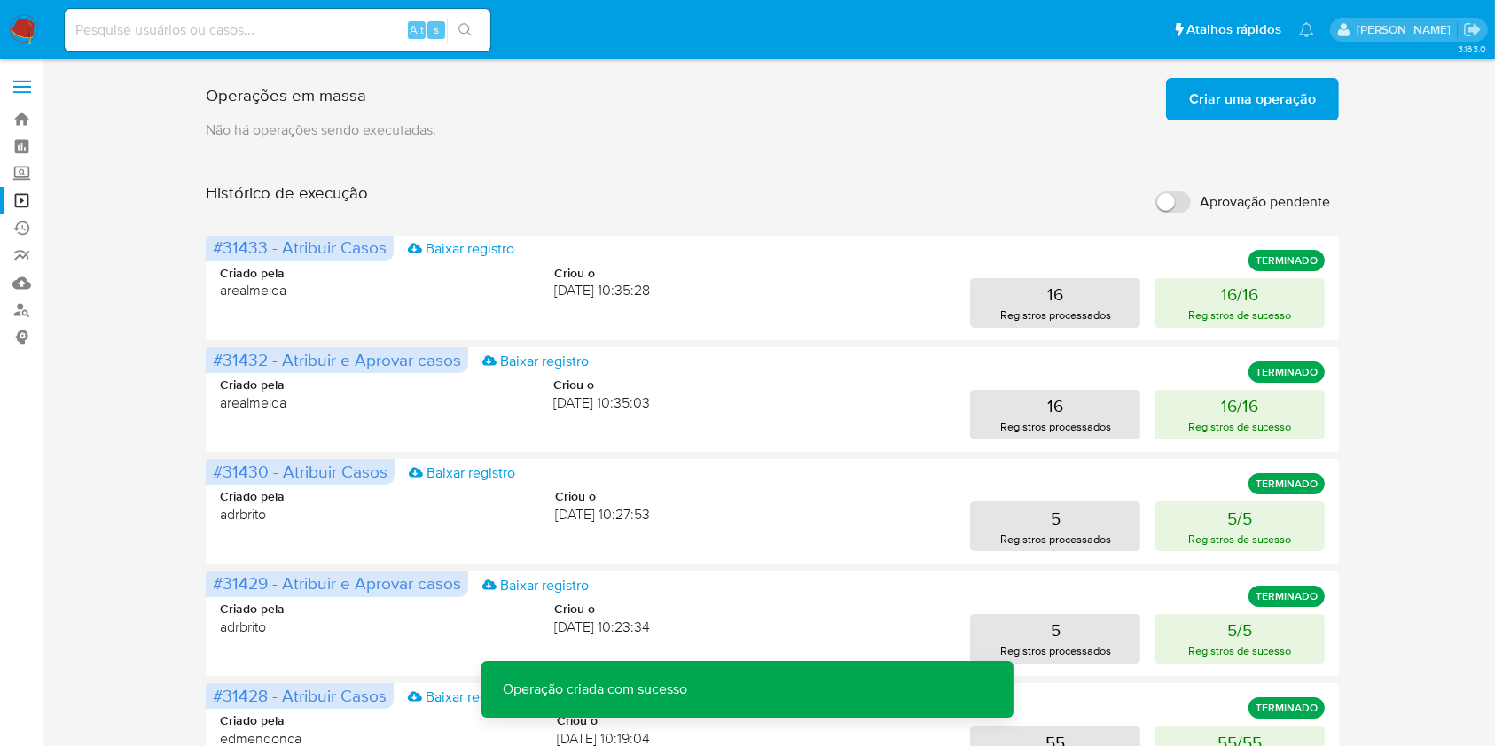
click at [1172, 192] on input "Aprovação pendente" at bounding box center [1172, 201] width 35 height 21
checkbox input "true"
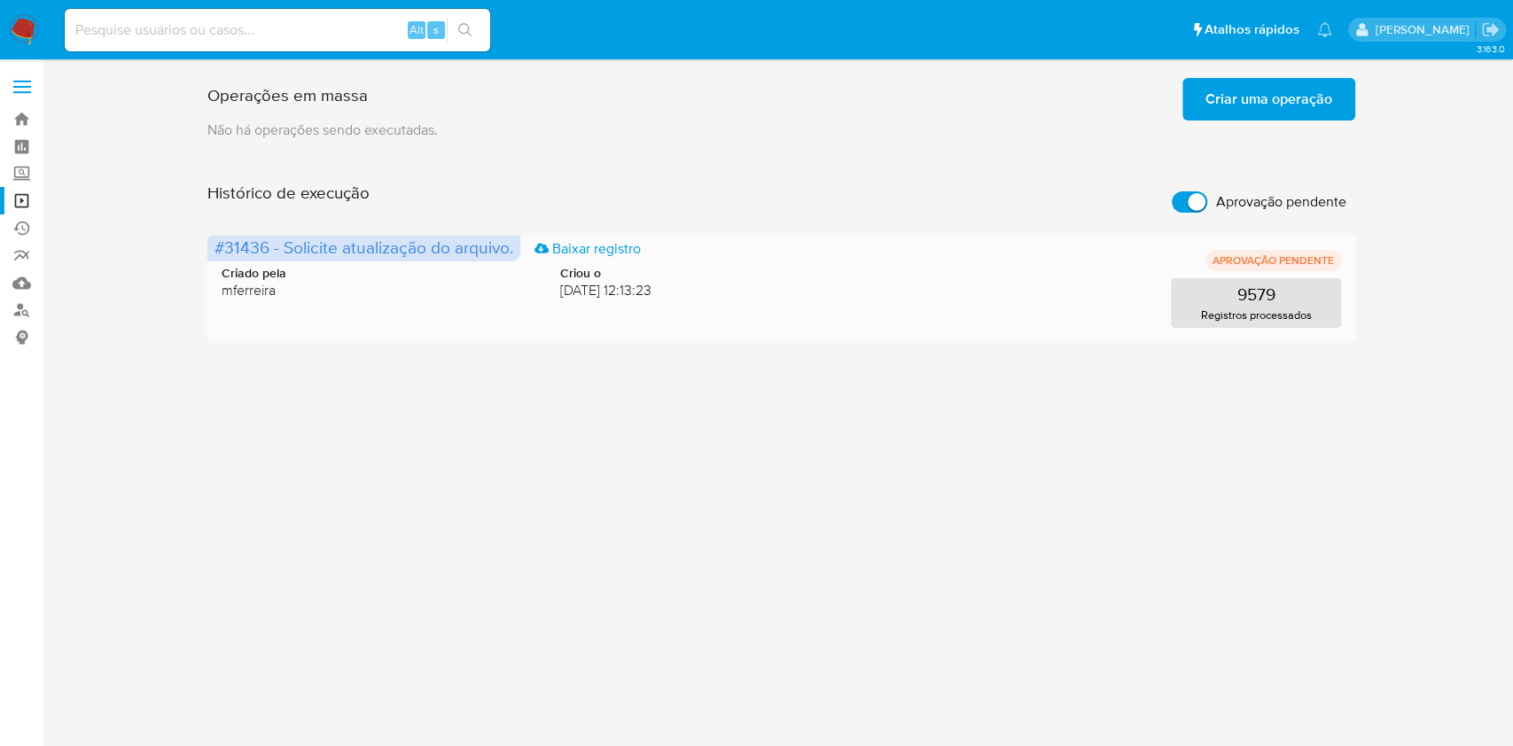
click at [251, 327] on div "Criado pela mferreira Criou o [DATE] 12:13:23 9579 Registros processados" at bounding box center [782, 285] width 1120 height 85
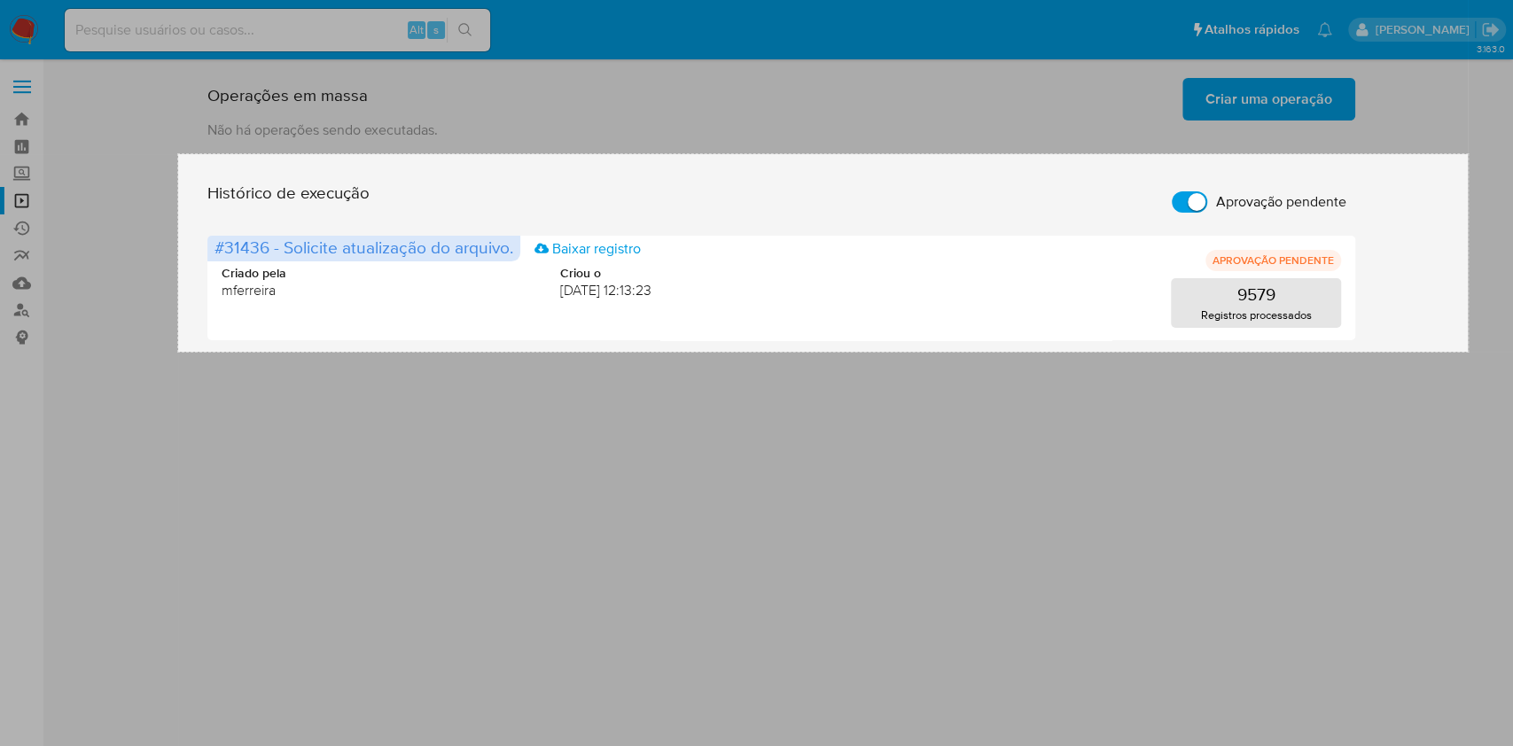
drag, startPoint x: 178, startPoint y: 155, endPoint x: 1495, endPoint y: 346, distance: 1330.1
click at [1495, 346] on div "1455 X 223" at bounding box center [756, 373] width 1513 height 746
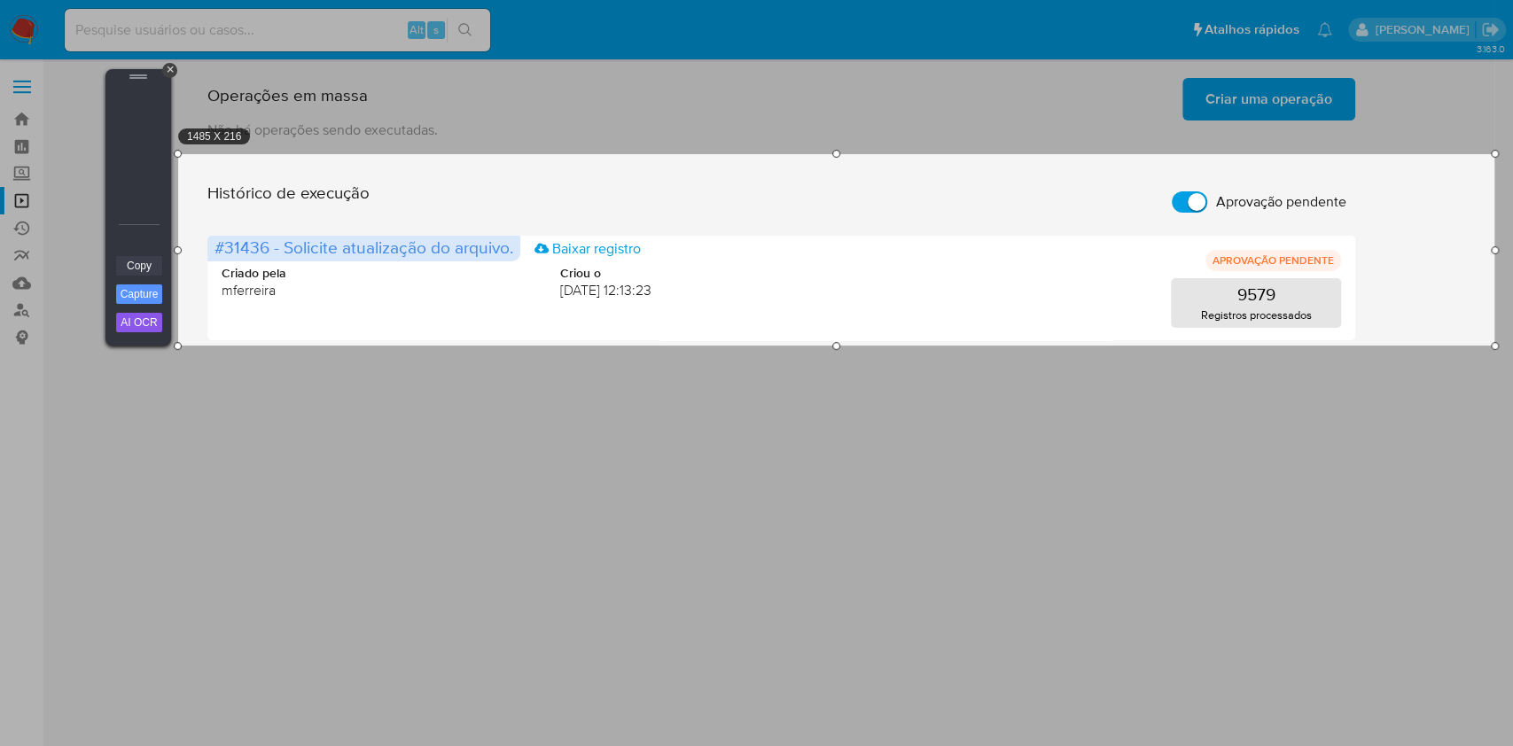
click at [131, 268] on link "Copy" at bounding box center [139, 266] width 46 height 20
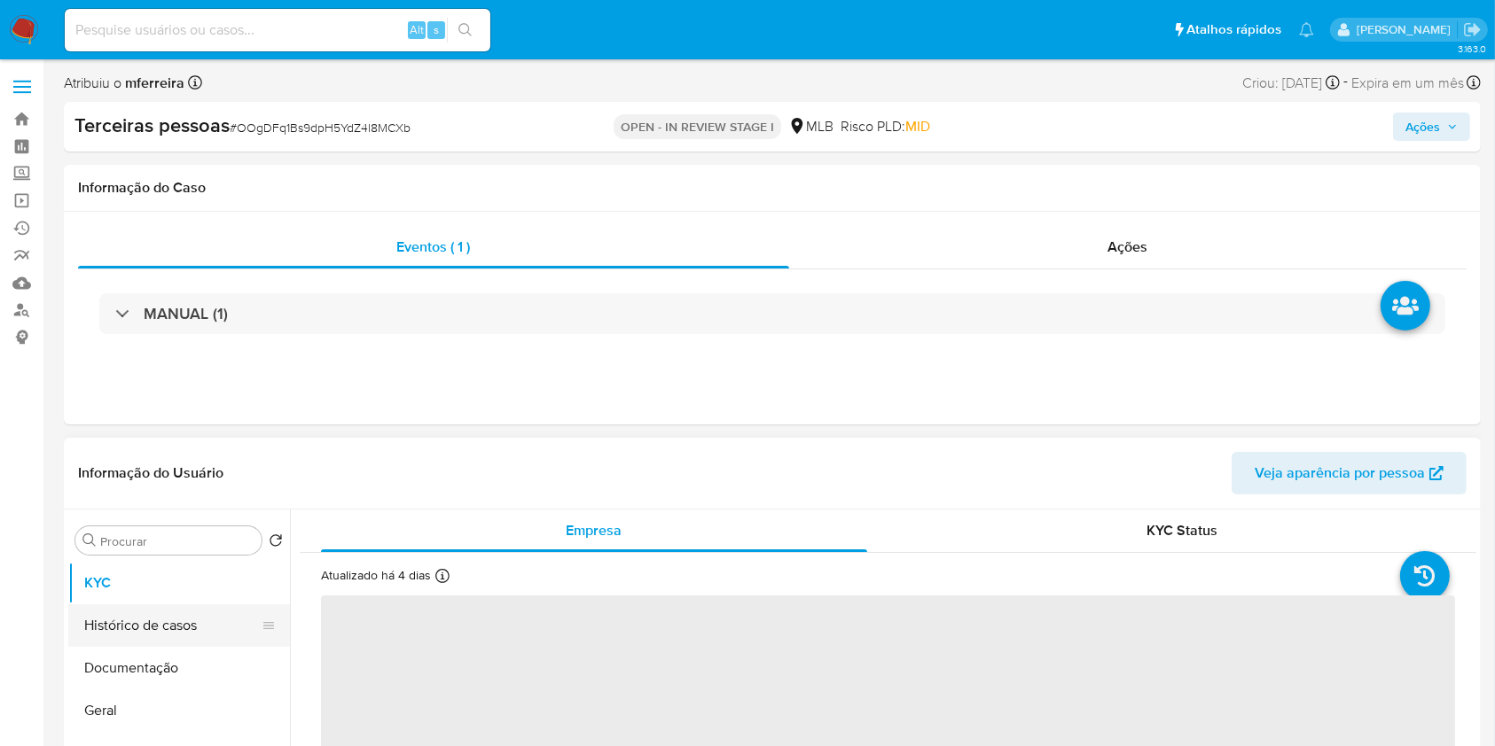
click at [174, 630] on button "Histórico de casos" at bounding box center [171, 626] width 207 height 43
select select "10"
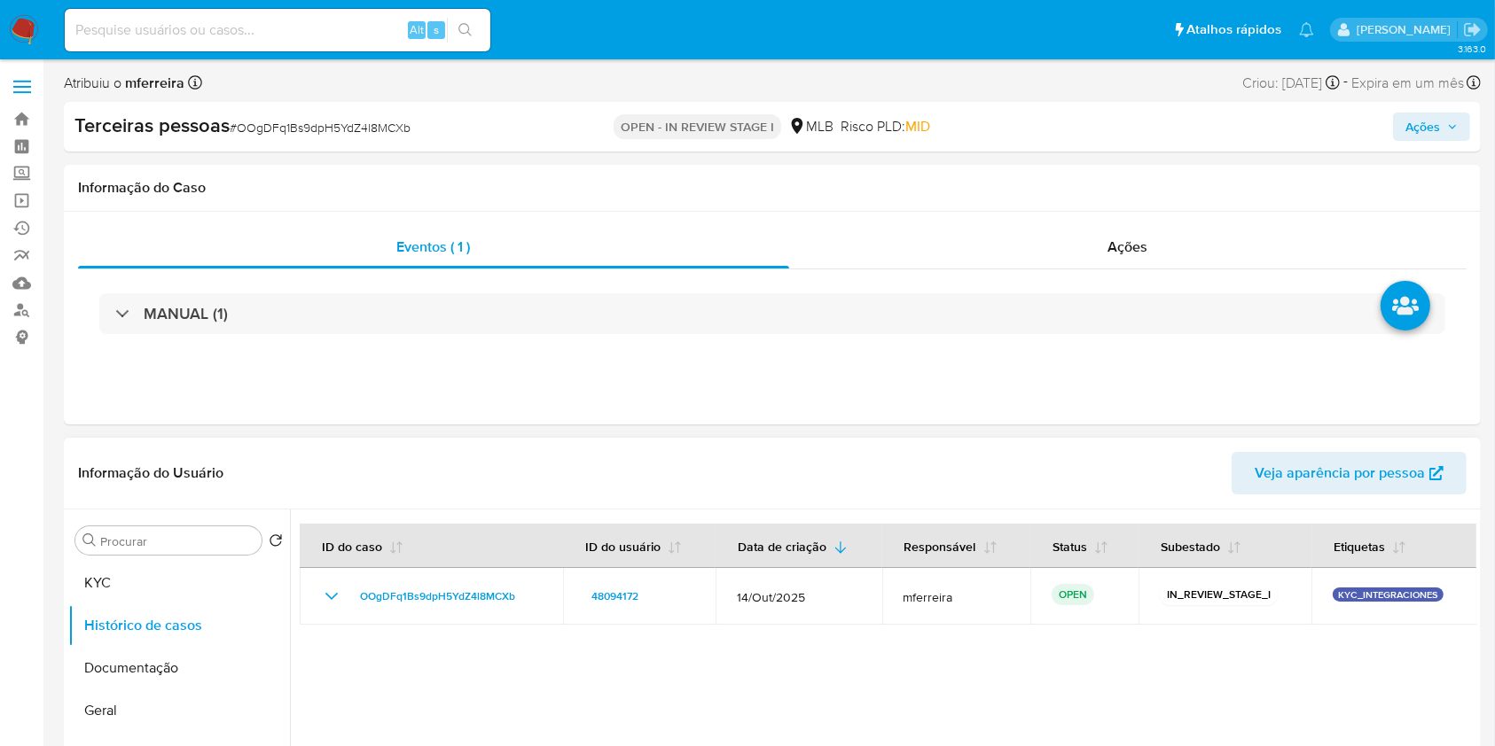
click at [924, 706] on div at bounding box center [883, 737] width 1186 height 454
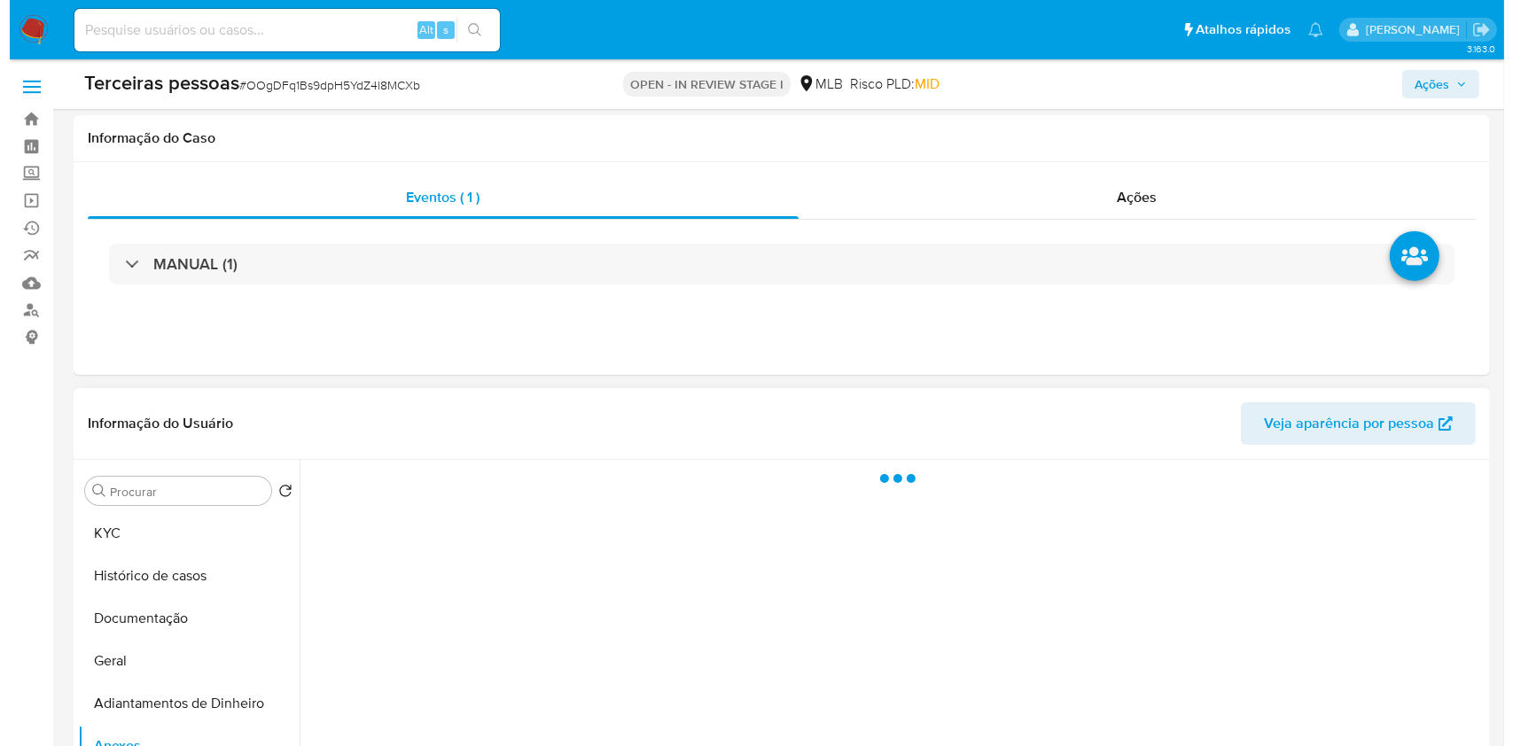
scroll to position [326, 0]
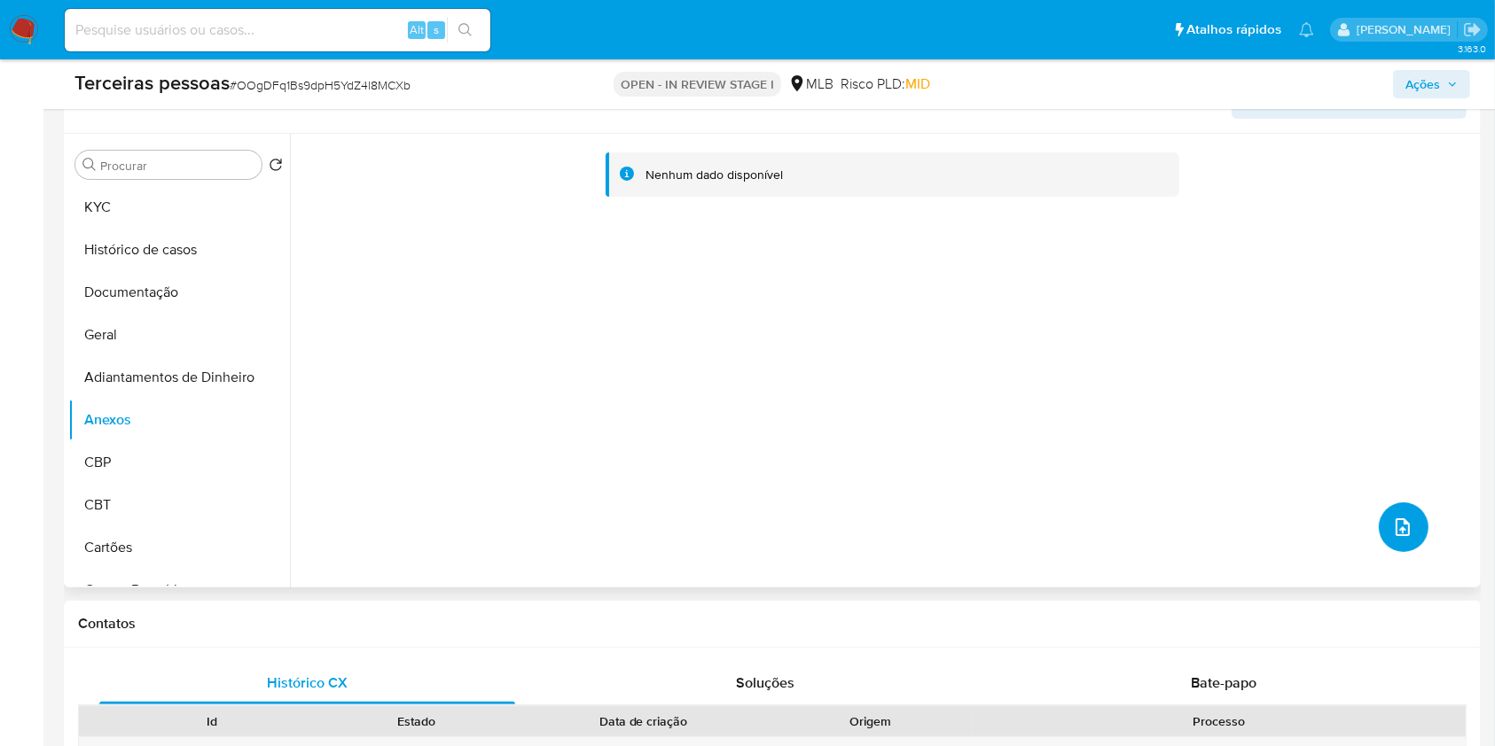
click at [1407, 532] on button "upload-file" at bounding box center [1403, 528] width 50 height 50
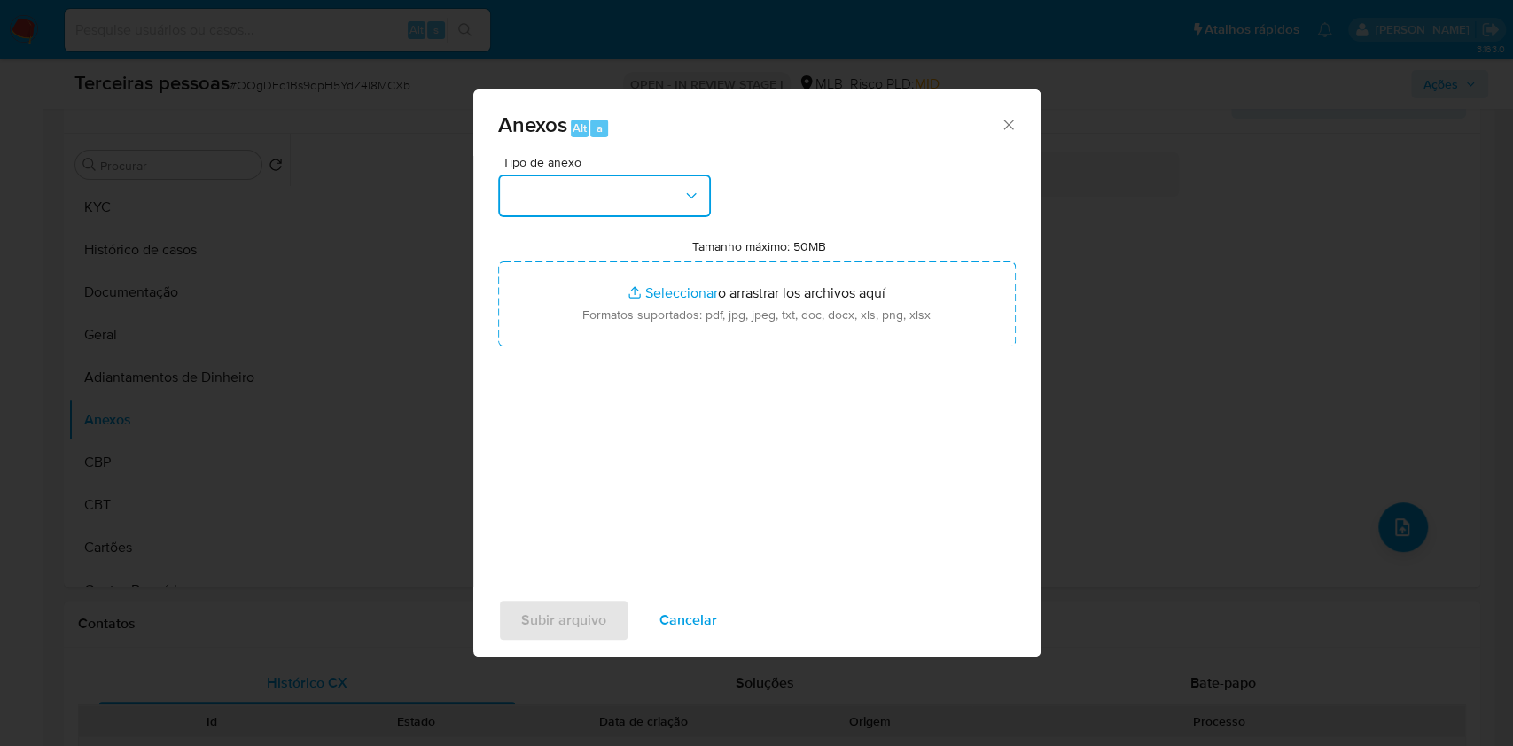
click at [604, 196] on button "button" at bounding box center [604, 196] width 213 height 43
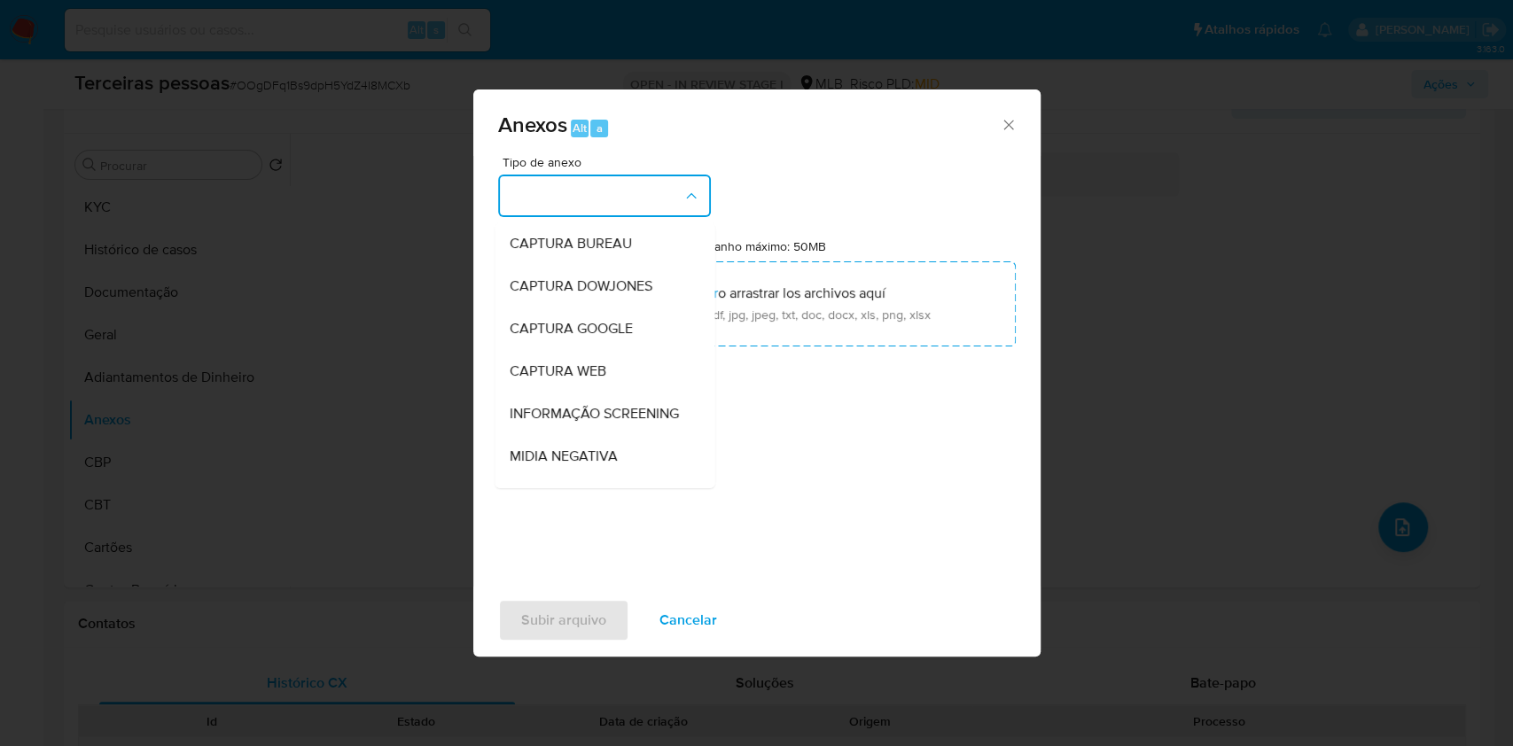
scroll to position [272, 0]
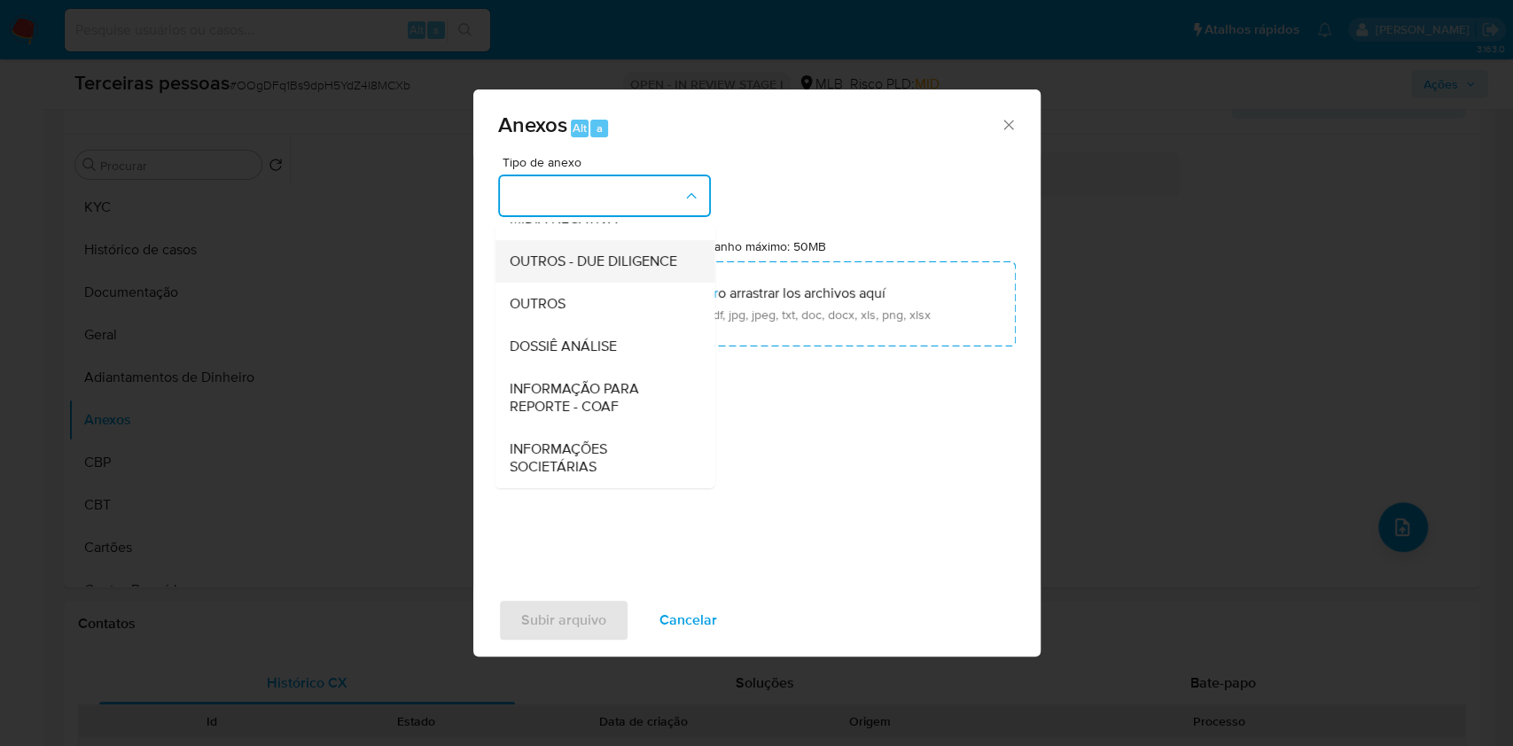
click at [542, 267] on span "OUTROS - DUE DILIGENCE" at bounding box center [593, 262] width 168 height 18
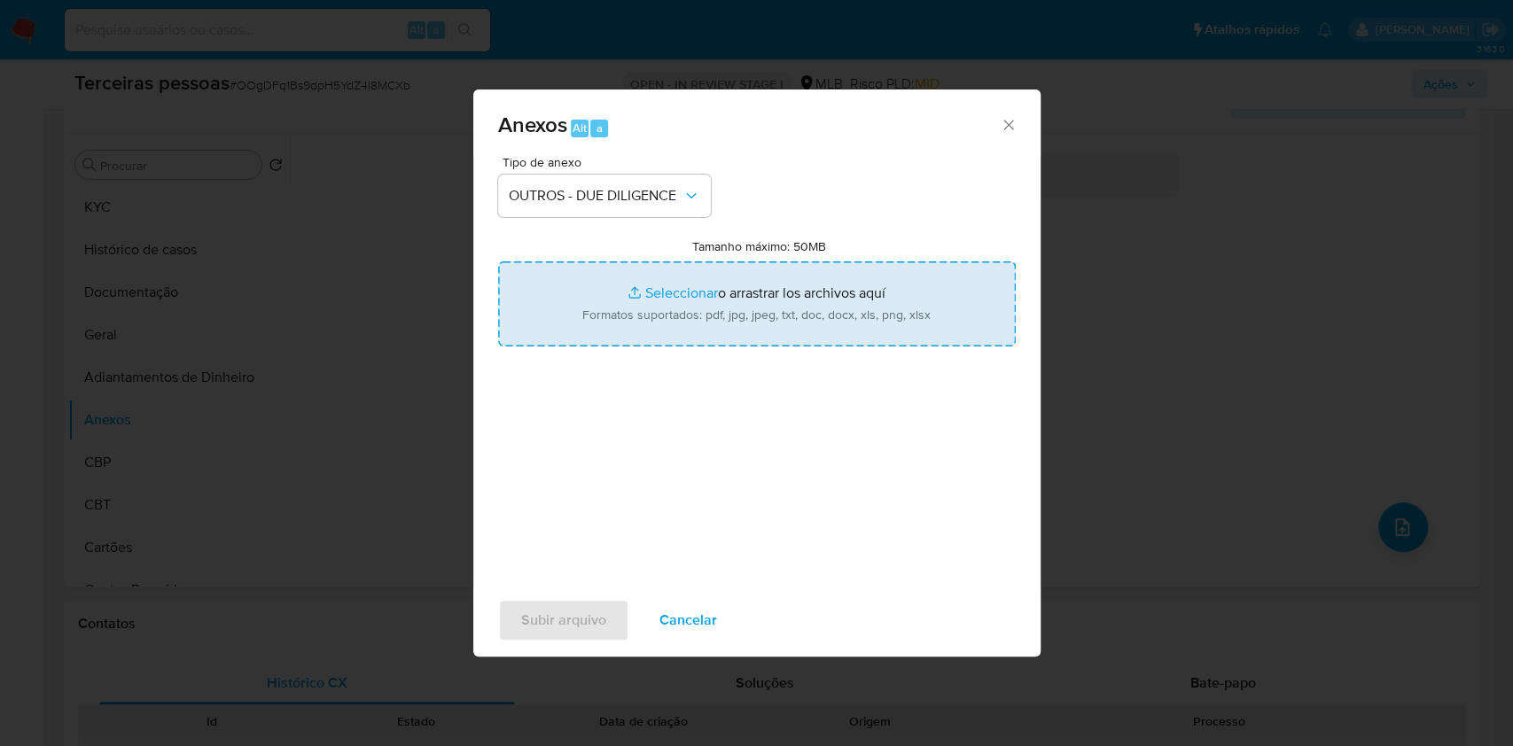
click at [612, 295] on input "Tamanho máximo: 50MB Seleccionar archivos" at bounding box center [757, 303] width 518 height 85
type input "C:\fakepath\s-MAJU MAISON STORE LTDA.pdf"
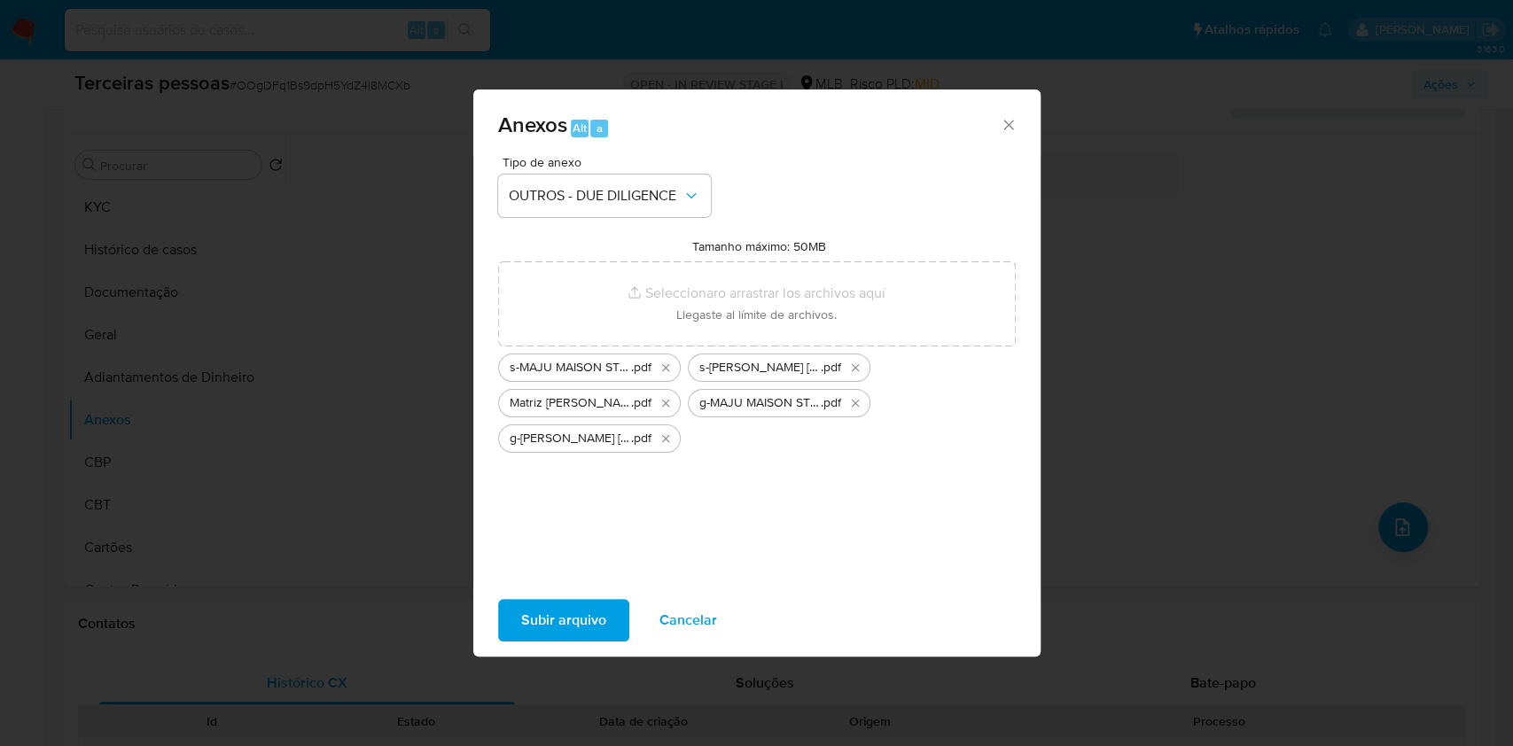
click at [578, 622] on span "Subir arquivo" at bounding box center [563, 620] width 85 height 39
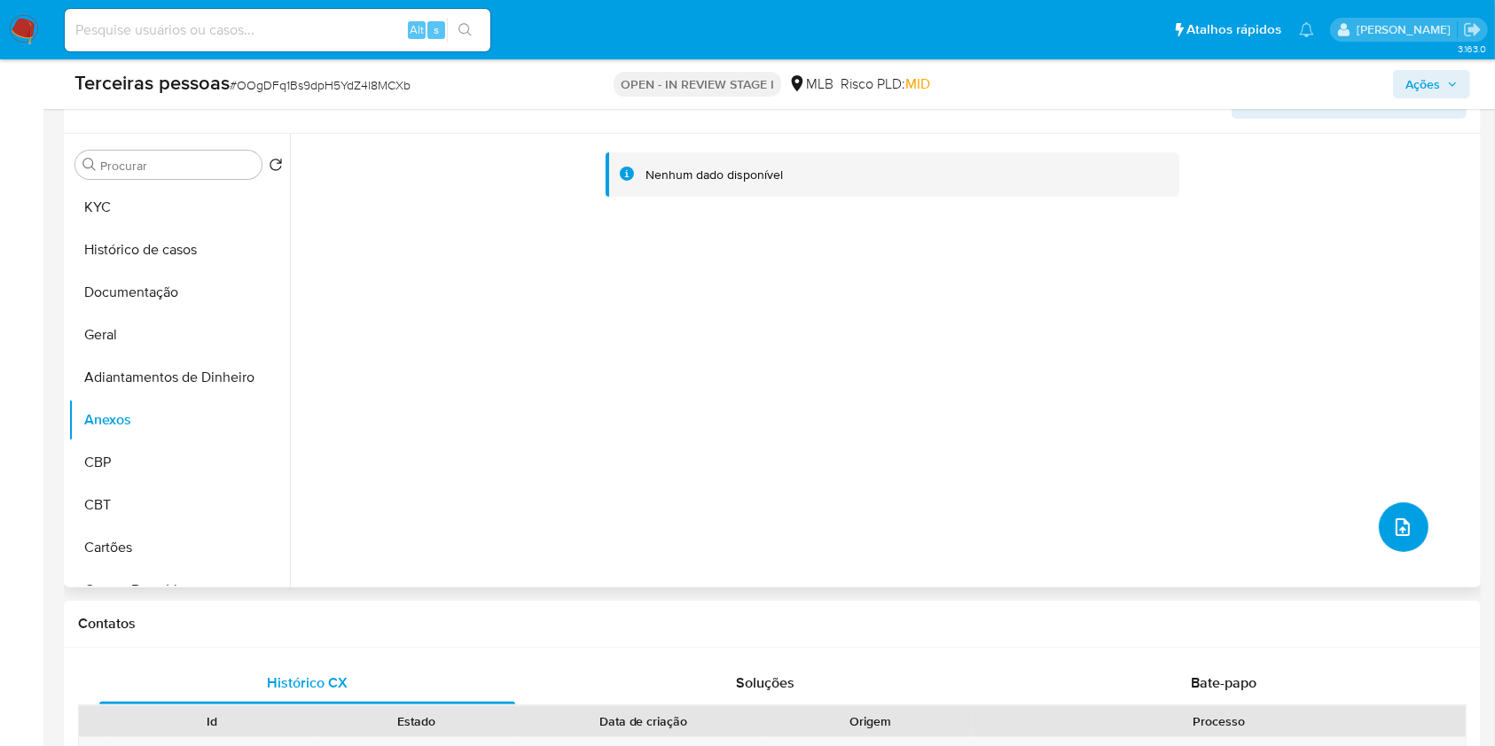
click at [1404, 525] on icon "upload-file" at bounding box center [1402, 527] width 21 height 21
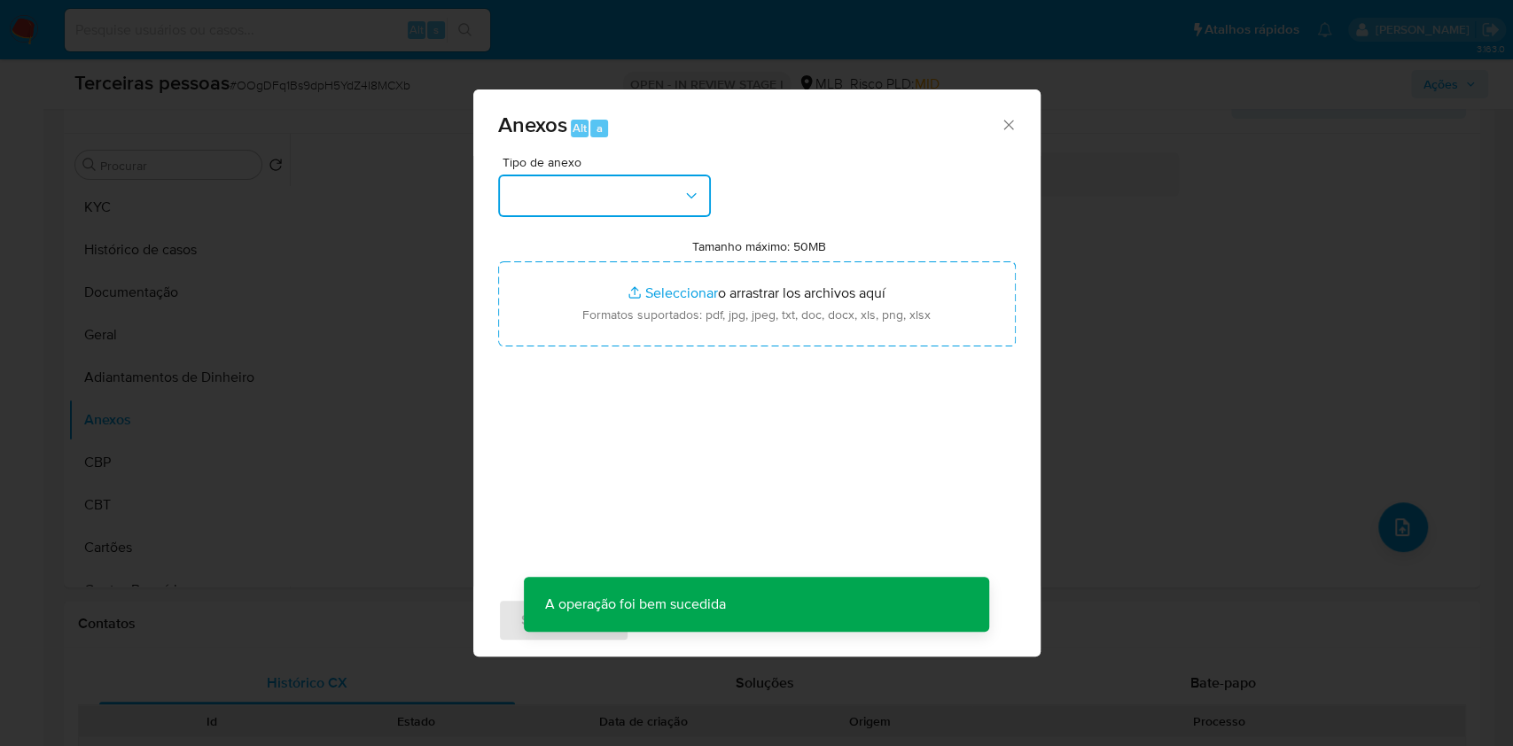
click at [638, 213] on button "button" at bounding box center [604, 196] width 213 height 43
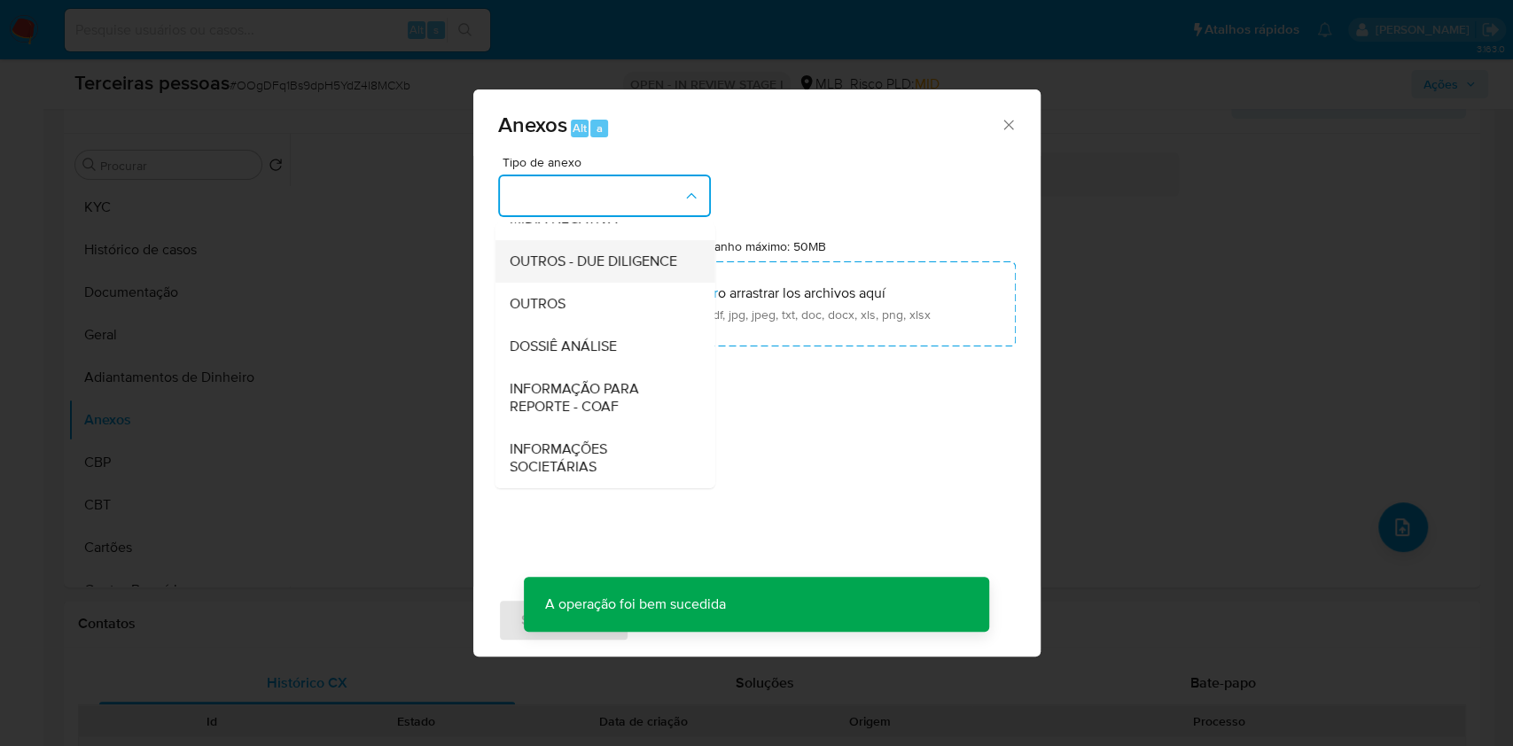
click at [535, 266] on span "OUTROS - DUE DILIGENCE" at bounding box center [593, 262] width 168 height 18
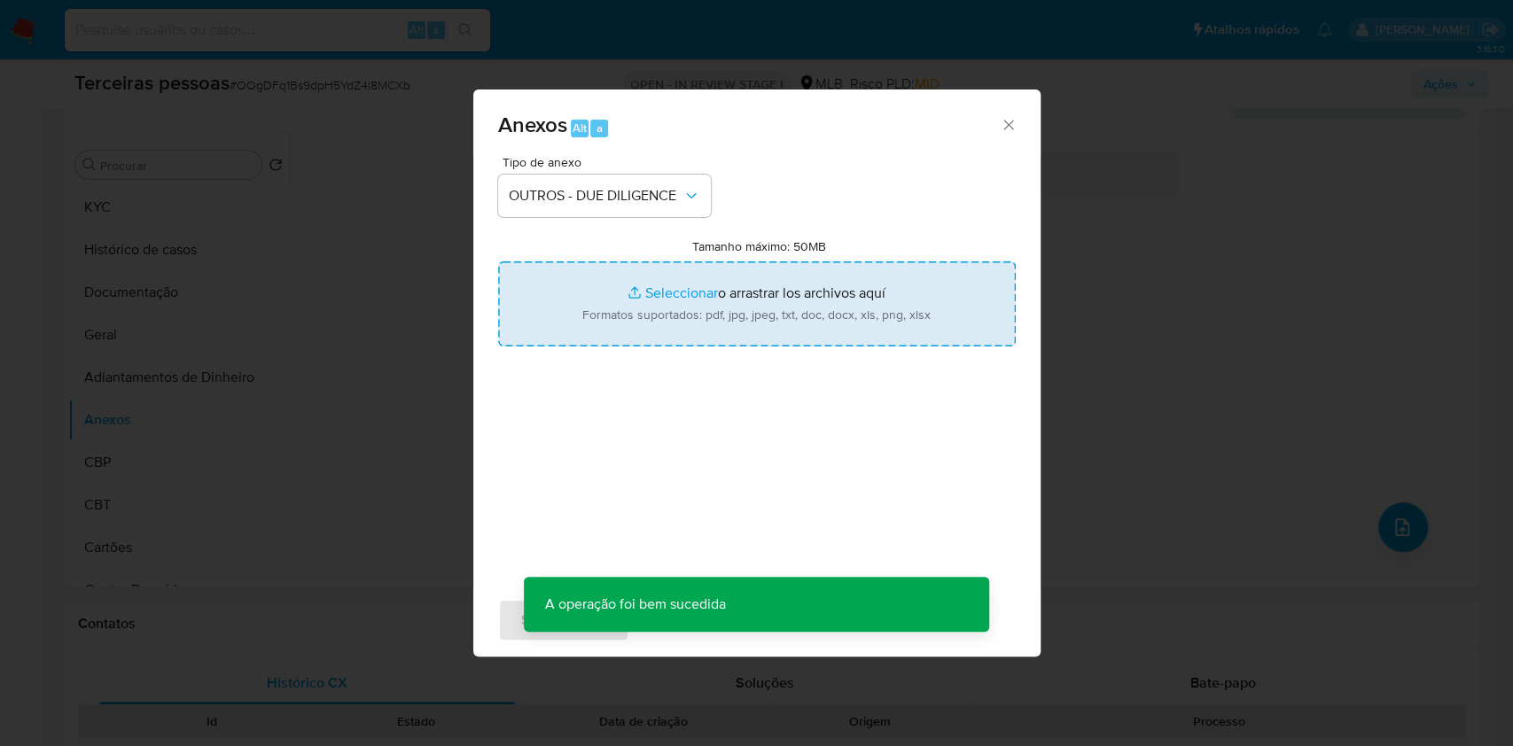
click at [617, 337] on input "Tamanho máximo: 50MB Seleccionar archivos" at bounding box center [757, 303] width 518 height 85
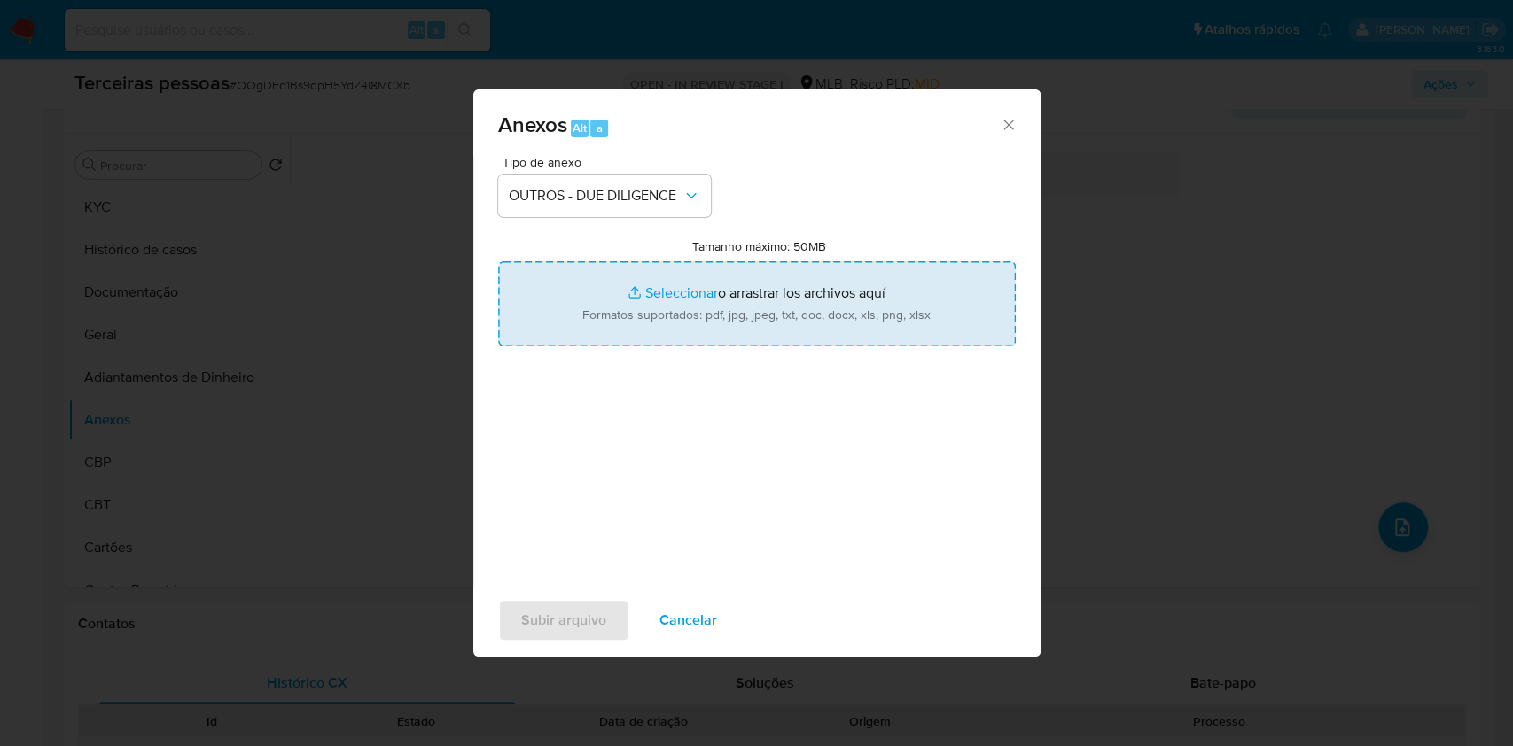
type input "C:\fakepath\Comprovante de Inscrição e de Situação Cadastral.pdf"
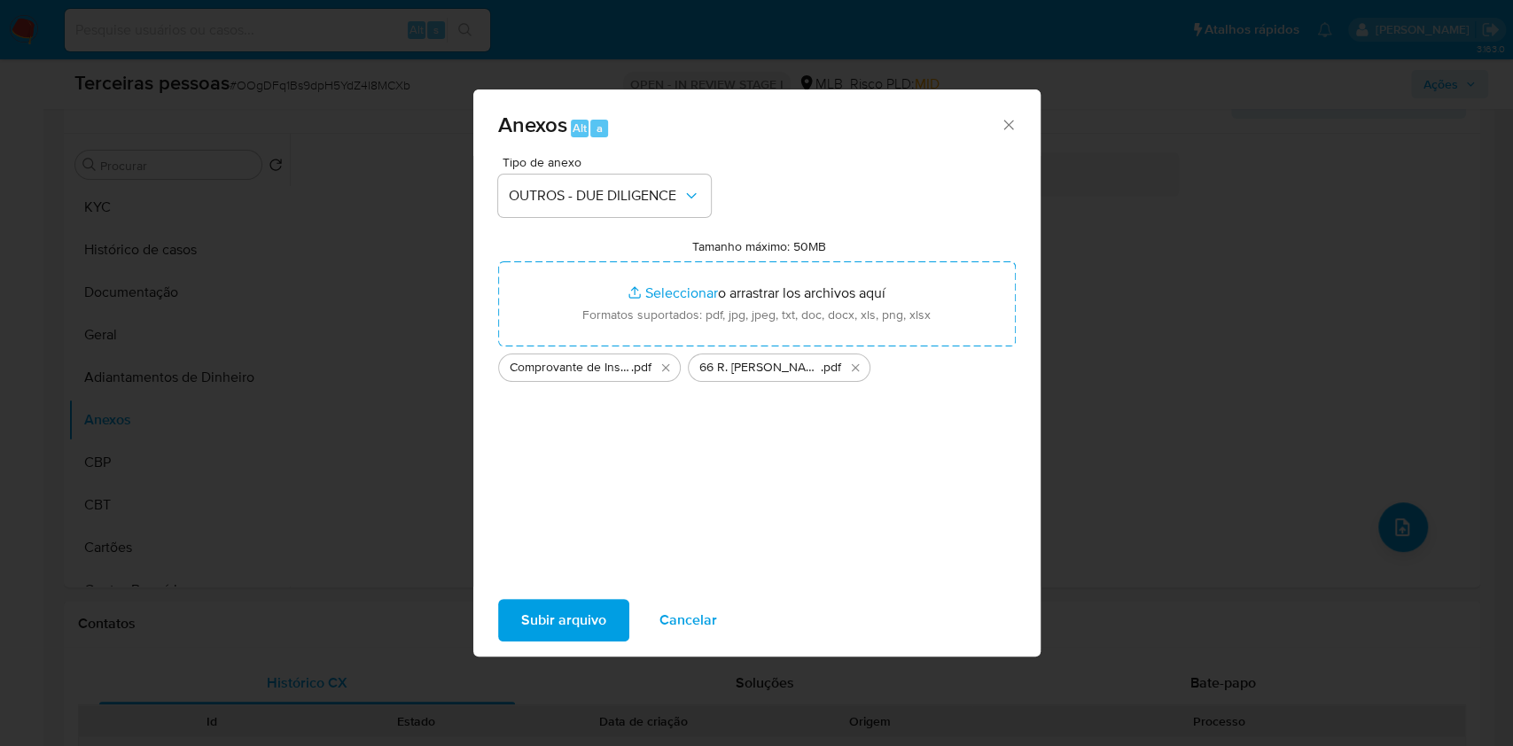
drag, startPoint x: 617, startPoint y: 337, endPoint x: 573, endPoint y: 632, distance: 298.5
click at [573, 632] on span "Subir arquivo" at bounding box center [563, 620] width 85 height 39
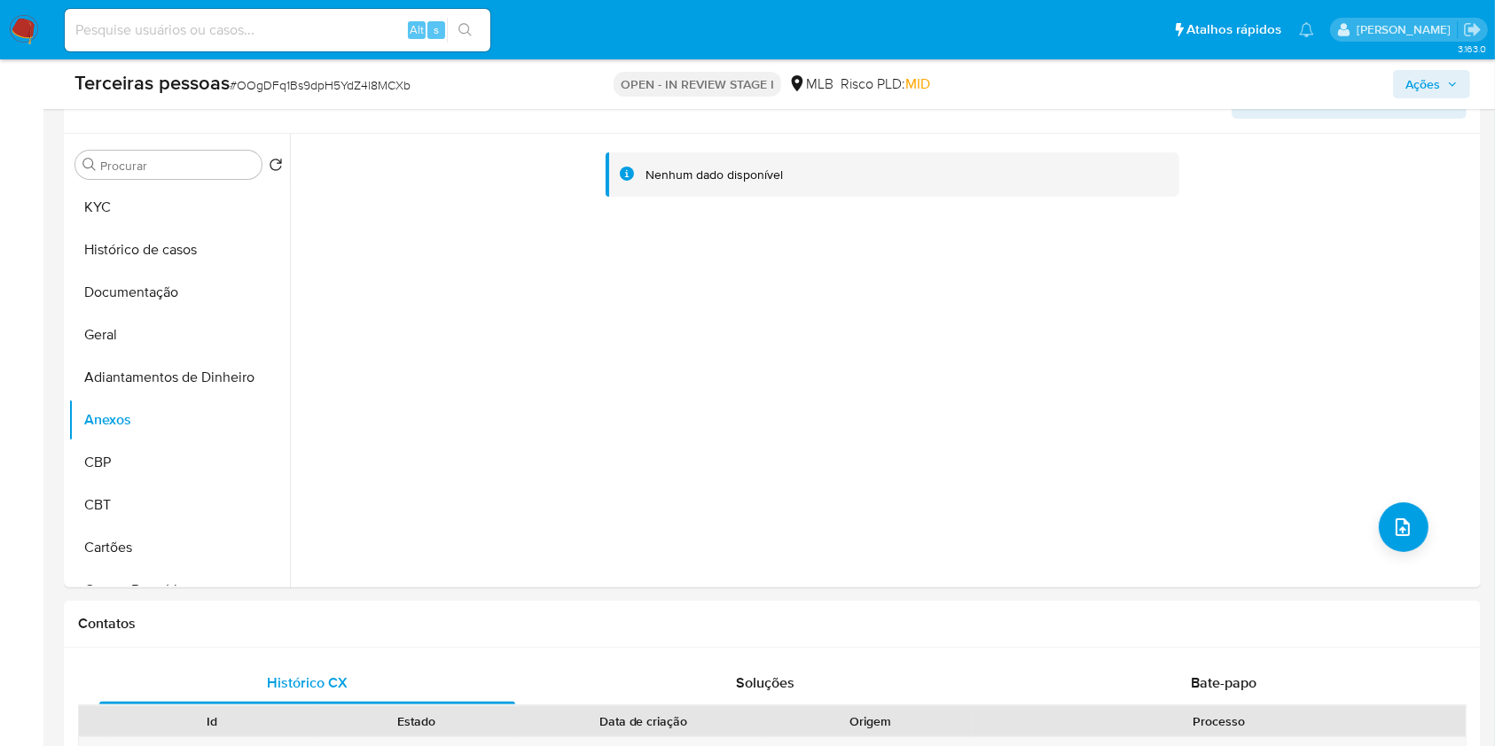
click at [1432, 96] on span "Ações" at bounding box center [1422, 84] width 35 height 28
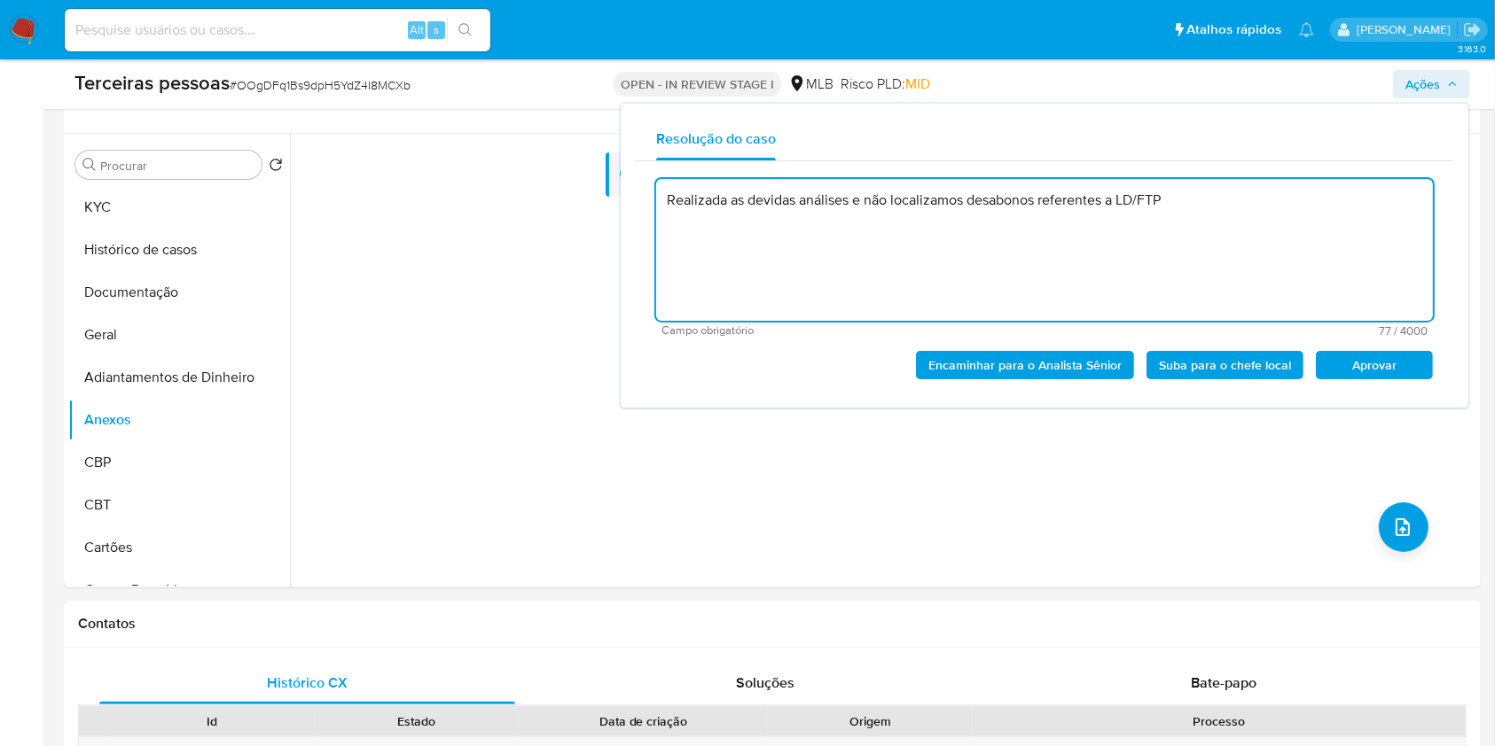
click at [1409, 365] on span "Aprovar" at bounding box center [1374, 365] width 92 height 25
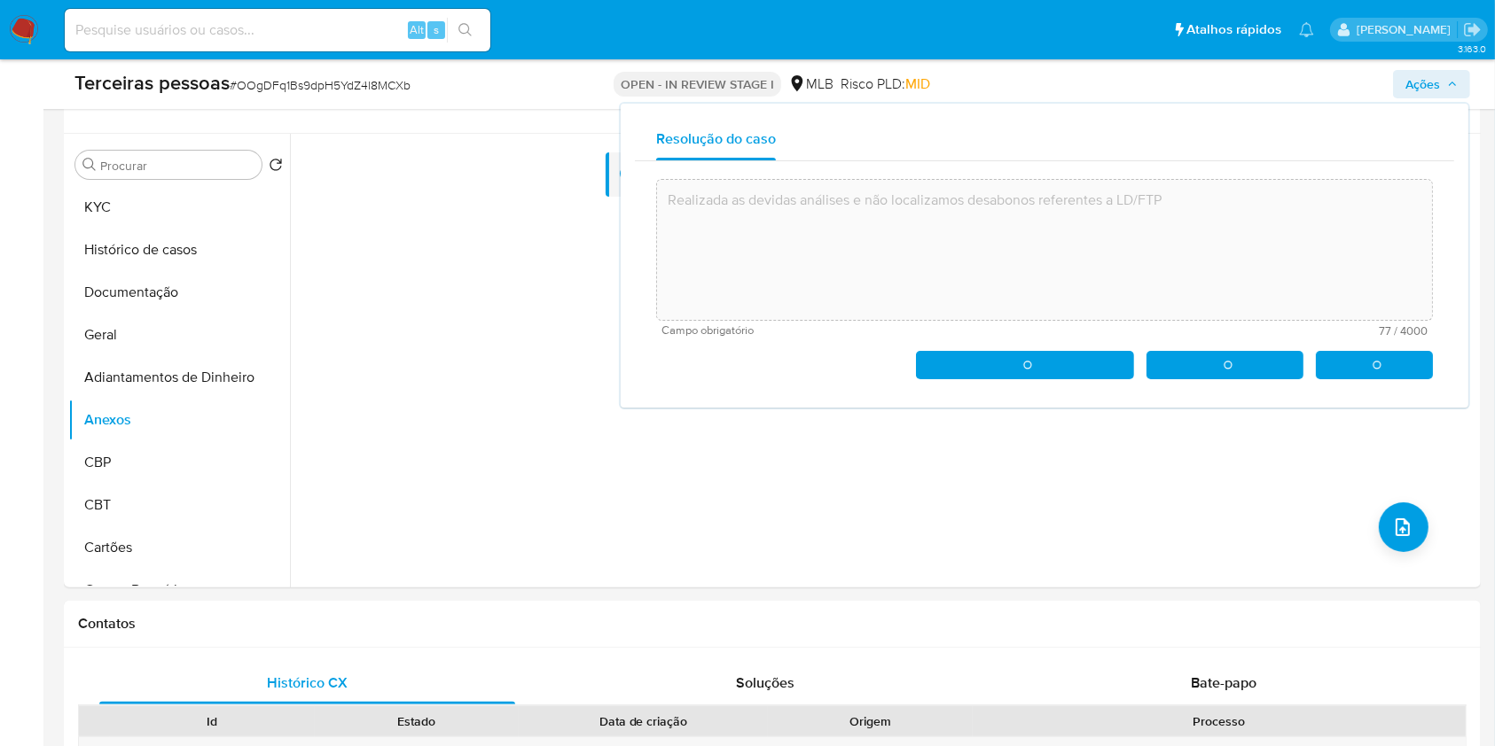
type textarea "Realizada as devidas análises e não localizamos desabonos referentes a LD/FTP"
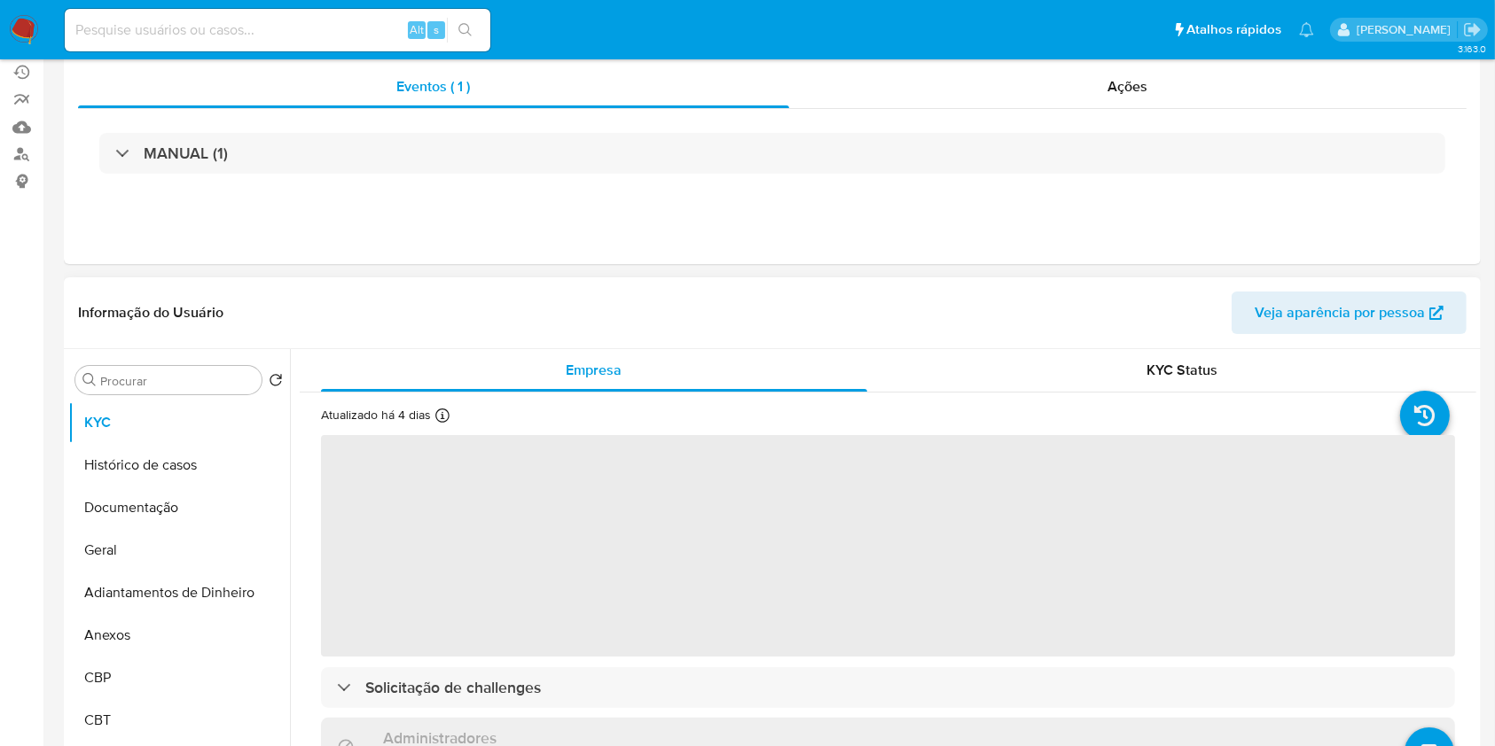
scroll to position [236, 0]
select select "10"
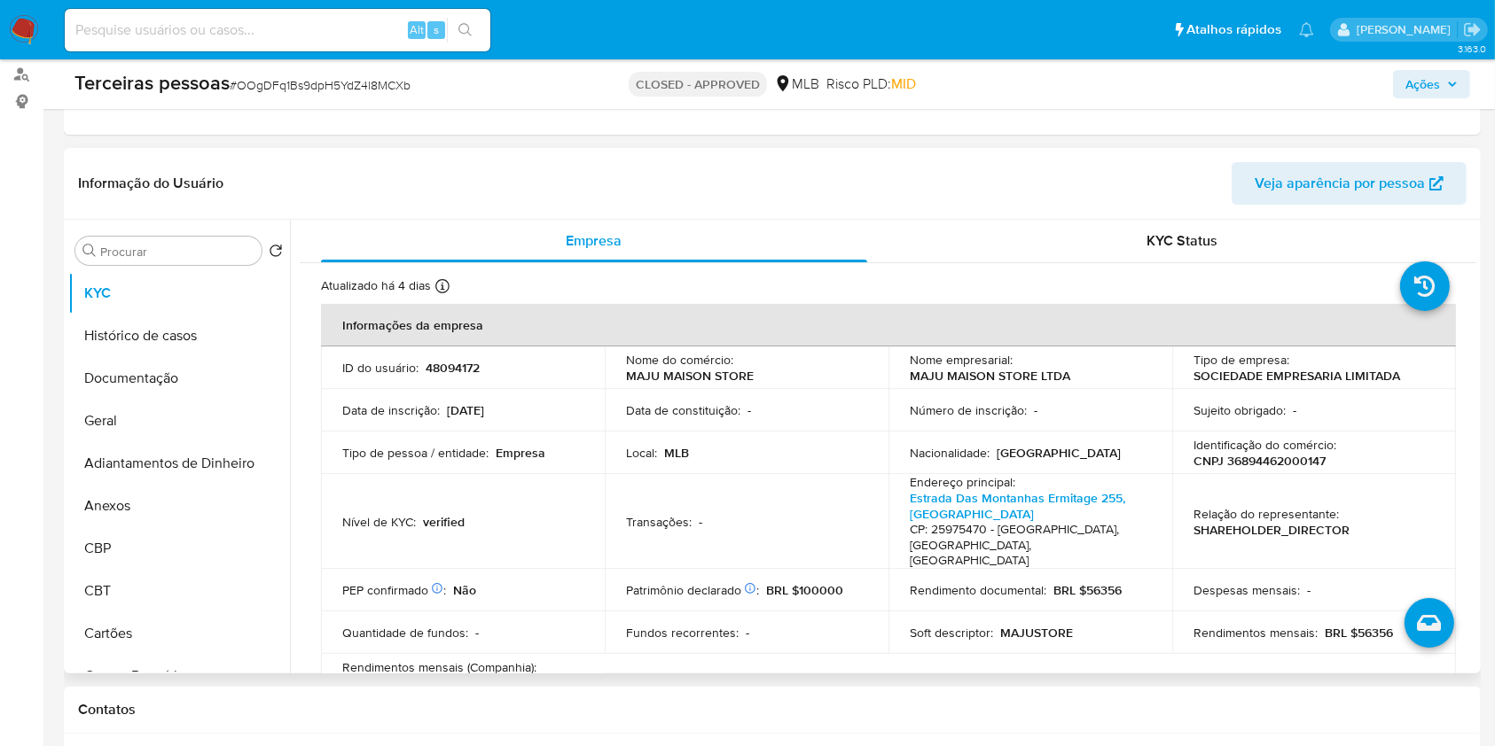
click at [1253, 457] on p "CNPJ 36894462000147" at bounding box center [1259, 461] width 132 height 16
copy p "36894462000147"
click at [344, 23] on input at bounding box center [277, 30] width 425 height 23
paste input "1809362847"
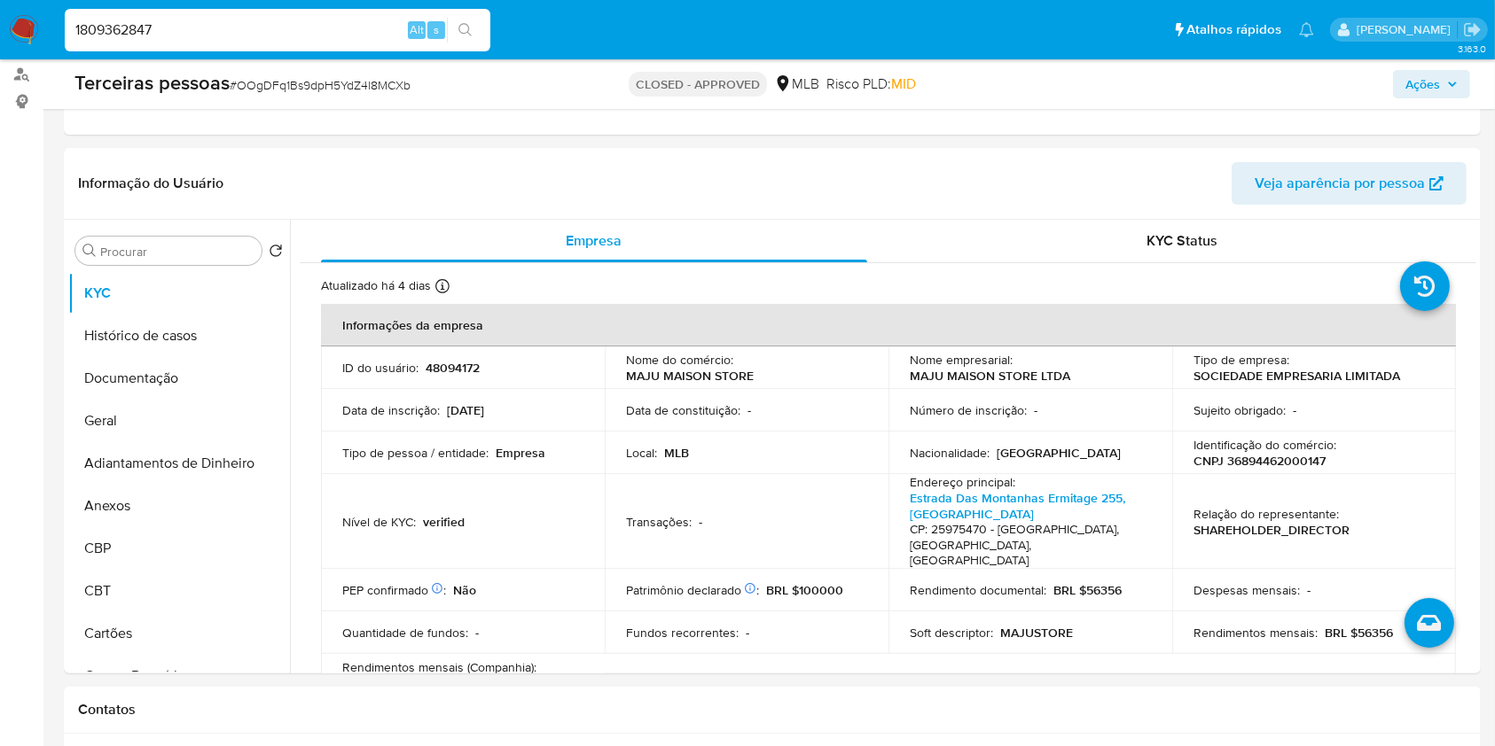
type input "1809362847"
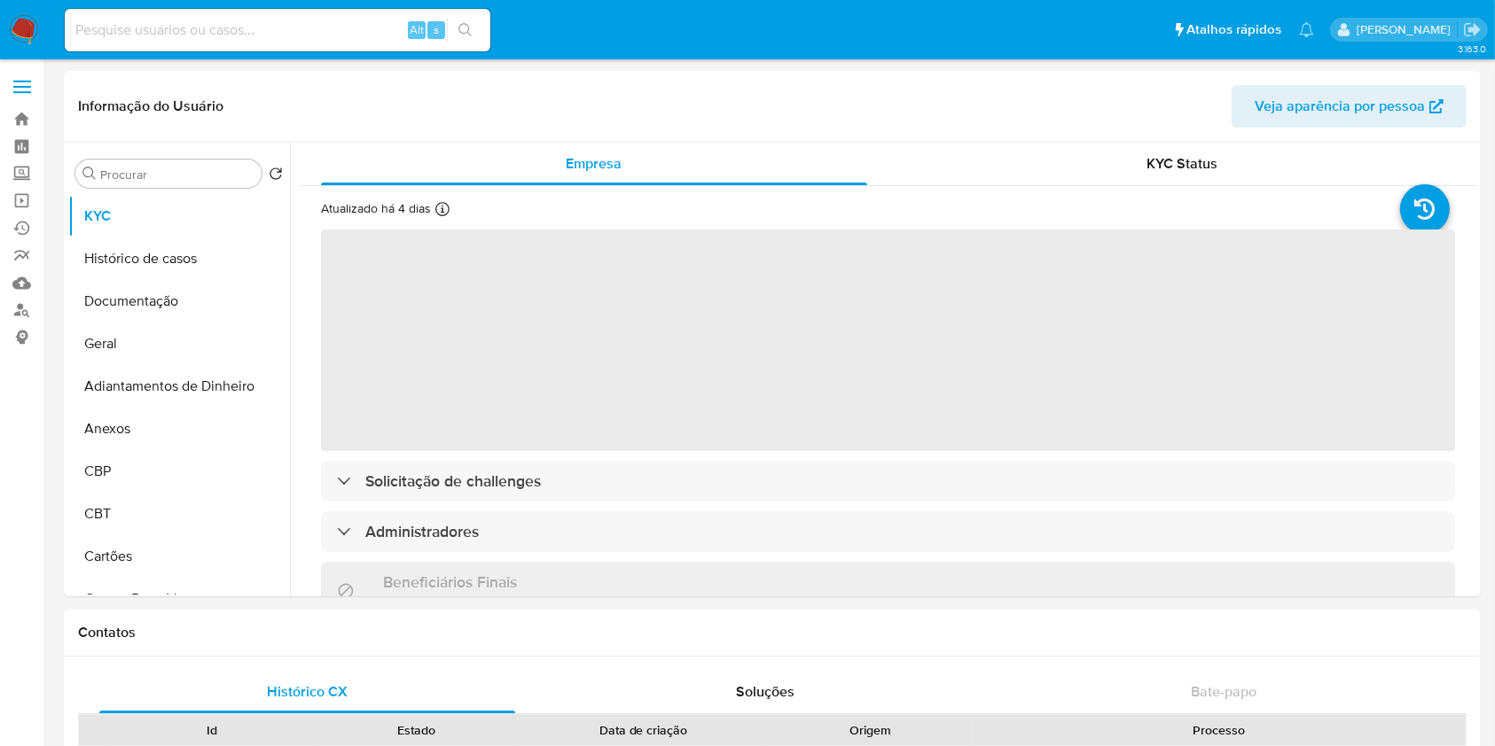
select select "10"
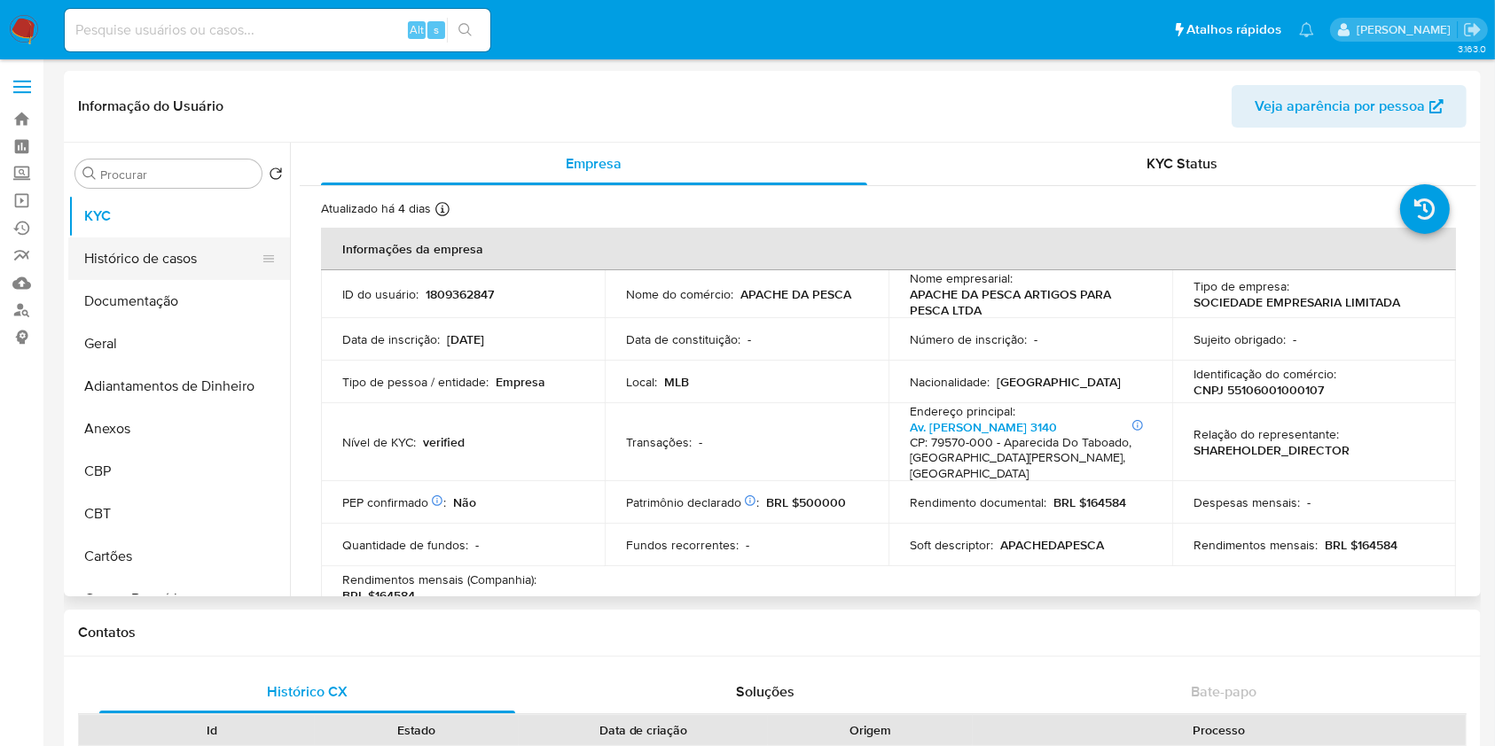
click at [148, 242] on button "Histórico de casos" at bounding box center [171, 259] width 207 height 43
